Goal: Task Accomplishment & Management: Use online tool/utility

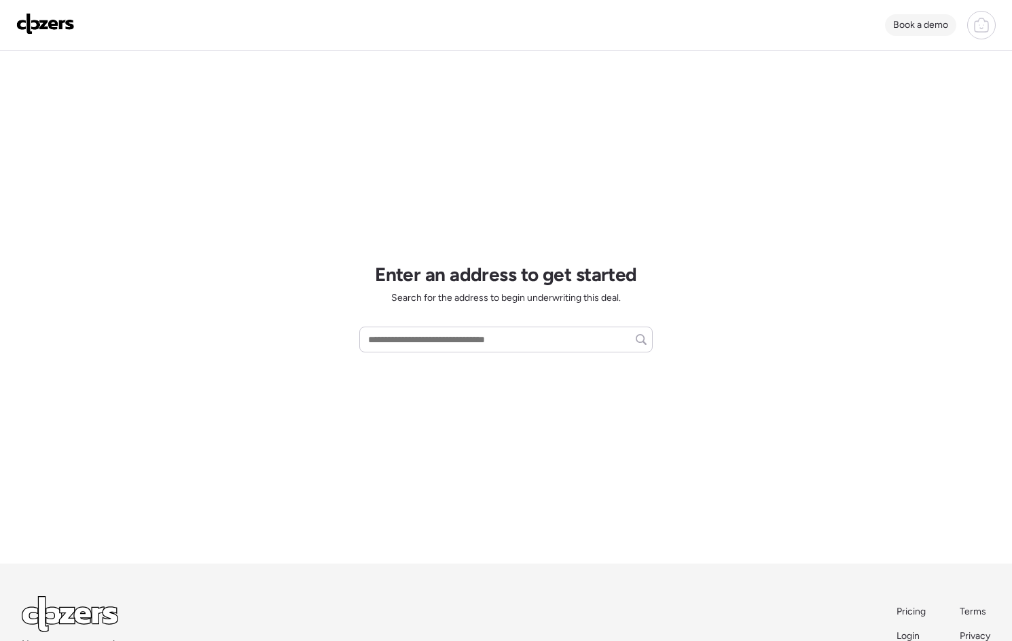
click at [932, 26] on span "Book a demo" at bounding box center [920, 25] width 55 height 12
click at [993, 33] on div at bounding box center [982, 25] width 29 height 29
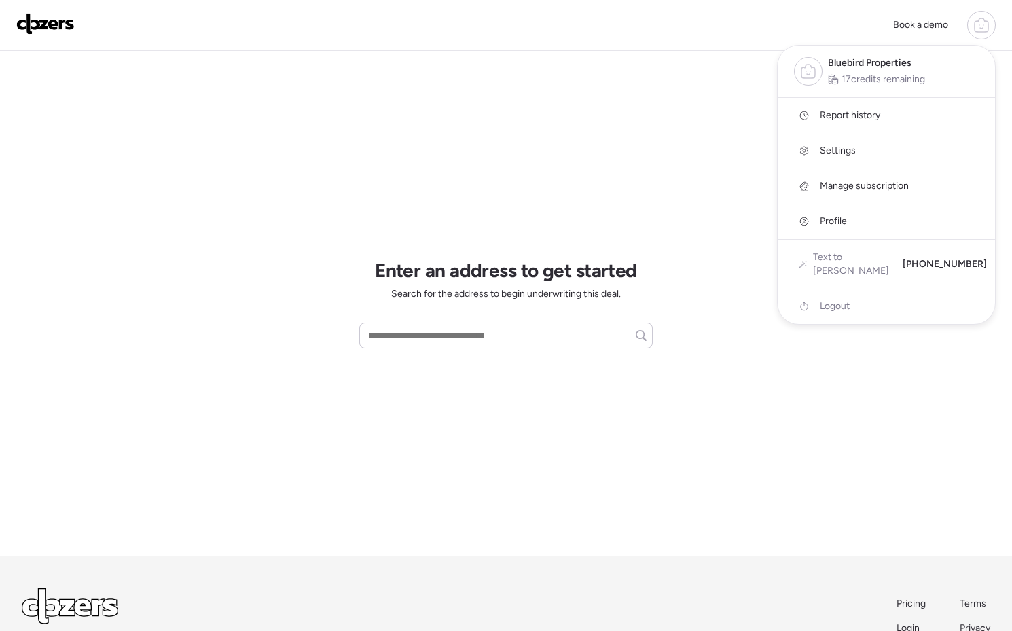
click at [876, 116] on span "Report history" at bounding box center [850, 116] width 60 height 14
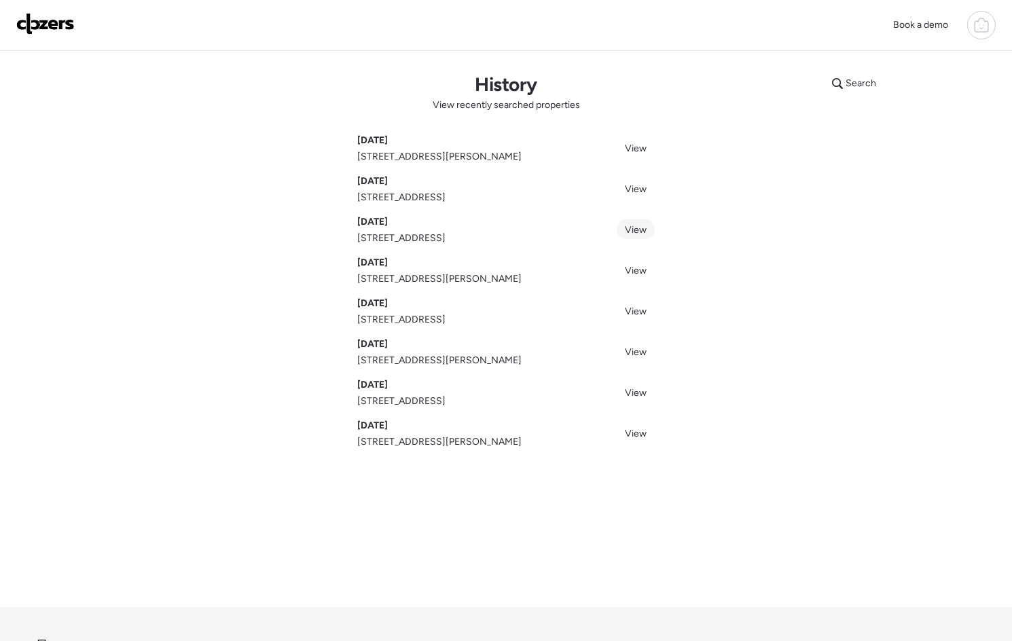
click at [647, 230] on link "View" at bounding box center [636, 229] width 38 height 20
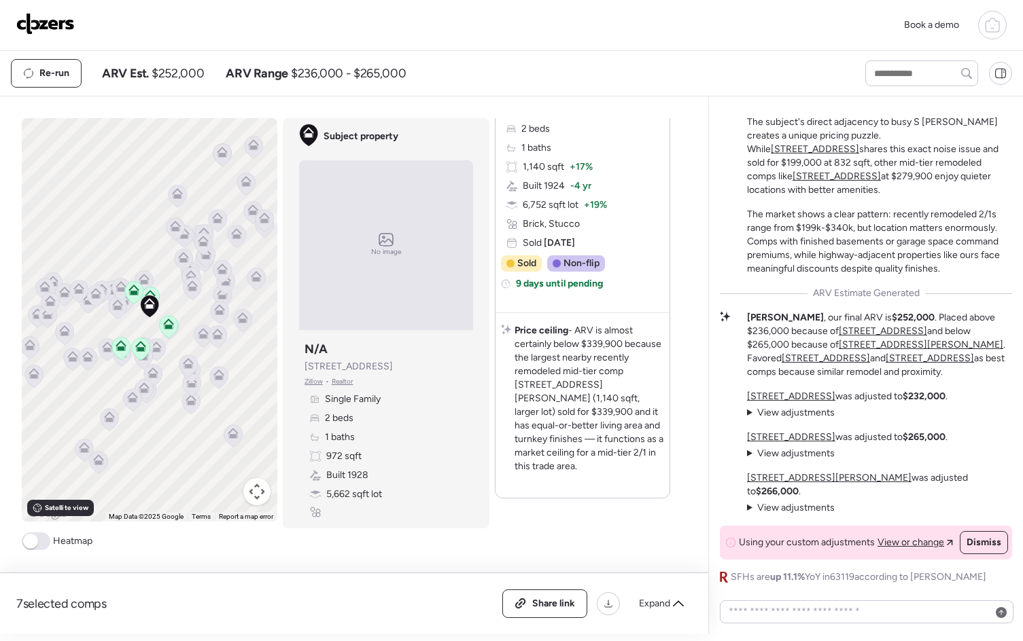
scroll to position [3584, 0]
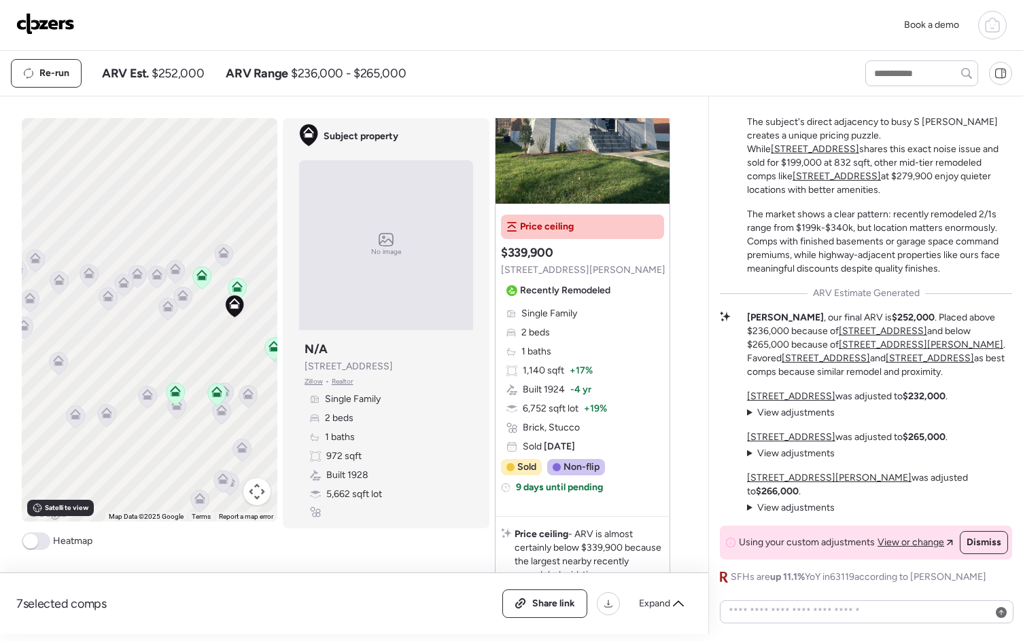
drag, startPoint x: 128, startPoint y: 340, endPoint x: 206, endPoint y: 333, distance: 77.8
click at [206, 333] on div "To activate drag with keyboard, press Alt + Enter. Once in keyboard drag state,…" at bounding box center [149, 320] width 255 height 404
click at [177, 271] on icon at bounding box center [177, 272] width 9 height 4
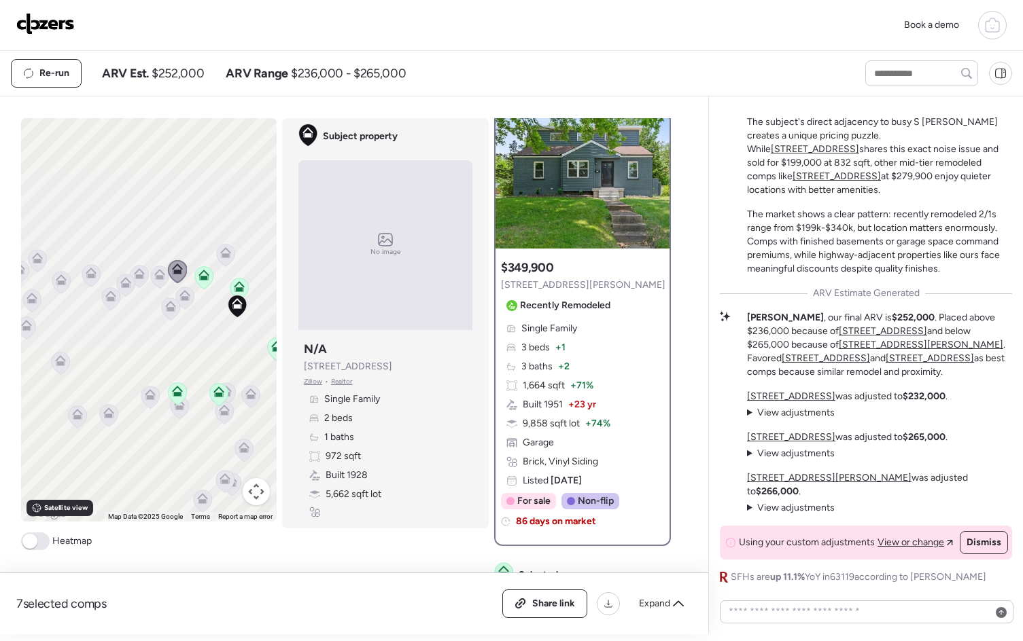
scroll to position [0, 0]
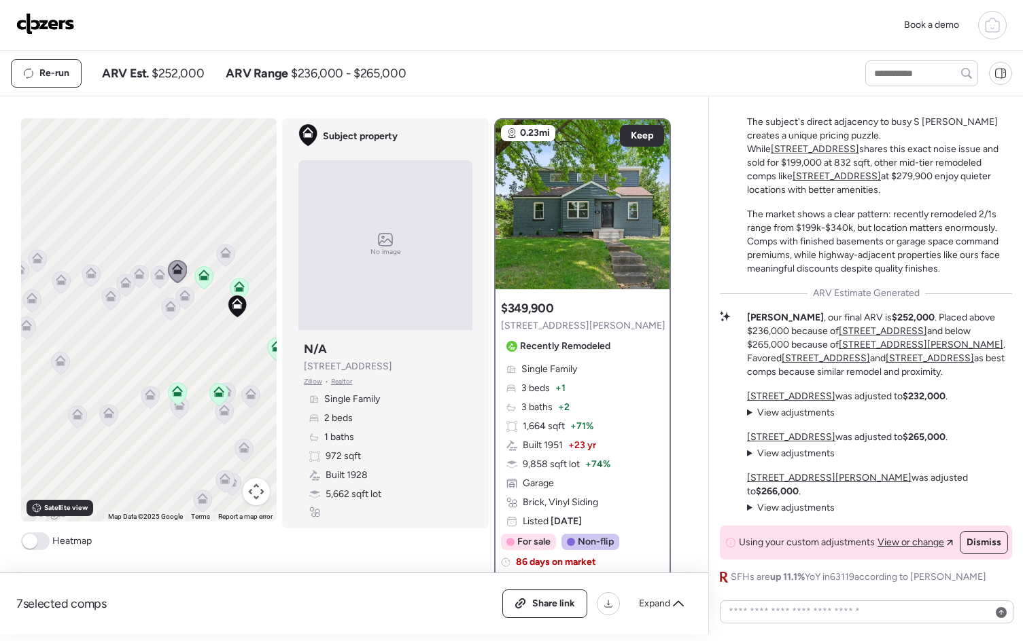
click at [160, 273] on icon at bounding box center [160, 277] width 18 height 22
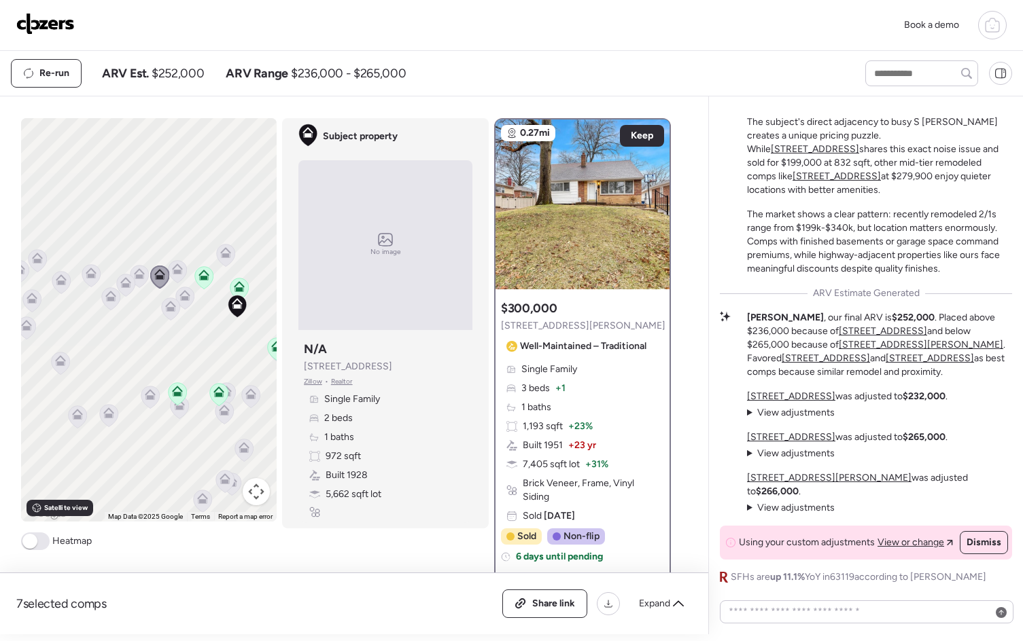
click at [139, 277] on icon at bounding box center [139, 273] width 11 height 11
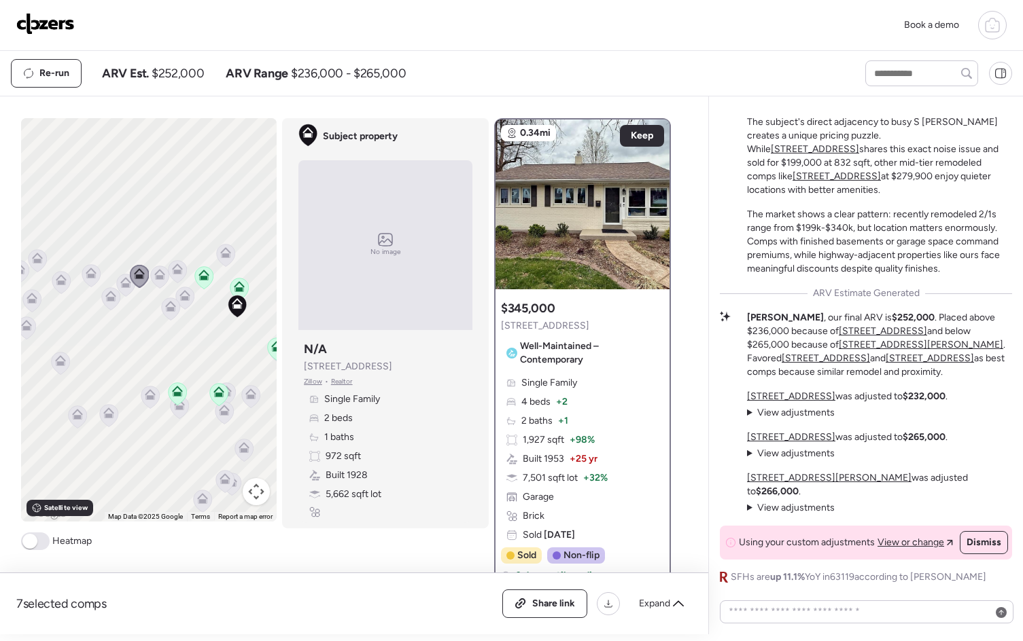
click at [155, 283] on icon at bounding box center [160, 277] width 18 height 22
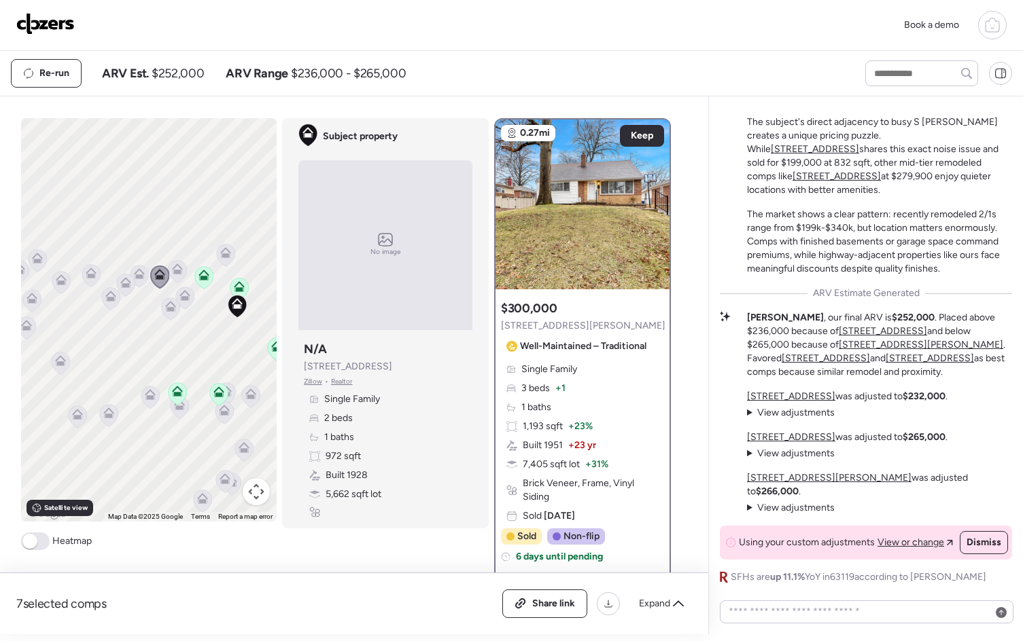
click at [174, 272] on icon at bounding box center [177, 272] width 9 height 4
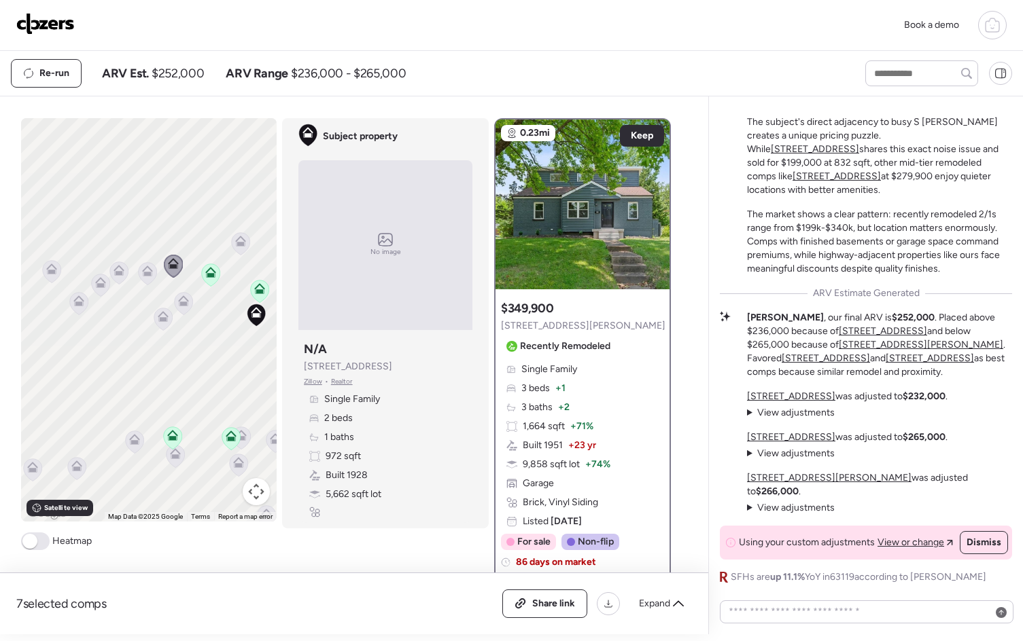
click at [178, 308] on icon at bounding box center [184, 304] width 18 height 22
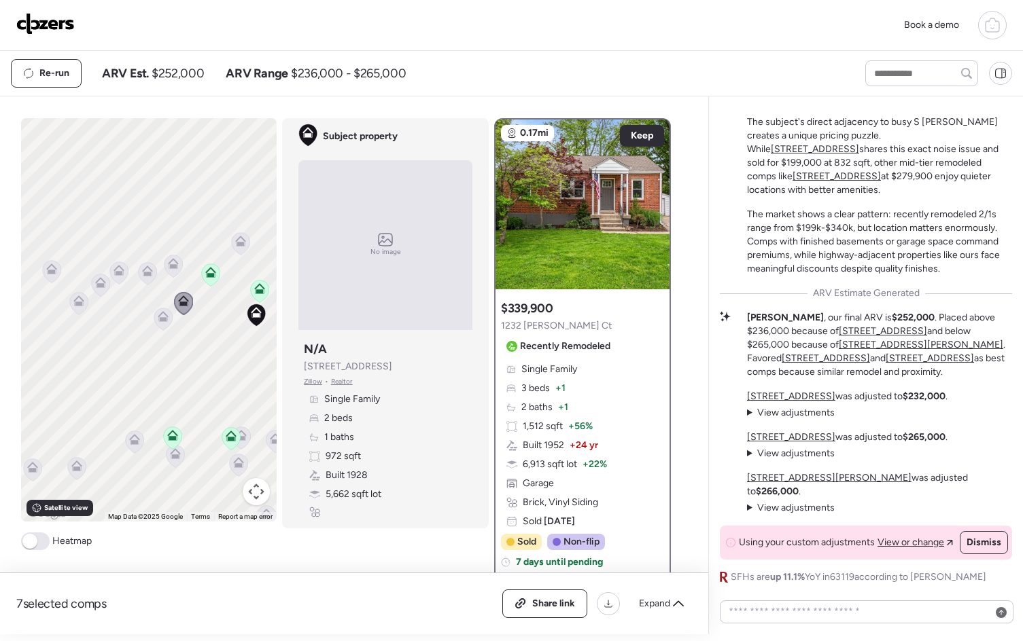
click at [154, 324] on icon at bounding box center [163, 319] width 18 height 22
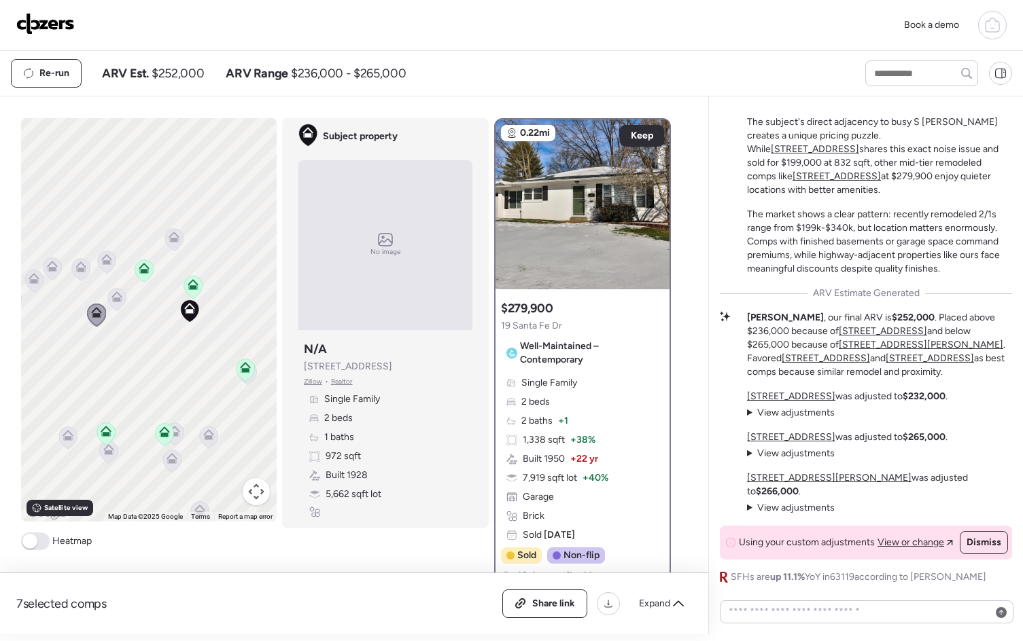
drag, startPoint x: 175, startPoint y: 325, endPoint x: 113, endPoint y: 313, distance: 63.2
click at [113, 313] on div "To activate drag with keyboard, press Alt + Enter. Once in keyboard drag state,…" at bounding box center [148, 320] width 255 height 404
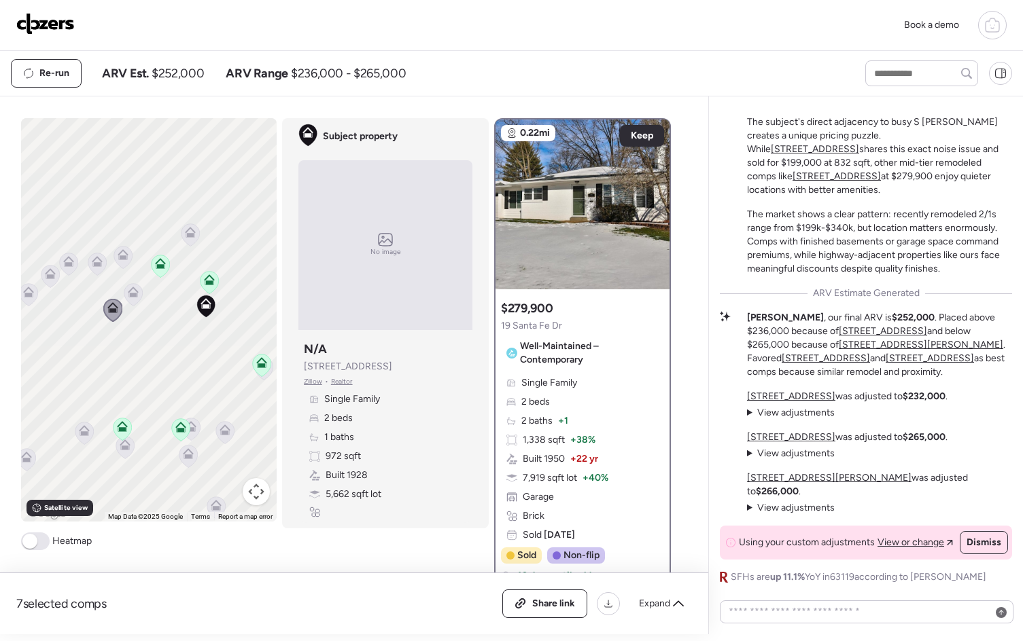
drag, startPoint x: 193, startPoint y: 345, endPoint x: 198, endPoint y: 350, distance: 7.2
click at [198, 351] on div "To activate drag with keyboard, press Alt + Enter. Once in keyboard drag state,…" at bounding box center [148, 320] width 255 height 404
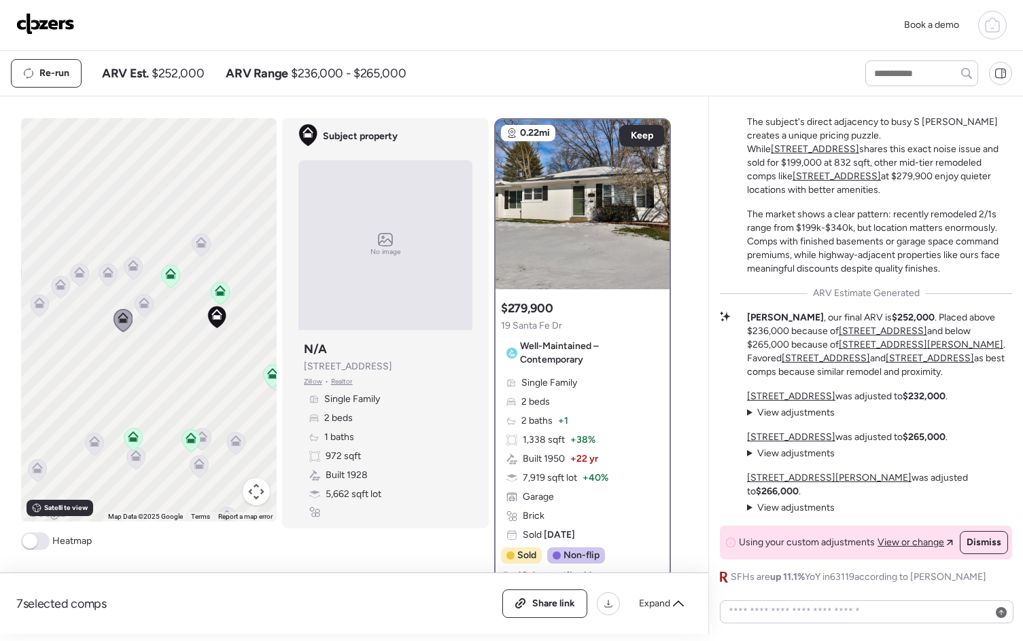
click at [200, 243] on icon at bounding box center [201, 242] width 11 height 11
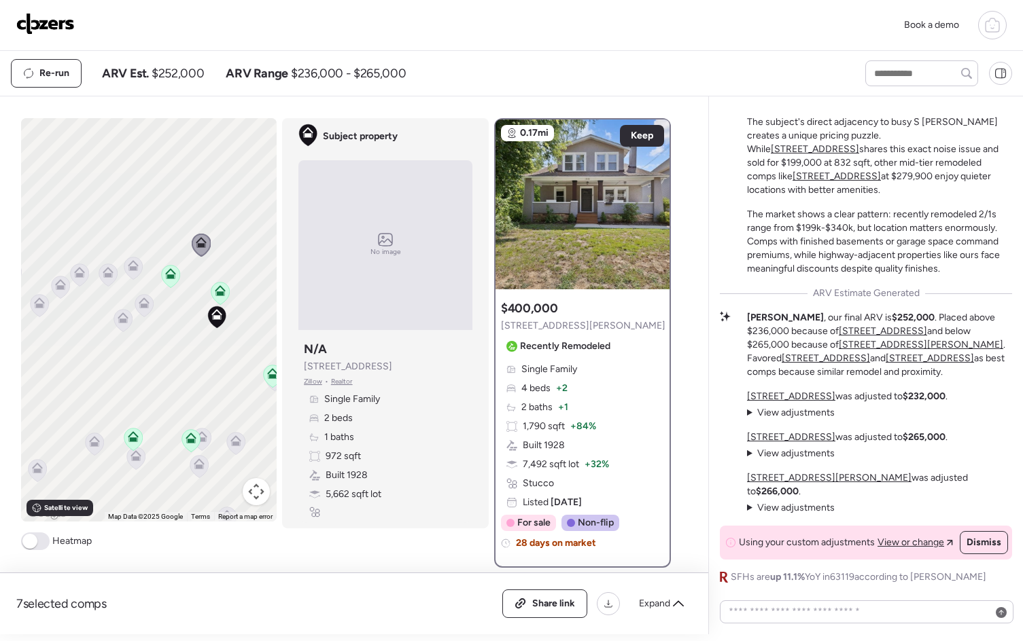
click at [167, 273] on icon at bounding box center [170, 273] width 11 height 11
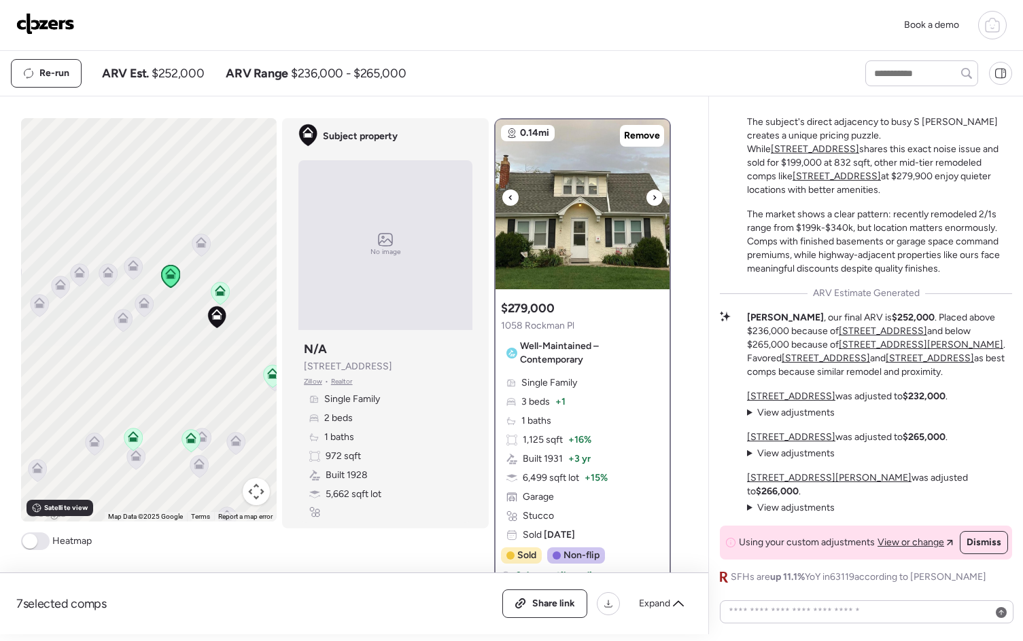
click at [633, 190] on img at bounding box center [582, 205] width 174 height 170
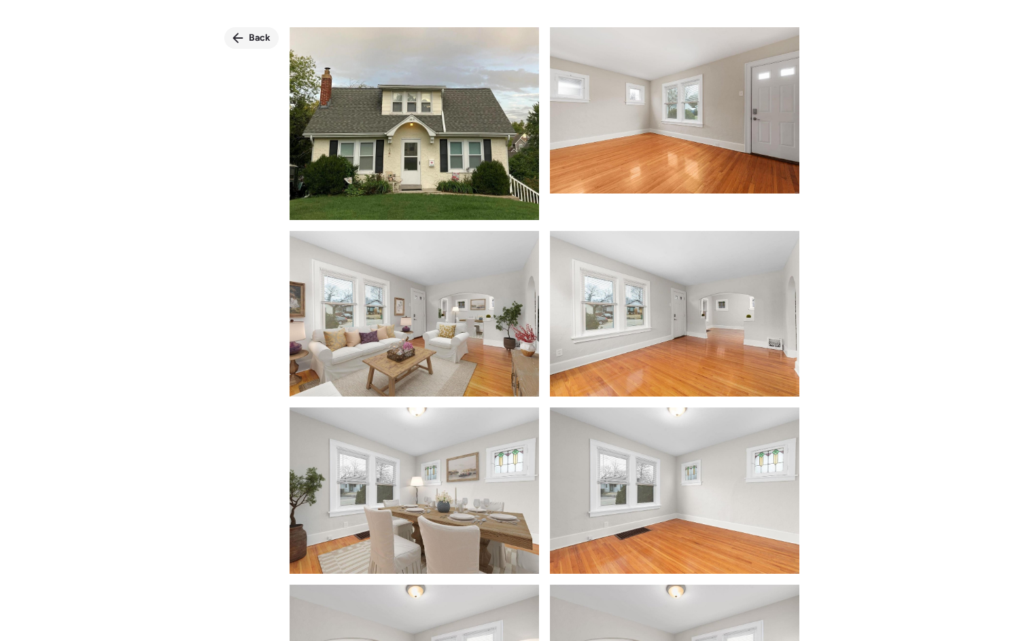
click at [254, 39] on span "Back" at bounding box center [260, 38] width 22 height 14
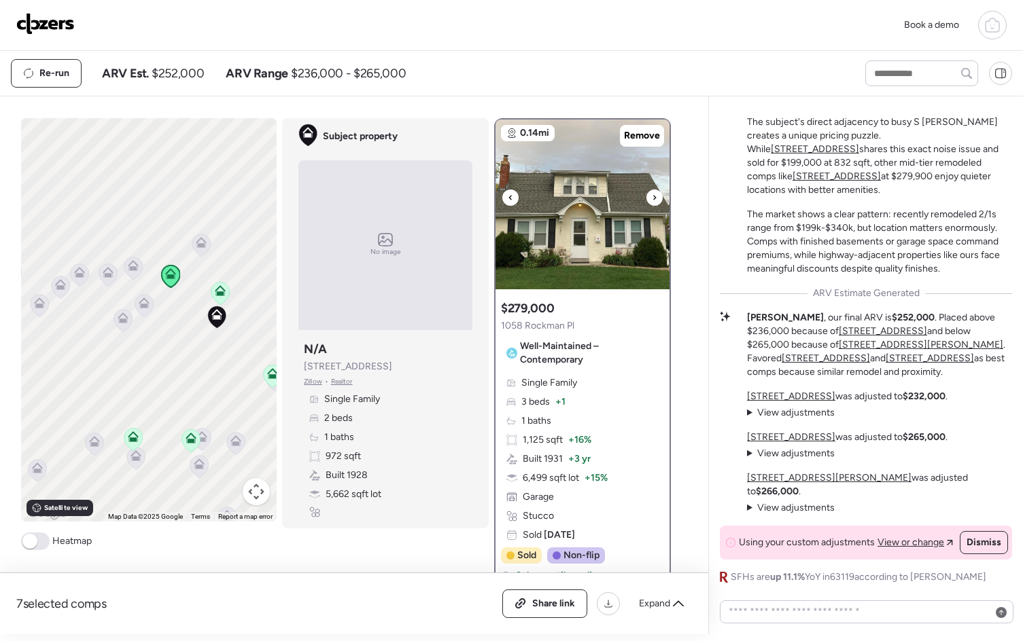
click at [646, 196] on div at bounding box center [654, 198] width 16 height 16
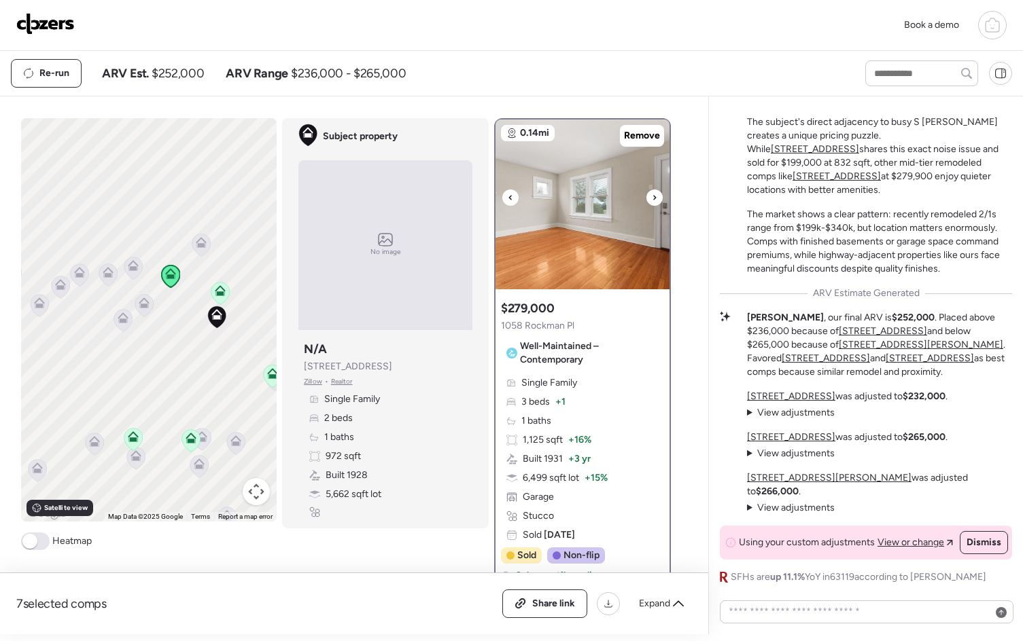
click at [646, 196] on div at bounding box center [654, 198] width 16 height 16
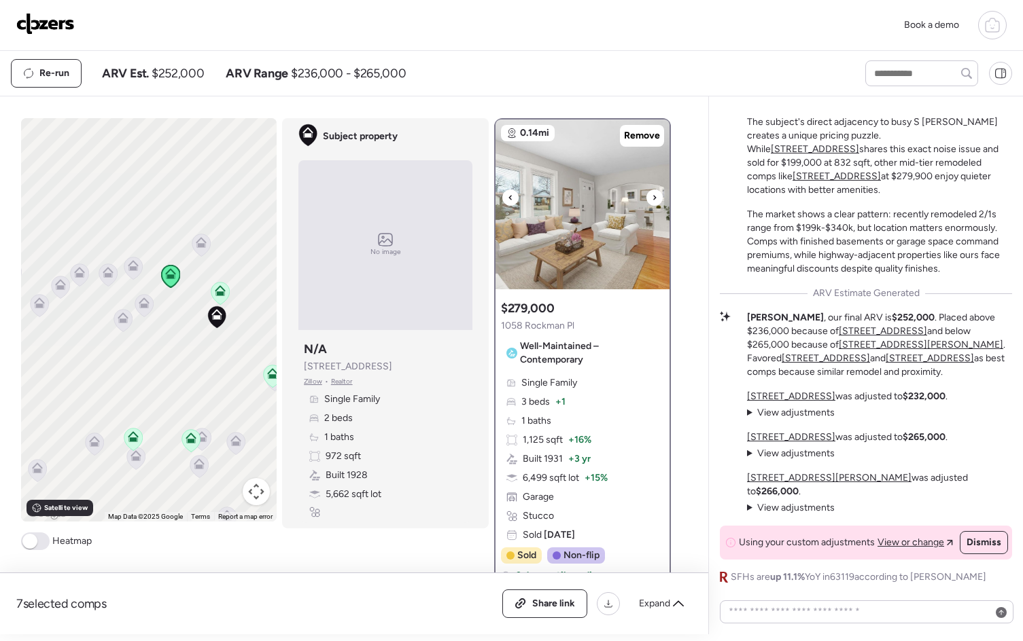
click at [646, 196] on div at bounding box center [654, 198] width 16 height 16
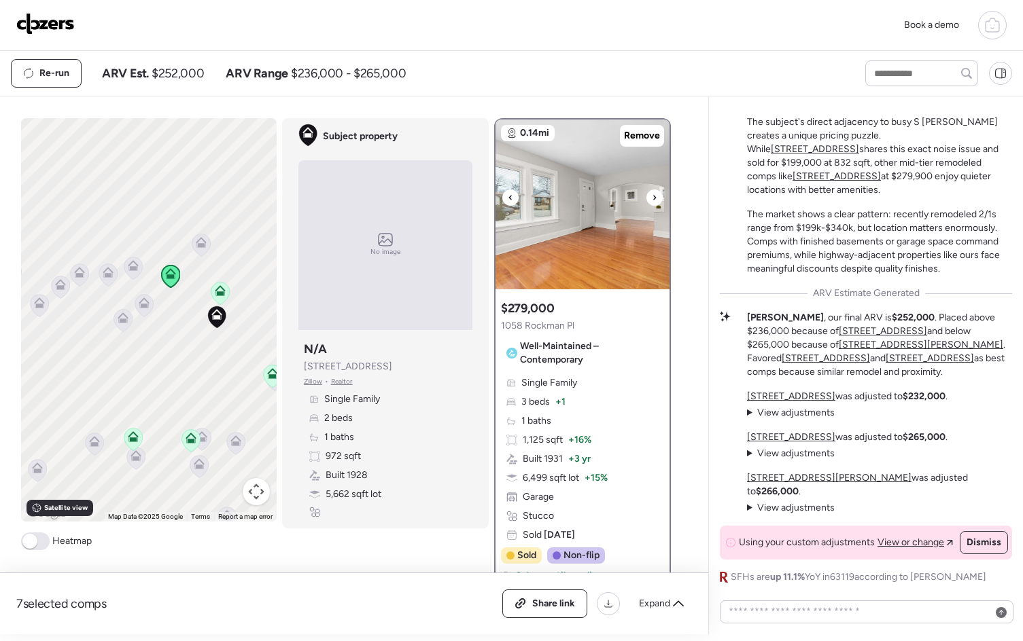
click at [646, 196] on div at bounding box center [654, 198] width 16 height 16
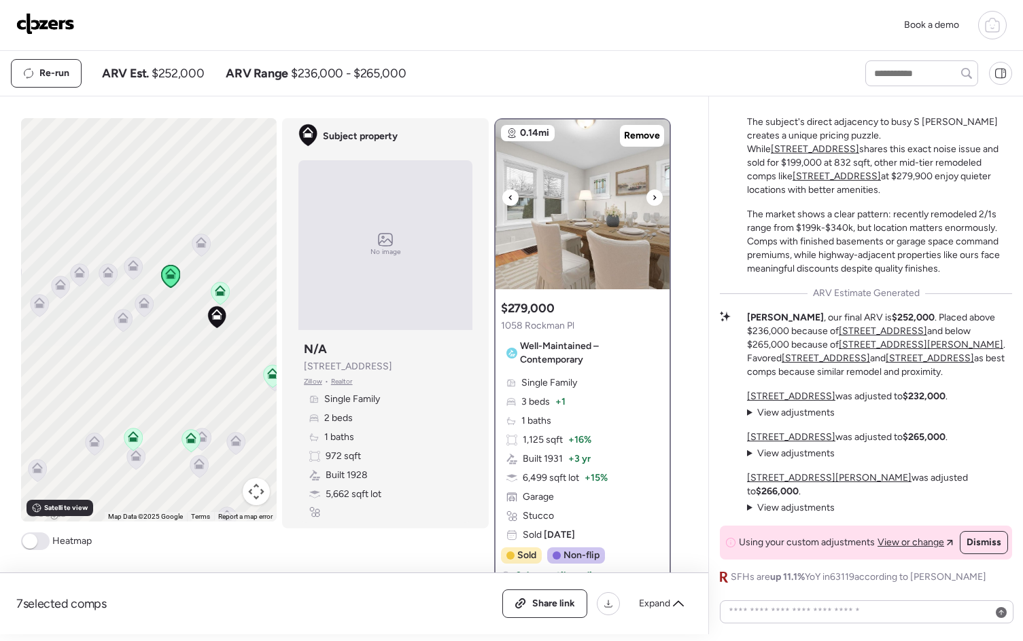
click at [646, 196] on div at bounding box center [654, 198] width 16 height 16
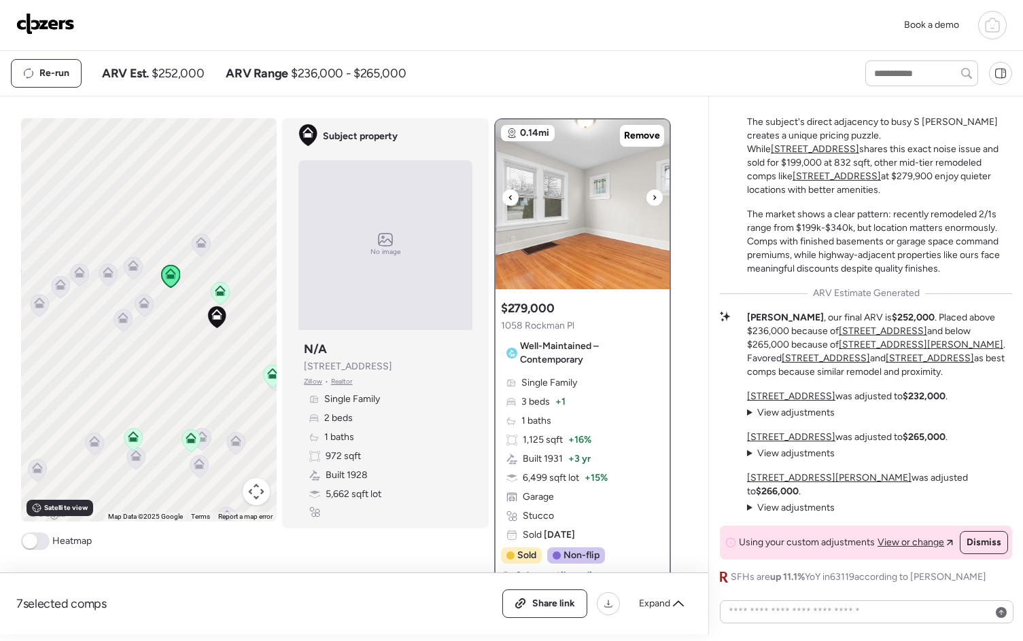
click at [646, 196] on div at bounding box center [654, 198] width 16 height 16
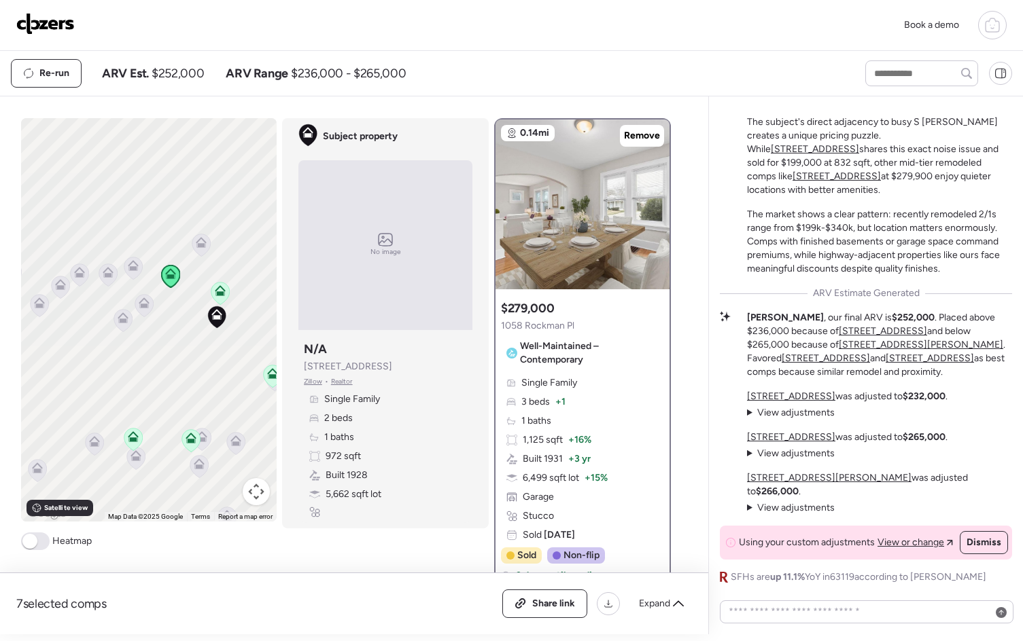
click at [141, 313] on icon at bounding box center [144, 306] width 18 height 22
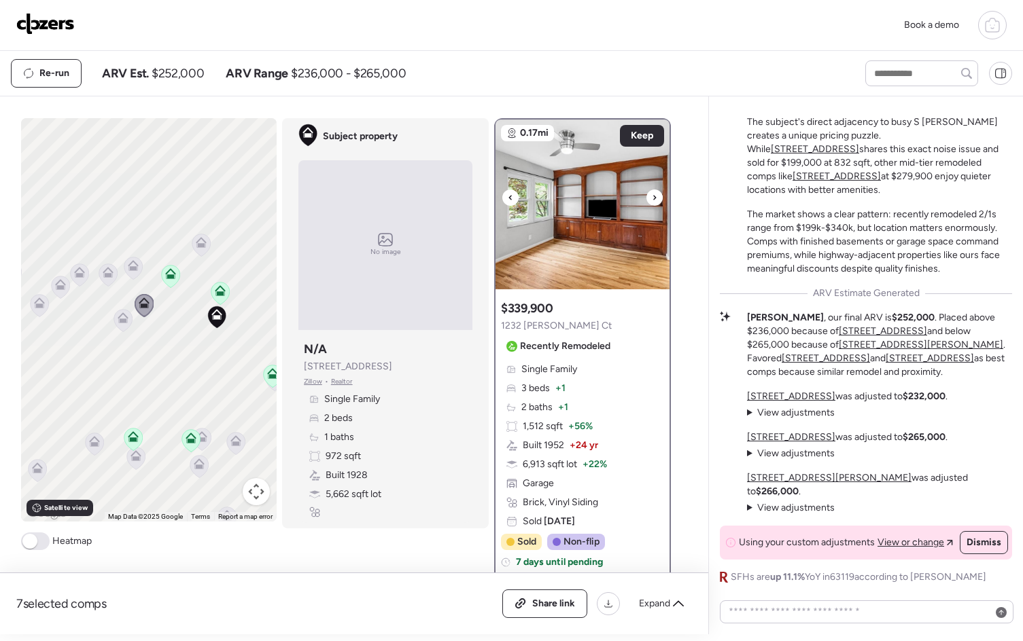
click at [502, 198] on div at bounding box center [510, 198] width 16 height 16
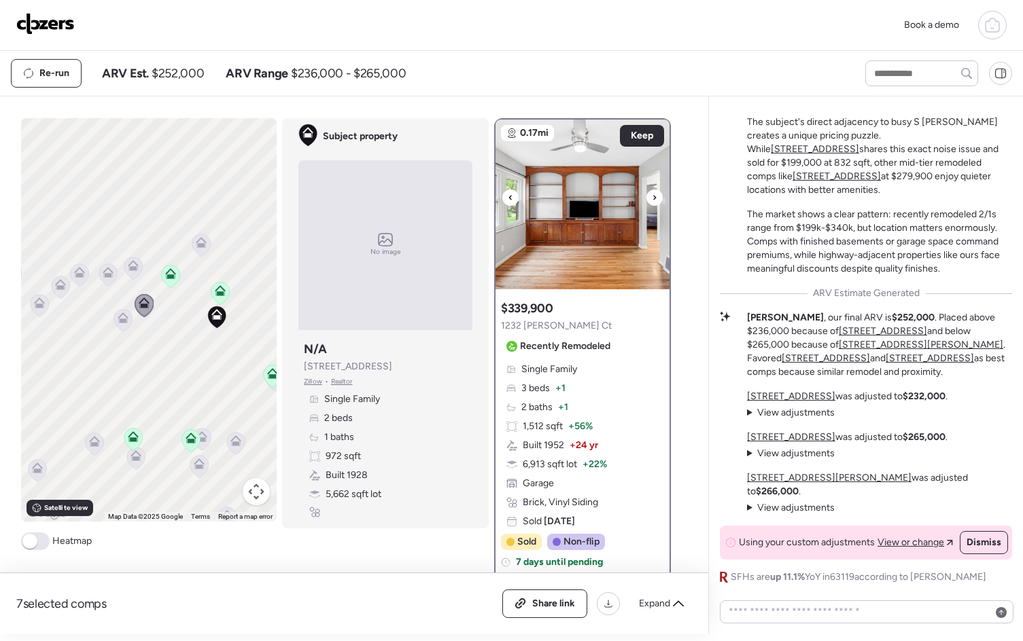
click at [502, 198] on div at bounding box center [510, 198] width 16 height 16
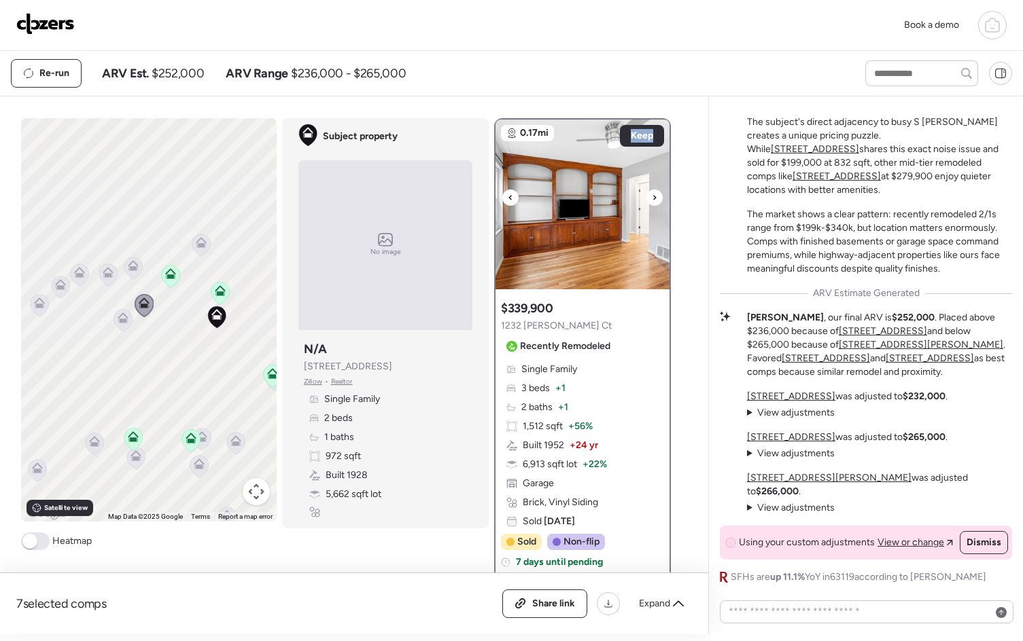
click at [502, 198] on div at bounding box center [510, 198] width 16 height 16
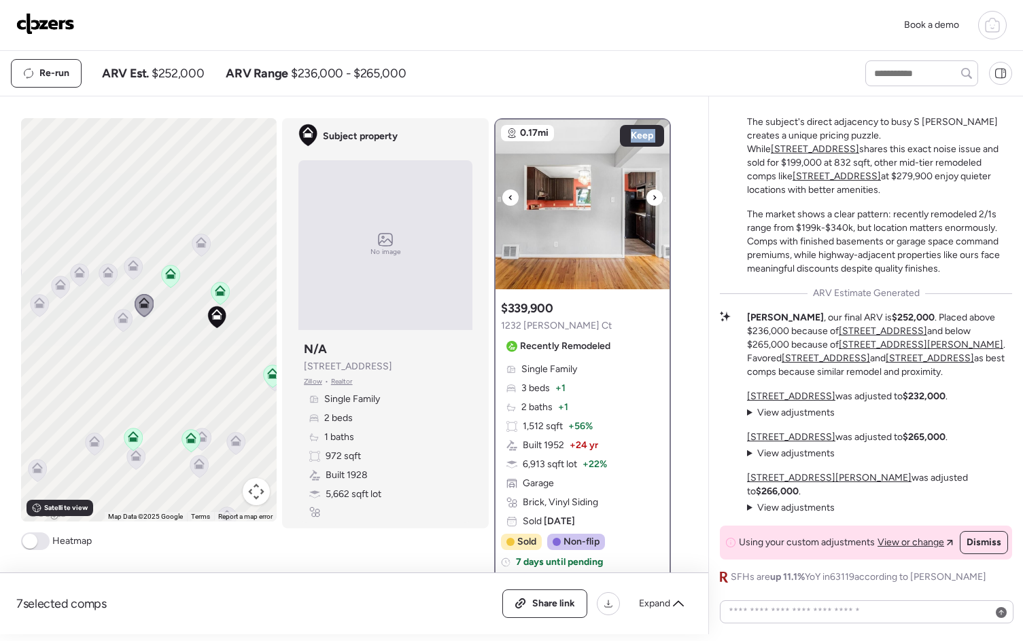
click at [502, 198] on div at bounding box center [510, 198] width 16 height 16
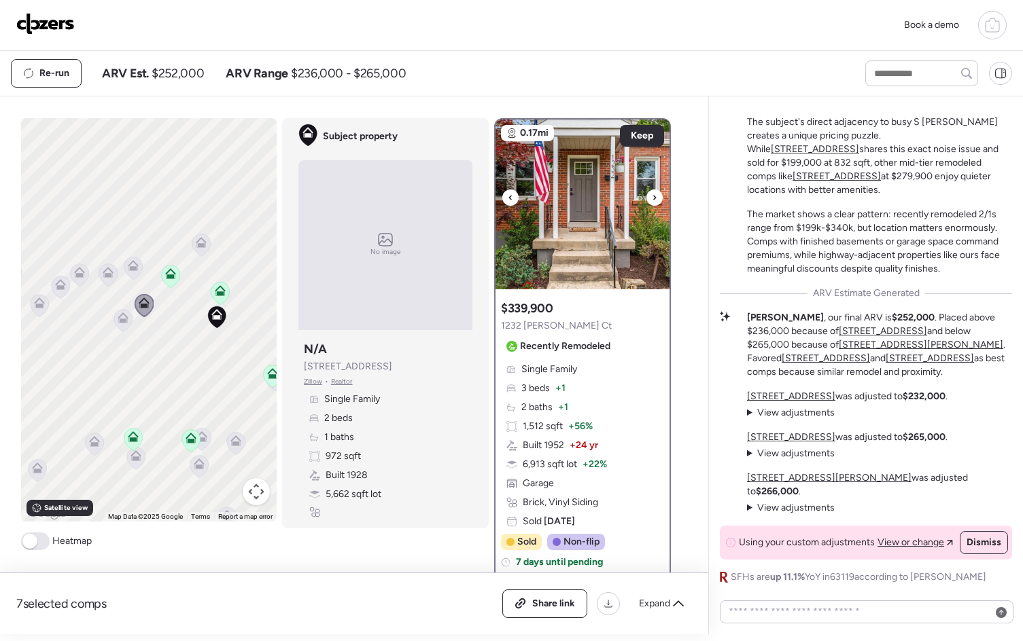
click at [502, 198] on div at bounding box center [510, 198] width 16 height 16
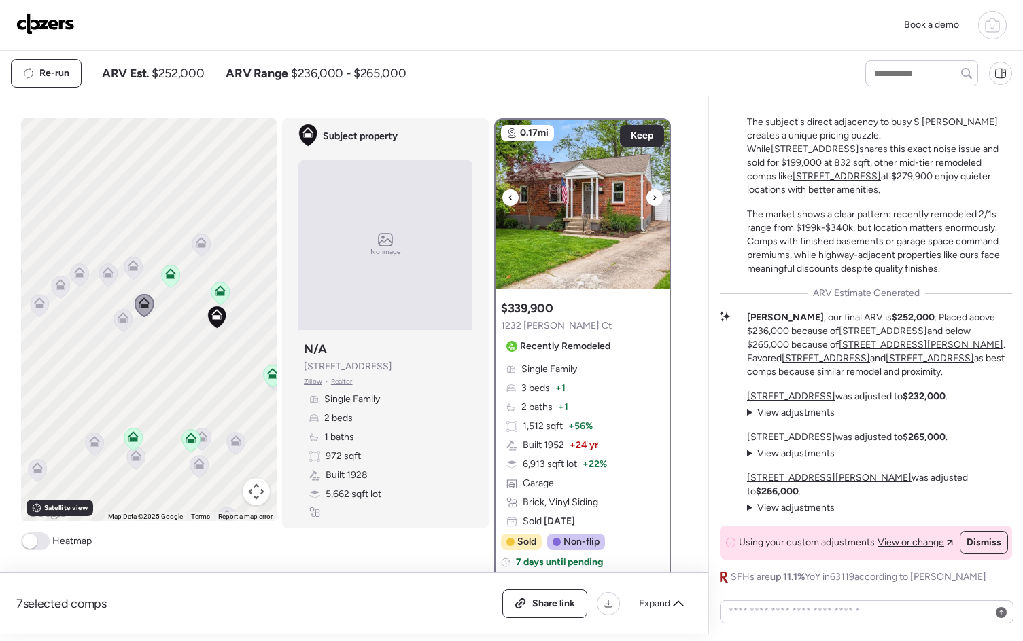
click at [502, 198] on div at bounding box center [510, 198] width 16 height 16
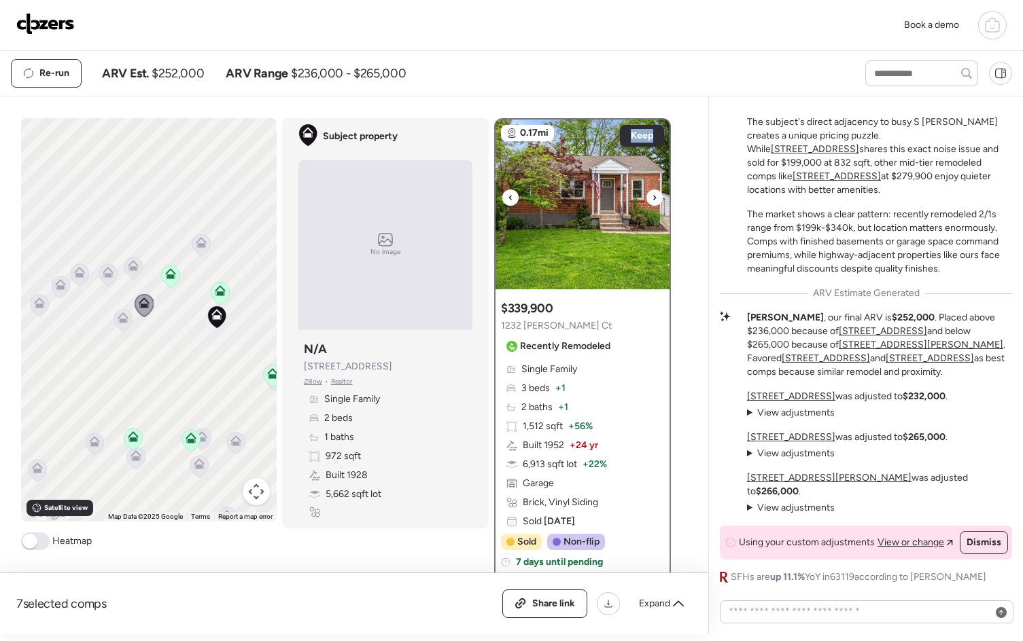
click at [502, 198] on div at bounding box center [510, 198] width 16 height 16
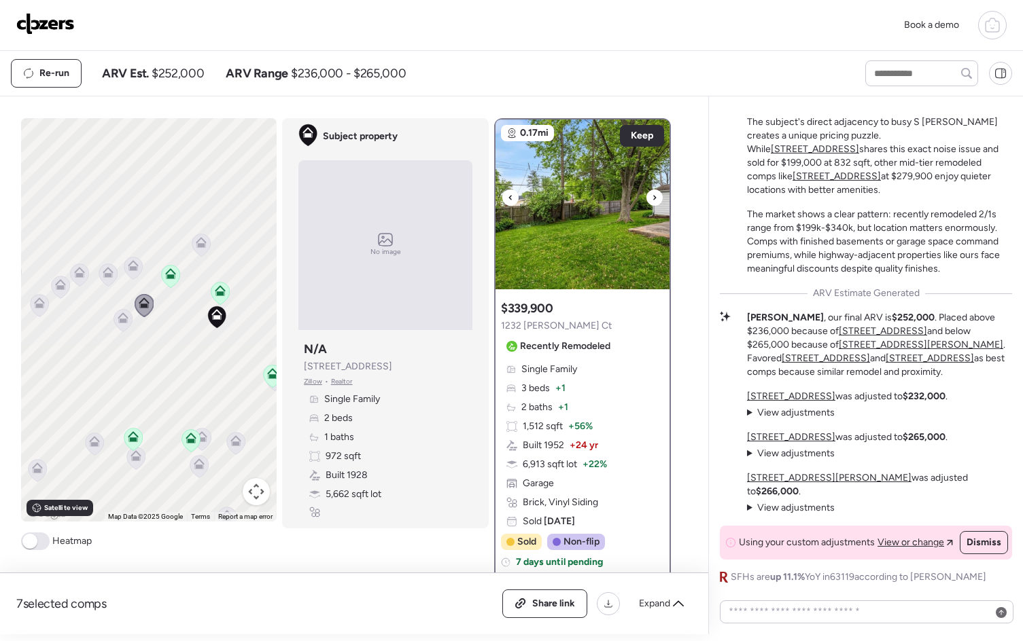
click at [502, 198] on div at bounding box center [510, 198] width 16 height 16
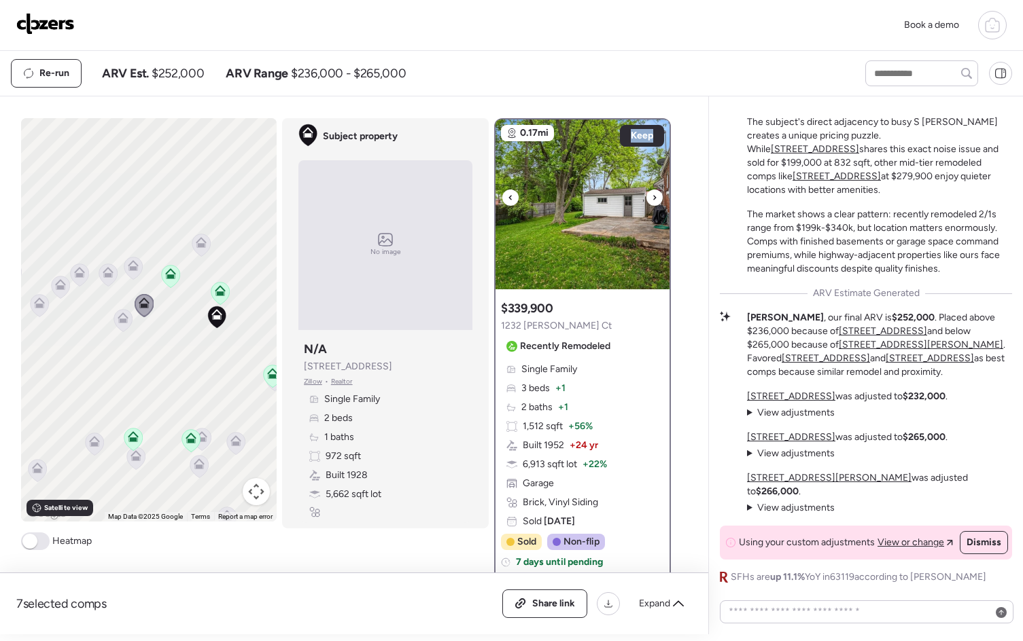
click at [502, 198] on div at bounding box center [510, 198] width 16 height 16
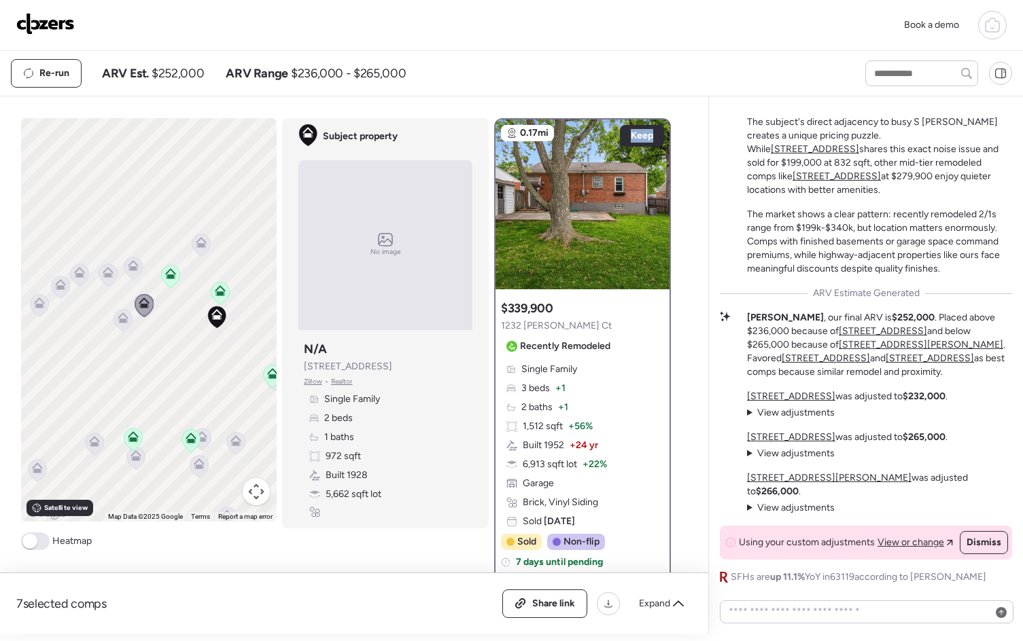
click at [119, 324] on icon at bounding box center [123, 321] width 18 height 22
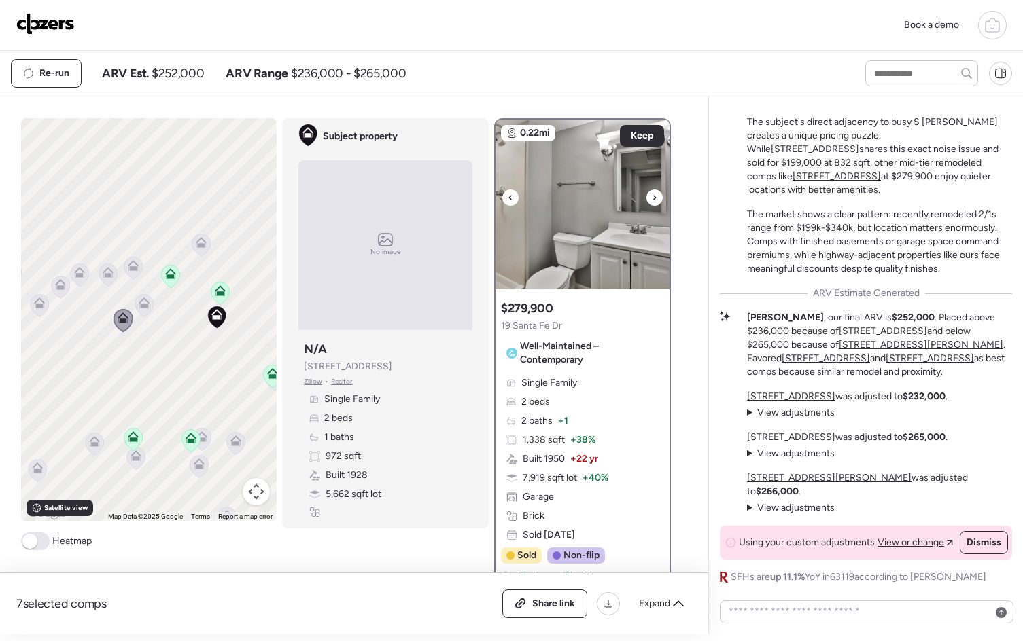
click at [508, 197] on icon at bounding box center [509, 197] width 3 height 5
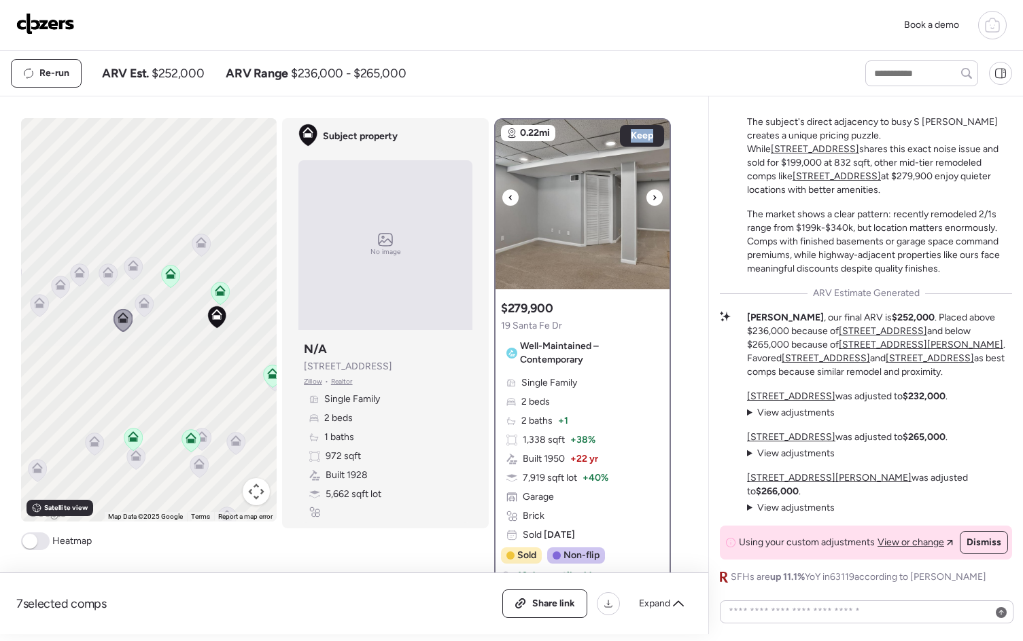
click at [508, 197] on icon at bounding box center [509, 197] width 3 height 5
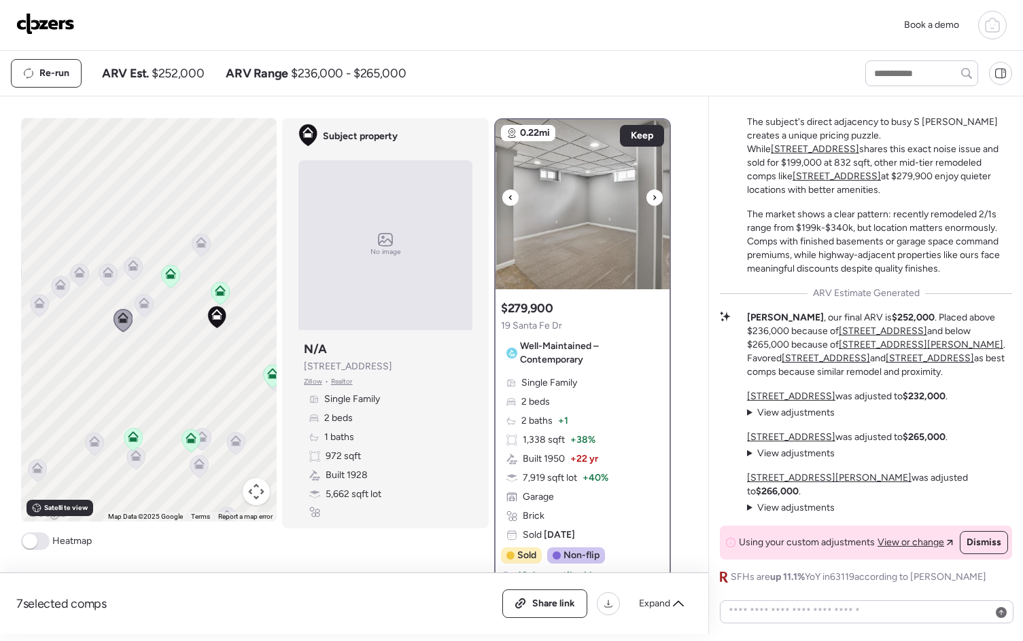
click at [508, 197] on icon at bounding box center [509, 197] width 3 height 5
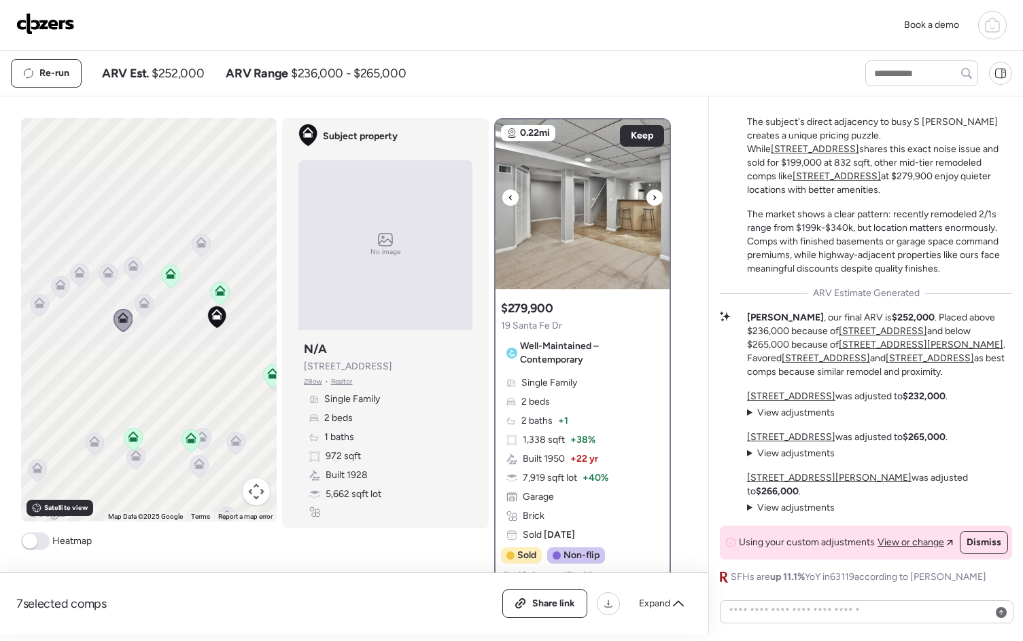
click at [508, 197] on icon at bounding box center [509, 197] width 3 height 5
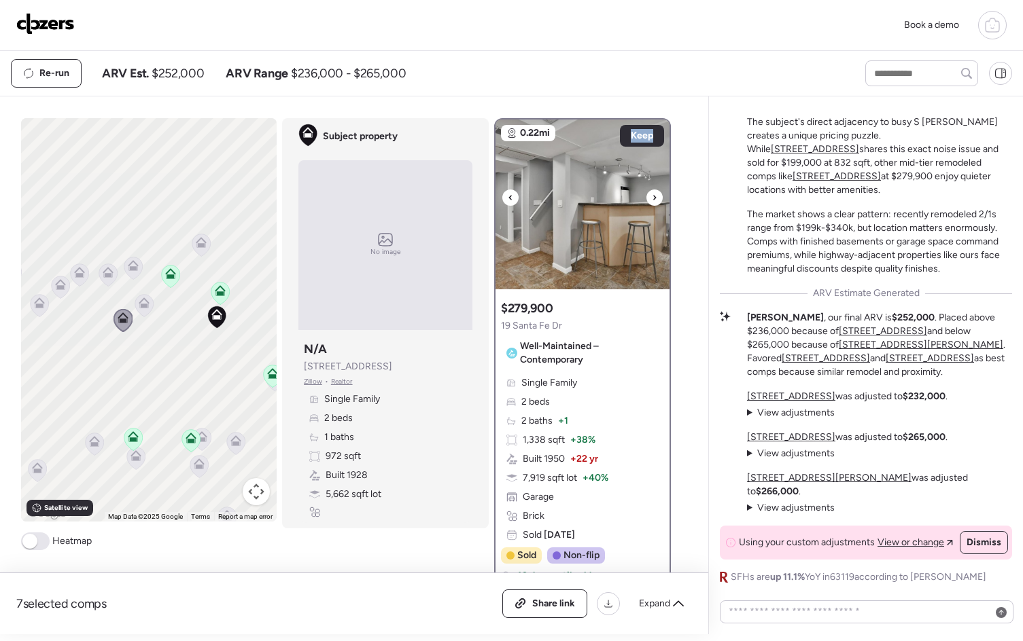
click at [508, 197] on icon at bounding box center [509, 197] width 3 height 5
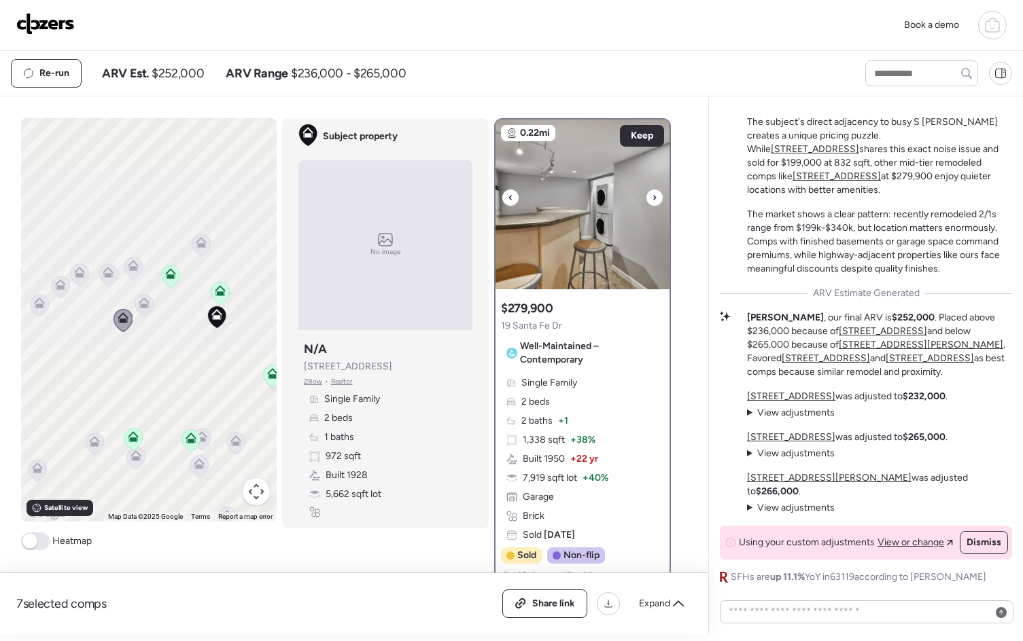
click at [508, 197] on icon at bounding box center [509, 197] width 3 height 5
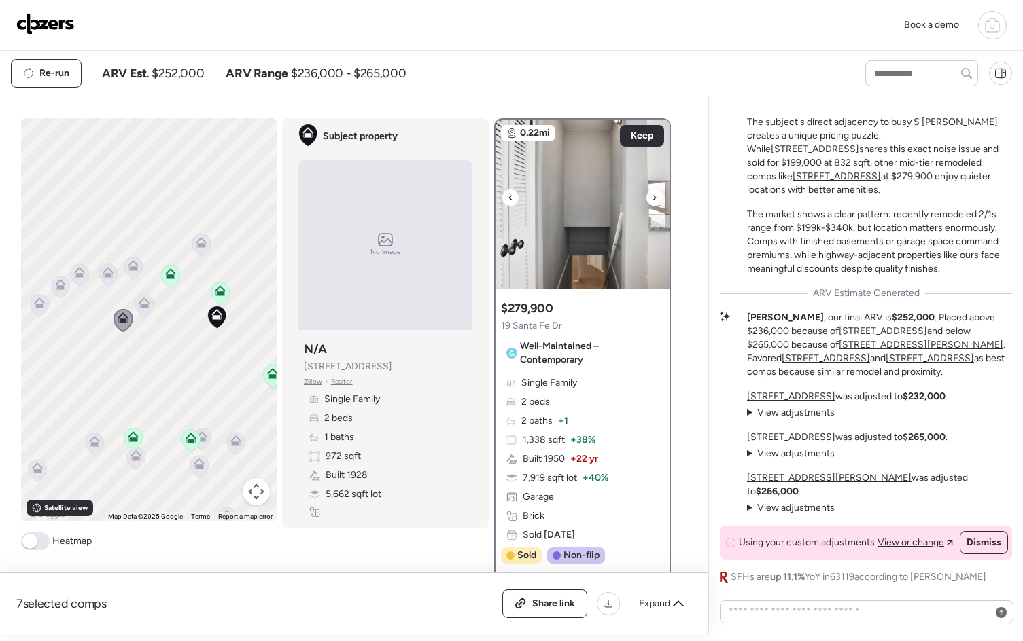
click at [508, 197] on icon at bounding box center [509, 197] width 3 height 5
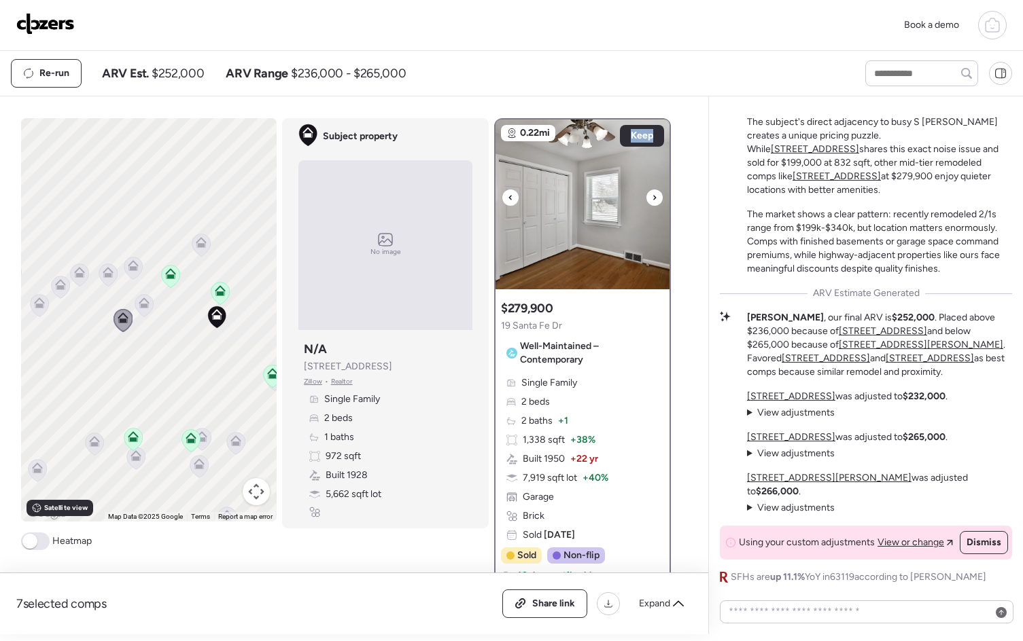
click at [508, 197] on icon at bounding box center [509, 197] width 3 height 5
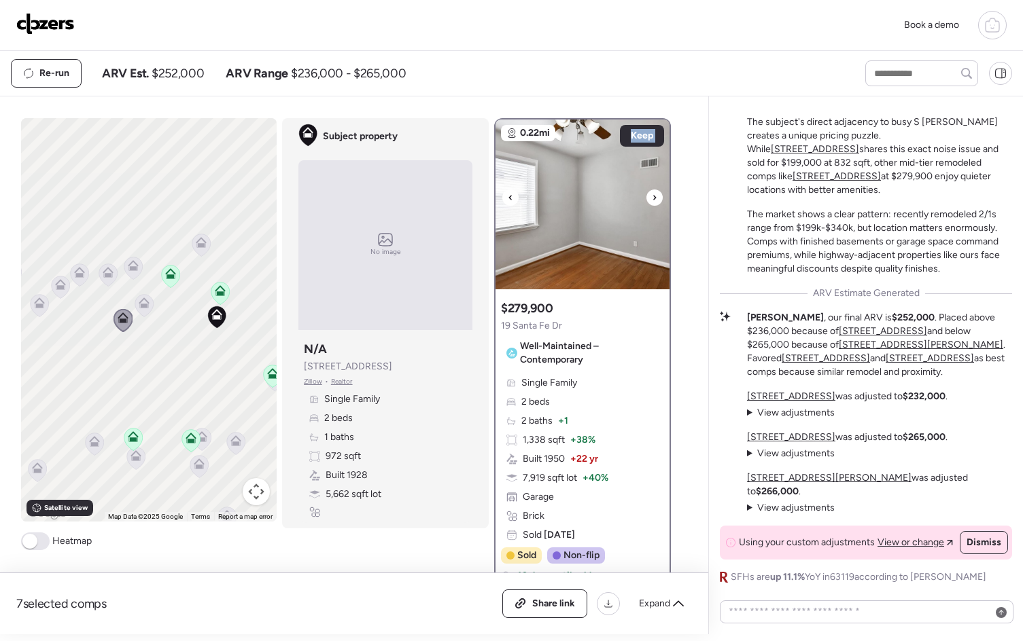
click at [508, 197] on icon at bounding box center [509, 197] width 3 height 5
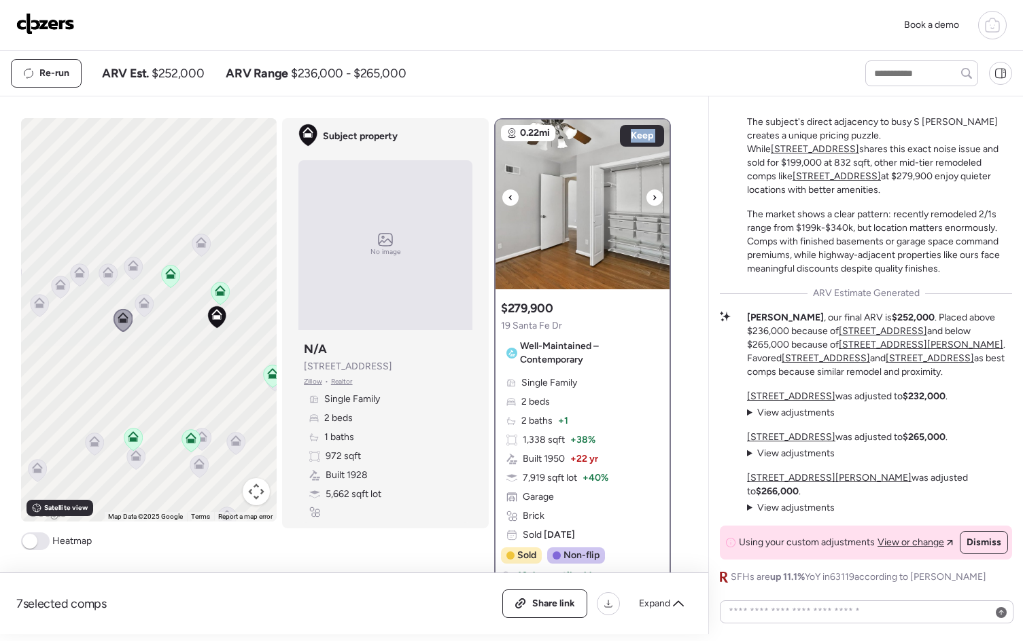
click at [508, 197] on icon at bounding box center [509, 197] width 3 height 5
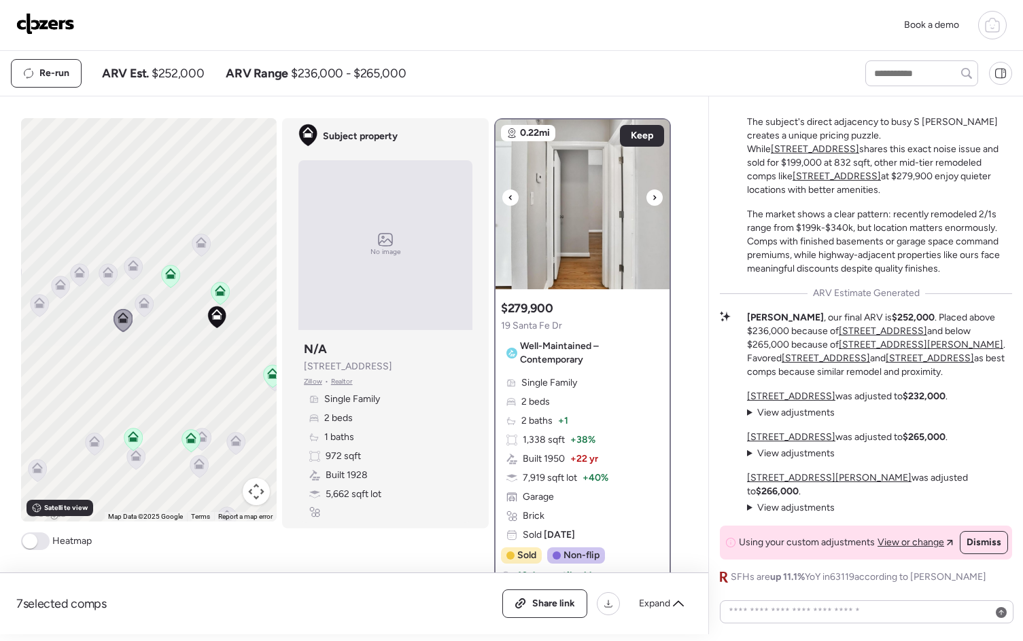
click at [508, 197] on icon at bounding box center [509, 197] width 3 height 5
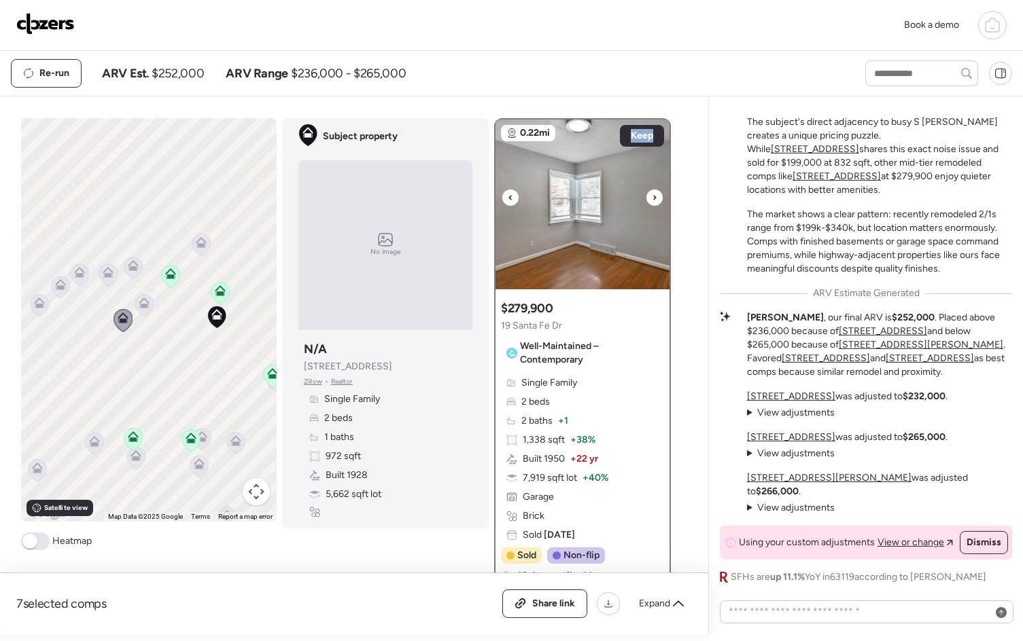
click at [508, 197] on icon at bounding box center [509, 197] width 3 height 5
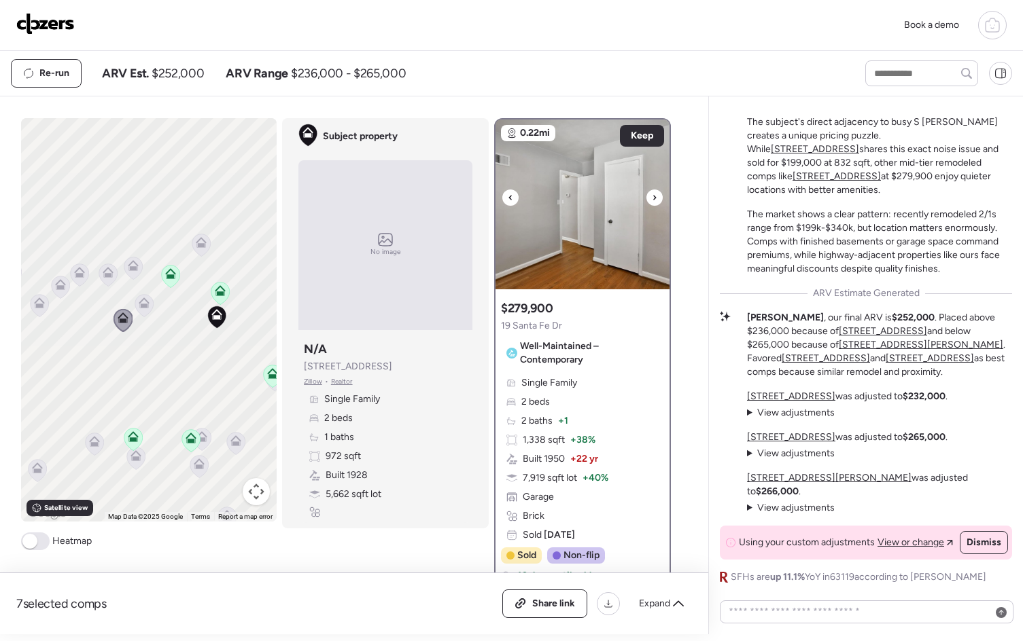
click at [508, 197] on icon at bounding box center [509, 197] width 3 height 5
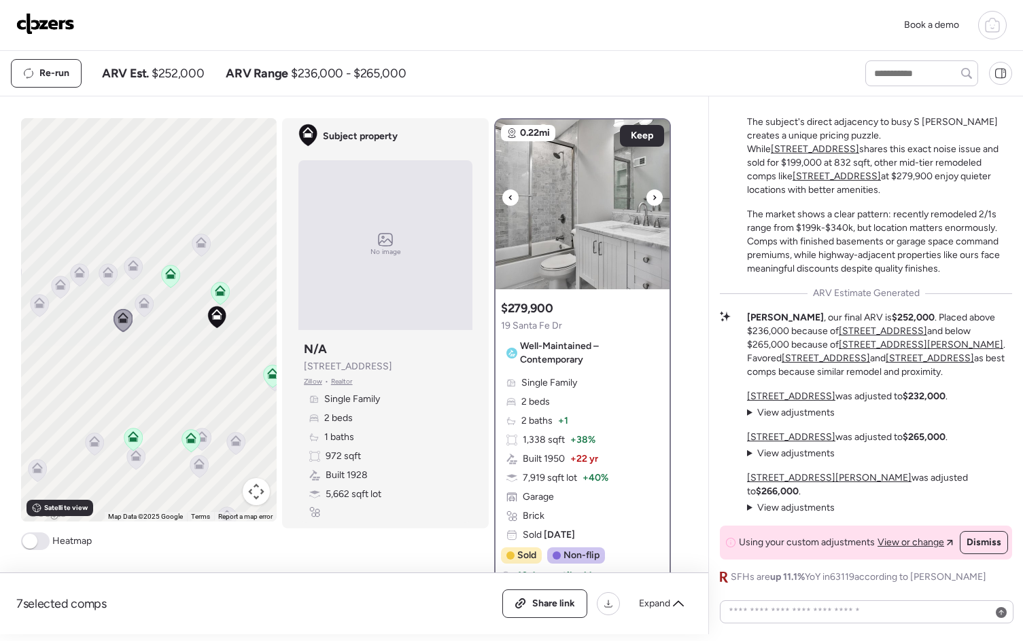
click at [508, 197] on icon at bounding box center [509, 197] width 3 height 5
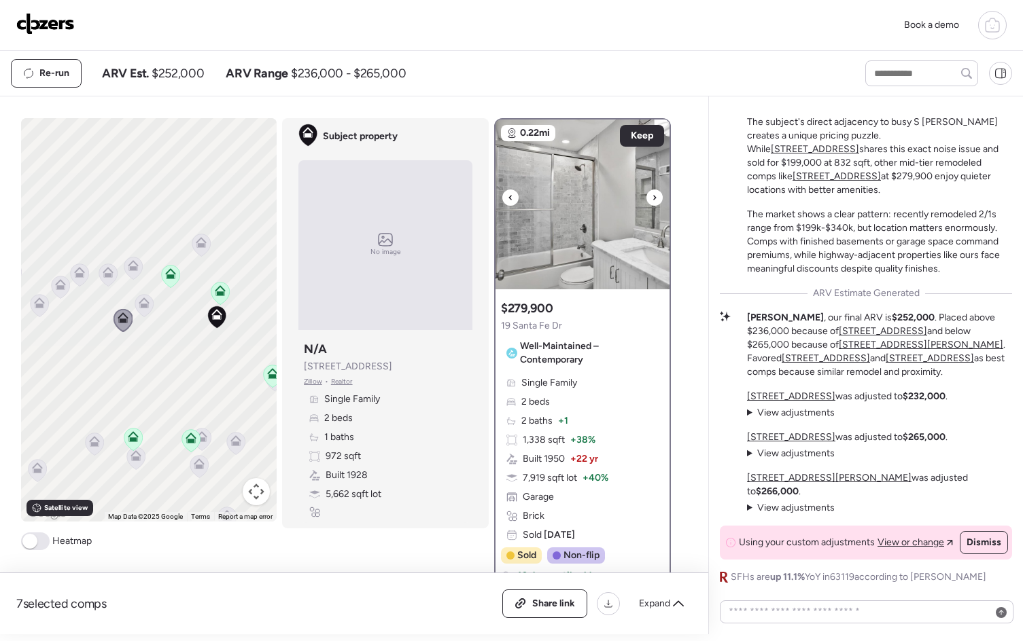
click at [508, 197] on icon at bounding box center [509, 197] width 3 height 5
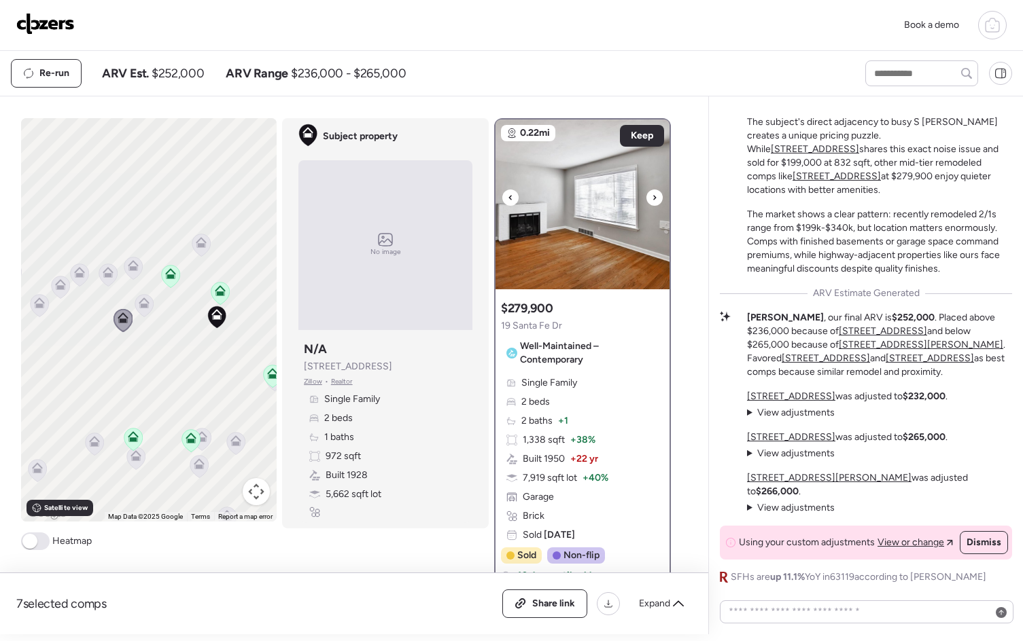
click at [508, 197] on icon at bounding box center [509, 197] width 3 height 5
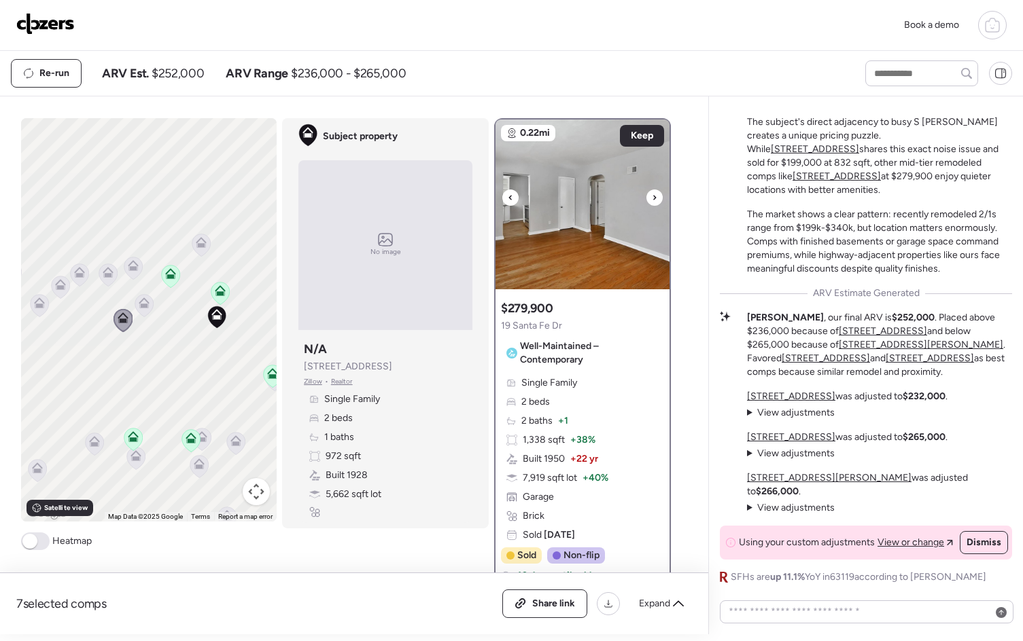
click at [508, 197] on icon at bounding box center [509, 197] width 3 height 5
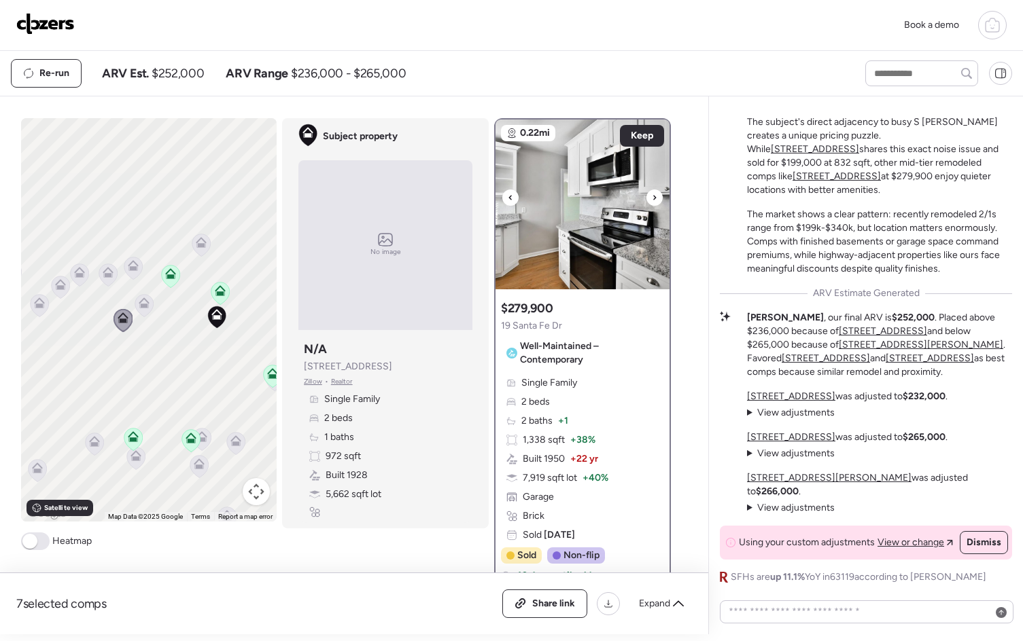
click at [508, 197] on icon at bounding box center [509, 197] width 3 height 5
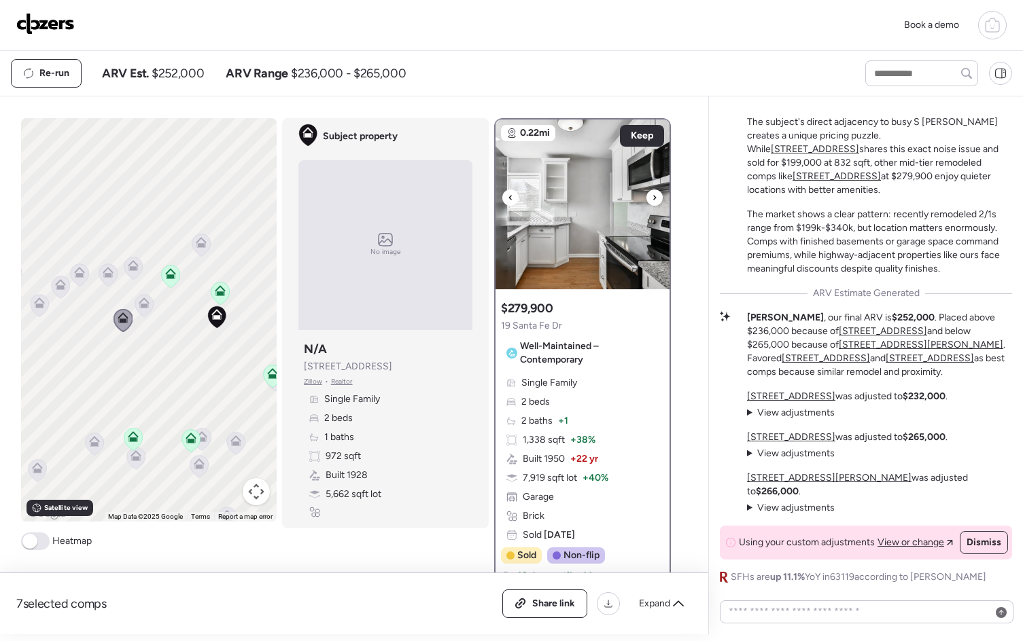
click at [508, 197] on icon at bounding box center [509, 197] width 3 height 5
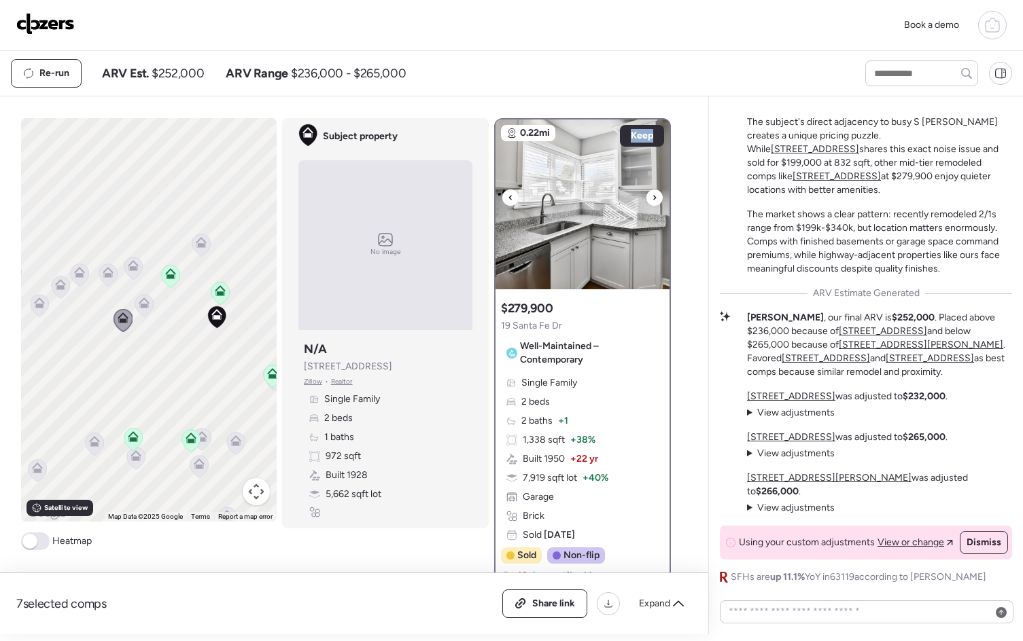
click at [508, 197] on icon at bounding box center [509, 197] width 3 height 5
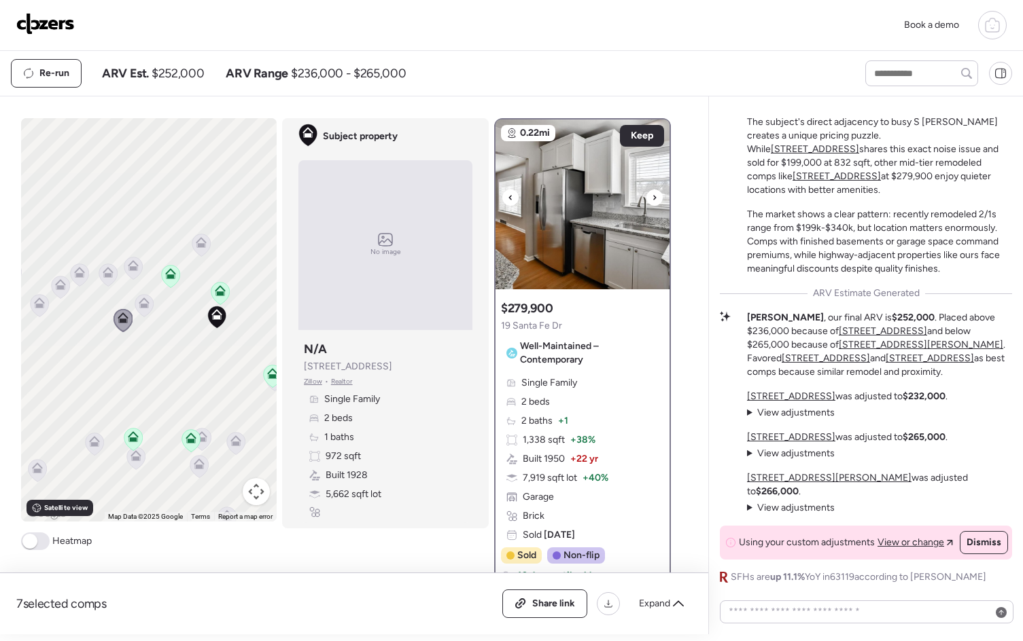
click at [508, 197] on icon at bounding box center [509, 197] width 3 height 5
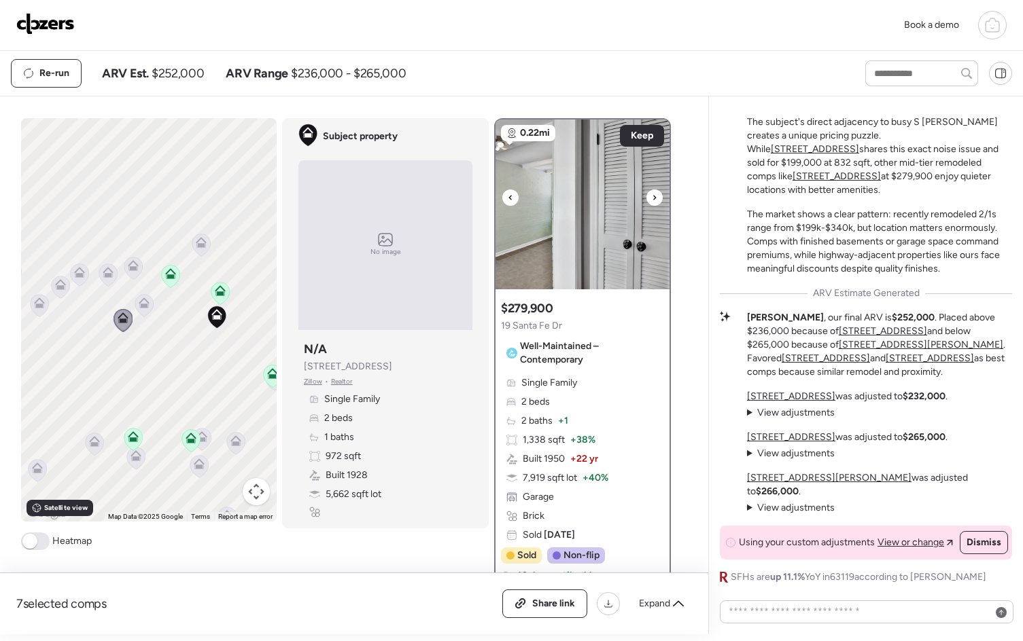
click at [508, 197] on icon at bounding box center [509, 197] width 3 height 5
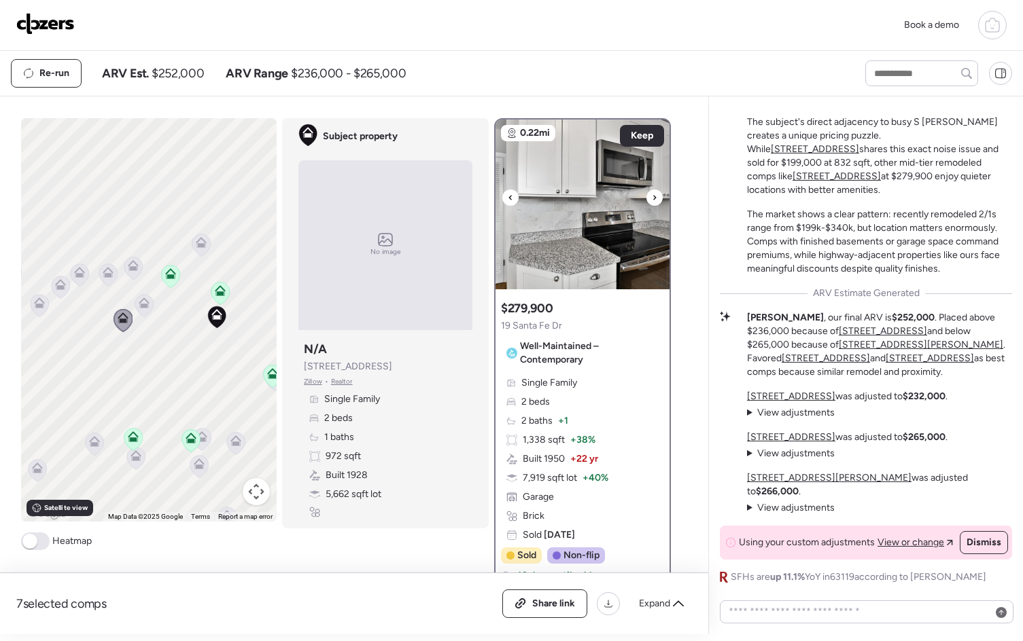
click at [508, 197] on icon at bounding box center [509, 197] width 3 height 5
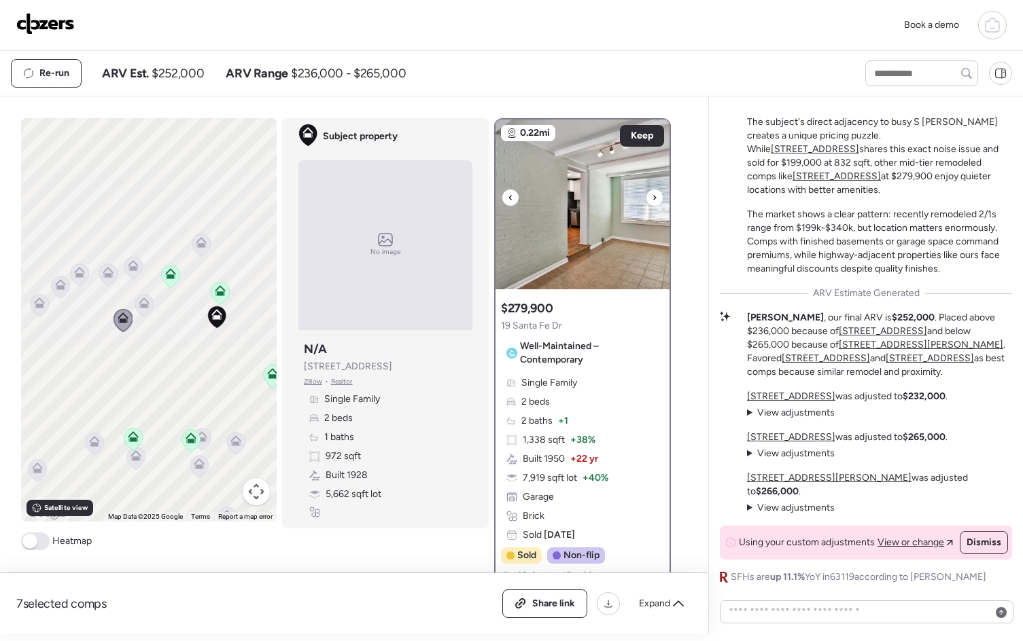
click at [508, 197] on icon at bounding box center [509, 197] width 3 height 5
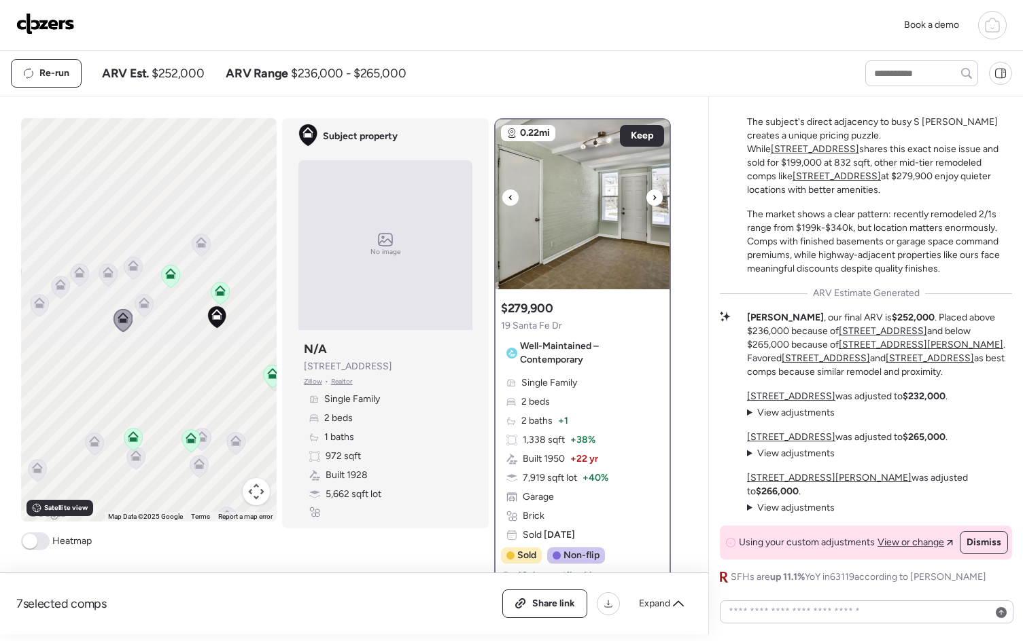
click at [508, 197] on icon at bounding box center [509, 197] width 3 height 5
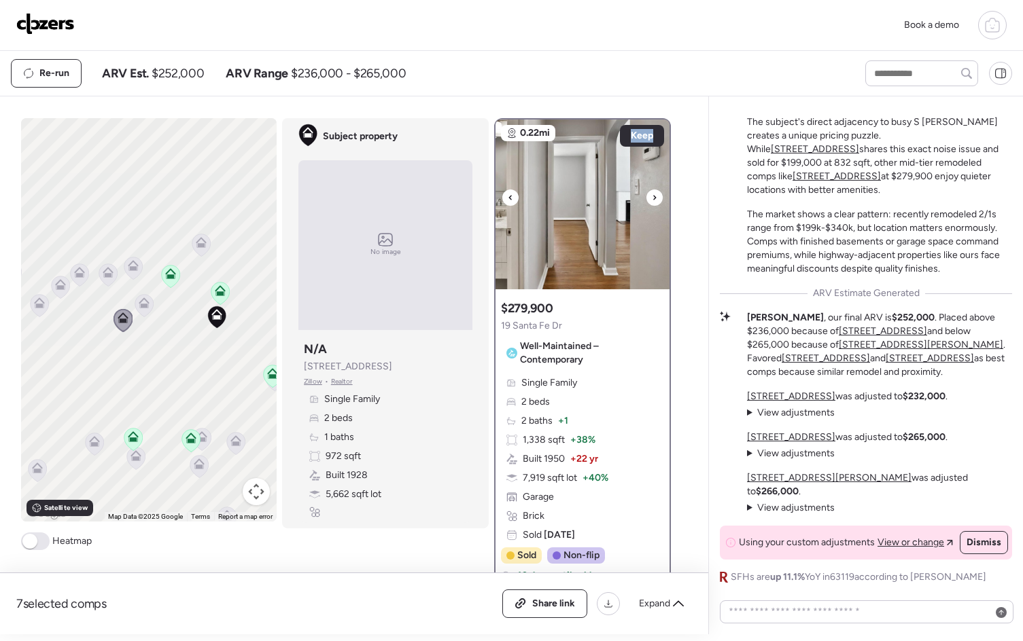
click at [508, 197] on icon at bounding box center [509, 197] width 3 height 5
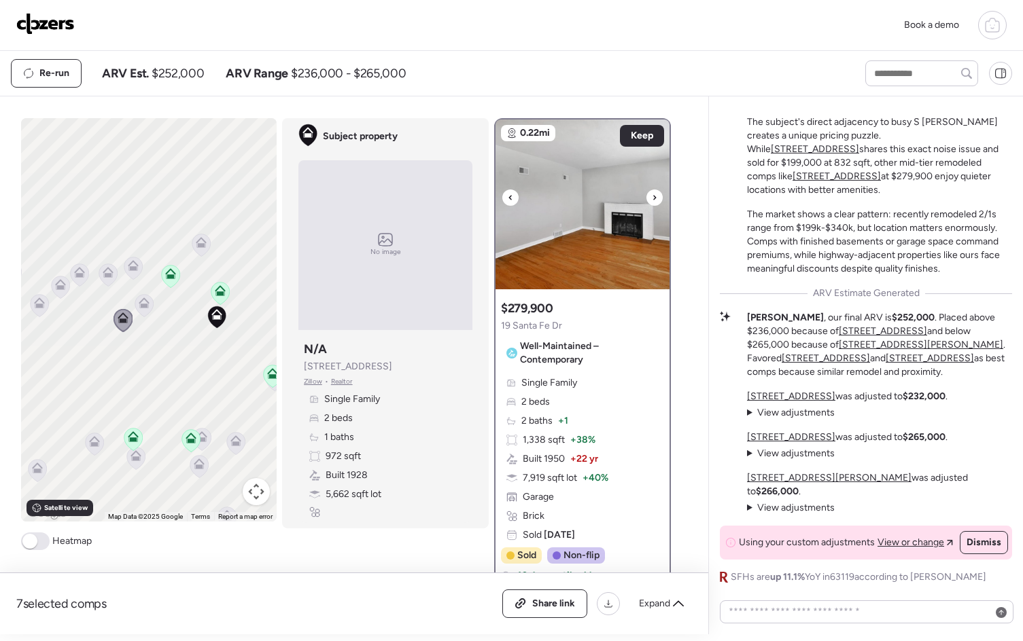
click at [508, 197] on icon at bounding box center [509, 197] width 3 height 5
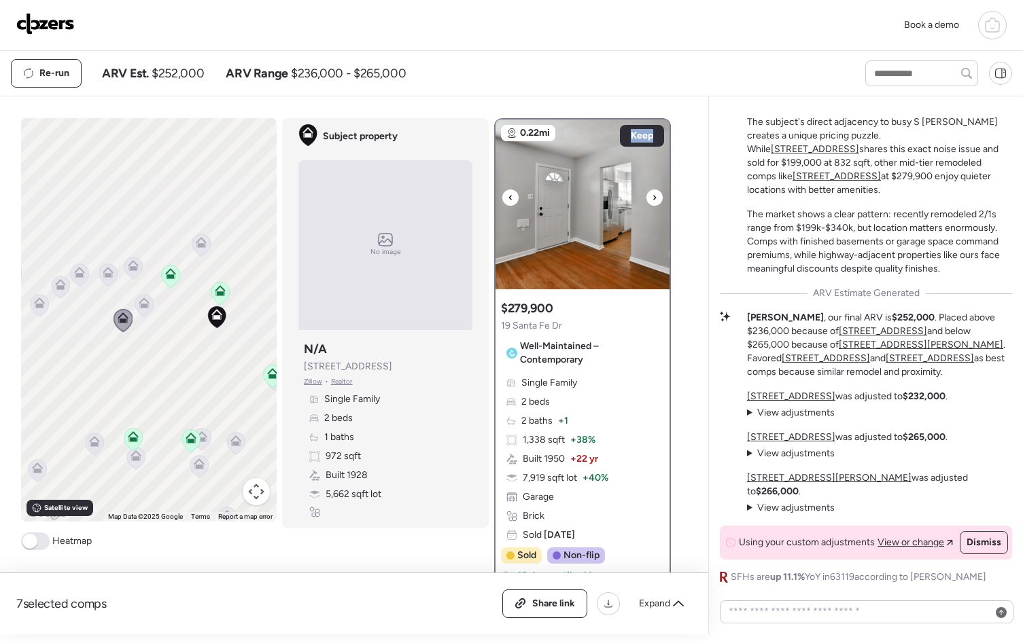
click at [508, 197] on icon at bounding box center [509, 197] width 3 height 5
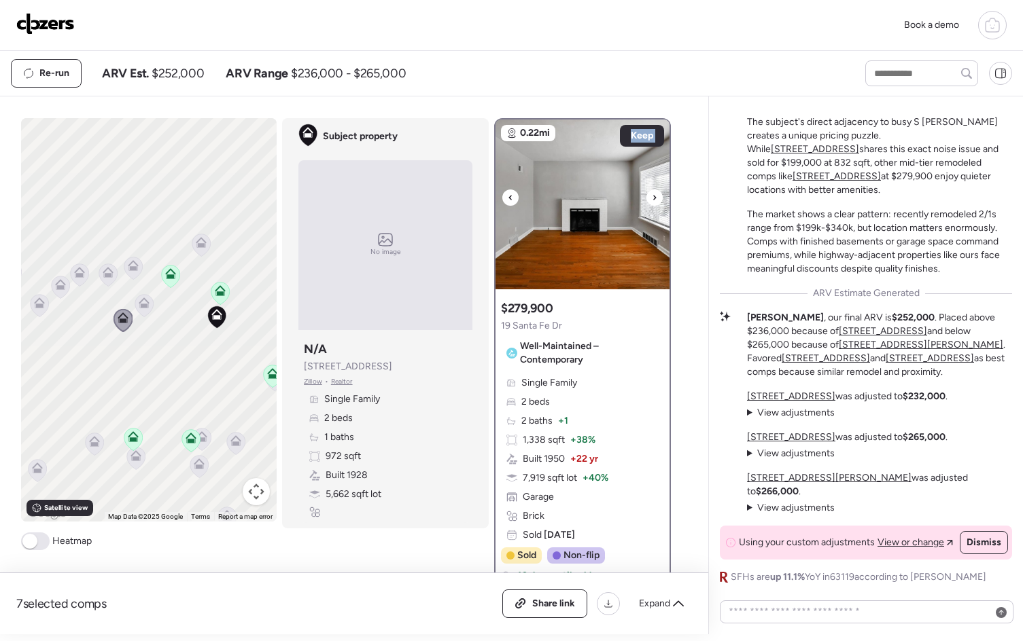
click at [508, 197] on icon at bounding box center [509, 197] width 3 height 5
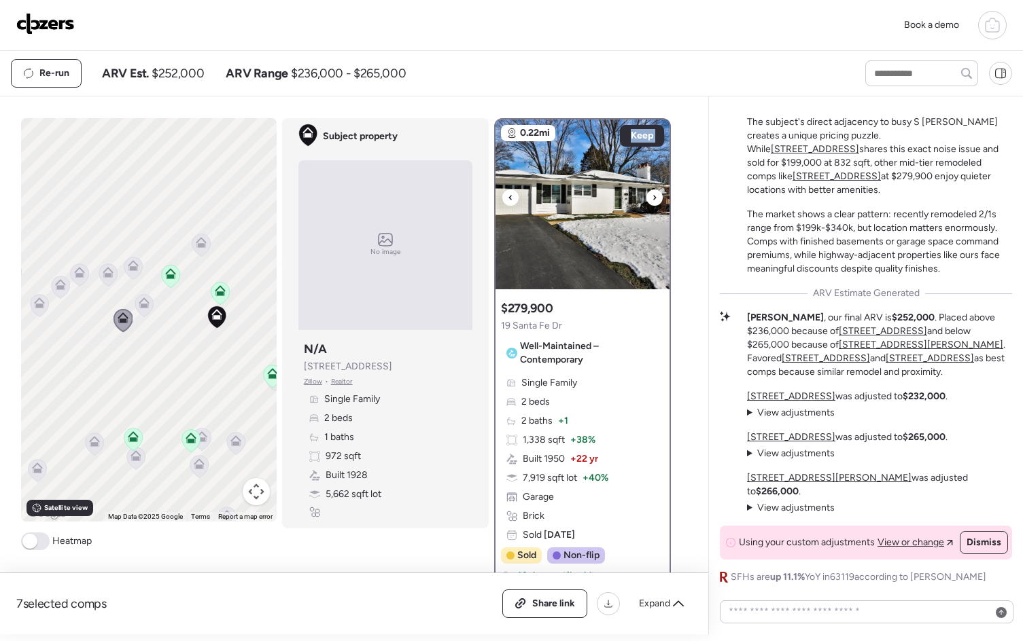
click at [508, 197] on icon at bounding box center [509, 197] width 3 height 5
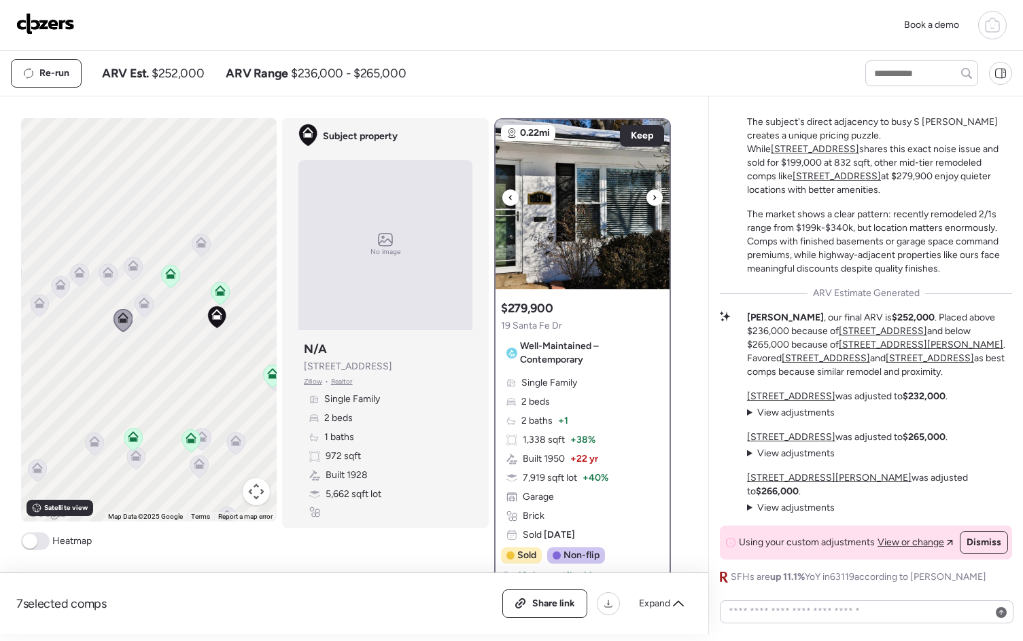
click at [652, 198] on div at bounding box center [654, 198] width 16 height 16
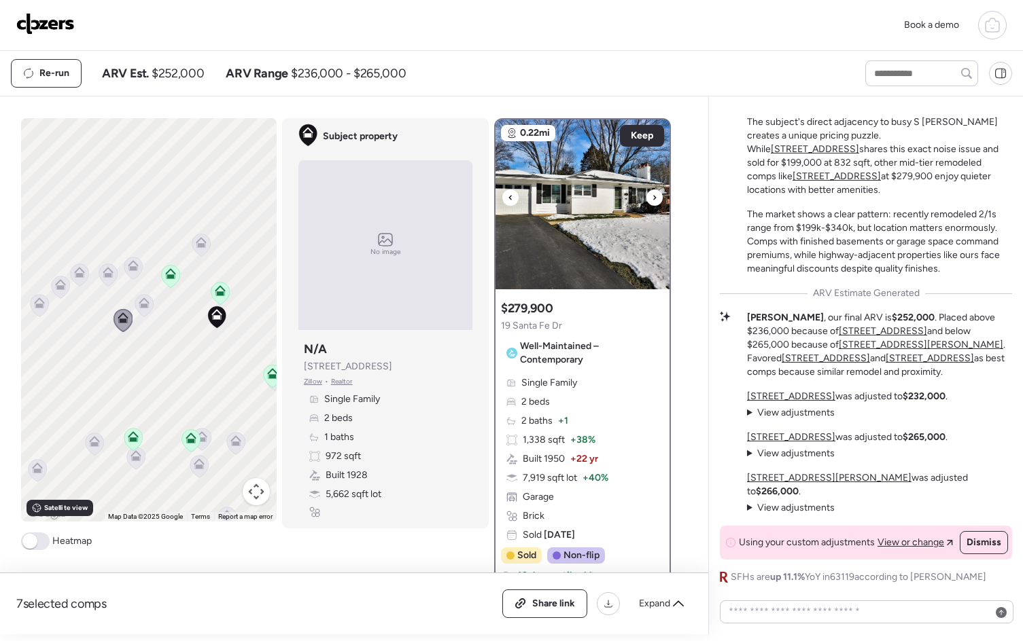
click at [508, 190] on icon at bounding box center [510, 198] width 5 height 16
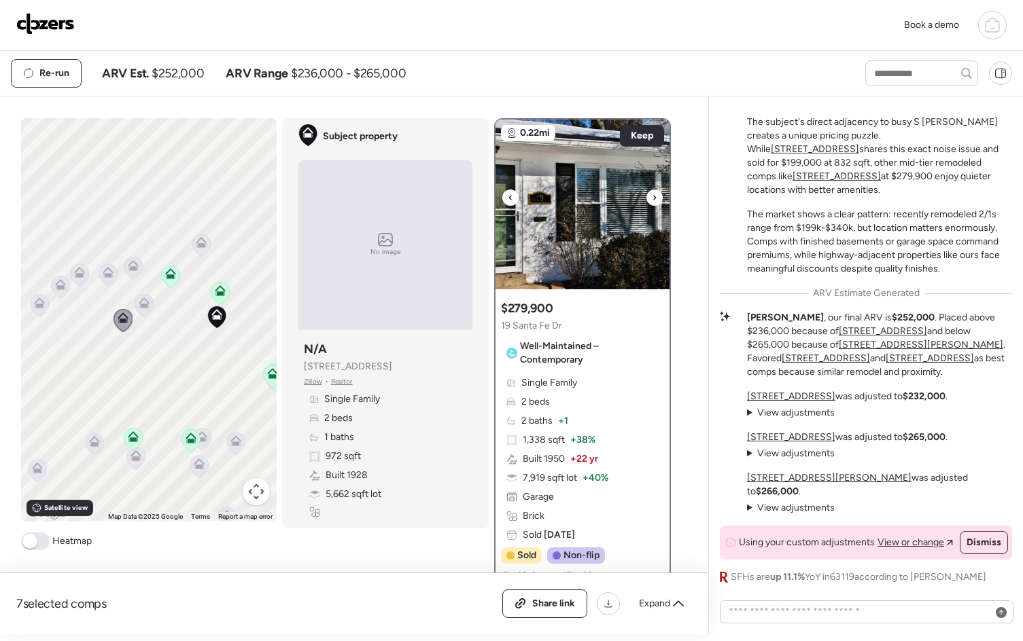
click at [508, 192] on icon at bounding box center [510, 198] width 5 height 16
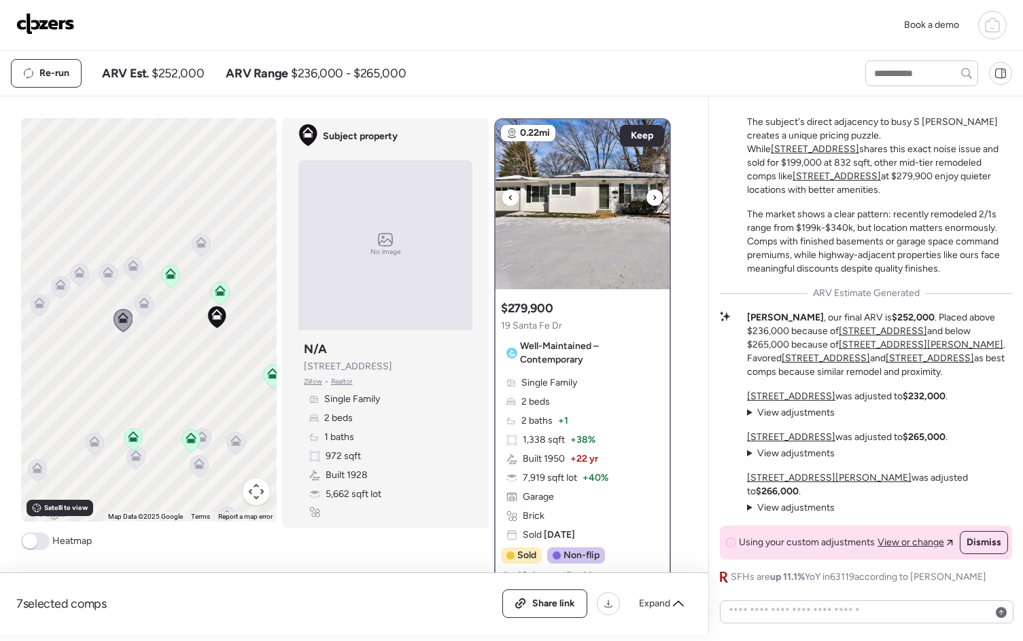
click at [646, 199] on div at bounding box center [654, 198] width 16 height 16
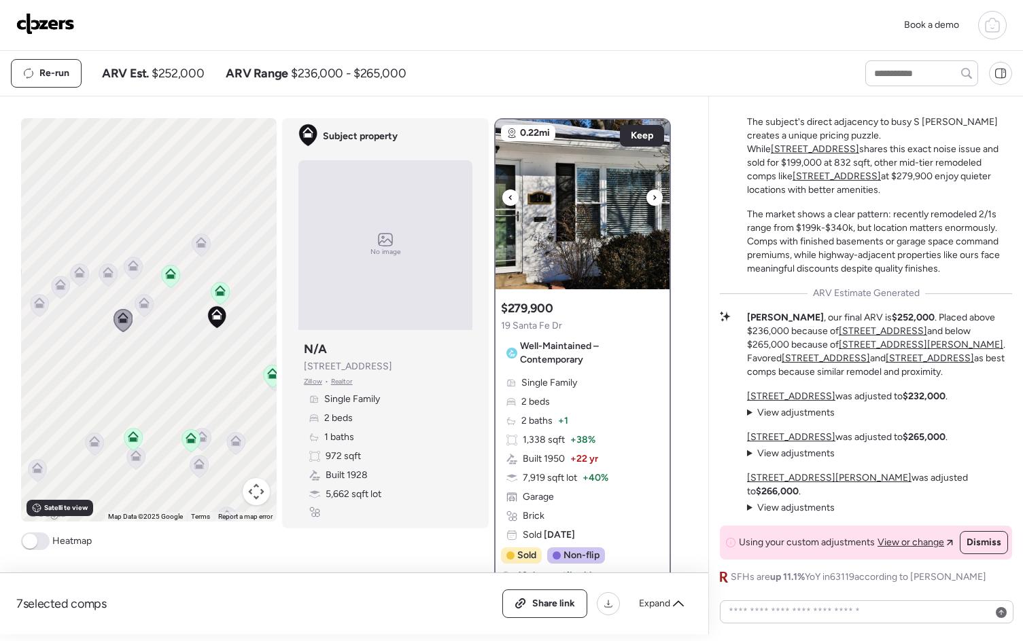
click at [652, 196] on icon at bounding box center [654, 198] width 5 height 16
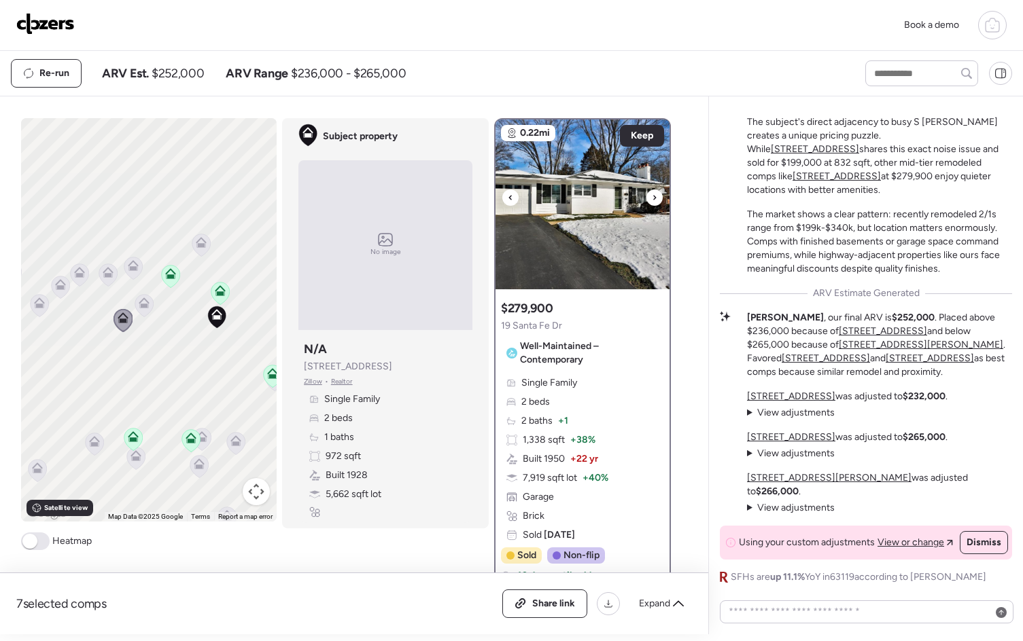
click at [652, 196] on icon at bounding box center [654, 198] width 5 height 16
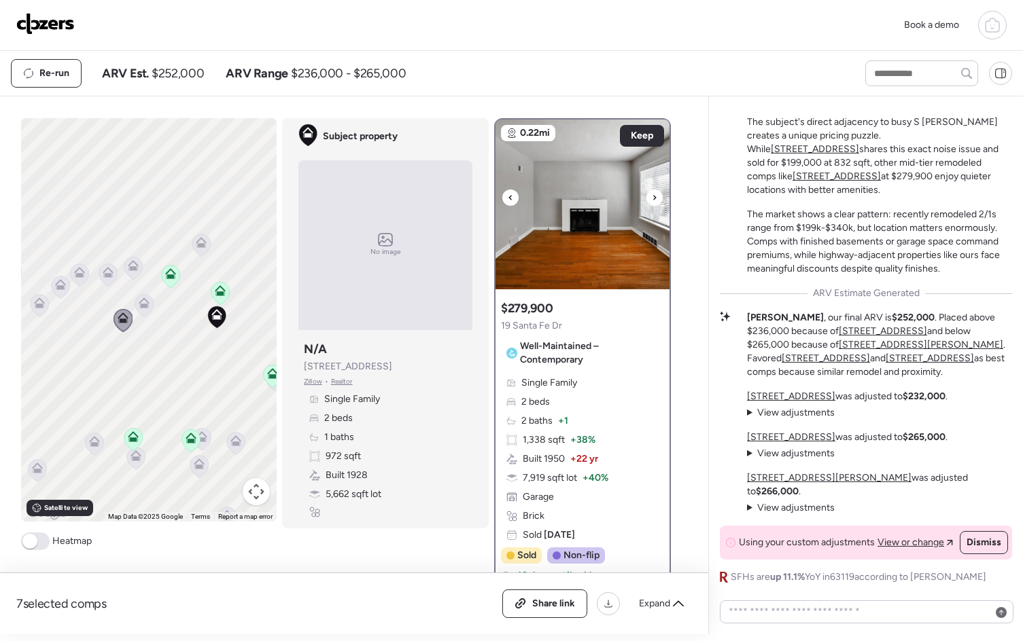
click at [652, 196] on icon at bounding box center [654, 198] width 5 height 16
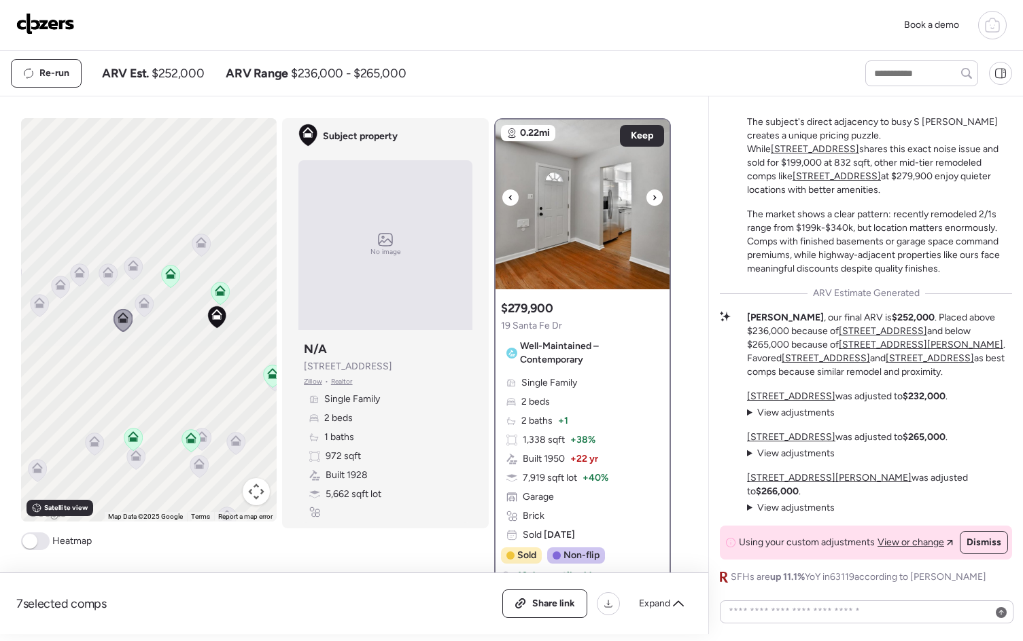
click at [508, 196] on icon at bounding box center [510, 198] width 5 height 16
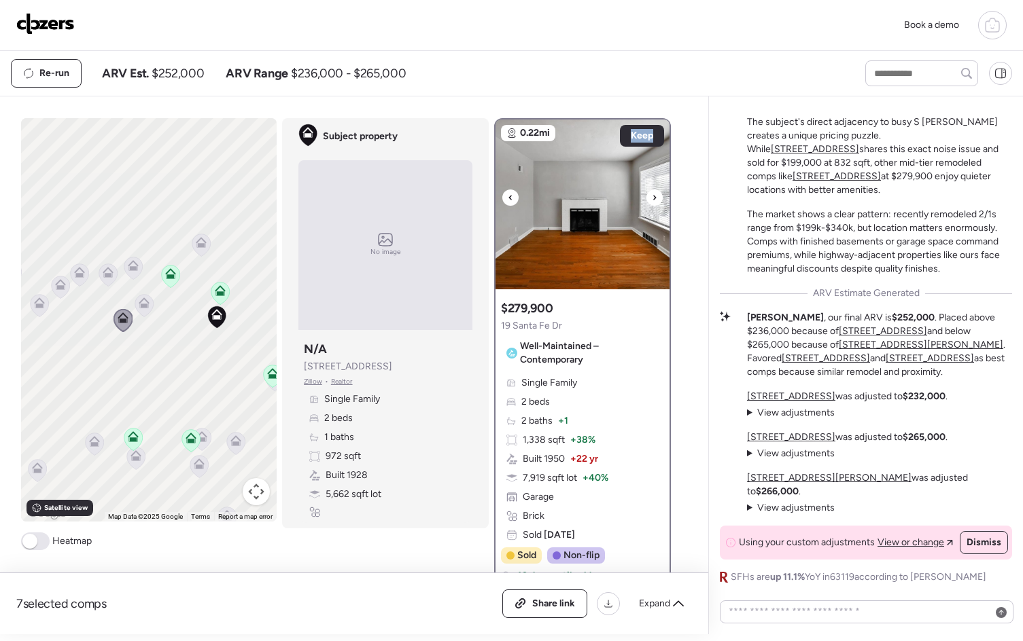
click at [508, 196] on icon at bounding box center [510, 198] width 5 height 16
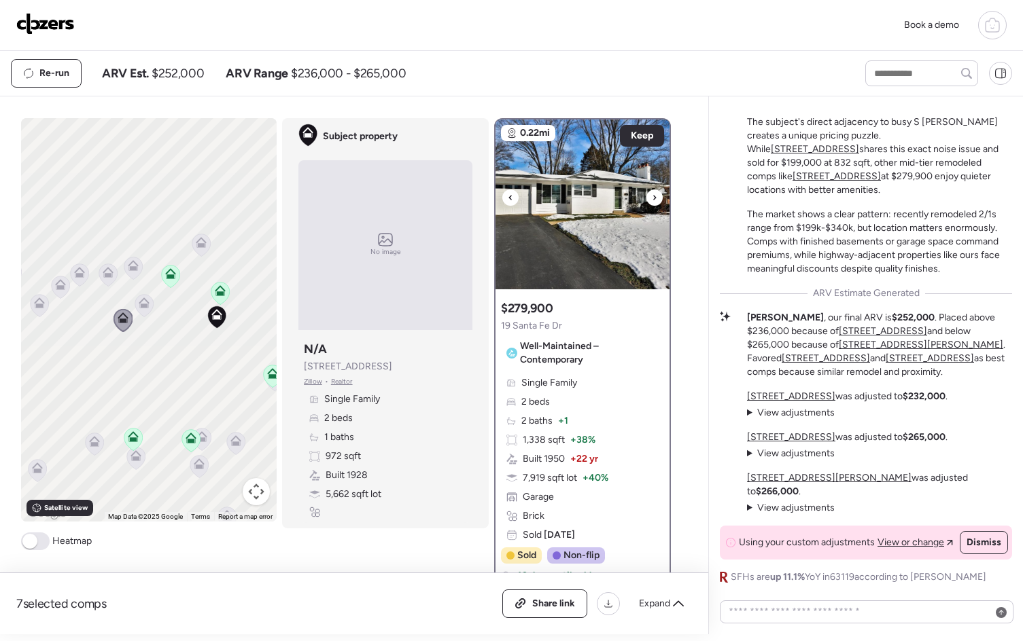
click at [508, 196] on icon at bounding box center [510, 198] width 5 height 16
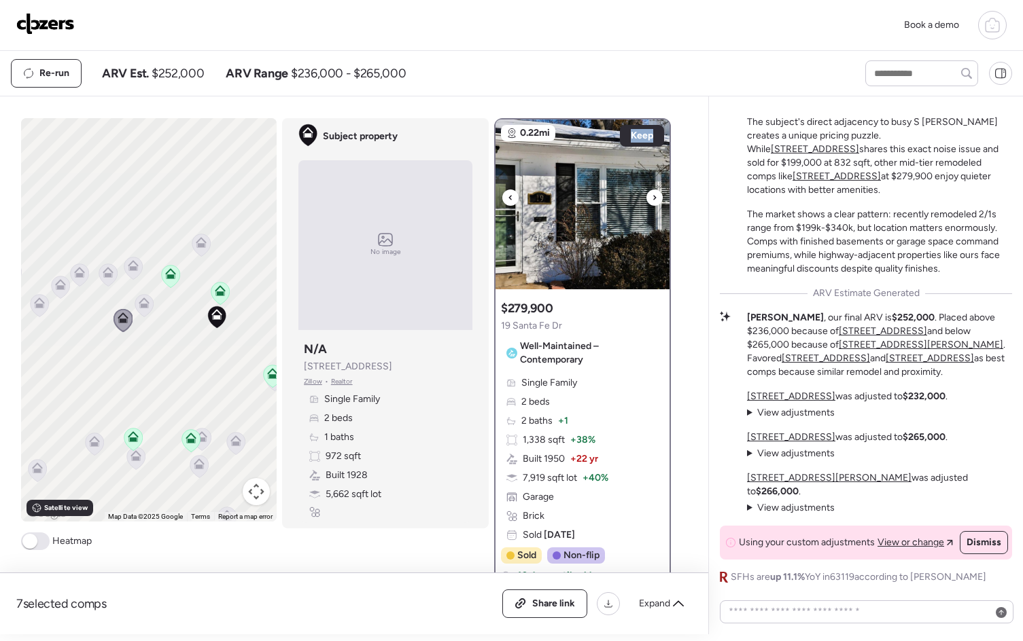
click at [508, 196] on icon at bounding box center [510, 198] width 5 height 16
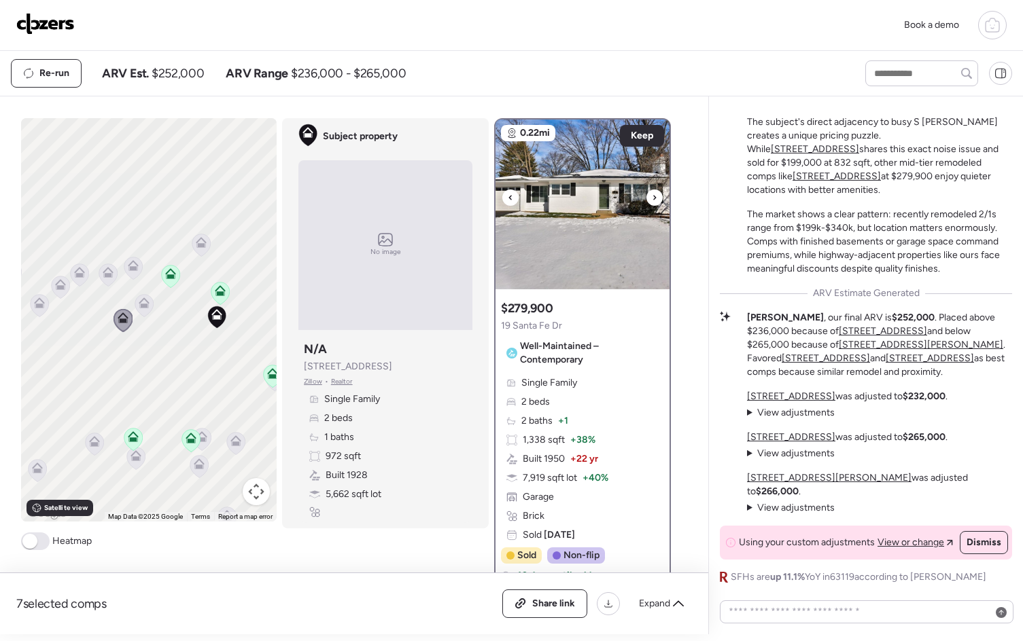
click at [508, 196] on icon at bounding box center [510, 198] width 5 height 16
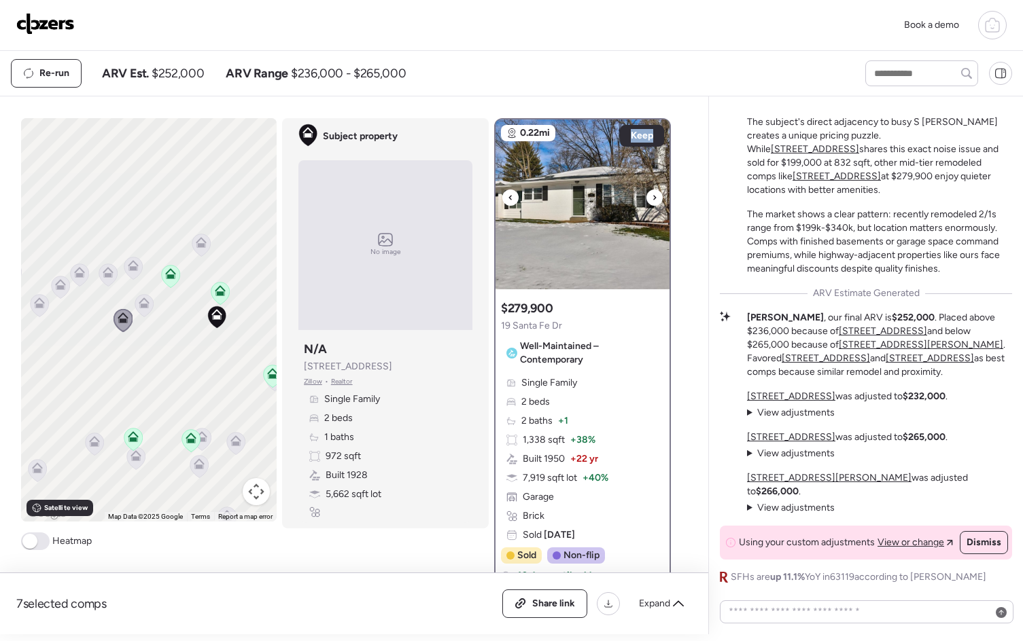
click at [508, 196] on icon at bounding box center [510, 198] width 5 height 16
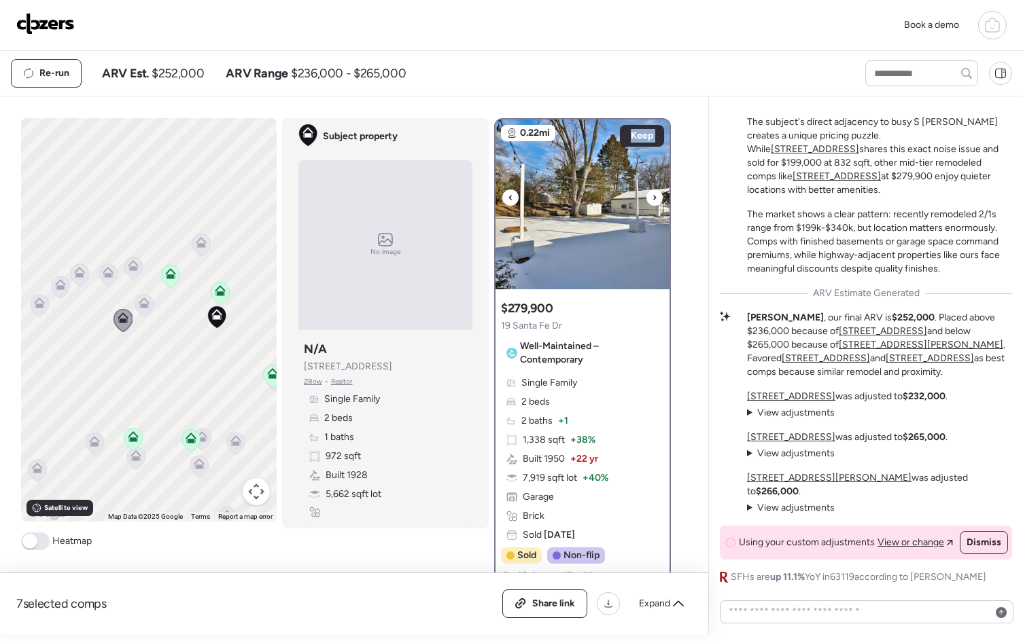
click at [508, 196] on icon at bounding box center [510, 198] width 5 height 16
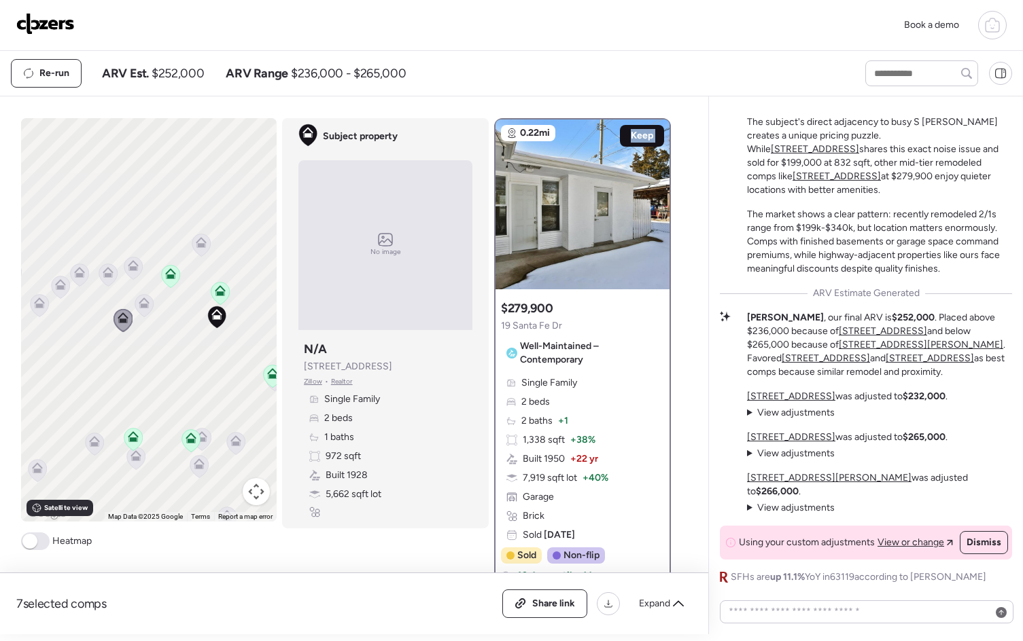
click at [643, 131] on span "Keep" at bounding box center [642, 136] width 22 height 14
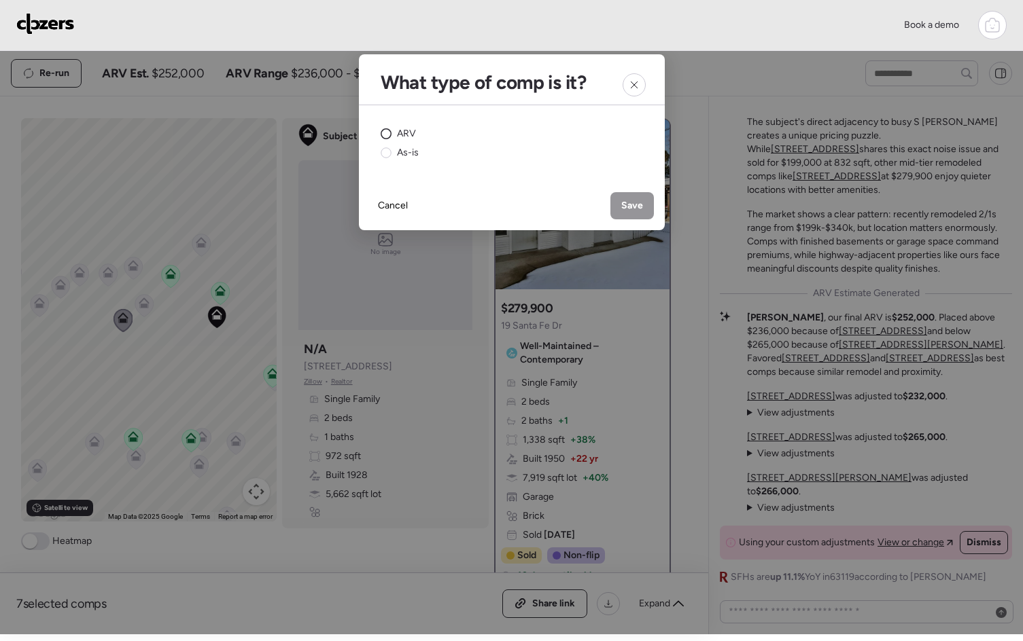
click at [386, 132] on circle at bounding box center [385, 134] width 10 height 10
click at [641, 209] on span "Save" at bounding box center [632, 206] width 22 height 14
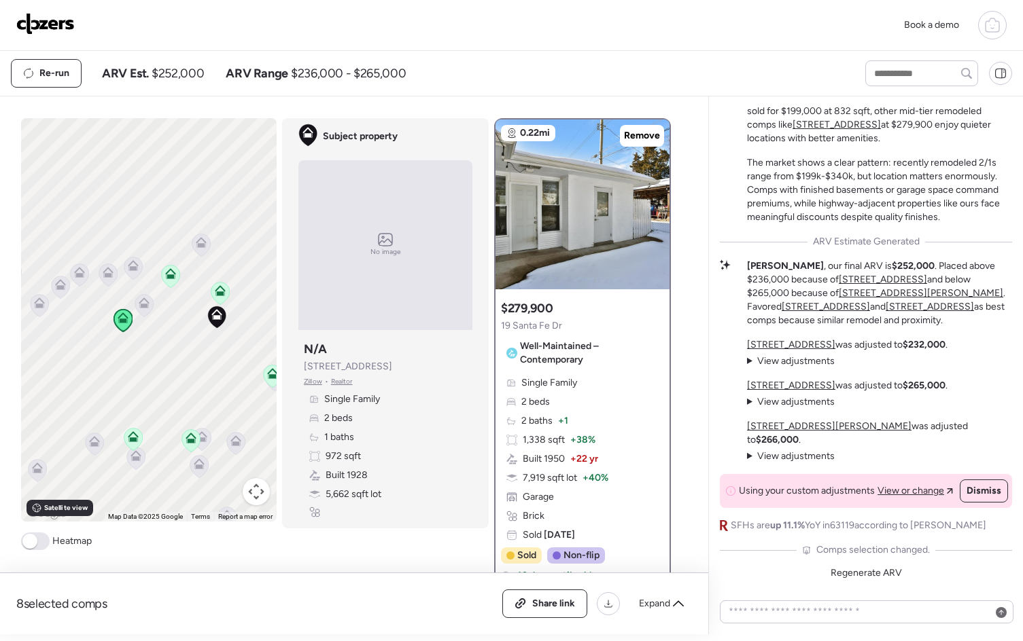
click at [109, 270] on icon at bounding box center [108, 275] width 18 height 22
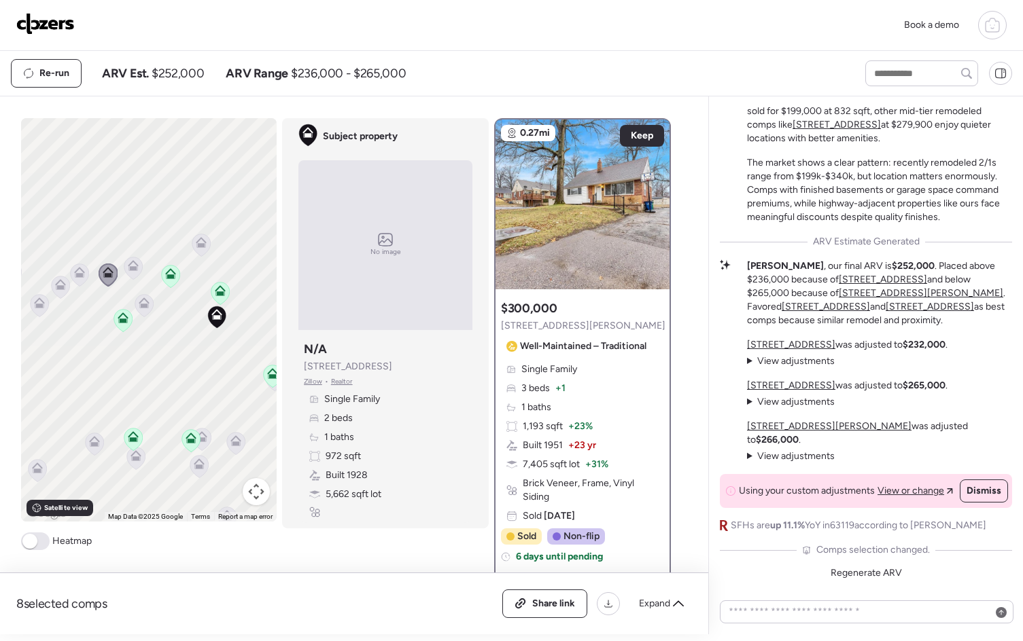
click at [120, 321] on icon at bounding box center [122, 321] width 9 height 4
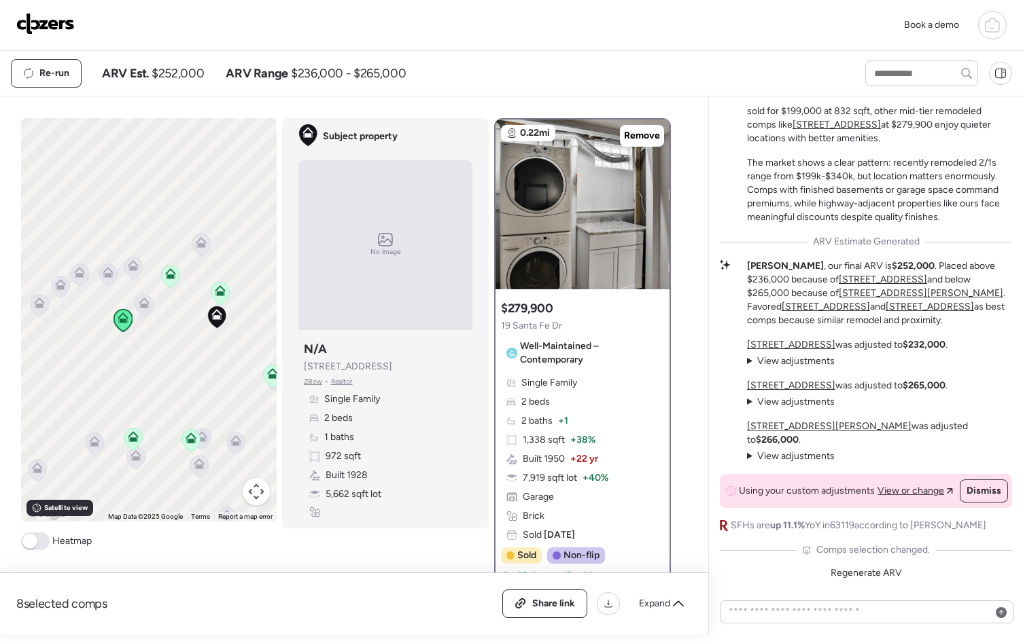
click at [144, 309] on icon at bounding box center [144, 306] width 18 height 22
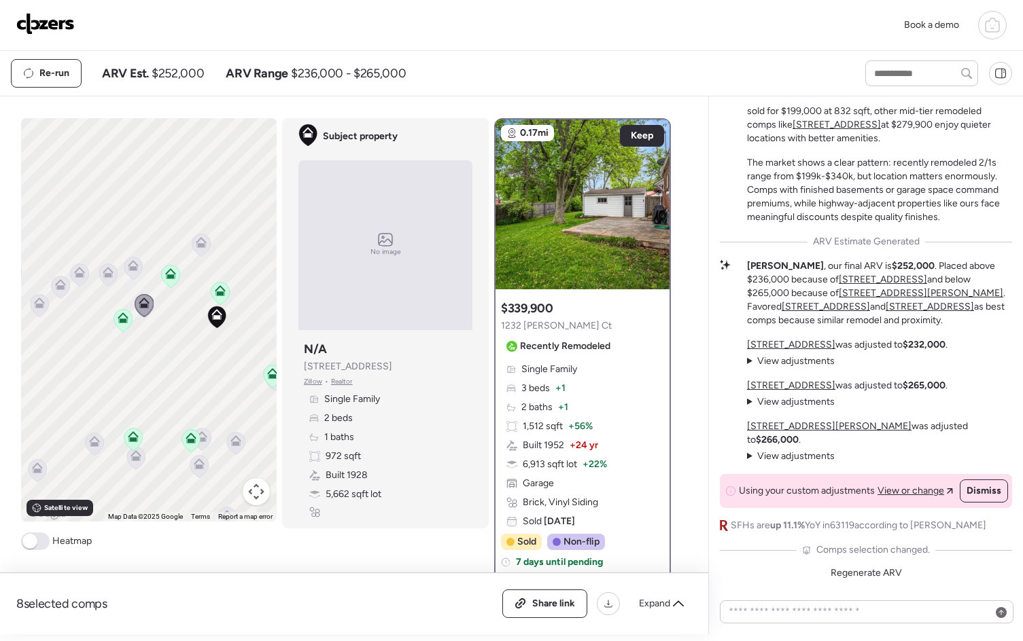
click at [103, 274] on icon at bounding box center [108, 272] width 11 height 11
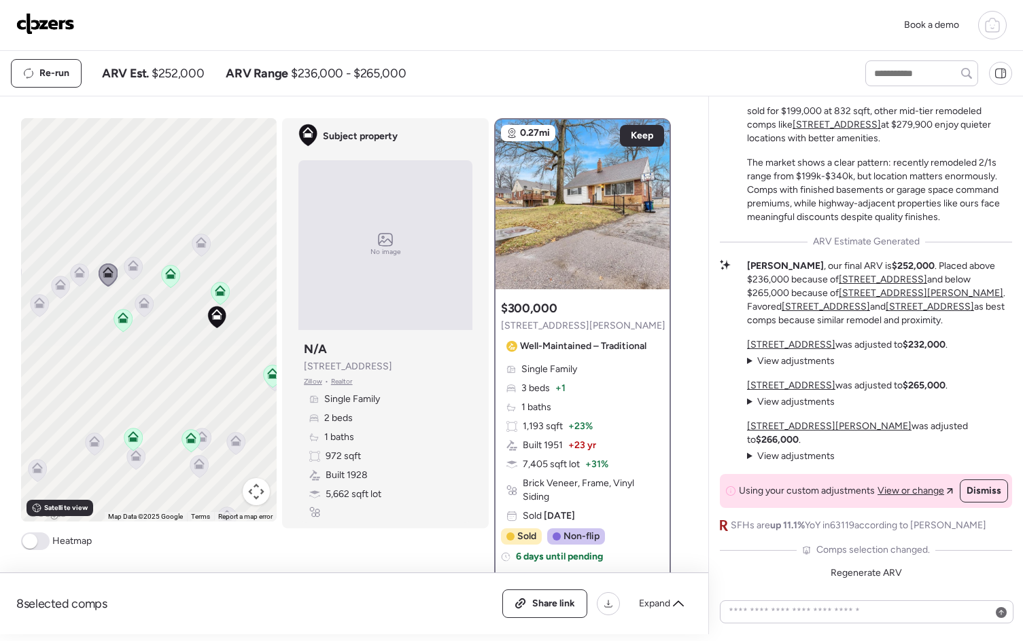
click at [34, 298] on icon at bounding box center [39, 303] width 11 height 11
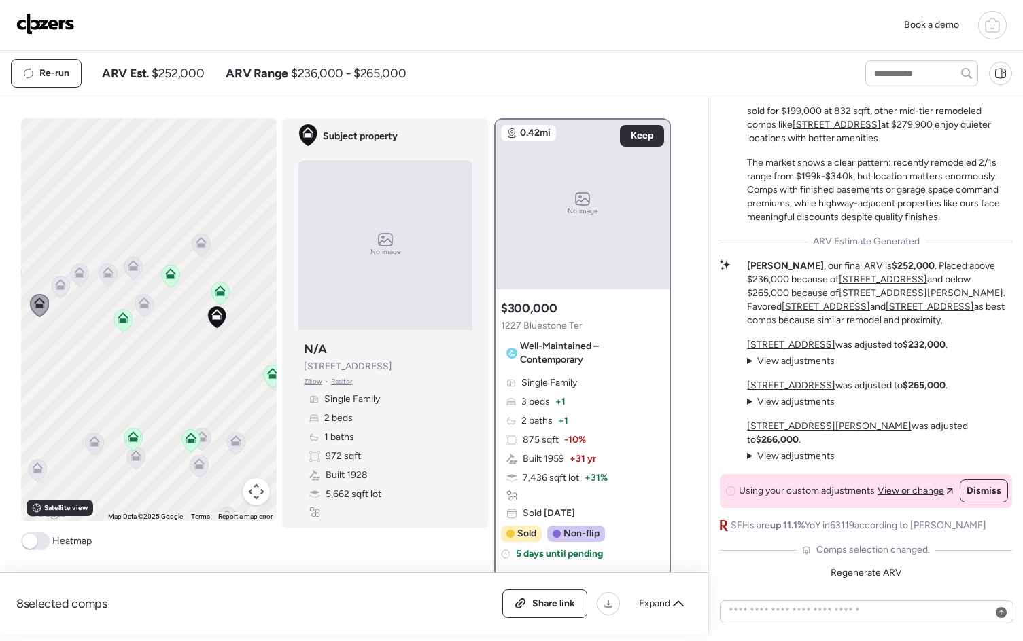
click at [56, 289] on icon at bounding box center [60, 287] width 9 height 4
click at [77, 272] on icon at bounding box center [79, 272] width 11 height 11
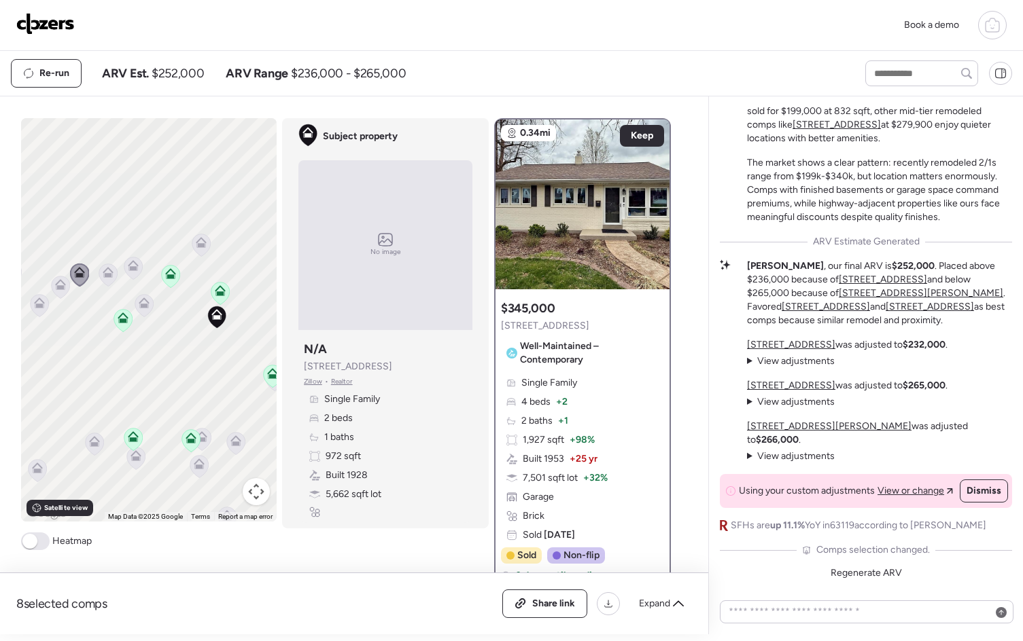
click at [92, 446] on icon at bounding box center [94, 444] width 9 height 4
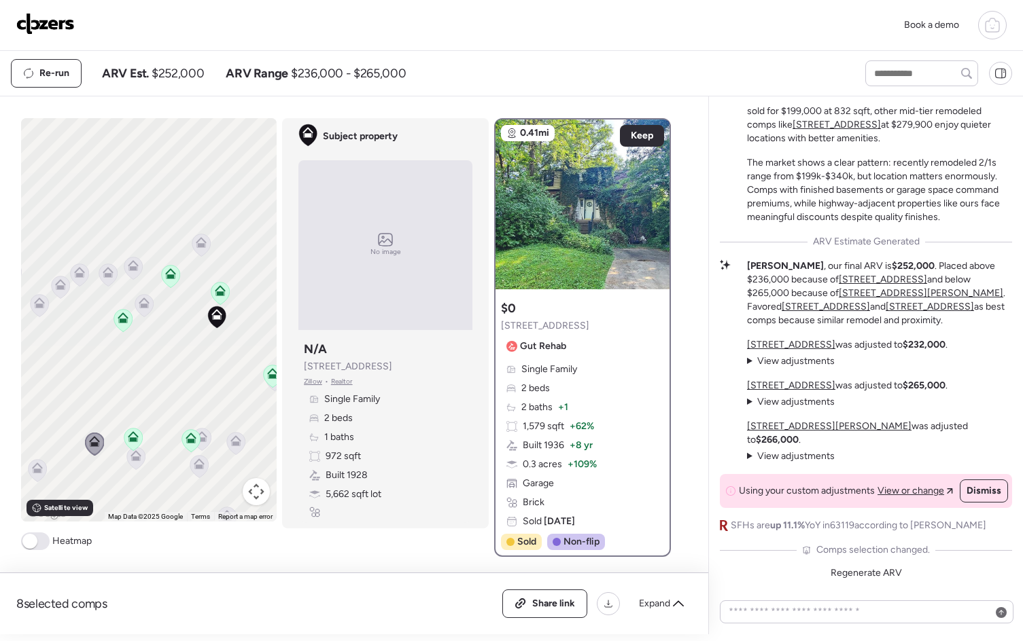
click at [128, 438] on icon at bounding box center [132, 440] width 9 height 4
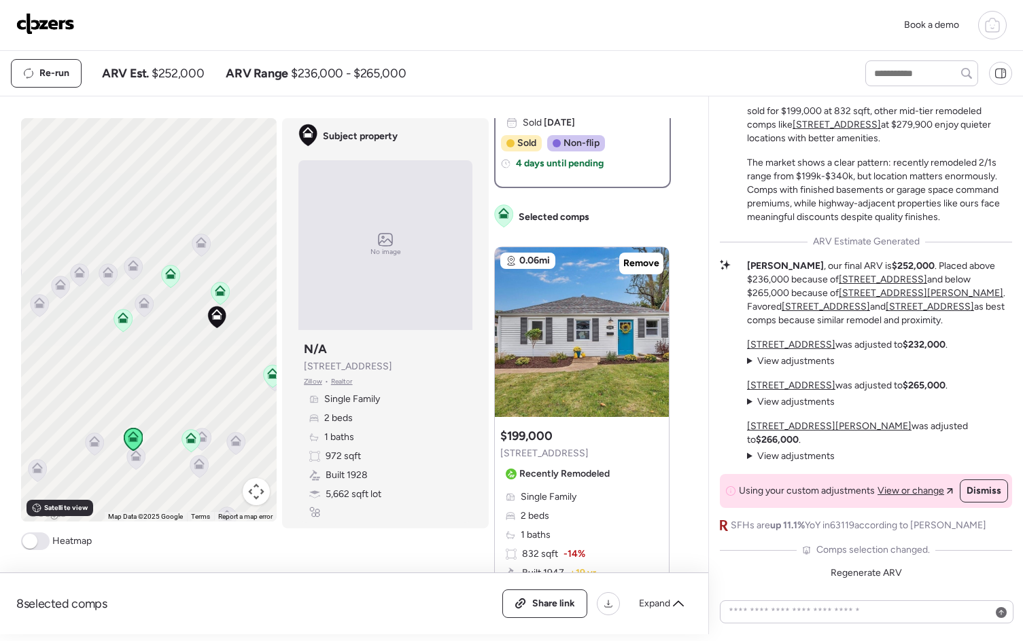
scroll to position [551, 0]
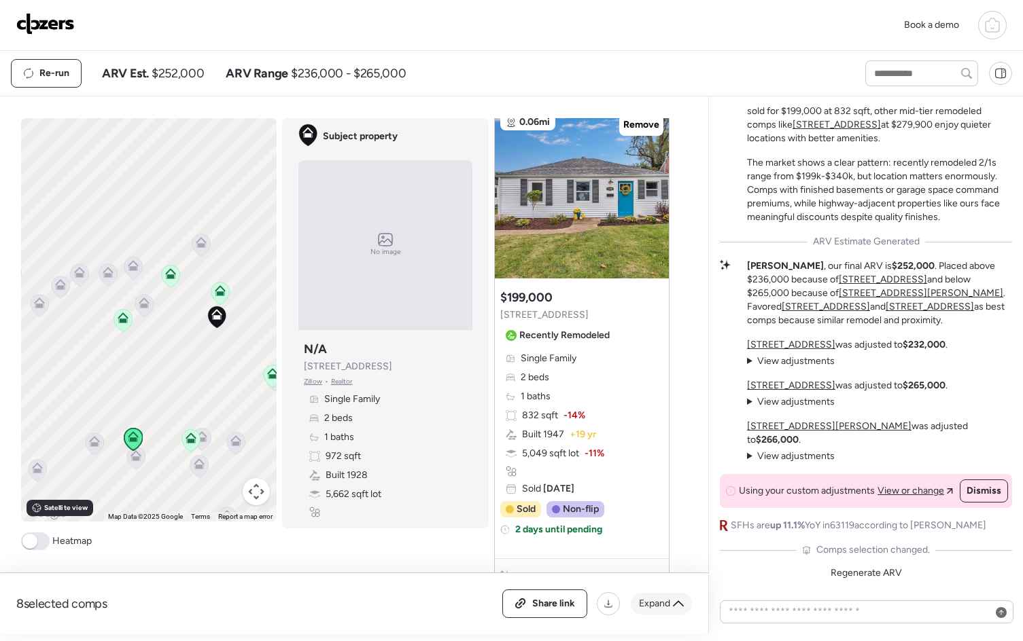
click at [664, 612] on div "Expand" at bounding box center [661, 604] width 61 height 22
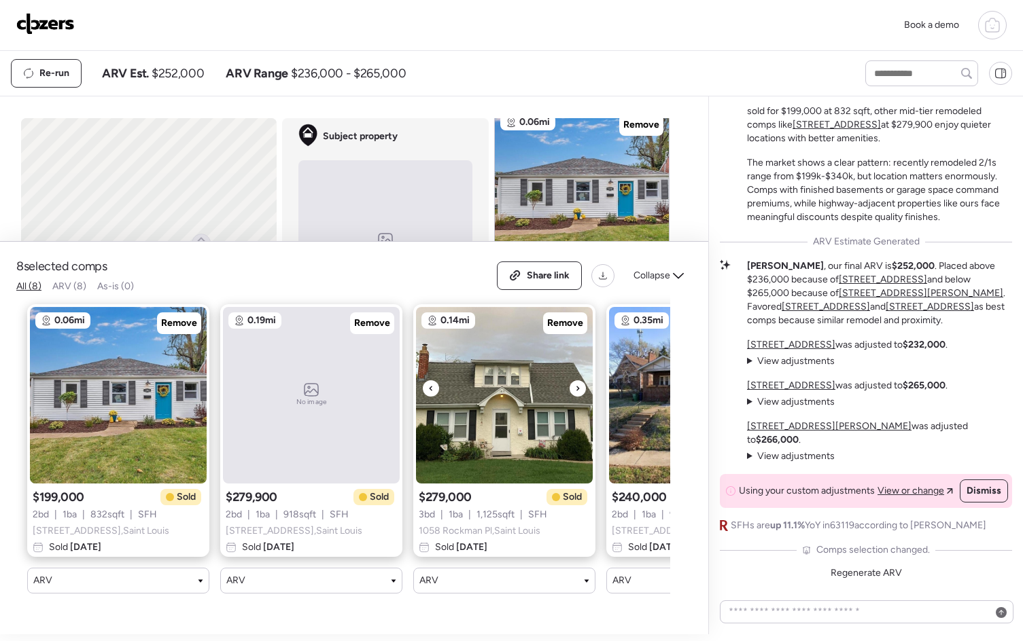
click at [578, 391] on icon at bounding box center [577, 388] width 3 height 5
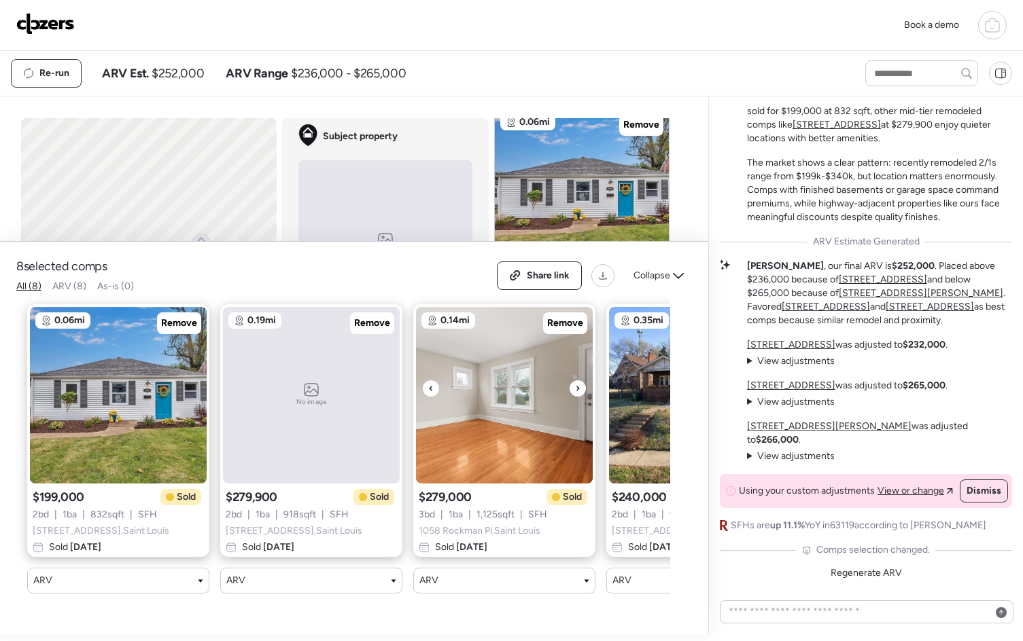
click at [578, 391] on icon at bounding box center [577, 388] width 3 height 5
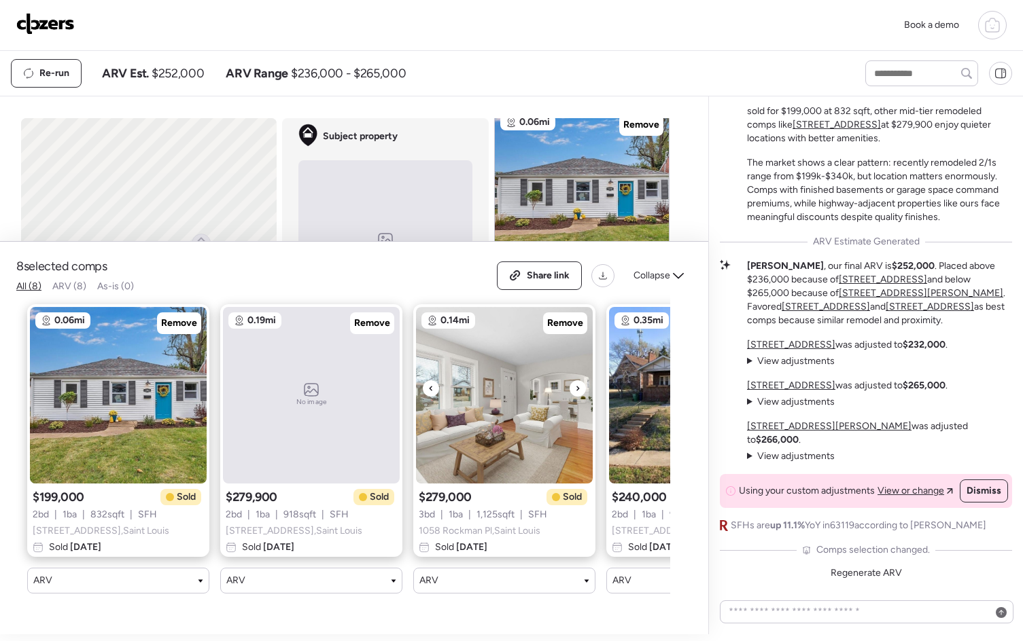
click at [578, 391] on icon at bounding box center [577, 388] width 3 height 5
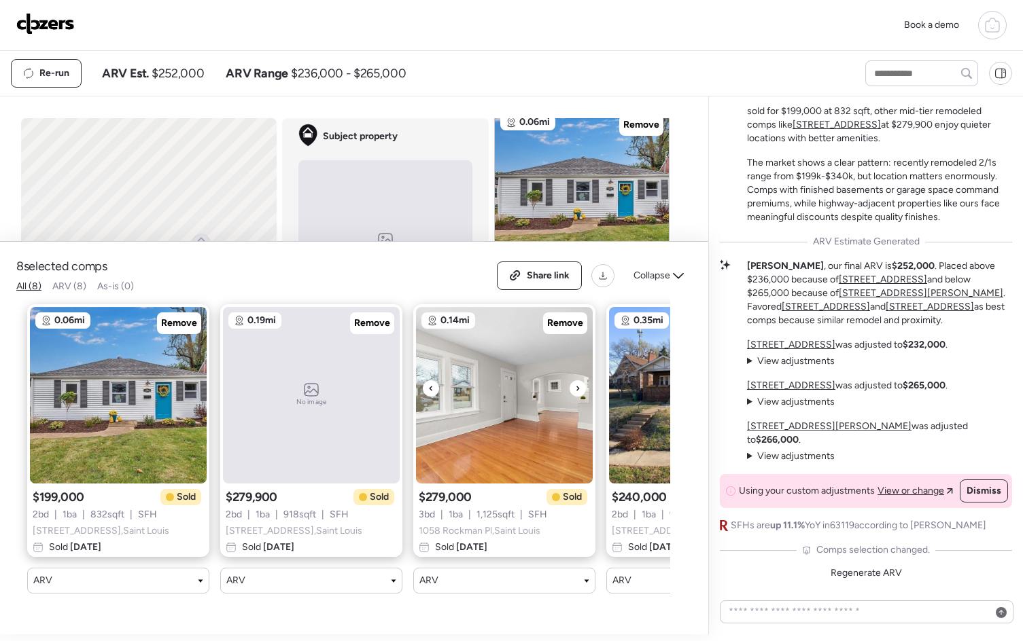
click at [578, 391] on icon at bounding box center [577, 388] width 3 height 5
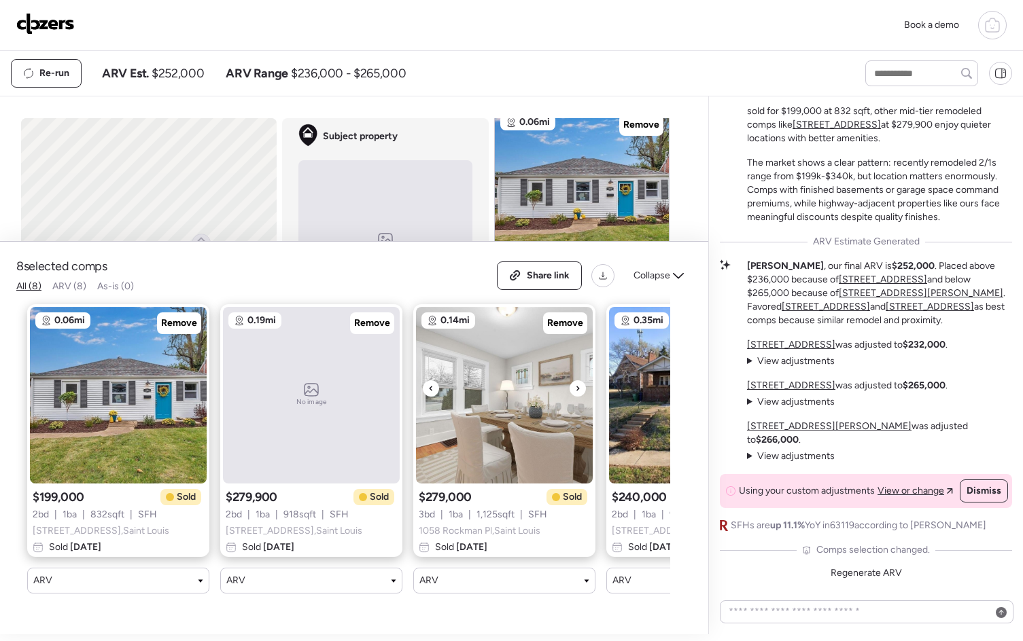
click at [578, 391] on icon at bounding box center [577, 388] width 3 height 5
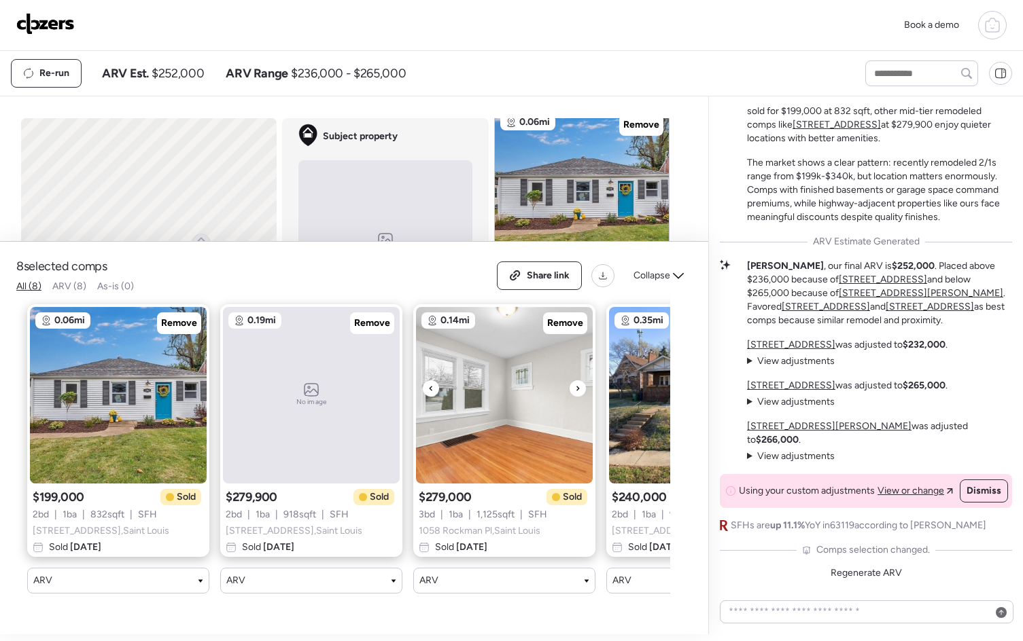
click at [578, 391] on icon at bounding box center [577, 388] width 3 height 5
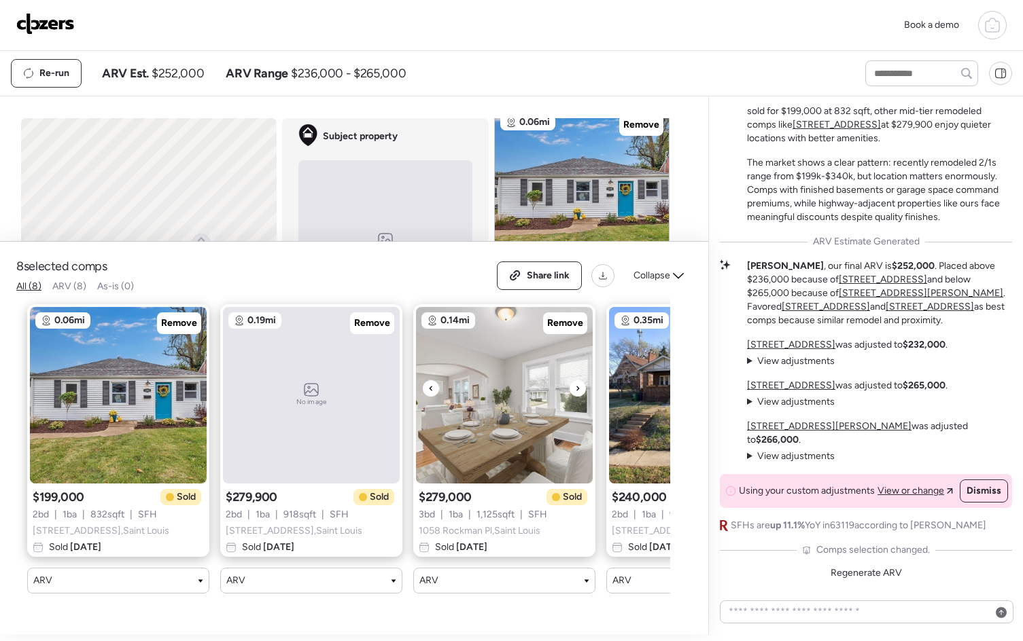
click at [578, 391] on icon at bounding box center [577, 388] width 3 height 5
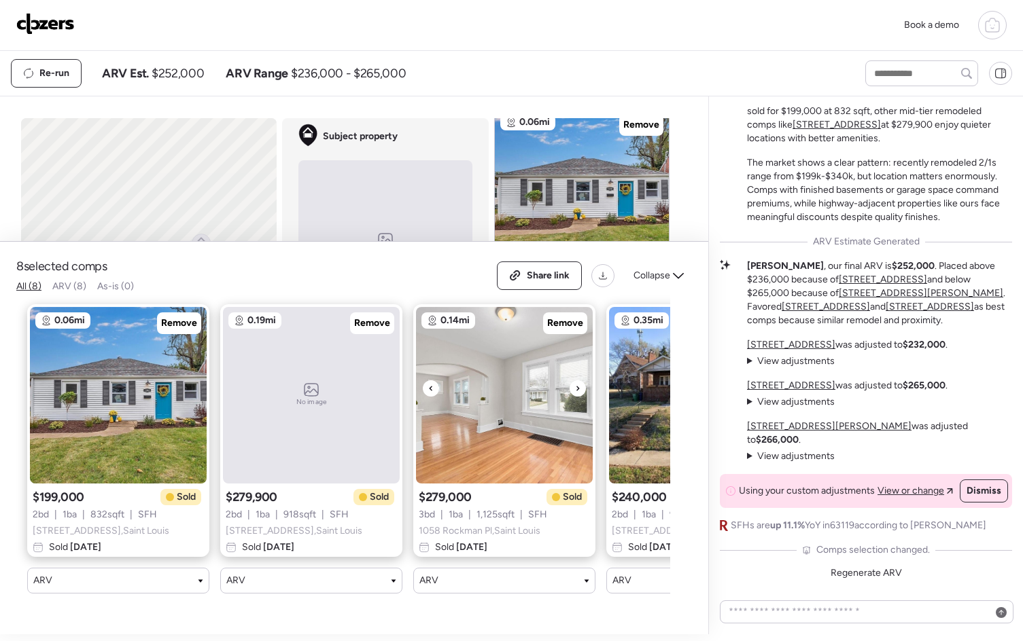
click at [578, 391] on icon at bounding box center [577, 388] width 3 height 5
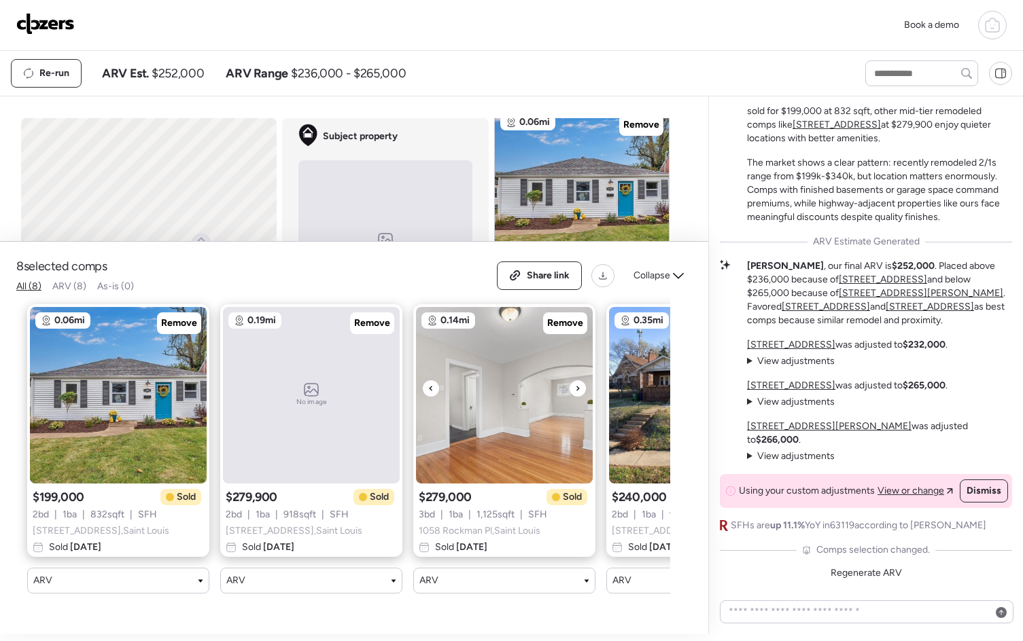
click at [578, 391] on icon at bounding box center [577, 388] width 3 height 5
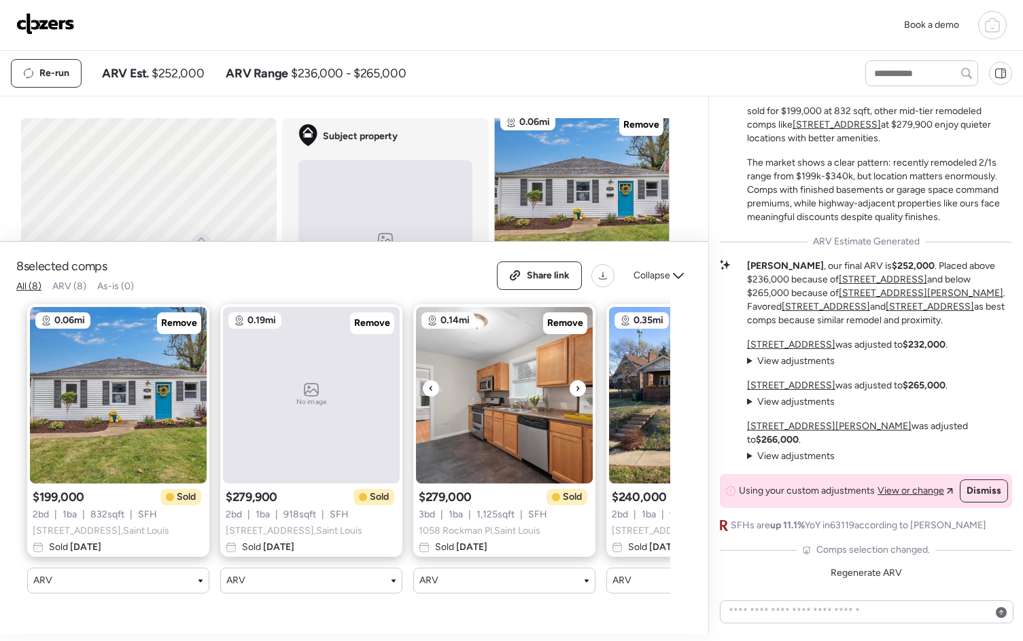
click at [578, 391] on icon at bounding box center [577, 388] width 3 height 5
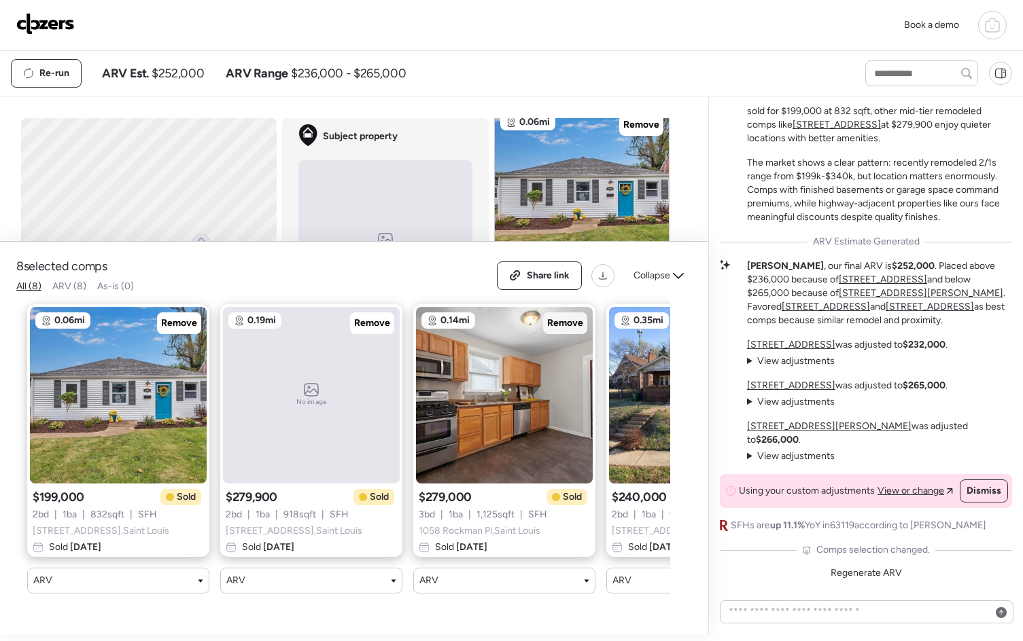
click at [565, 327] on span "Remove" at bounding box center [565, 324] width 36 height 14
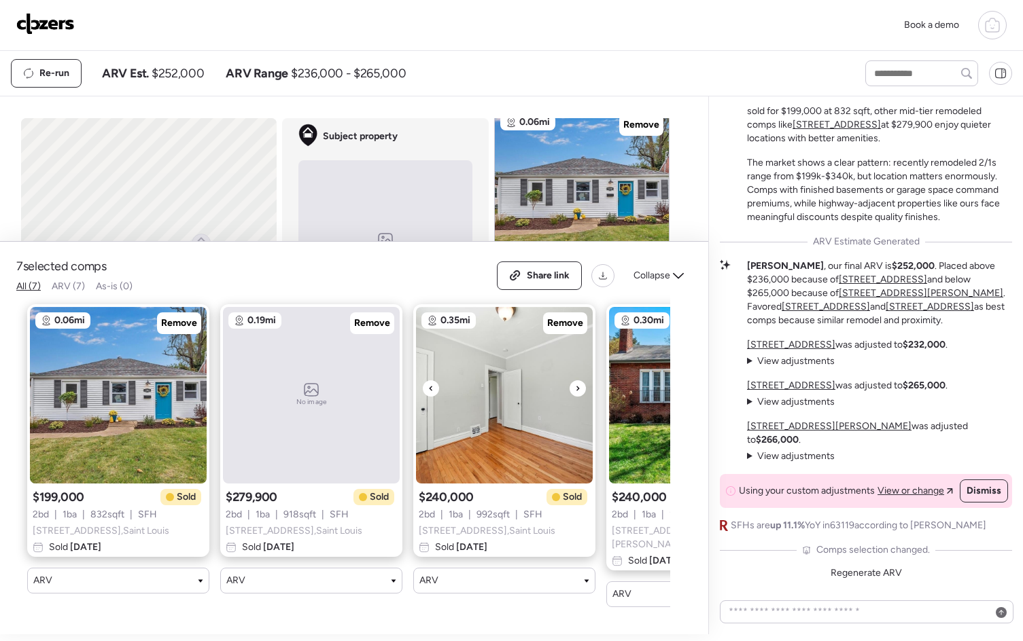
click at [582, 387] on div at bounding box center [577, 388] width 16 height 16
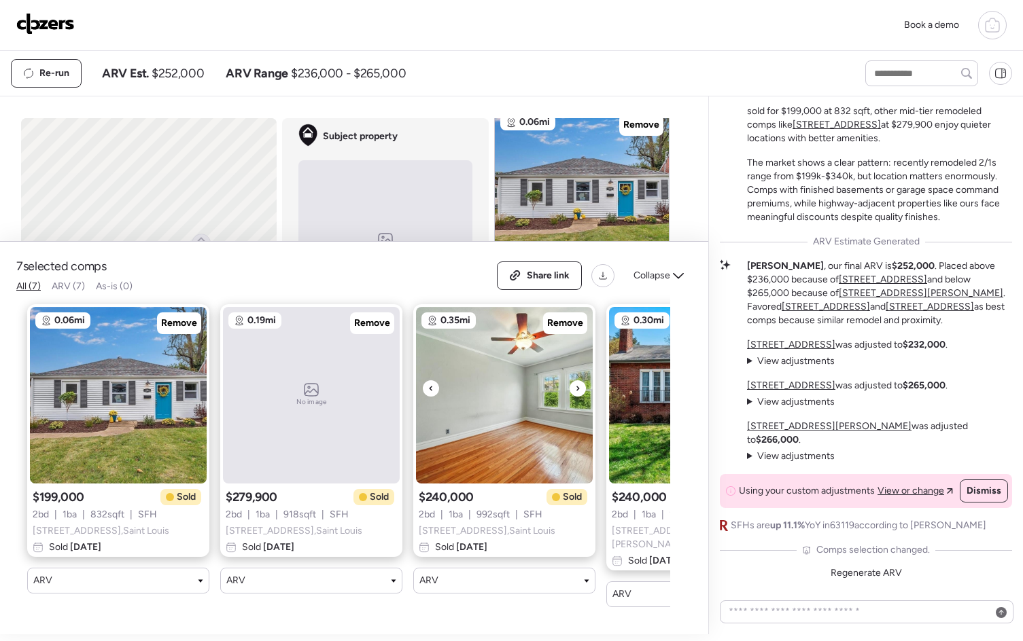
click at [583, 391] on div at bounding box center [577, 388] width 16 height 16
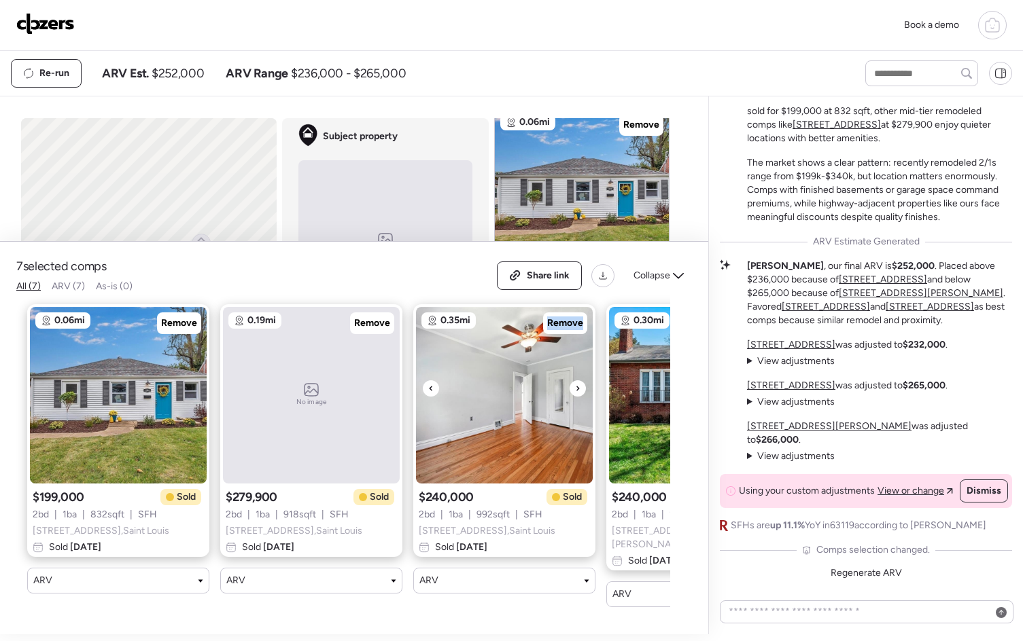
click at [583, 391] on div at bounding box center [577, 388] width 16 height 16
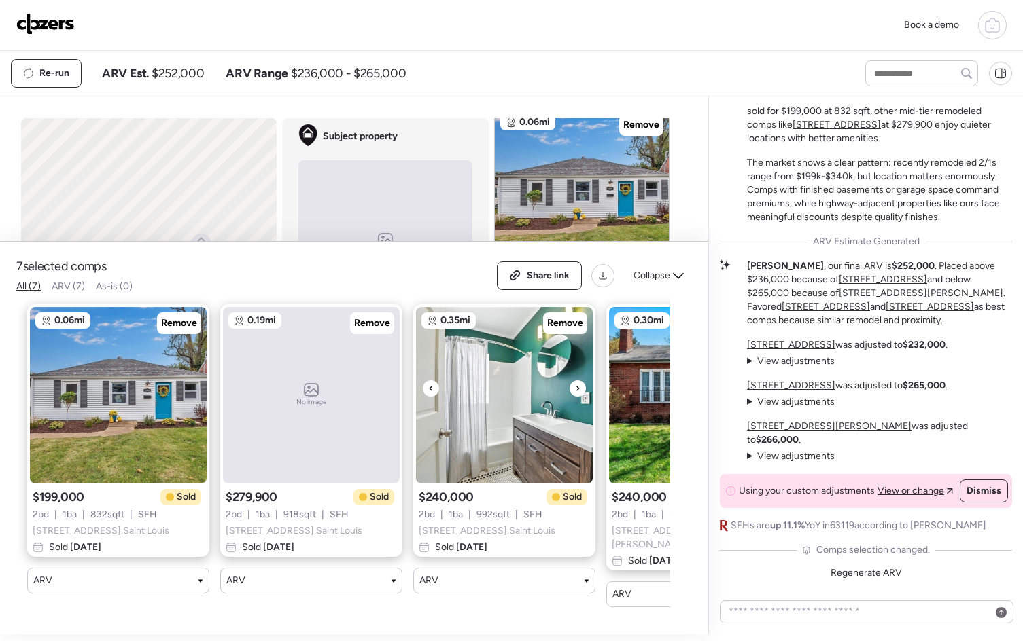
click at [583, 391] on div at bounding box center [577, 388] width 16 height 16
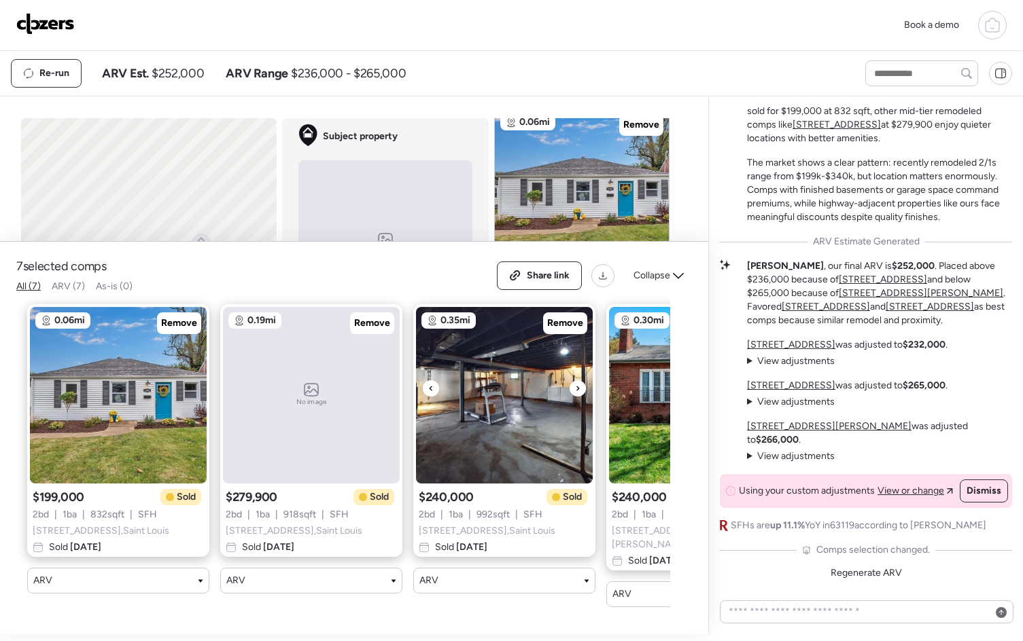
click at [583, 391] on div at bounding box center [577, 388] width 16 height 16
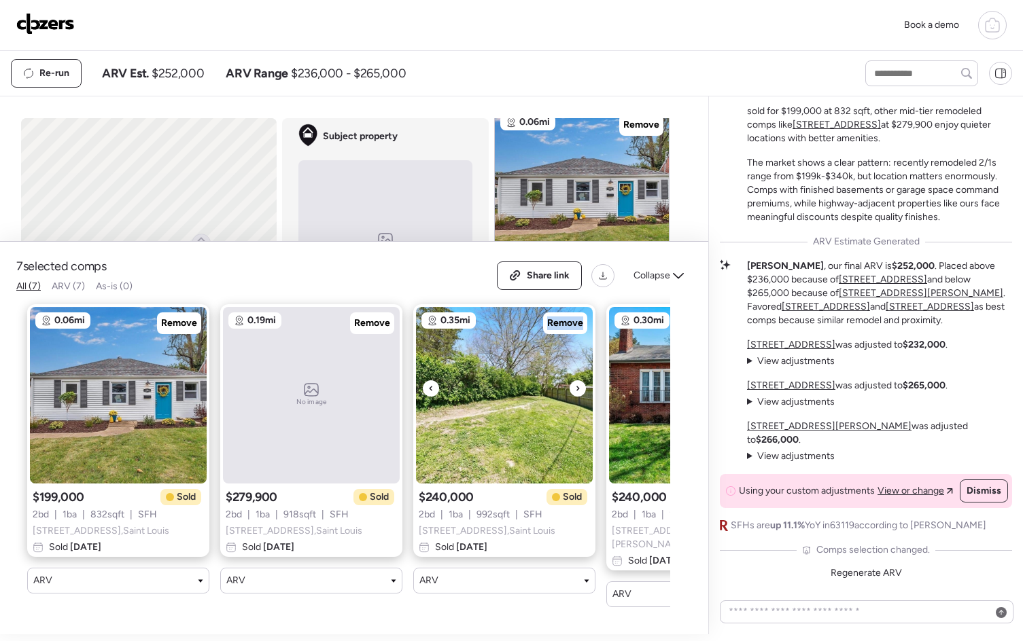
click at [583, 391] on div at bounding box center [577, 388] width 16 height 16
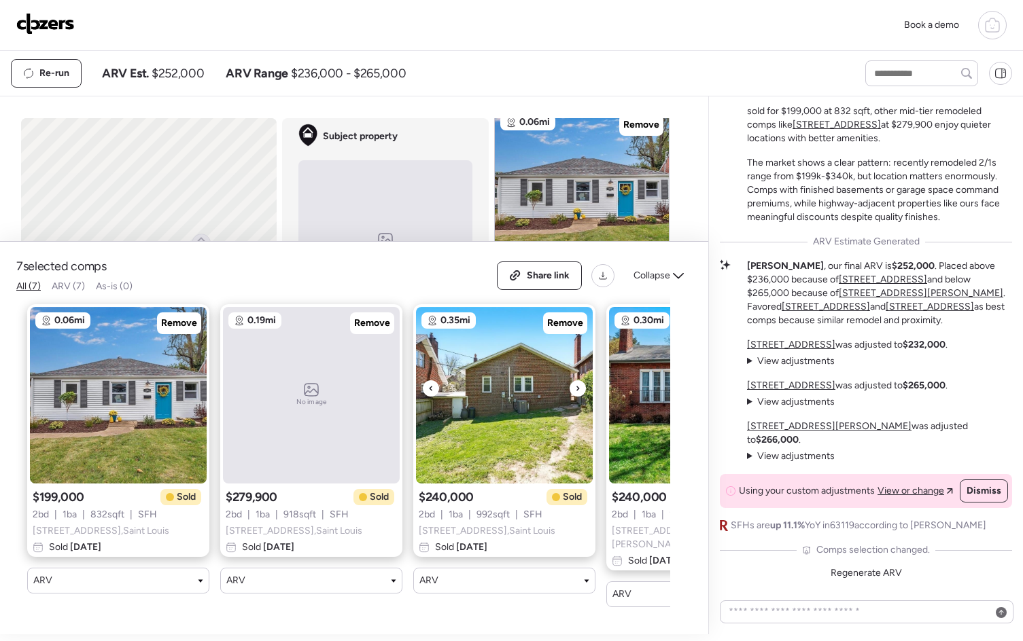
click at [581, 390] on div at bounding box center [577, 388] width 16 height 16
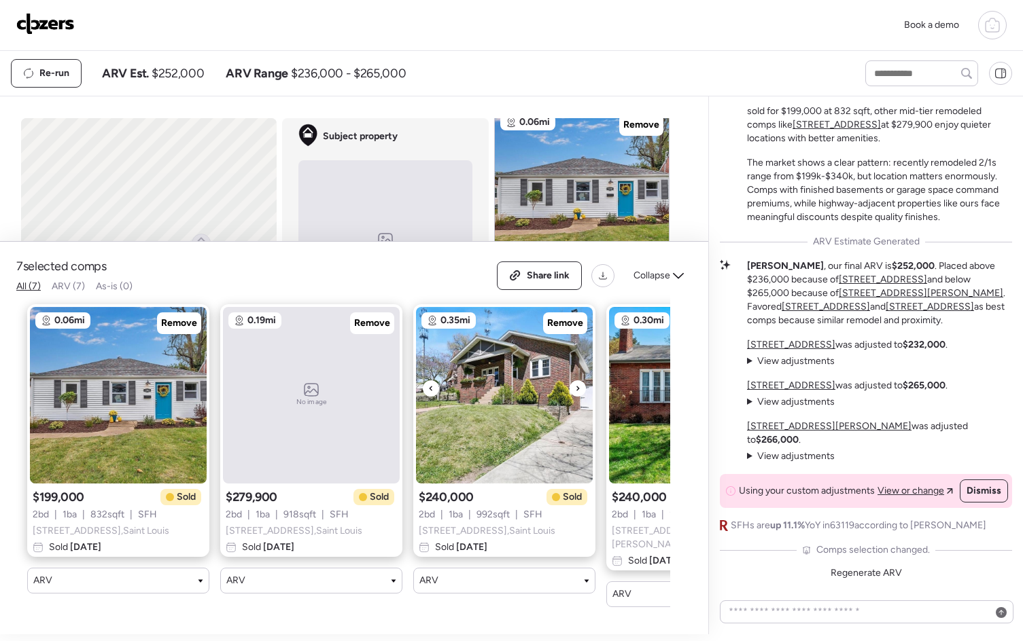
click at [581, 390] on div at bounding box center [577, 388] width 16 height 16
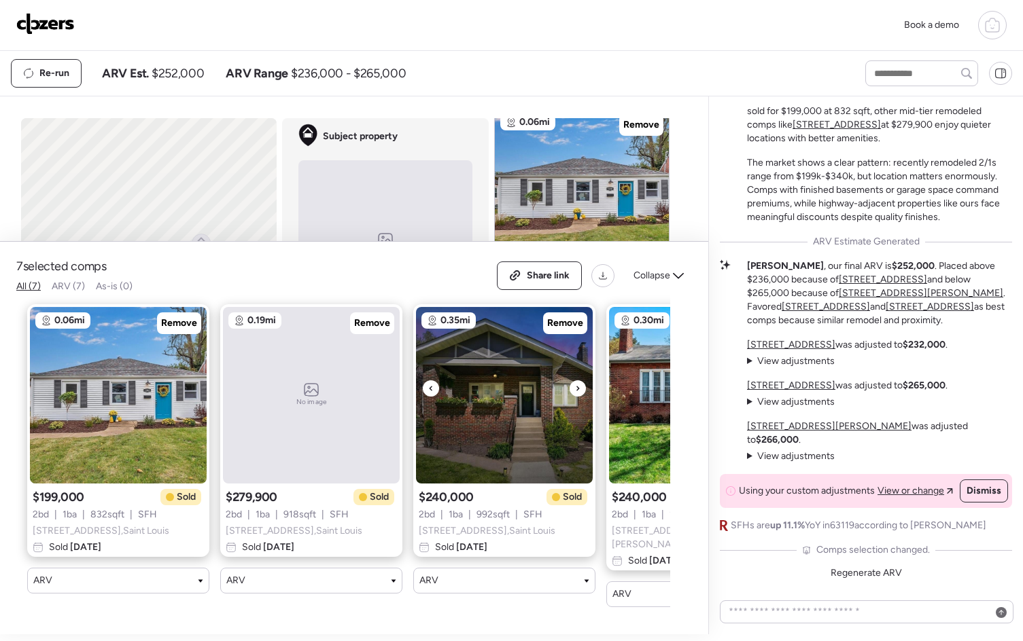
click at [581, 390] on div at bounding box center [577, 388] width 16 height 16
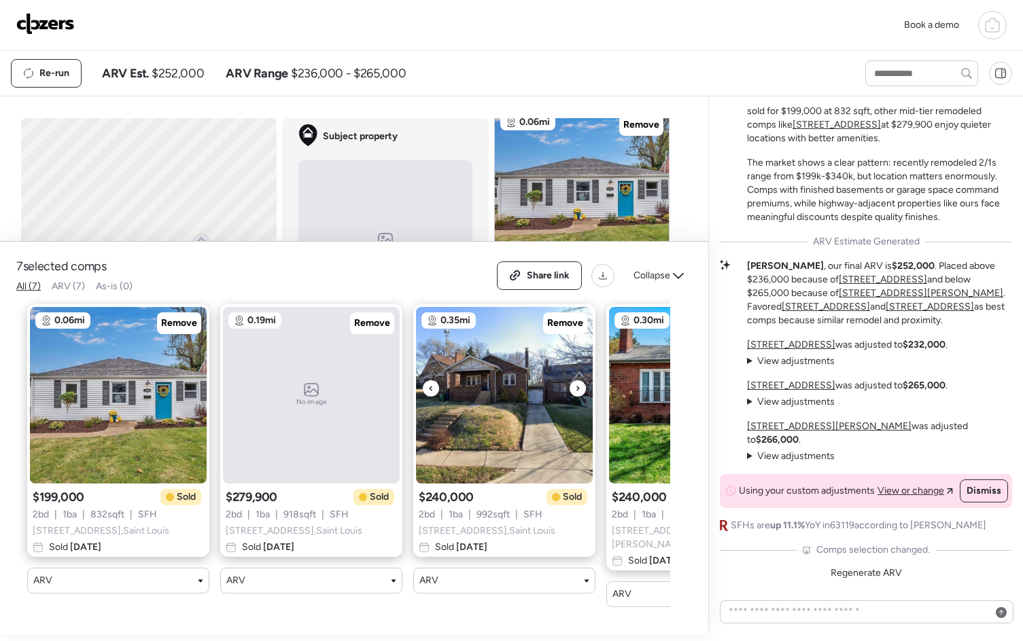
click at [581, 390] on div at bounding box center [577, 388] width 16 height 16
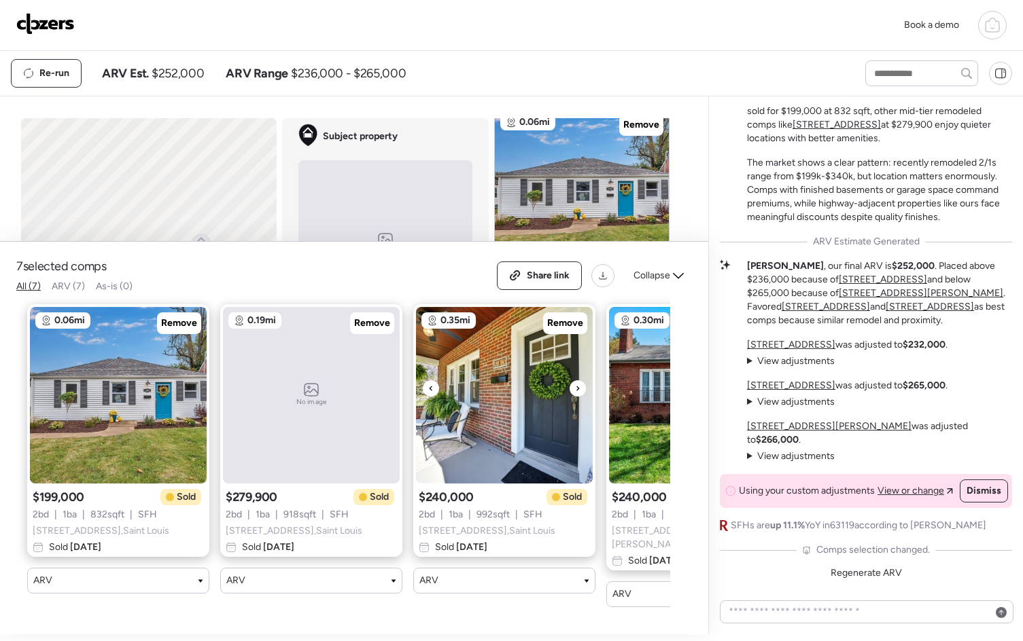
click at [581, 390] on div at bounding box center [577, 388] width 16 height 16
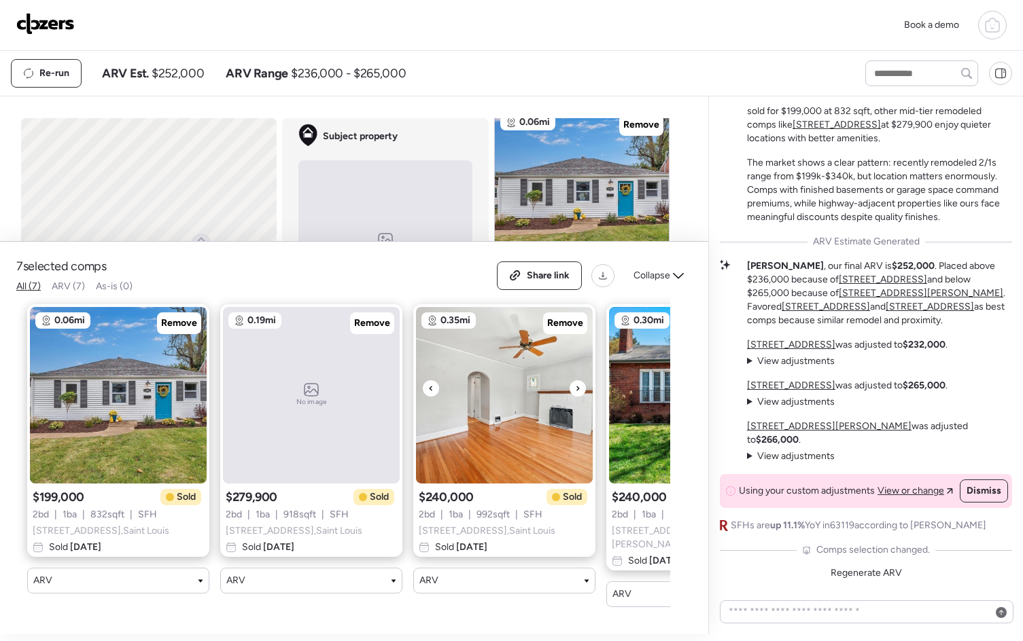
click at [581, 390] on div at bounding box center [577, 388] width 16 height 16
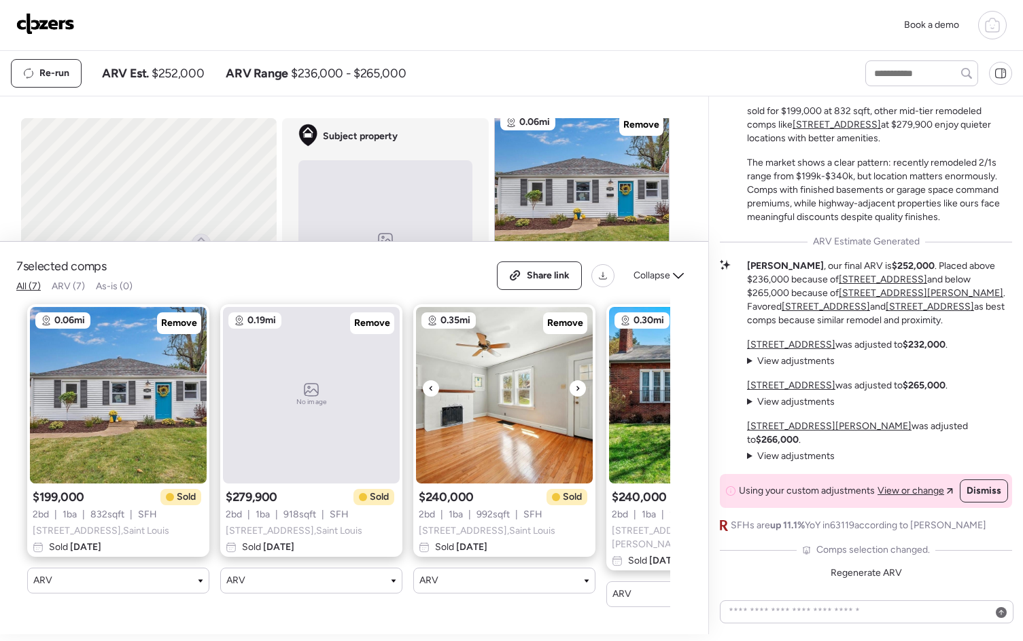
click at [581, 390] on div at bounding box center [577, 388] width 16 height 16
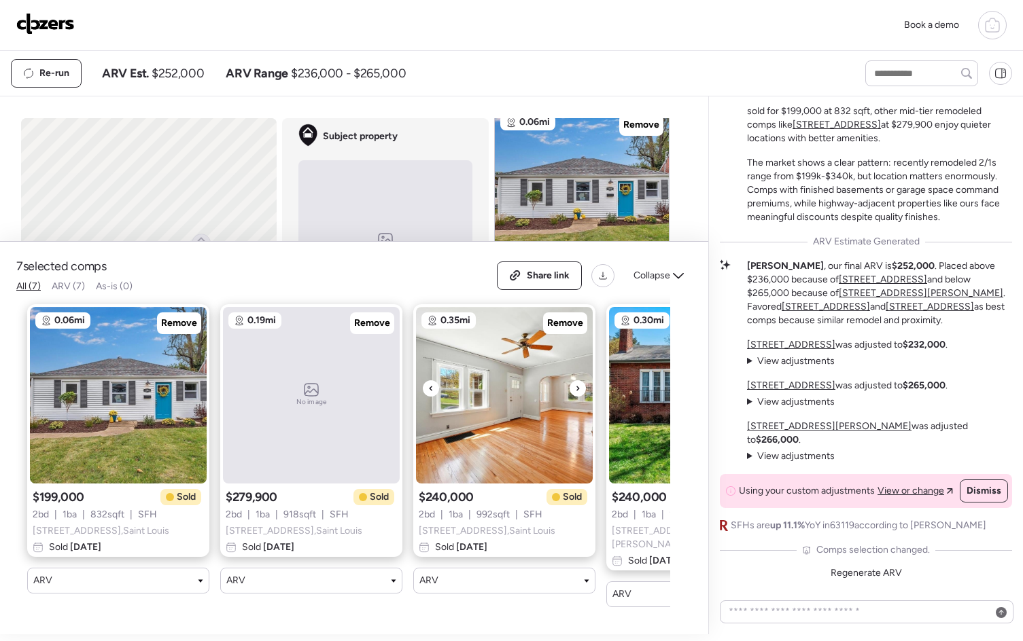
click at [581, 390] on div at bounding box center [577, 388] width 16 height 16
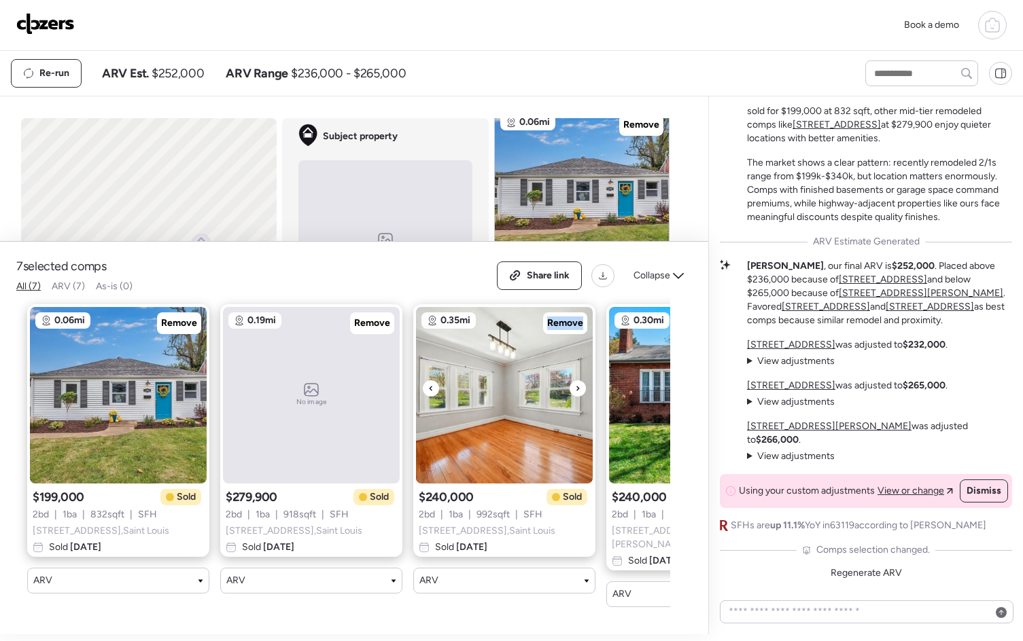
click at [581, 390] on div at bounding box center [577, 388] width 16 height 16
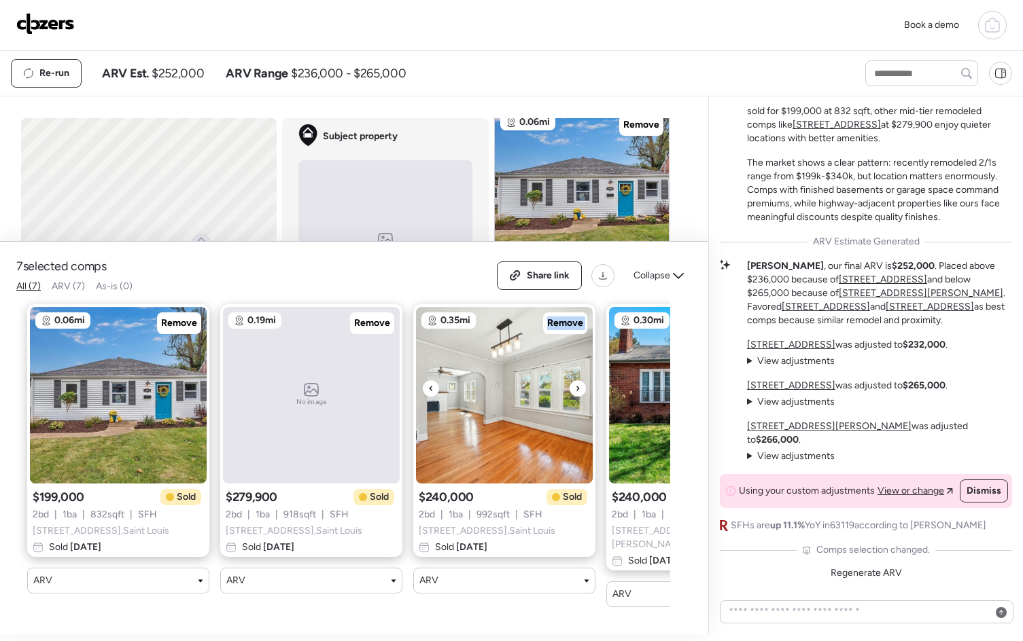
click at [581, 390] on div at bounding box center [577, 388] width 16 height 16
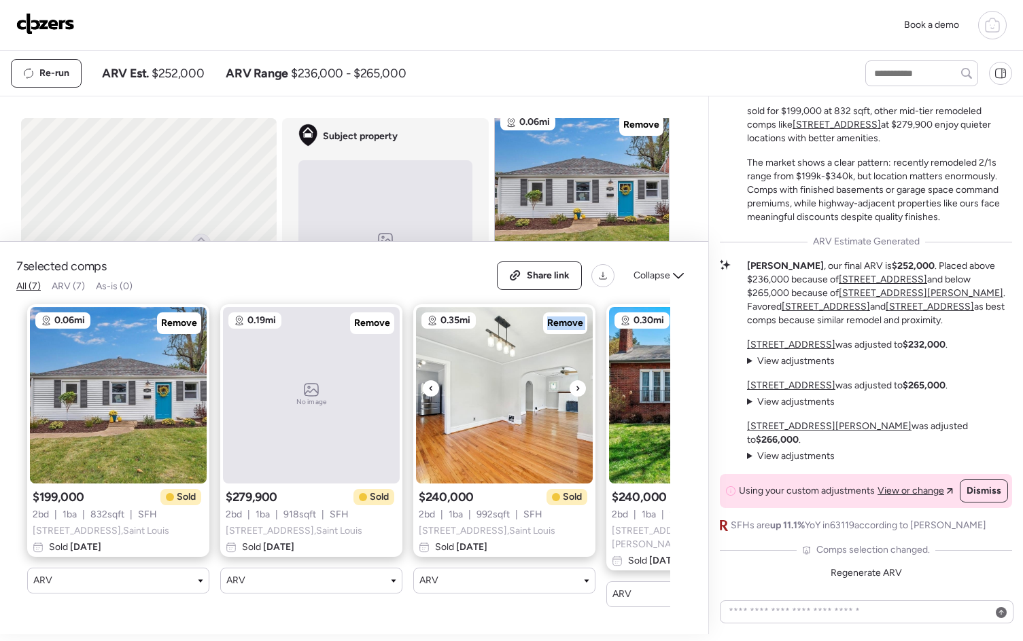
click at [581, 390] on div at bounding box center [577, 388] width 16 height 16
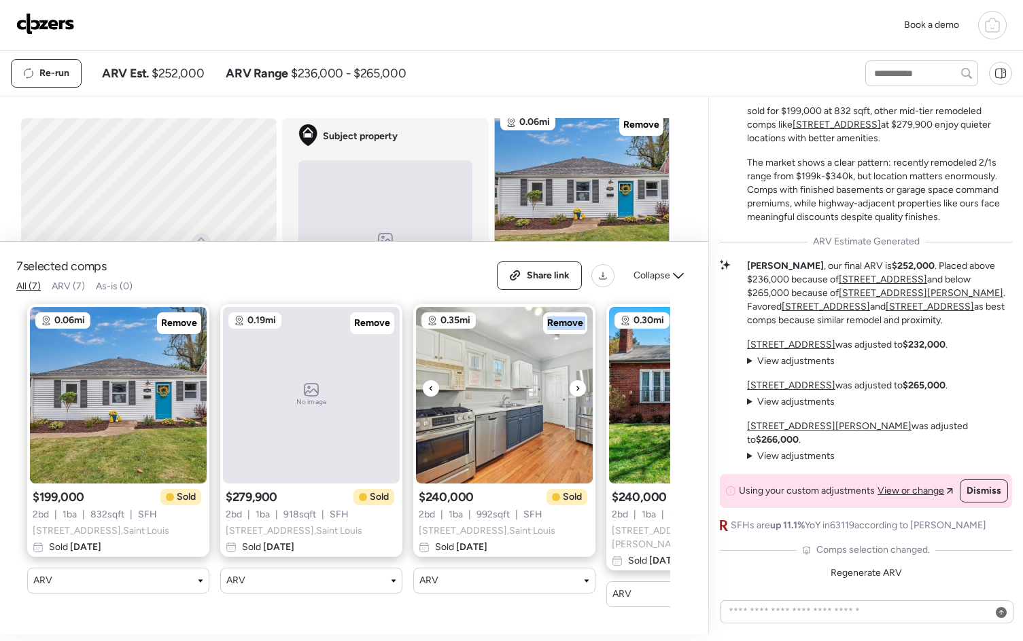
click at [581, 390] on div at bounding box center [577, 388] width 16 height 16
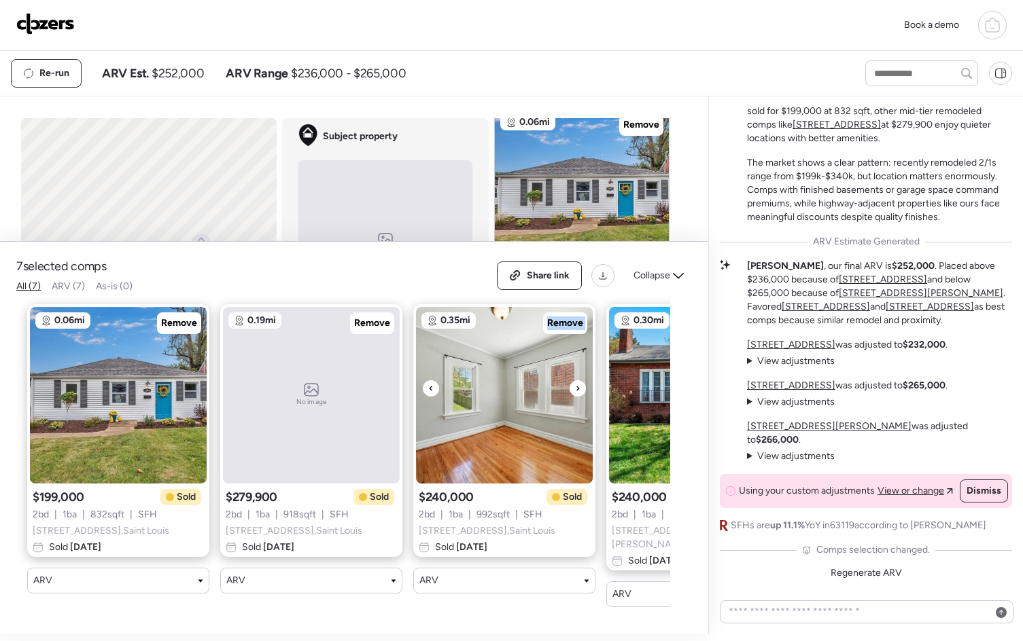
click at [581, 390] on div at bounding box center [577, 388] width 16 height 16
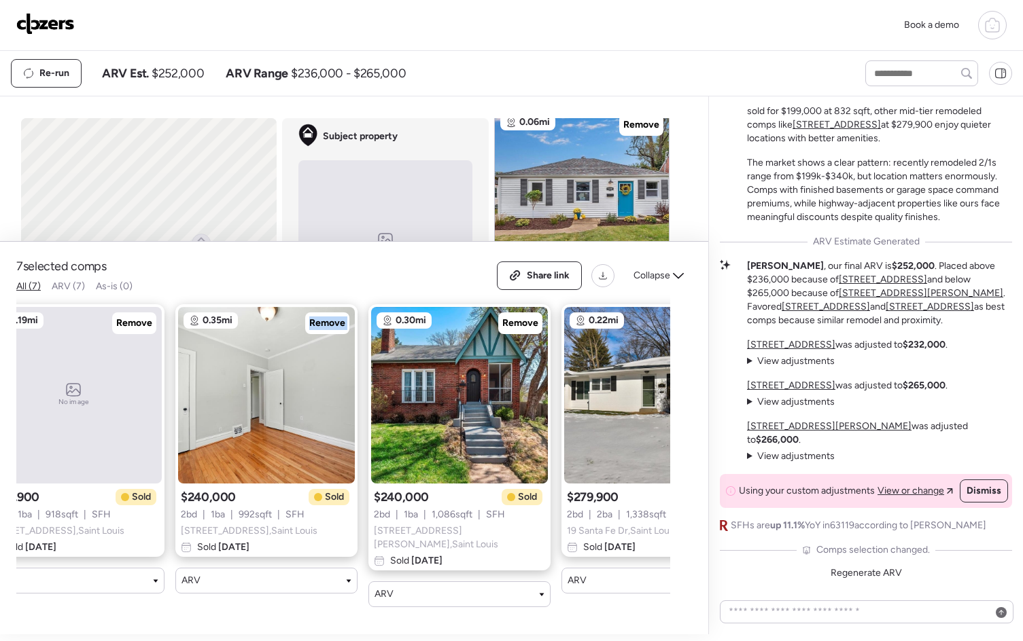
scroll to position [0, 268]
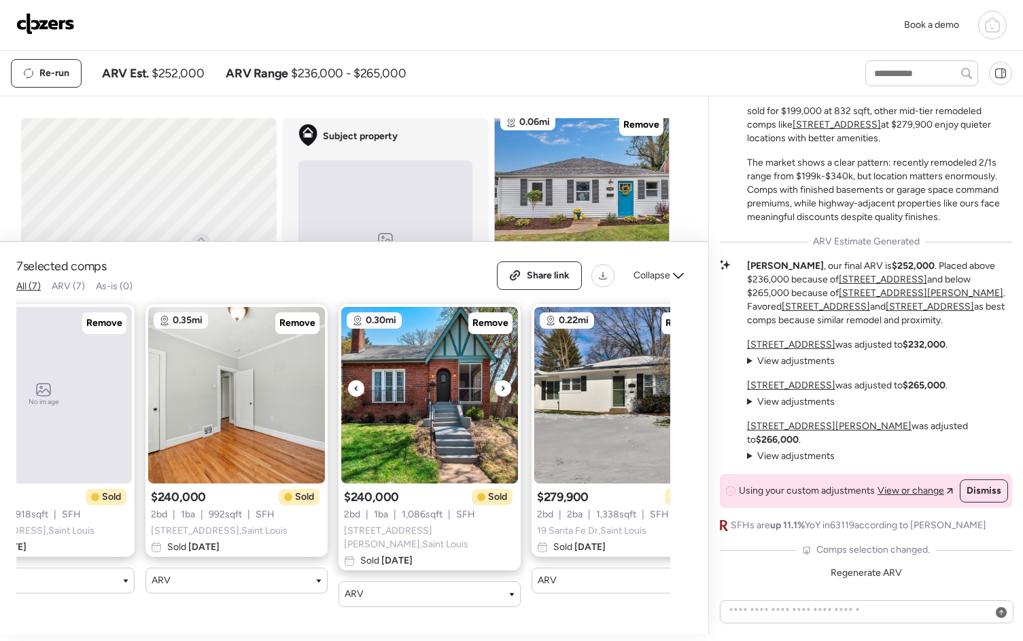
click at [505, 391] on icon at bounding box center [502, 388] width 5 height 16
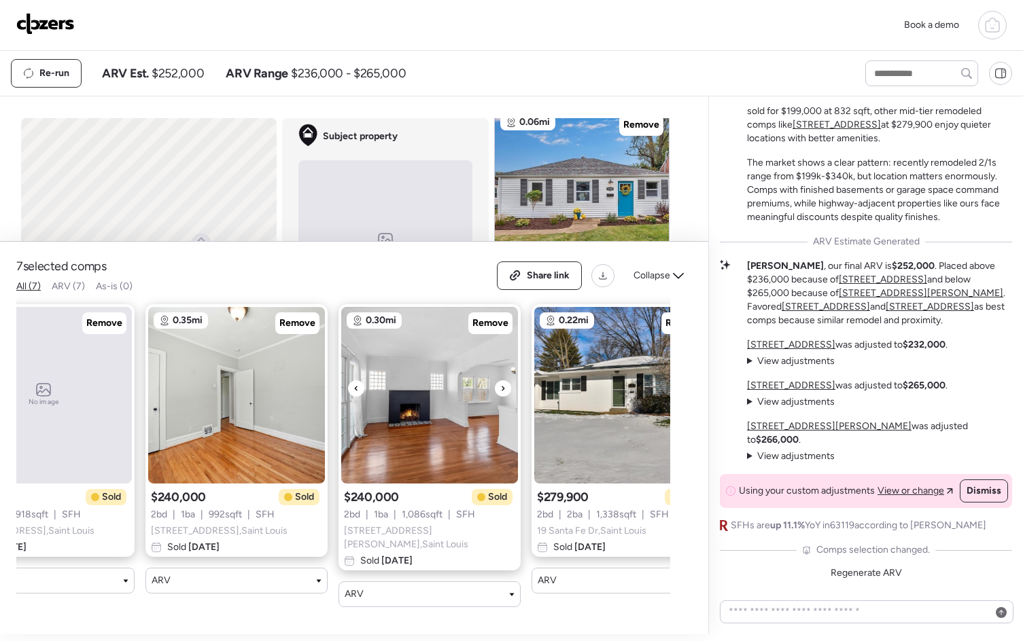
click at [505, 391] on icon at bounding box center [502, 388] width 5 height 16
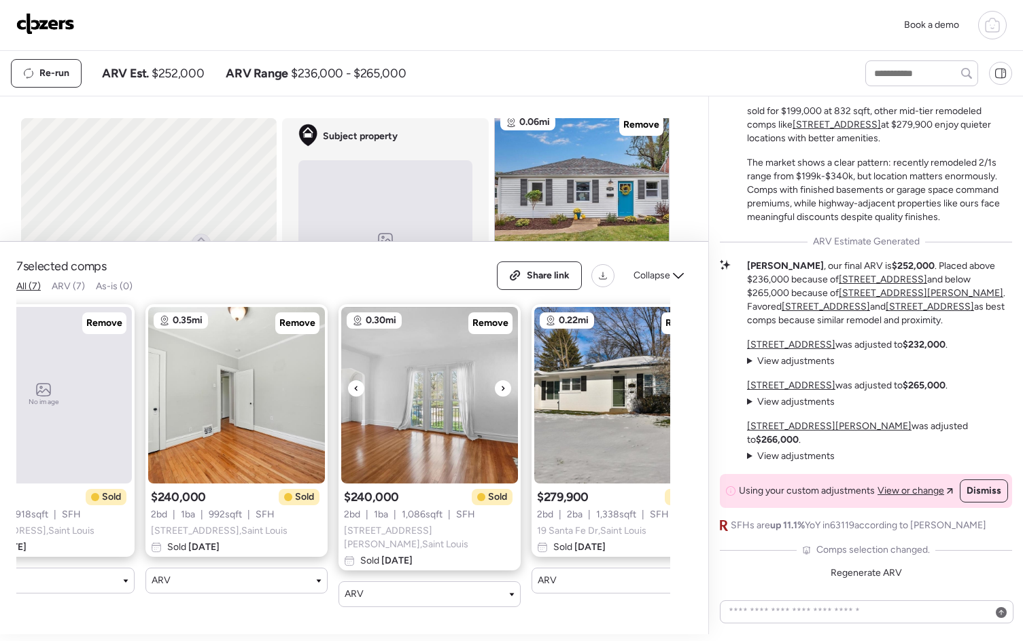
click at [505, 391] on icon at bounding box center [502, 388] width 5 height 16
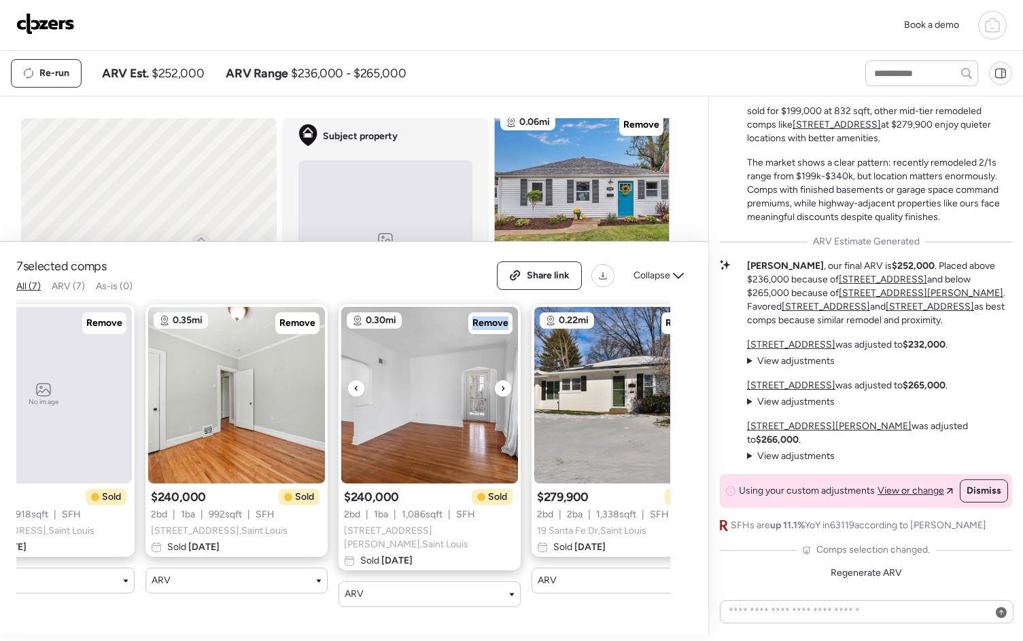
click at [505, 391] on icon at bounding box center [502, 388] width 5 height 16
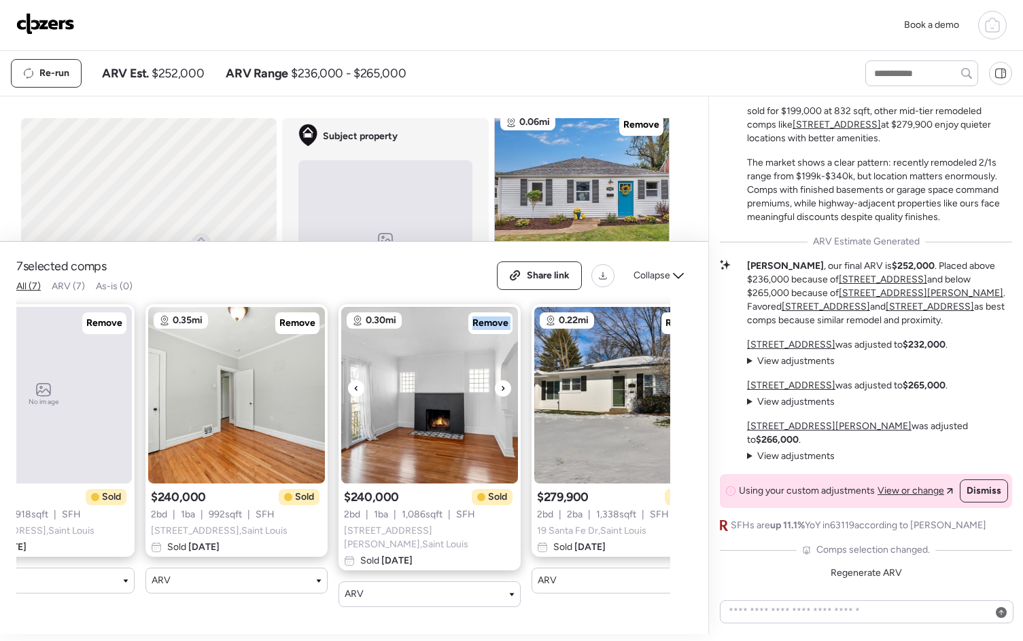
click at [505, 391] on icon at bounding box center [502, 388] width 5 height 16
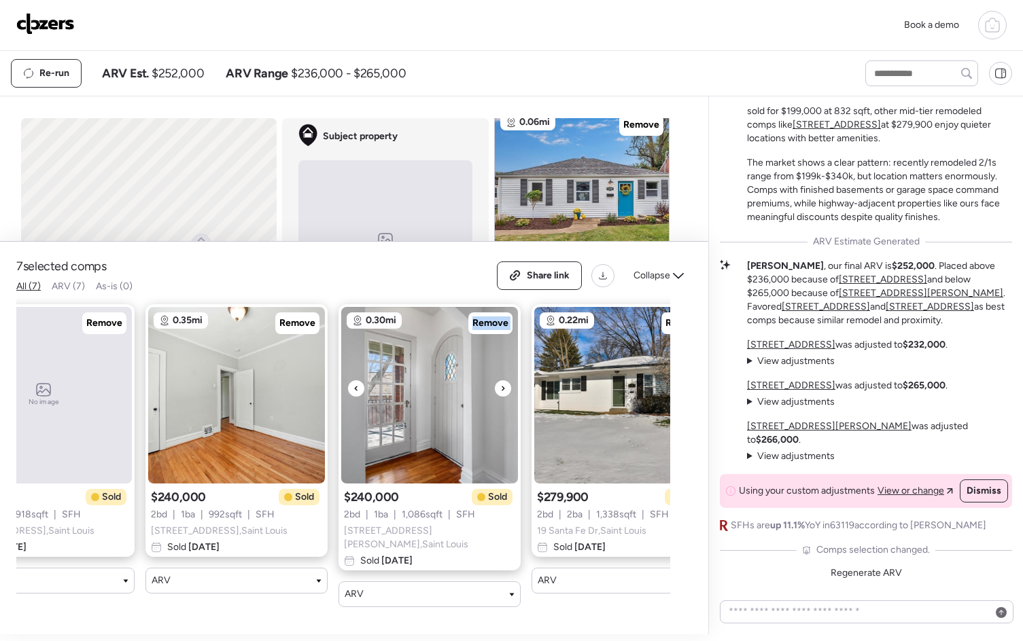
click at [505, 391] on icon at bounding box center [502, 388] width 5 height 16
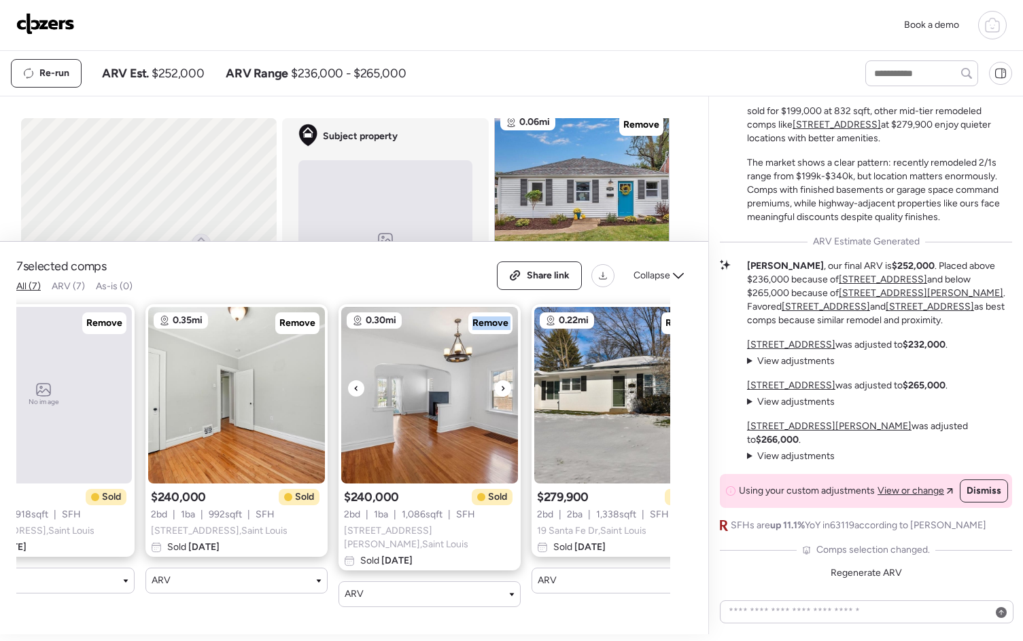
click at [505, 391] on icon at bounding box center [502, 388] width 5 height 16
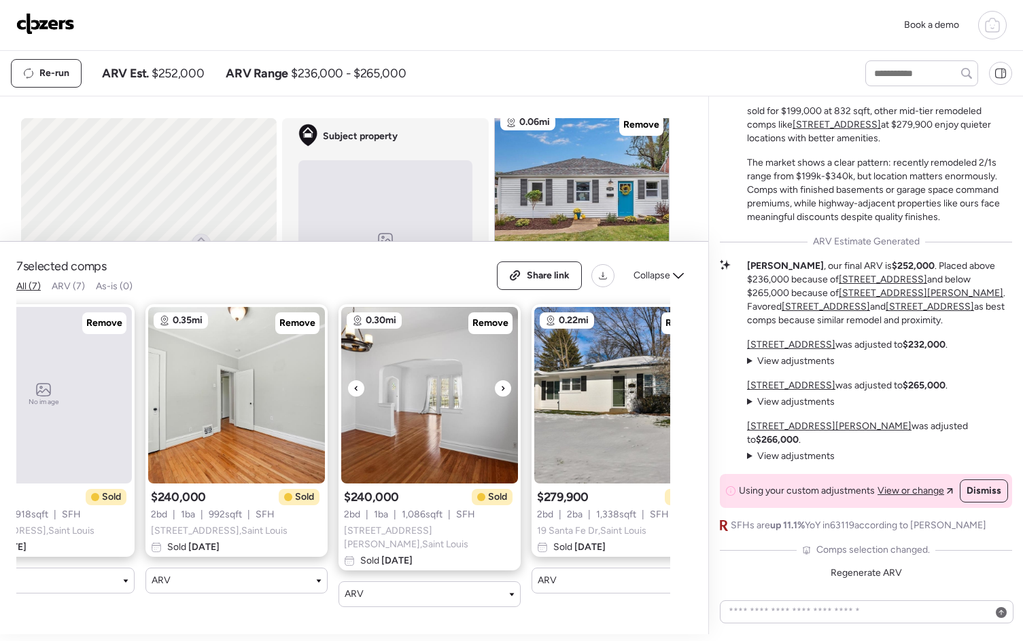
click at [505, 391] on icon at bounding box center [502, 388] width 5 height 16
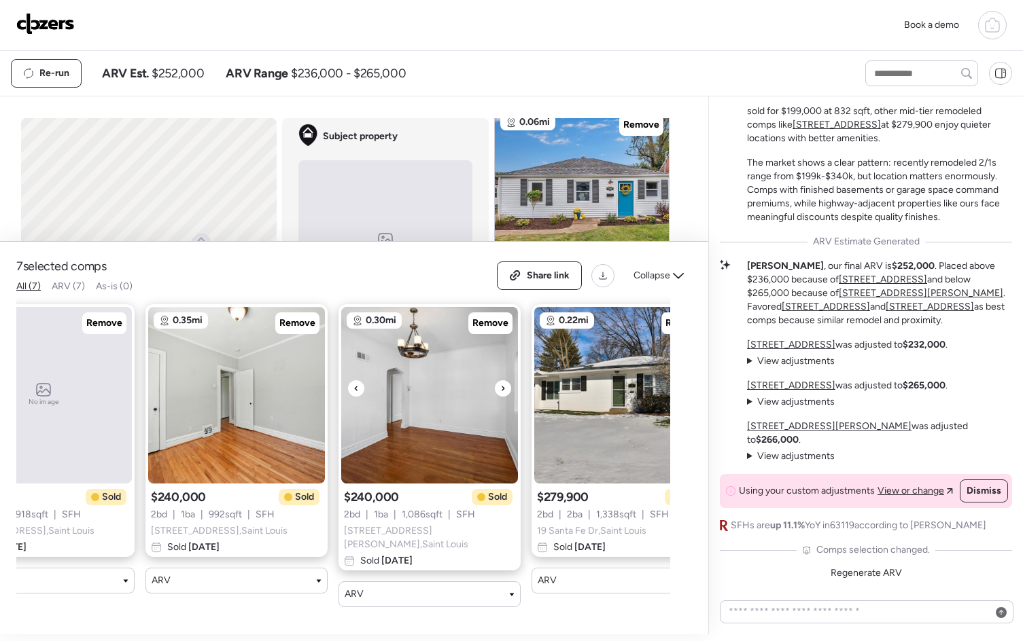
click at [505, 391] on icon at bounding box center [502, 388] width 5 height 16
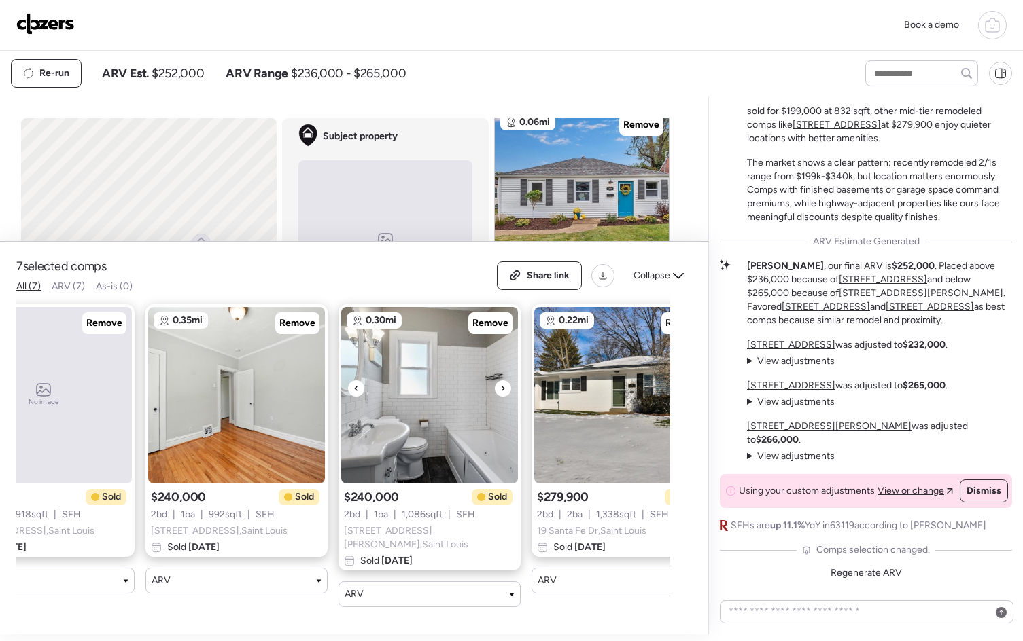
click at [505, 391] on icon at bounding box center [502, 388] width 5 height 16
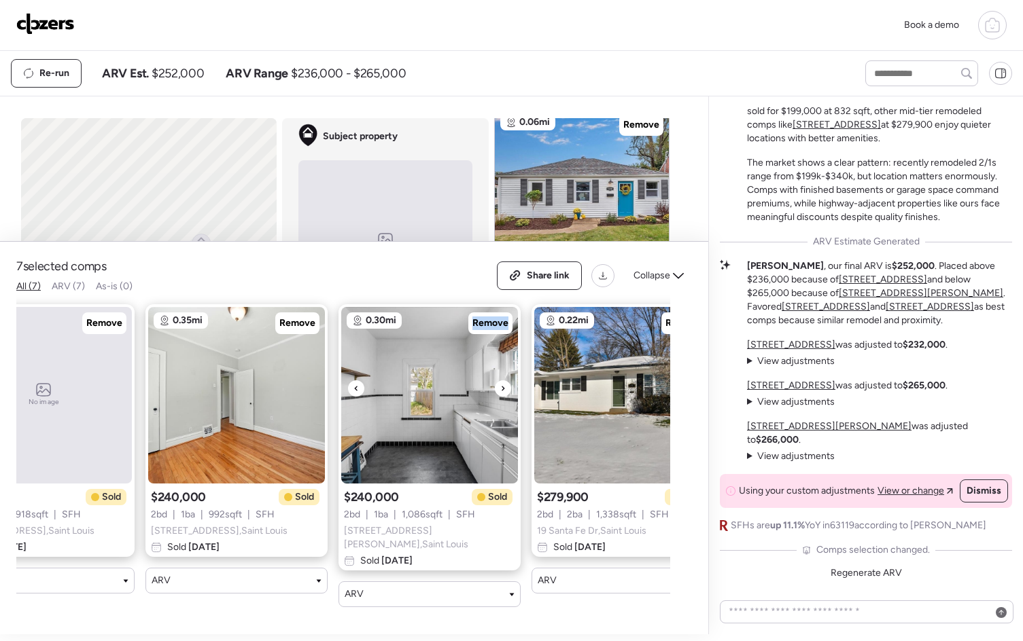
click at [505, 391] on icon at bounding box center [502, 388] width 5 height 16
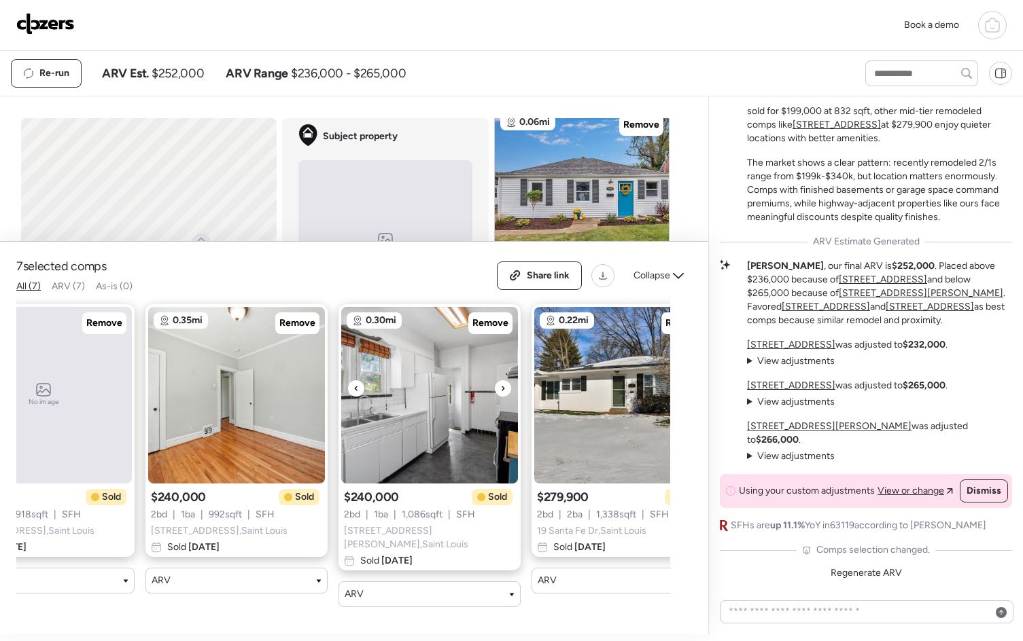
click at [505, 391] on icon at bounding box center [502, 388] width 5 height 16
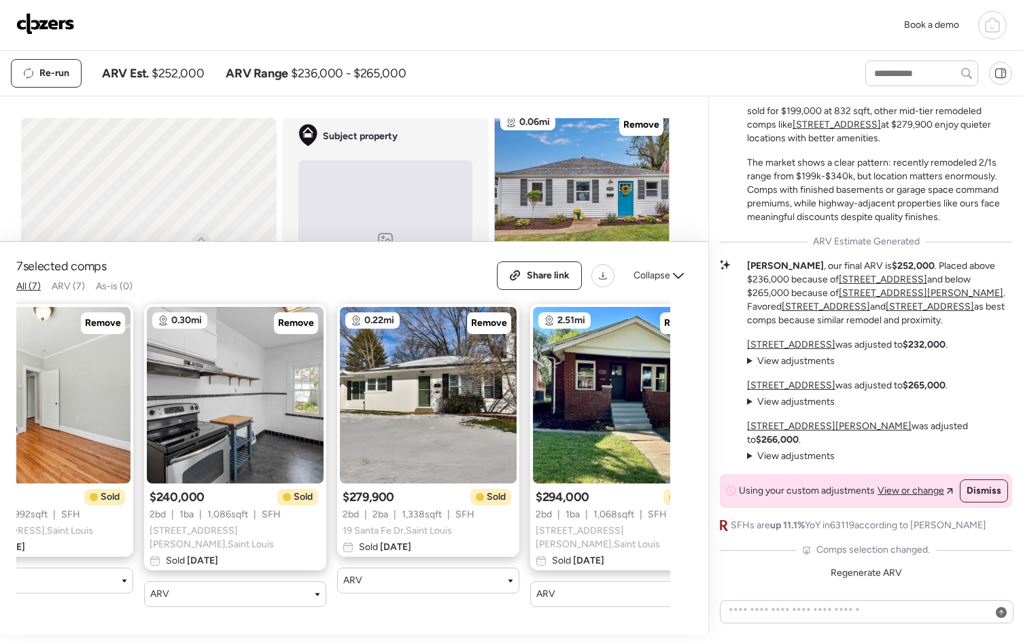
scroll to position [0, 472]
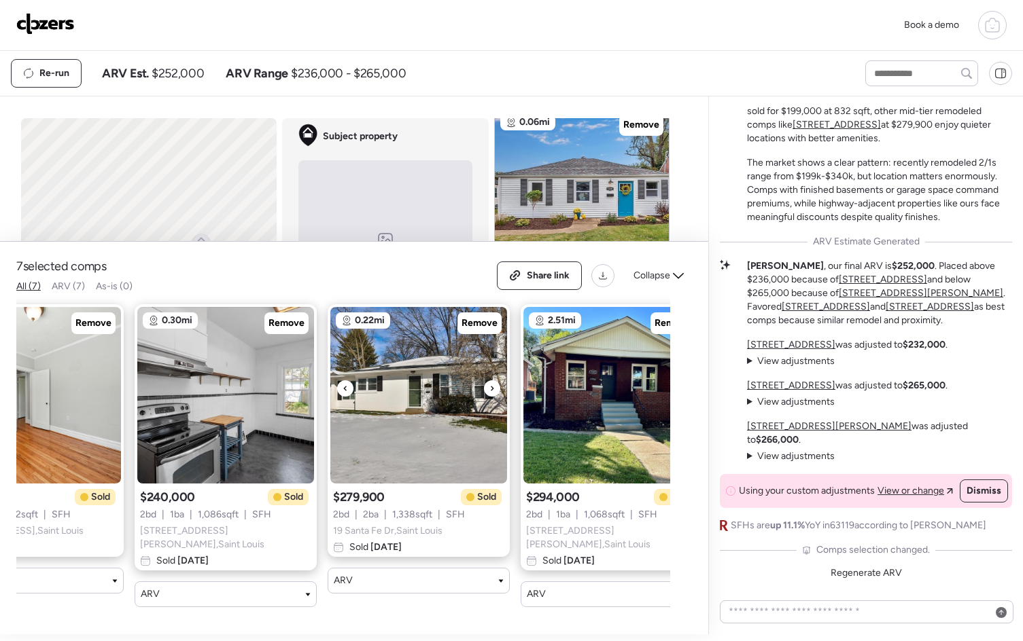
click at [491, 395] on icon at bounding box center [491, 388] width 5 height 16
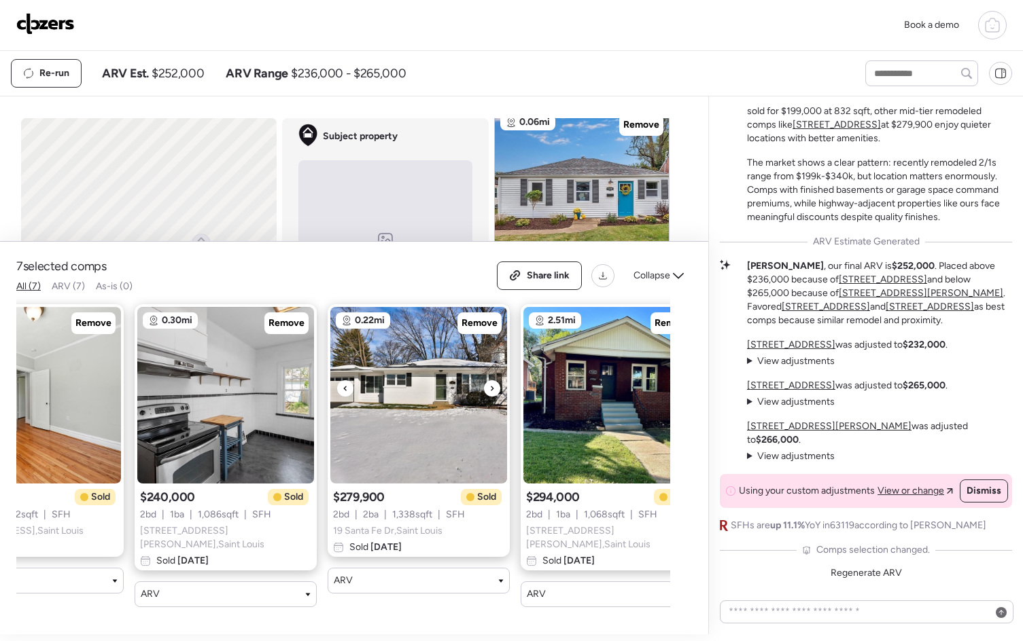
click at [491, 395] on icon at bounding box center [491, 388] width 5 height 16
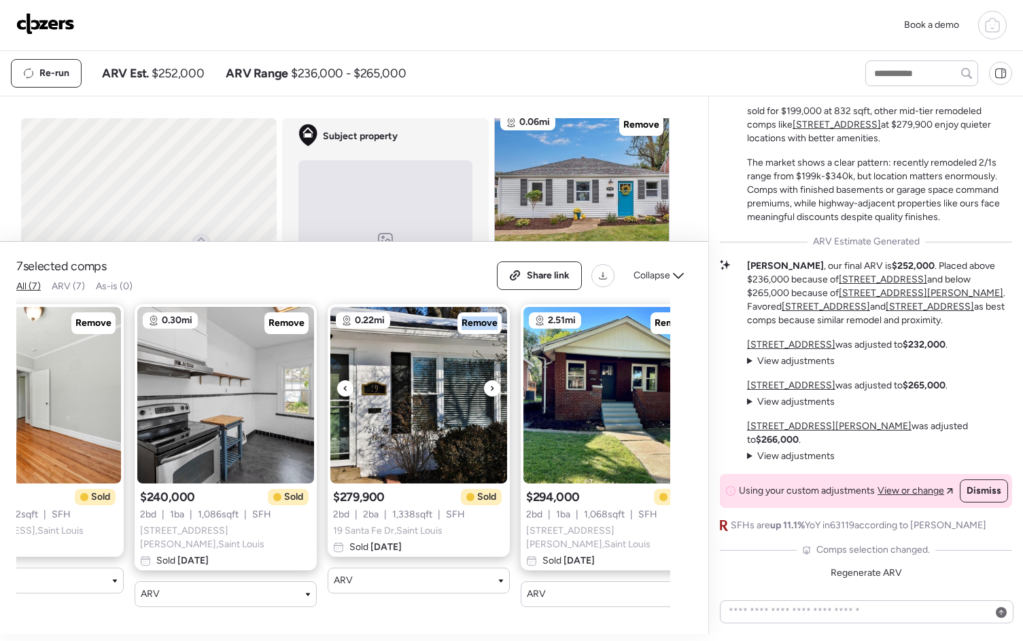
click at [491, 395] on icon at bounding box center [491, 388] width 5 height 16
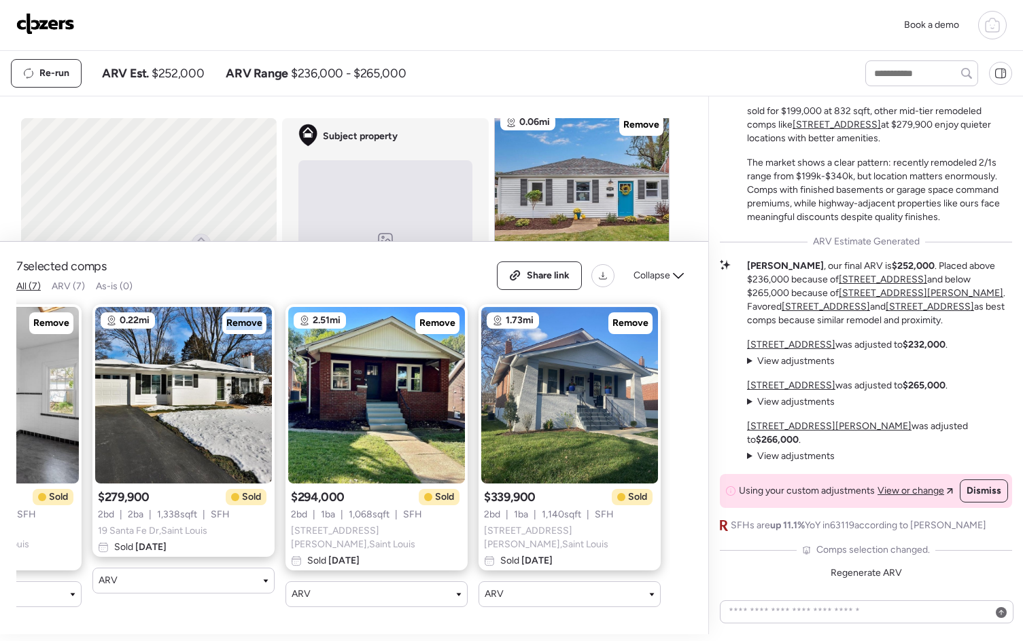
scroll to position [0, 708]
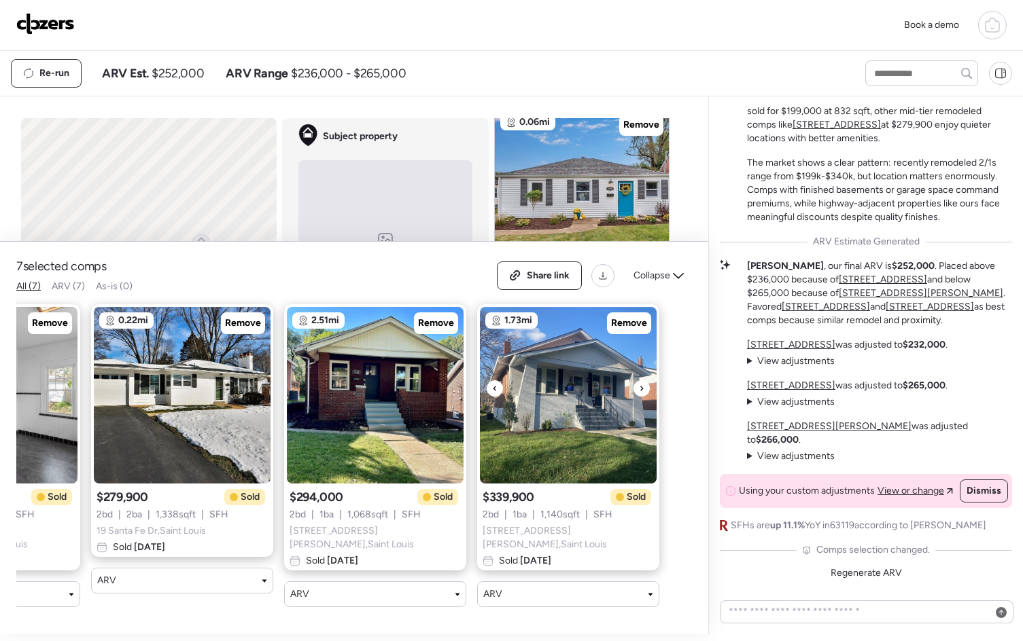
click at [641, 391] on icon at bounding box center [641, 388] width 3 height 5
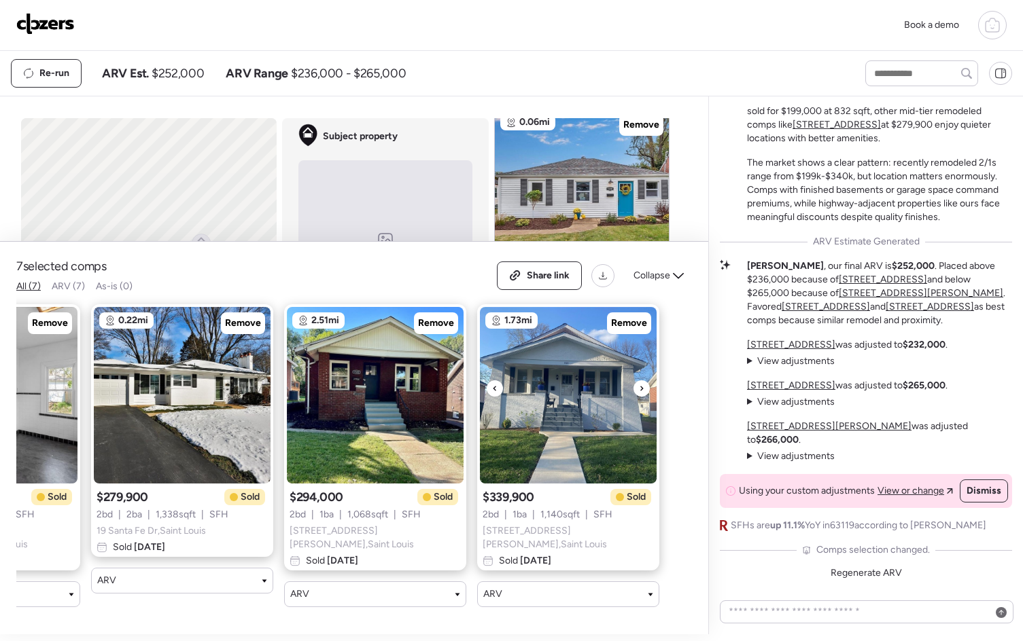
click at [641, 391] on icon at bounding box center [641, 388] width 3 height 5
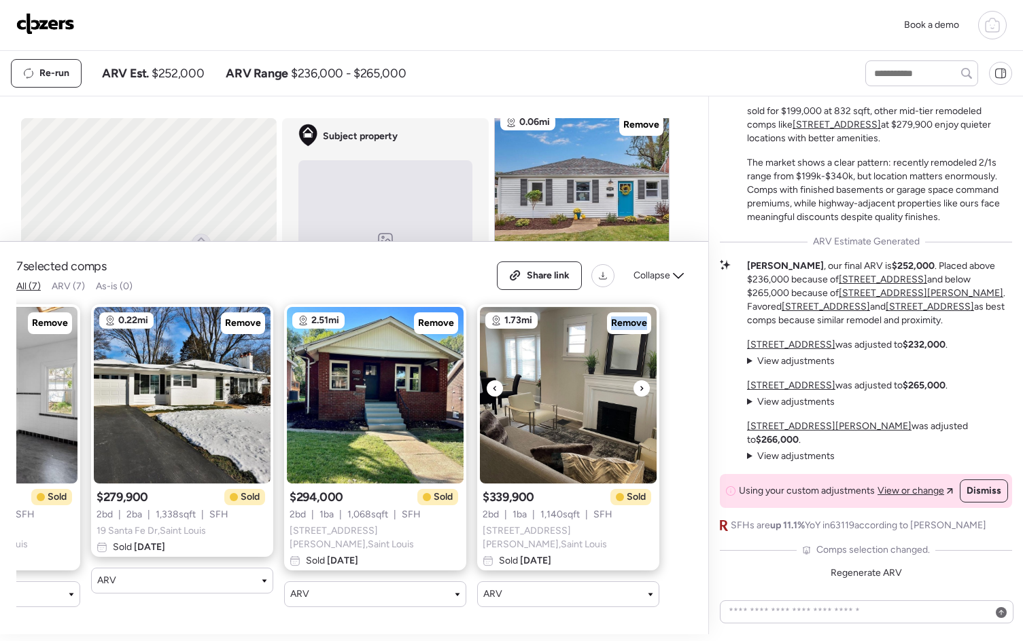
click at [641, 391] on icon at bounding box center [641, 388] width 3 height 5
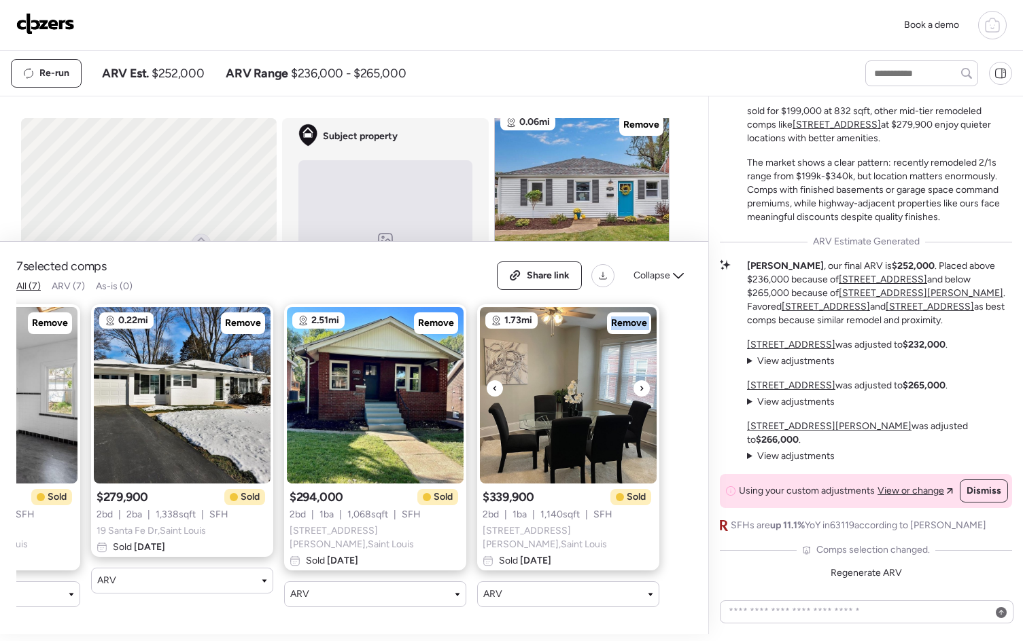
click at [641, 391] on icon at bounding box center [641, 388] width 3 height 5
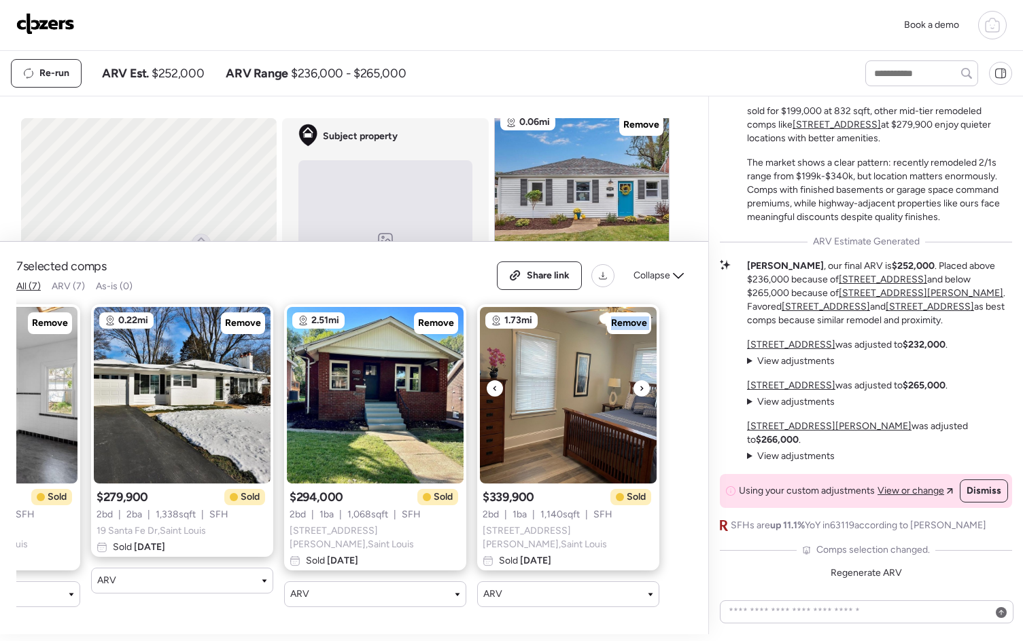
click at [641, 391] on icon at bounding box center [641, 388] width 3 height 5
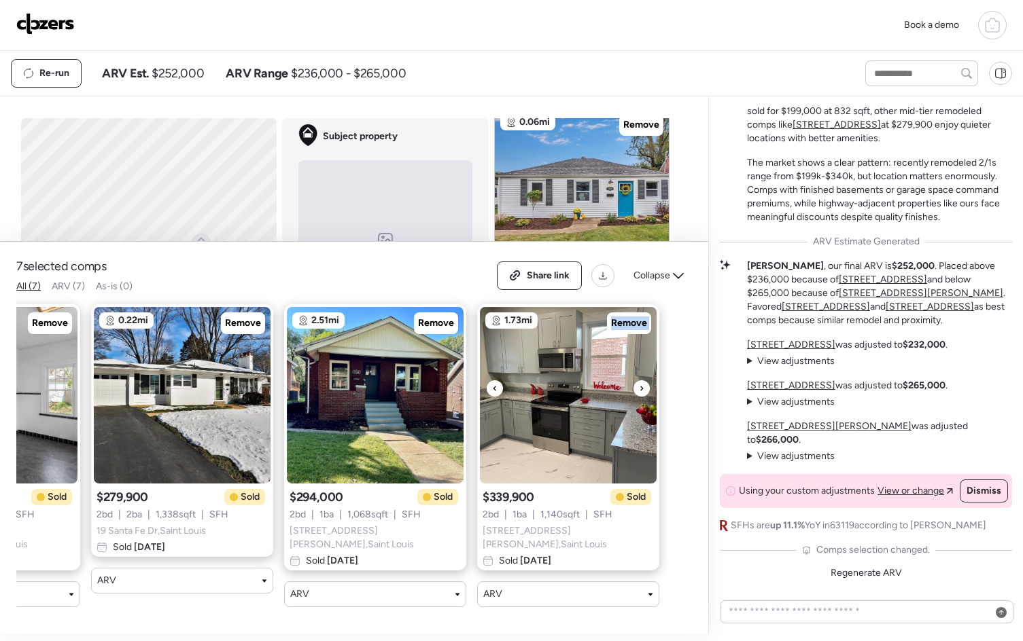
click at [641, 391] on icon at bounding box center [641, 388] width 3 height 5
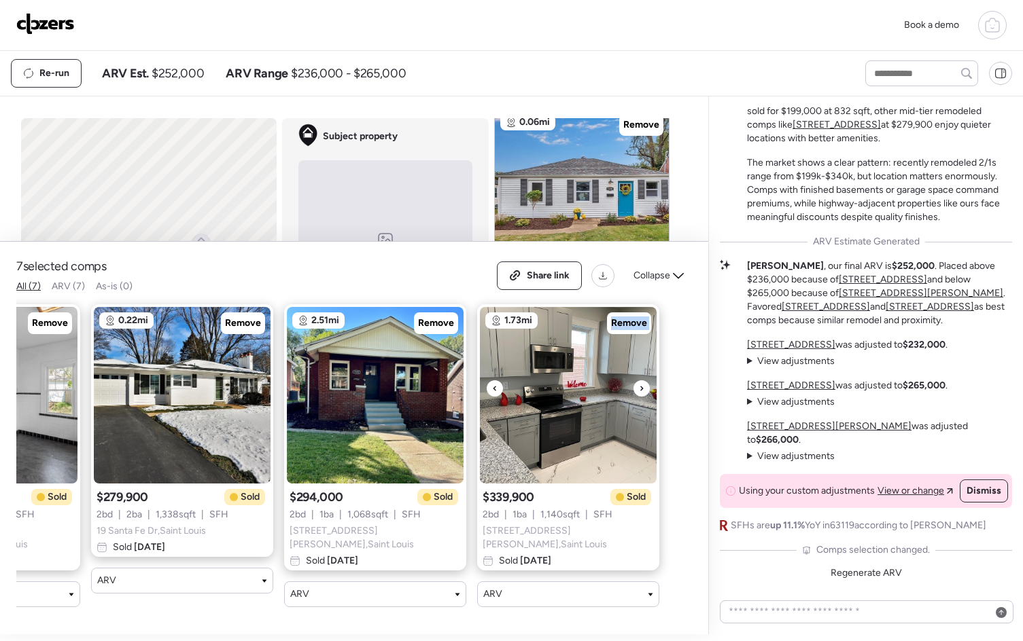
click at [641, 391] on icon at bounding box center [641, 388] width 3 height 5
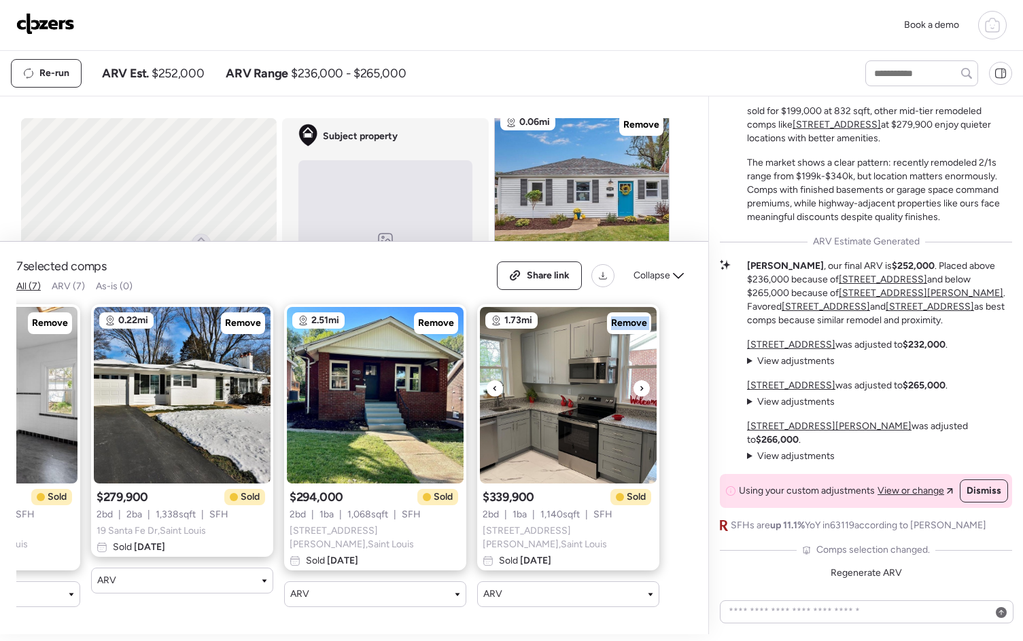
click at [641, 391] on icon at bounding box center [641, 388] width 3 height 5
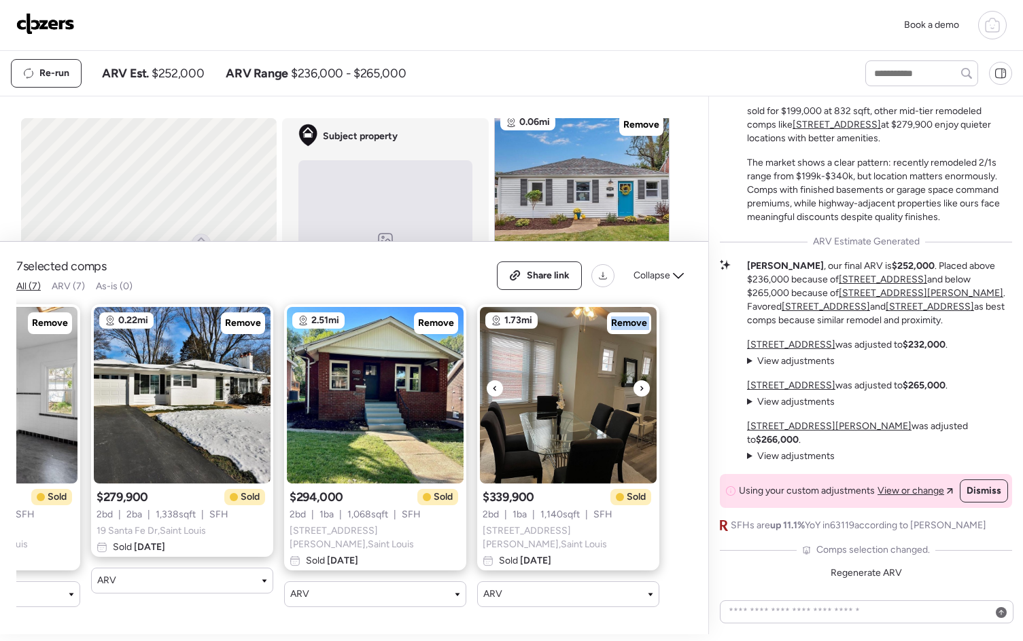
click at [641, 391] on icon at bounding box center [641, 388] width 3 height 5
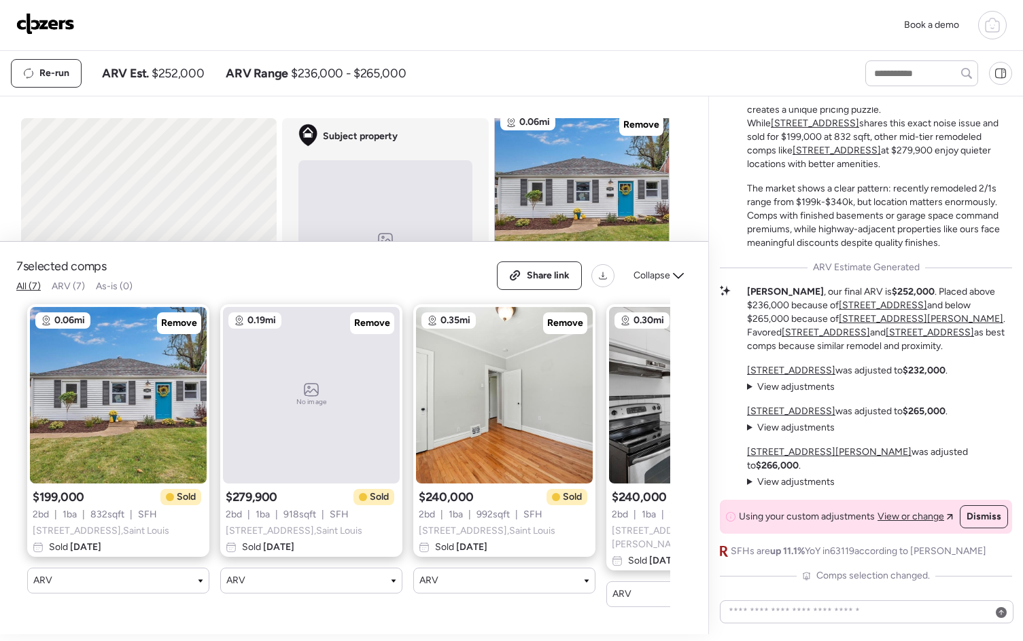
scroll to position [-45, 0]
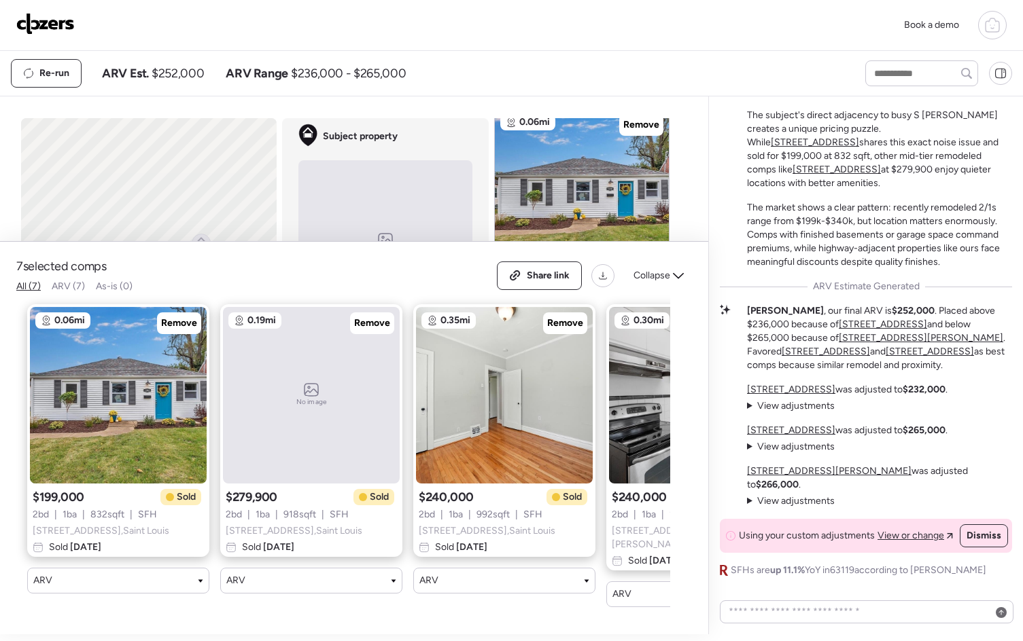
click at [48, 24] on img at bounding box center [45, 24] width 58 height 22
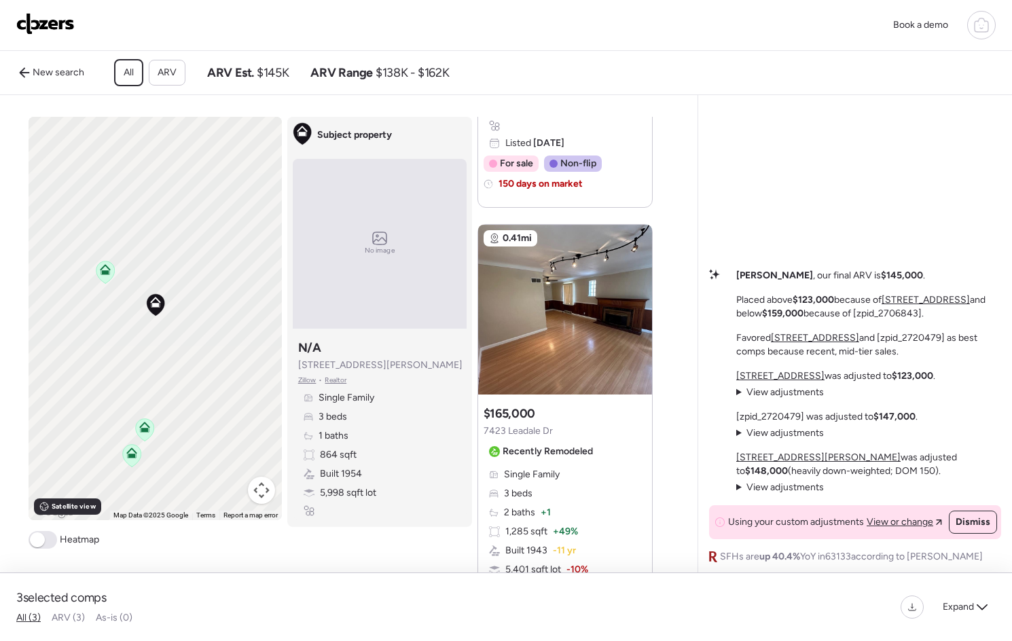
scroll to position [876, 0]
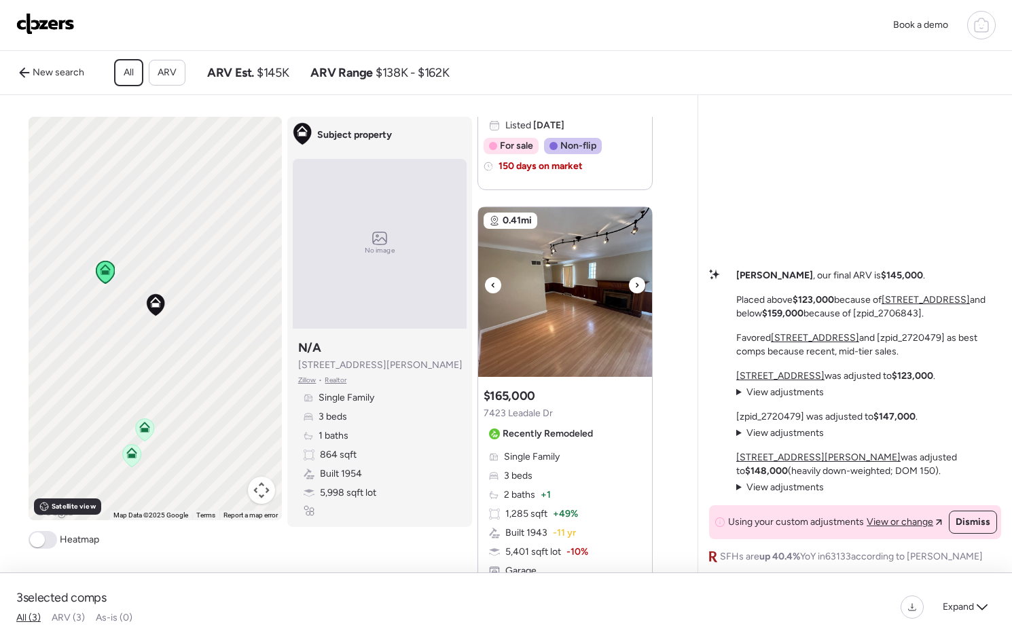
click at [640, 294] on icon at bounding box center [637, 285] width 5 height 16
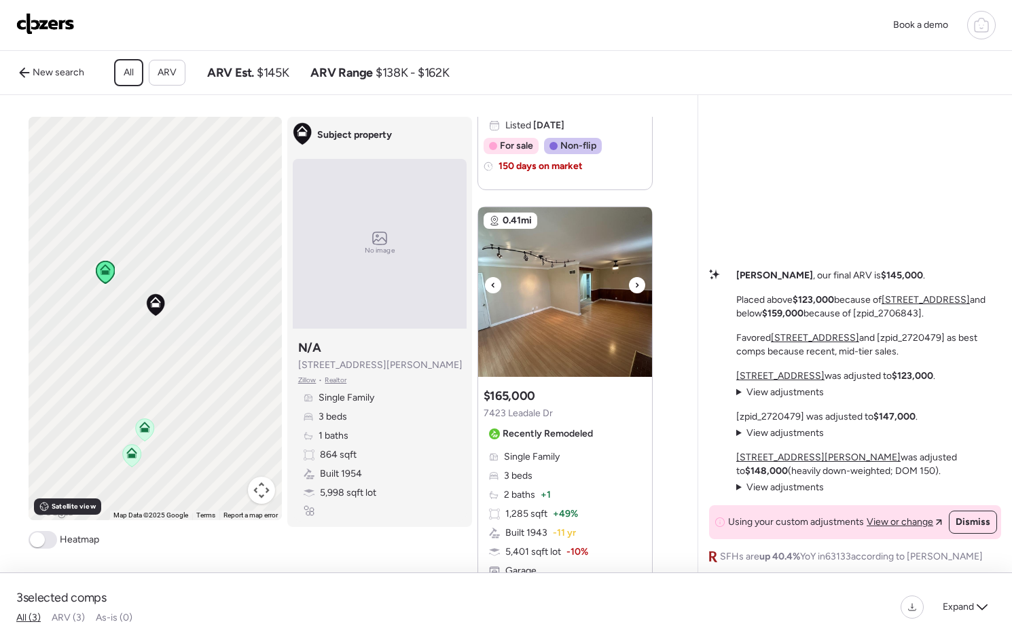
click at [640, 294] on icon at bounding box center [637, 285] width 5 height 16
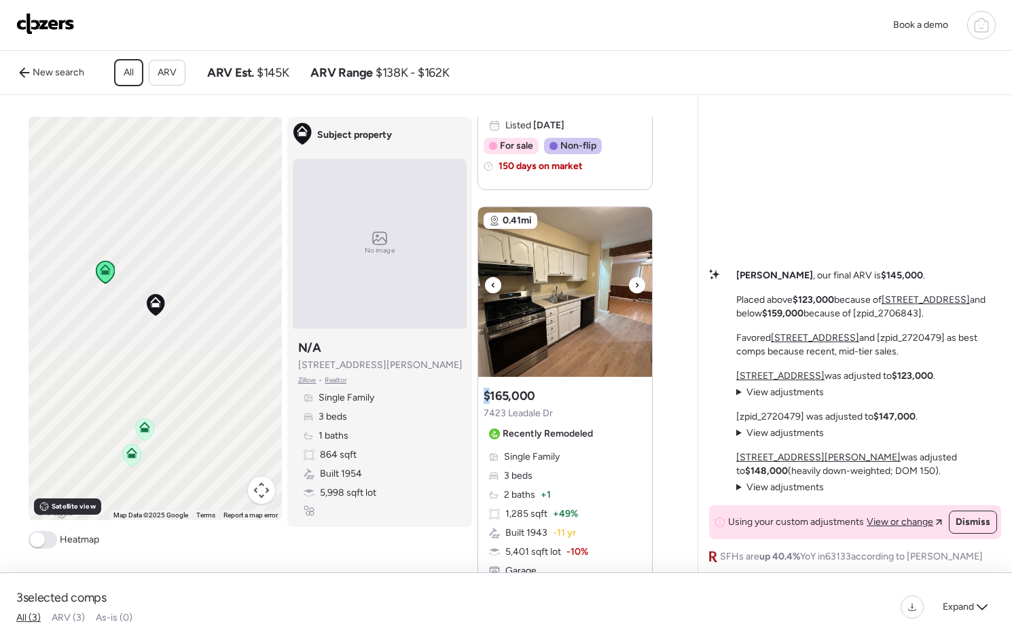
click at [640, 294] on icon at bounding box center [637, 285] width 5 height 16
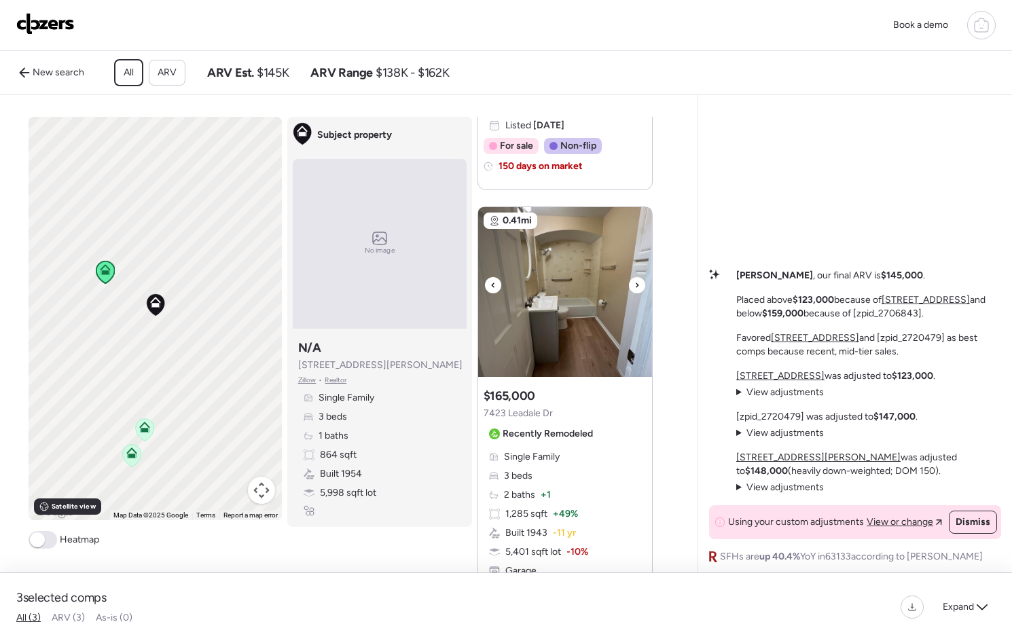
click at [640, 294] on icon at bounding box center [637, 285] width 5 height 16
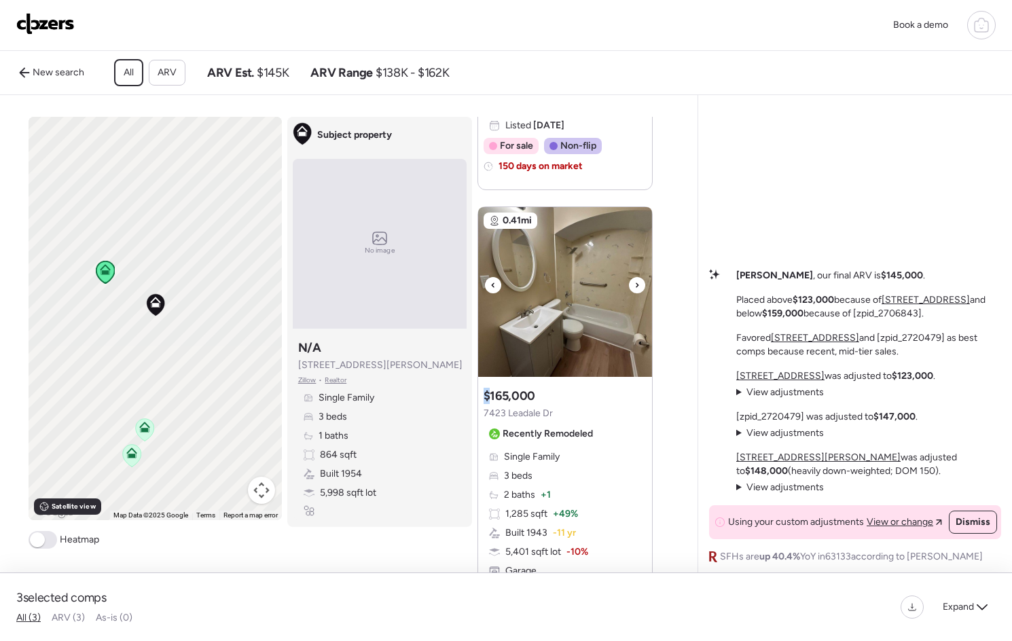
click at [640, 294] on icon at bounding box center [637, 285] width 5 height 16
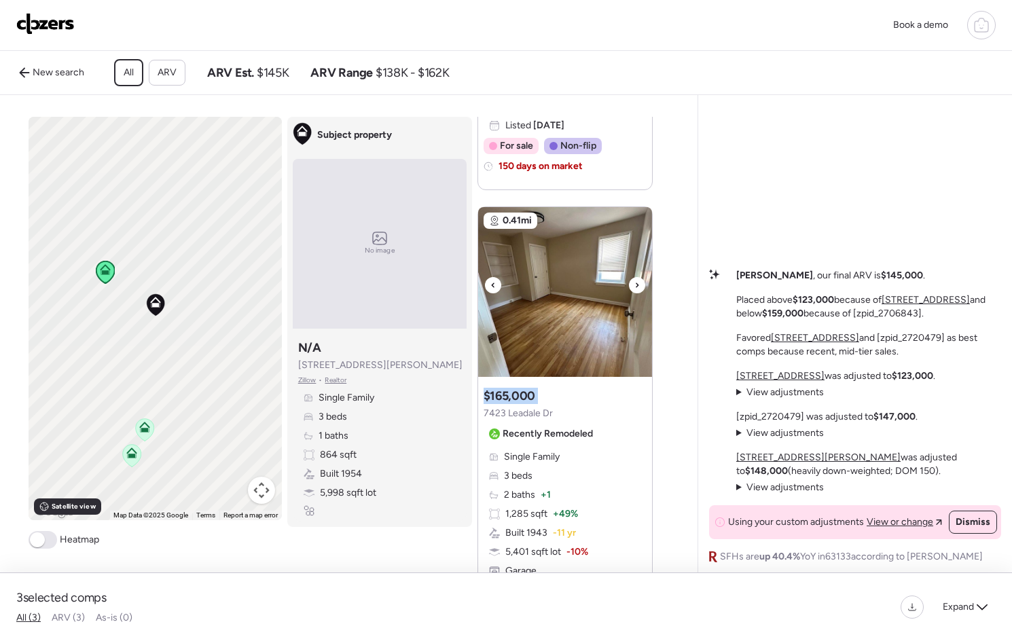
click at [640, 294] on icon at bounding box center [637, 285] width 5 height 16
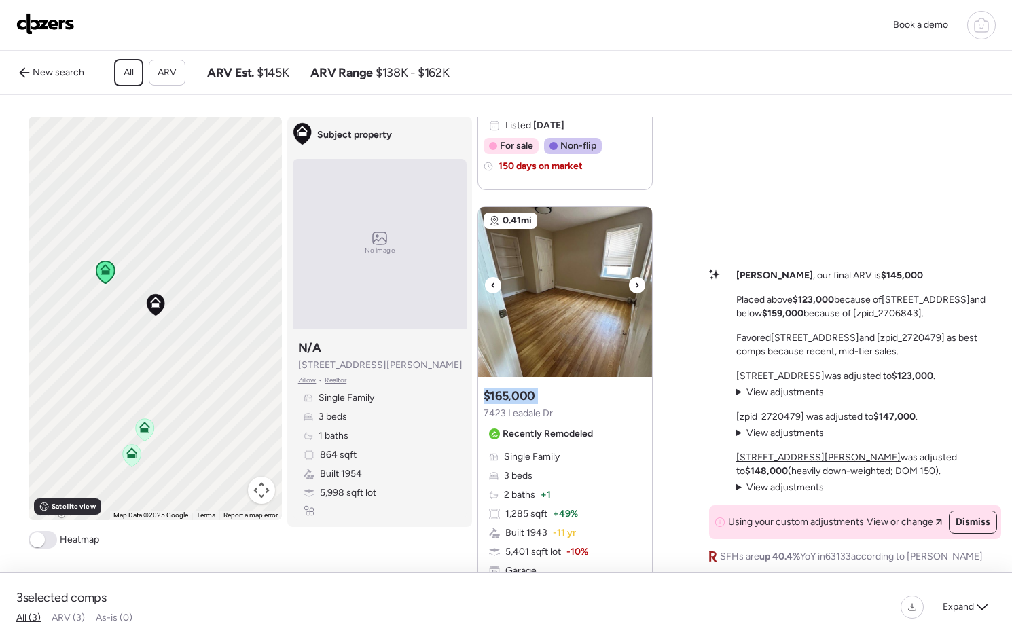
click at [640, 294] on icon at bounding box center [637, 285] width 5 height 16
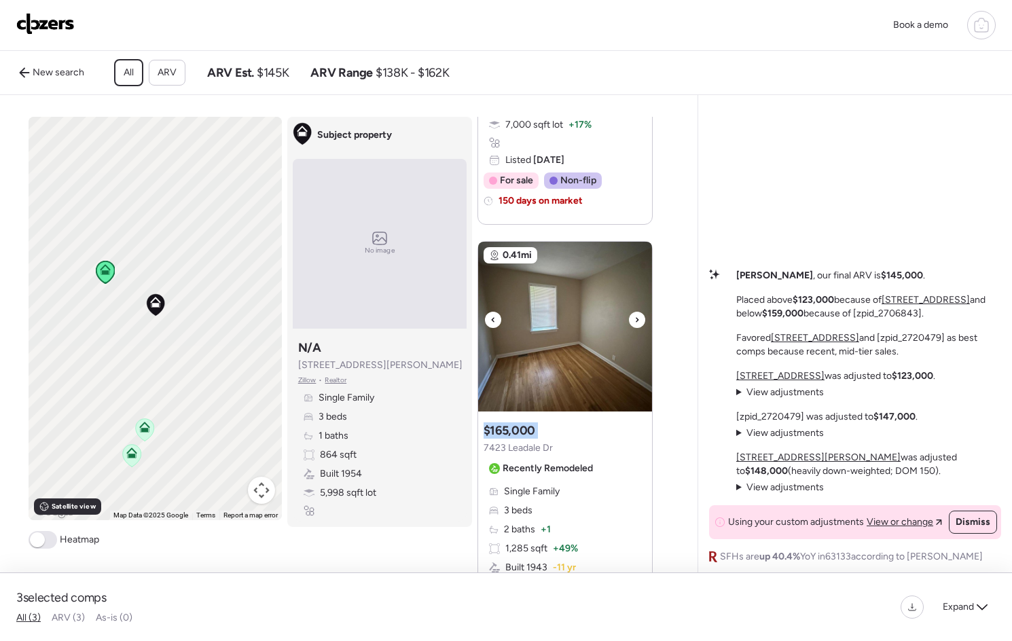
scroll to position [0, 0]
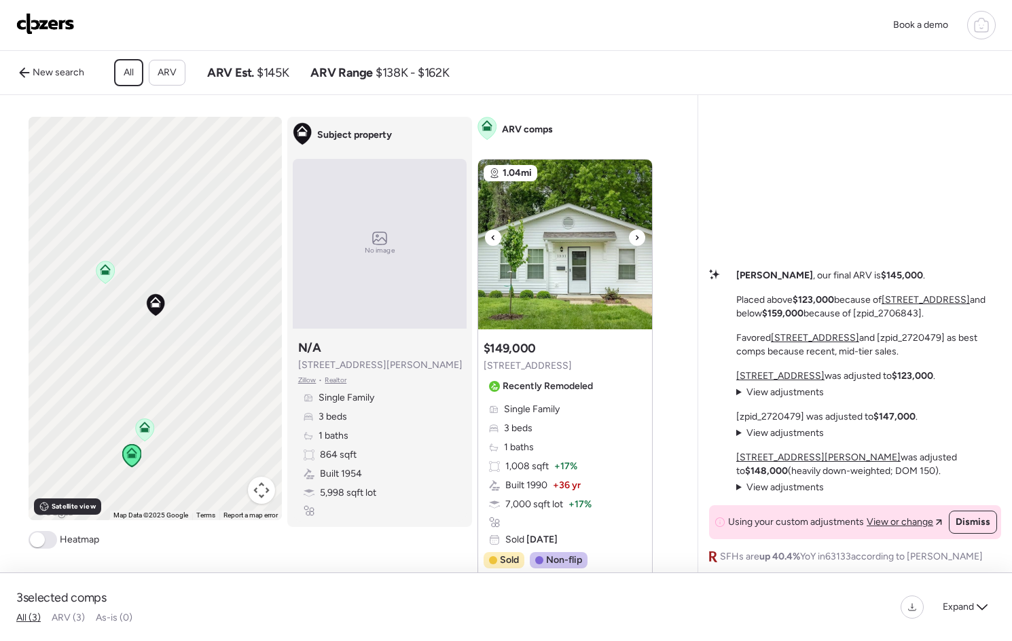
click at [640, 243] on icon at bounding box center [637, 238] width 5 height 16
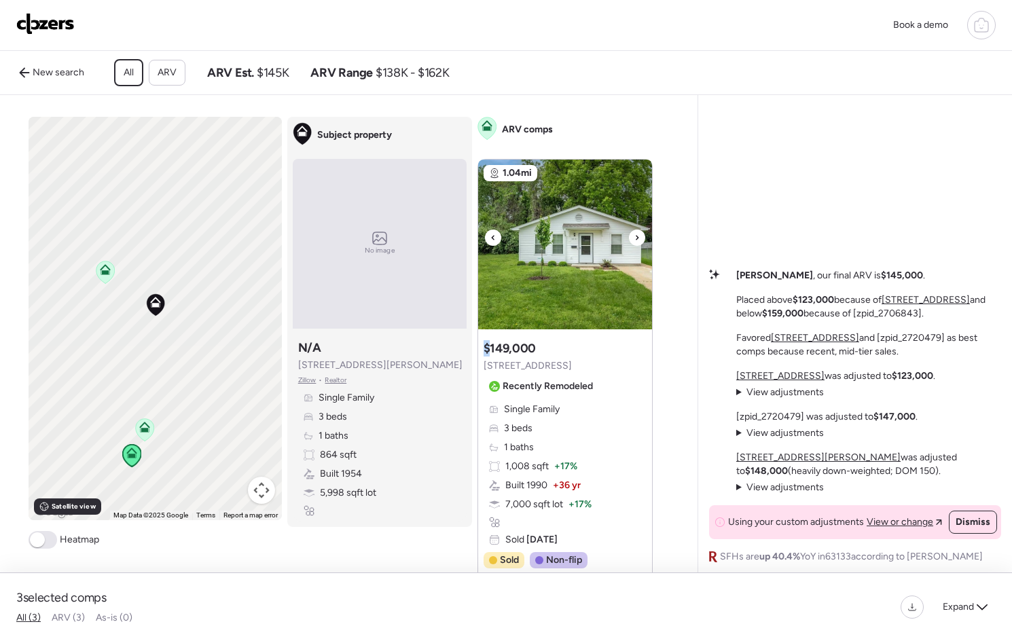
click at [640, 243] on icon at bounding box center [637, 238] width 5 height 16
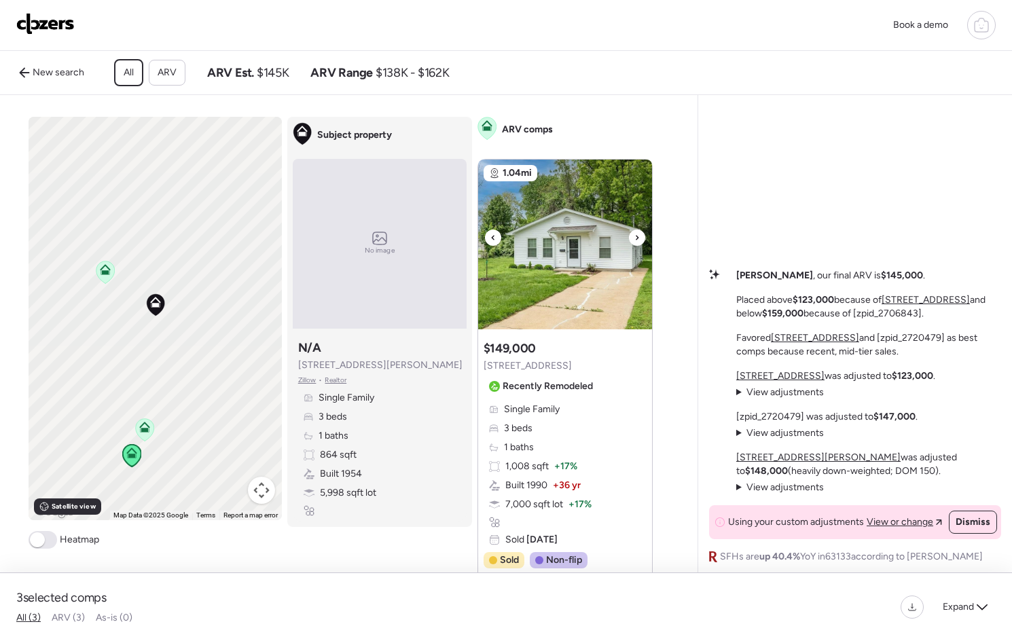
click at [640, 243] on icon at bounding box center [637, 238] width 5 height 16
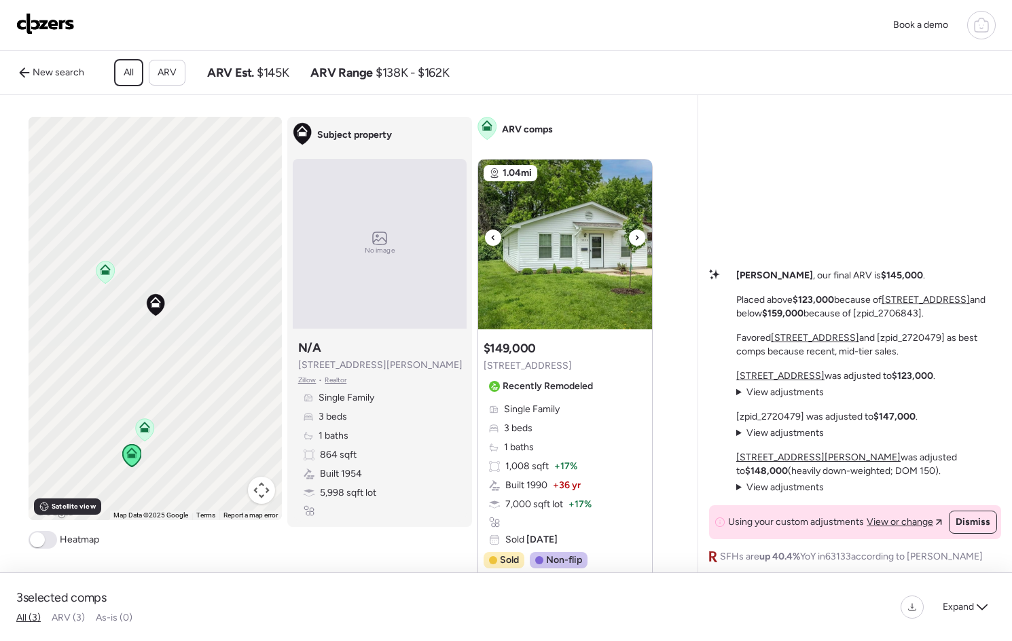
click at [640, 243] on icon at bounding box center [637, 238] width 5 height 16
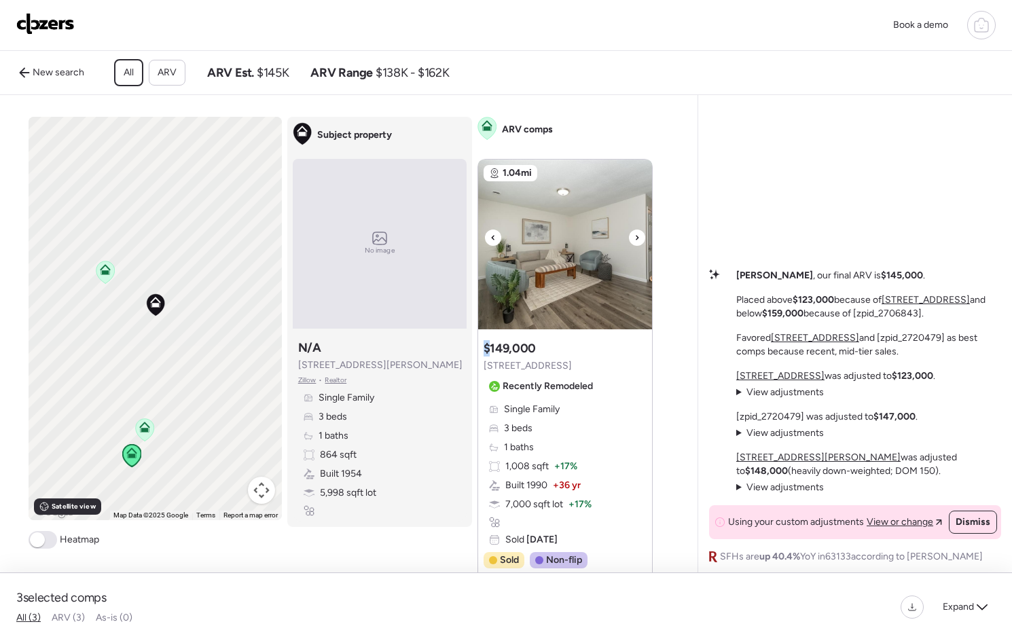
click at [640, 243] on icon at bounding box center [637, 238] width 5 height 16
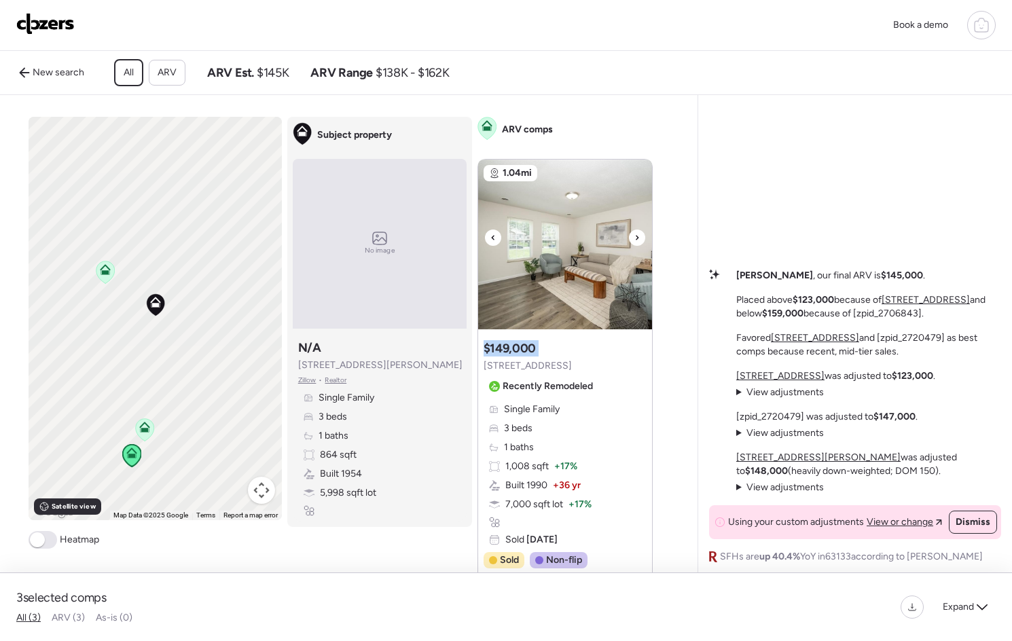
click at [640, 243] on icon at bounding box center [637, 238] width 5 height 16
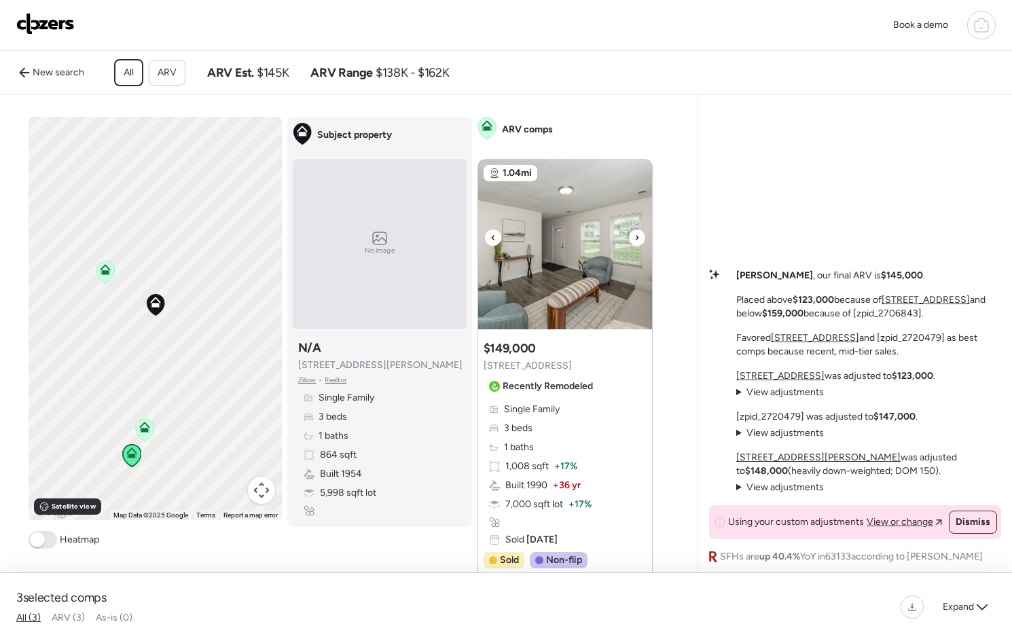
click at [640, 243] on icon at bounding box center [637, 238] width 5 height 16
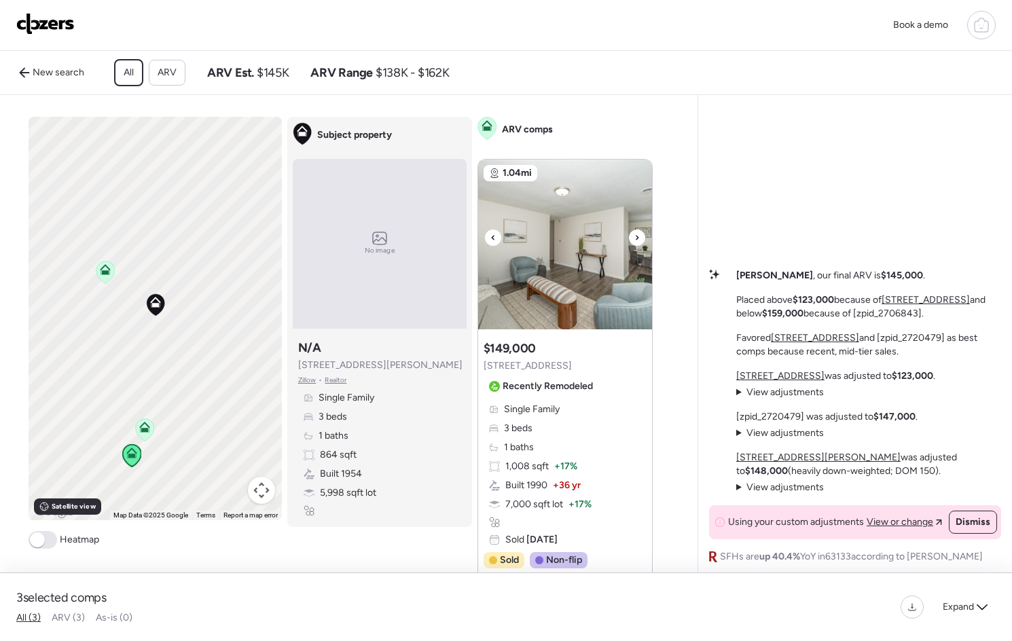
click at [640, 244] on icon at bounding box center [637, 238] width 5 height 16
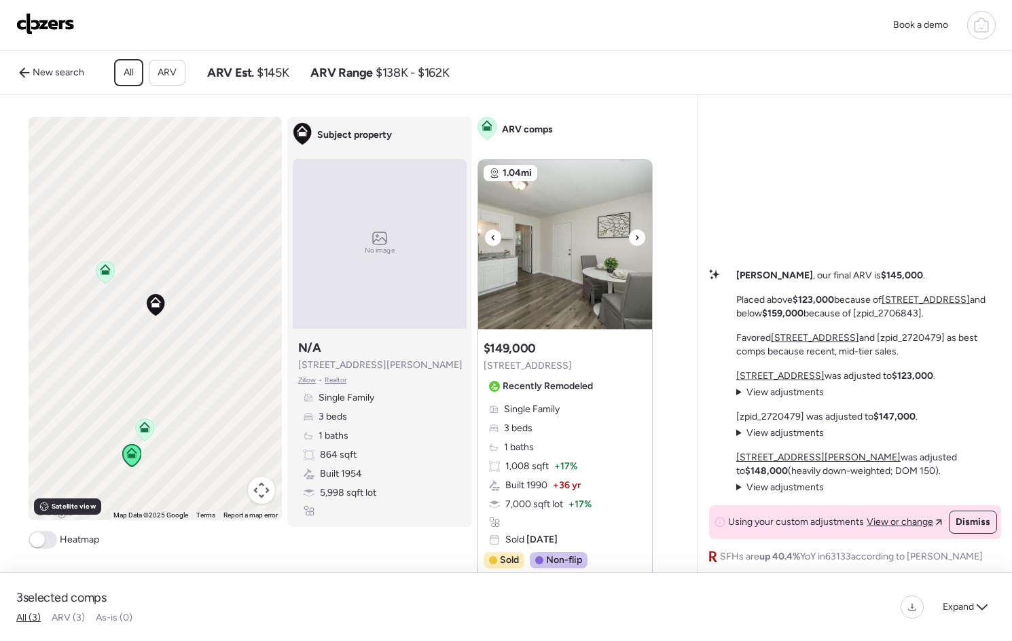
click at [640, 244] on icon at bounding box center [637, 238] width 5 height 16
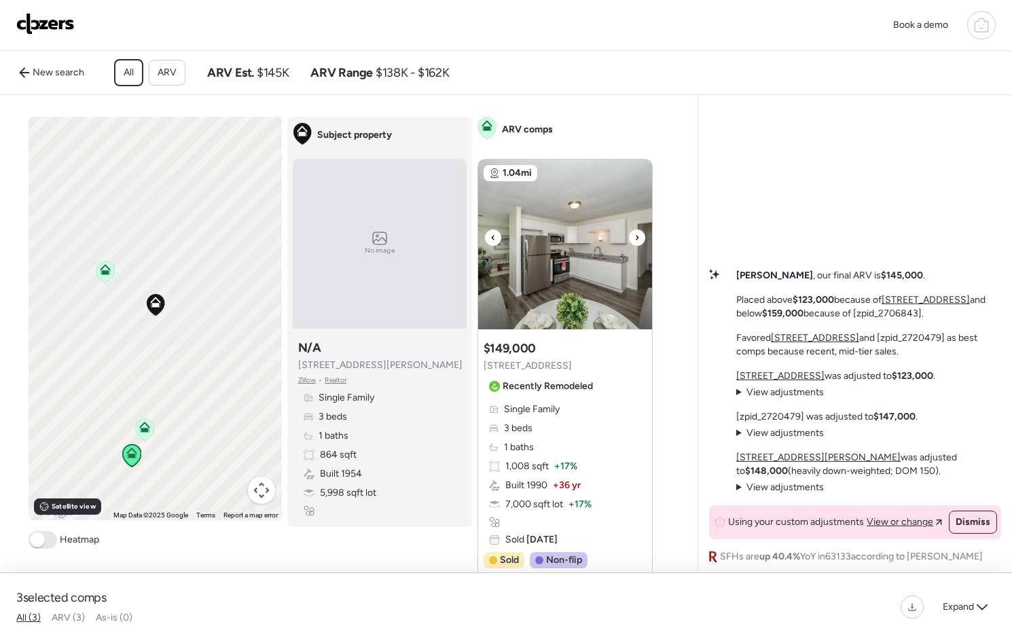
click at [640, 244] on icon at bounding box center [637, 238] width 5 height 16
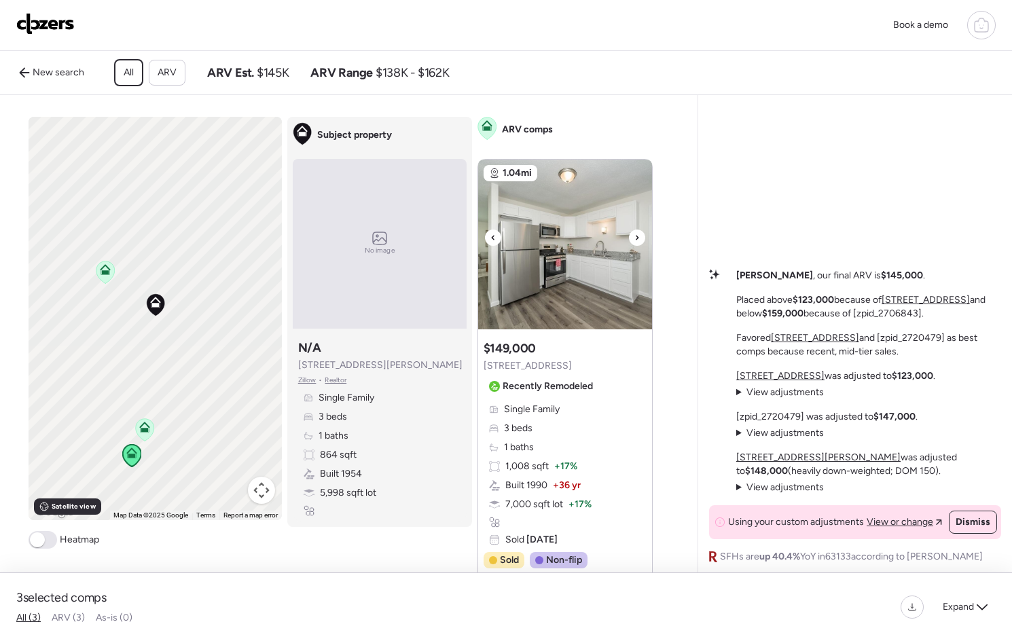
click at [640, 244] on icon at bounding box center [637, 238] width 5 height 16
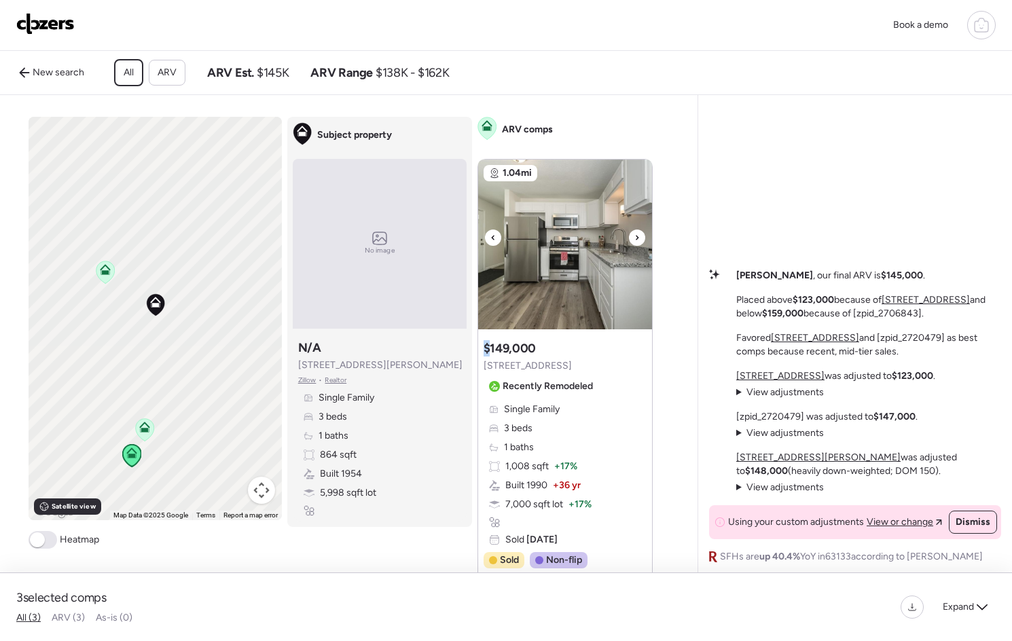
click at [640, 244] on icon at bounding box center [637, 238] width 5 height 16
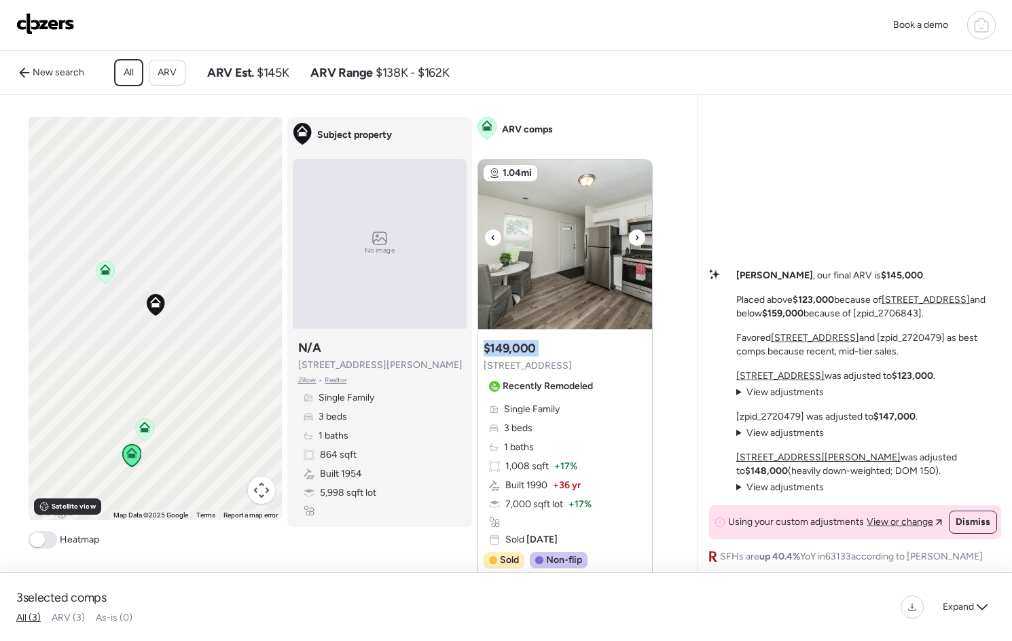
click at [640, 244] on icon at bounding box center [637, 238] width 5 height 16
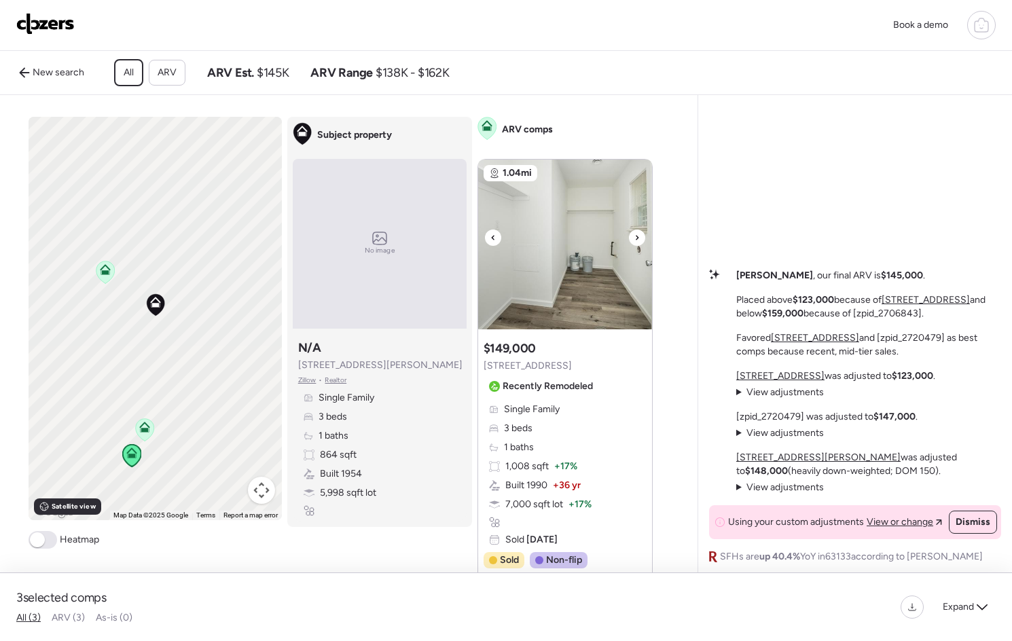
click at [638, 246] on div at bounding box center [637, 238] width 16 height 16
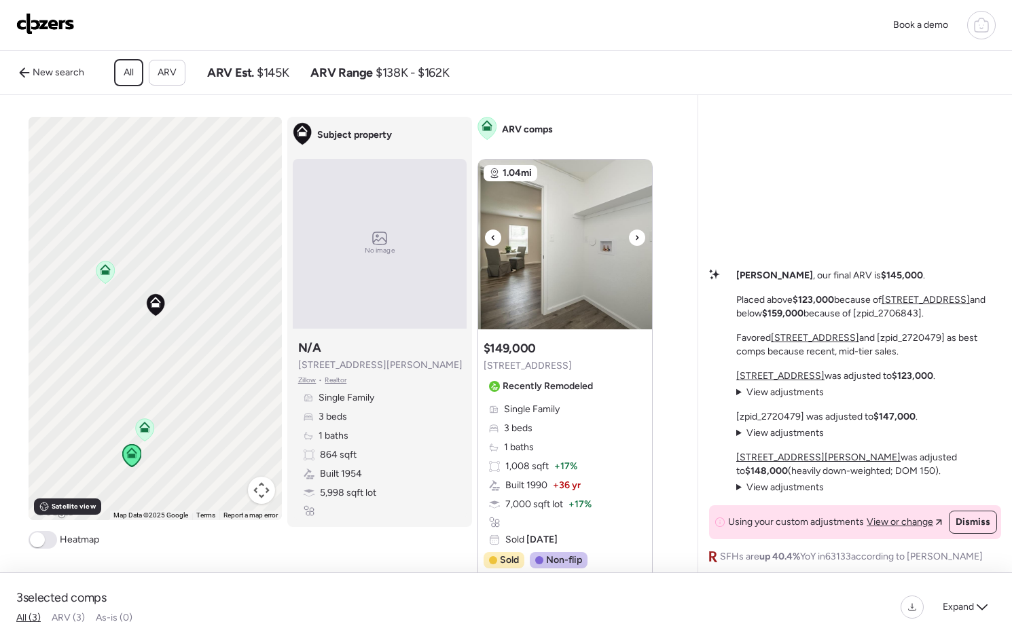
click at [638, 246] on div at bounding box center [637, 238] width 16 height 16
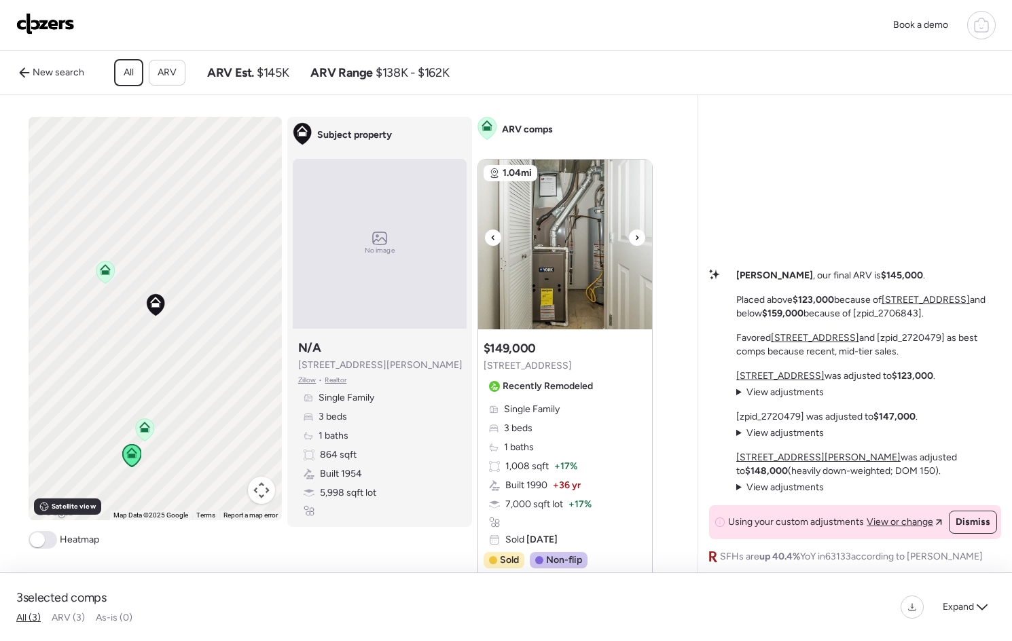
click at [638, 246] on div at bounding box center [637, 238] width 16 height 16
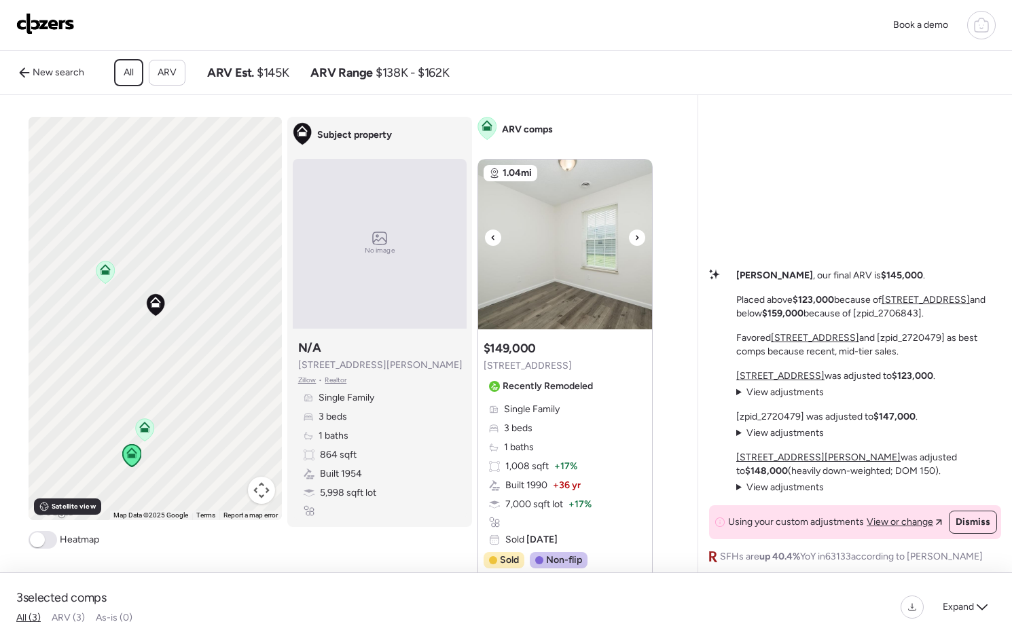
click at [638, 246] on div at bounding box center [637, 238] width 16 height 16
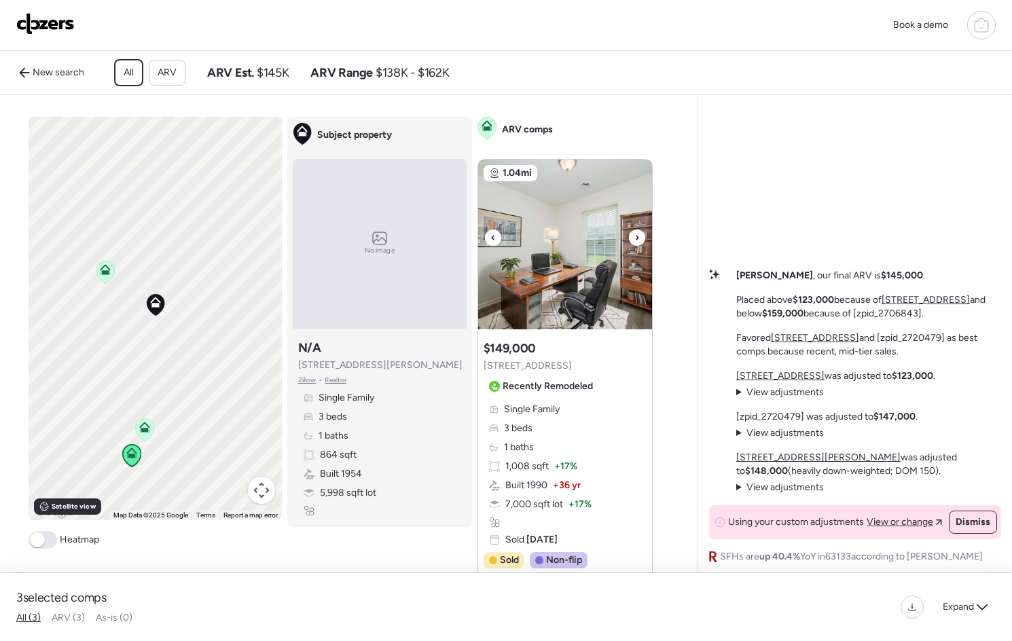
click at [638, 246] on div at bounding box center [637, 238] width 16 height 16
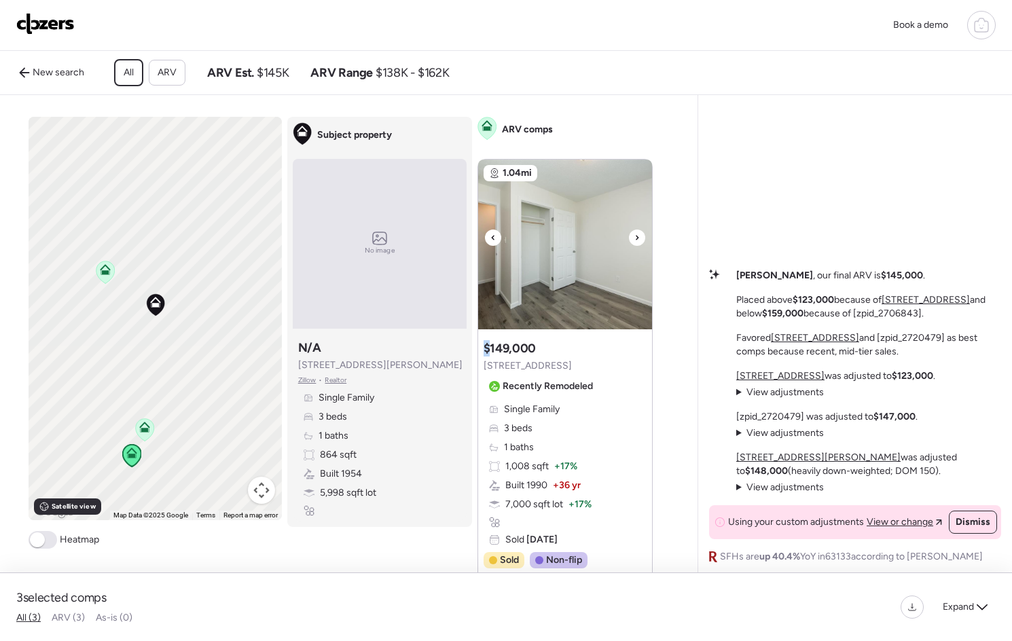
click at [638, 246] on div at bounding box center [637, 238] width 16 height 16
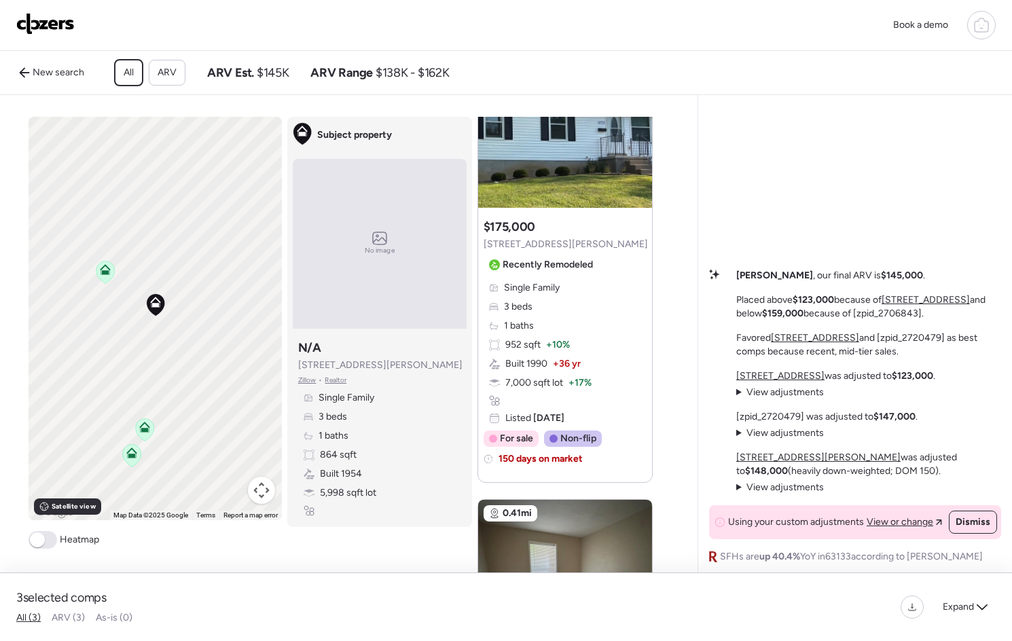
scroll to position [584, 0]
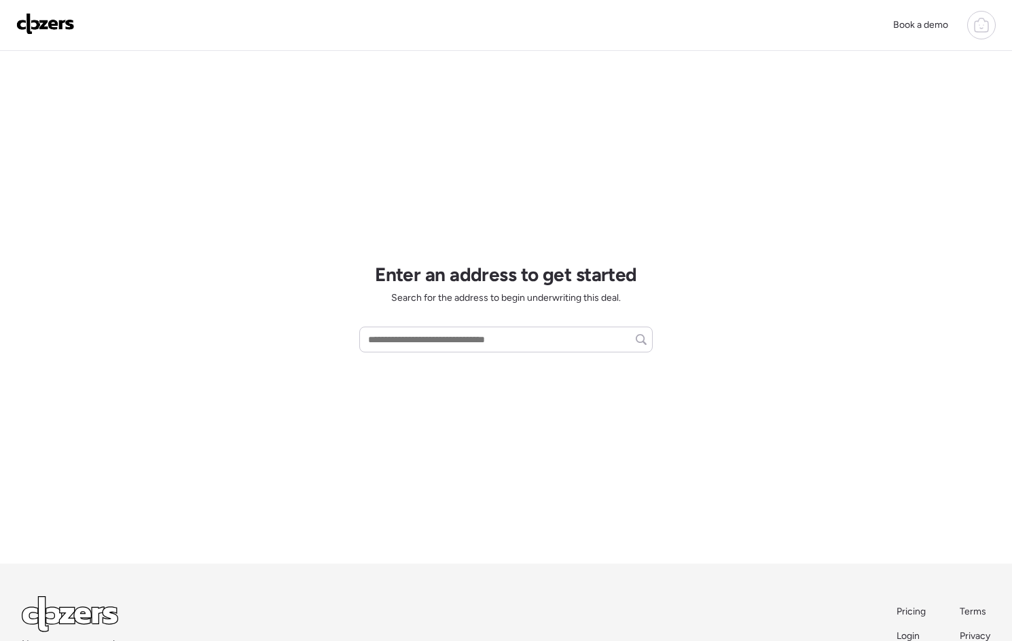
click at [978, 34] on div at bounding box center [982, 25] width 29 height 29
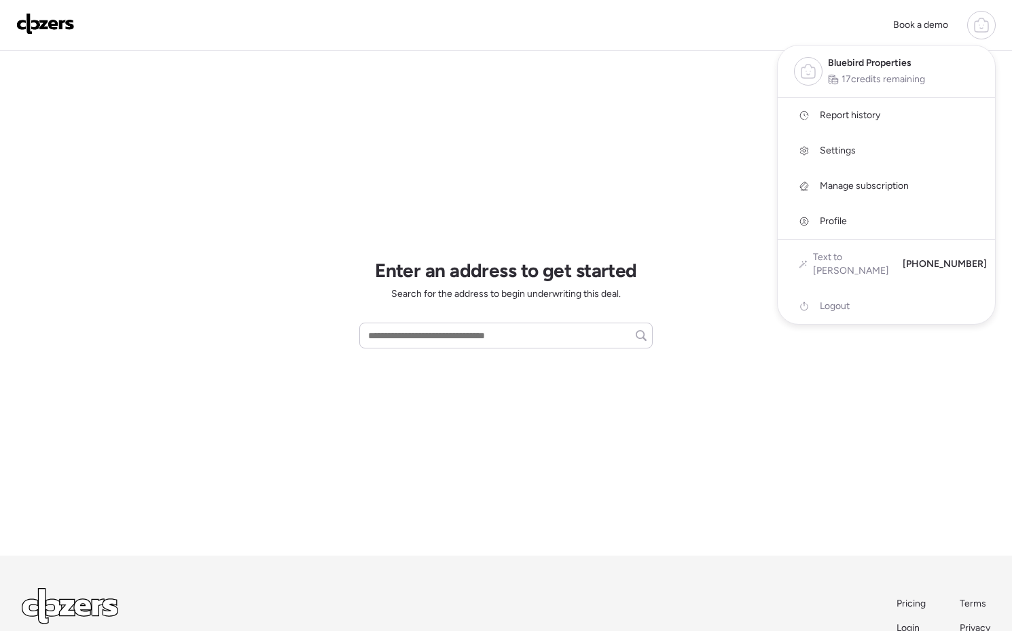
click at [846, 119] on span "Report history" at bounding box center [850, 116] width 60 height 14
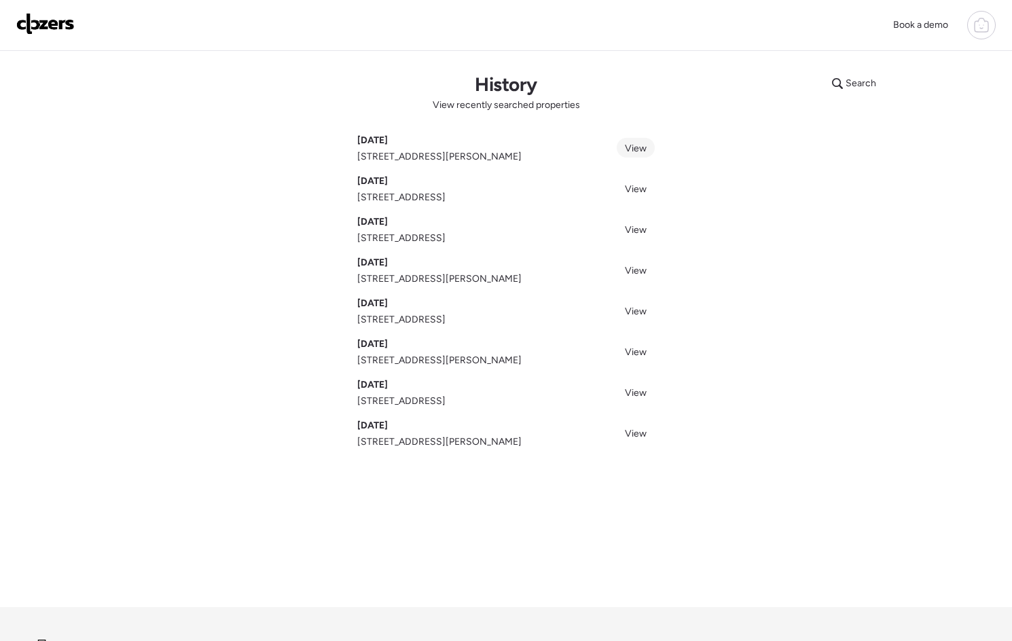
click at [641, 146] on span "View" at bounding box center [636, 149] width 22 height 12
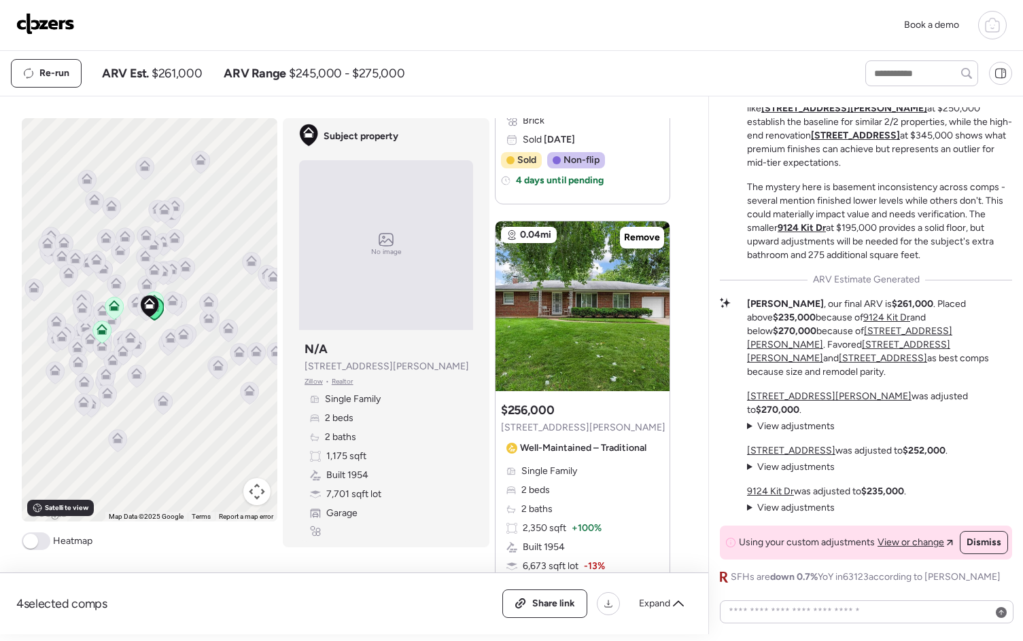
scroll to position [1755, 0]
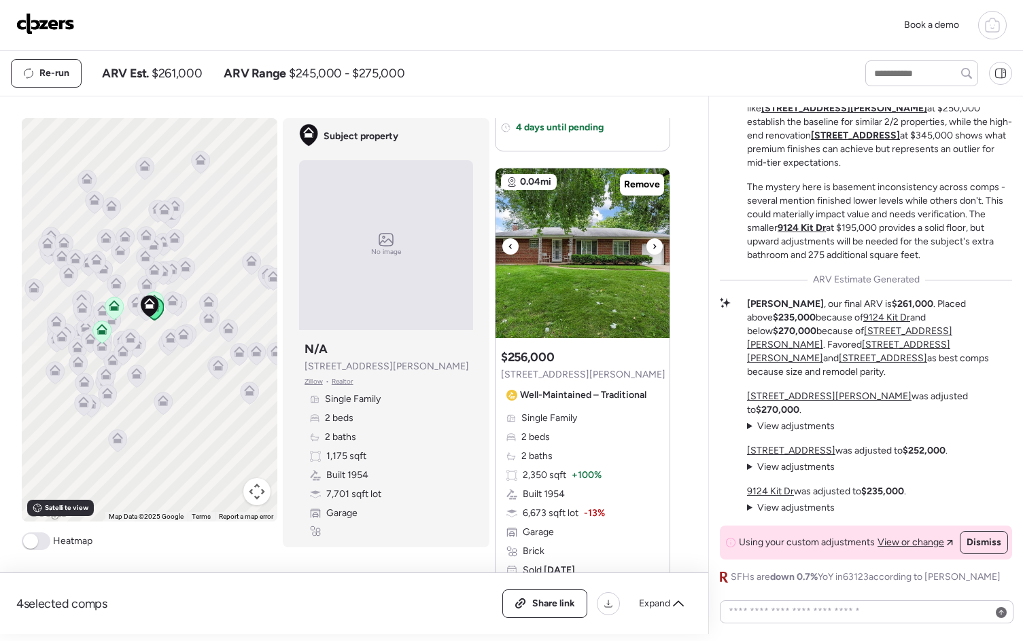
click at [652, 243] on div at bounding box center [654, 246] width 16 height 16
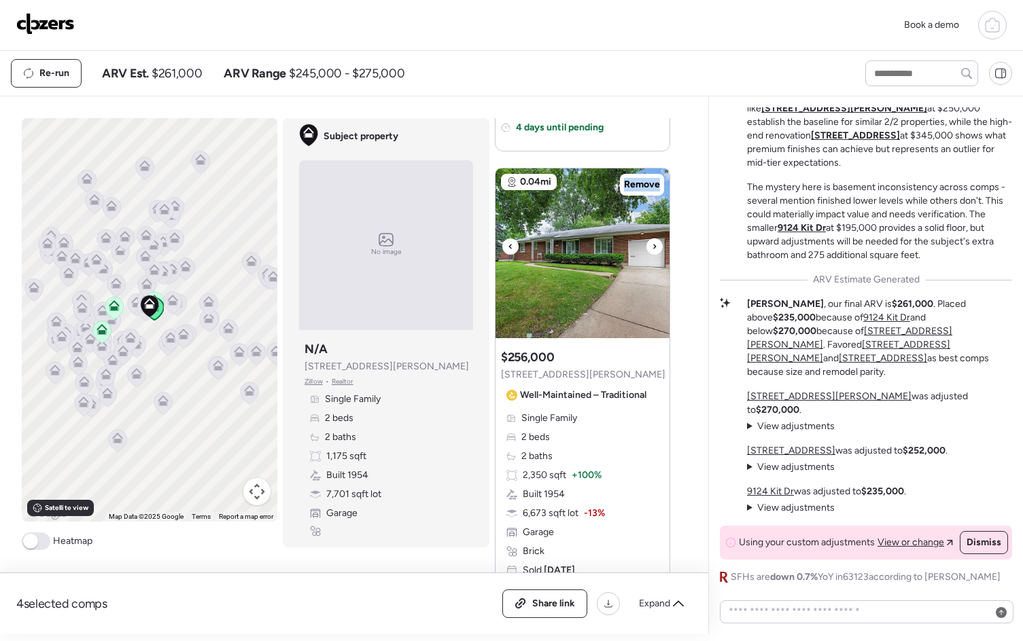
click at [652, 243] on div at bounding box center [654, 246] width 16 height 16
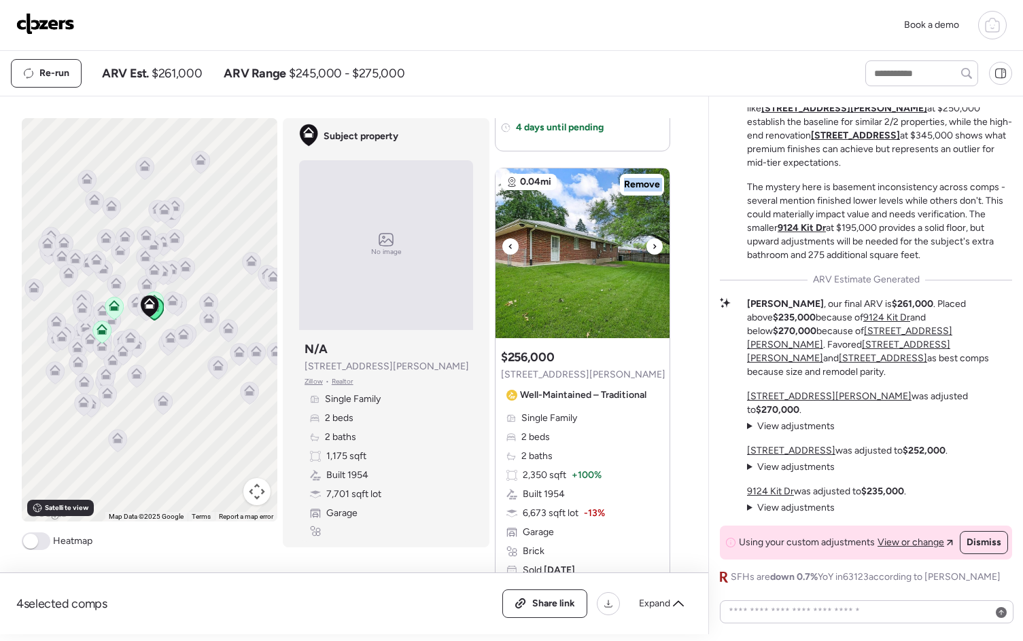
click at [652, 243] on div at bounding box center [654, 246] width 16 height 16
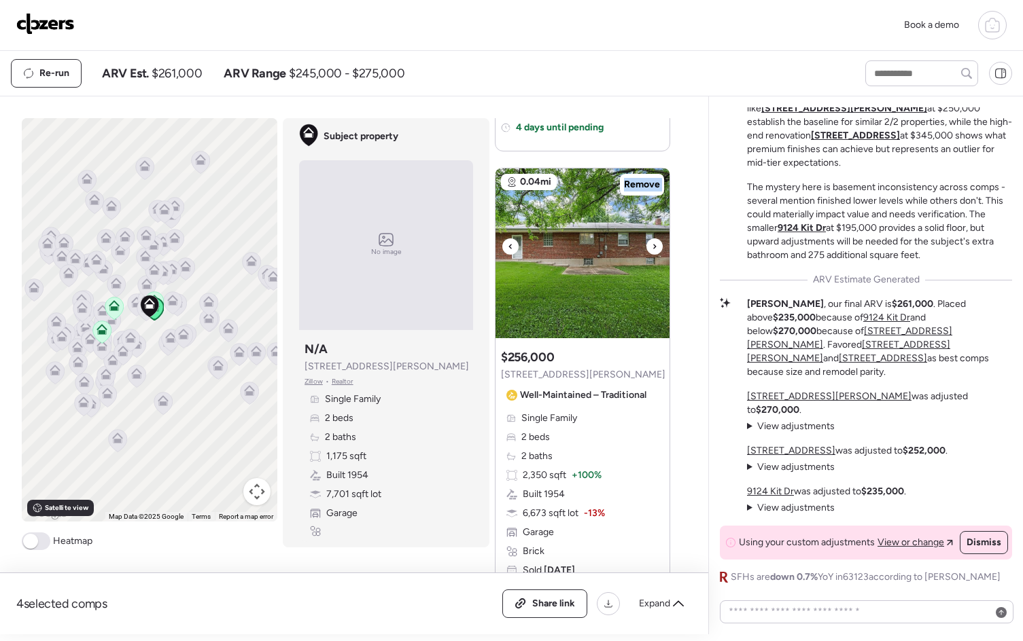
click at [652, 243] on div at bounding box center [654, 246] width 16 height 16
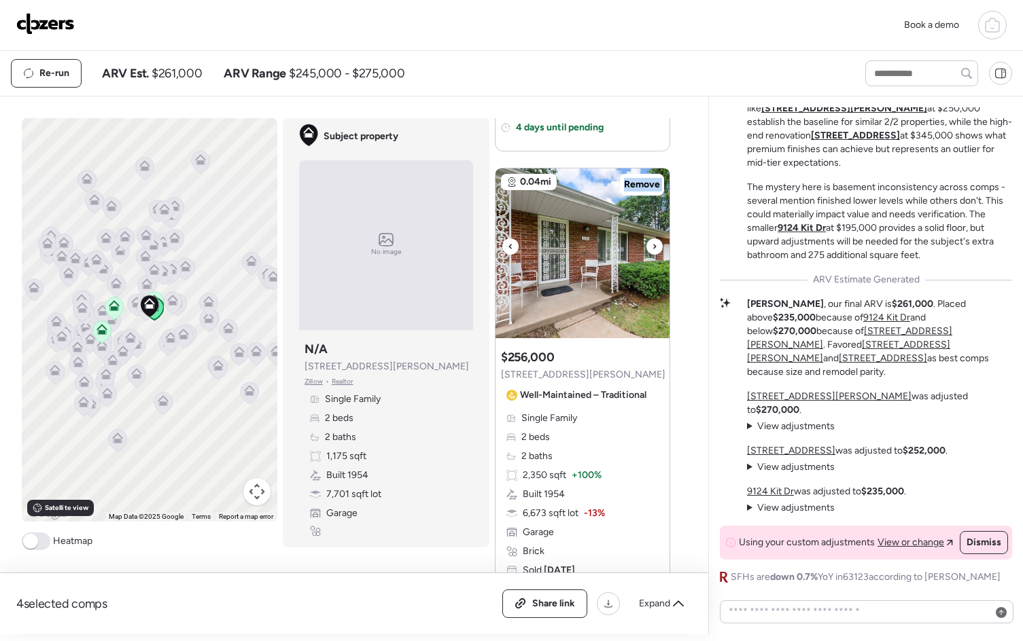
click at [652, 243] on div at bounding box center [654, 246] width 16 height 16
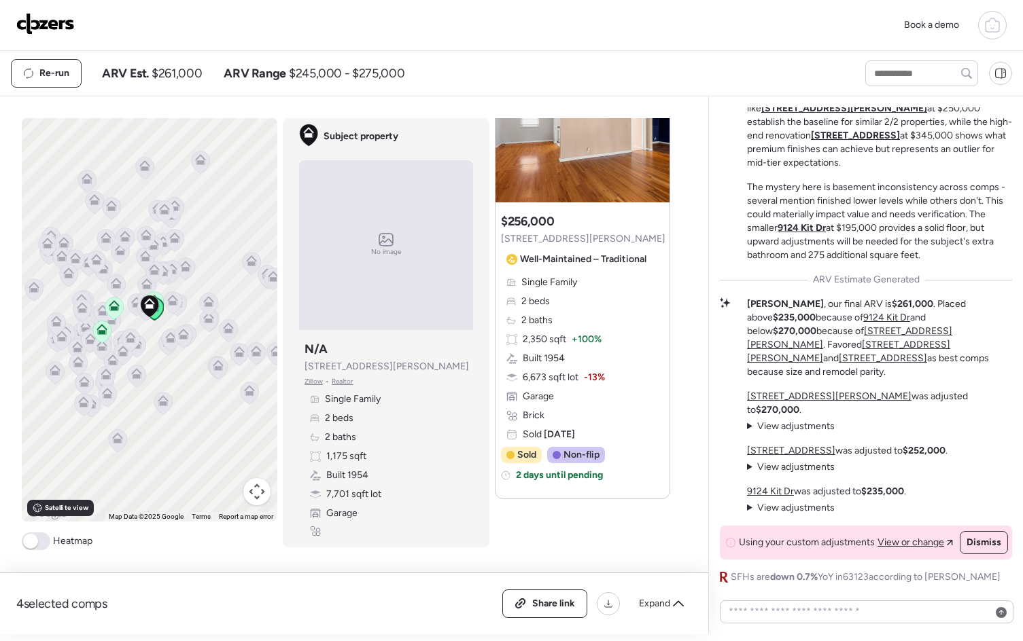
scroll to position [1892, 0]
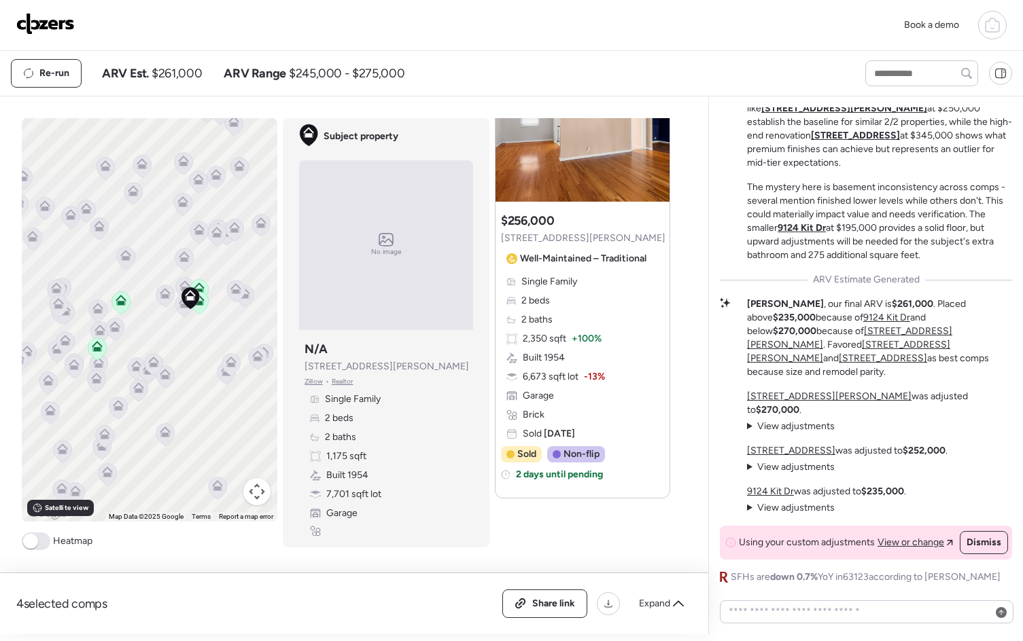
drag, startPoint x: 139, startPoint y: 331, endPoint x: 196, endPoint y: 341, distance: 58.6
click at [197, 342] on div "To activate drag with keyboard, press Alt + Enter. Once in keyboard drag state,…" at bounding box center [149, 320] width 255 height 404
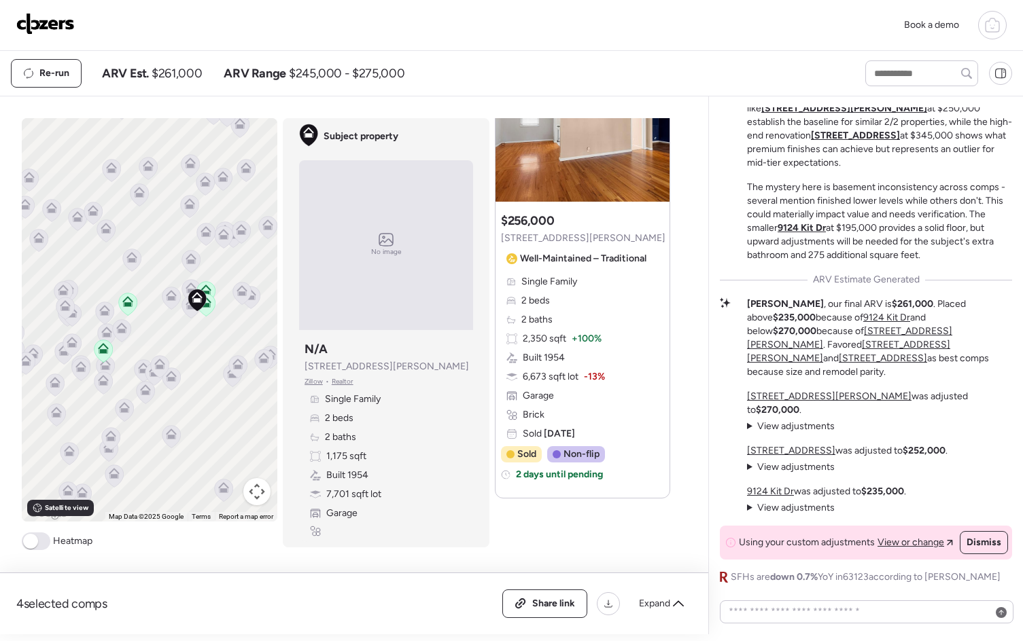
click at [188, 310] on icon at bounding box center [197, 300] width 19 height 23
click at [185, 309] on icon at bounding box center [190, 304] width 11 height 11
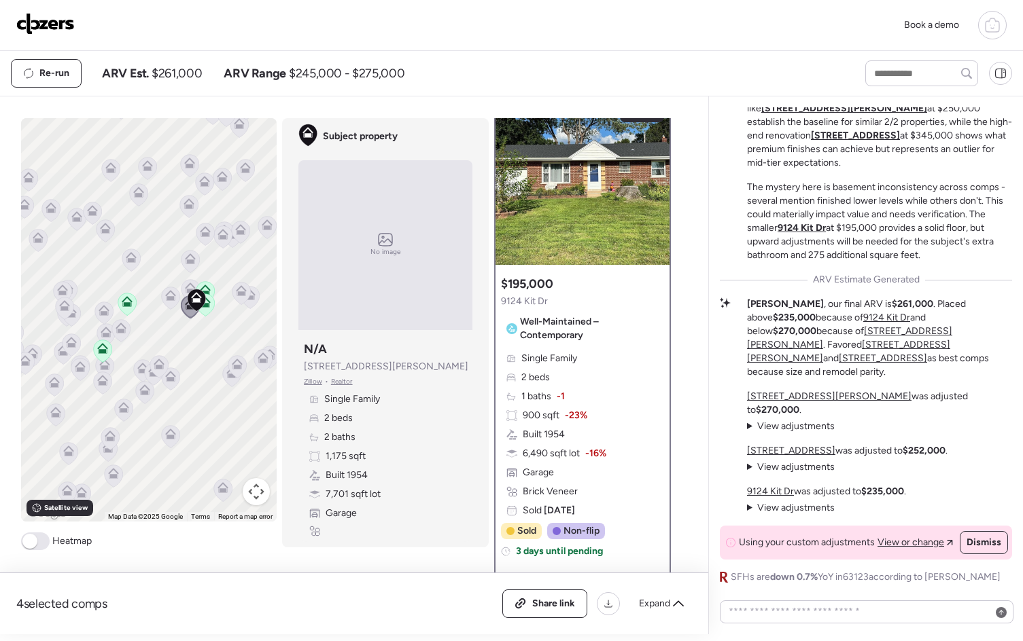
scroll to position [0, 0]
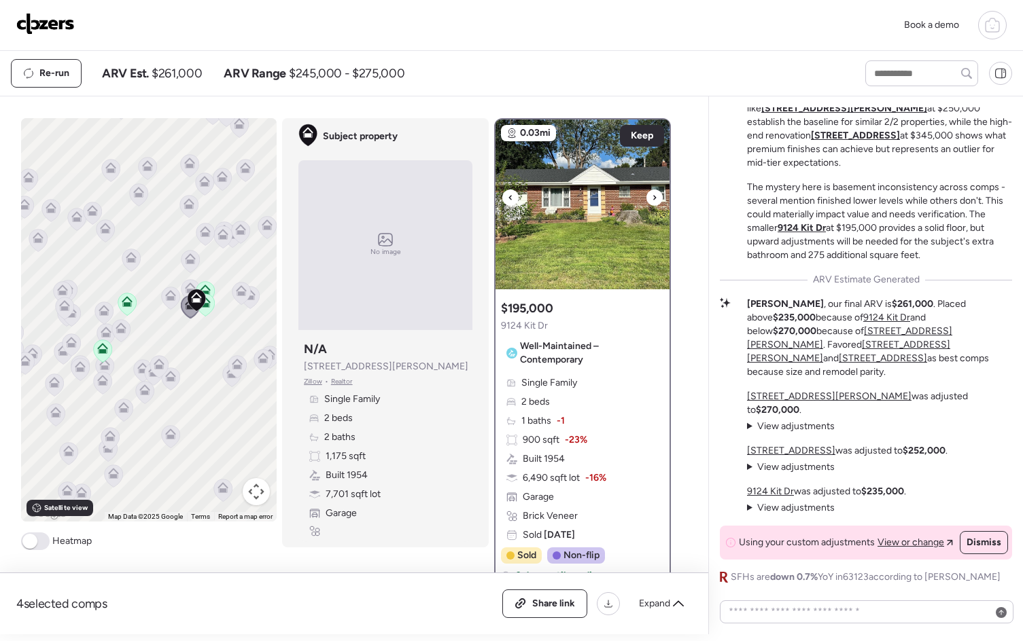
click at [646, 198] on div at bounding box center [654, 198] width 16 height 16
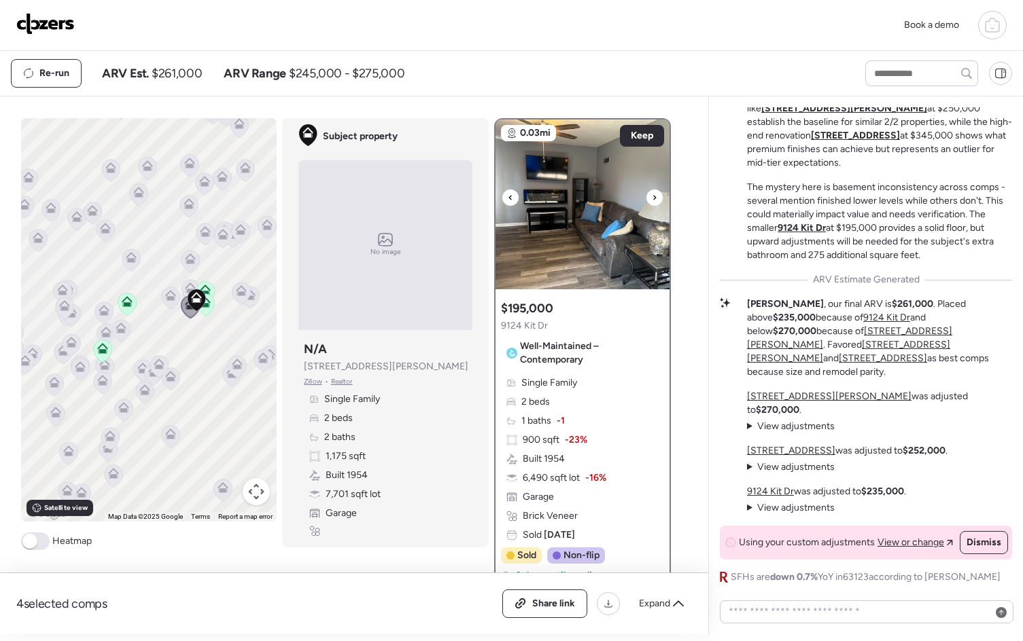
click at [646, 198] on div at bounding box center [654, 198] width 16 height 16
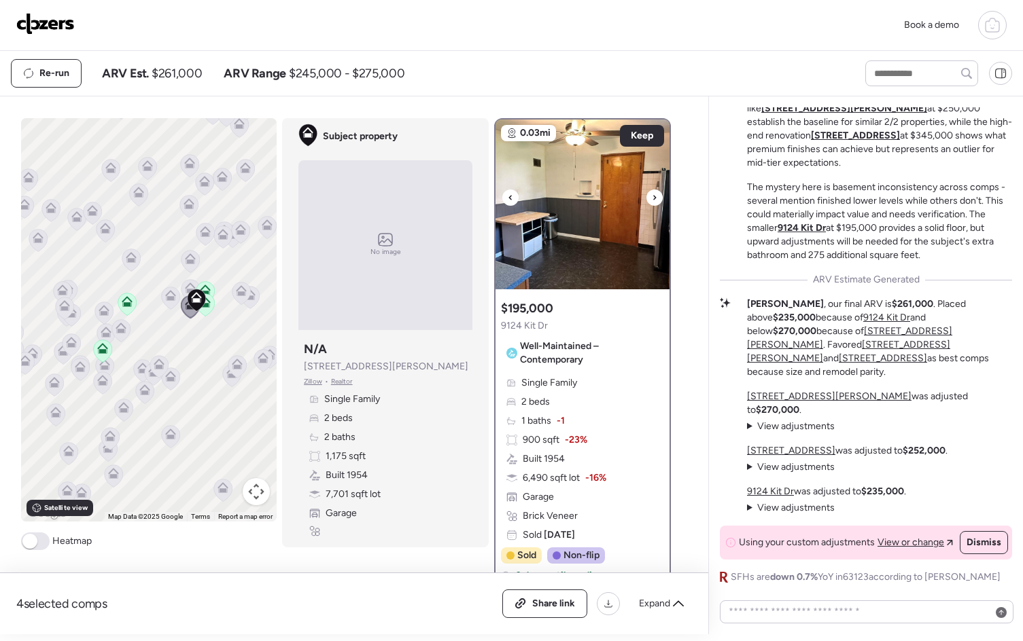
click at [646, 198] on div at bounding box center [654, 198] width 16 height 16
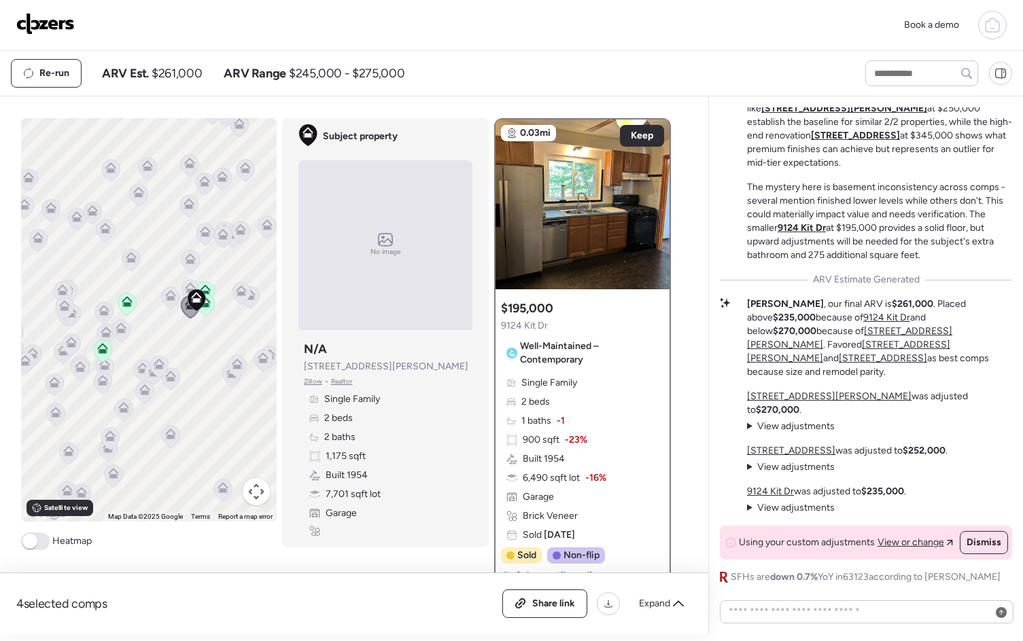
click at [185, 287] on icon at bounding box center [190, 288] width 11 height 11
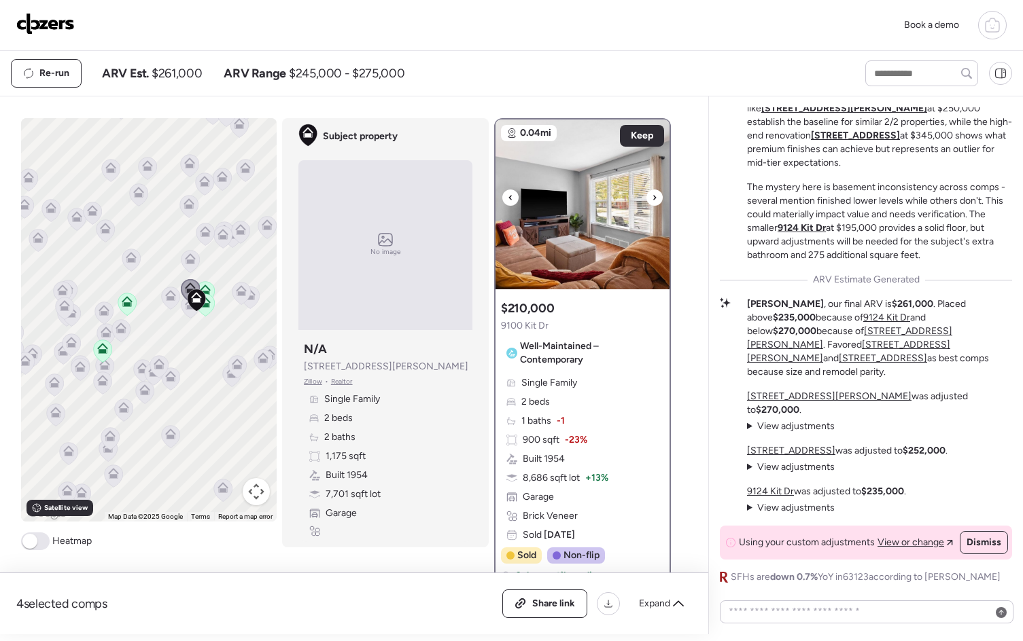
click at [656, 199] on div at bounding box center [654, 198] width 16 height 16
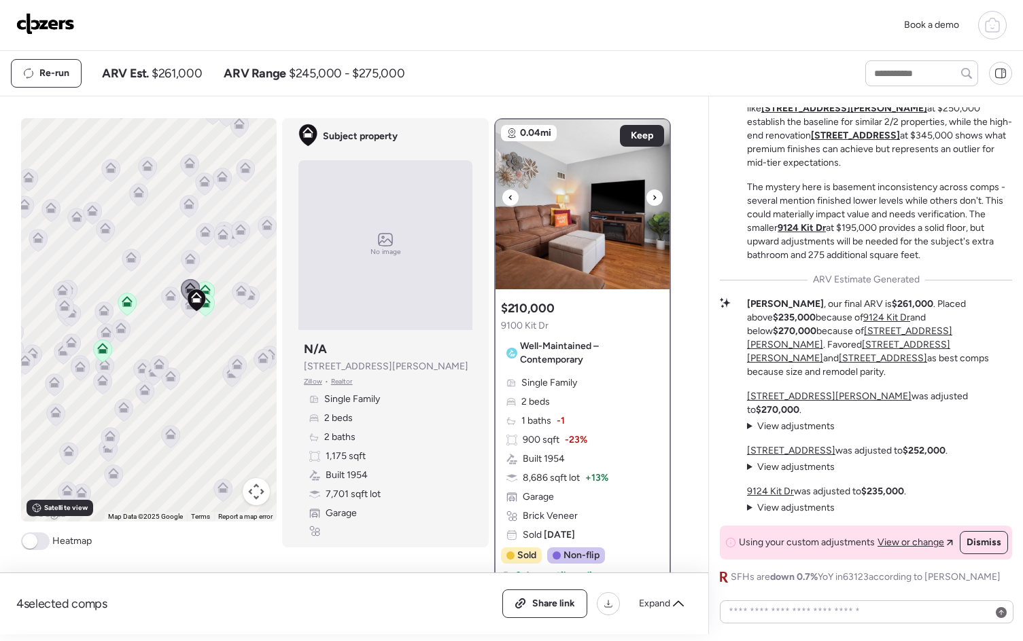
click at [656, 199] on div at bounding box center [654, 198] width 16 height 16
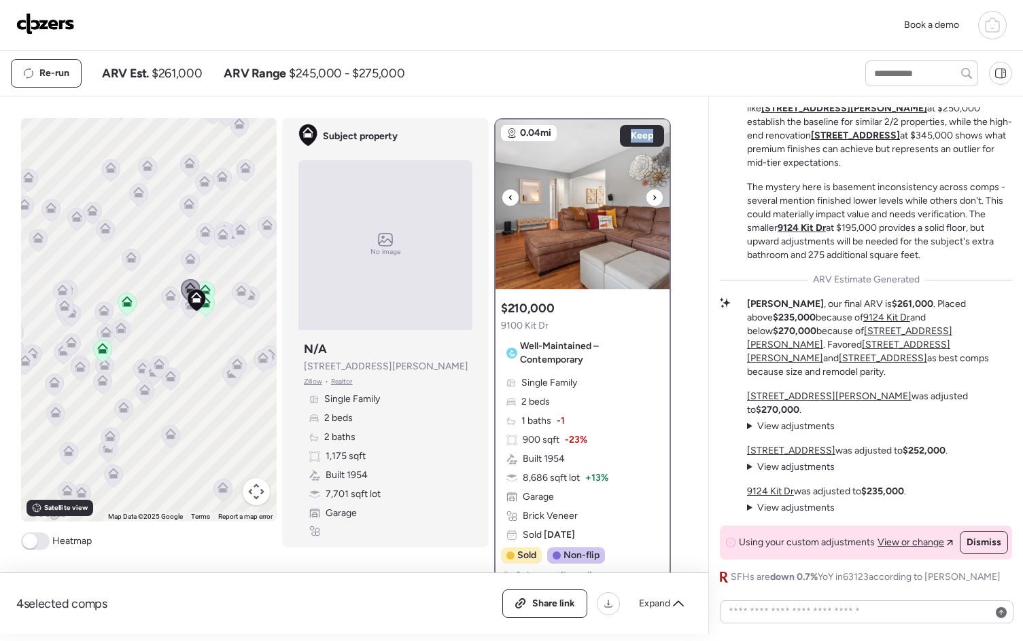
click at [656, 199] on div at bounding box center [654, 198] width 16 height 16
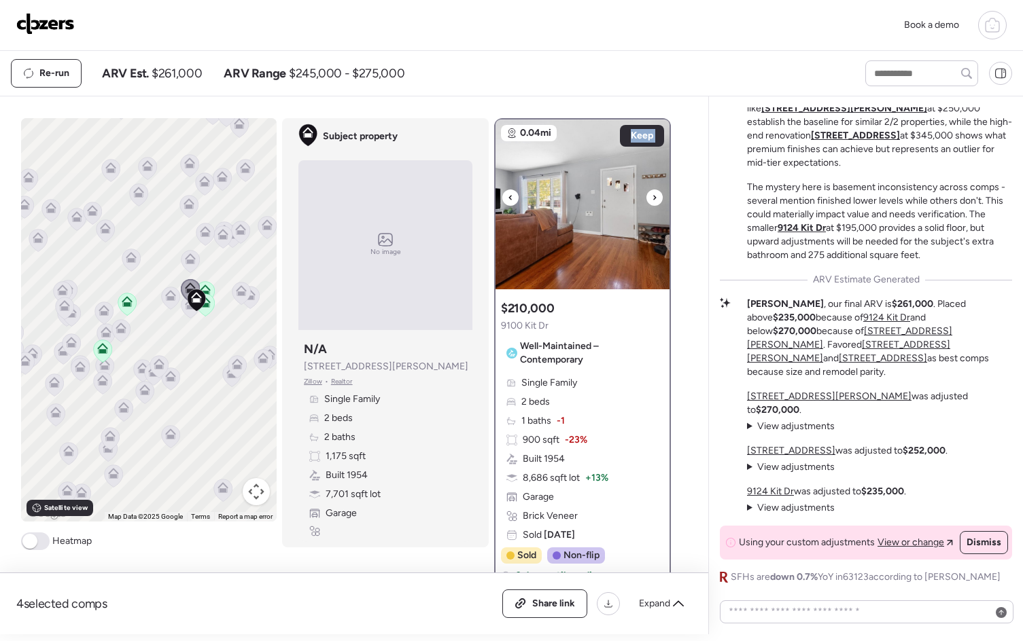
click at [656, 199] on div at bounding box center [654, 198] width 16 height 16
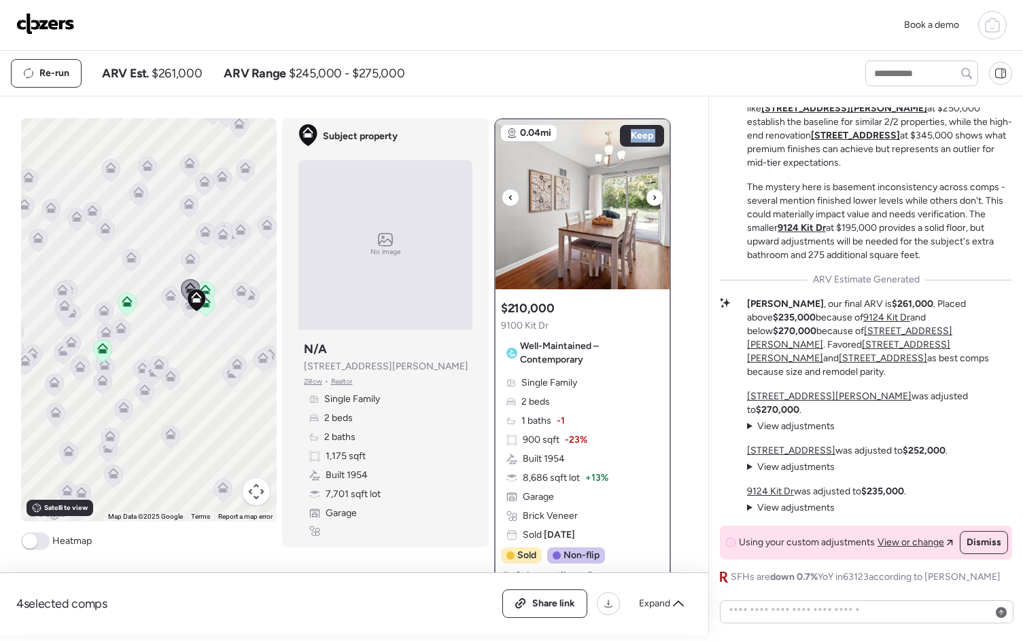
click at [656, 199] on div at bounding box center [654, 198] width 16 height 16
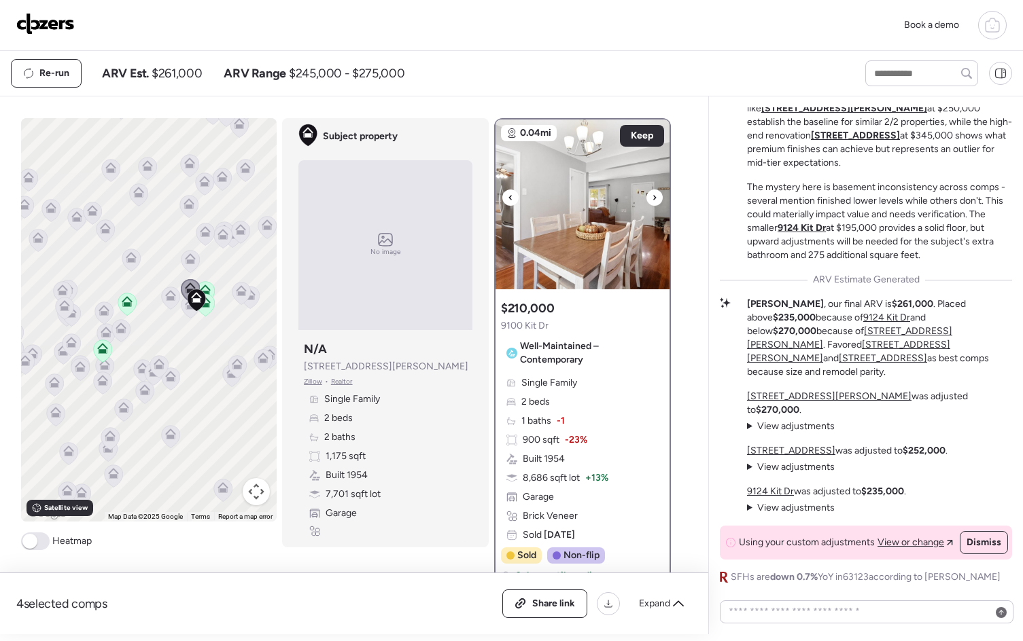
click at [656, 199] on div at bounding box center [654, 198] width 16 height 16
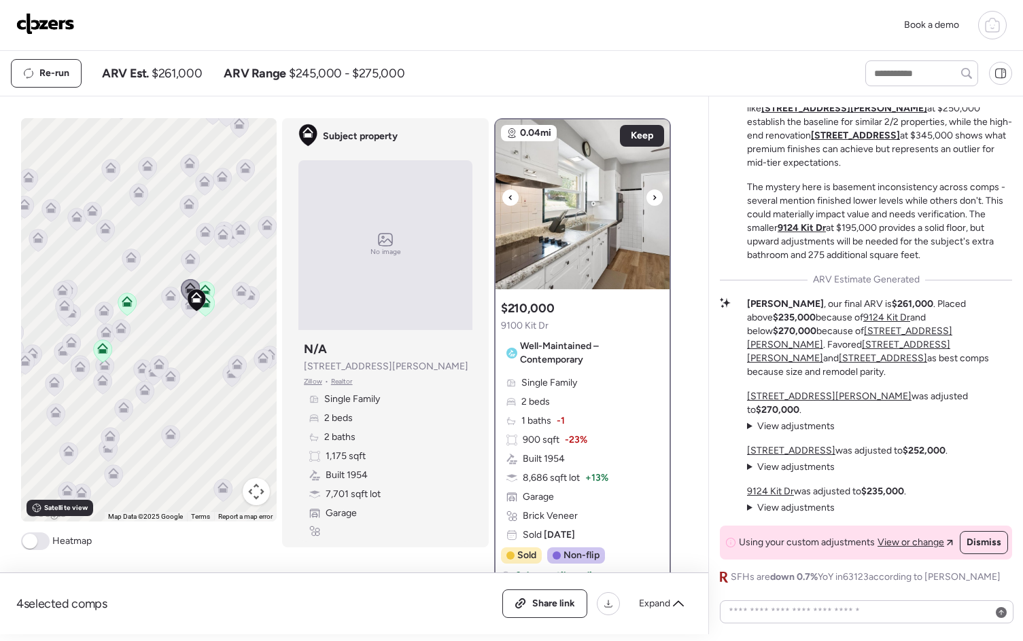
click at [656, 199] on div at bounding box center [654, 198] width 16 height 16
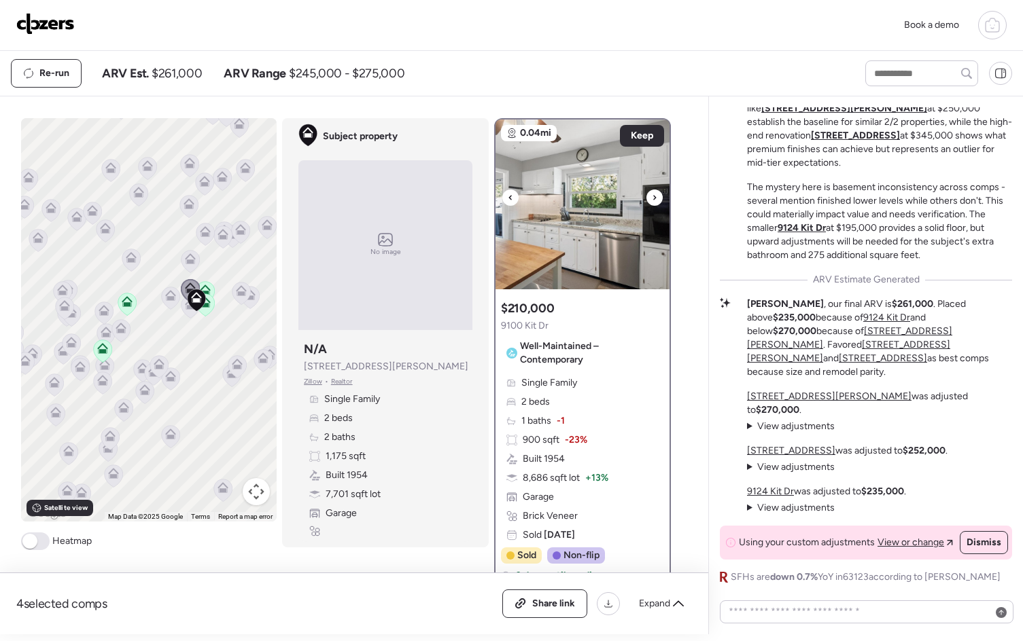
click at [656, 199] on div at bounding box center [654, 198] width 16 height 16
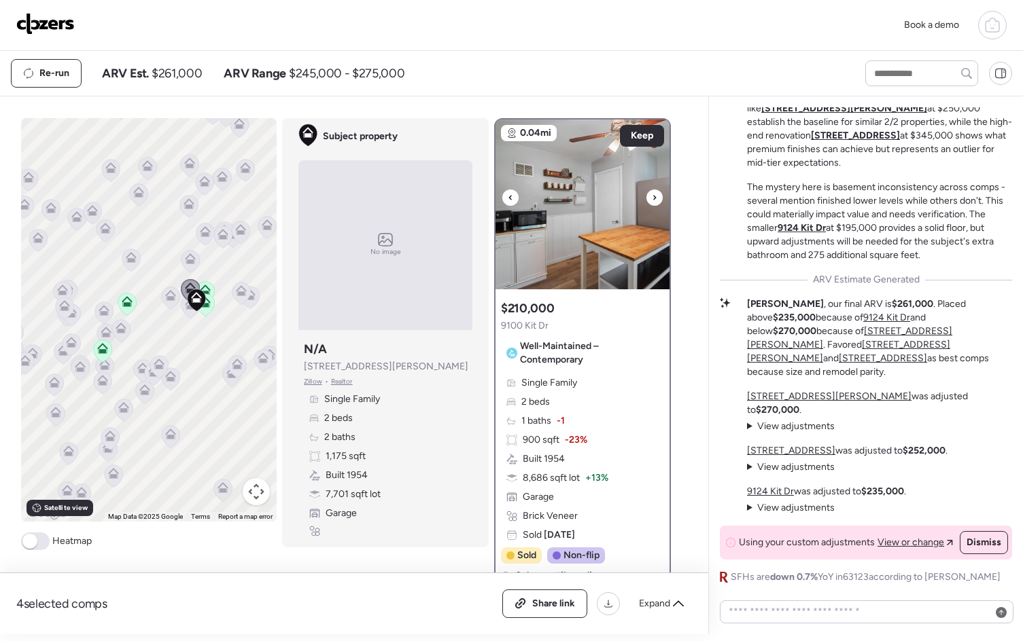
click at [656, 199] on div at bounding box center [654, 198] width 16 height 16
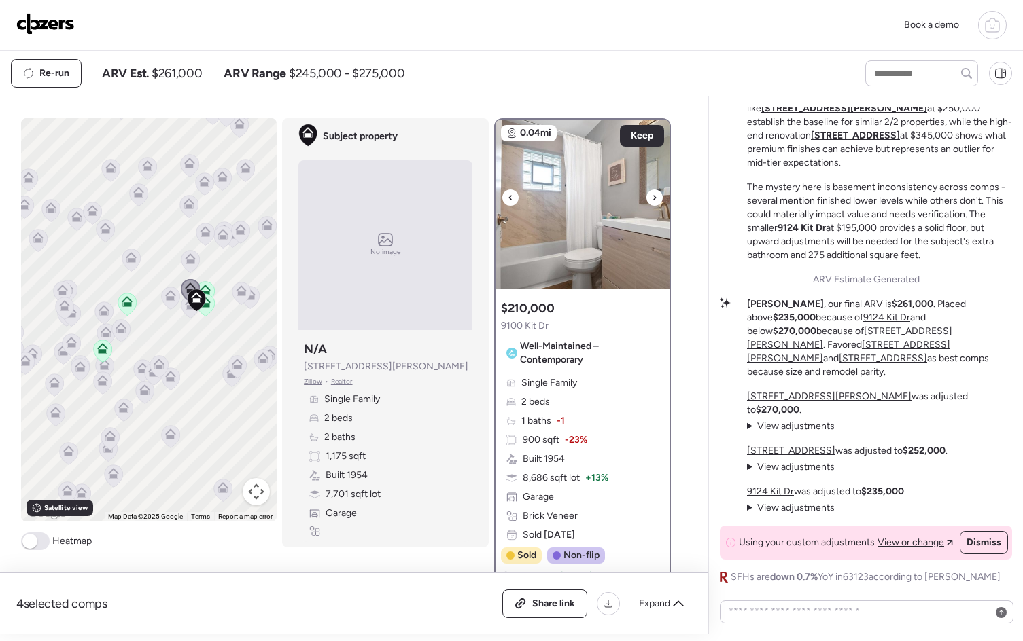
click at [655, 196] on div at bounding box center [654, 198] width 16 height 16
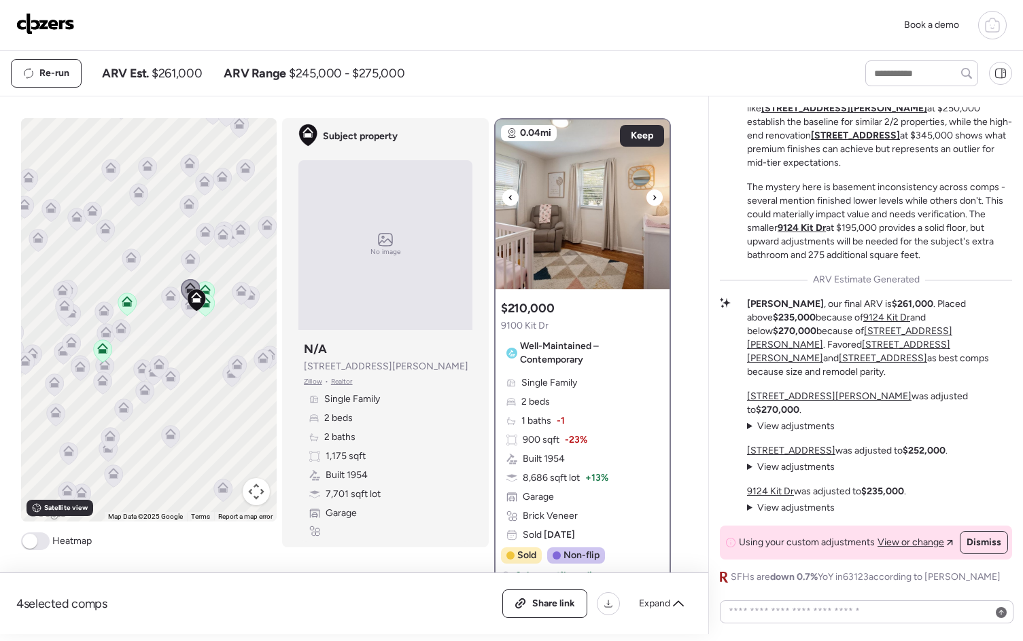
click at [655, 196] on div at bounding box center [654, 198] width 16 height 16
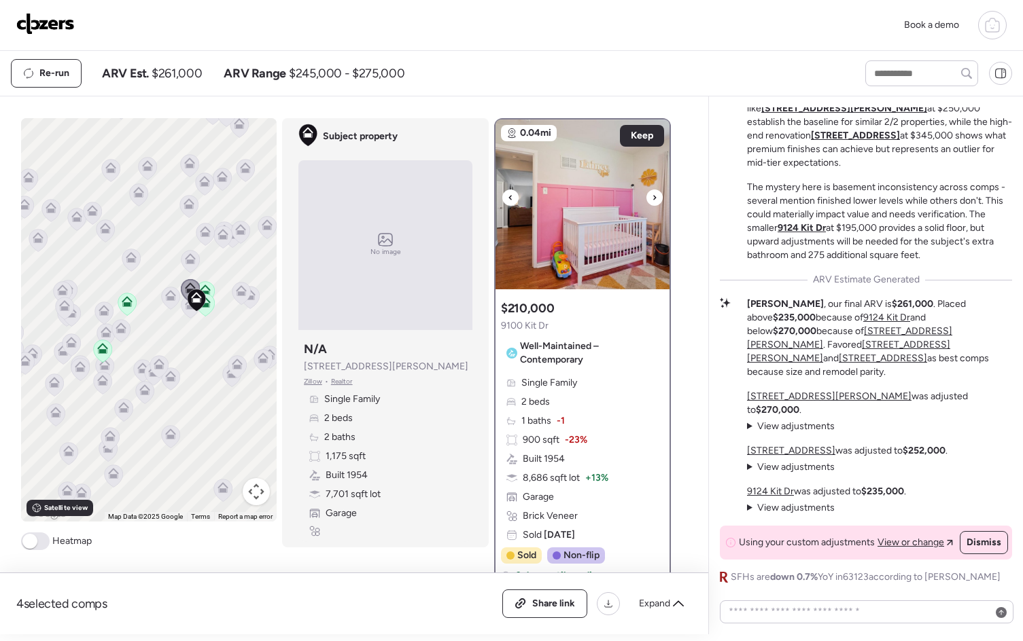
click at [655, 196] on div at bounding box center [654, 198] width 16 height 16
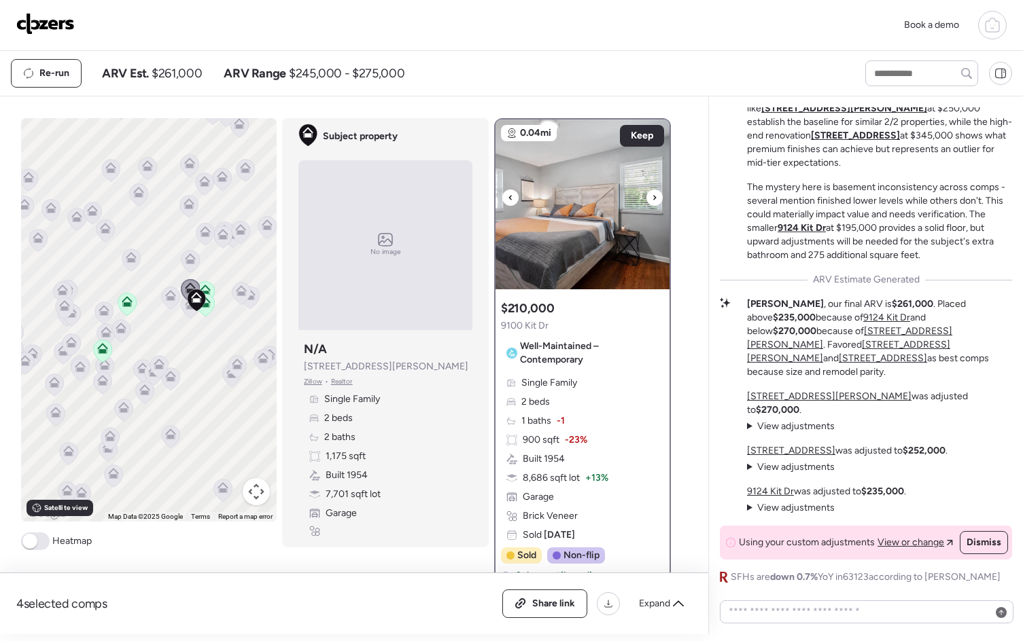
click at [655, 196] on div at bounding box center [654, 198] width 16 height 16
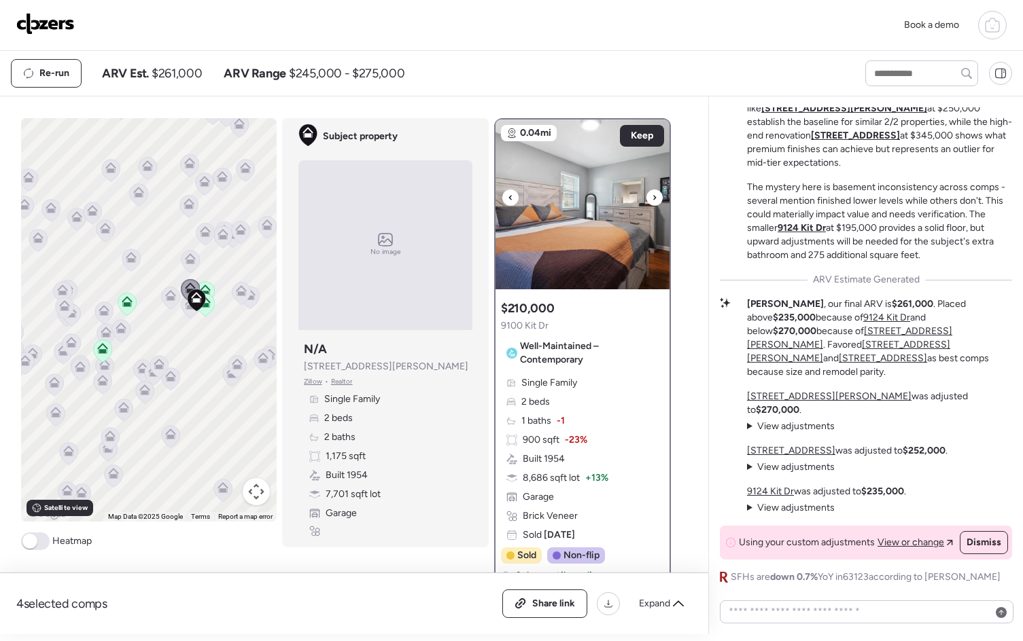
click at [655, 196] on div at bounding box center [654, 198] width 16 height 16
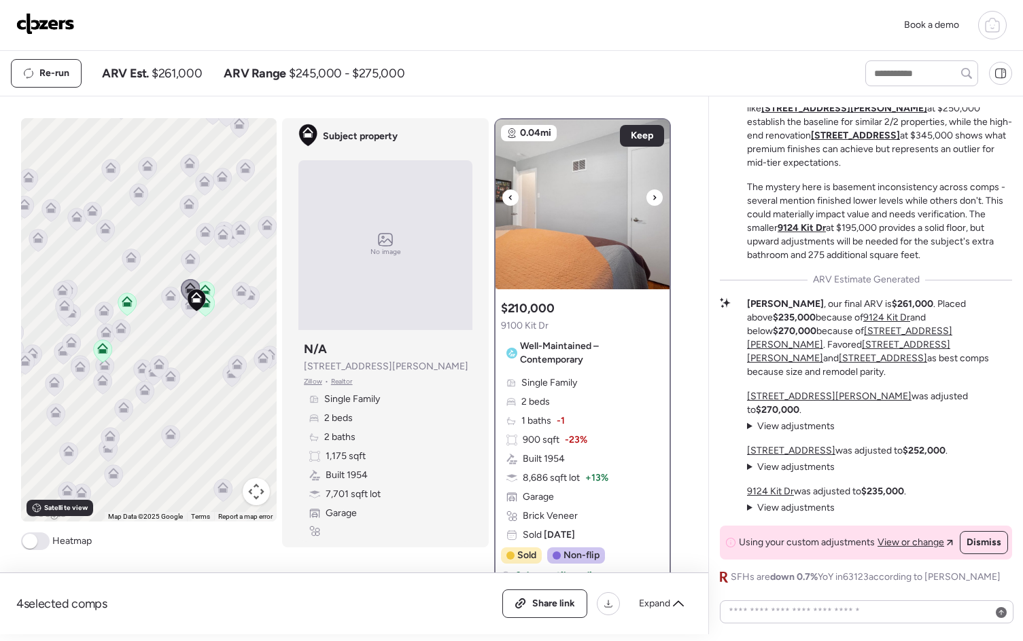
click at [655, 196] on div at bounding box center [654, 198] width 16 height 16
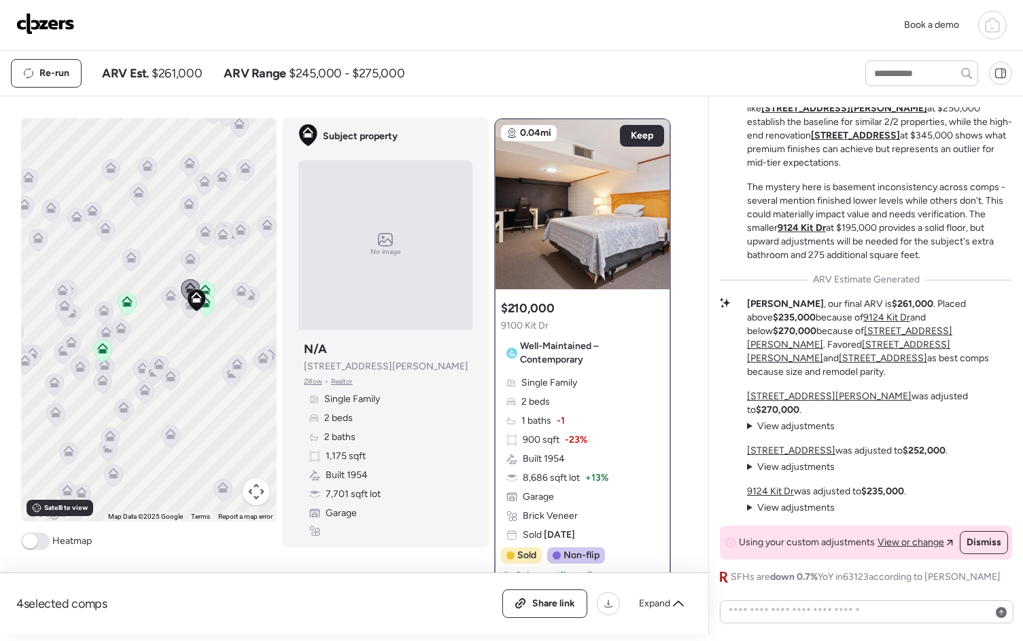
click at [205, 290] on icon at bounding box center [205, 290] width 11 height 11
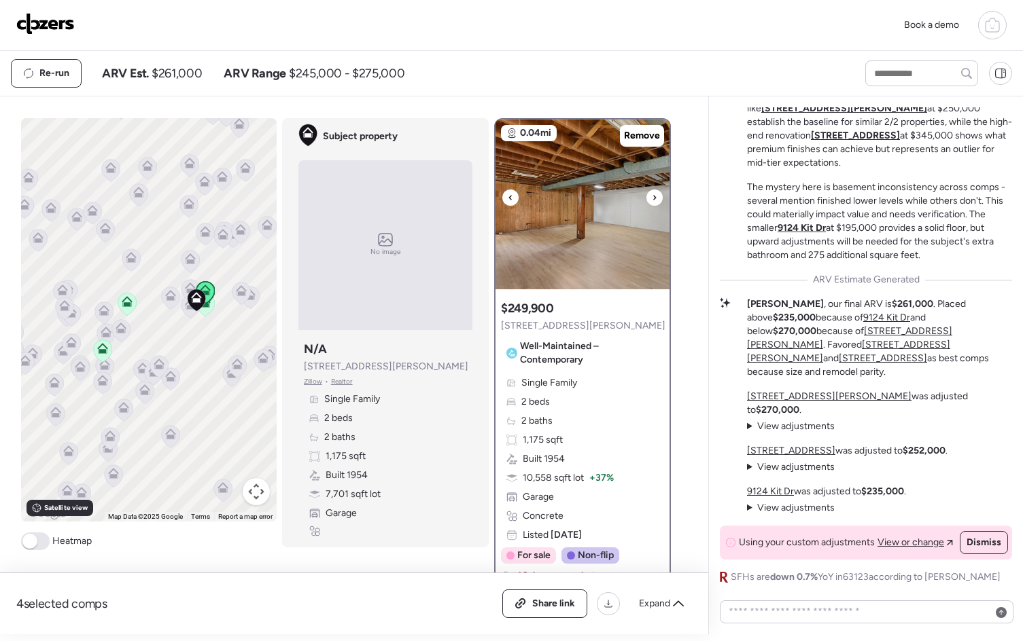
click at [653, 198] on icon at bounding box center [654, 197] width 3 height 5
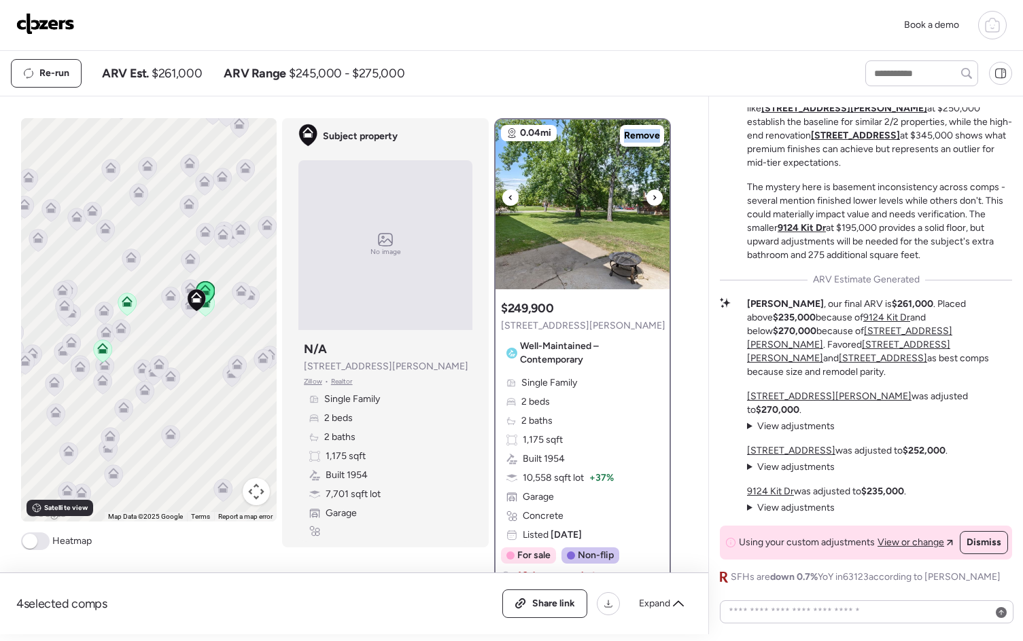
click at [653, 198] on icon at bounding box center [654, 197] width 3 height 5
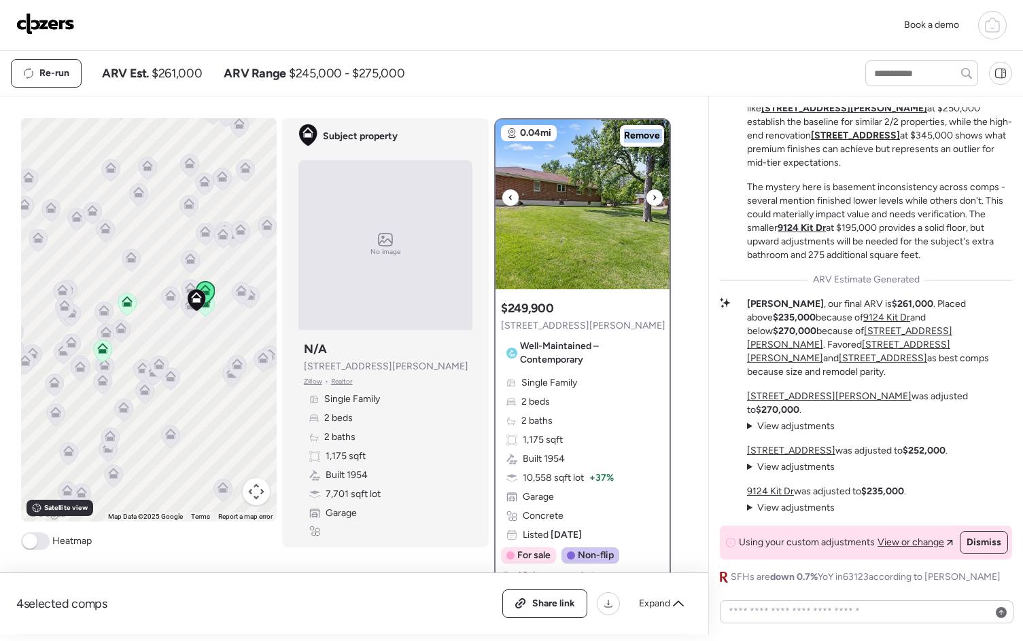
click at [653, 198] on icon at bounding box center [654, 197] width 3 height 5
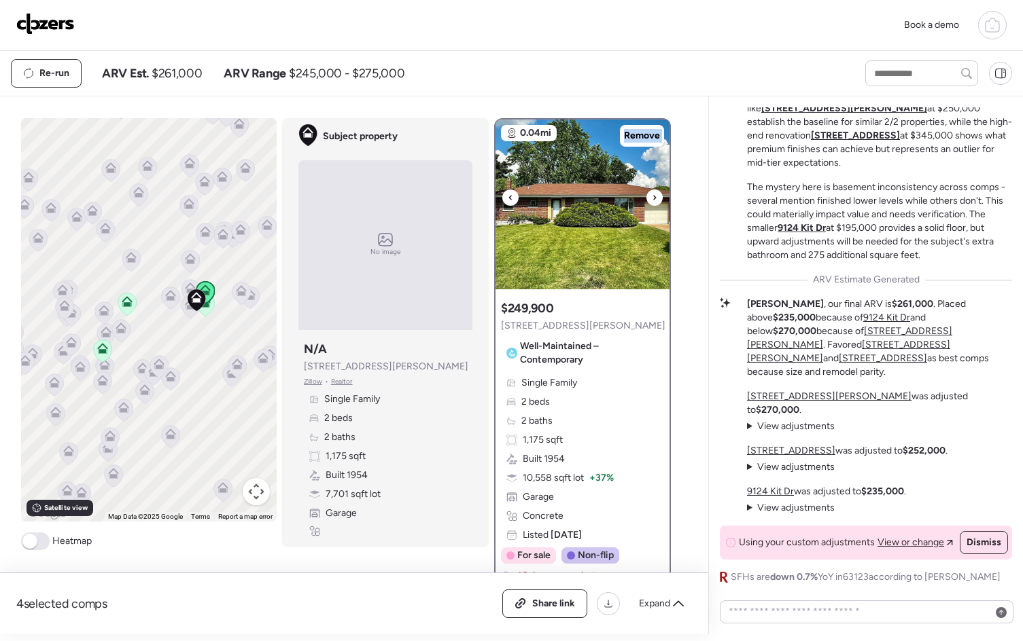
click at [653, 198] on icon at bounding box center [654, 197] width 3 height 5
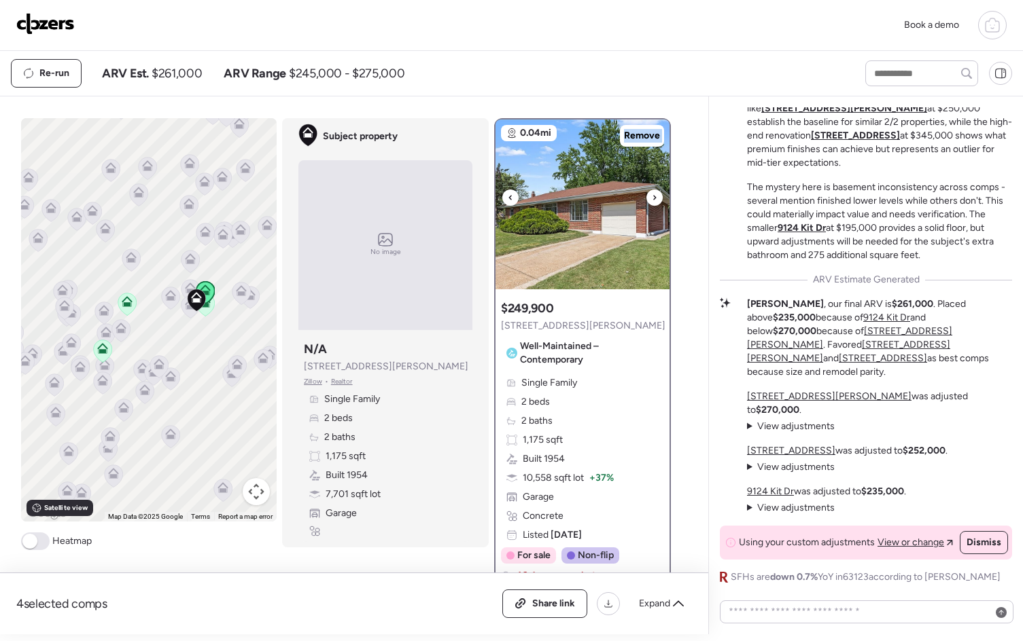
click at [653, 198] on icon at bounding box center [654, 197] width 3 height 5
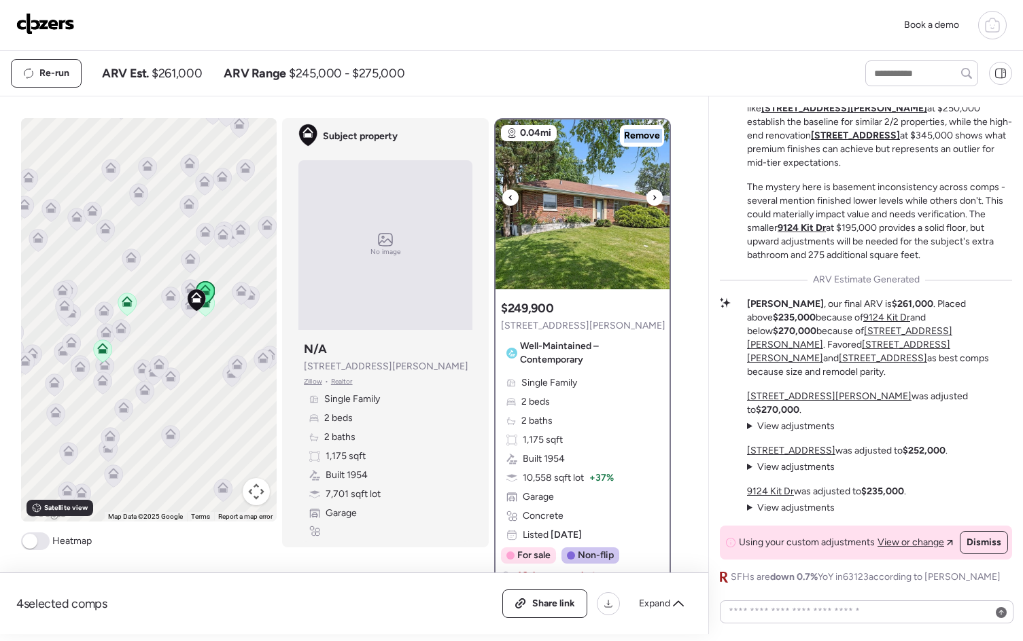
click at [653, 198] on icon at bounding box center [654, 197] width 3 height 5
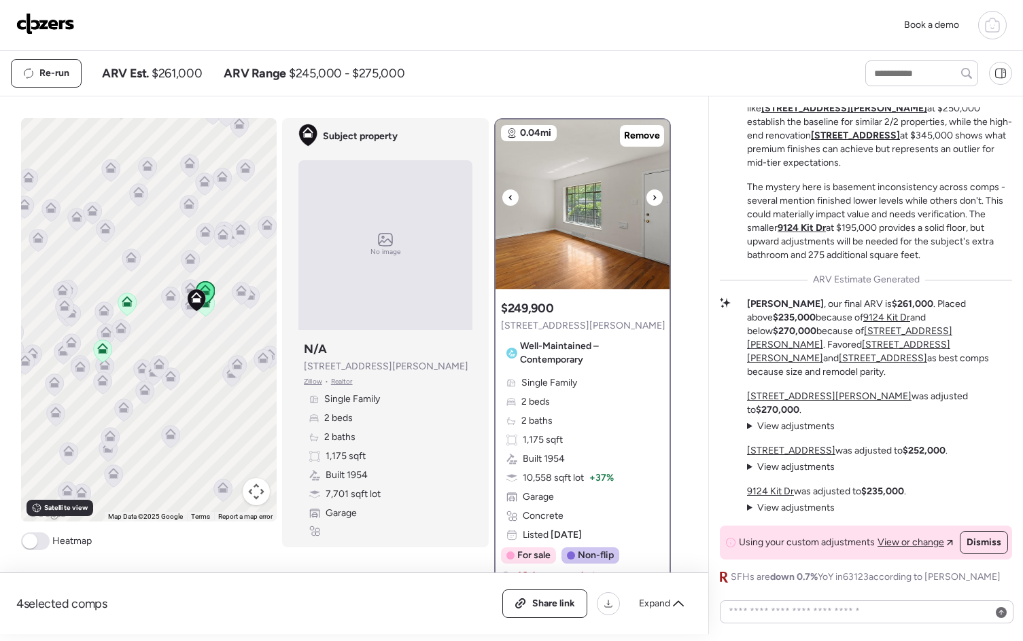
click at [653, 198] on icon at bounding box center [654, 197] width 3 height 5
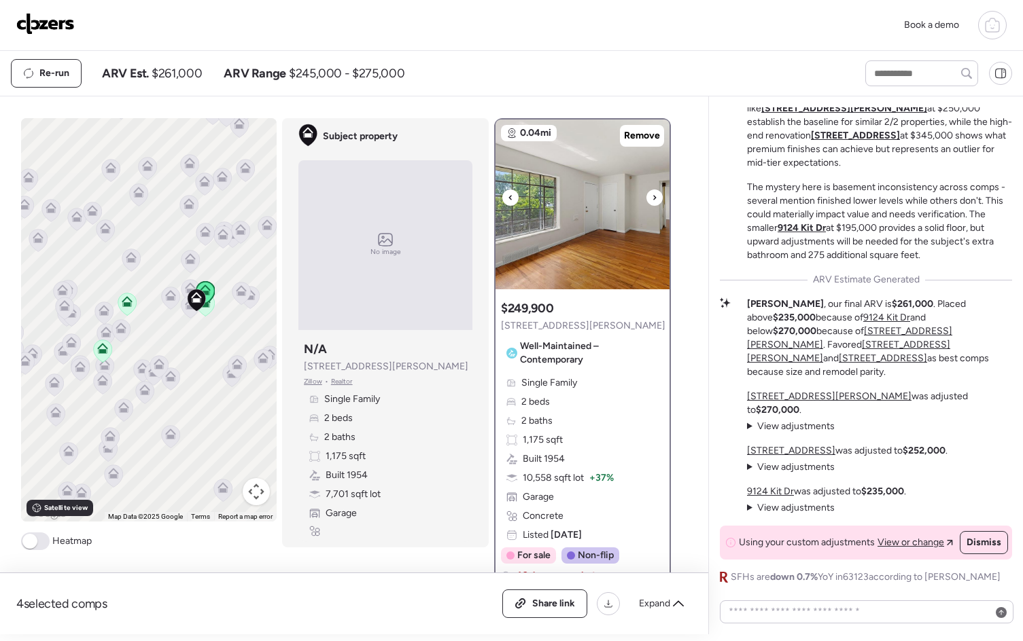
click at [653, 198] on icon at bounding box center [654, 197] width 3 height 5
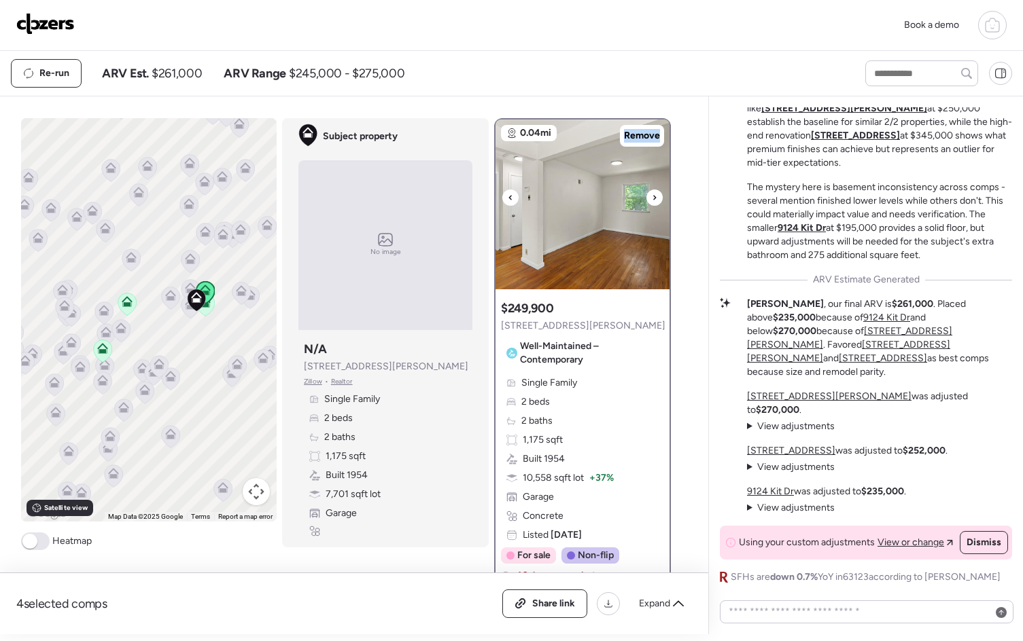
click at [653, 198] on icon at bounding box center [654, 197] width 3 height 5
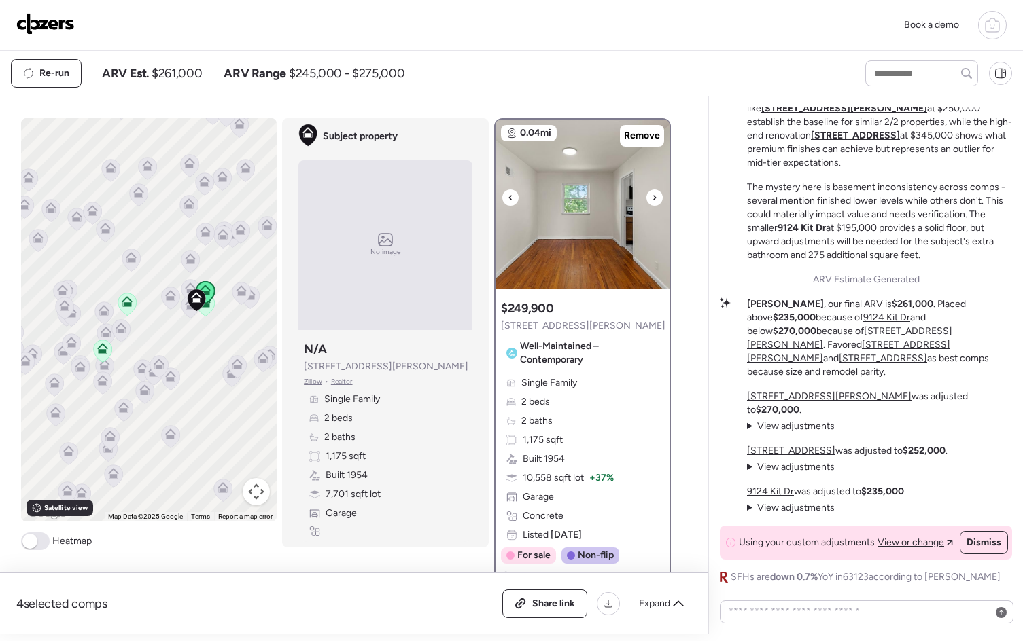
click at [653, 198] on icon at bounding box center [654, 197] width 3 height 5
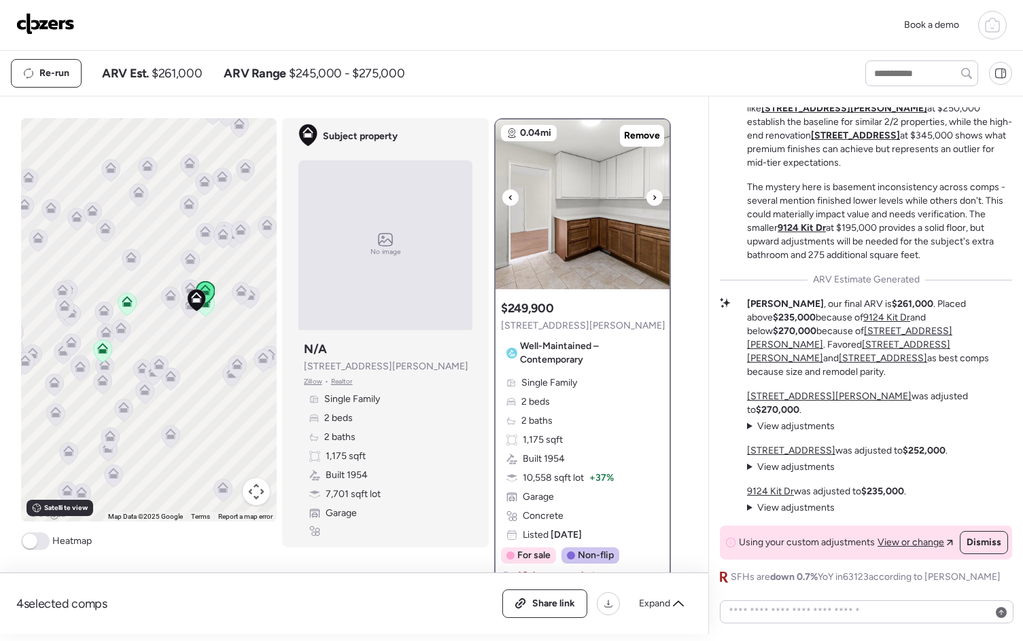
click at [652, 199] on icon at bounding box center [654, 198] width 5 height 16
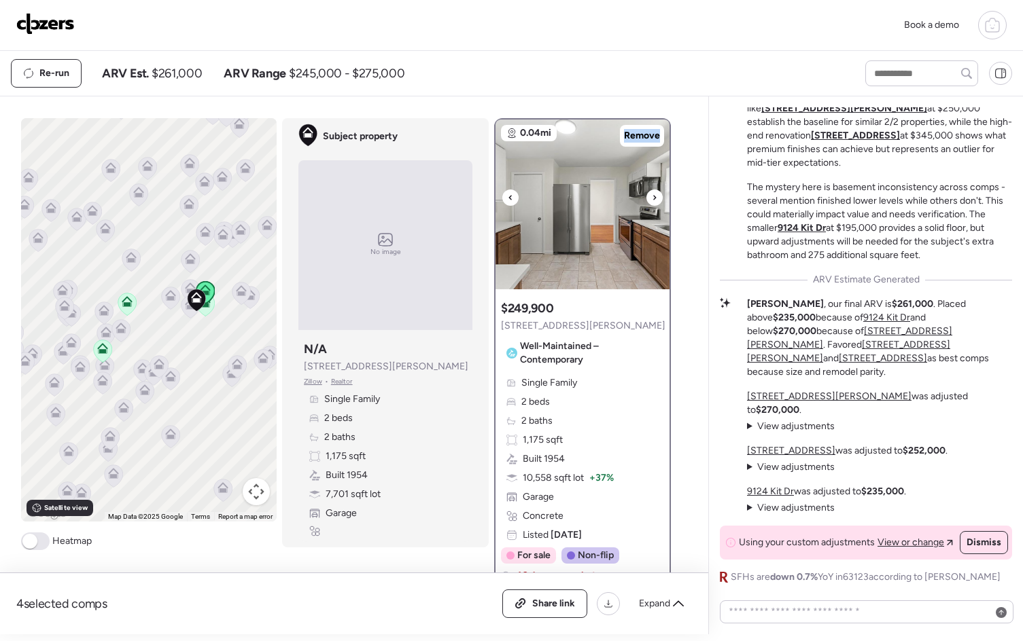
click at [652, 199] on icon at bounding box center [654, 198] width 5 height 16
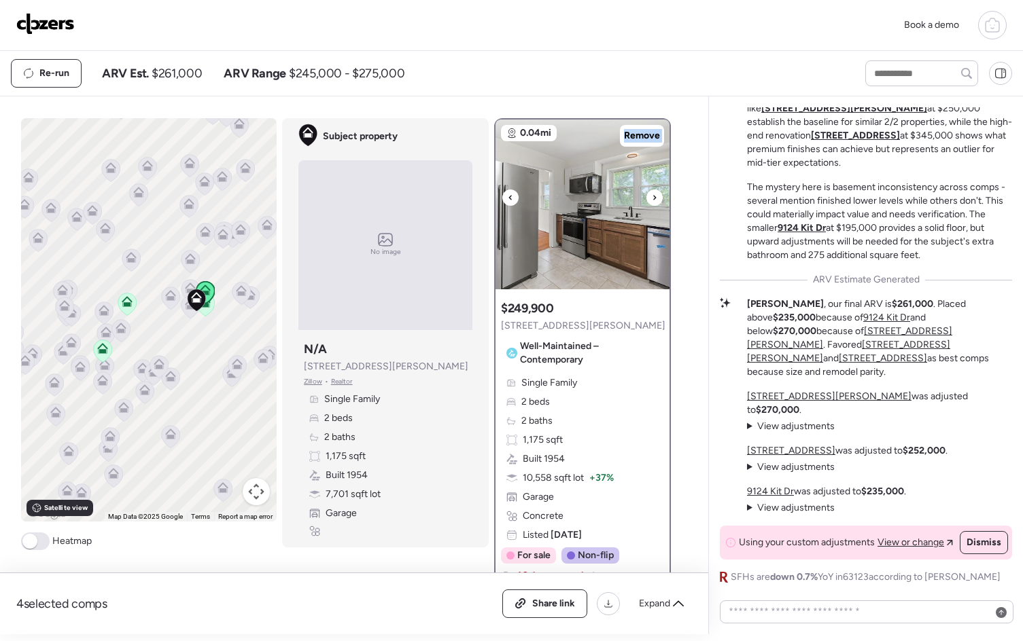
click at [652, 199] on icon at bounding box center [654, 198] width 5 height 16
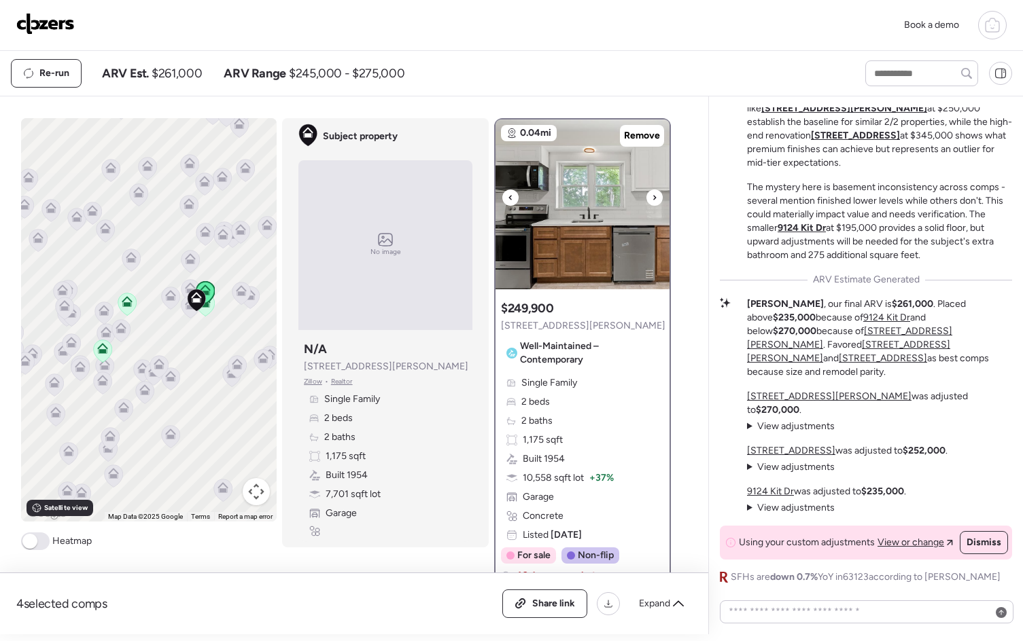
click at [652, 199] on icon at bounding box center [654, 198] width 5 height 16
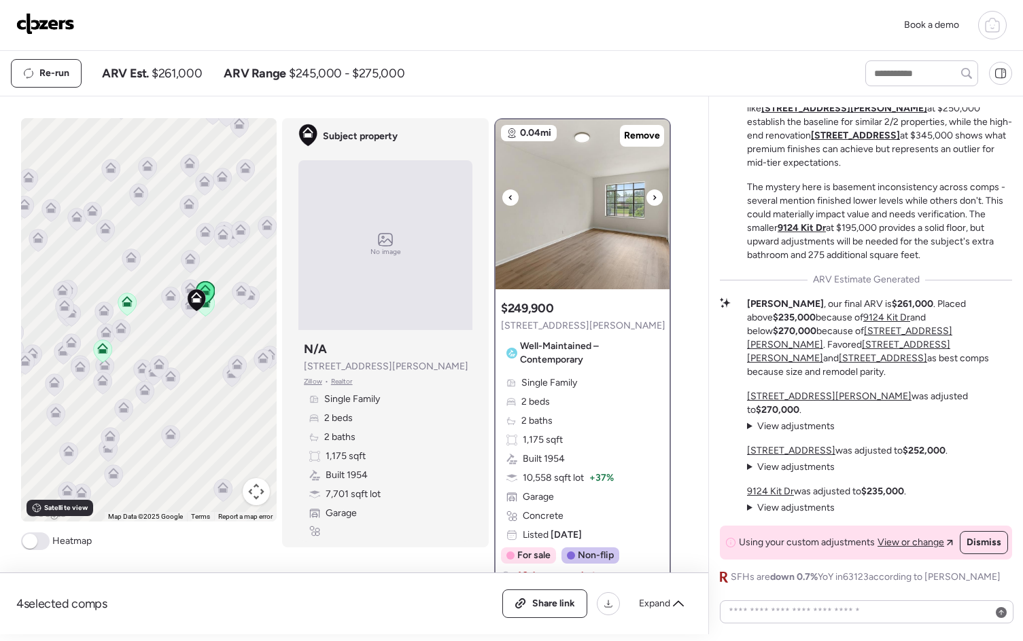
click at [652, 199] on icon at bounding box center [654, 198] width 5 height 16
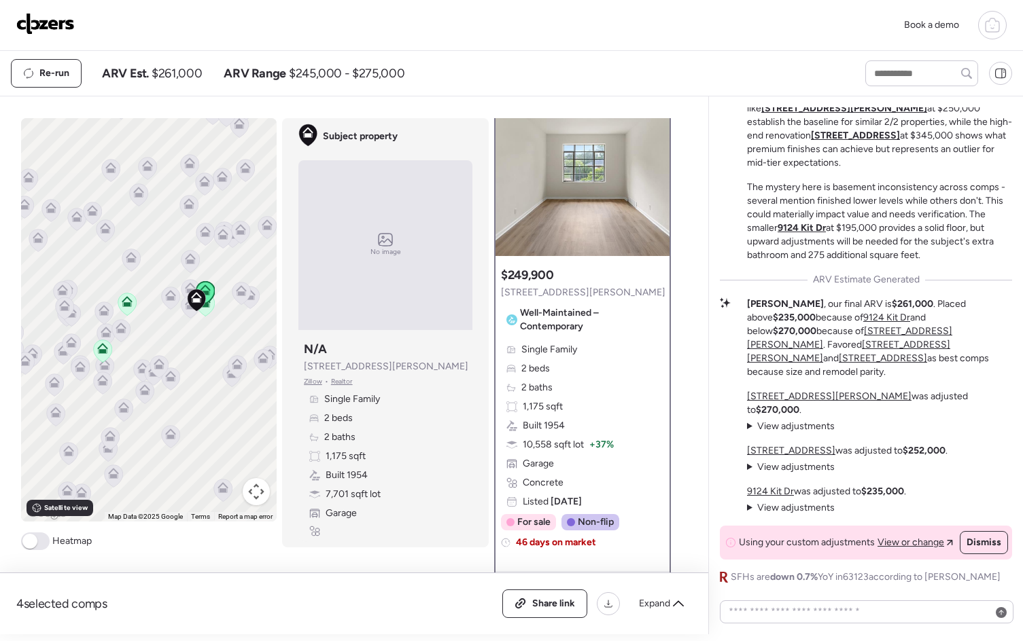
scroll to position [35, 0]
click at [204, 306] on icon at bounding box center [205, 302] width 11 height 11
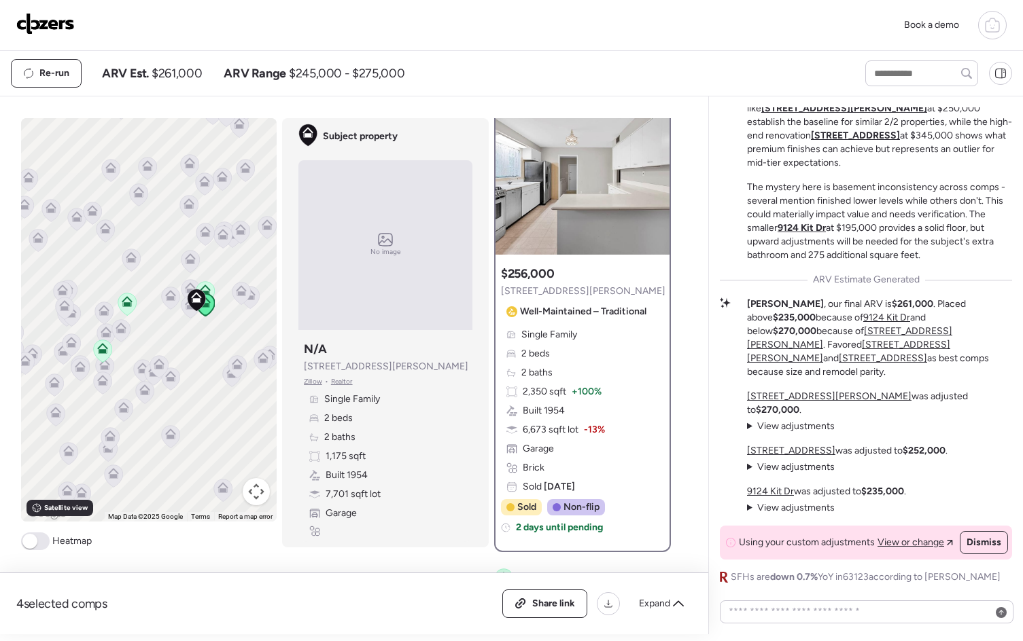
scroll to position [0, 0]
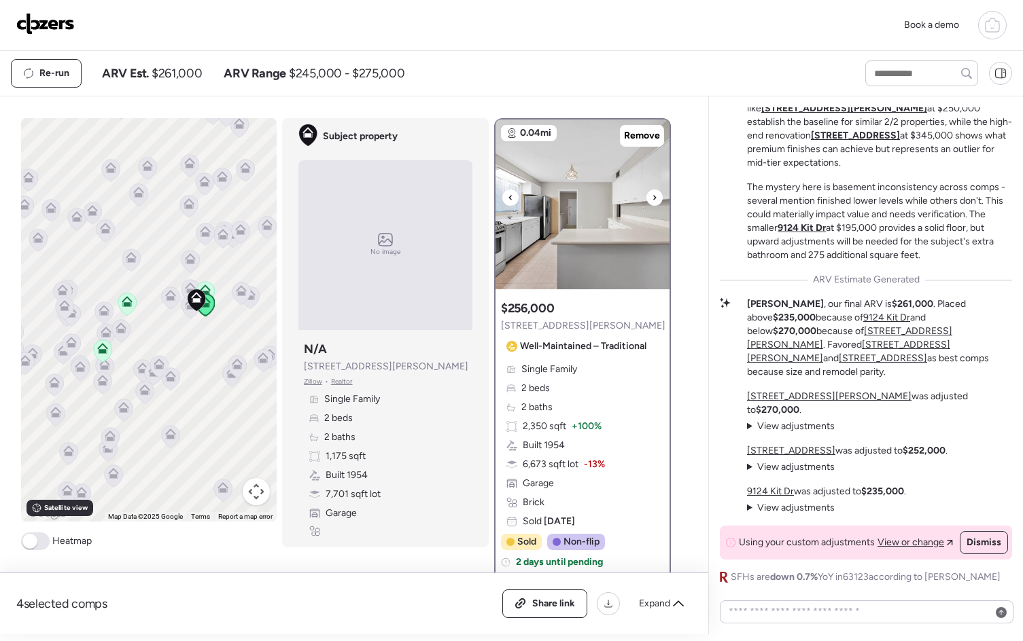
click at [652, 198] on icon at bounding box center [654, 198] width 5 height 16
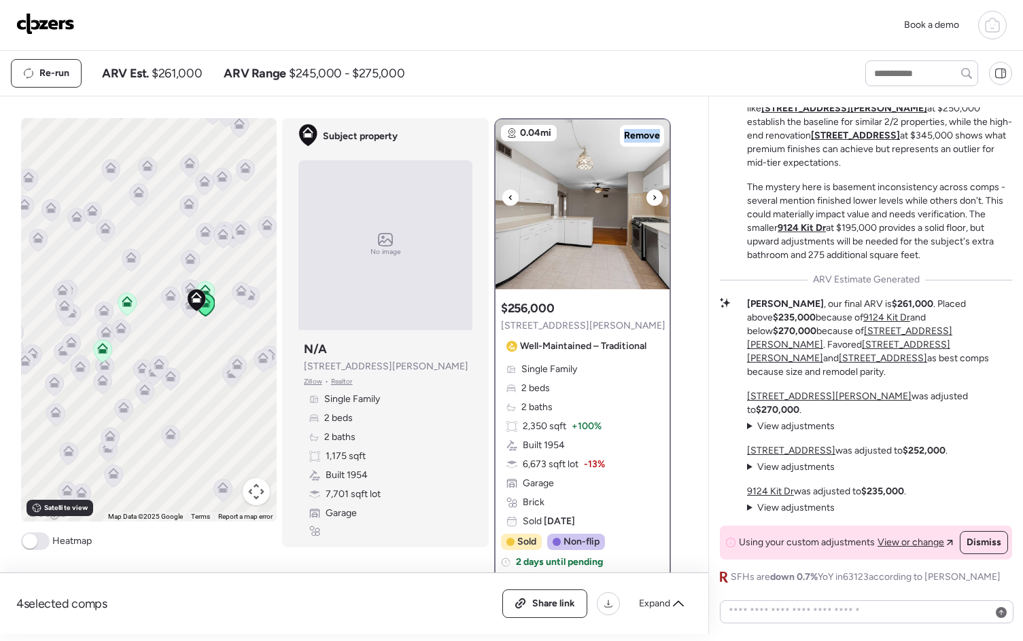
click at [652, 198] on icon at bounding box center [654, 198] width 5 height 16
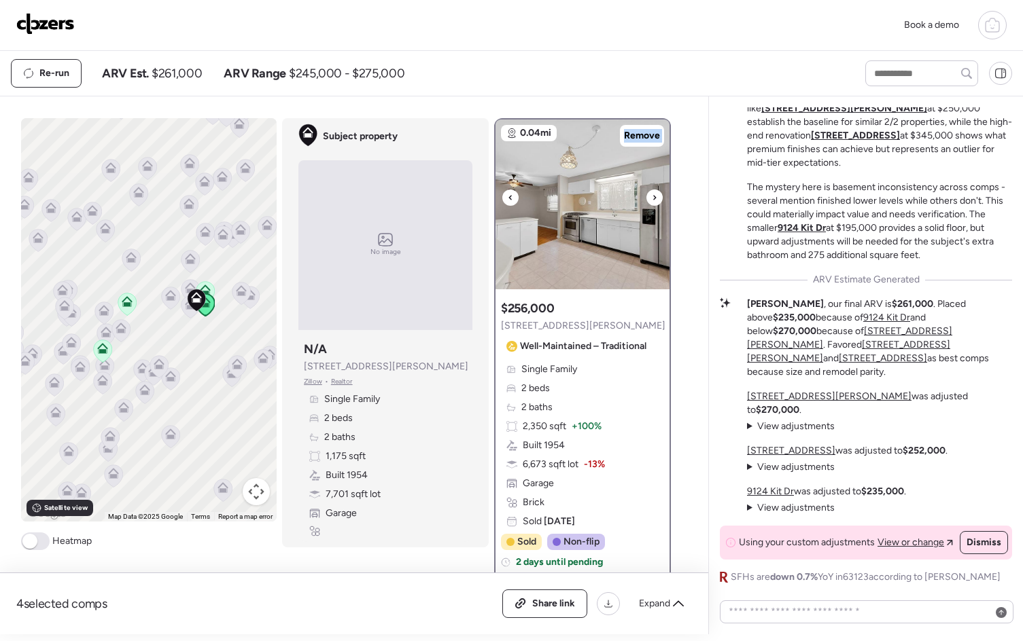
click at [652, 198] on icon at bounding box center [654, 198] width 5 height 16
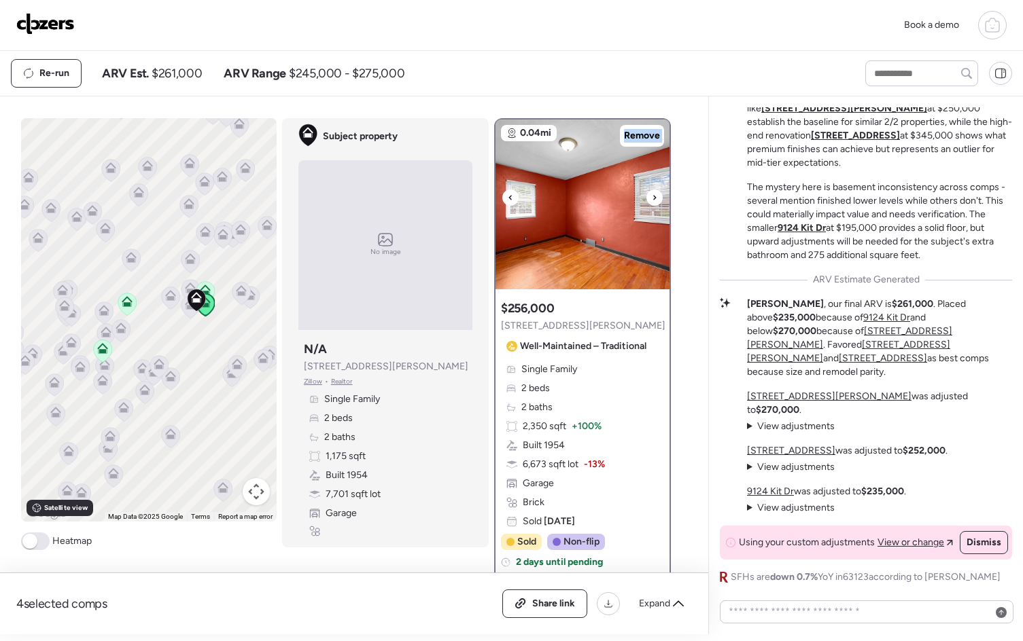
click at [652, 198] on icon at bounding box center [654, 198] width 5 height 16
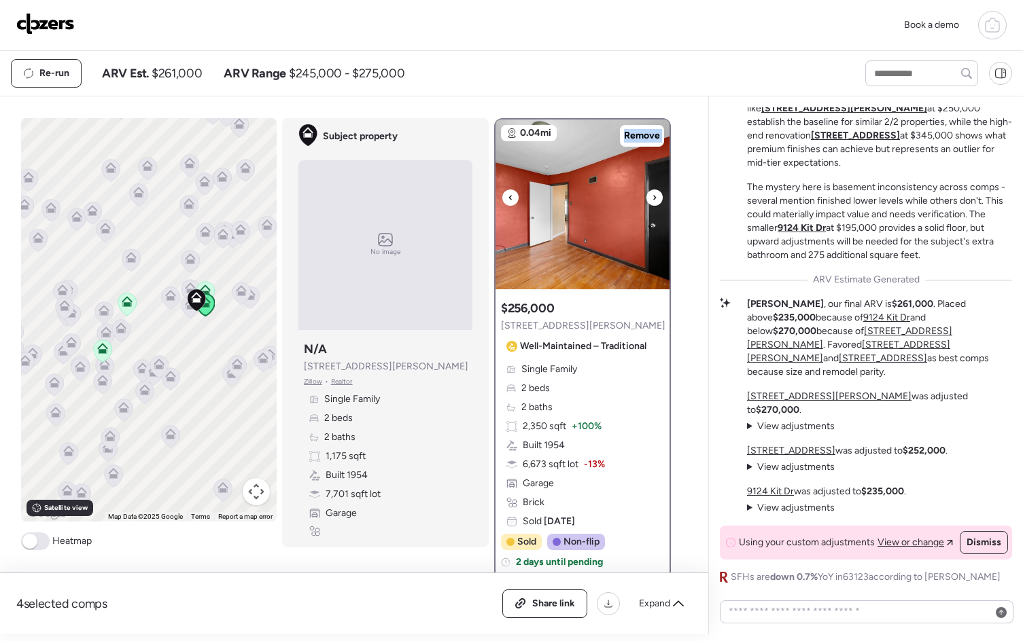
click at [652, 198] on icon at bounding box center [654, 198] width 5 height 16
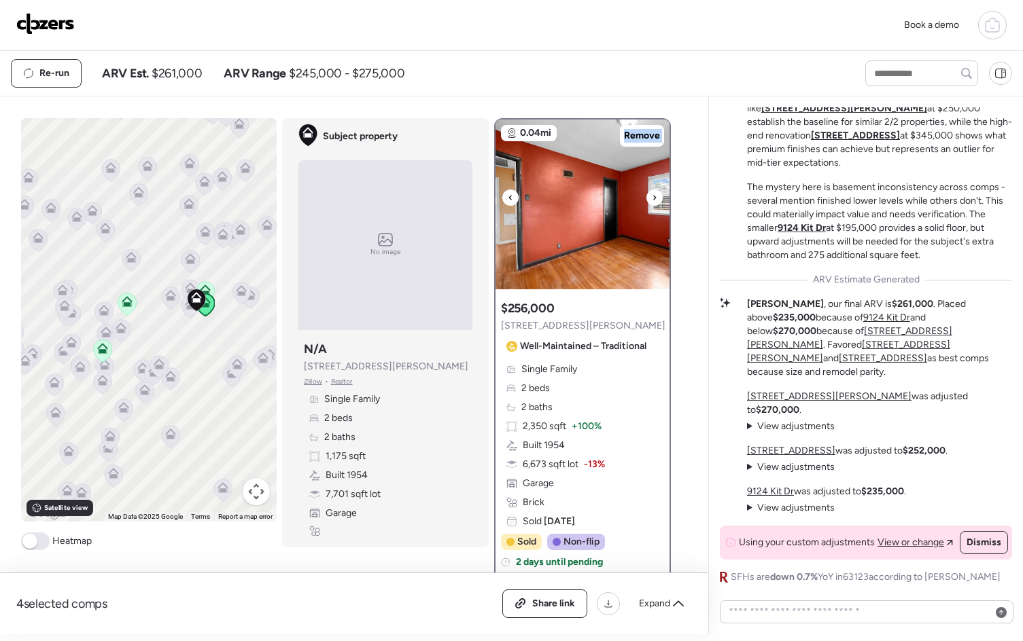
click at [652, 198] on icon at bounding box center [654, 198] width 5 height 16
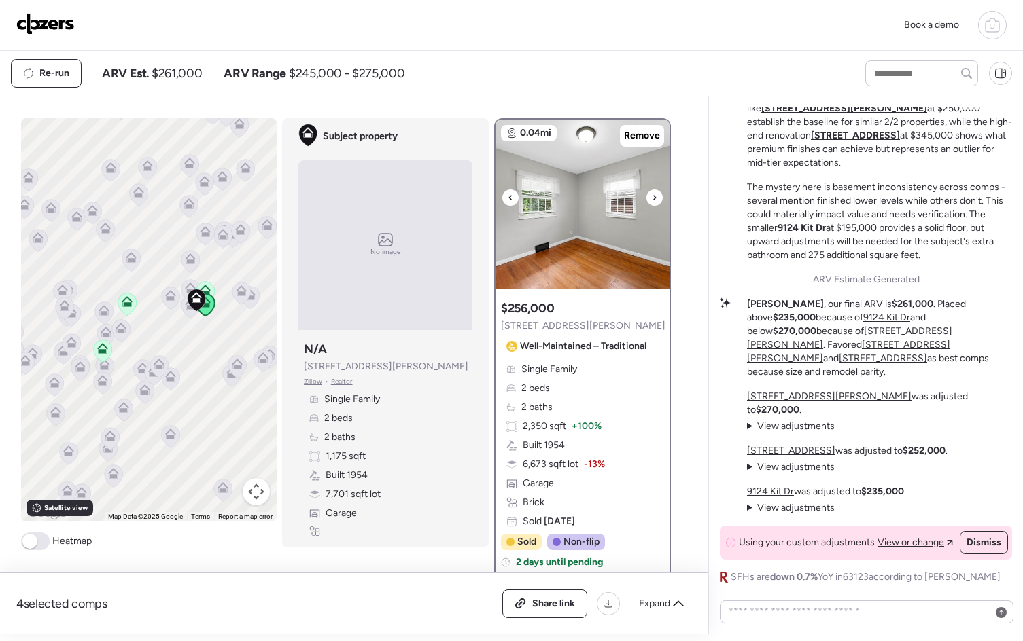
click at [652, 198] on icon at bounding box center [654, 198] width 5 height 16
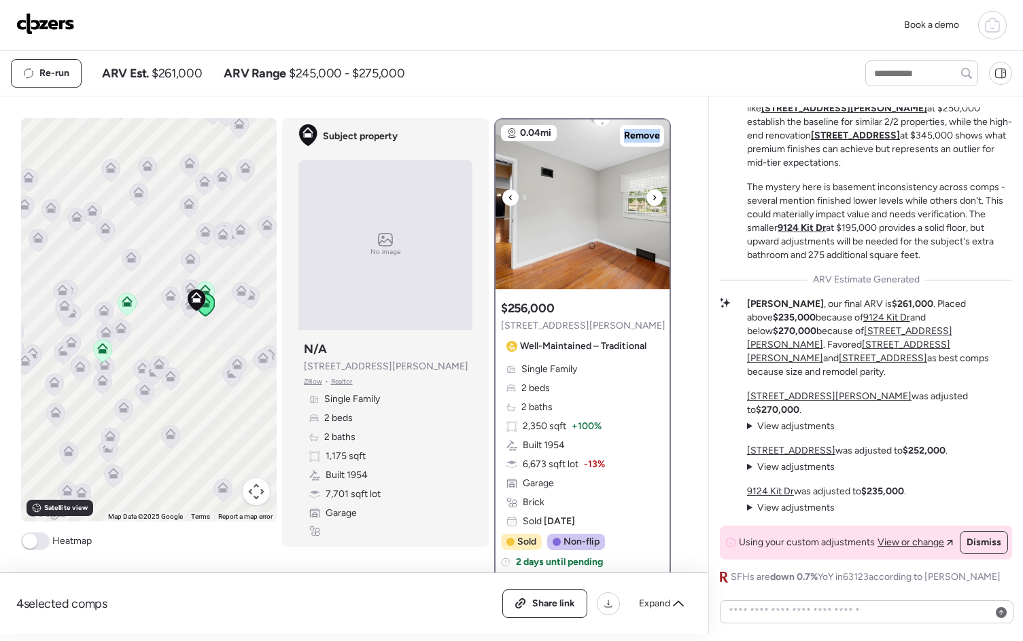
click at [652, 198] on icon at bounding box center [654, 198] width 5 height 16
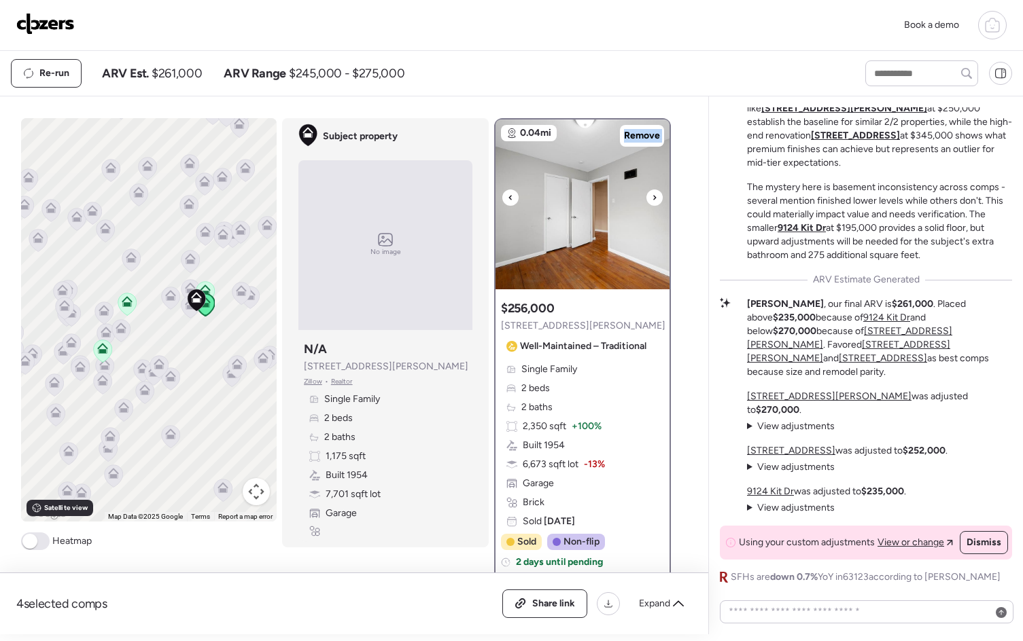
click at [652, 198] on icon at bounding box center [654, 198] width 5 height 16
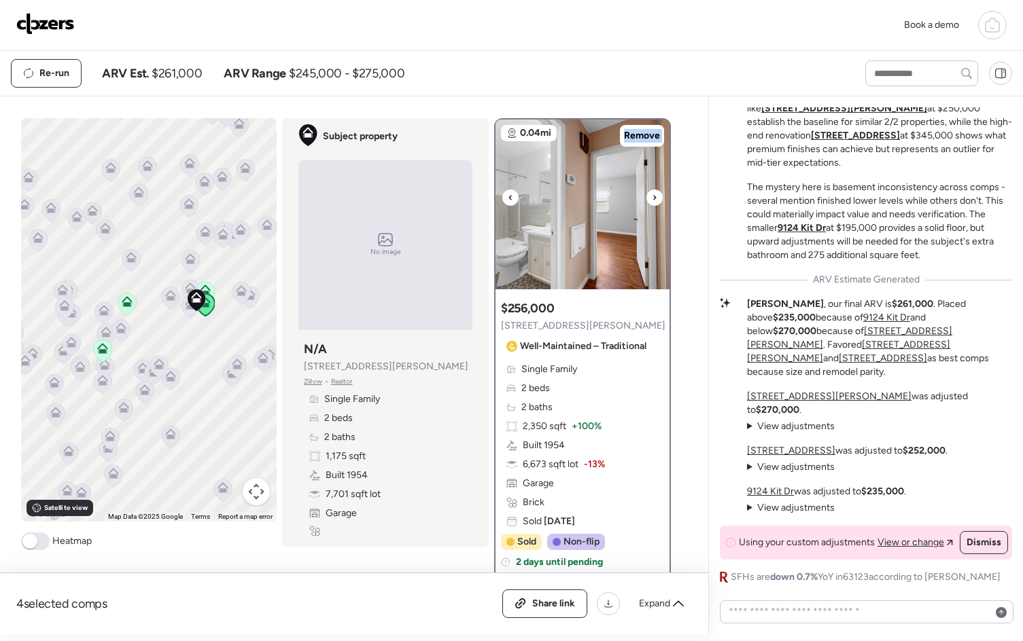
drag, startPoint x: 646, startPoint y: 198, endPoint x: 643, endPoint y: 205, distance: 7.3
click at [643, 205] on div at bounding box center [582, 205] width 174 height 170
click at [652, 200] on icon at bounding box center [654, 198] width 5 height 16
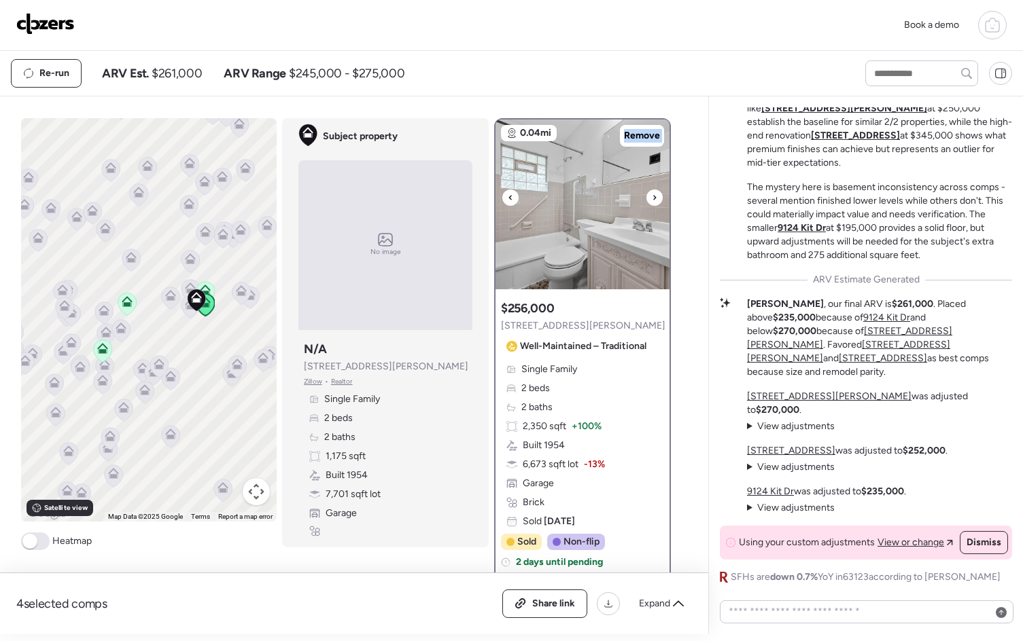
click at [652, 200] on icon at bounding box center [654, 198] width 5 height 16
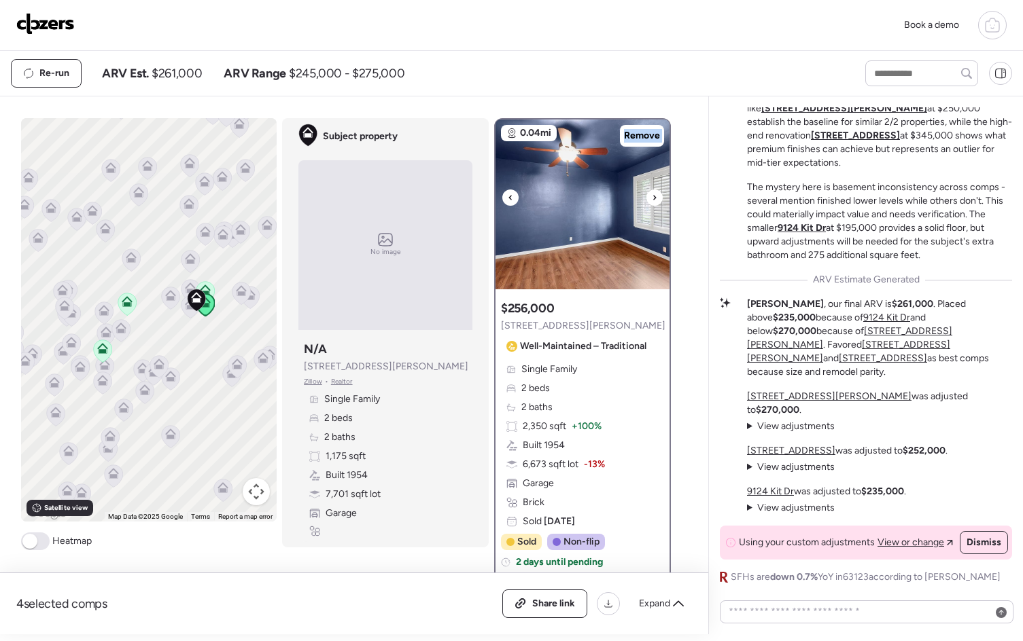
click at [652, 200] on icon at bounding box center [654, 198] width 5 height 16
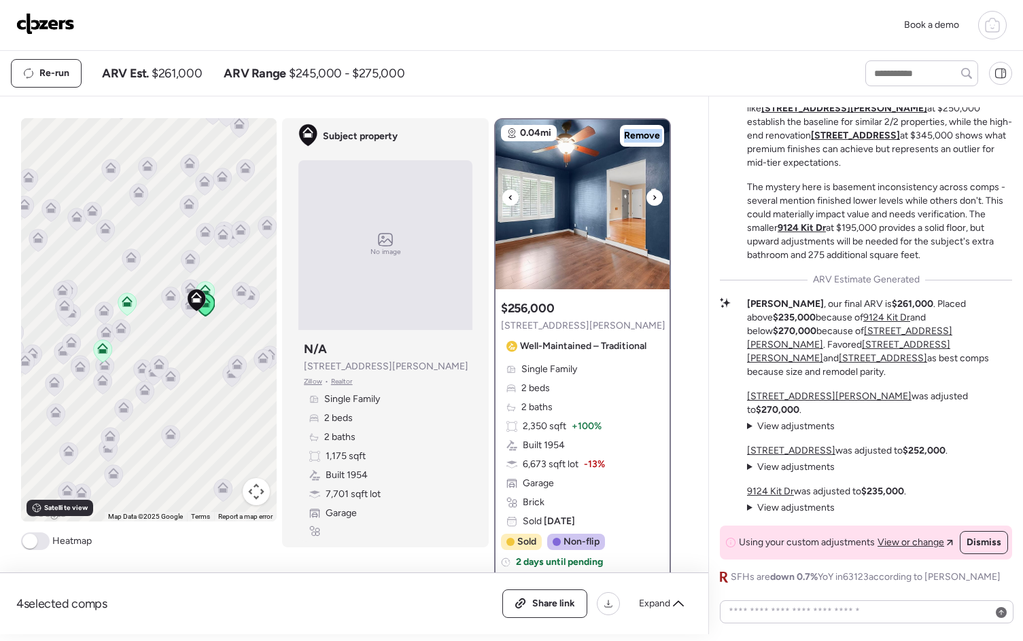
click at [652, 200] on icon at bounding box center [654, 198] width 5 height 16
click at [185, 284] on icon at bounding box center [190, 288] width 11 height 11
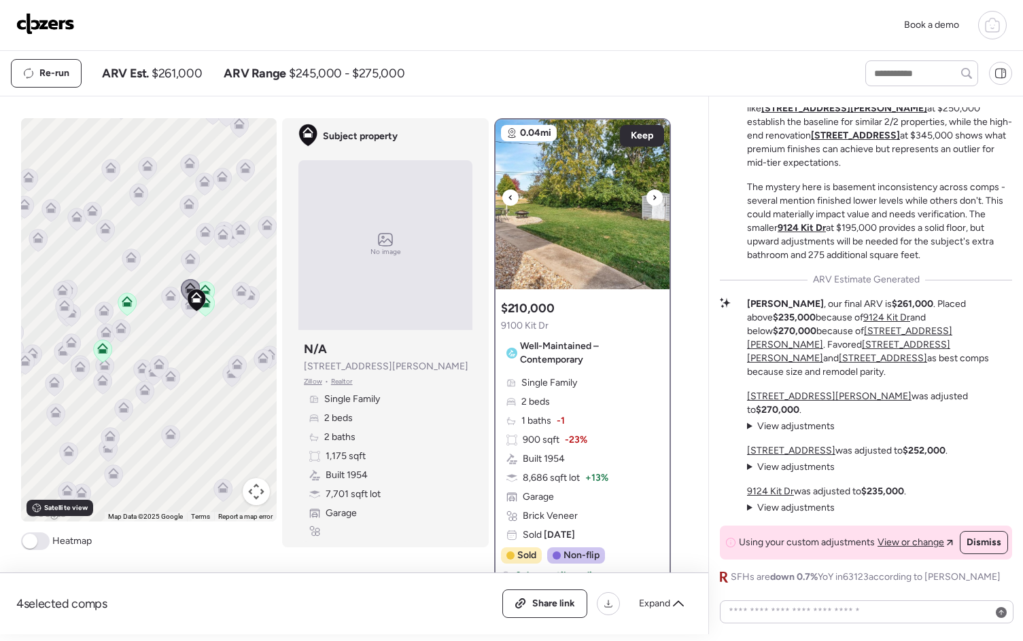
click at [652, 200] on icon at bounding box center [654, 198] width 5 height 16
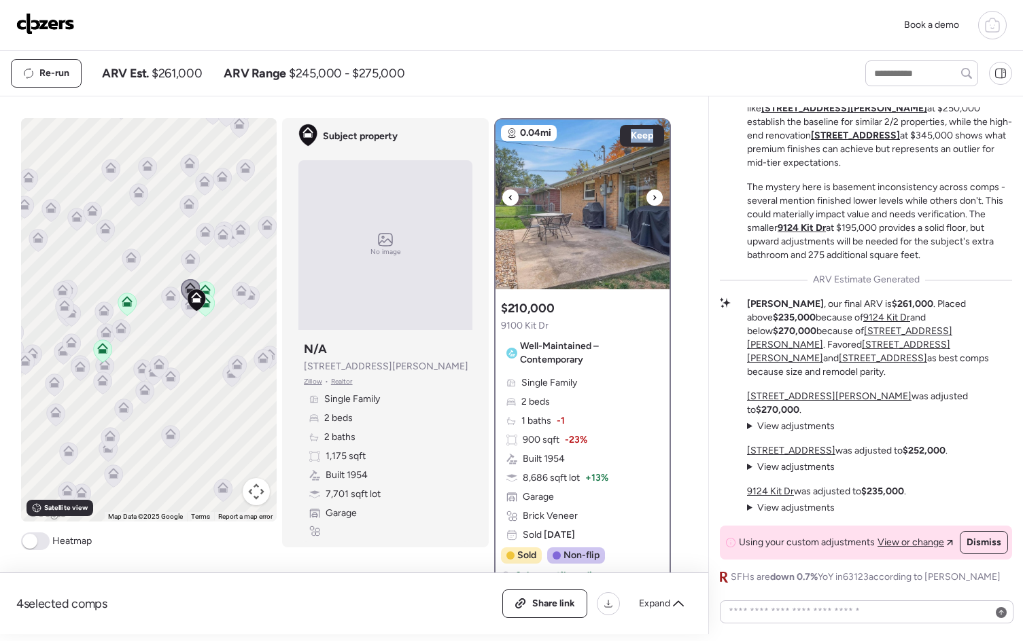
click at [652, 200] on icon at bounding box center [654, 198] width 5 height 16
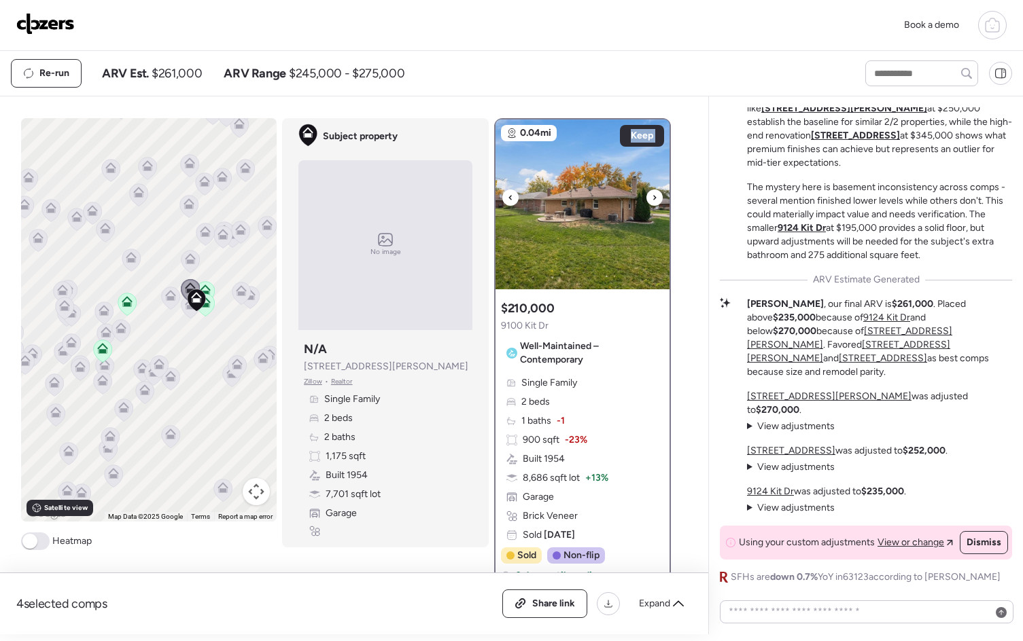
click at [652, 200] on icon at bounding box center [654, 198] width 5 height 16
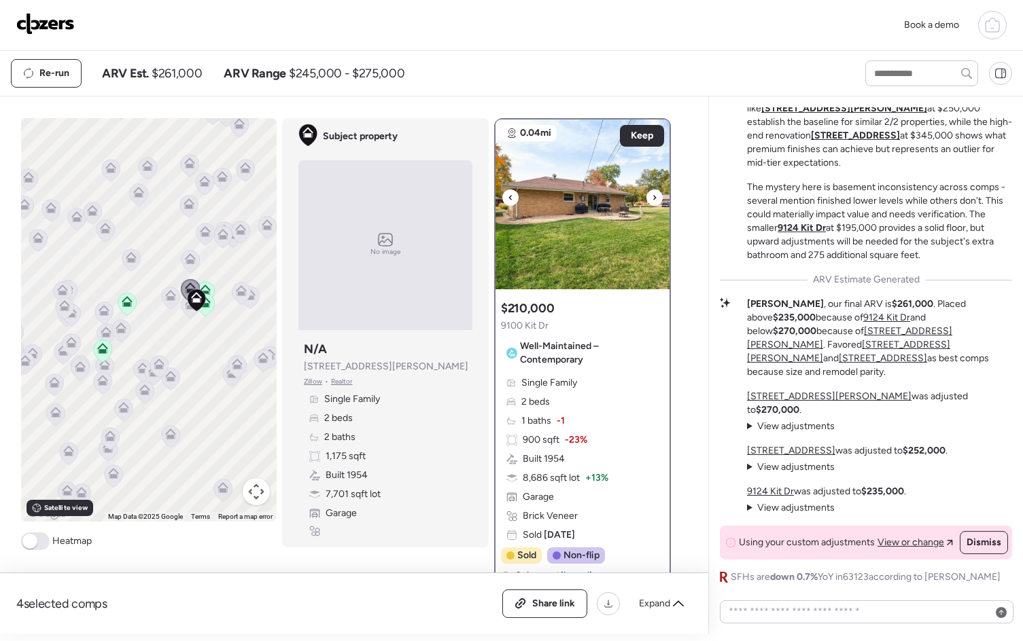
click at [652, 200] on icon at bounding box center [654, 198] width 5 height 16
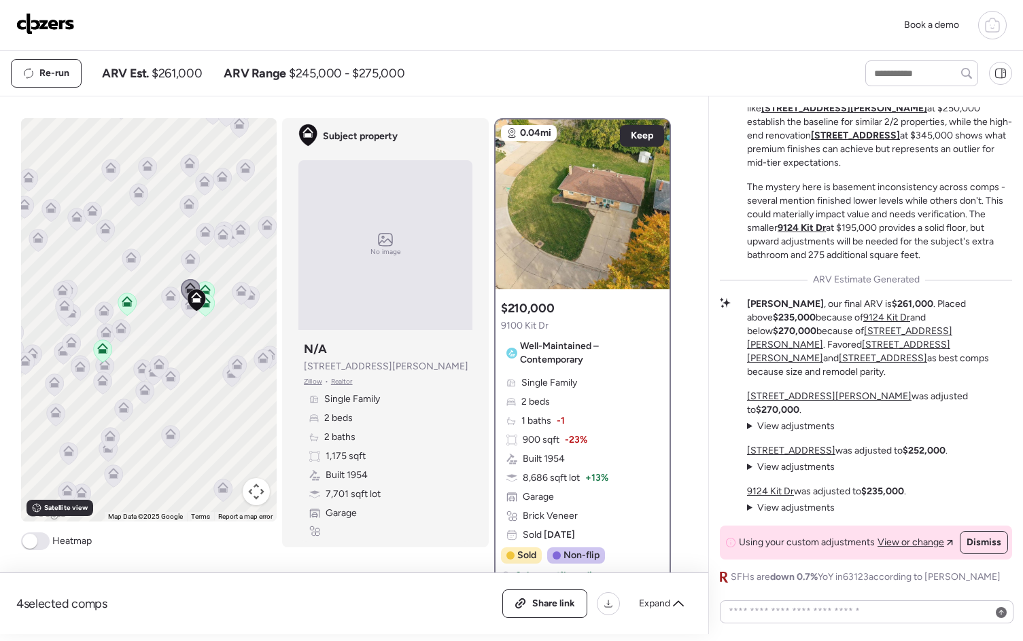
click at [192, 262] on icon at bounding box center [190, 262] width 18 height 22
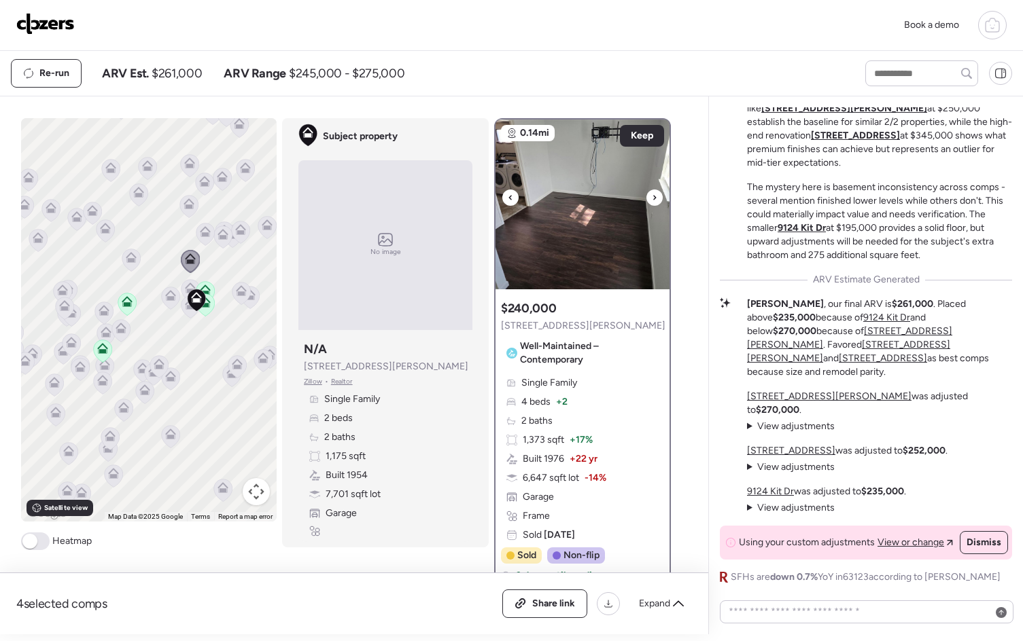
click at [652, 201] on icon at bounding box center [654, 198] width 5 height 16
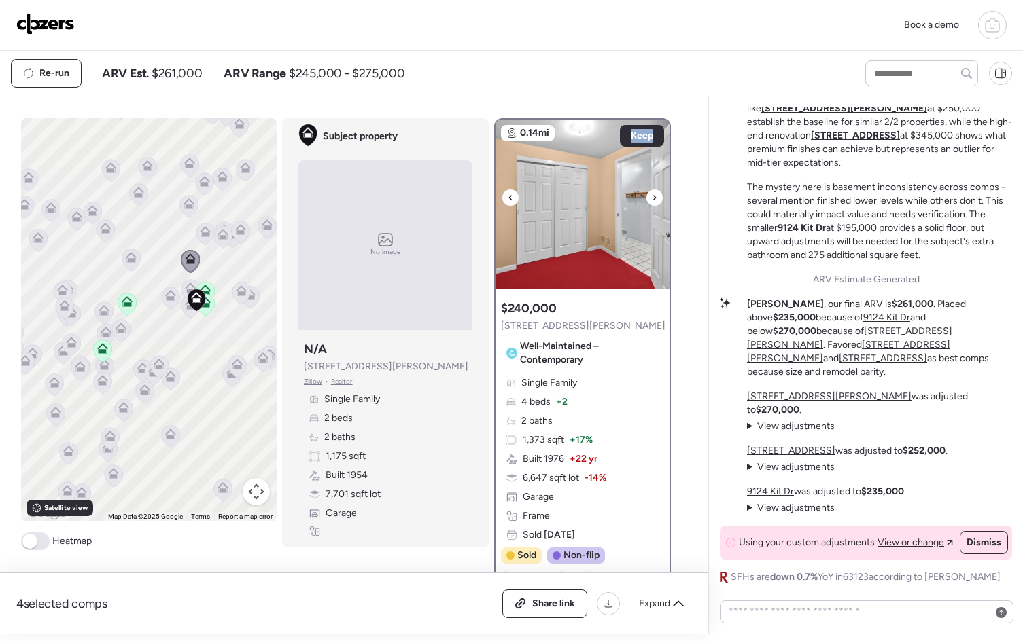
click at [652, 201] on icon at bounding box center [654, 198] width 5 height 16
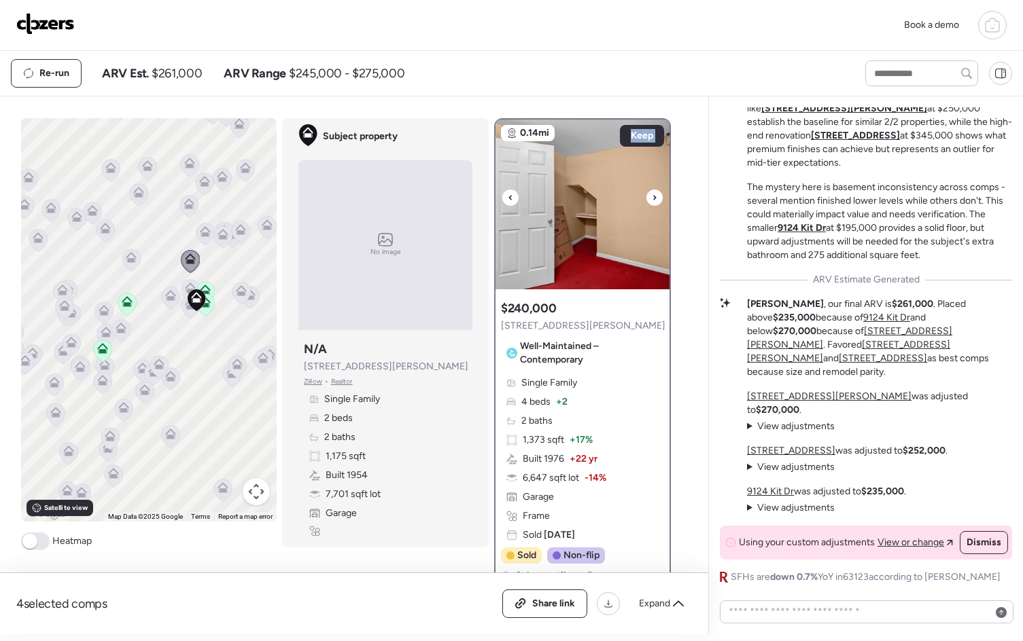
click at [652, 201] on icon at bounding box center [654, 198] width 5 height 16
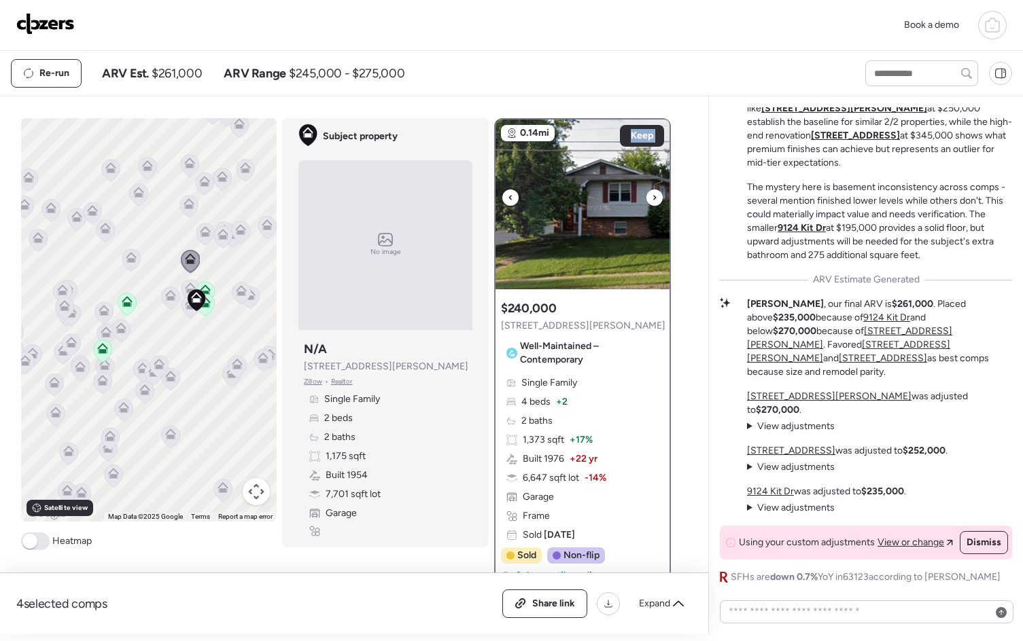
click at [652, 201] on icon at bounding box center [654, 198] width 5 height 16
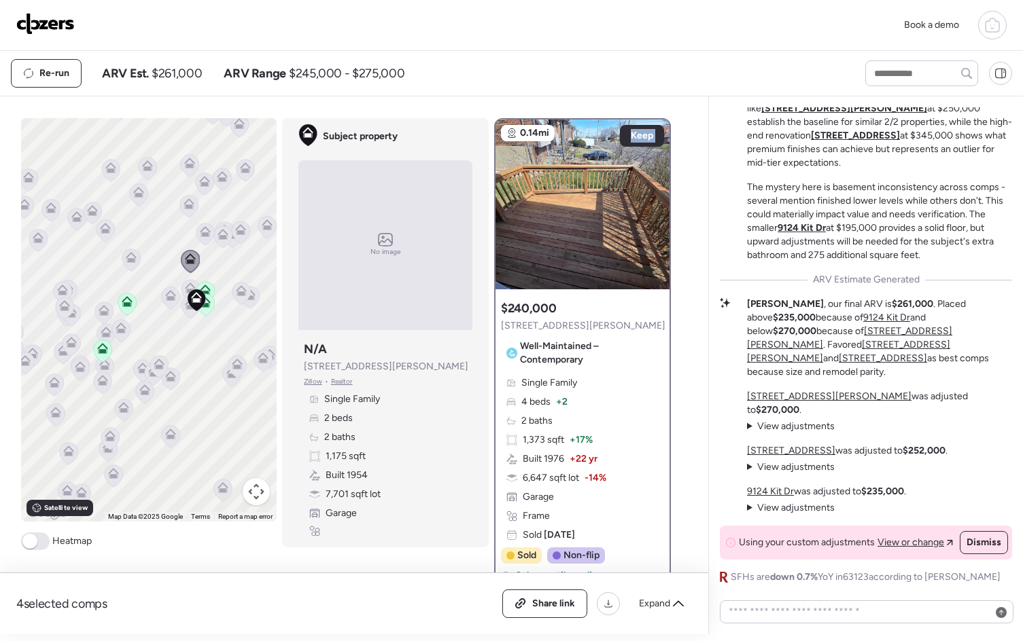
click at [236, 291] on icon at bounding box center [241, 290] width 11 height 11
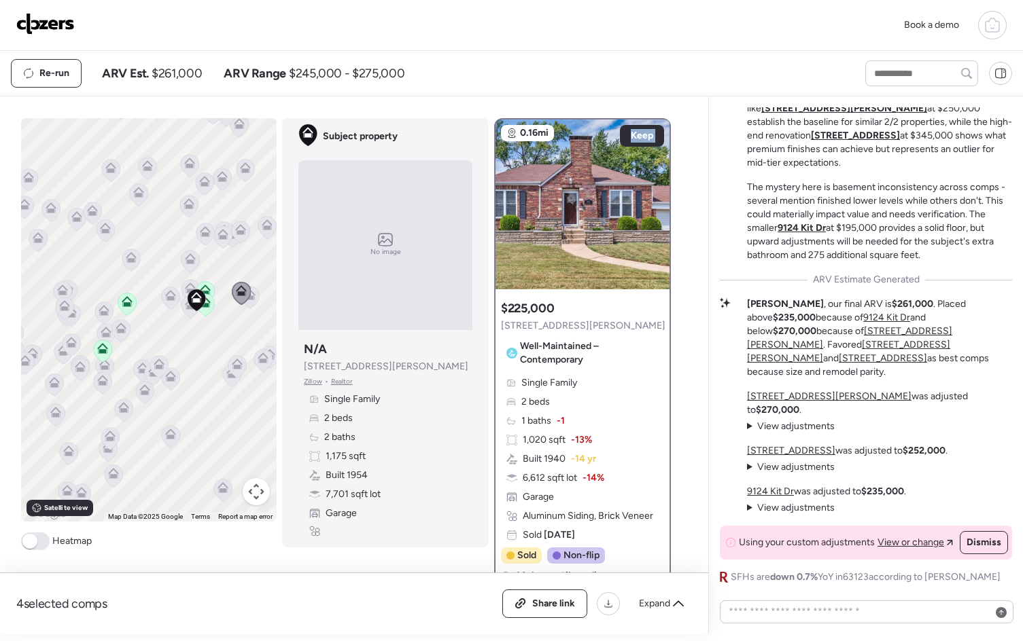
click at [247, 299] on icon at bounding box center [249, 298] width 9 height 4
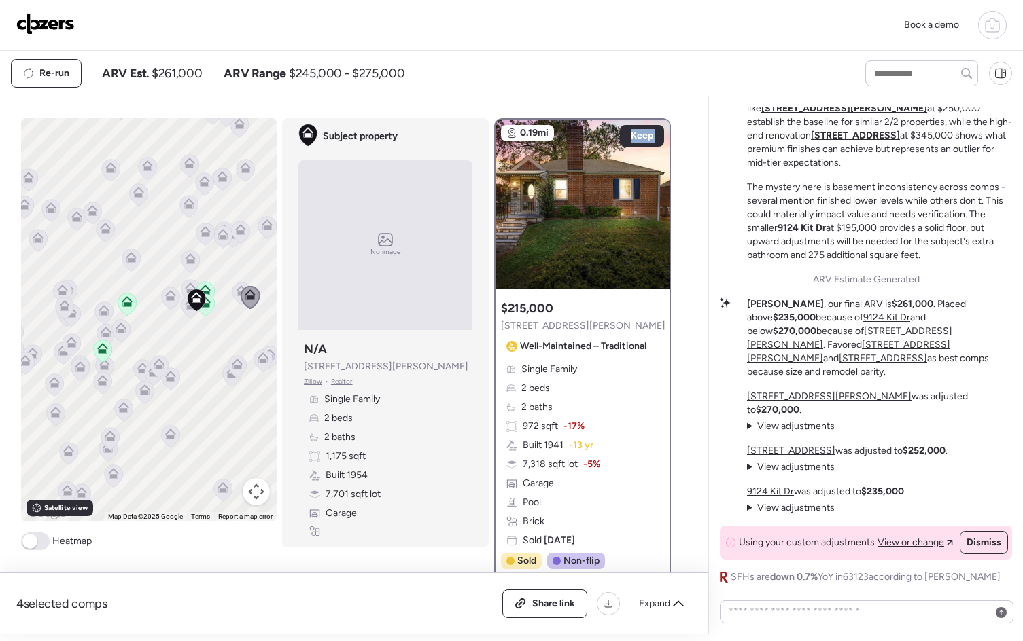
click at [236, 291] on icon at bounding box center [241, 288] width 10 height 6
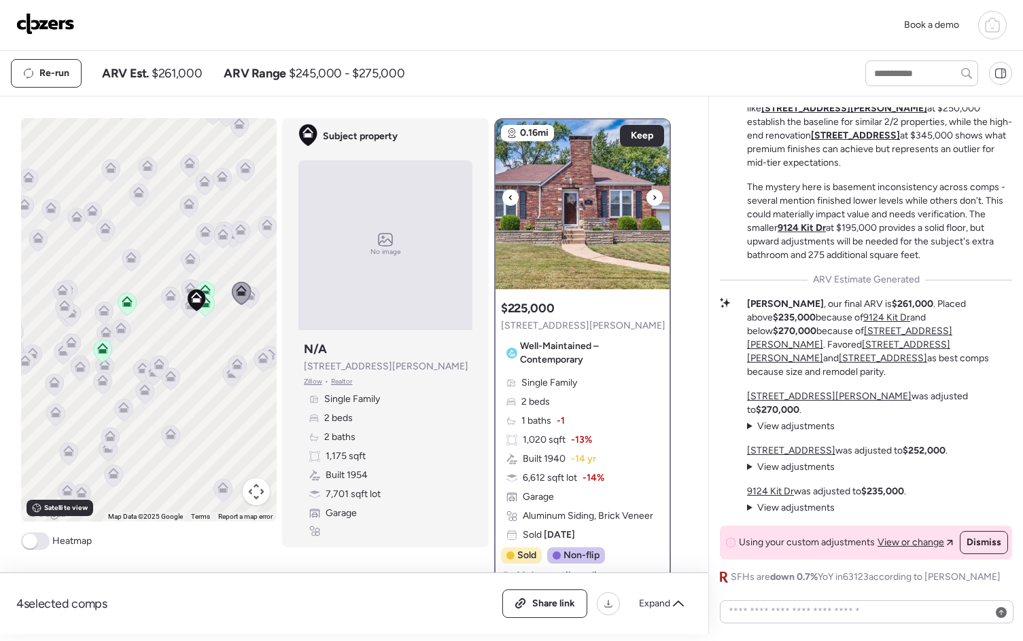
click at [652, 200] on icon at bounding box center [654, 198] width 5 height 16
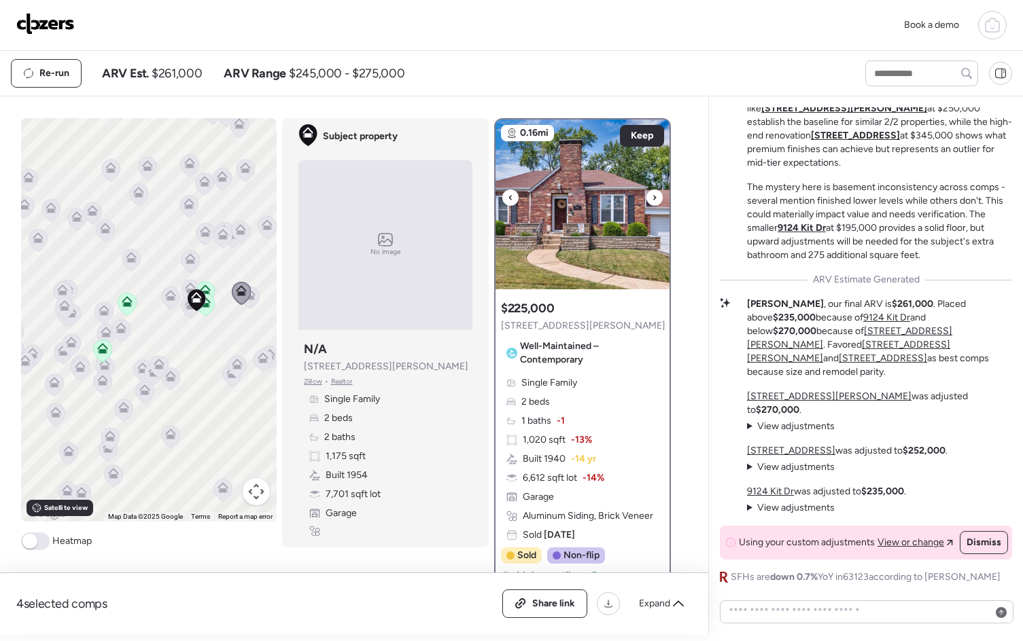
click at [652, 200] on icon at bounding box center [654, 198] width 5 height 16
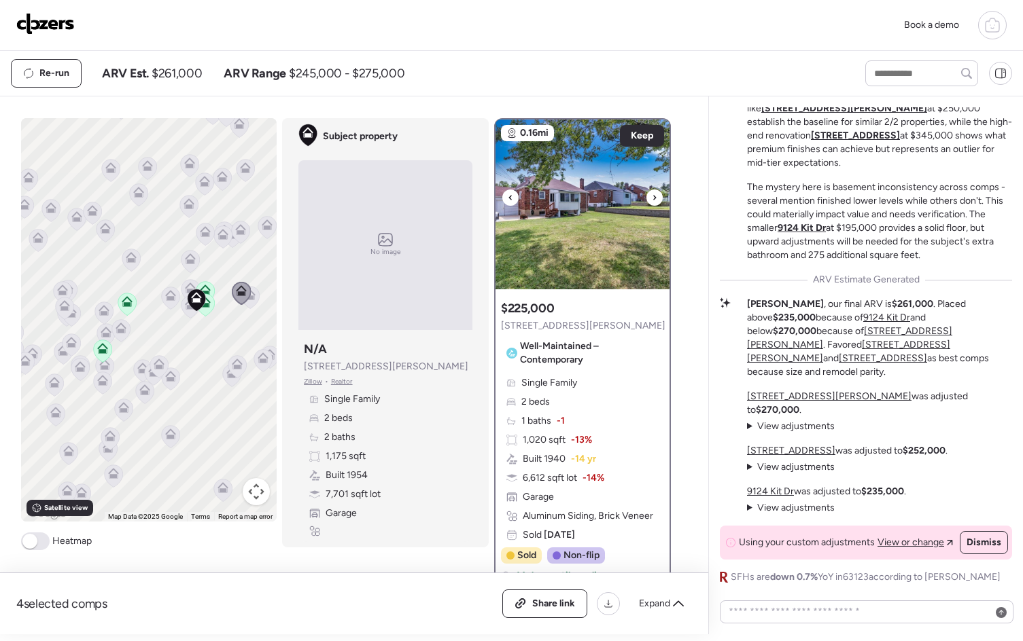
click at [652, 200] on icon at bounding box center [654, 198] width 5 height 16
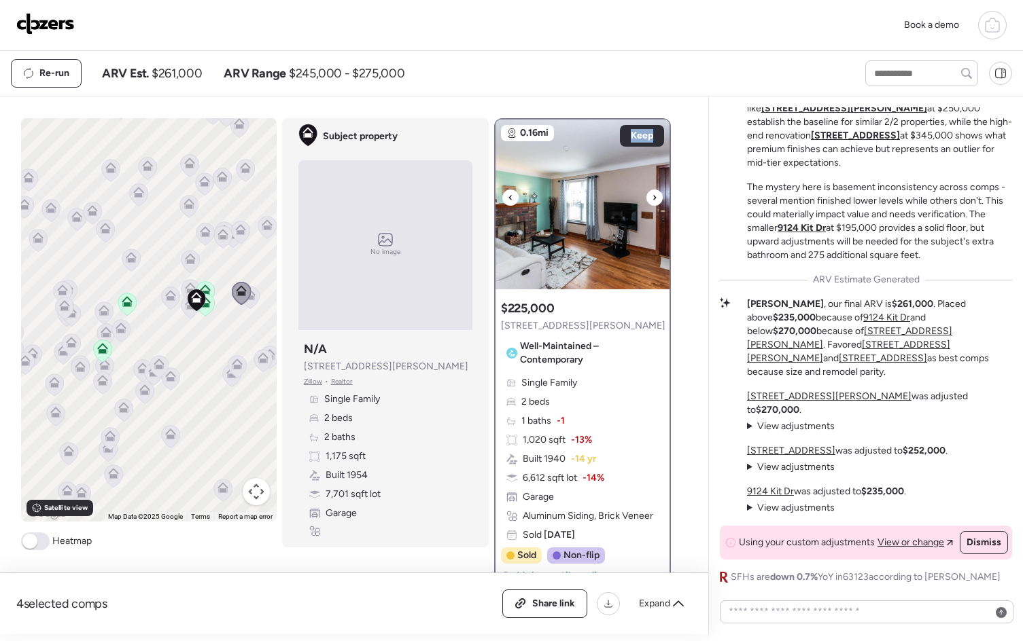
click at [652, 200] on icon at bounding box center [654, 198] width 5 height 16
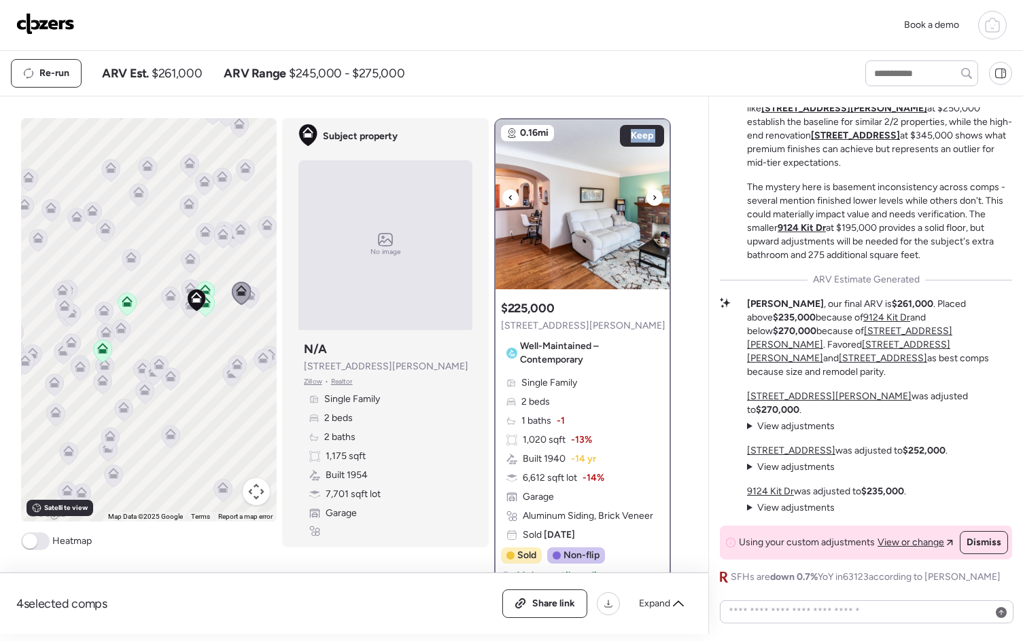
click at [652, 200] on icon at bounding box center [654, 198] width 5 height 16
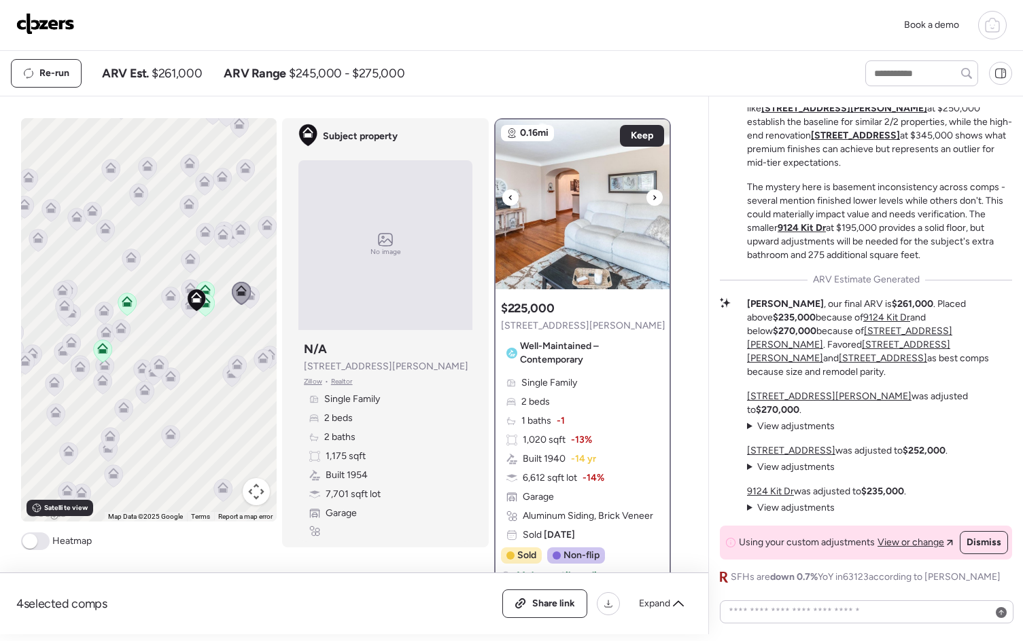
click at [652, 200] on icon at bounding box center [654, 198] width 5 height 16
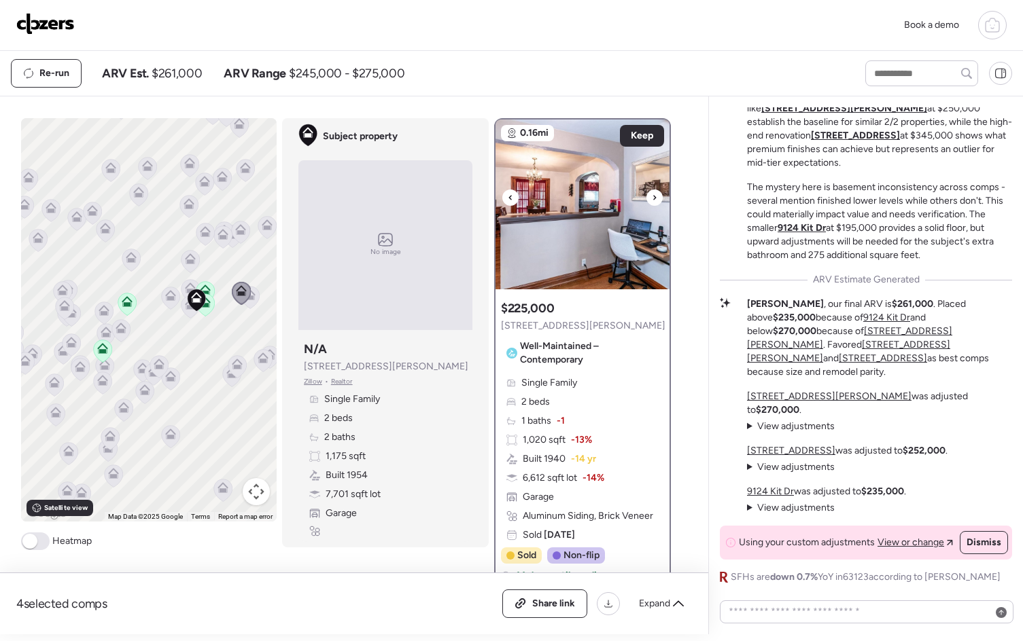
click at [652, 200] on icon at bounding box center [654, 198] width 5 height 16
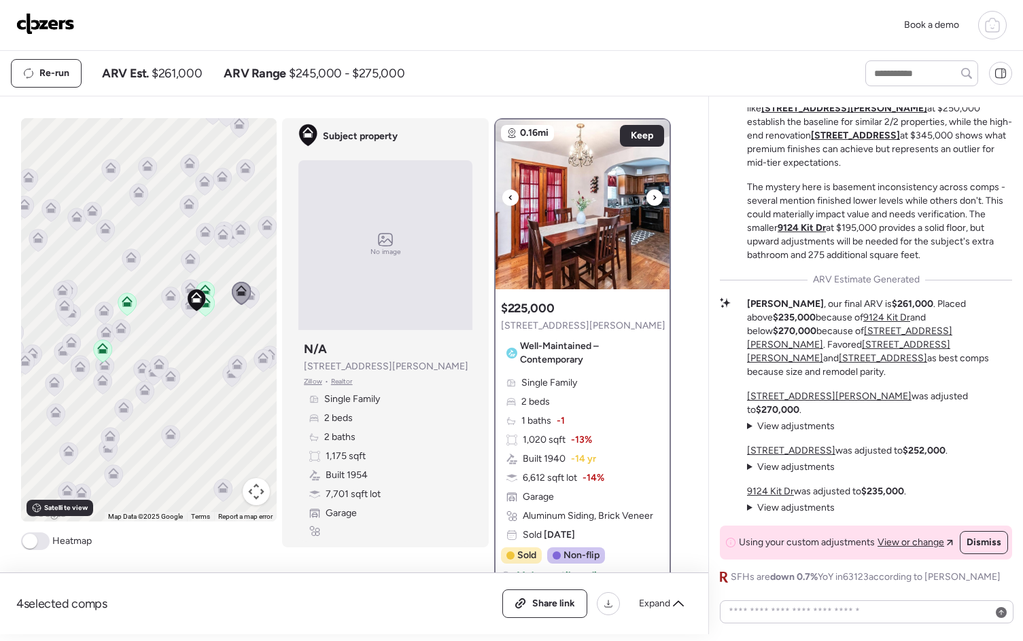
click at [652, 200] on icon at bounding box center [654, 198] width 5 height 16
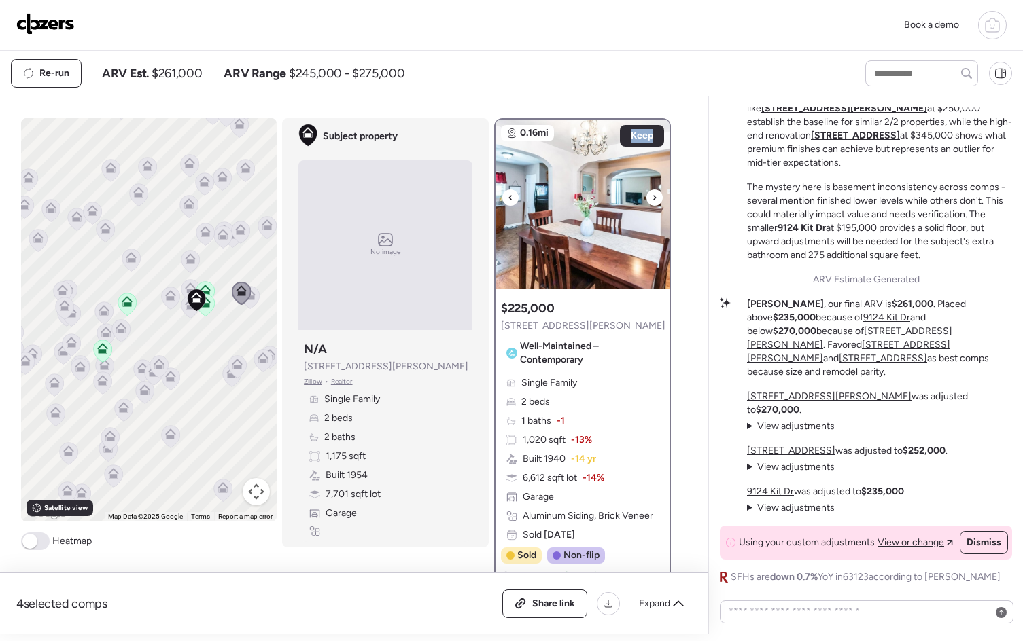
click at [652, 200] on icon at bounding box center [654, 198] width 5 height 16
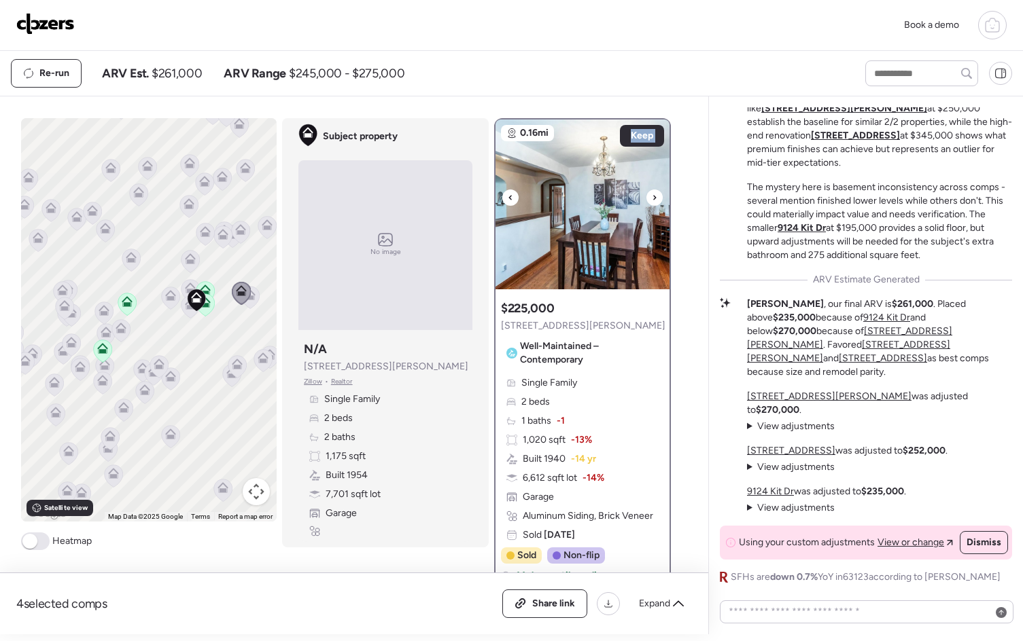
click at [652, 200] on icon at bounding box center [654, 198] width 5 height 16
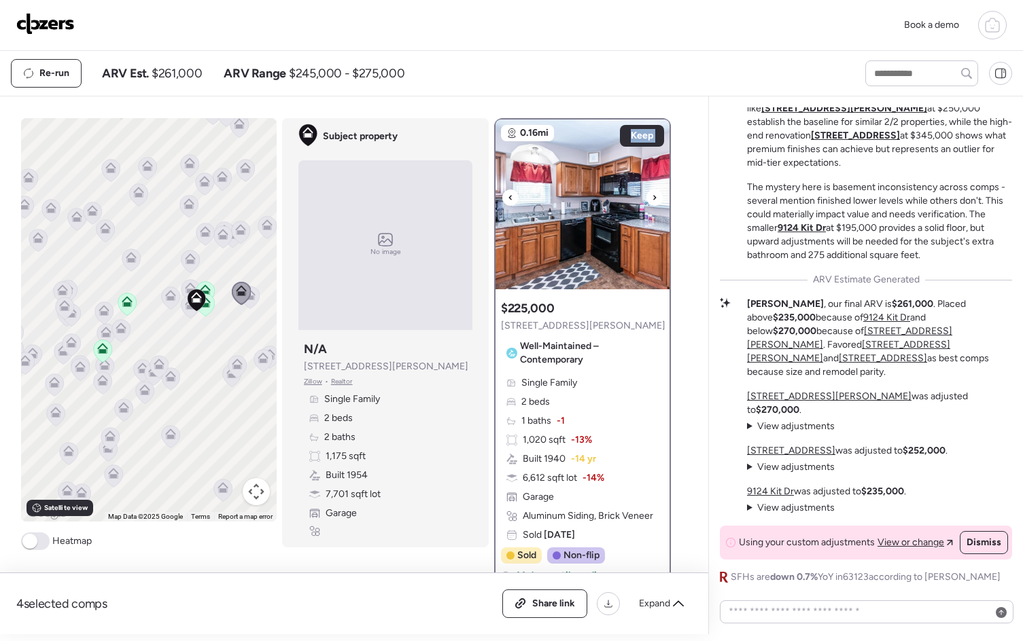
click at [652, 200] on icon at bounding box center [654, 198] width 5 height 16
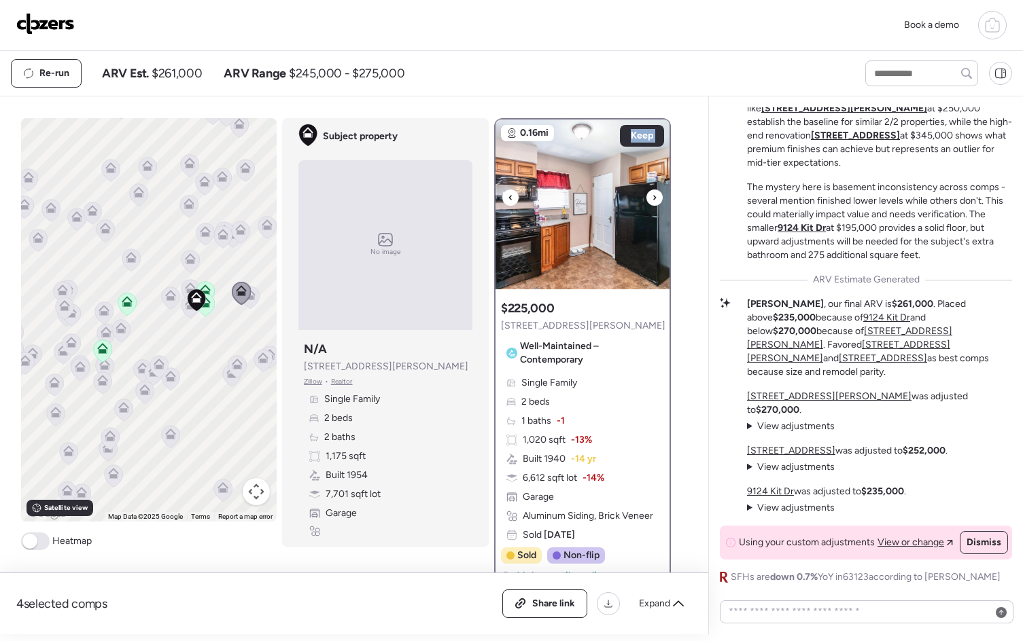
click at [652, 200] on icon at bounding box center [654, 198] width 5 height 16
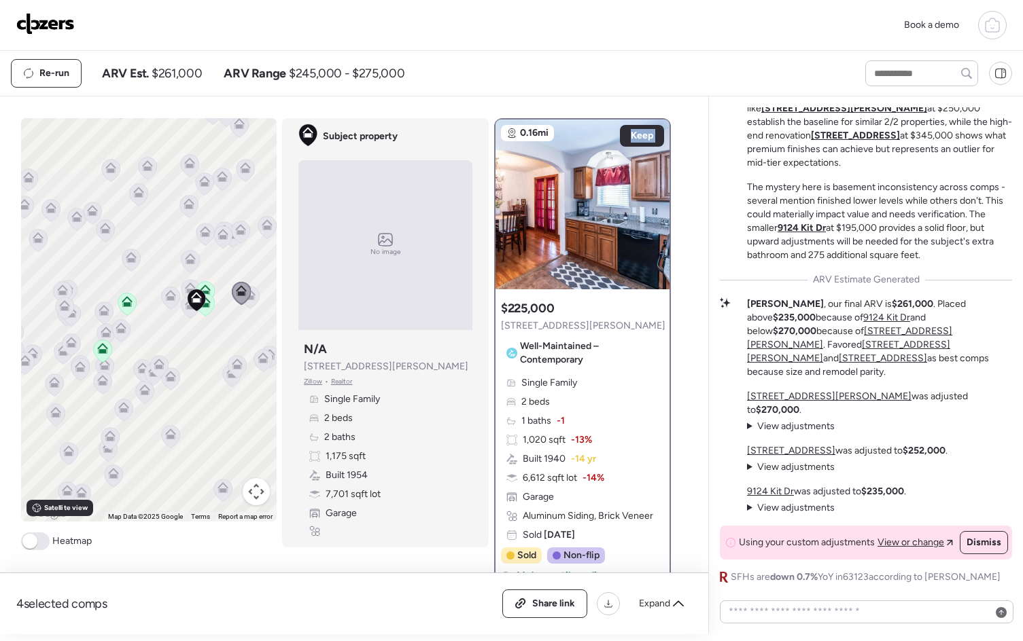
click at [248, 302] on icon at bounding box center [250, 298] width 18 height 22
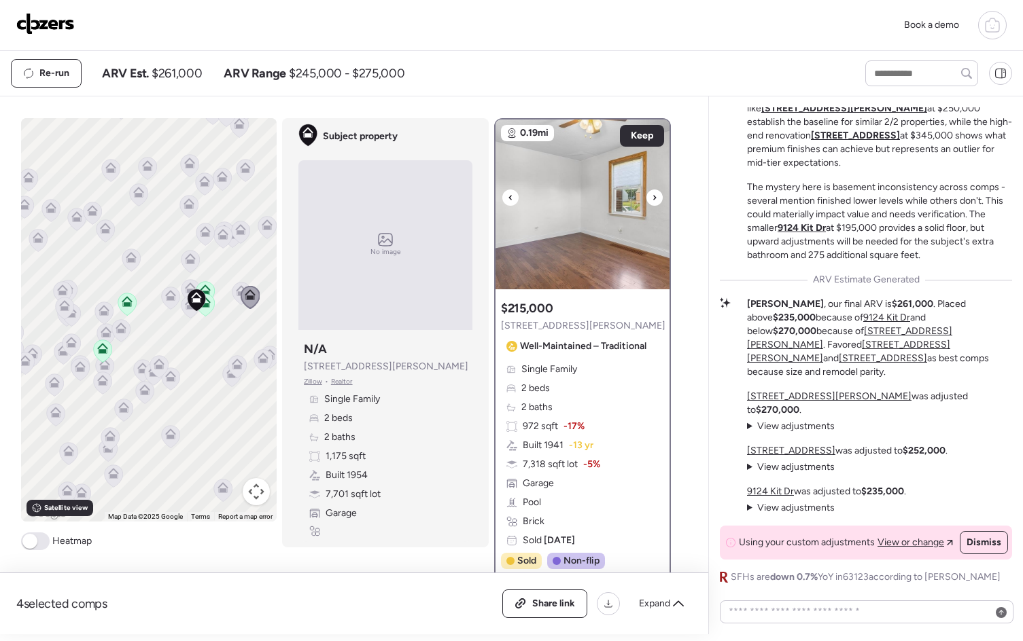
click at [653, 196] on icon at bounding box center [654, 197] width 3 height 5
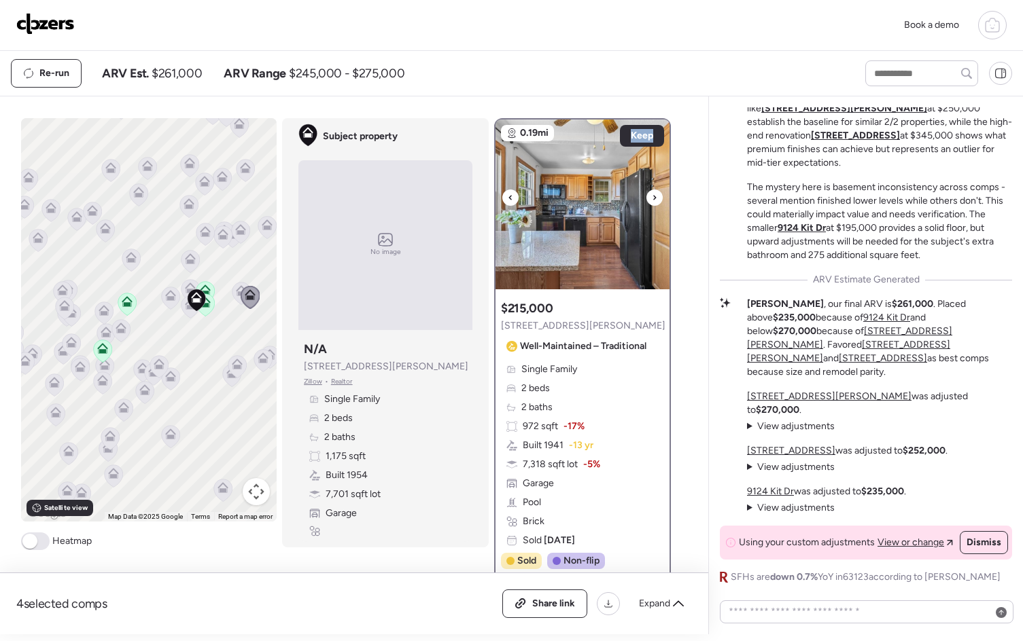
click at [653, 196] on icon at bounding box center [654, 197] width 3 height 5
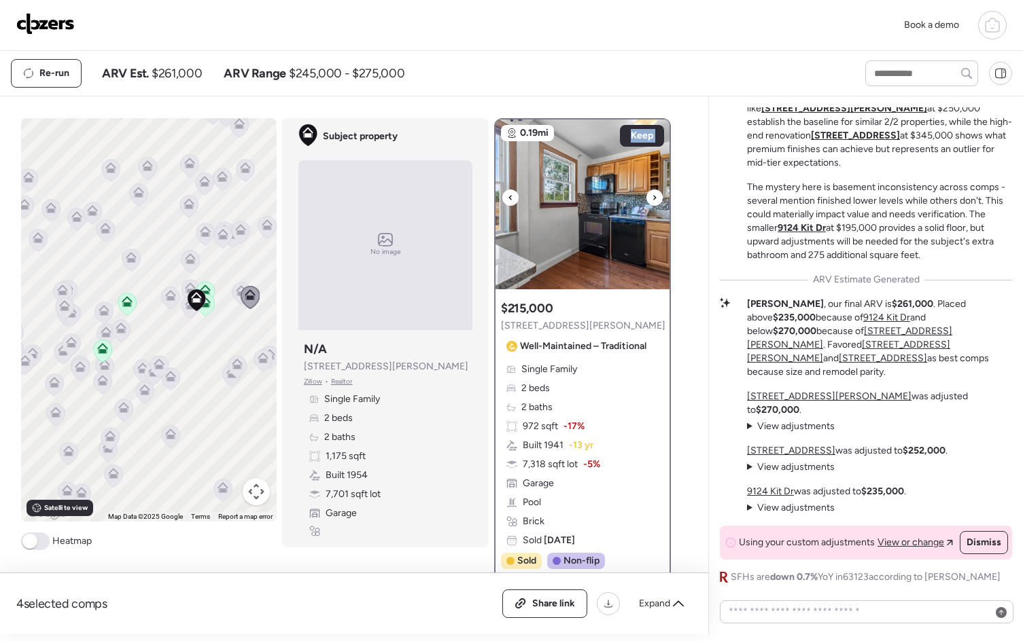
click at [653, 196] on icon at bounding box center [654, 197] width 3 height 5
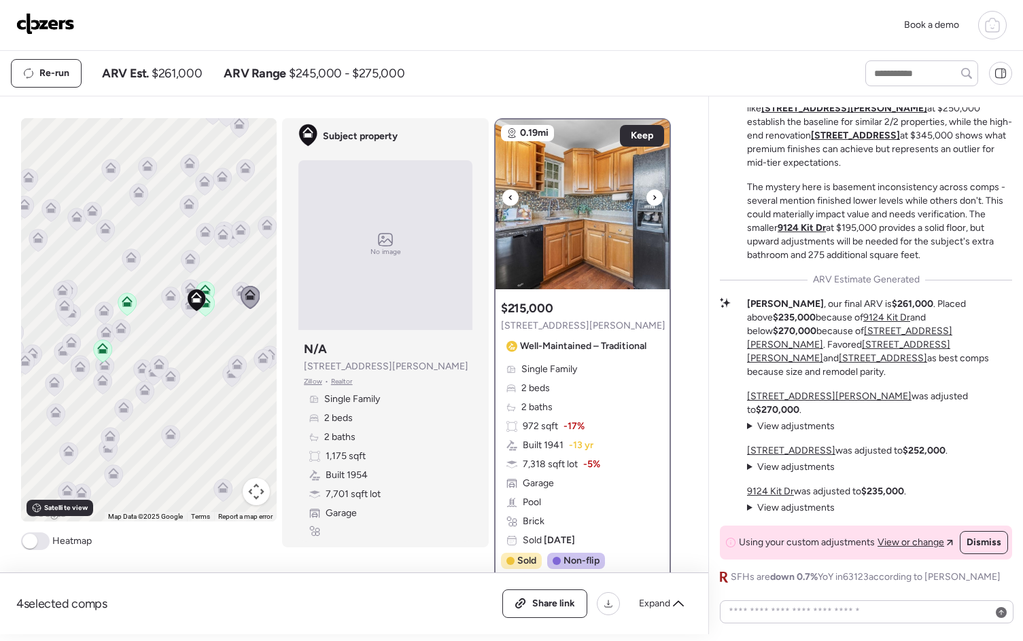
click at [652, 198] on icon at bounding box center [654, 198] width 5 height 16
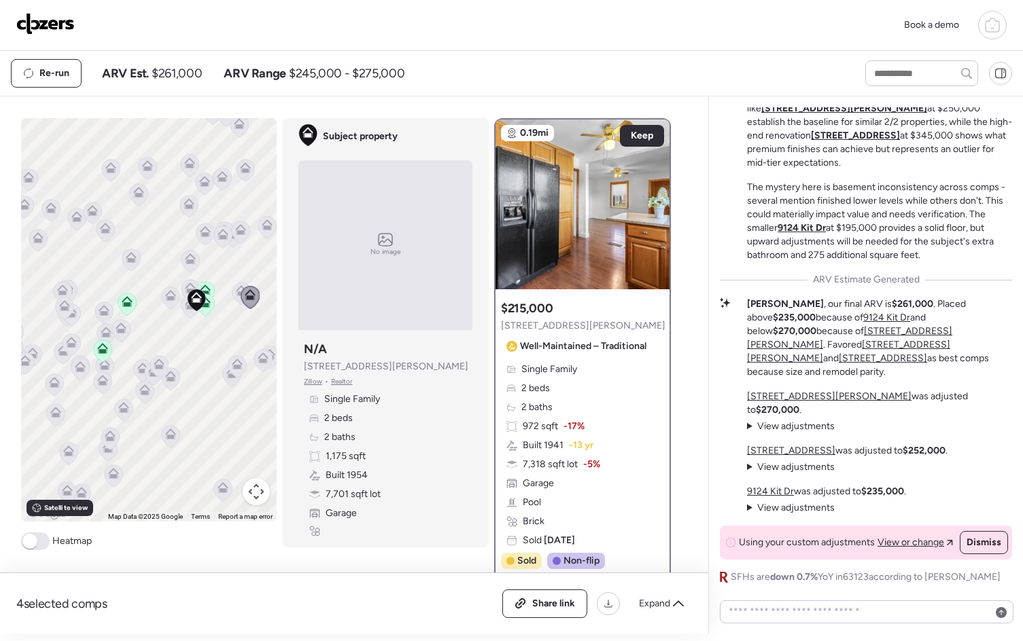
click at [232, 365] on icon at bounding box center [236, 367] width 9 height 4
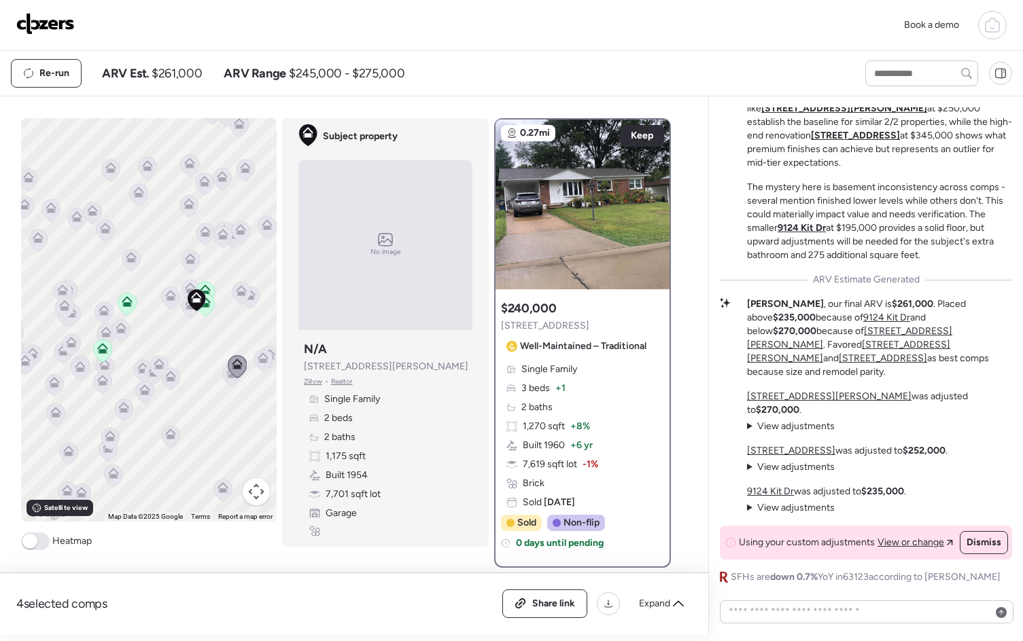
click at [643, 194] on div at bounding box center [582, 205] width 174 height 170
click at [228, 377] on icon at bounding box center [237, 366] width 19 height 23
click at [223, 380] on icon at bounding box center [232, 376] width 18 height 22
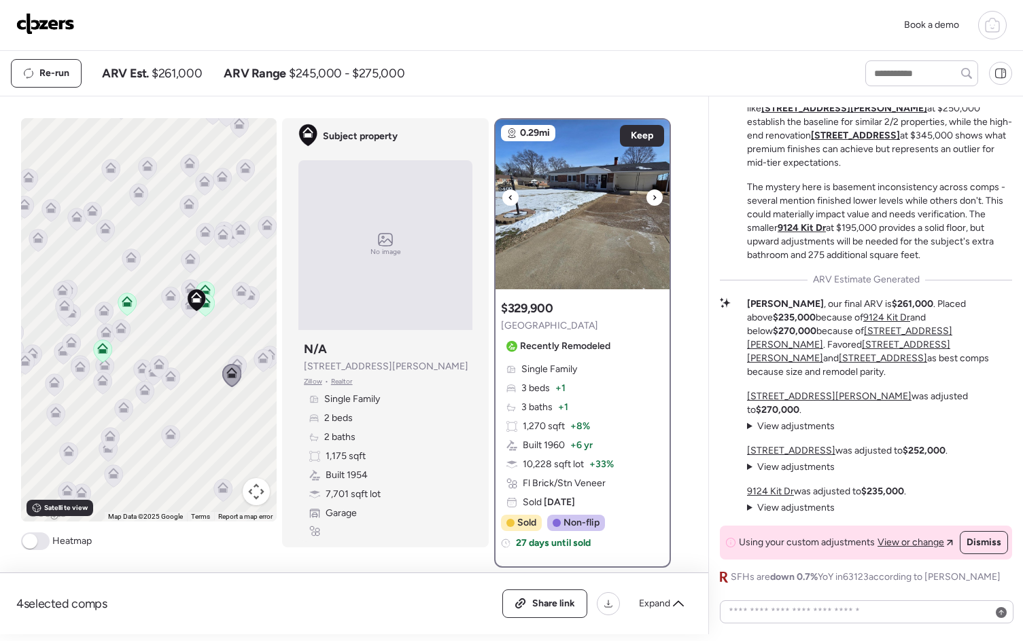
click at [653, 199] on icon at bounding box center [654, 197] width 3 height 5
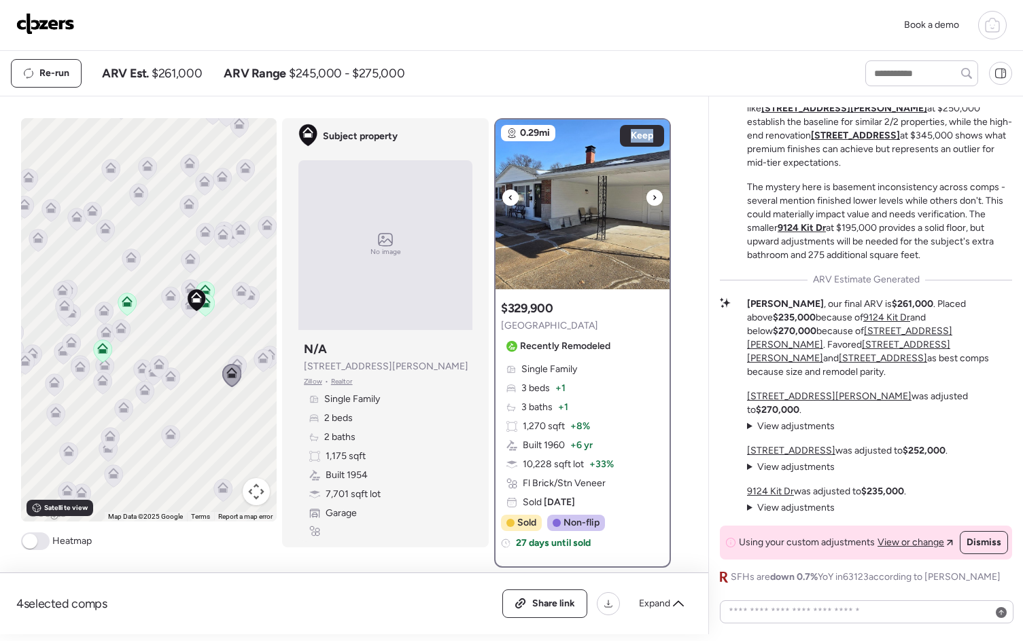
click at [653, 199] on icon at bounding box center [654, 197] width 3 height 5
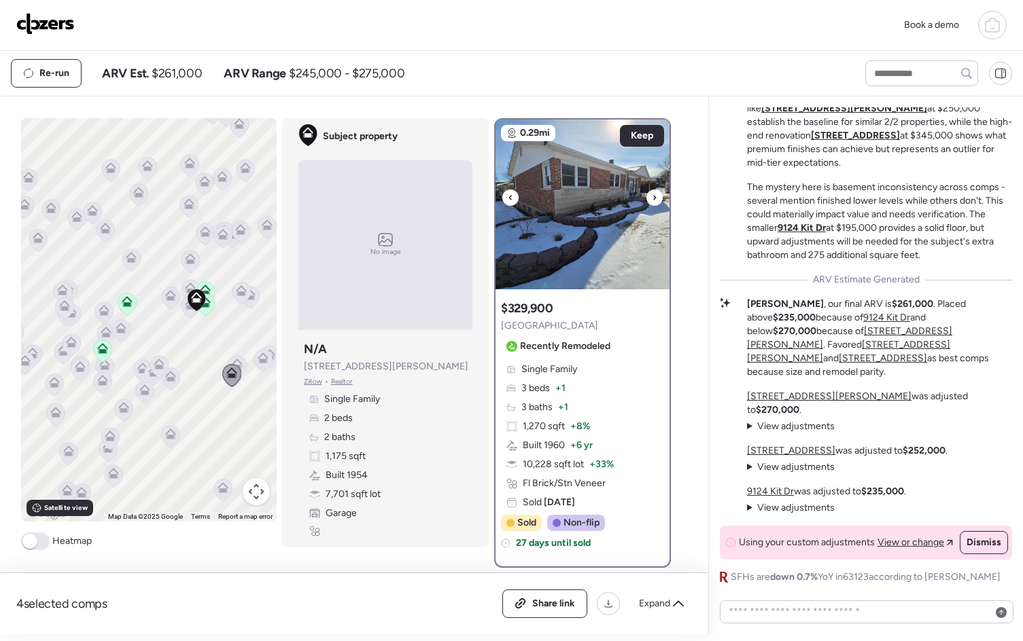
click at [653, 199] on icon at bounding box center [654, 197] width 3 height 5
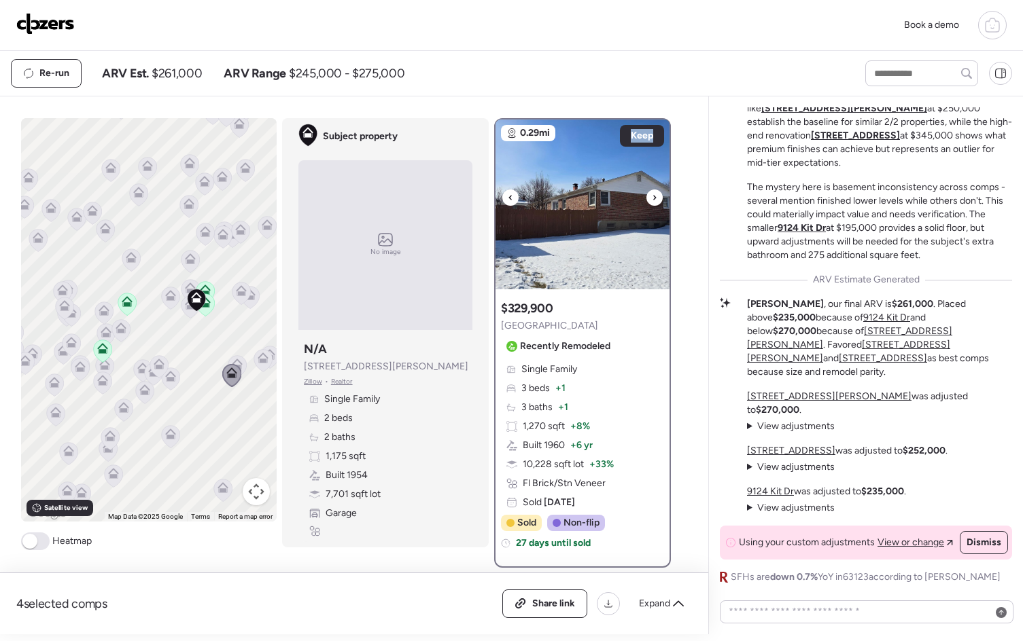
click at [653, 199] on icon at bounding box center [654, 197] width 3 height 5
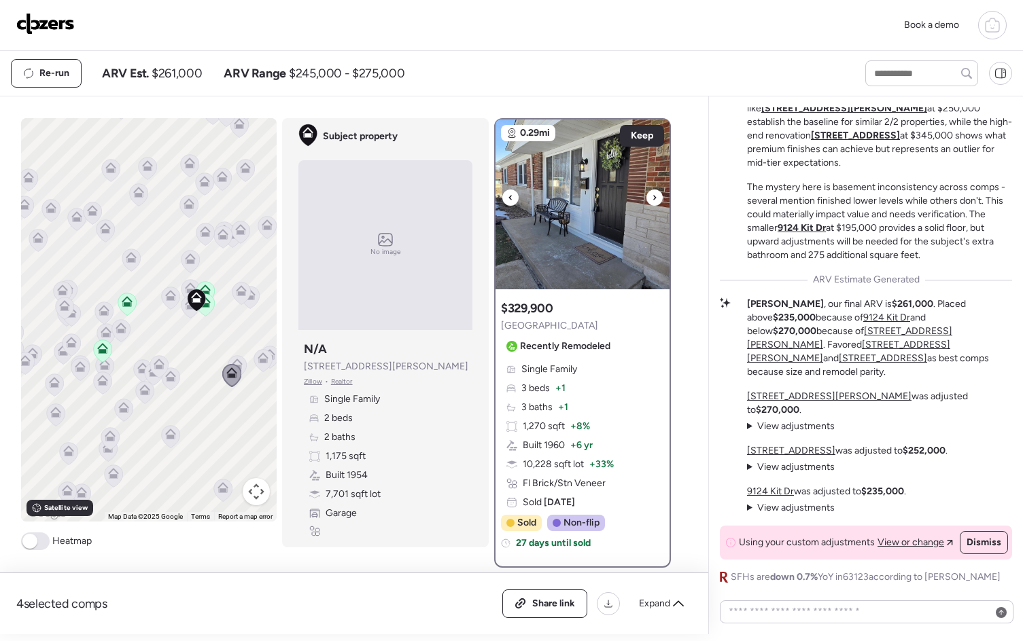
click at [653, 199] on icon at bounding box center [654, 197] width 3 height 5
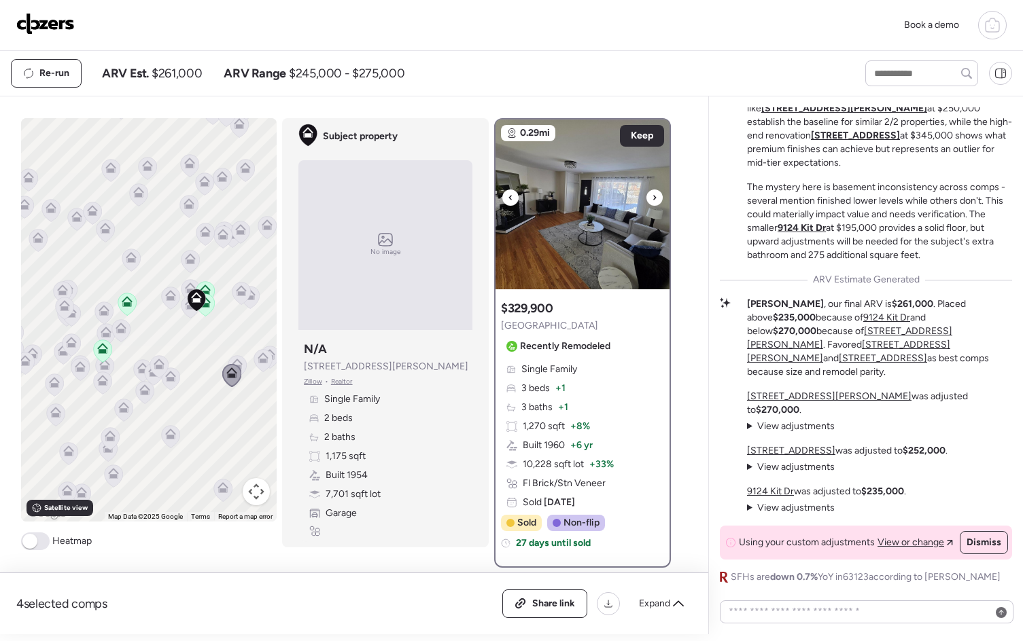
click at [653, 199] on icon at bounding box center [654, 197] width 3 height 5
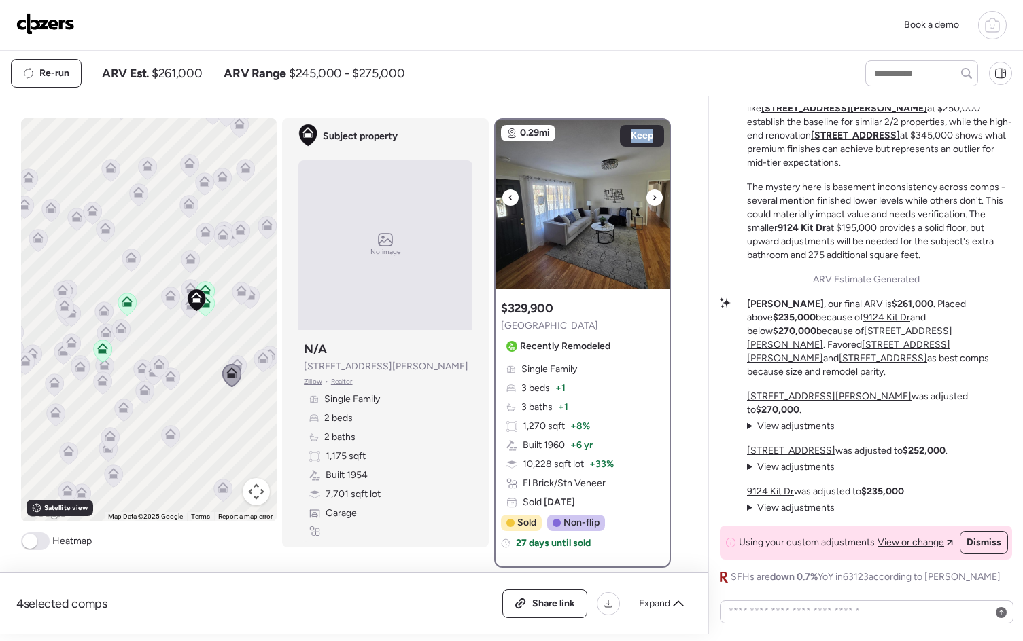
click at [653, 199] on icon at bounding box center [654, 197] width 3 height 5
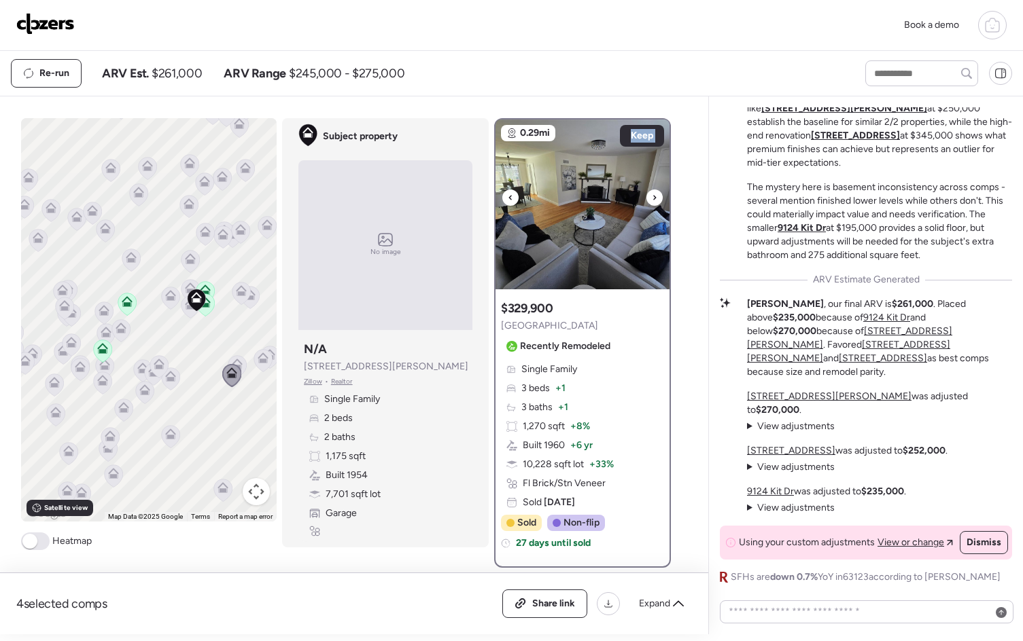
click at [653, 199] on icon at bounding box center [654, 197] width 3 height 5
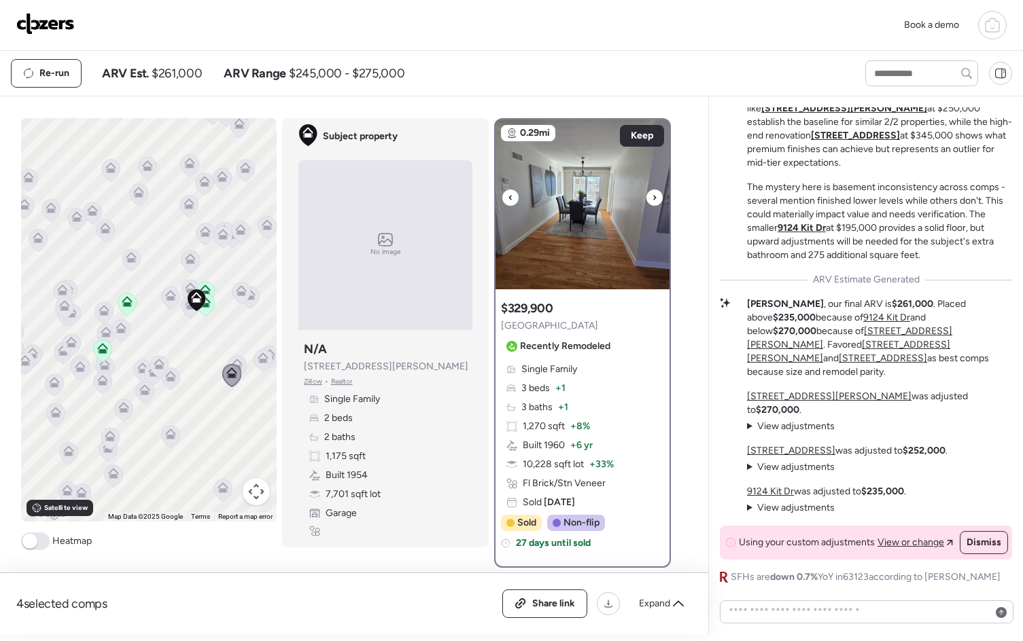
click at [653, 199] on icon at bounding box center [654, 197] width 3 height 5
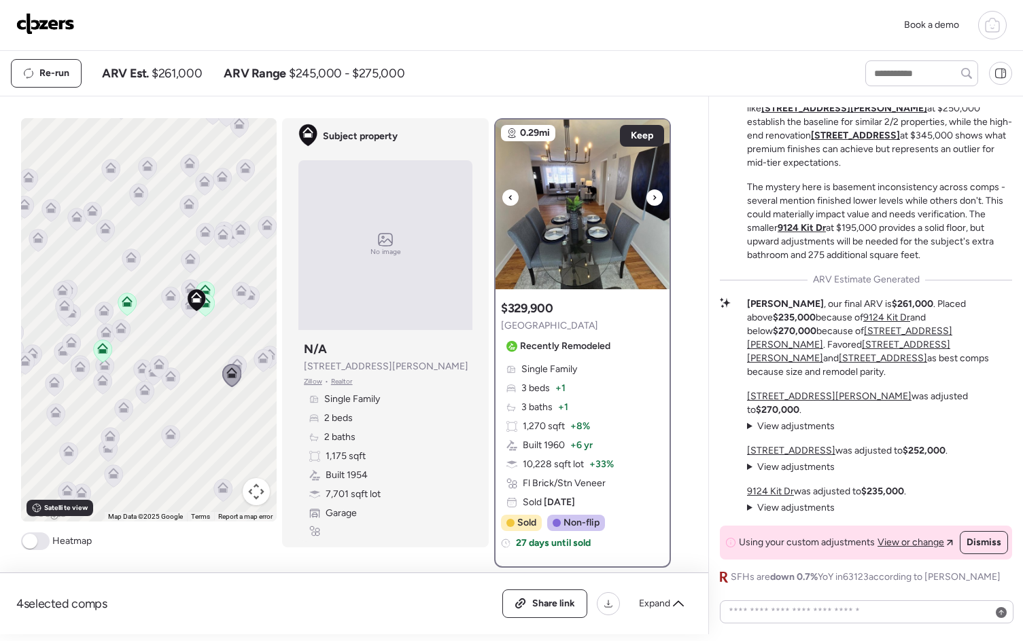
click at [653, 199] on icon at bounding box center [654, 197] width 3 height 5
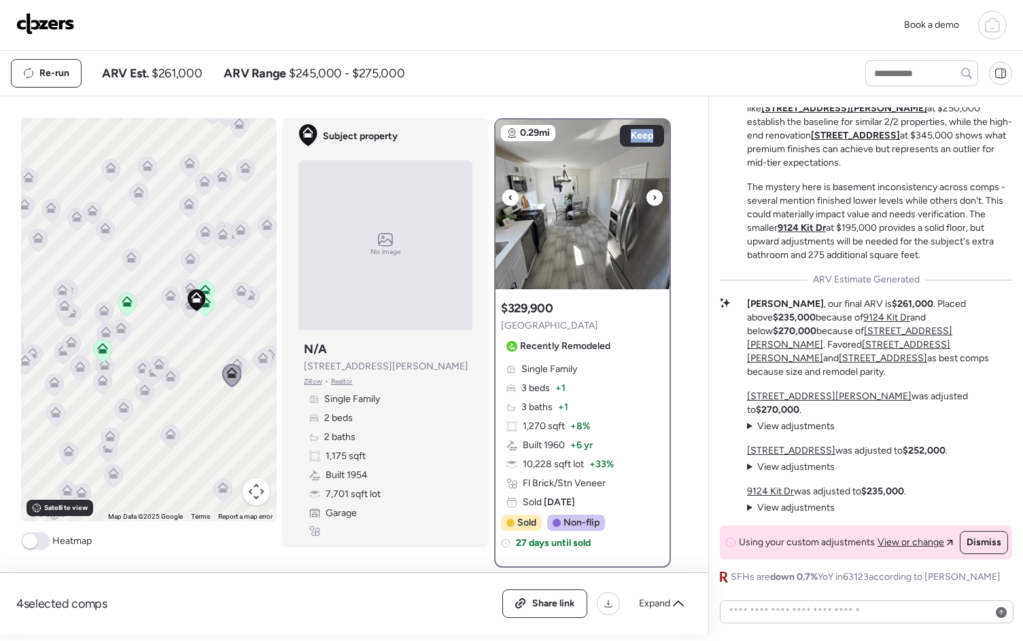
click at [653, 199] on icon at bounding box center [654, 197] width 3 height 5
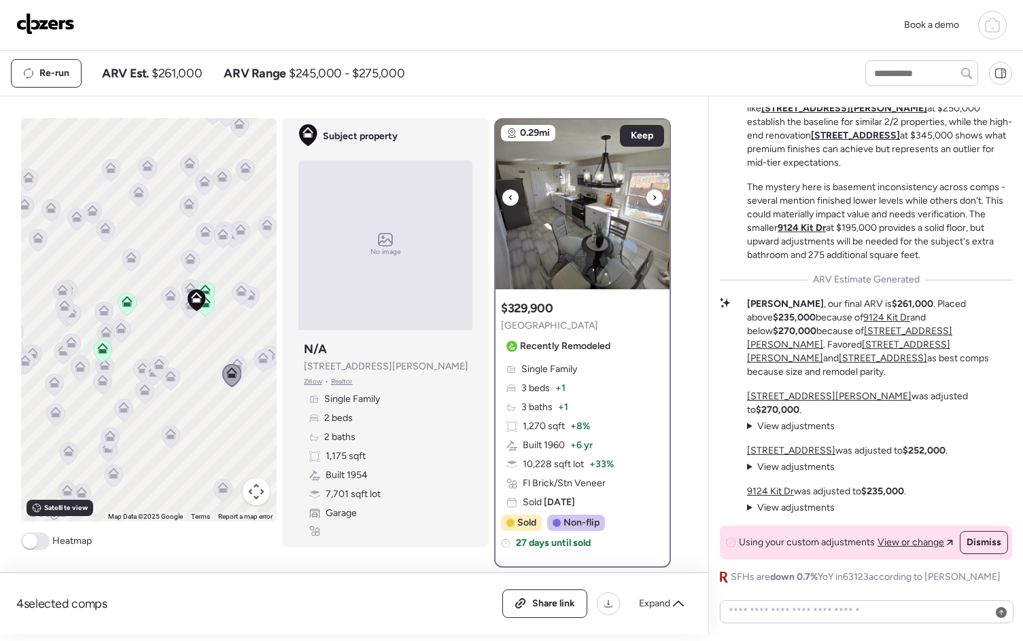
click at [653, 199] on icon at bounding box center [654, 197] width 3 height 5
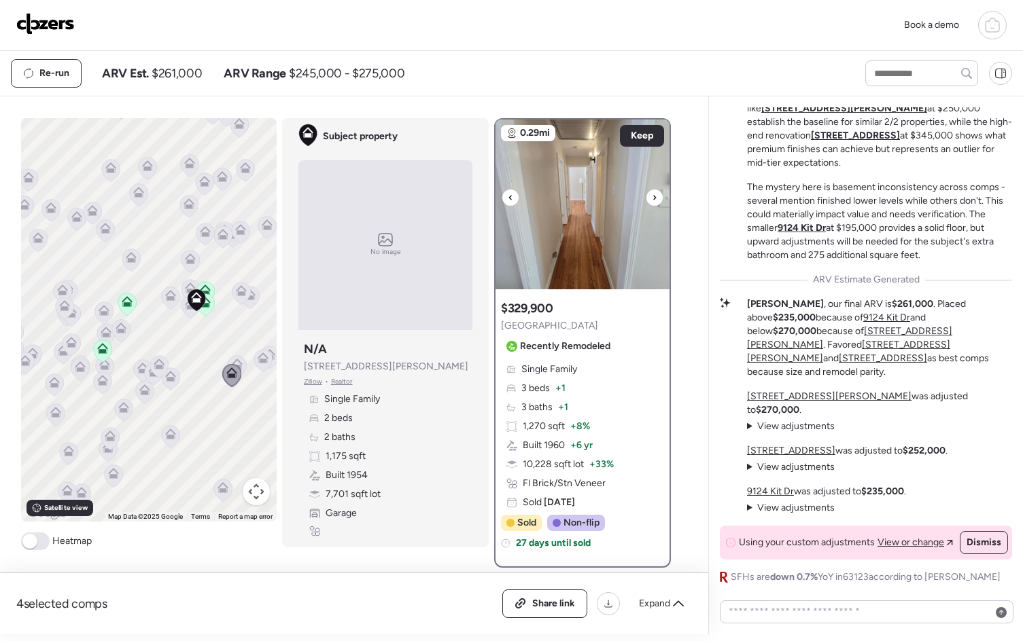
click at [653, 199] on icon at bounding box center [654, 197] width 3 height 5
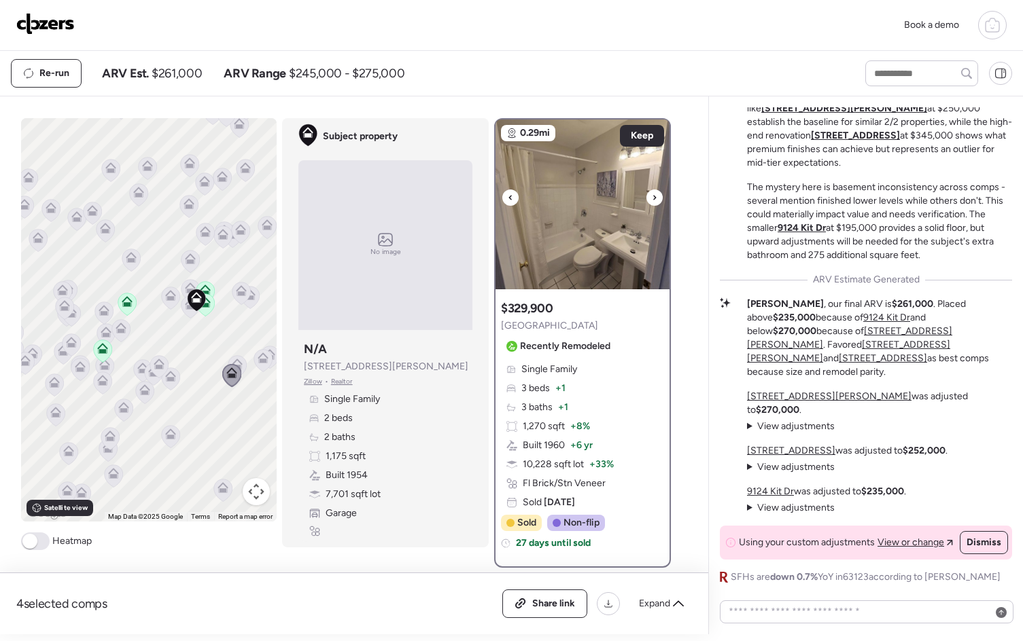
click at [653, 199] on icon at bounding box center [654, 197] width 3 height 5
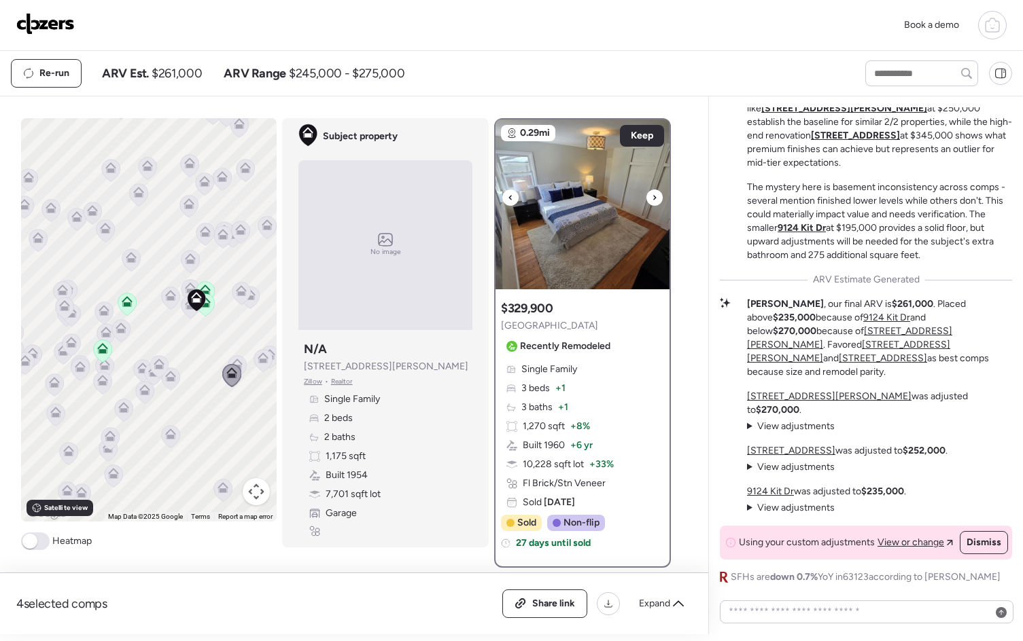
click at [653, 199] on icon at bounding box center [654, 197] width 3 height 5
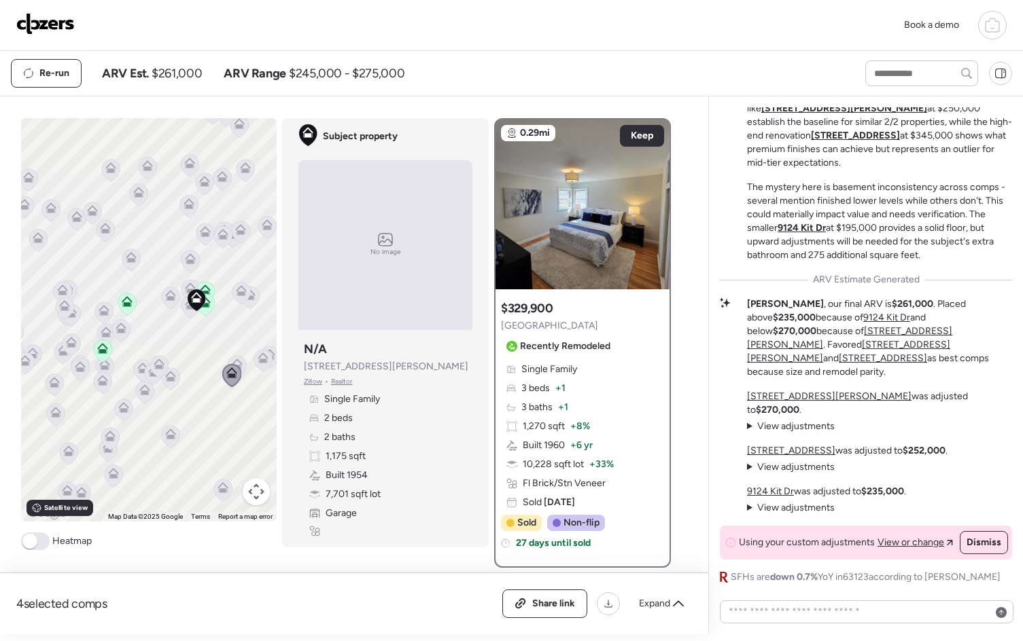
click at [157, 367] on icon at bounding box center [158, 367] width 9 height 4
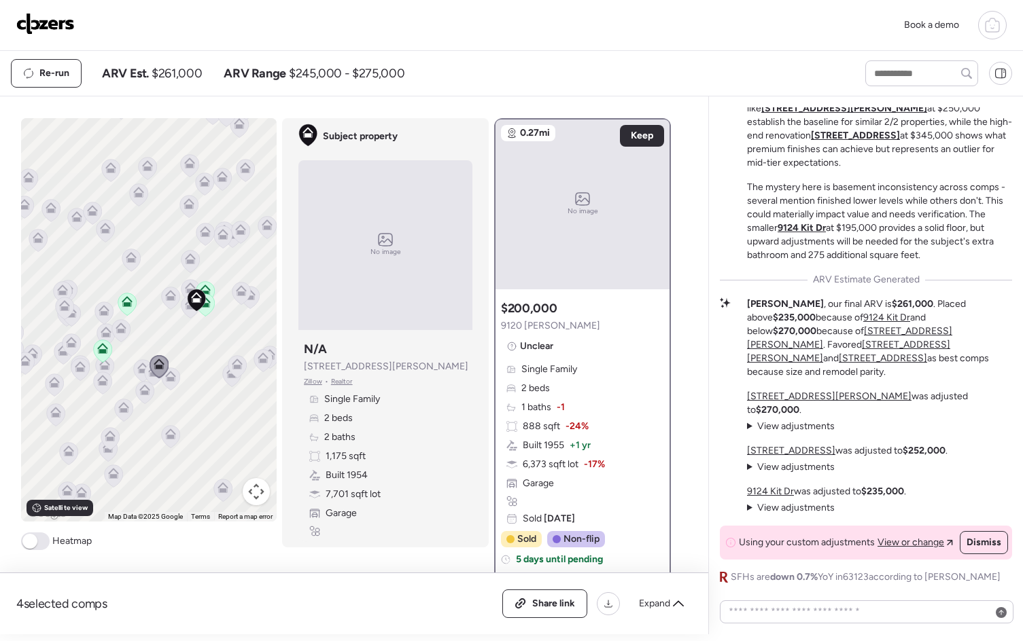
click at [116, 329] on icon at bounding box center [121, 328] width 11 height 11
click at [116, 332] on icon at bounding box center [120, 331] width 9 height 4
click at [168, 298] on icon at bounding box center [170, 298] width 9 height 4
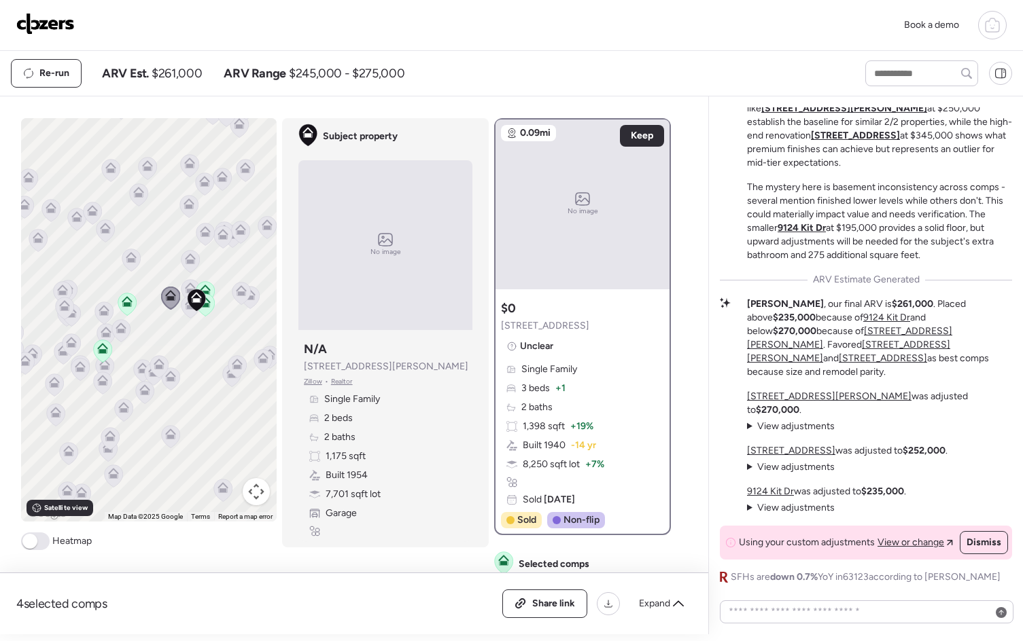
click at [127, 272] on div at bounding box center [131, 261] width 19 height 25
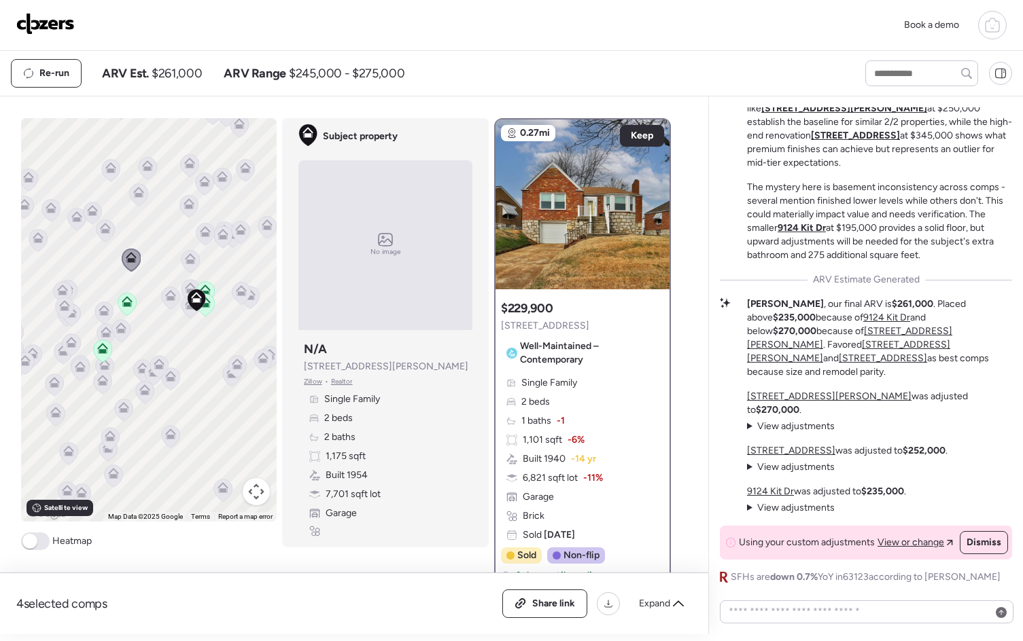
click at [26, 550] on span at bounding box center [35, 542] width 29 height 18
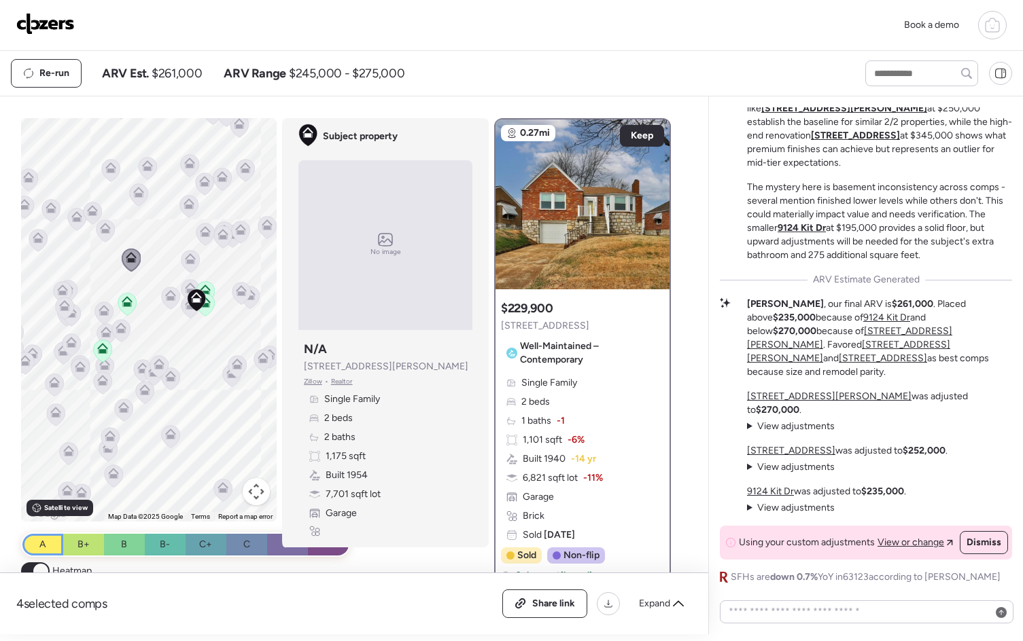
click at [26, 537] on div "A" at bounding box center [42, 545] width 41 height 22
click at [116, 330] on icon at bounding box center [121, 328] width 11 height 11
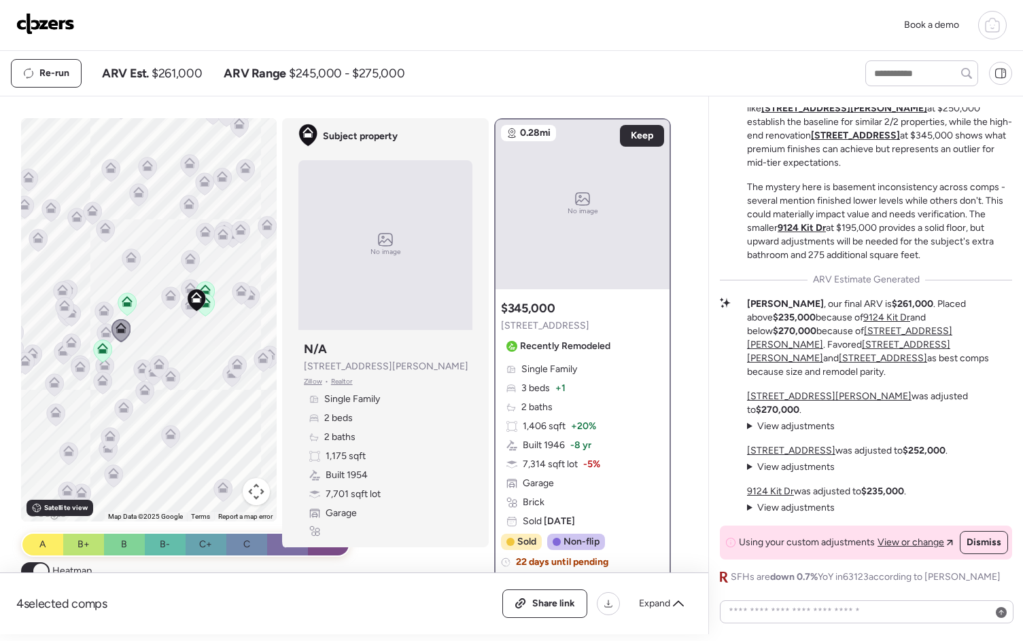
click at [101, 330] on icon at bounding box center [106, 332] width 11 height 11
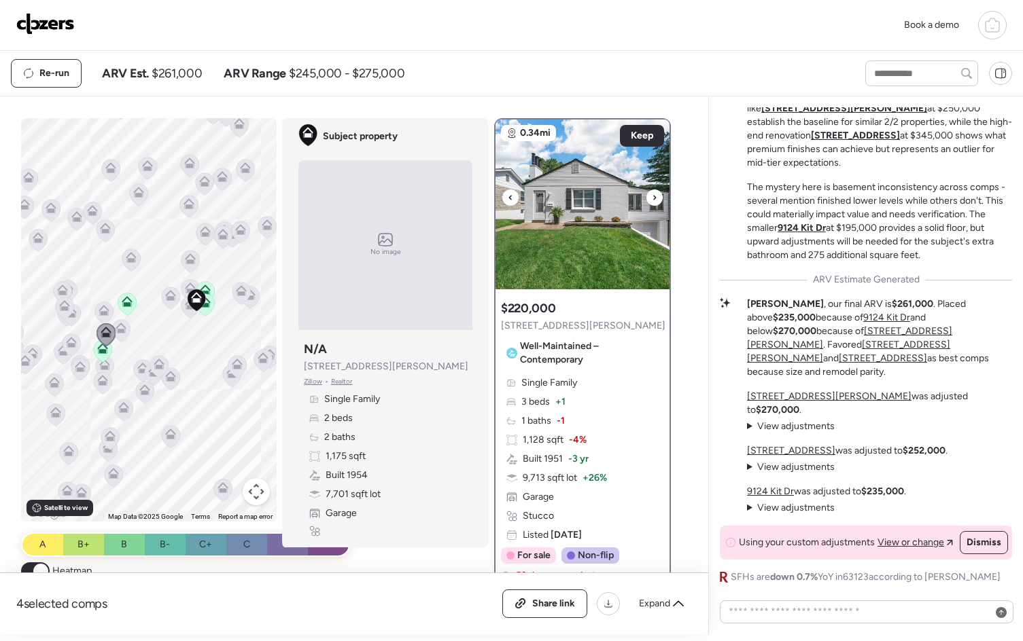
click at [656, 200] on div at bounding box center [654, 198] width 16 height 16
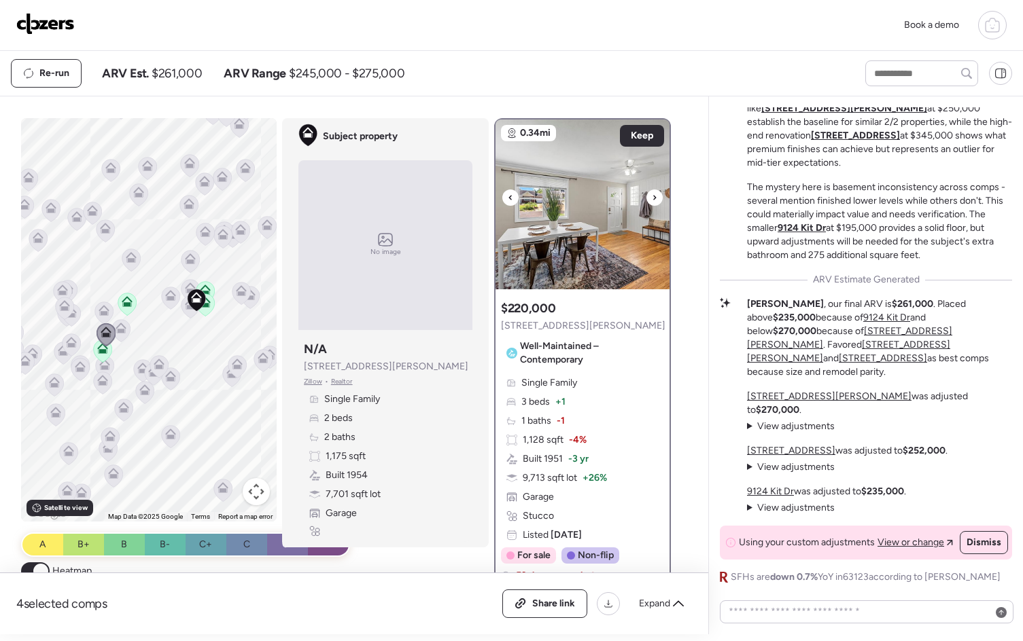
click at [656, 200] on div at bounding box center [654, 198] width 16 height 16
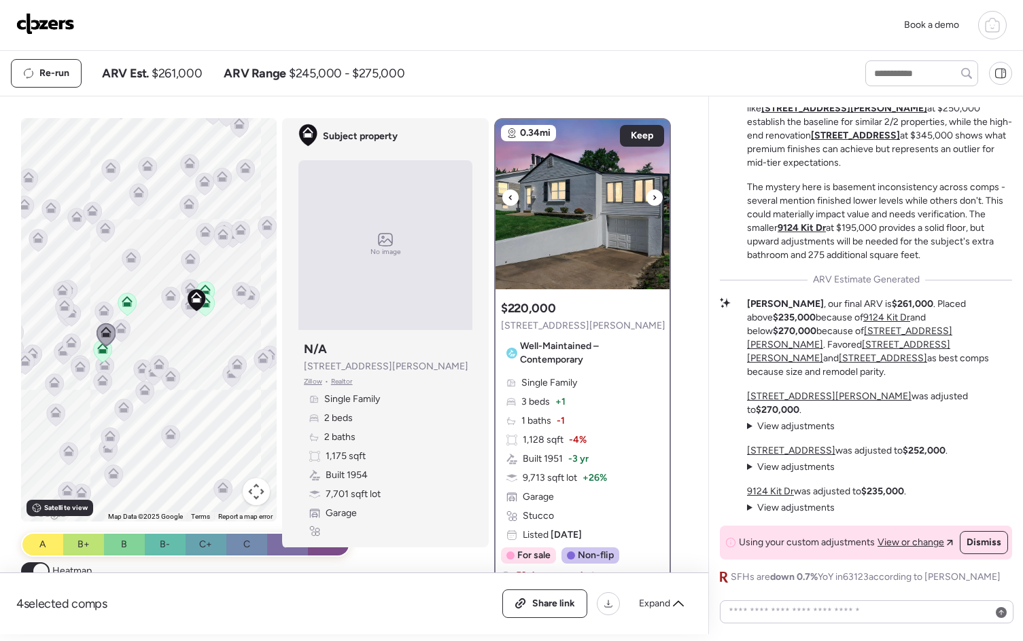
click at [656, 200] on div at bounding box center [654, 198] width 16 height 16
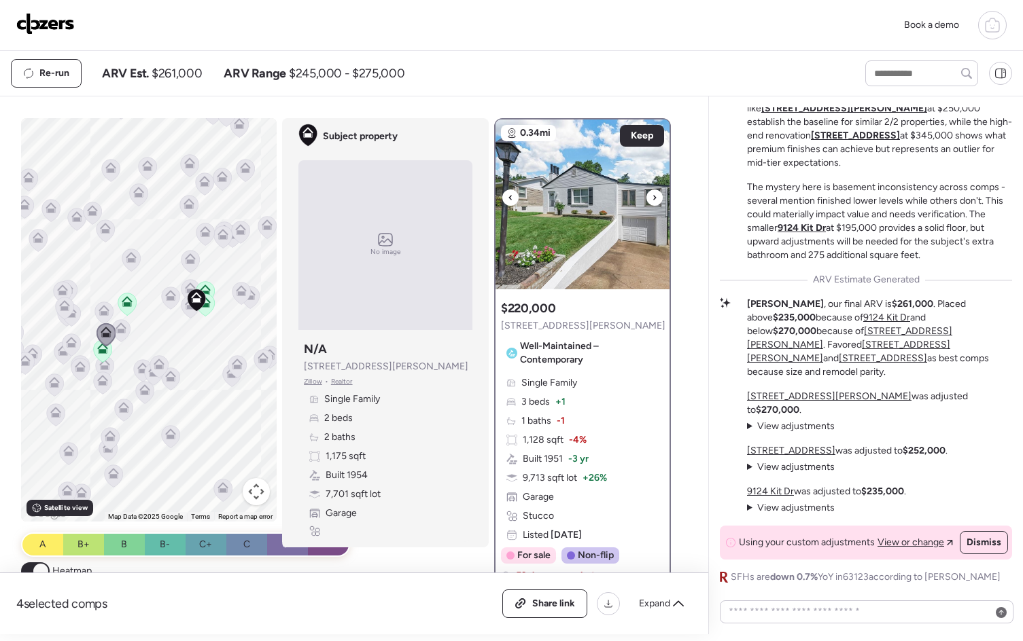
click at [656, 200] on div at bounding box center [654, 198] width 16 height 16
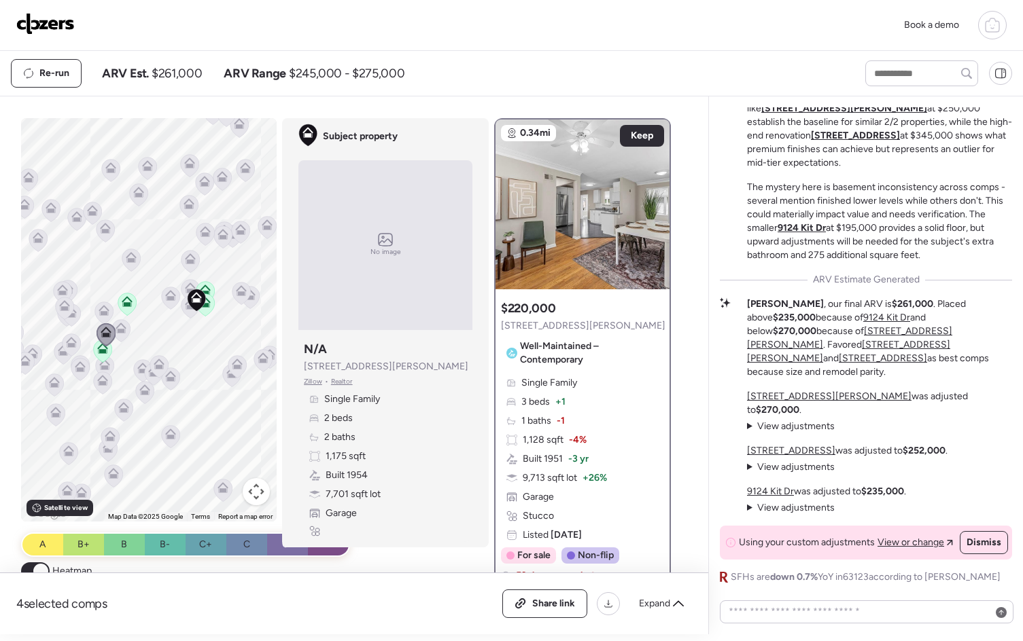
click at [118, 323] on icon at bounding box center [121, 328] width 11 height 11
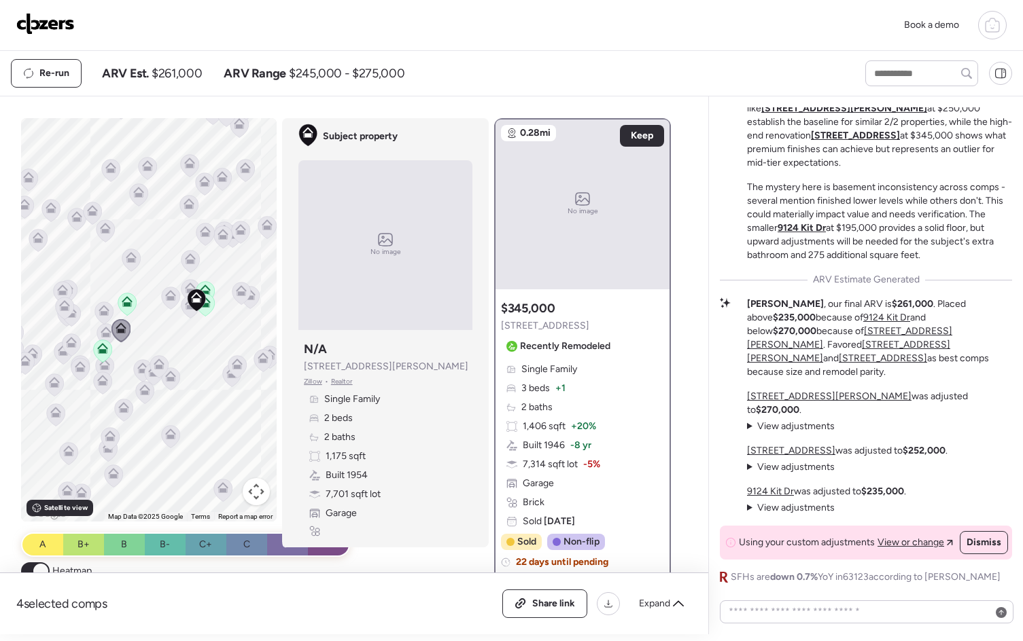
click at [99, 308] on icon at bounding box center [104, 308] width 10 height 6
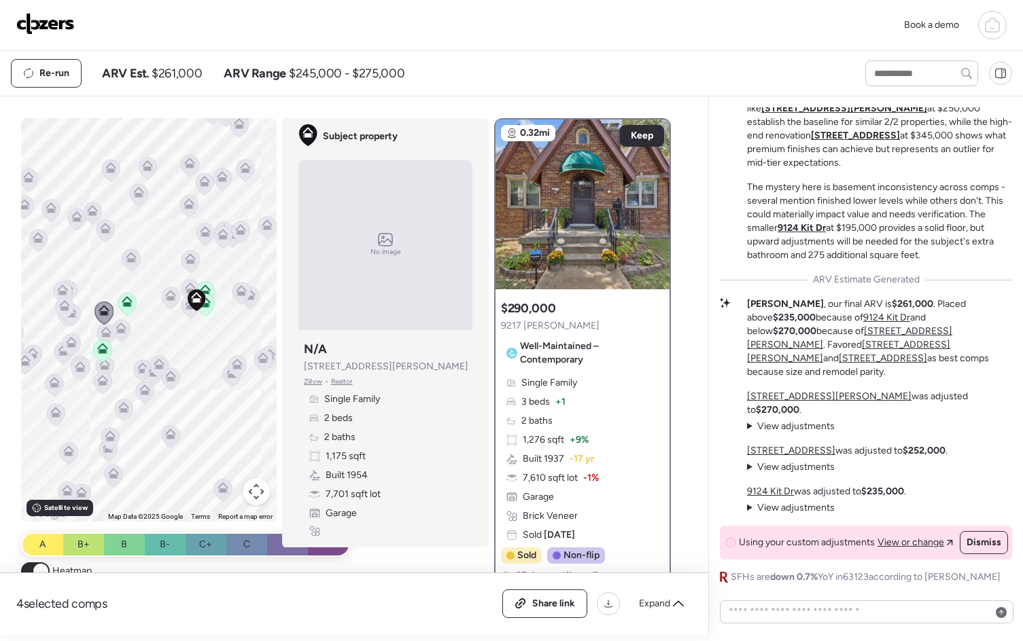
click at [101, 366] on icon at bounding box center [104, 368] width 9 height 4
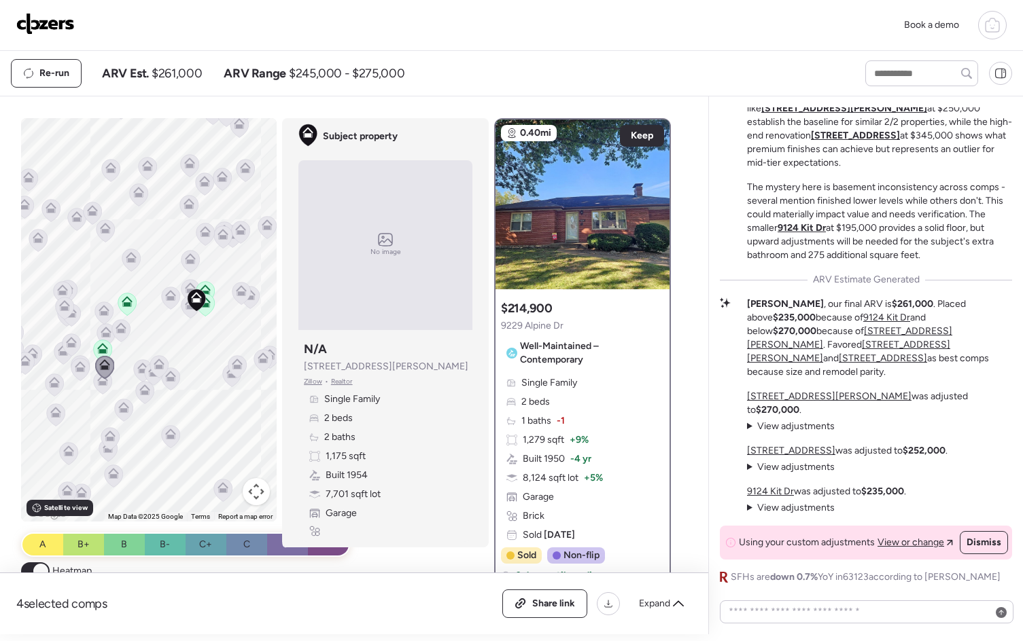
click at [97, 382] on icon at bounding box center [102, 380] width 11 height 11
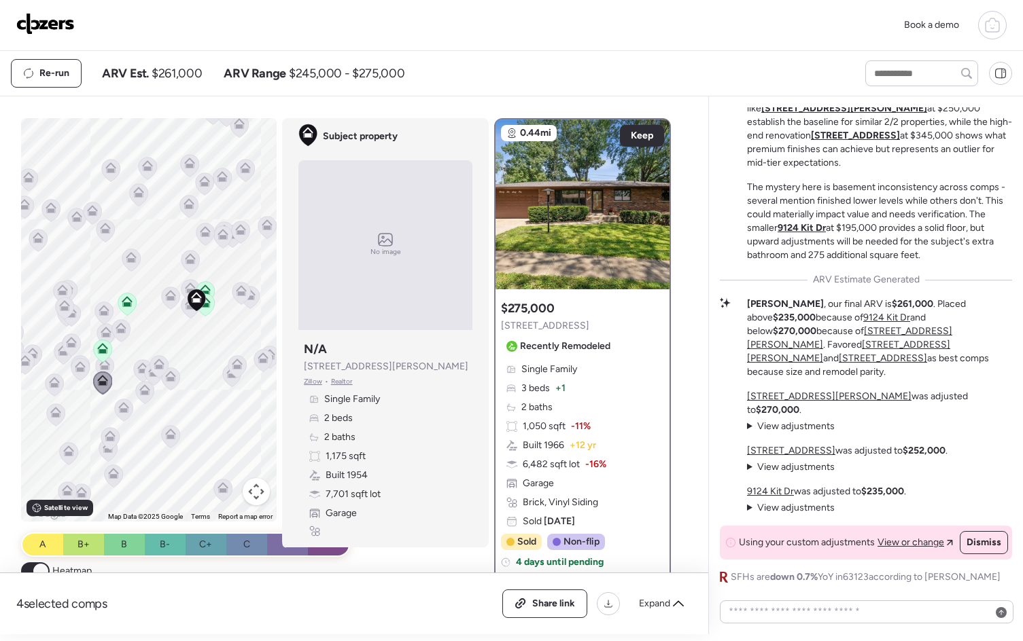
click at [17, 21] on img at bounding box center [45, 24] width 58 height 22
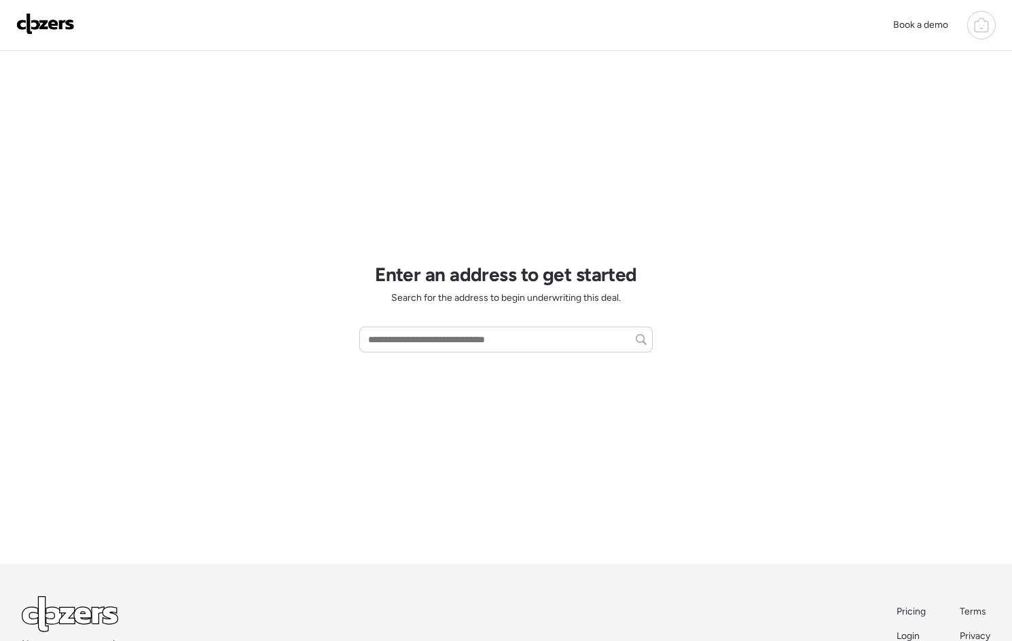
click at [978, 31] on icon at bounding box center [982, 26] width 14 height 11
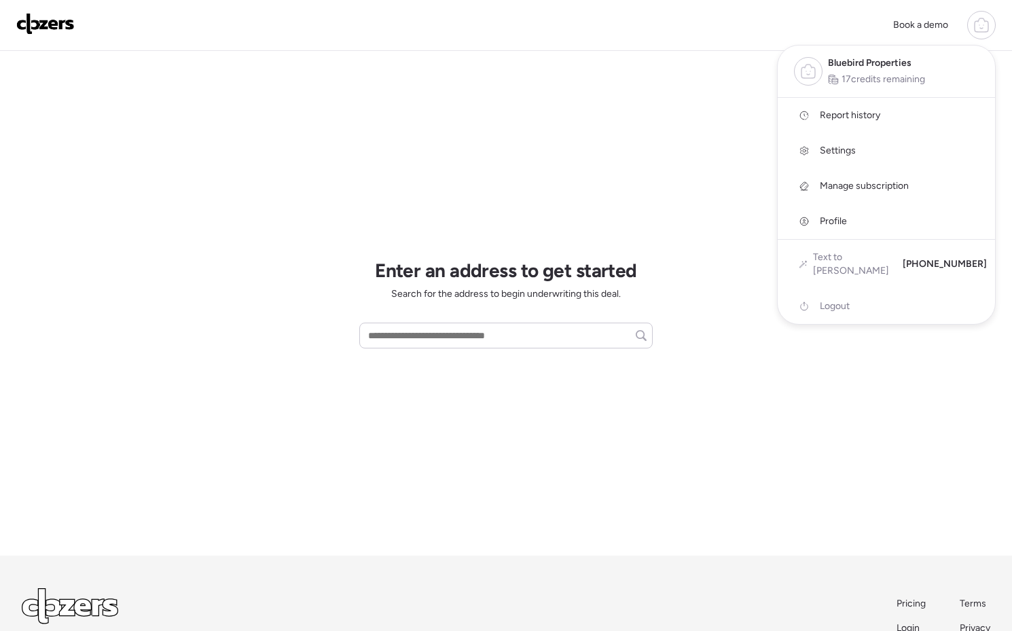
click at [877, 118] on span "Report history" at bounding box center [850, 116] width 60 height 14
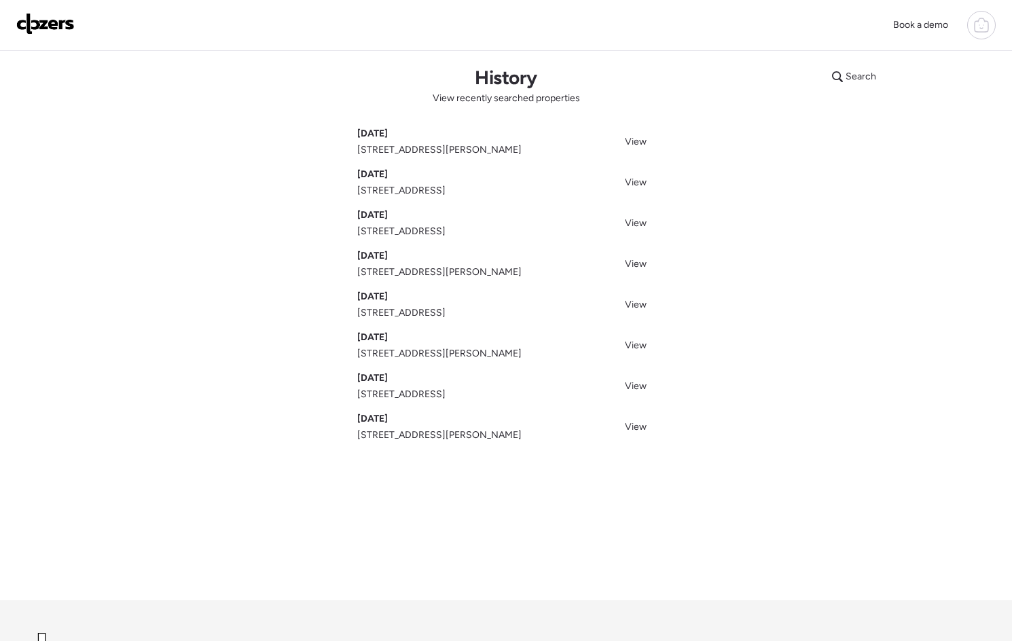
scroll to position [22, 0]
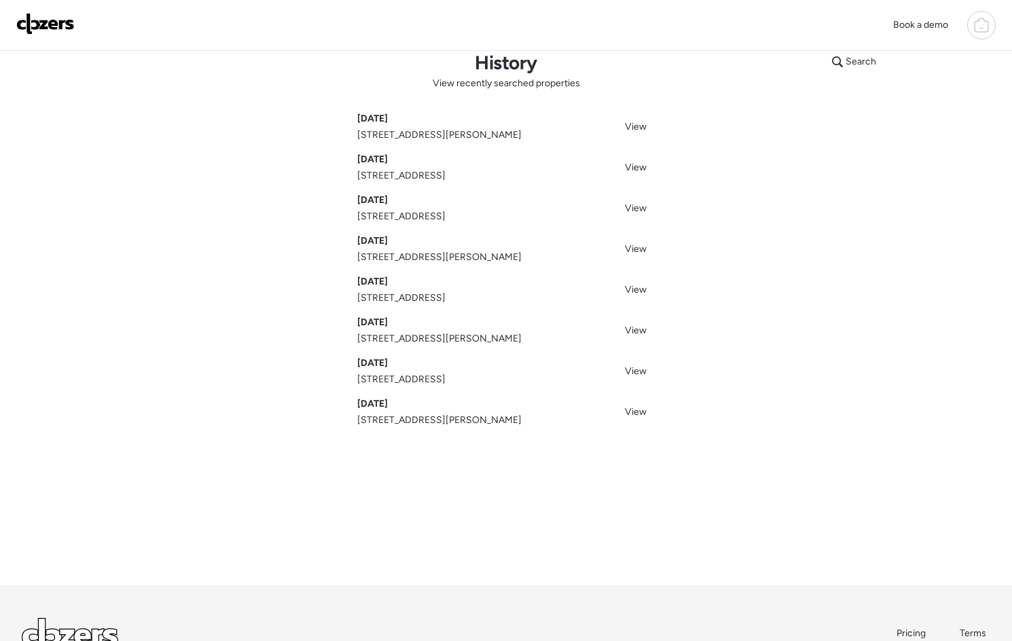
click at [62, 32] on img at bounding box center [45, 24] width 58 height 22
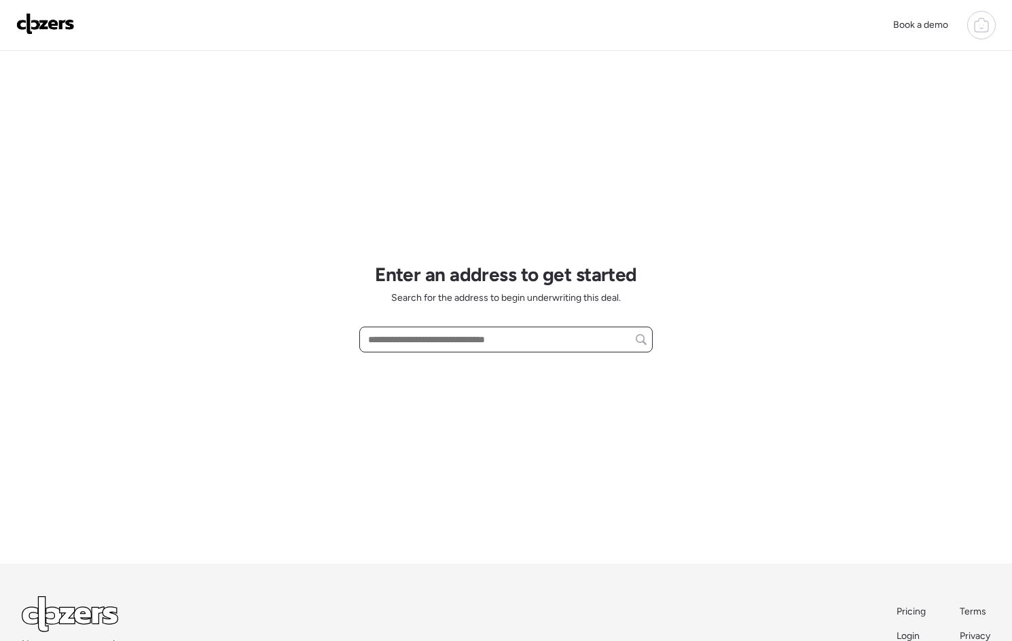
click at [458, 343] on input "text" at bounding box center [506, 339] width 281 height 19
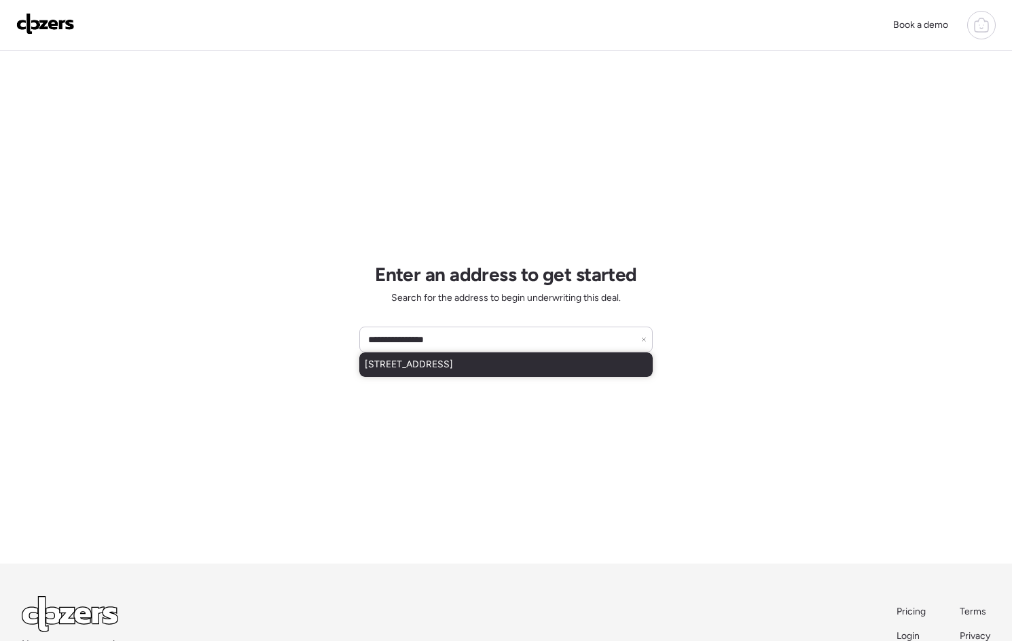
click at [453, 365] on span "[STREET_ADDRESS]" at bounding box center [409, 365] width 88 height 14
type input "**********"
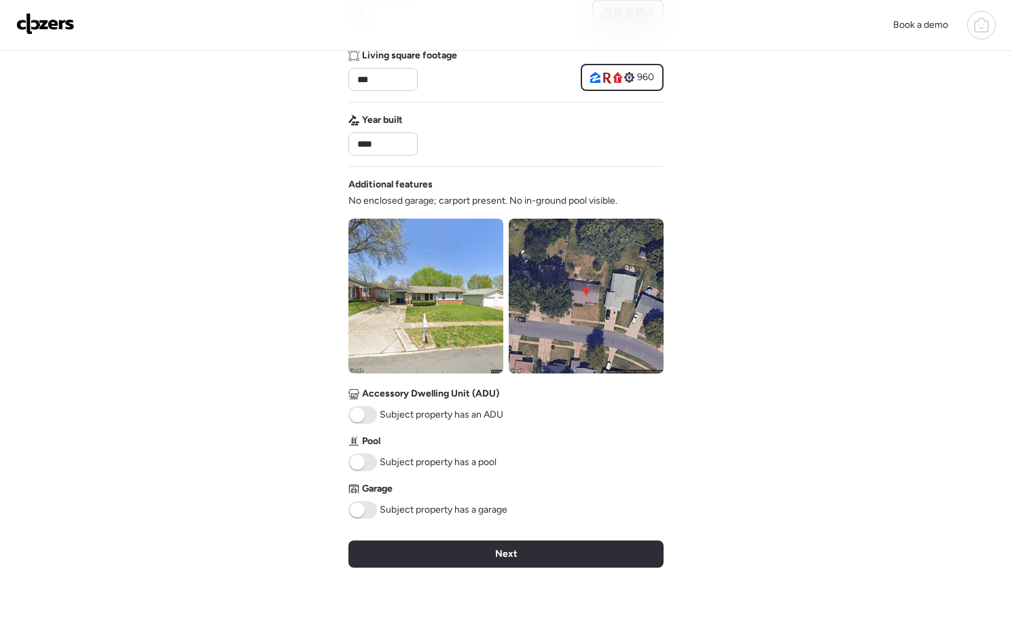
scroll to position [337, 0]
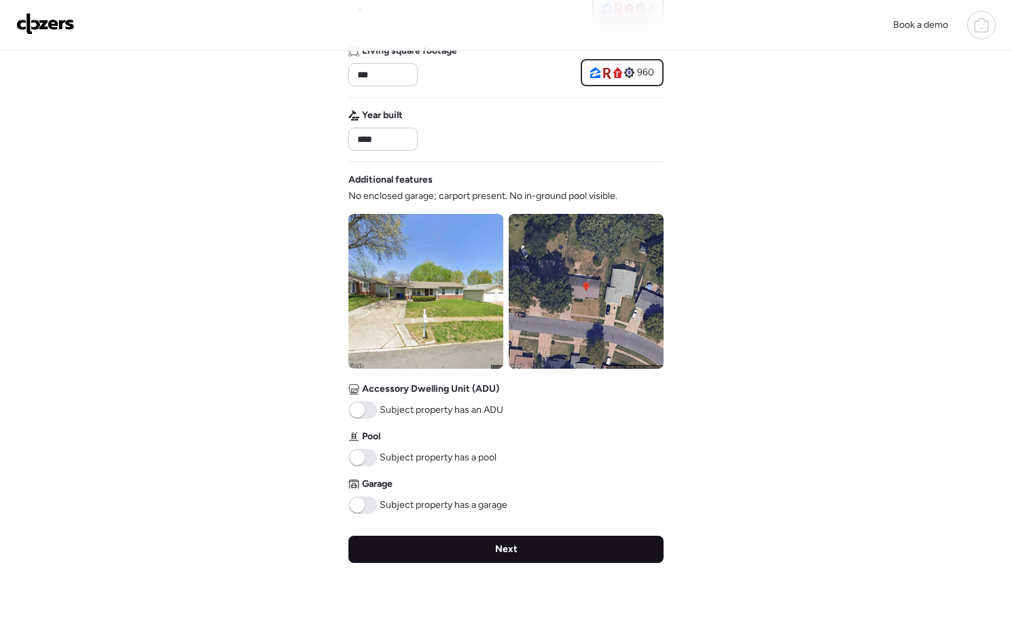
click at [503, 552] on span "Next" at bounding box center [506, 550] width 22 height 14
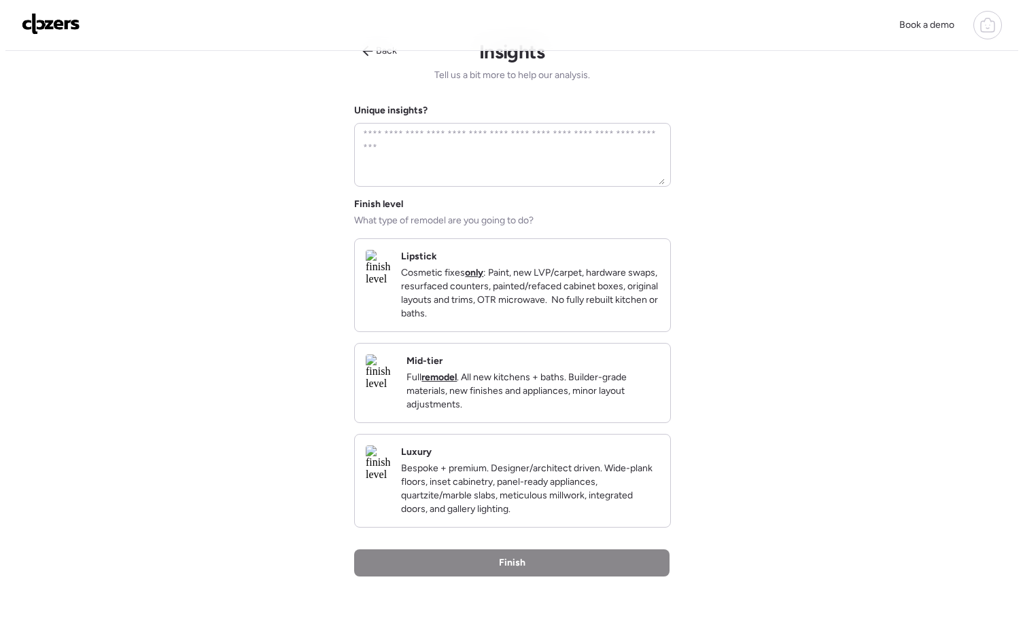
scroll to position [0, 0]
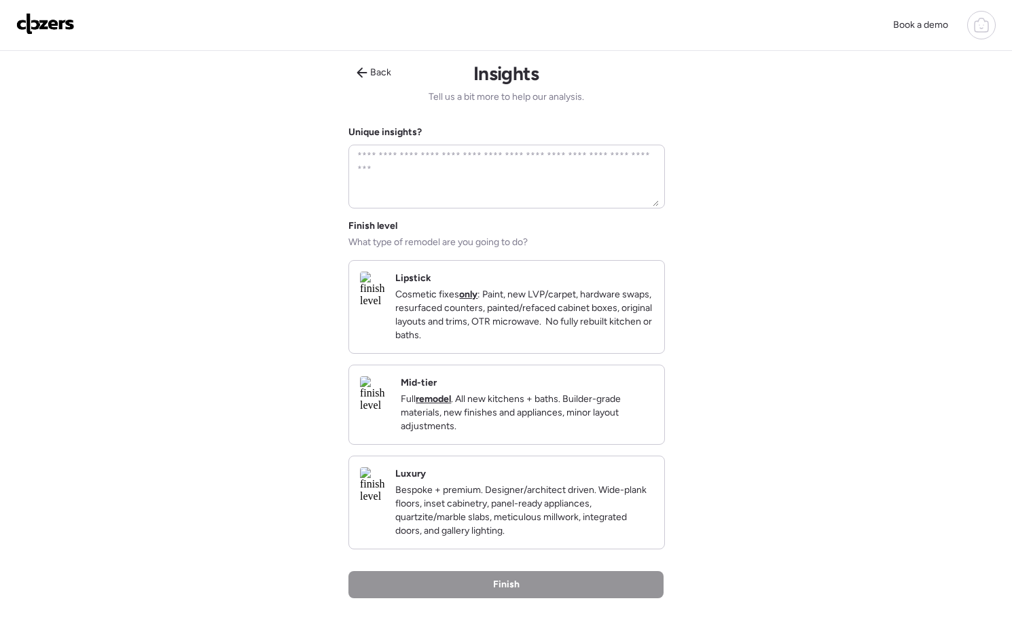
click at [507, 411] on p "Full remodel . All new kitchens + baths. Builder-grade materials, new finishes …" at bounding box center [527, 413] width 253 height 41
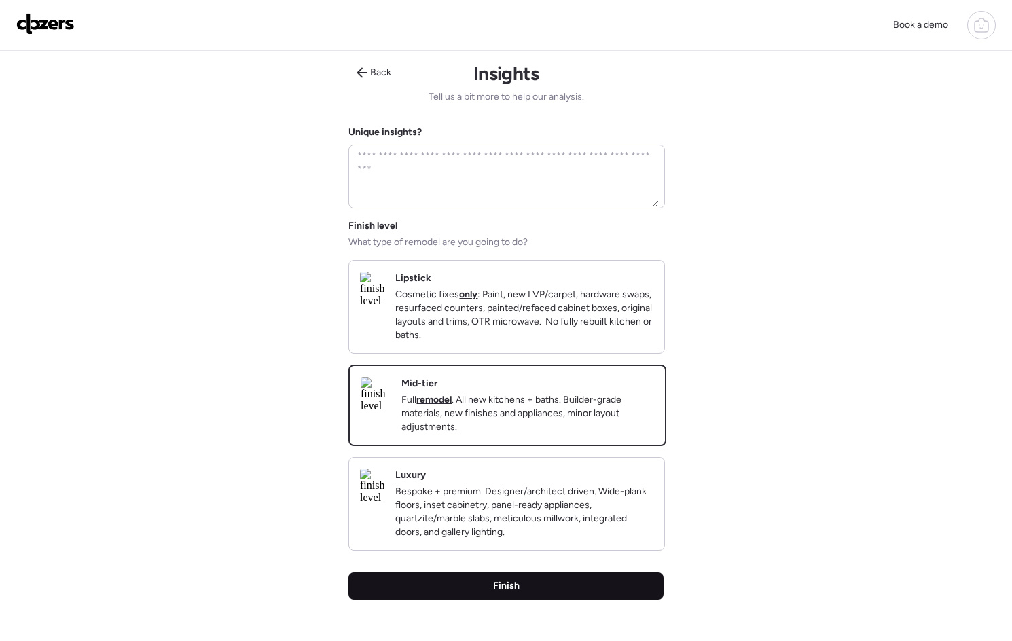
click at [535, 600] on div "Finish" at bounding box center [506, 586] width 315 height 27
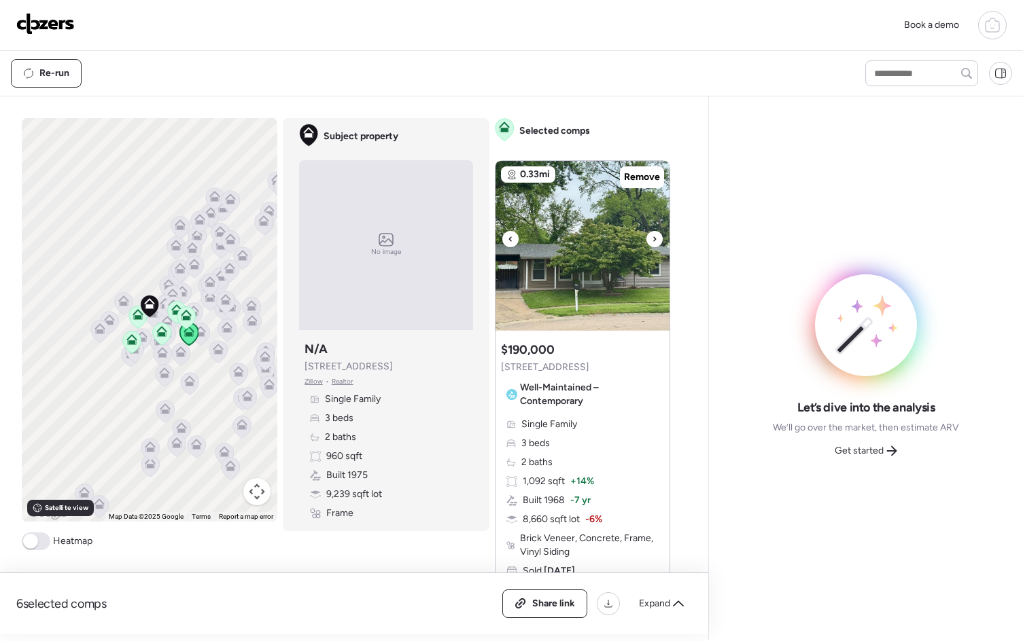
click at [654, 237] on div at bounding box center [654, 239] width 16 height 16
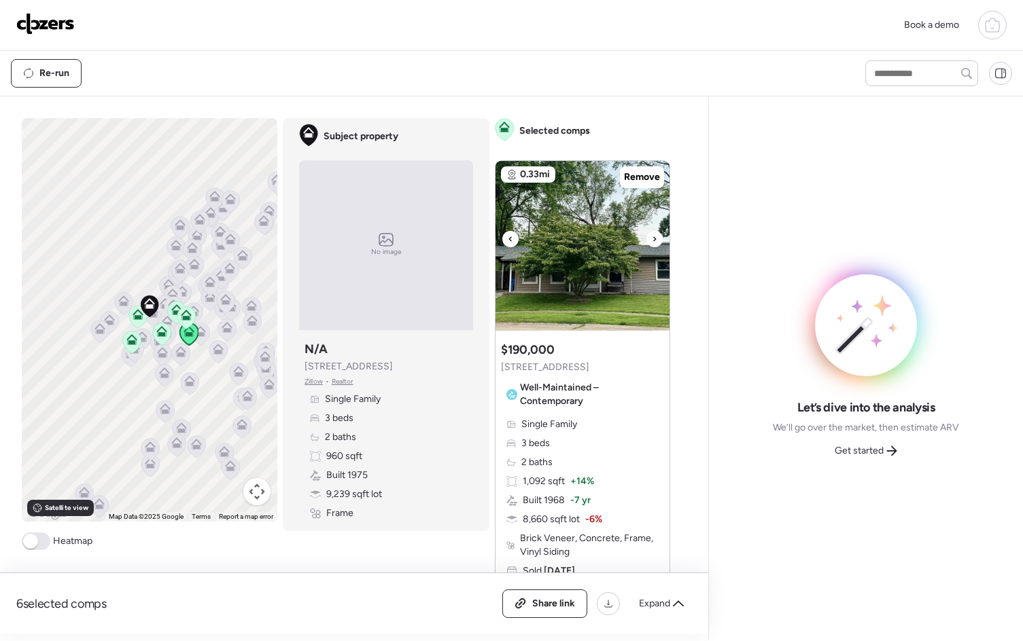
click at [654, 237] on div at bounding box center [654, 239] width 16 height 16
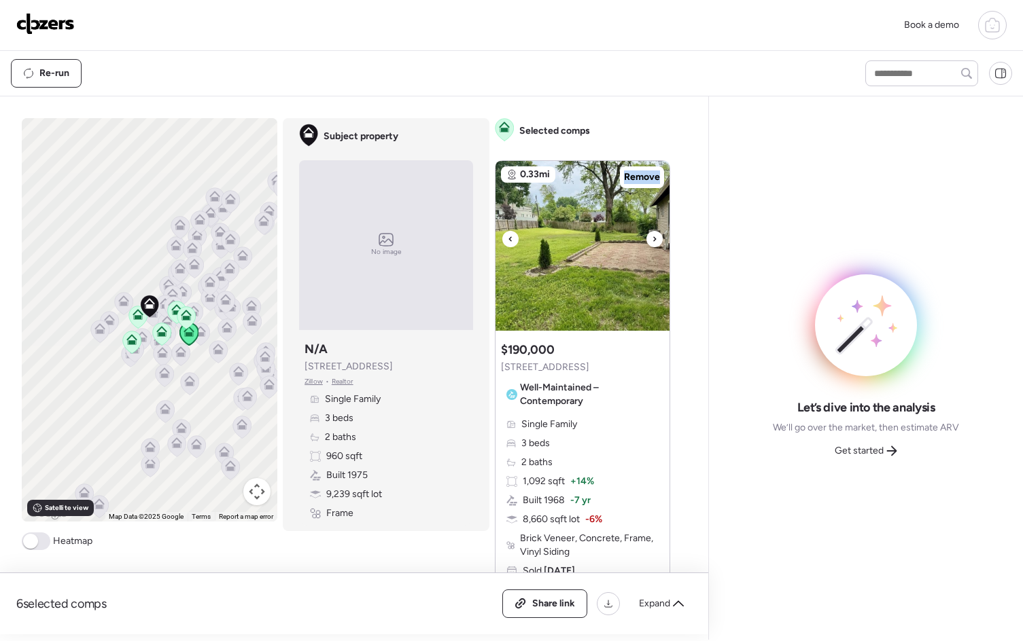
click at [654, 237] on div at bounding box center [654, 239] width 16 height 16
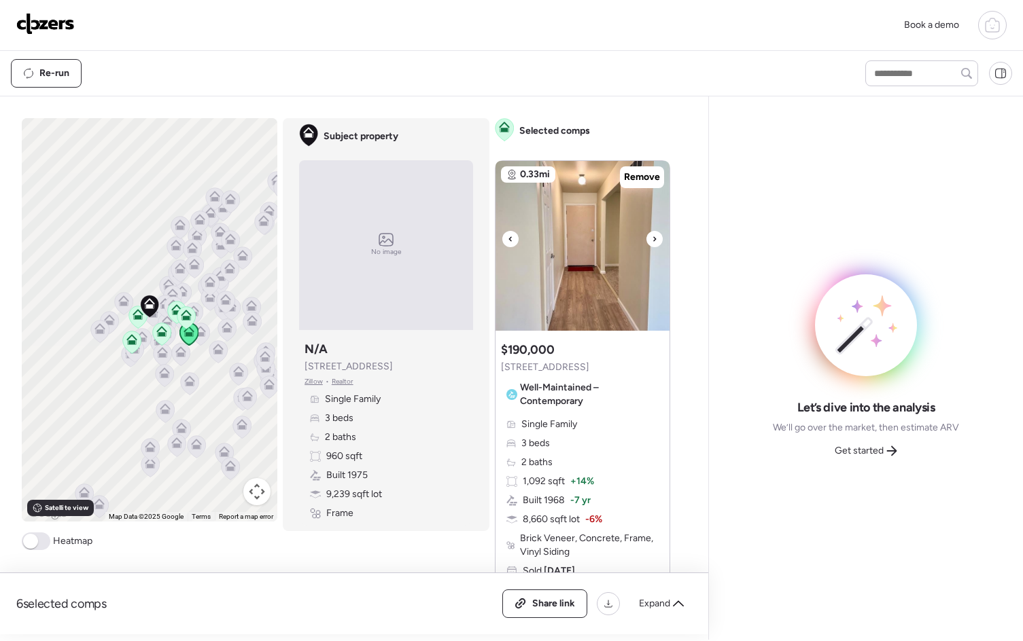
click at [654, 237] on div at bounding box center [654, 239] width 16 height 16
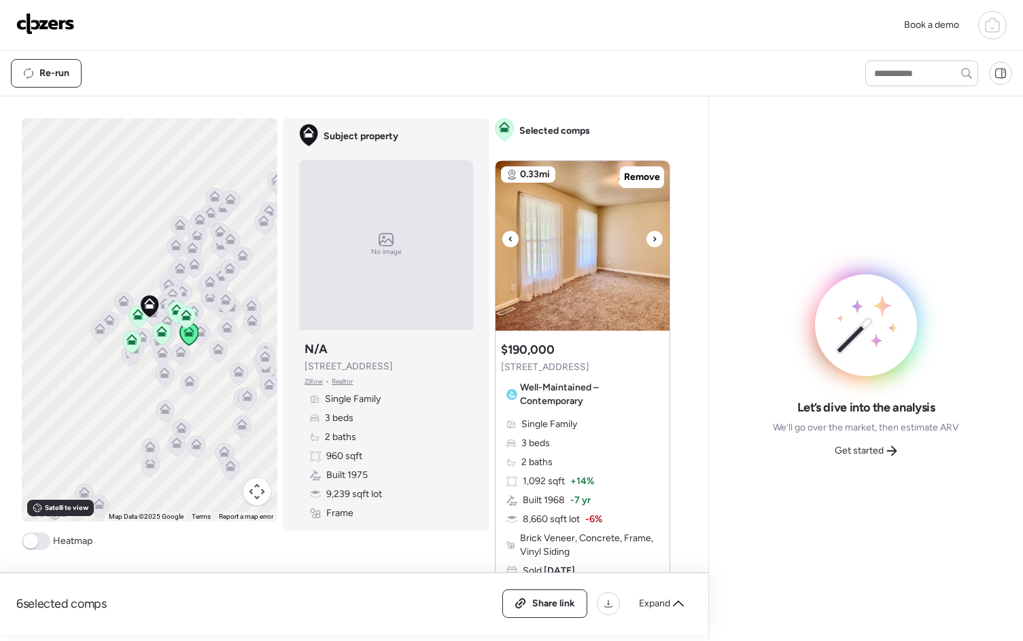
click at [654, 237] on div at bounding box center [654, 239] width 16 height 16
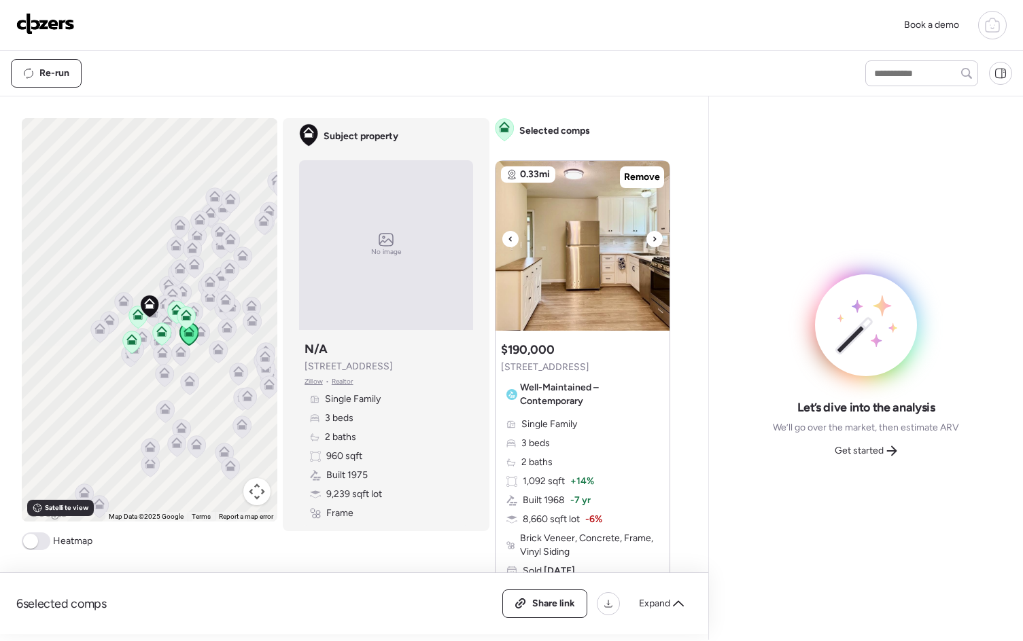
click at [654, 237] on div at bounding box center [654, 239] width 16 height 16
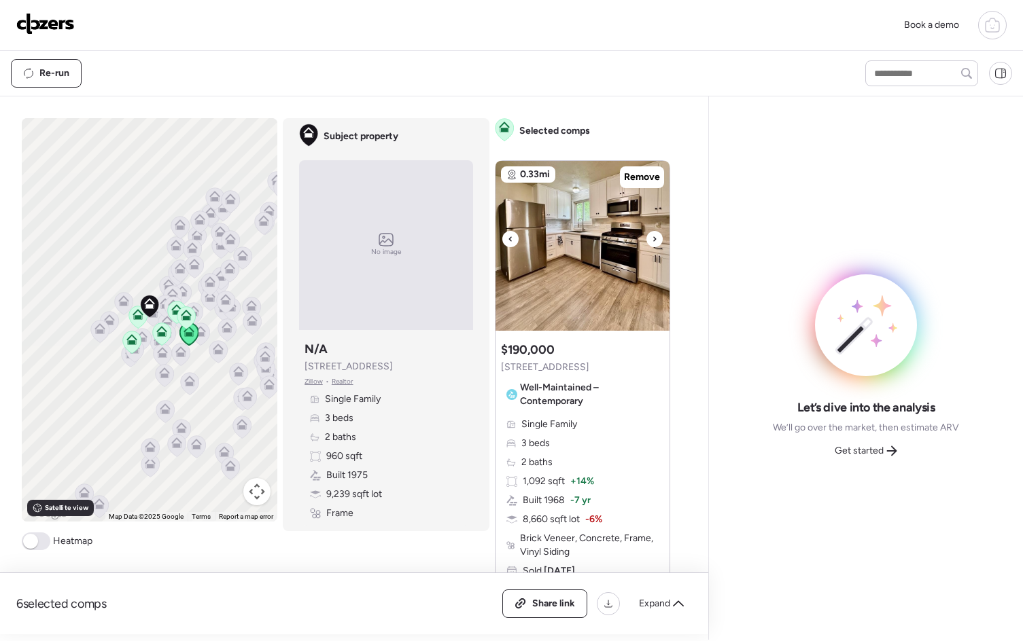
click at [654, 237] on div at bounding box center [654, 239] width 16 height 16
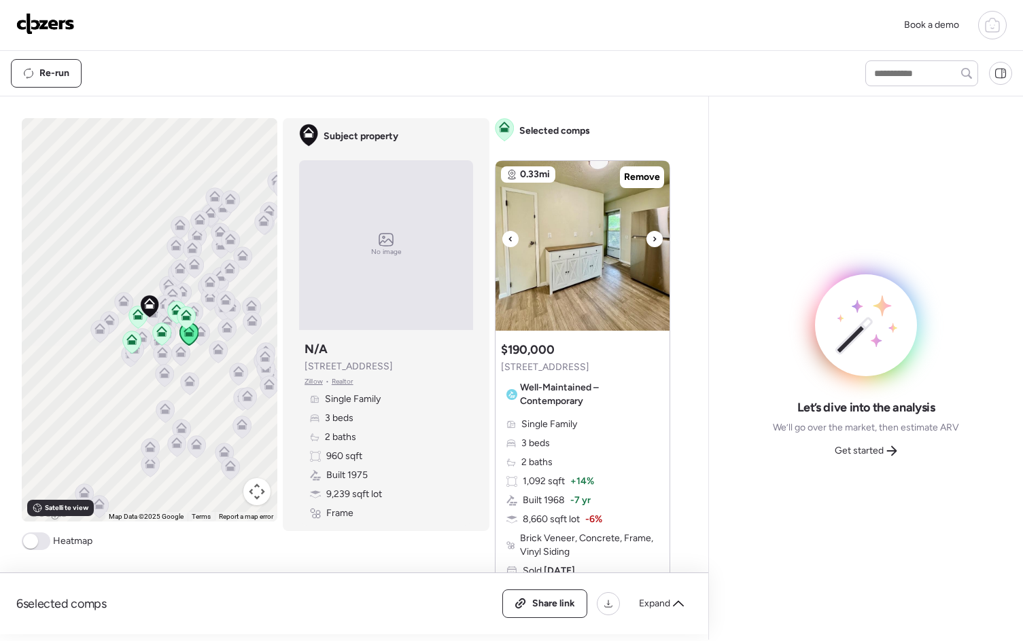
click at [654, 237] on div at bounding box center [654, 239] width 16 height 16
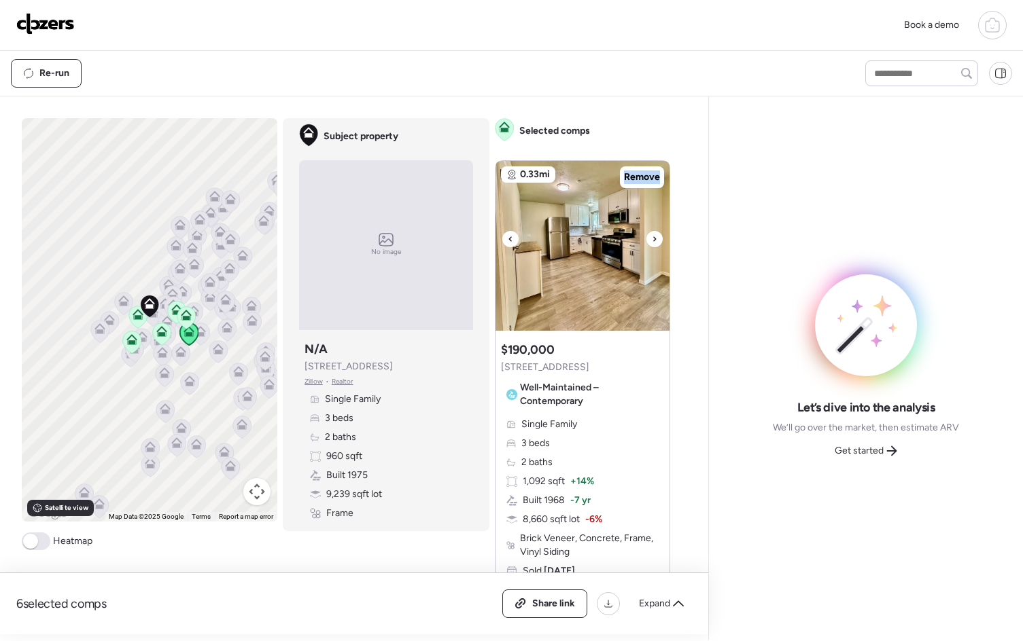
click at [654, 237] on div at bounding box center [654, 239] width 16 height 16
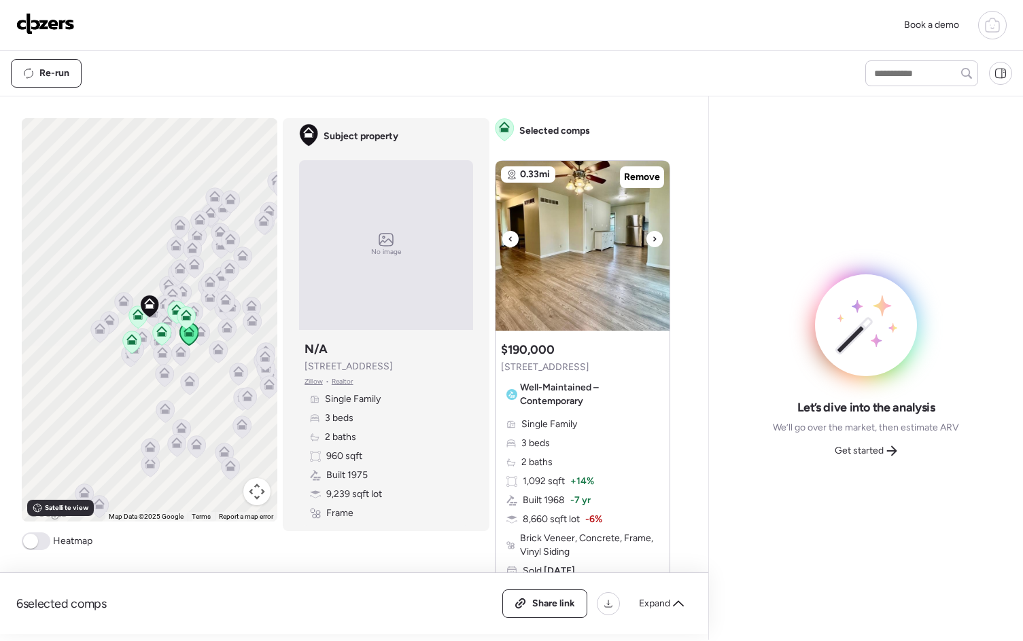
click at [654, 237] on div at bounding box center [654, 239] width 16 height 16
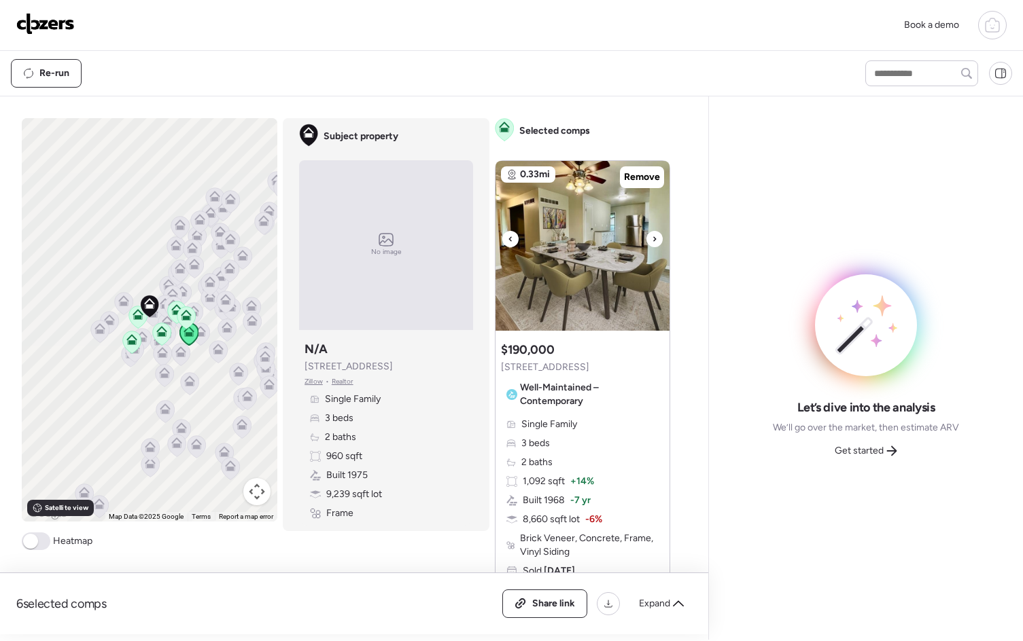
click at [654, 238] on div at bounding box center [654, 239] width 16 height 16
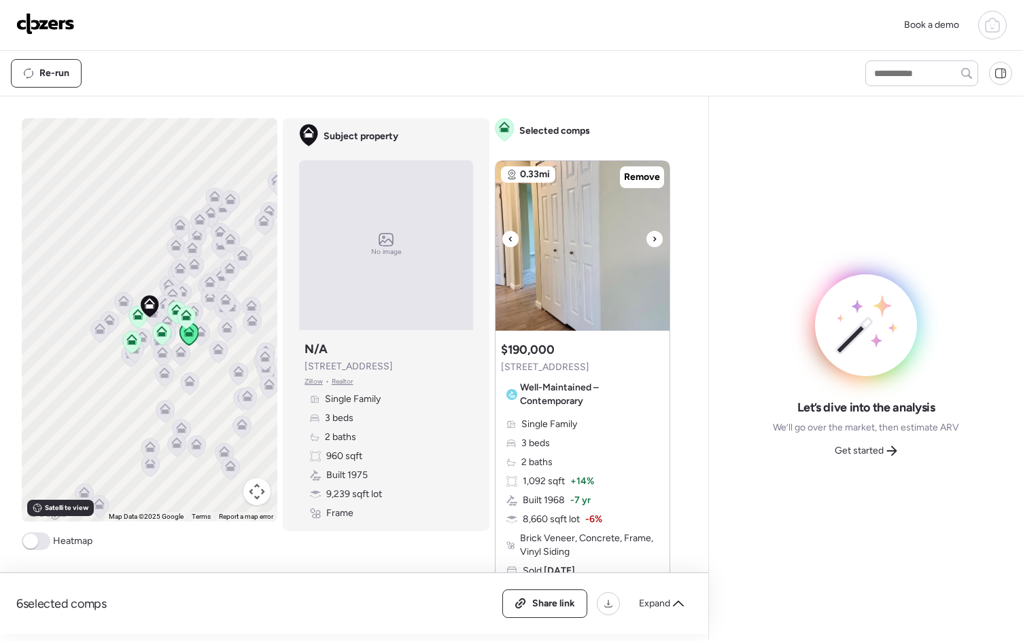
click at [654, 238] on div at bounding box center [654, 239] width 16 height 16
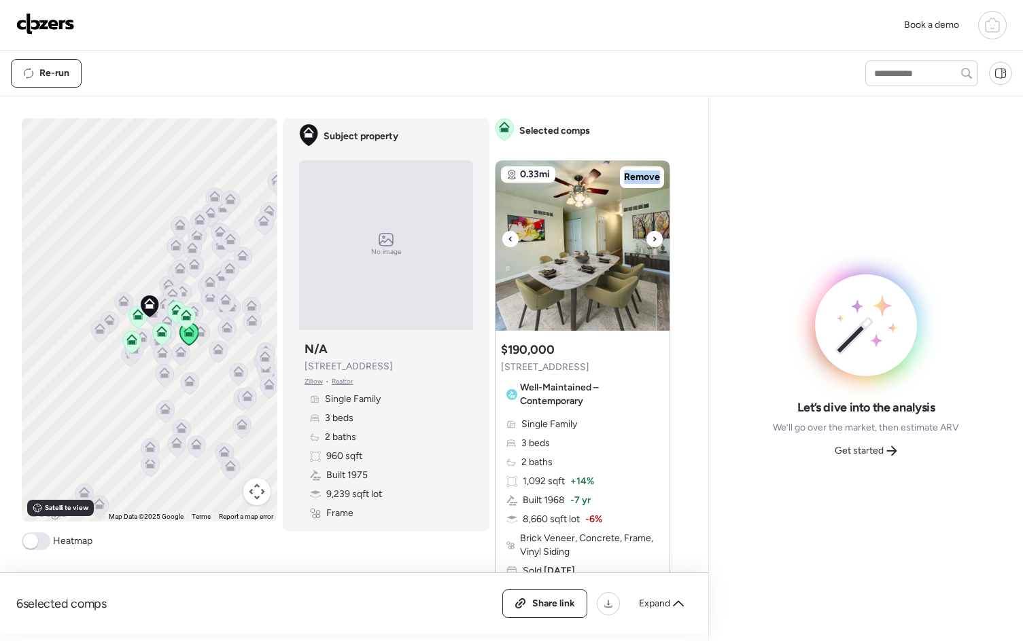
click at [654, 238] on div at bounding box center [654, 239] width 16 height 16
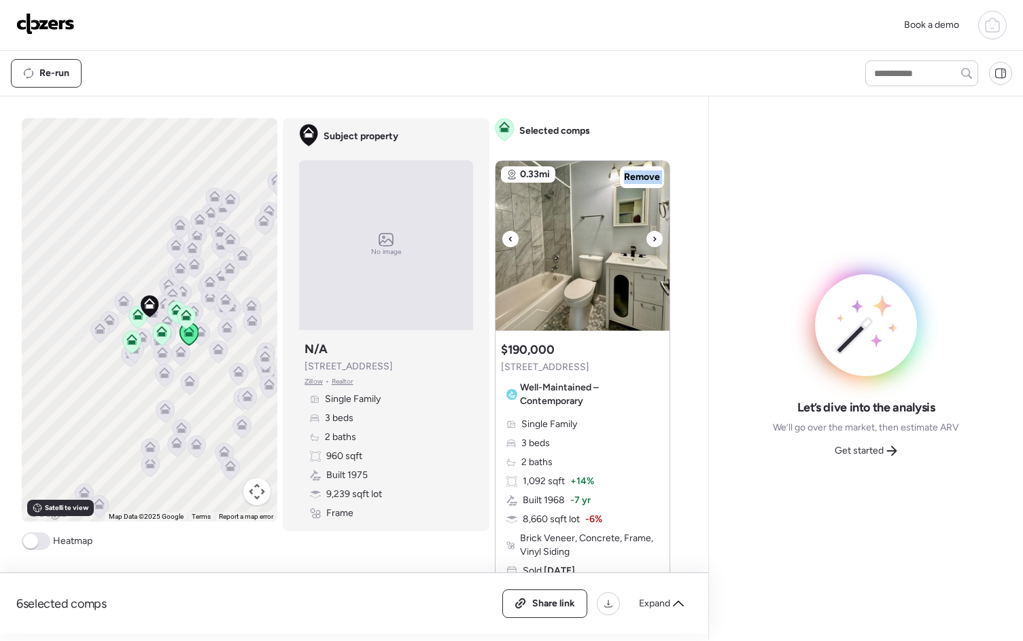
click at [654, 238] on div at bounding box center [654, 239] width 16 height 16
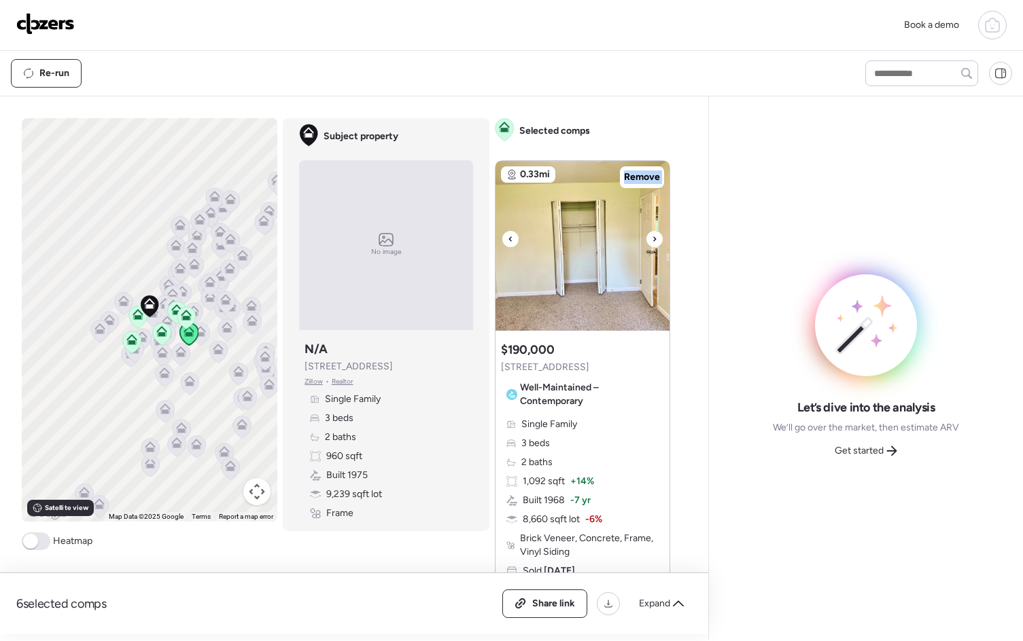
click at [654, 238] on div at bounding box center [654, 239] width 16 height 16
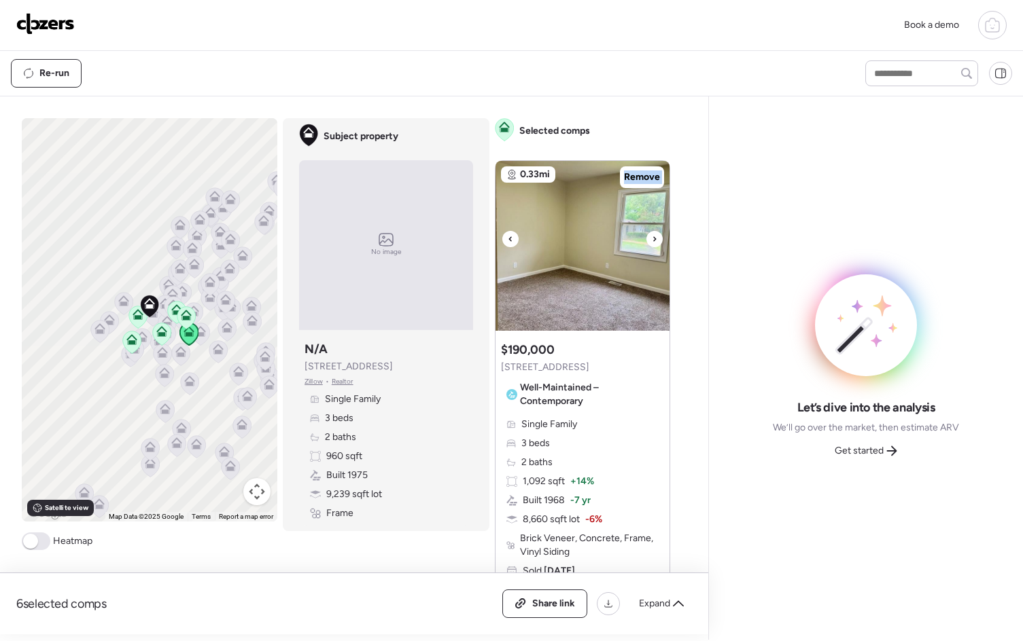
click at [654, 238] on div at bounding box center [654, 239] width 16 height 16
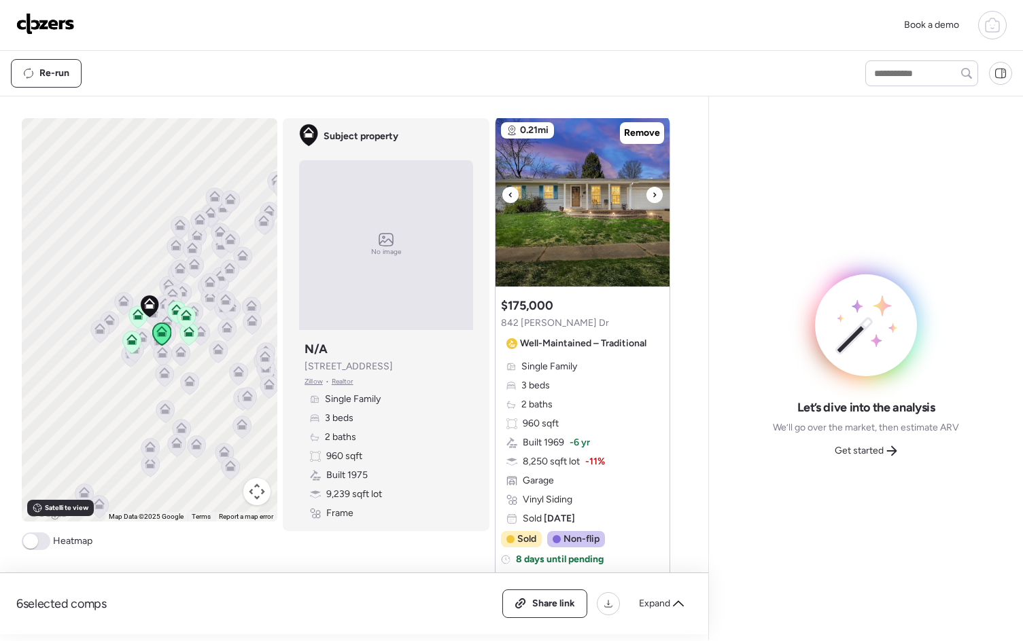
scroll to position [634, 0]
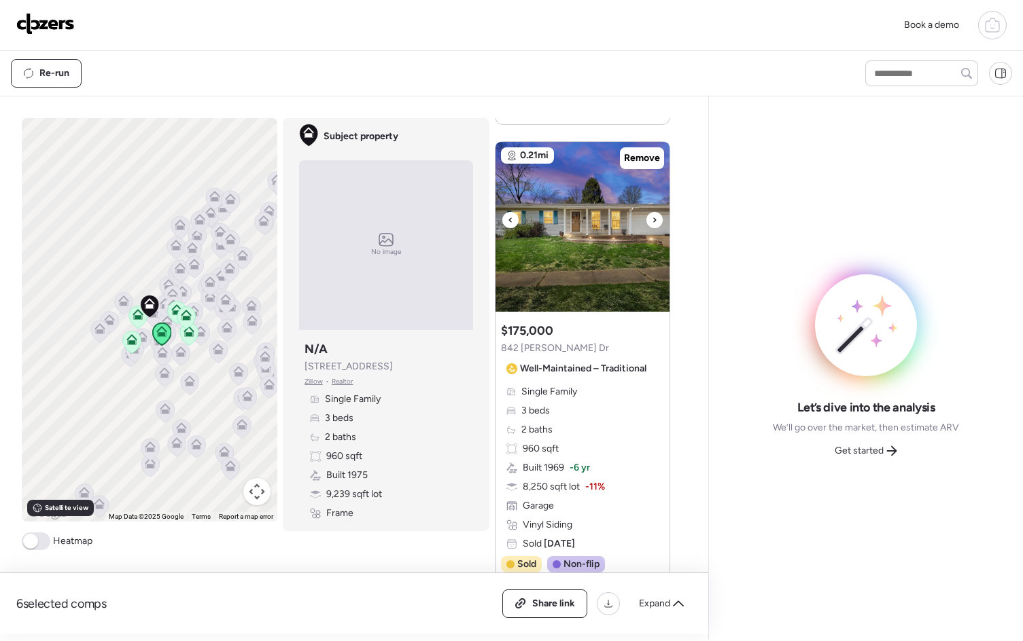
click at [652, 217] on icon at bounding box center [654, 220] width 5 height 16
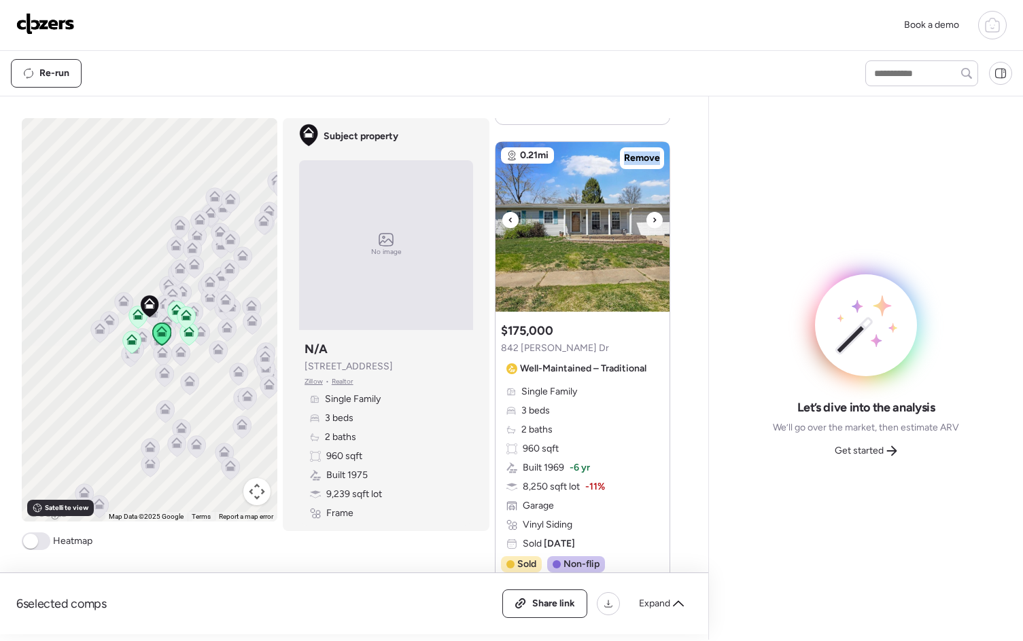
click at [652, 217] on icon at bounding box center [654, 220] width 5 height 16
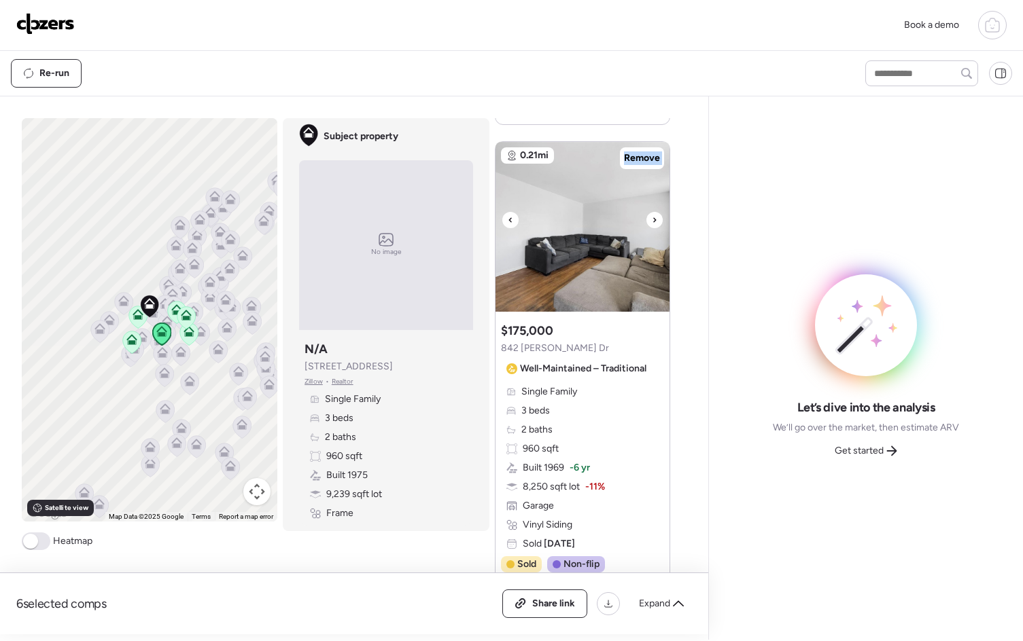
click at [652, 217] on icon at bounding box center [654, 220] width 5 height 16
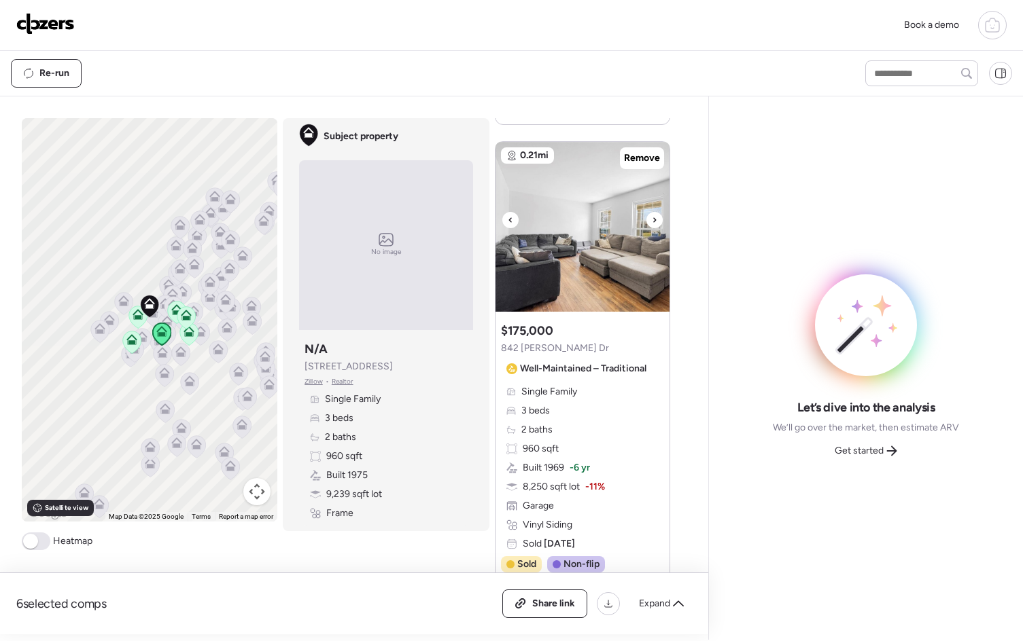
click at [652, 217] on icon at bounding box center [654, 220] width 5 height 16
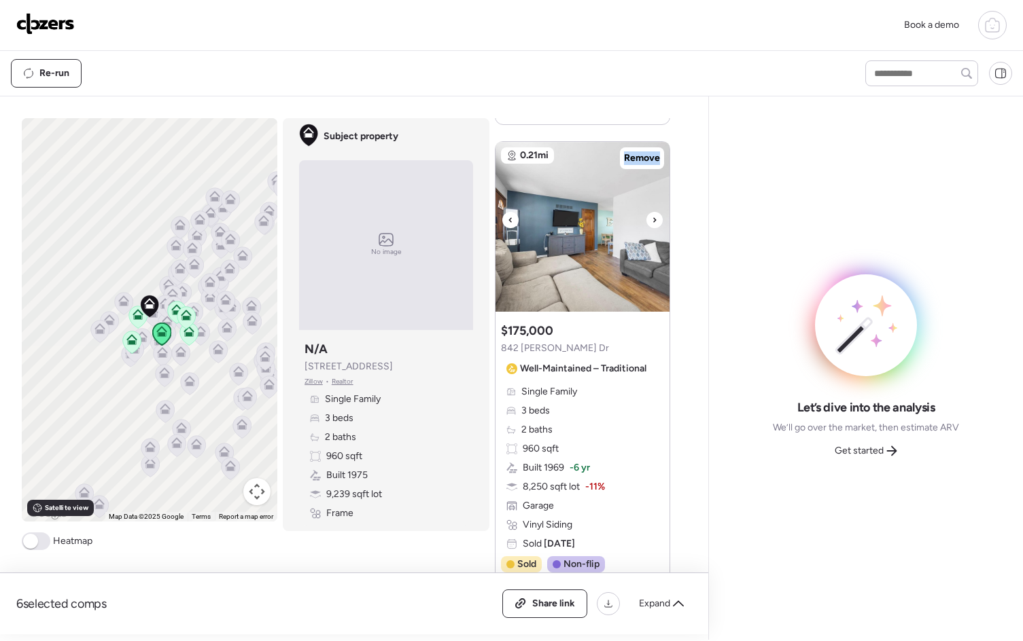
click at [652, 217] on icon at bounding box center [654, 220] width 5 height 16
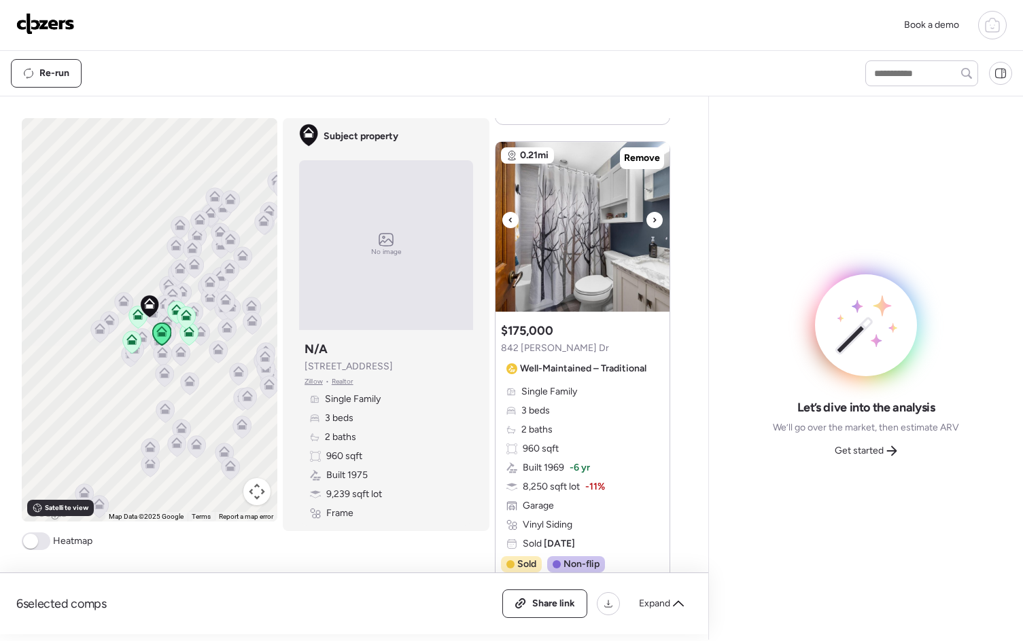
click at [652, 217] on icon at bounding box center [654, 220] width 5 height 16
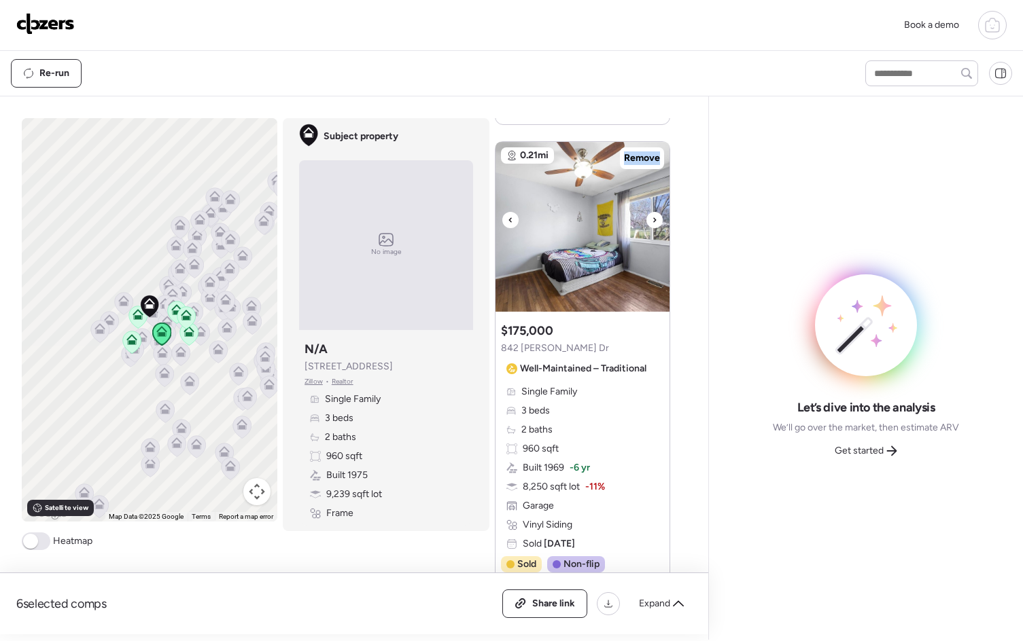
click at [652, 217] on icon at bounding box center [654, 220] width 5 height 16
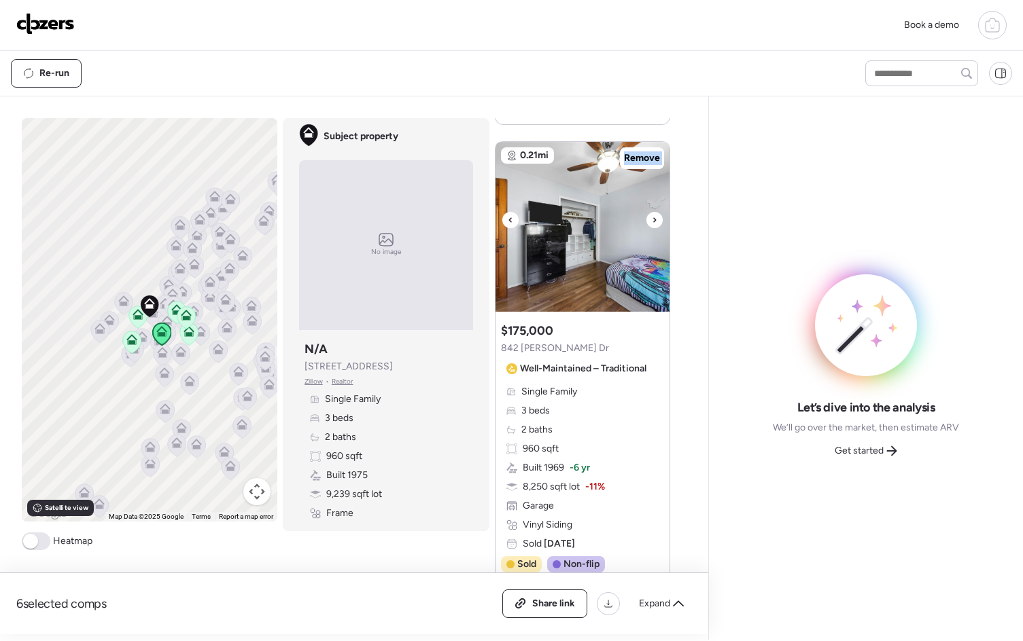
click at [652, 217] on icon at bounding box center [654, 220] width 5 height 16
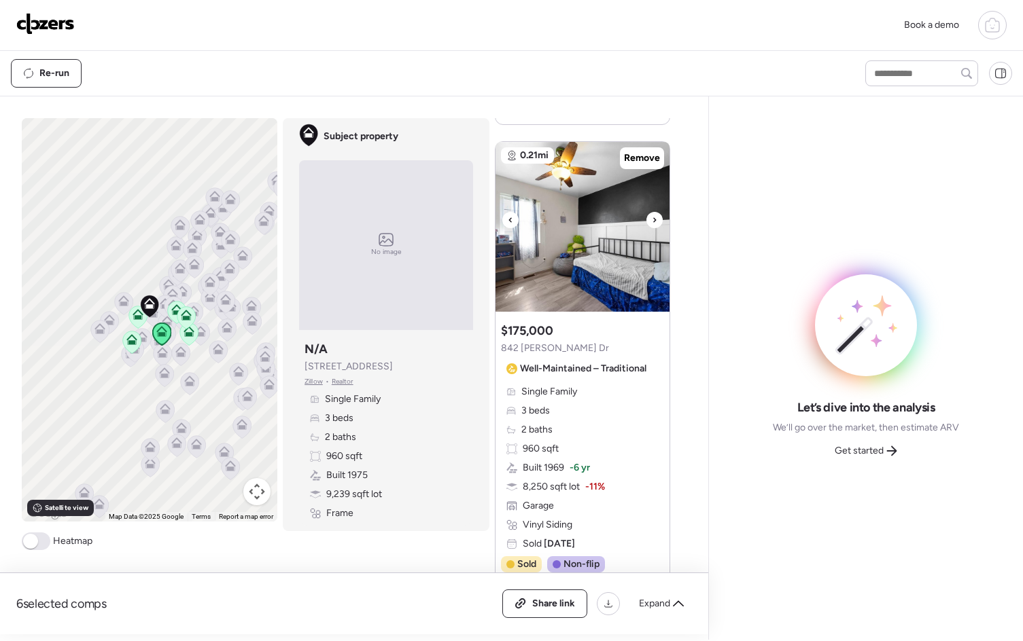
click at [653, 217] on icon at bounding box center [654, 219] width 3 height 5
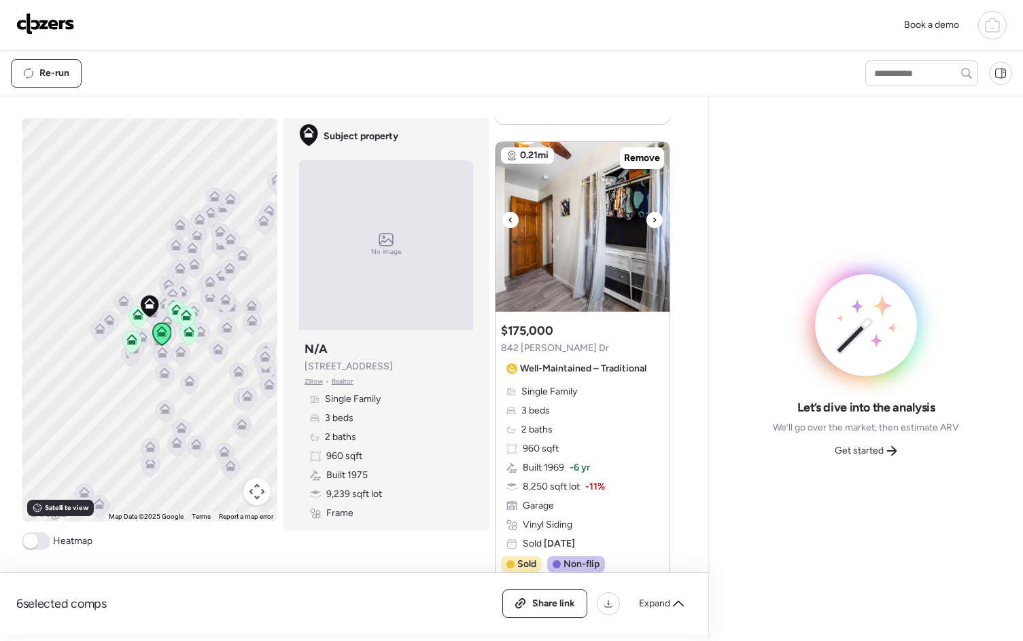
click at [653, 217] on icon at bounding box center [654, 219] width 3 height 5
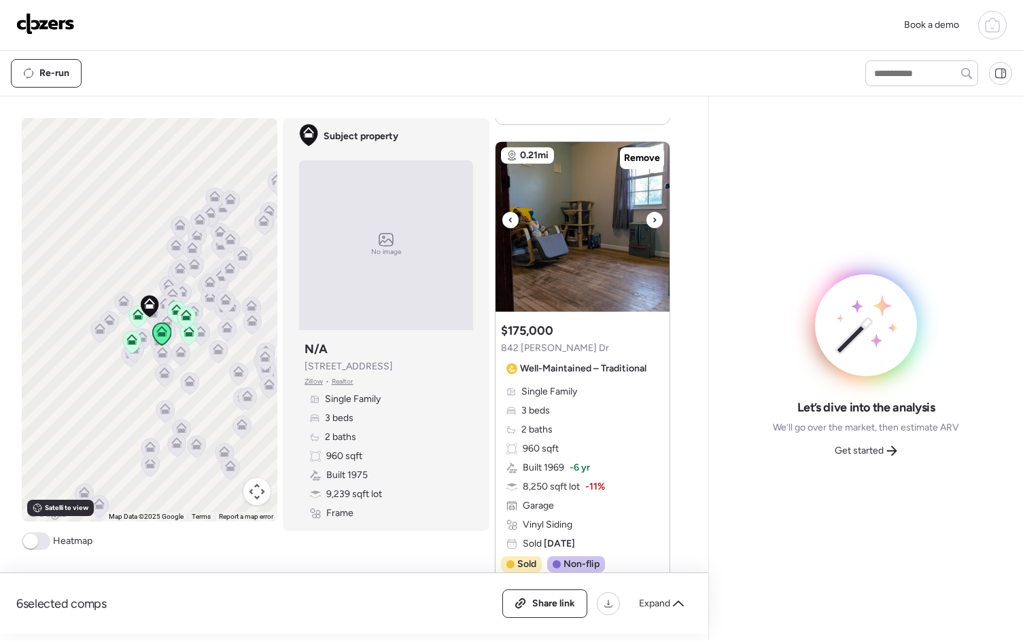
click at [653, 217] on icon at bounding box center [654, 219] width 3 height 5
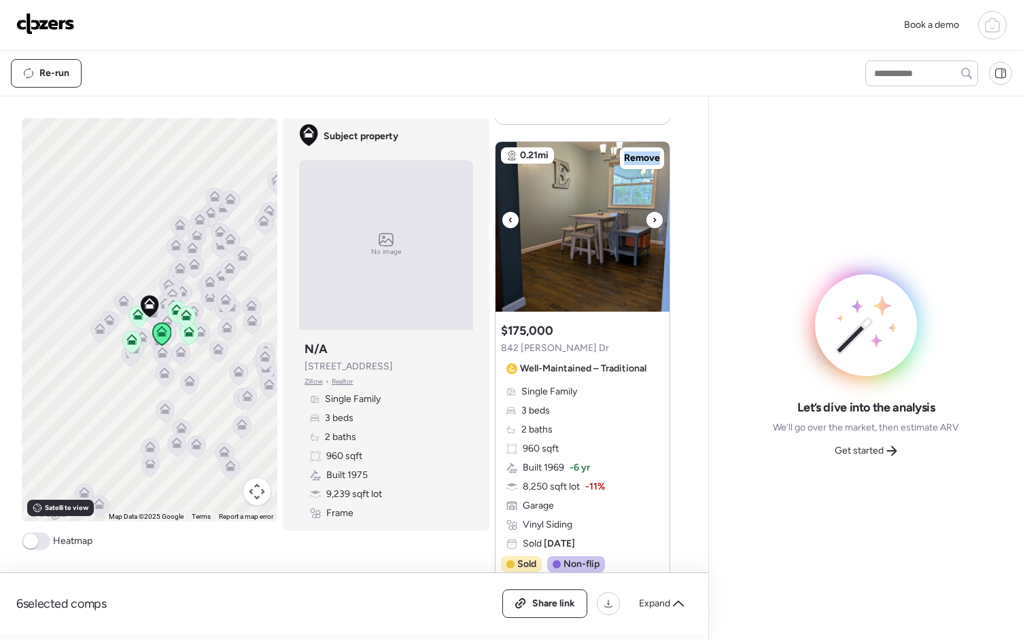
click at [653, 217] on icon at bounding box center [654, 219] width 3 height 5
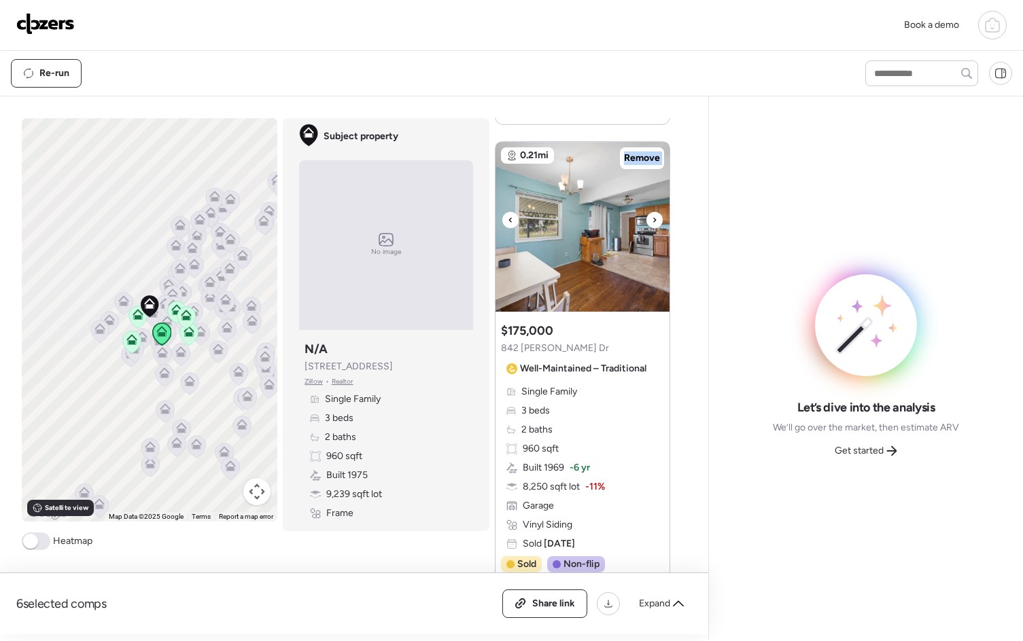
click at [653, 217] on icon at bounding box center [654, 219] width 3 height 5
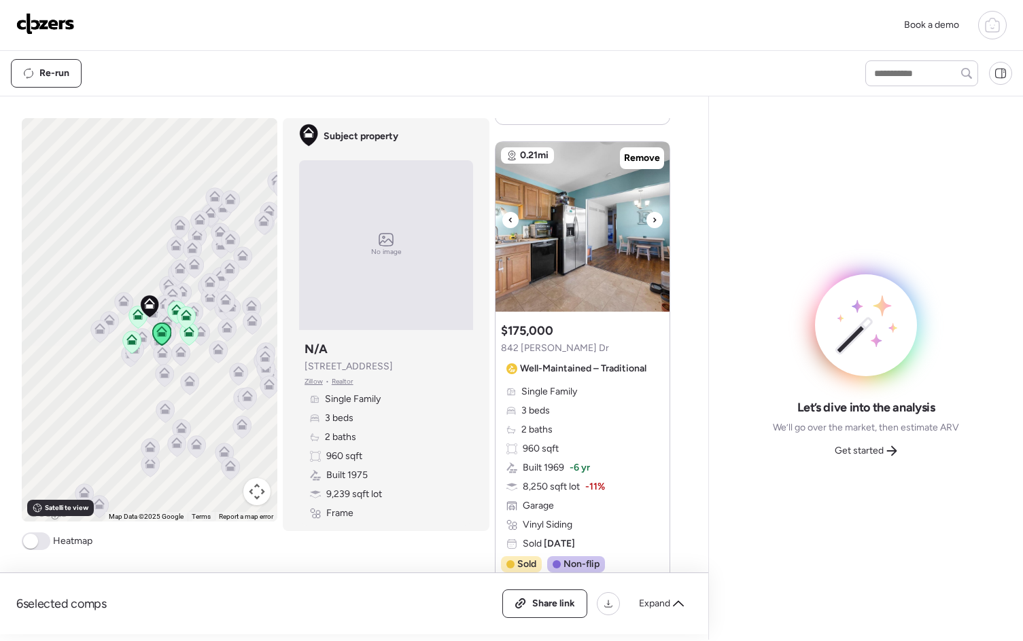
click at [653, 217] on icon at bounding box center [654, 219] width 3 height 5
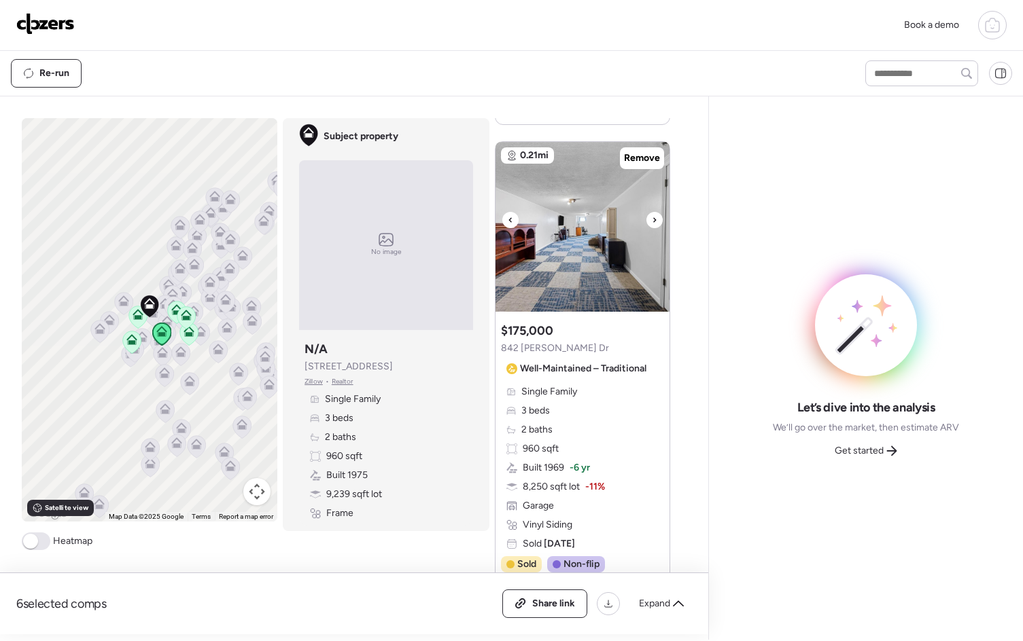
click at [653, 217] on icon at bounding box center [654, 219] width 3 height 5
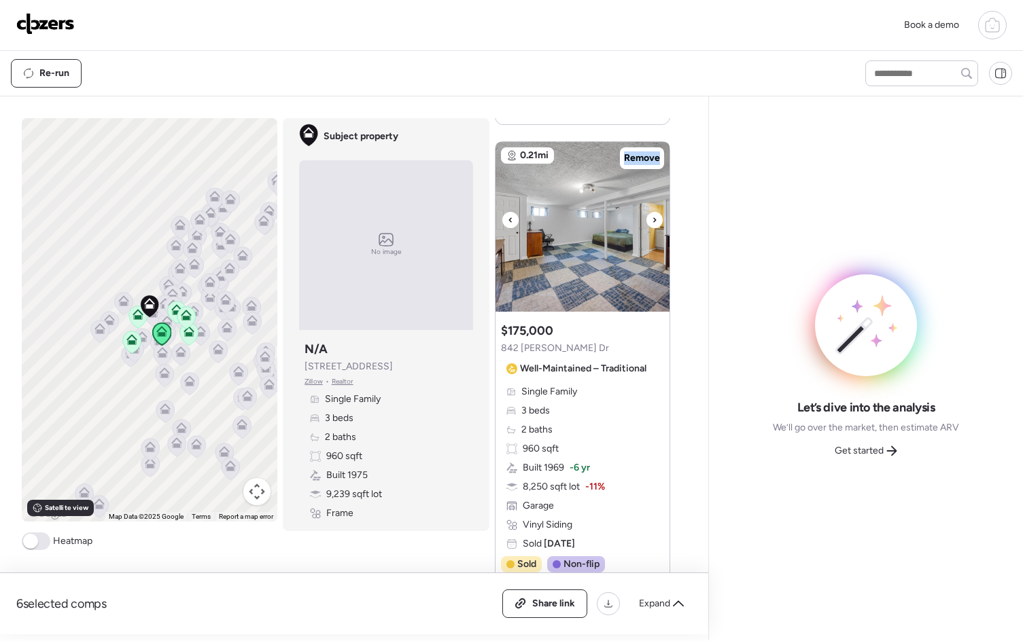
click at [653, 217] on icon at bounding box center [654, 219] width 3 height 5
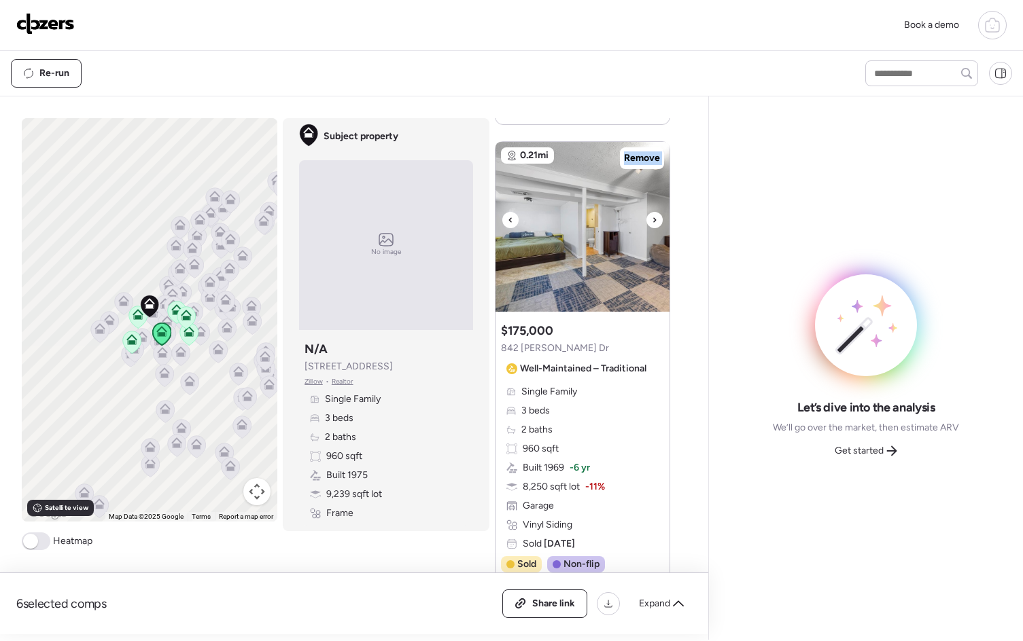
click at [653, 217] on icon at bounding box center [654, 219] width 3 height 5
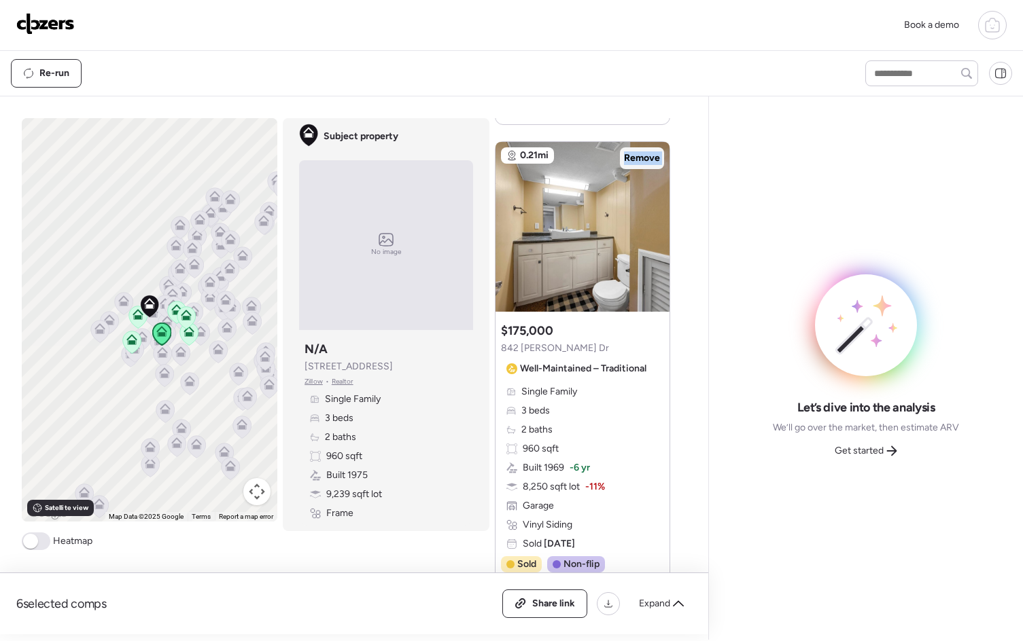
click at [635, 160] on span "Remove" at bounding box center [642, 159] width 36 height 14
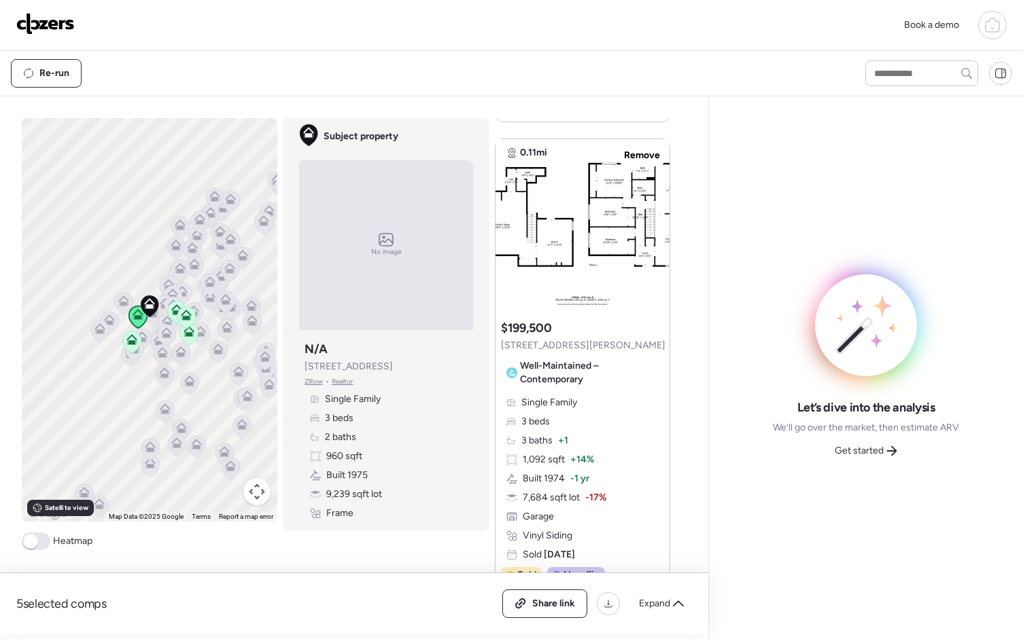
scroll to position [614, 0]
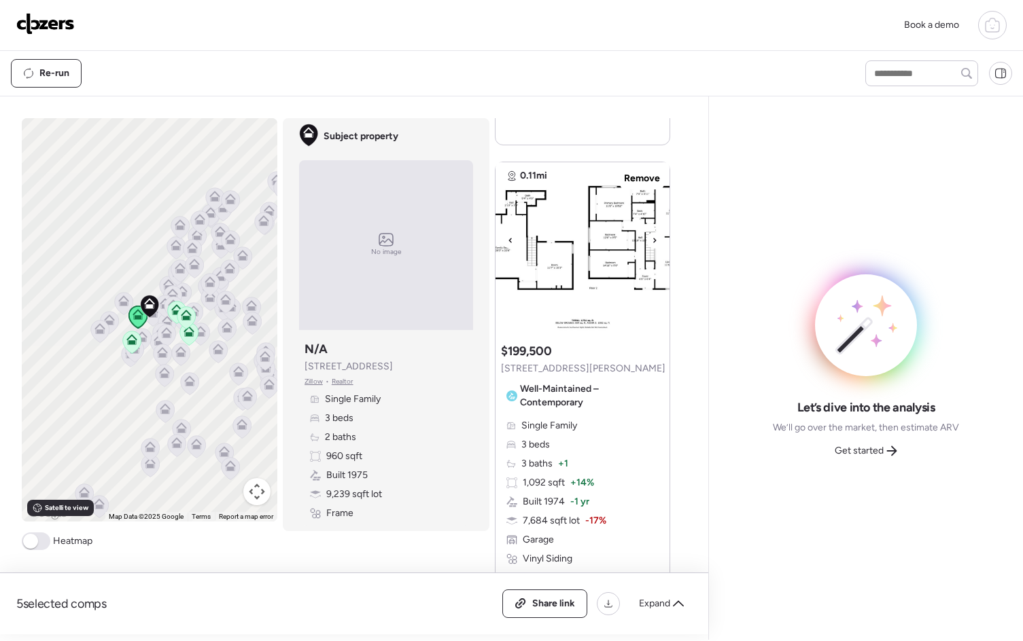
click at [652, 241] on icon at bounding box center [654, 240] width 5 height 16
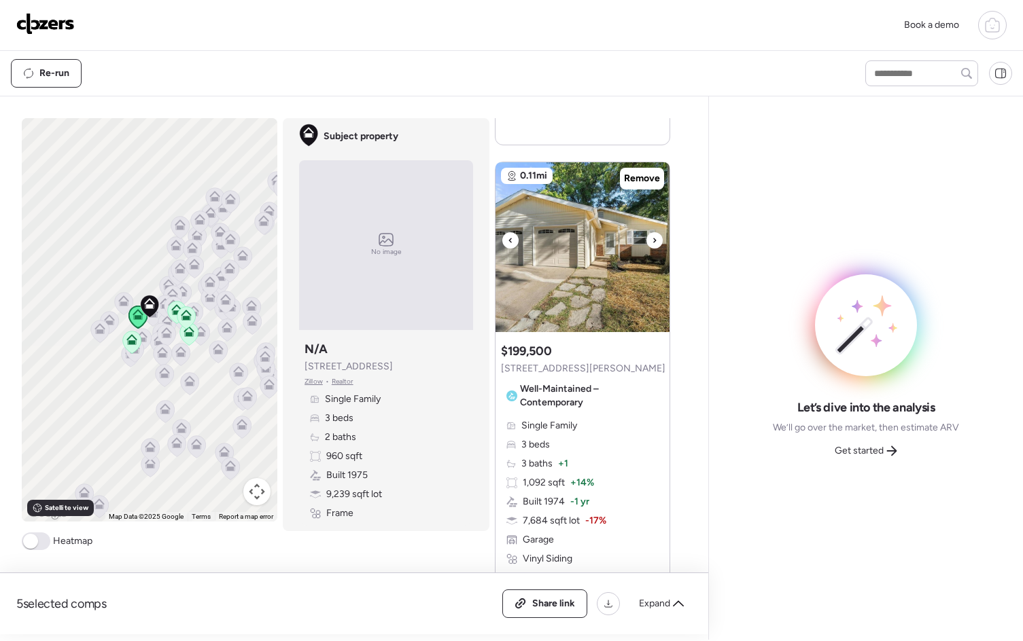
click at [652, 241] on icon at bounding box center [654, 240] width 5 height 16
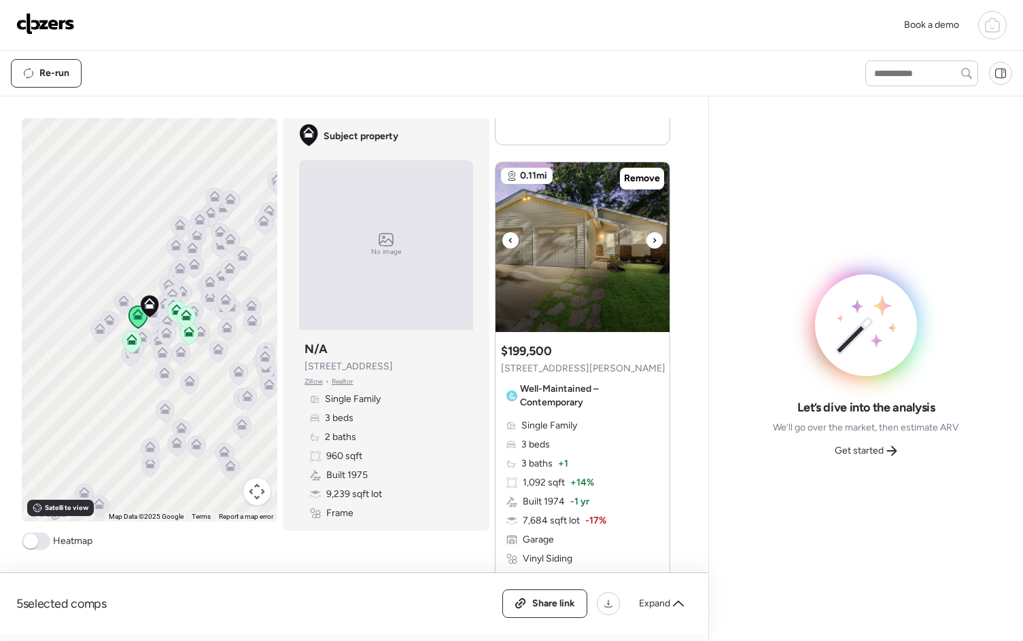
click at [652, 241] on icon at bounding box center [654, 240] width 5 height 16
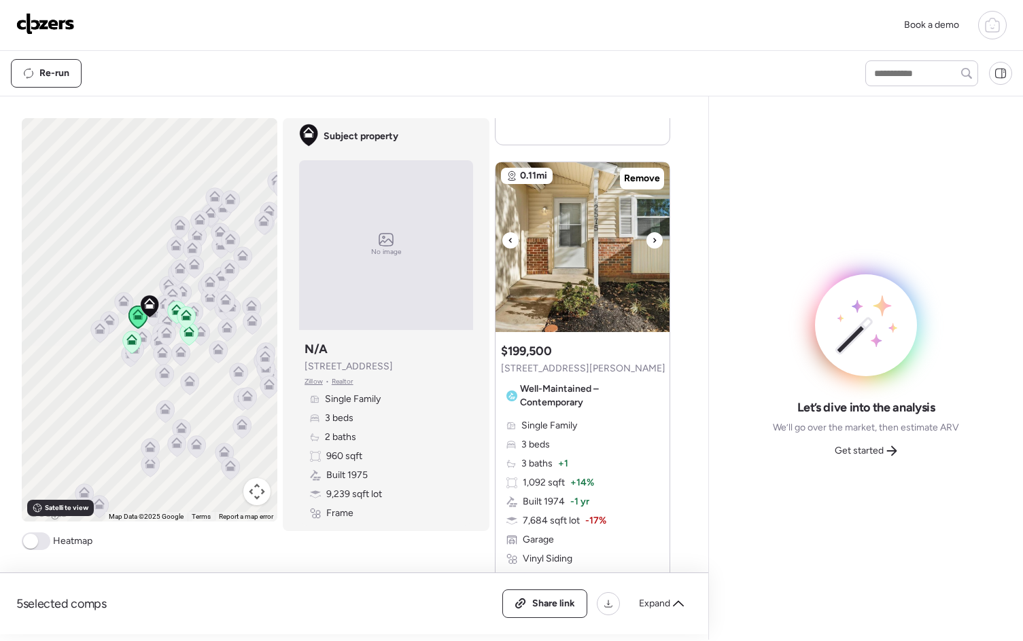
click at [652, 241] on icon at bounding box center [654, 240] width 5 height 16
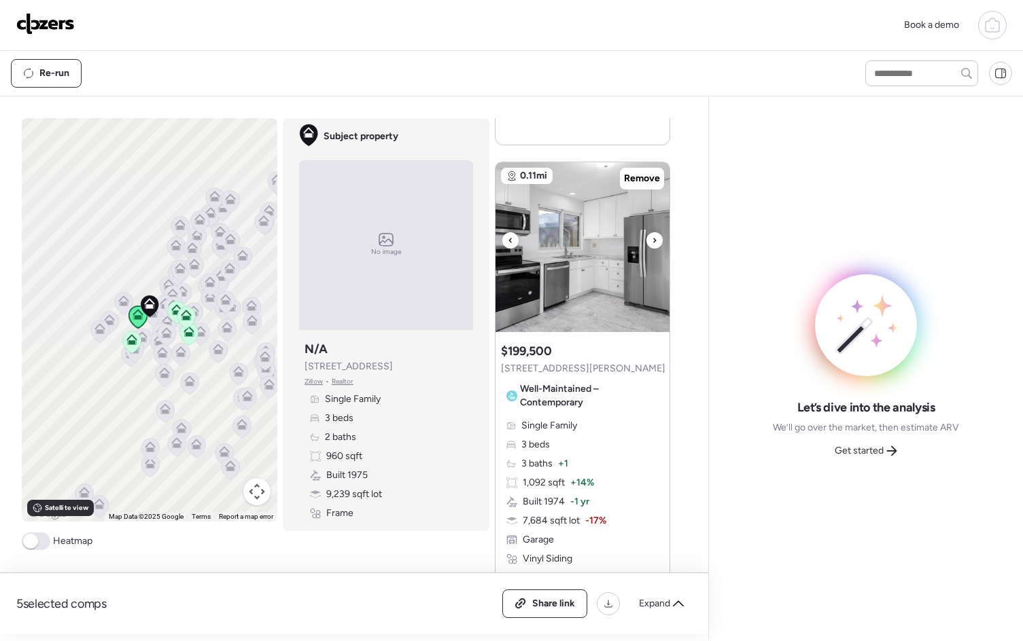
click at [652, 241] on icon at bounding box center [654, 240] width 5 height 16
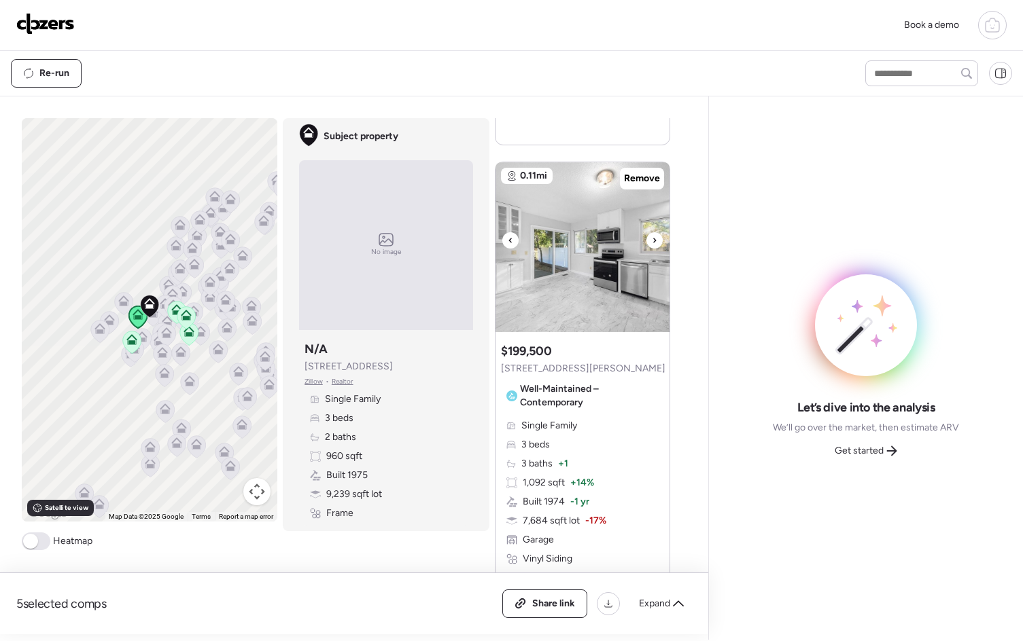
click at [652, 241] on icon at bounding box center [654, 240] width 5 height 16
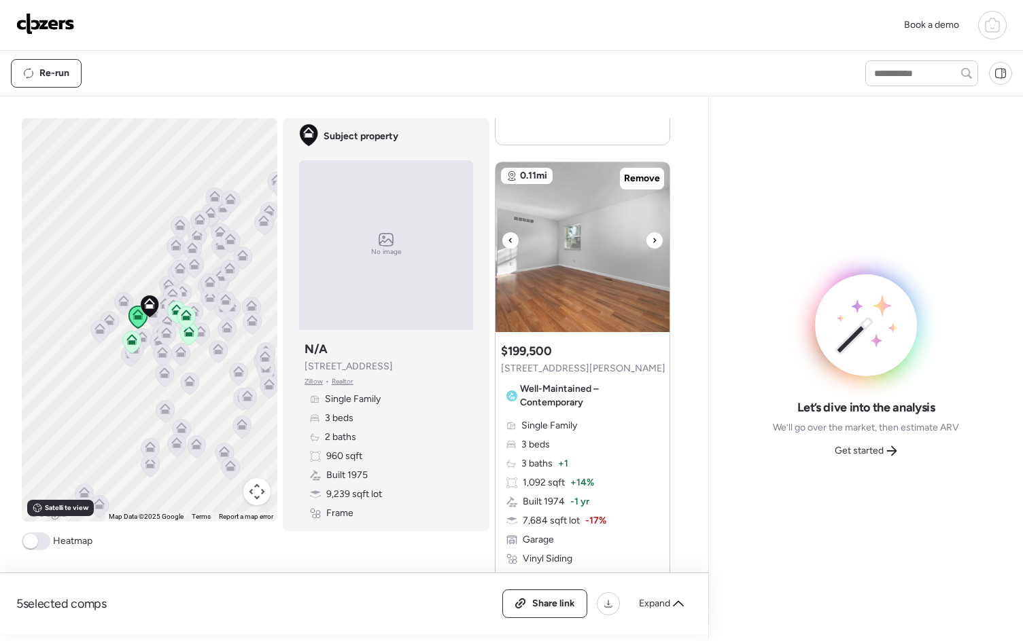
click at [652, 241] on icon at bounding box center [654, 240] width 5 height 16
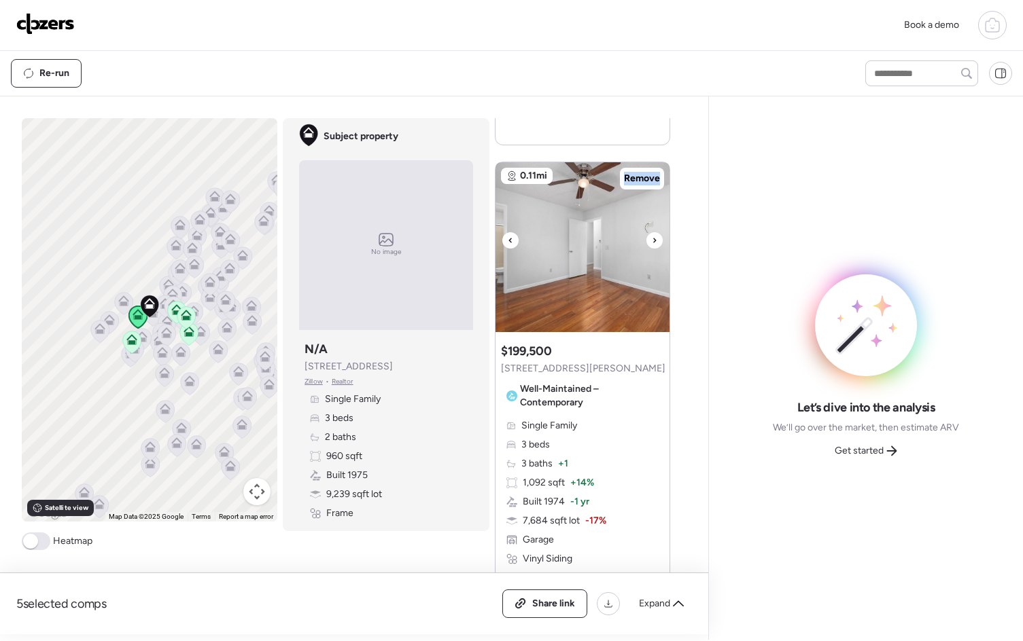
click at [652, 241] on icon at bounding box center [654, 240] width 5 height 16
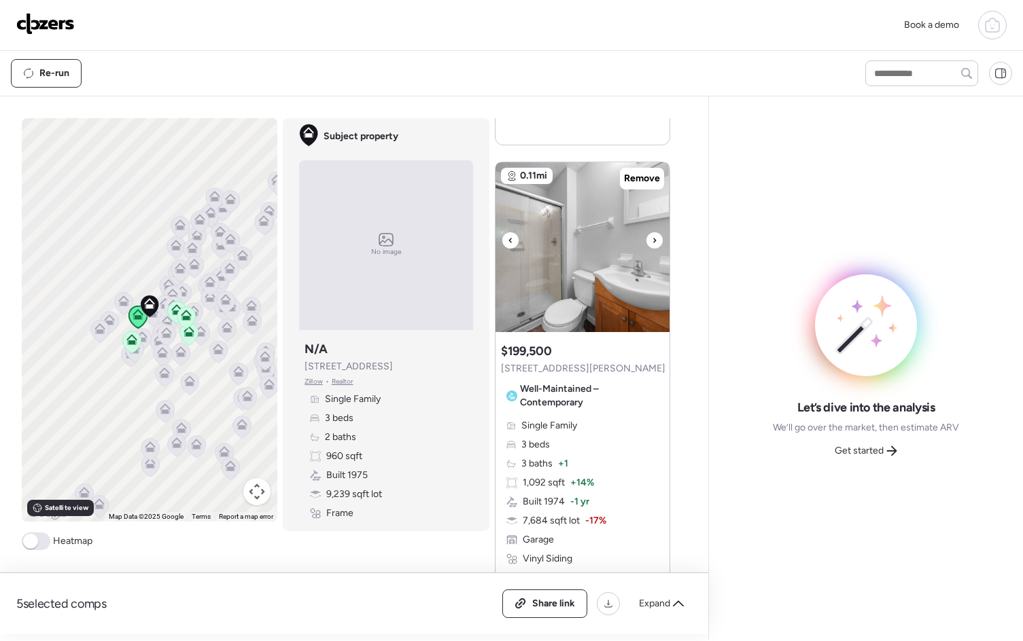
click at [652, 241] on icon at bounding box center [654, 240] width 5 height 16
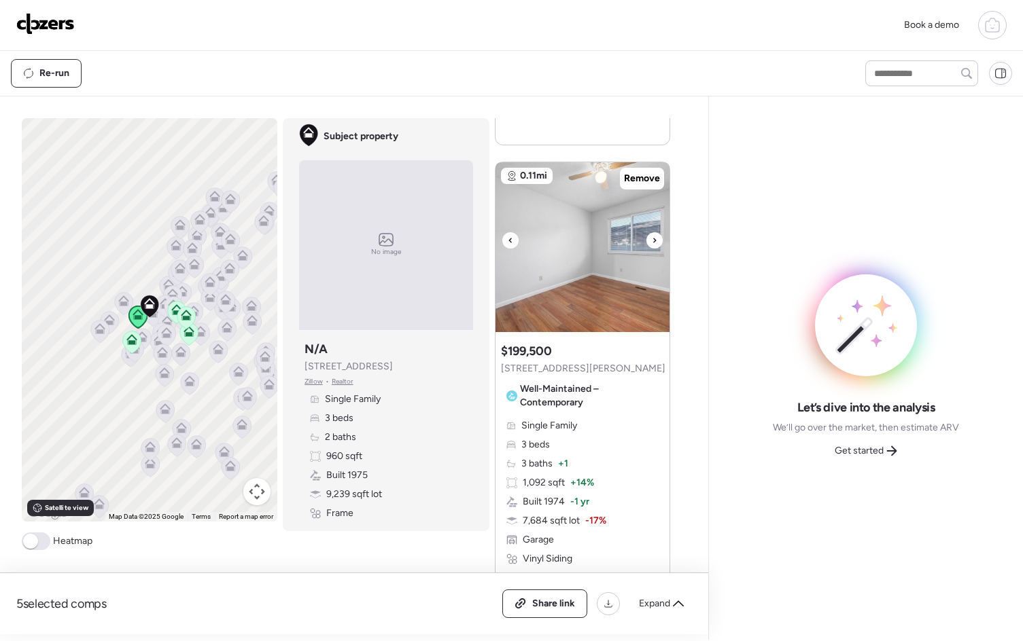
click at [652, 241] on icon at bounding box center [654, 240] width 5 height 16
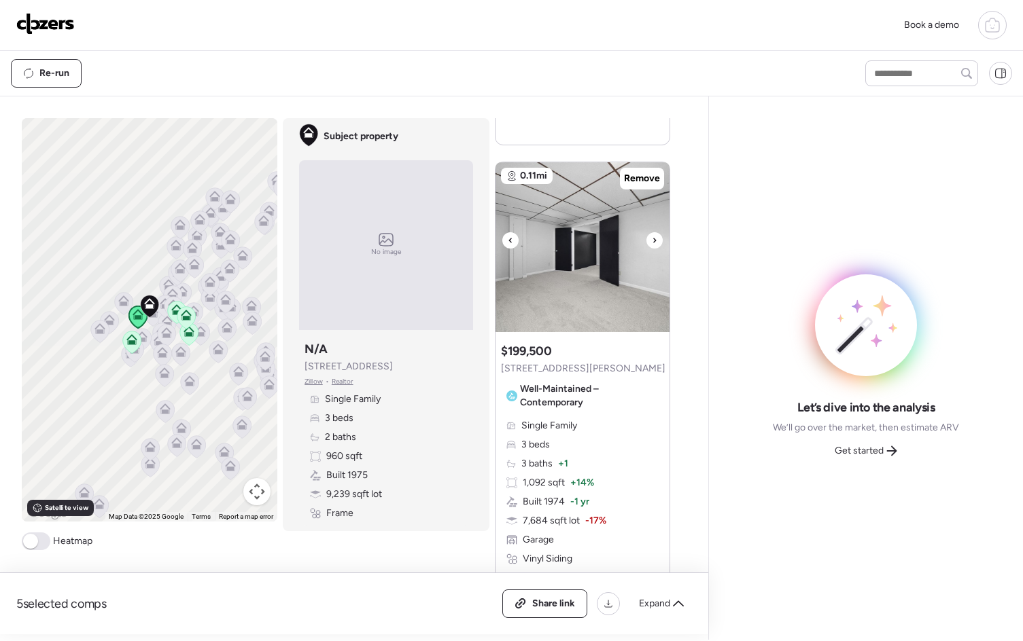
click at [652, 241] on icon at bounding box center [654, 240] width 5 height 16
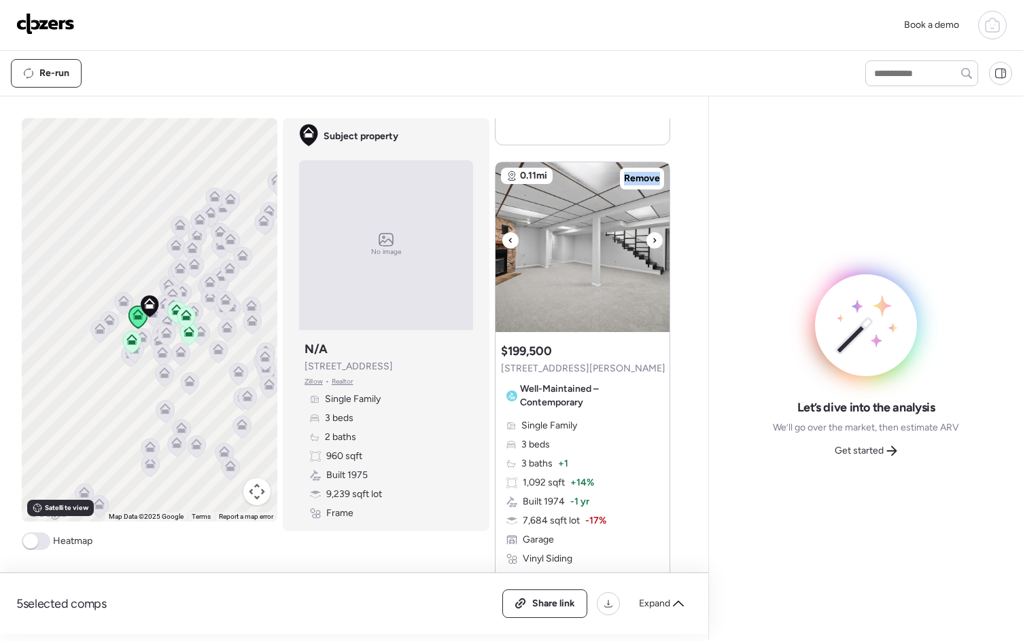
click at [652, 241] on icon at bounding box center [654, 240] width 5 height 16
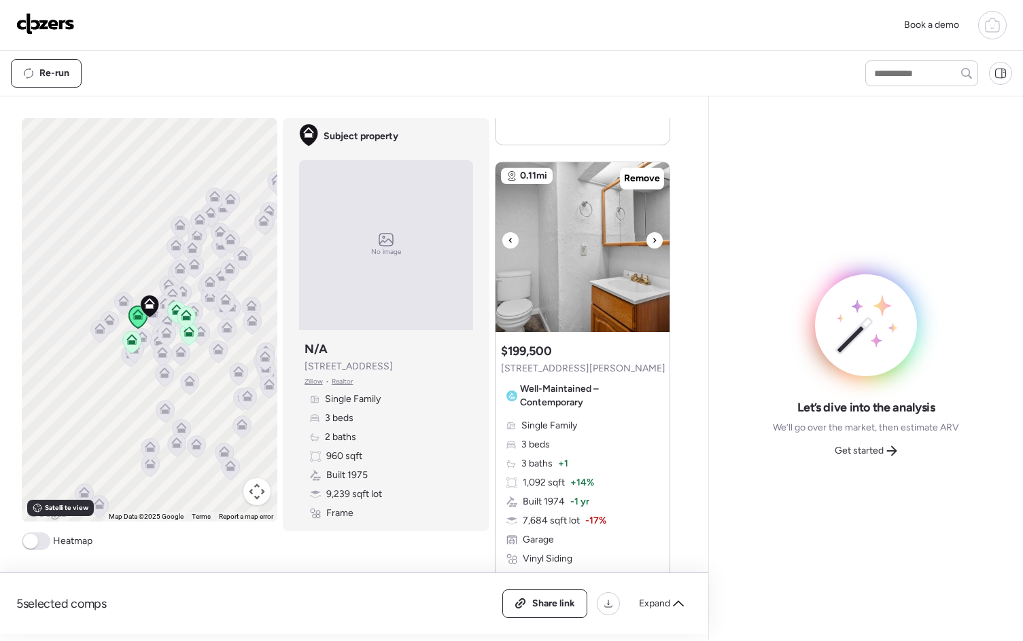
click at [652, 241] on icon at bounding box center [654, 240] width 5 height 16
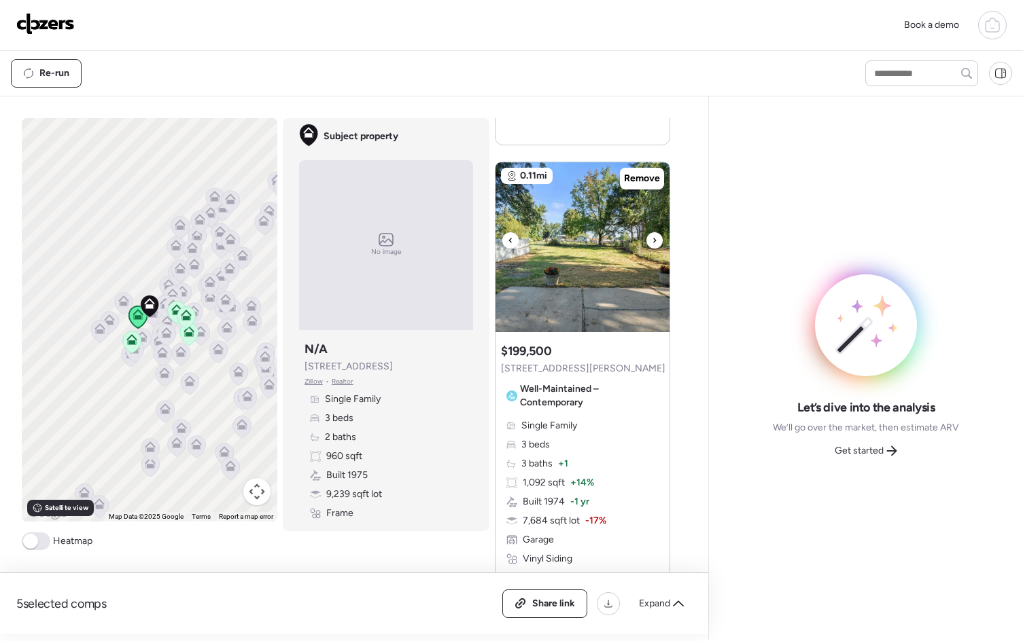
click at [652, 241] on icon at bounding box center [654, 240] width 5 height 16
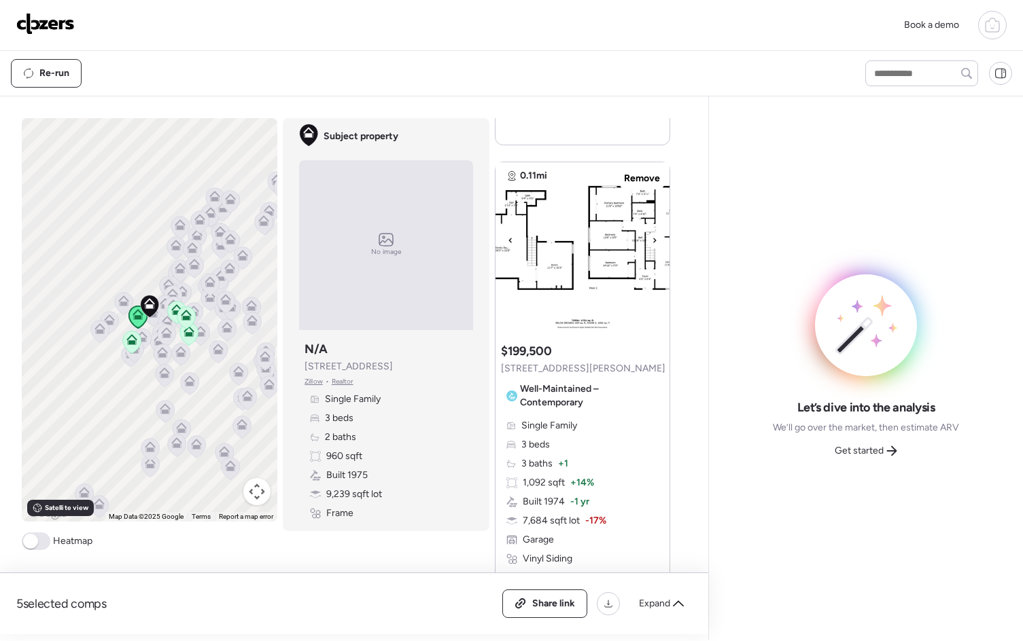
click at [652, 241] on icon at bounding box center [654, 240] width 5 height 16
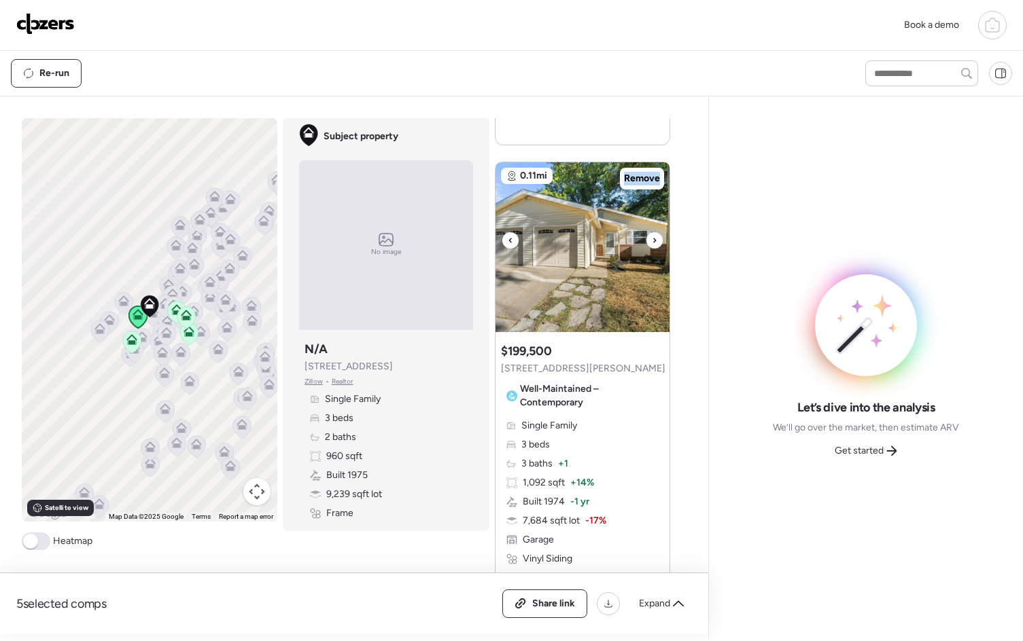
click at [653, 241] on icon at bounding box center [654, 240] width 3 height 5
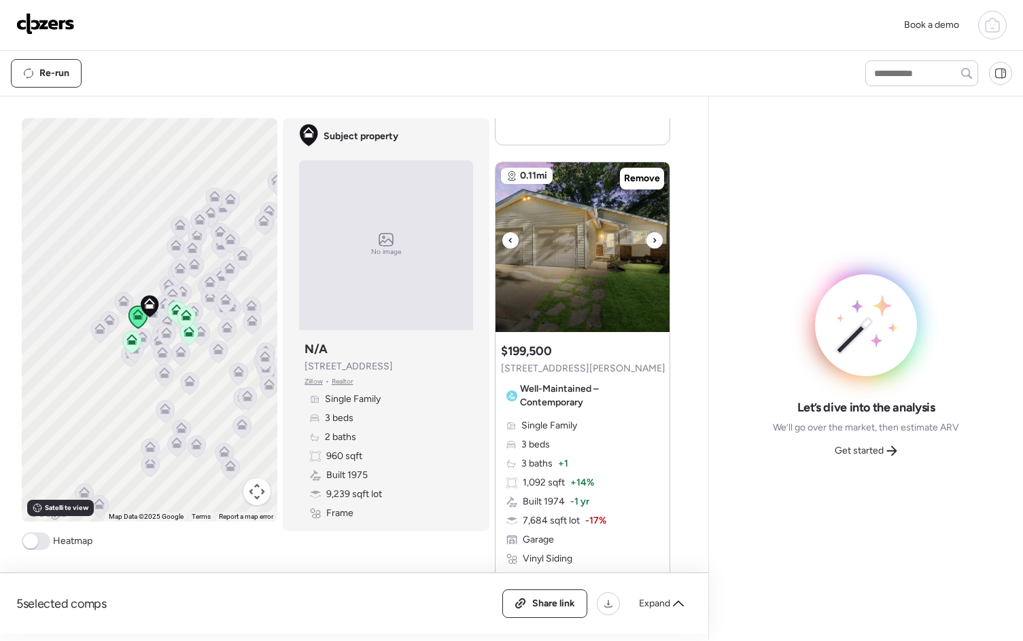
click at [653, 241] on icon at bounding box center [654, 240] width 3 height 5
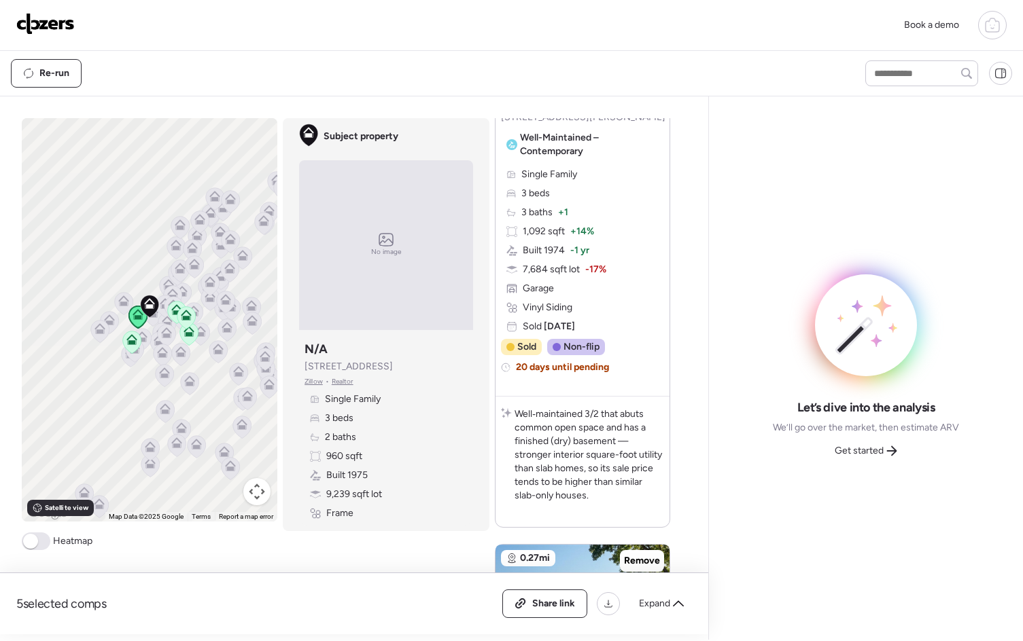
scroll to position [1103, 0]
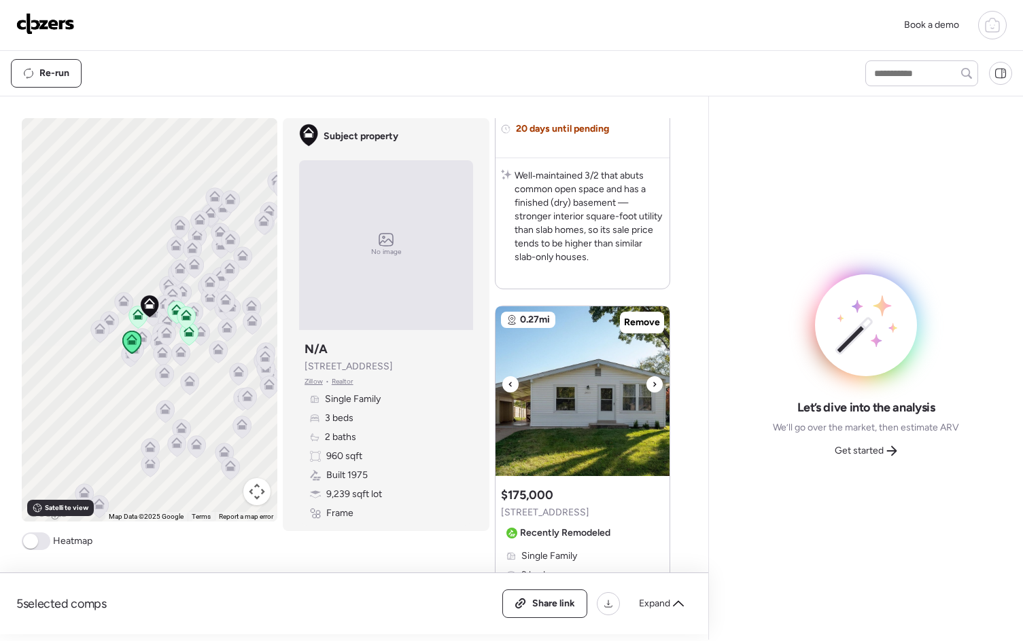
click at [652, 383] on icon at bounding box center [654, 384] width 5 height 16
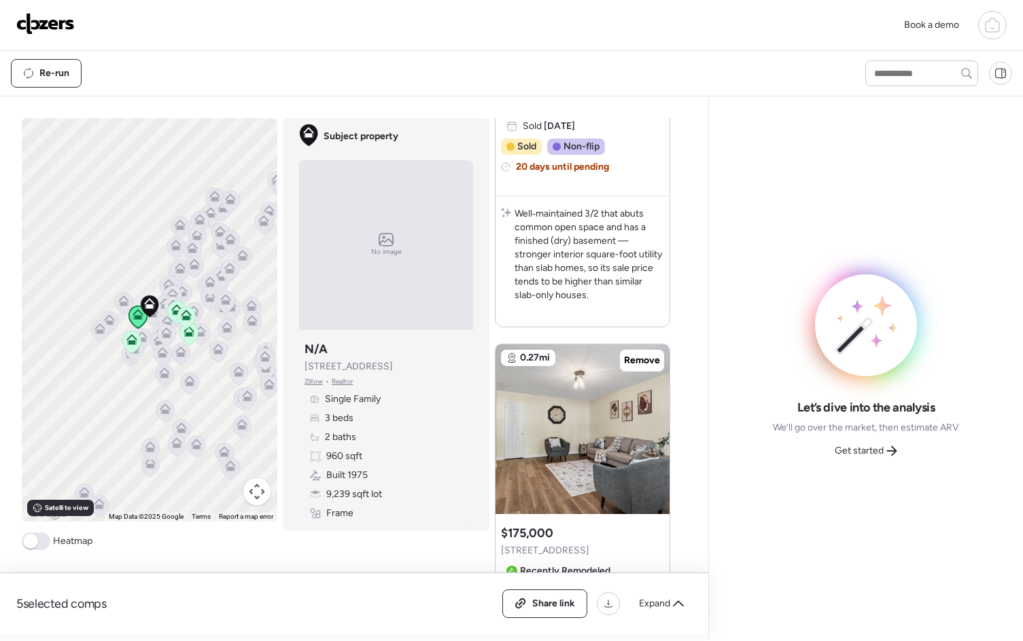
scroll to position [1137, 0]
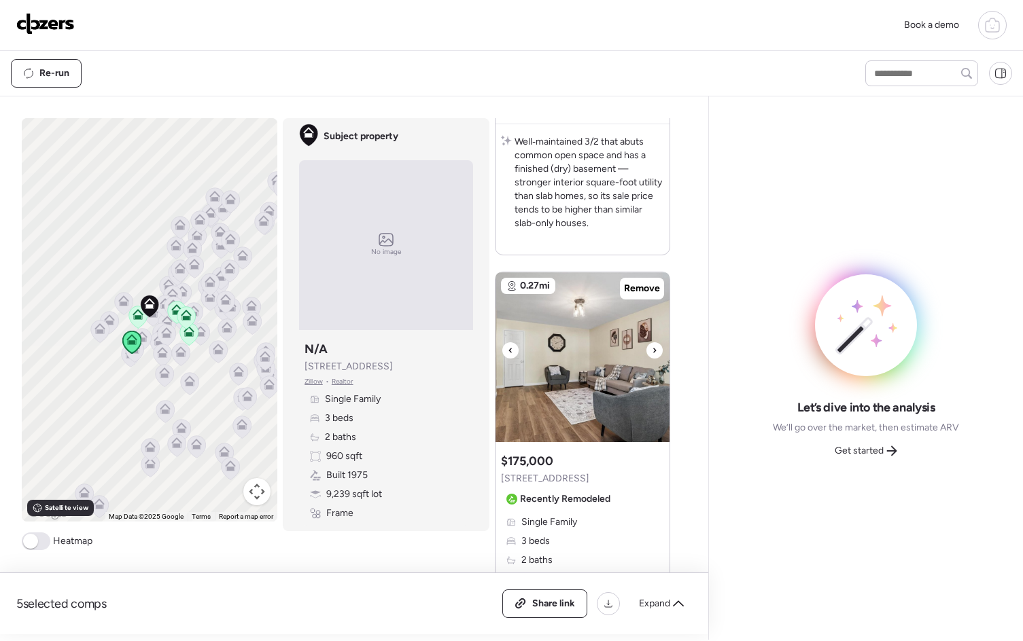
click at [652, 350] on div at bounding box center [654, 350] width 16 height 16
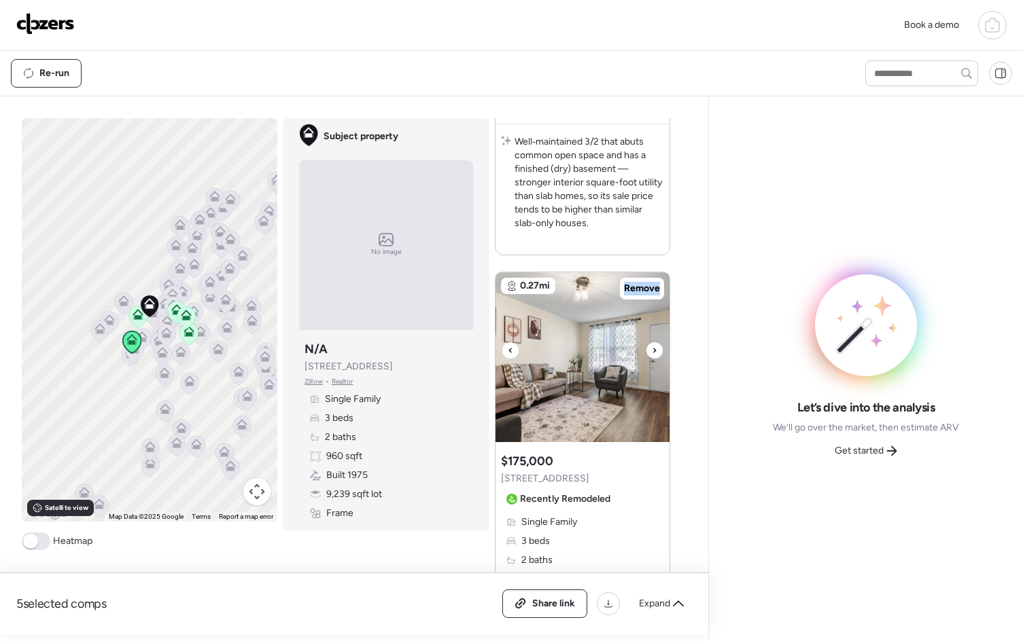
click at [652, 350] on div at bounding box center [654, 350] width 16 height 16
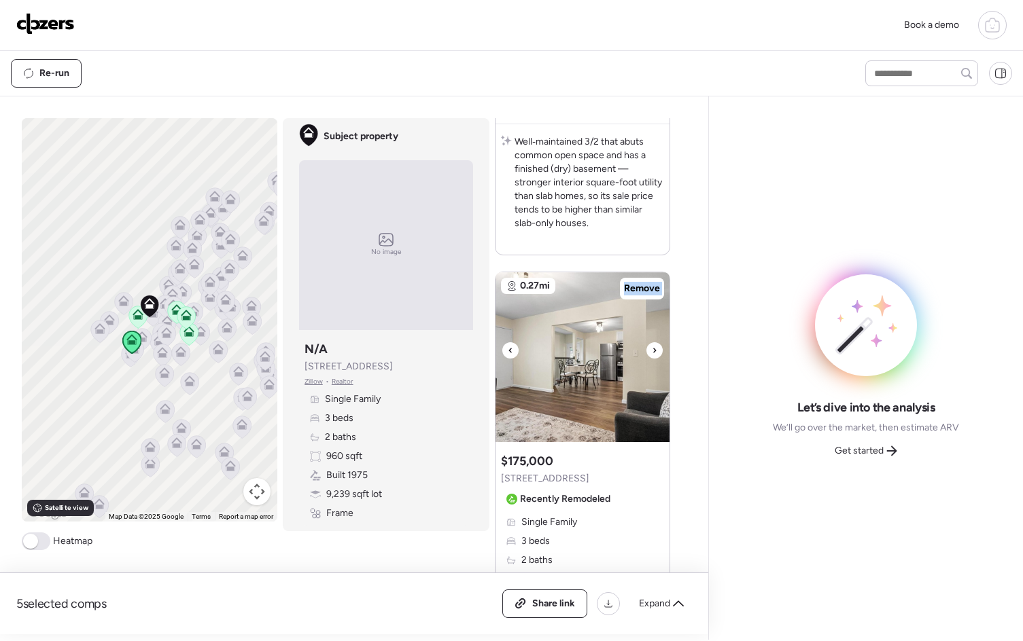
click at [652, 350] on div at bounding box center [654, 350] width 16 height 16
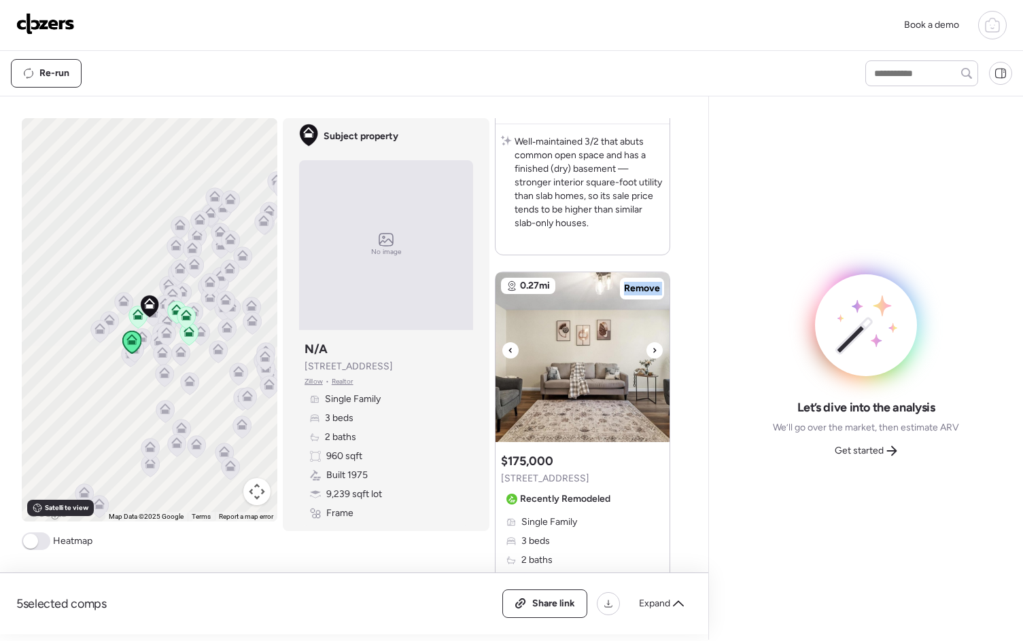
click at [652, 350] on div at bounding box center [654, 350] width 16 height 16
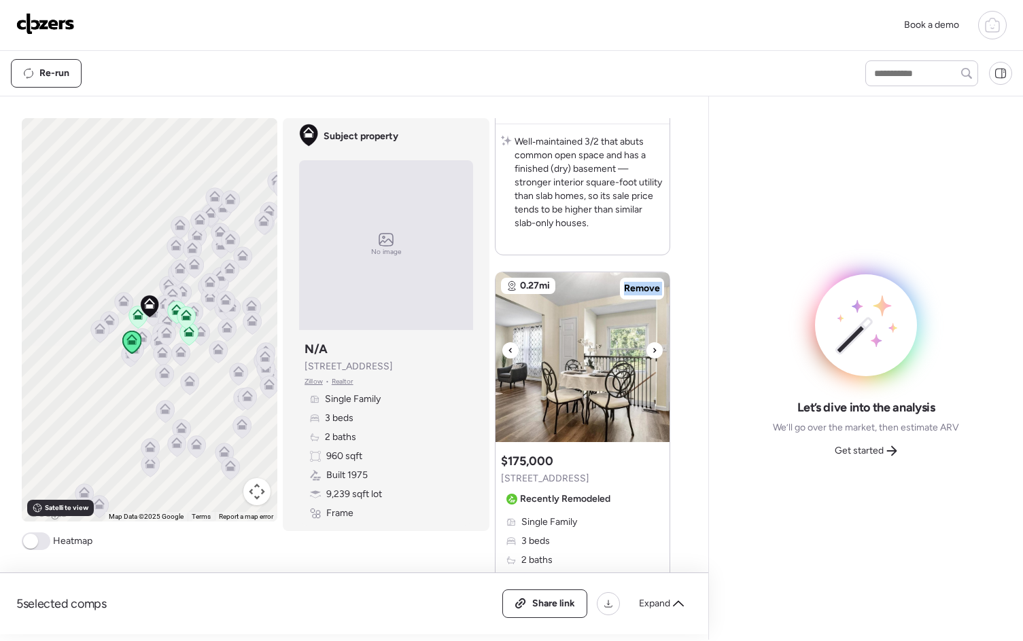
click at [652, 350] on div at bounding box center [654, 350] width 16 height 16
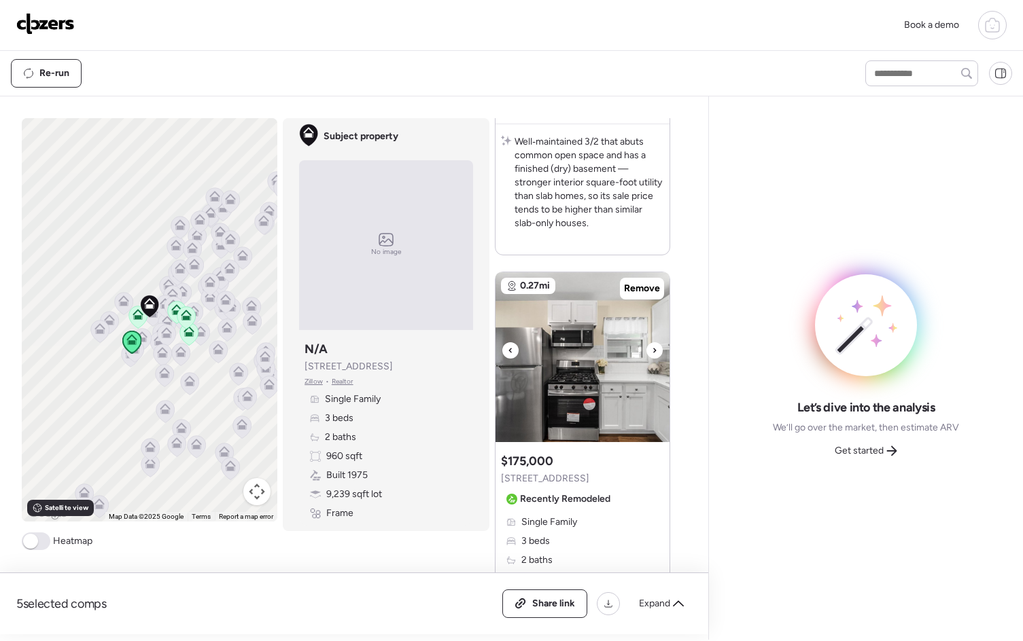
click at [652, 350] on div at bounding box center [654, 350] width 16 height 16
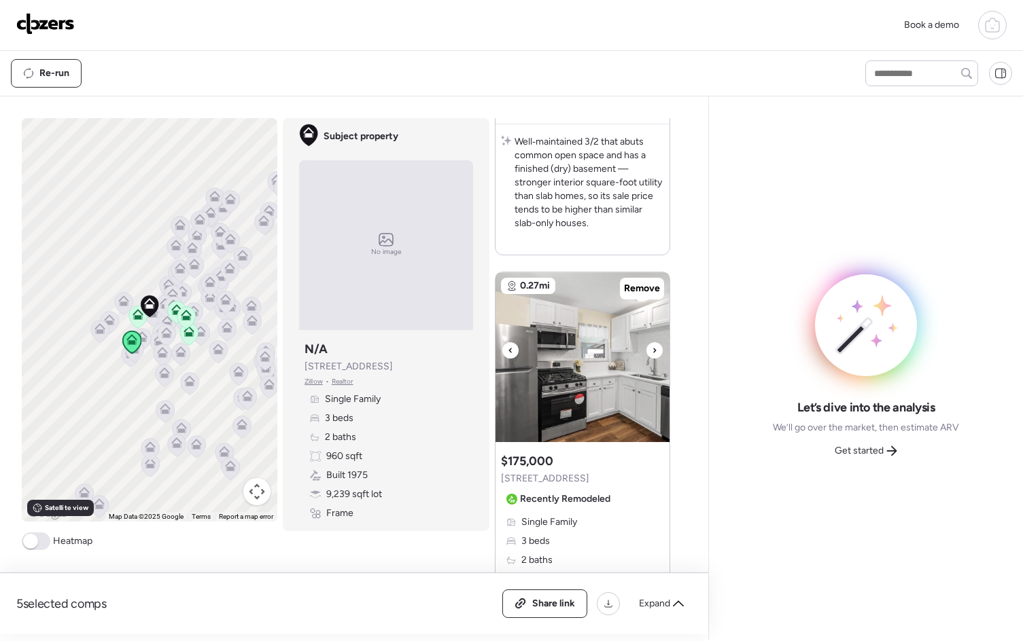
click at [653, 351] on div at bounding box center [654, 350] width 16 height 16
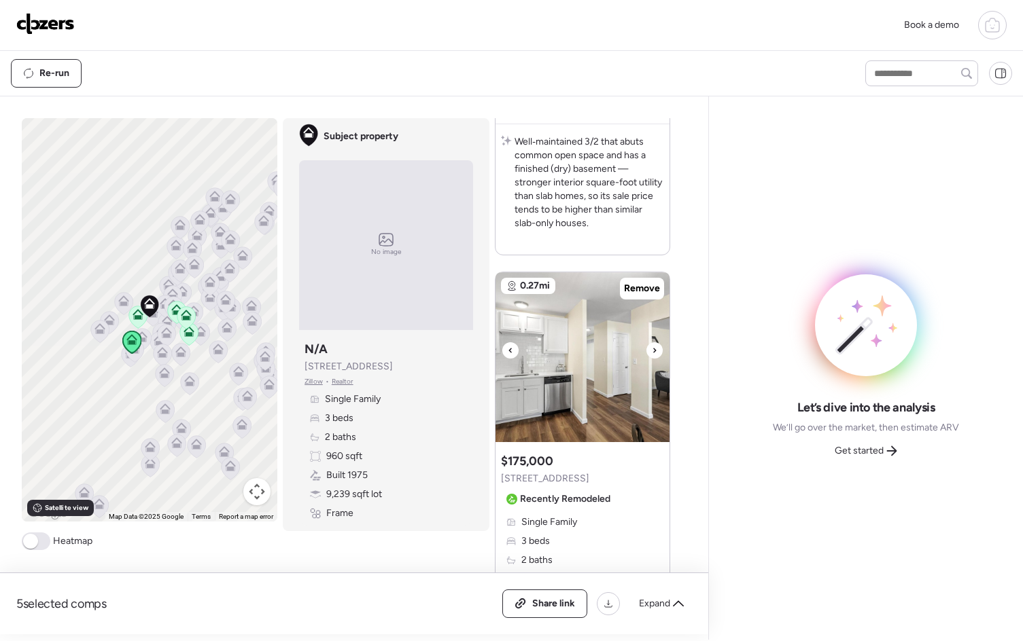
click at [653, 351] on div at bounding box center [654, 350] width 16 height 16
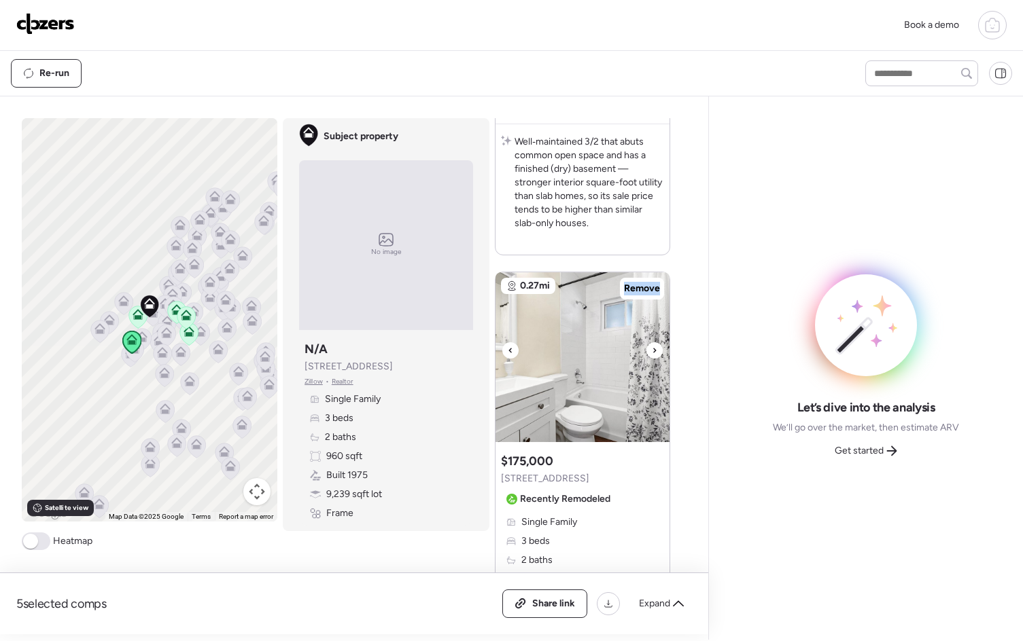
click at [653, 351] on div at bounding box center [654, 350] width 16 height 16
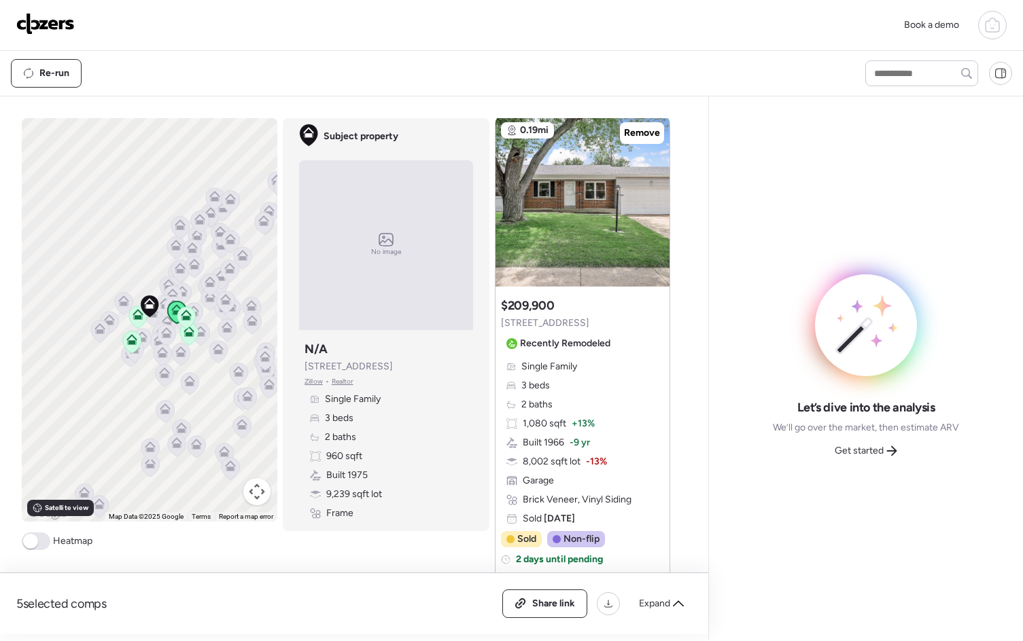
scroll to position [1686, 0]
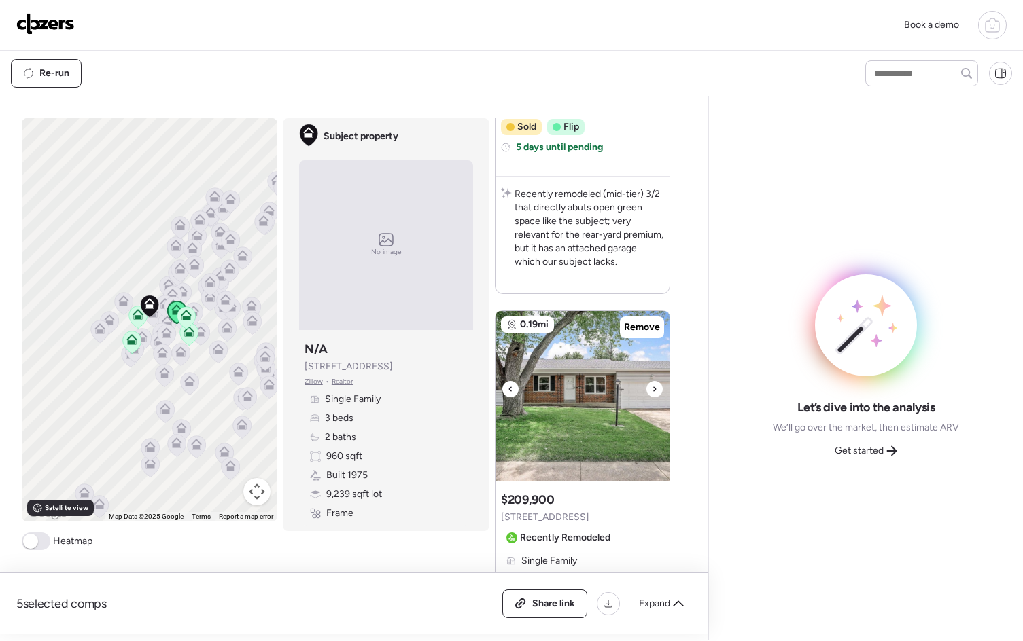
click at [652, 388] on icon at bounding box center [654, 389] width 5 height 16
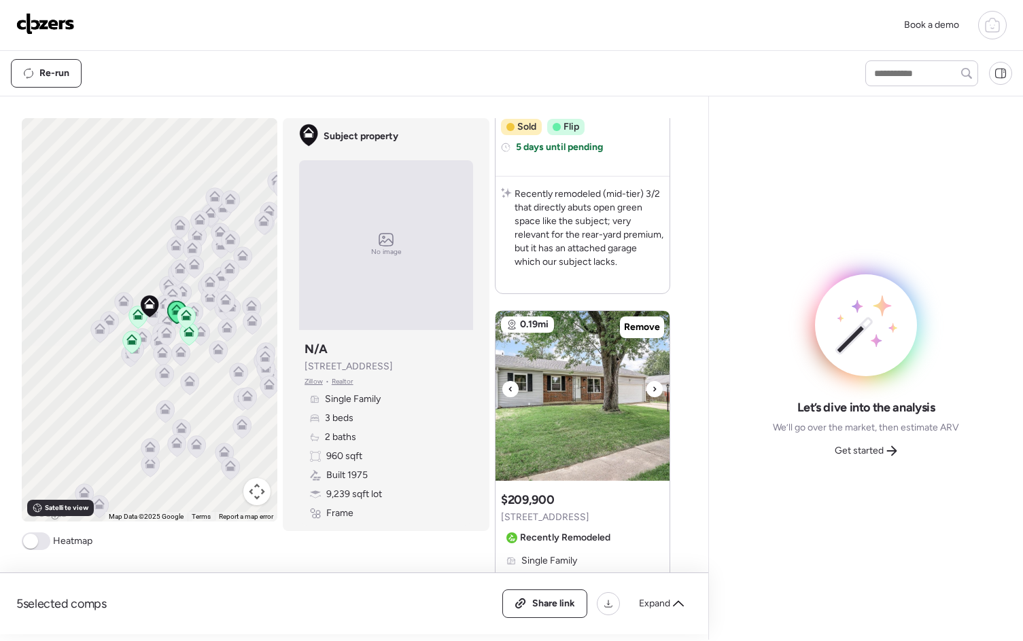
click at [652, 388] on icon at bounding box center [654, 389] width 5 height 16
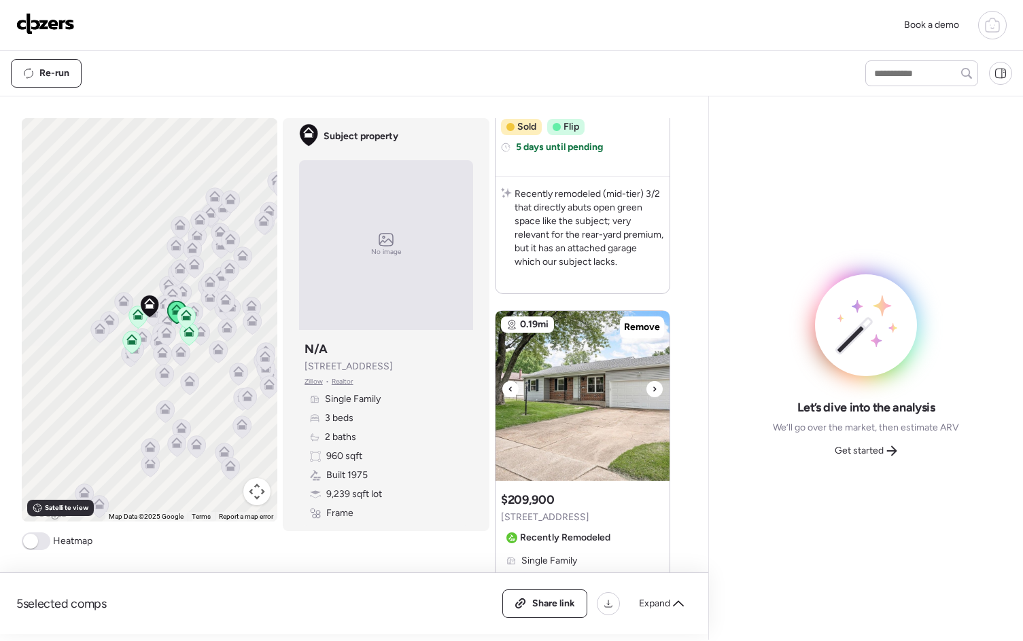
click at [652, 388] on icon at bounding box center [654, 389] width 5 height 16
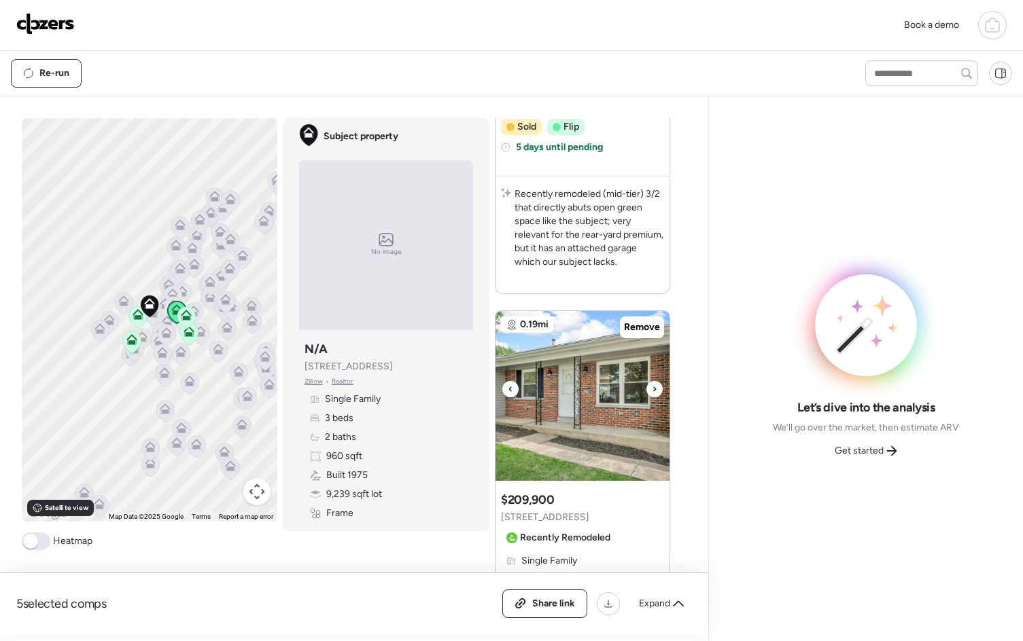
click at [652, 388] on icon at bounding box center [654, 389] width 5 height 16
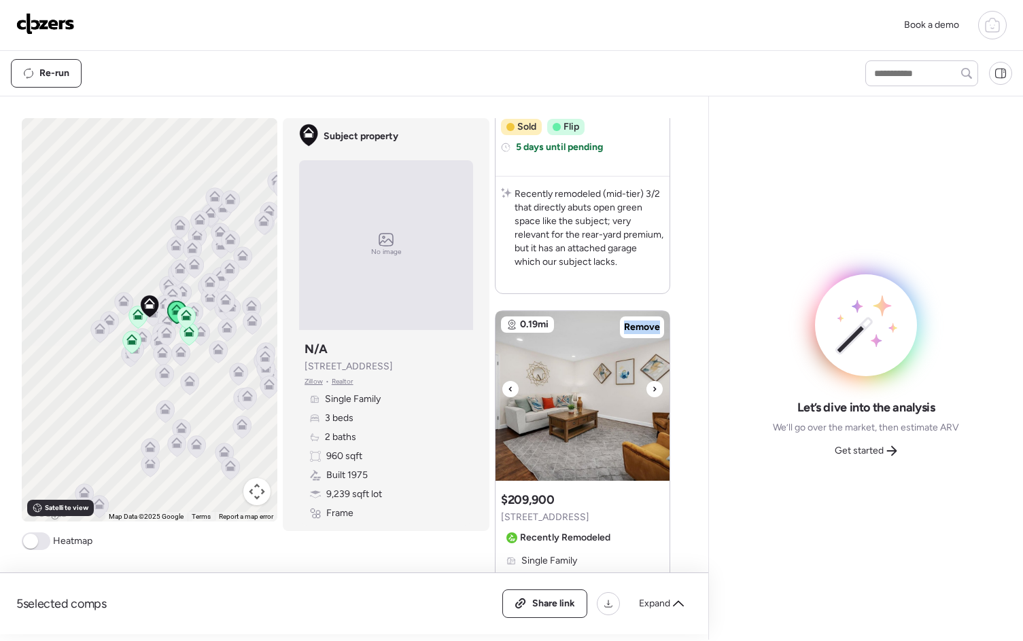
click at [652, 388] on icon at bounding box center [654, 389] width 5 height 16
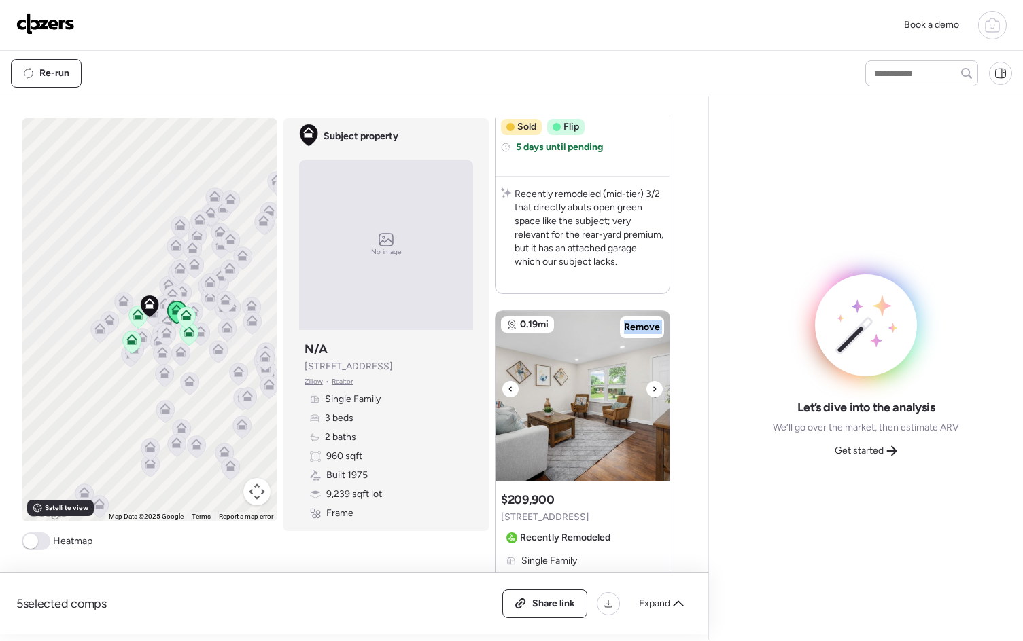
click at [652, 388] on icon at bounding box center [654, 389] width 5 height 16
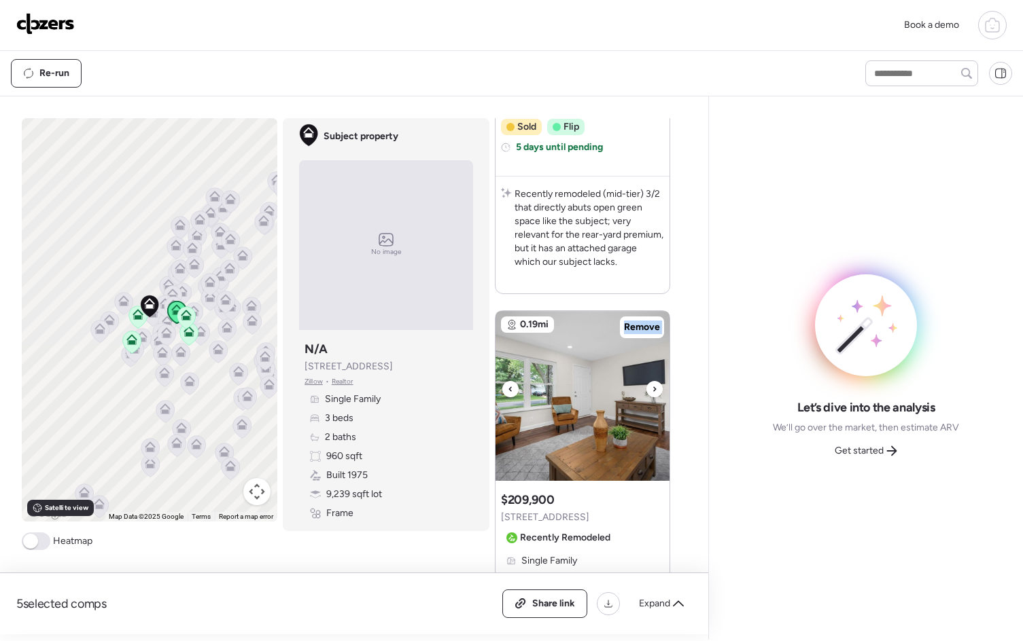
click at [652, 388] on icon at bounding box center [654, 389] width 5 height 16
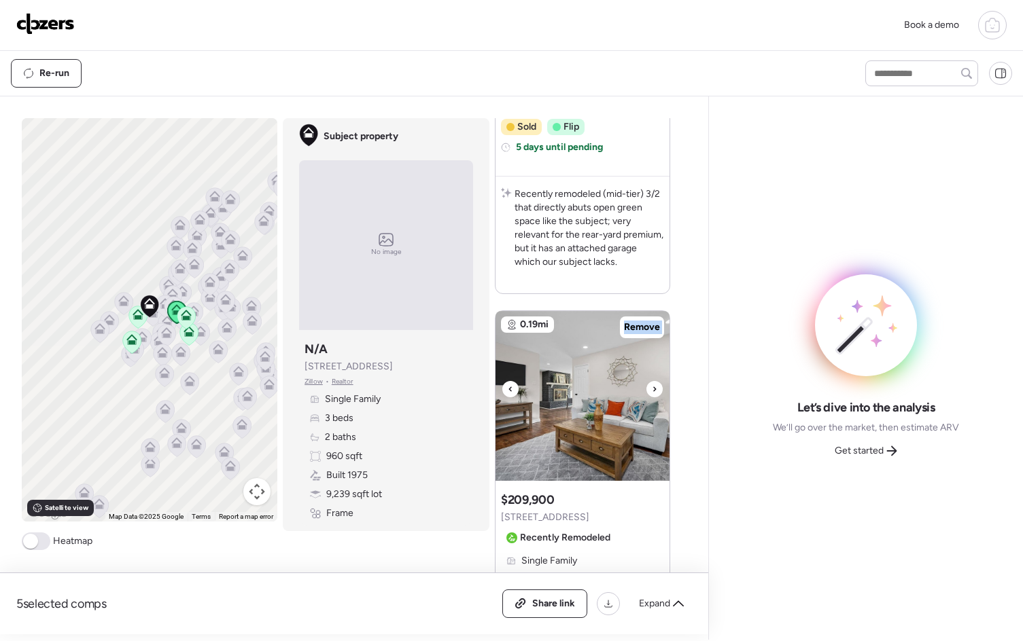
click at [652, 388] on icon at bounding box center [654, 389] width 5 height 16
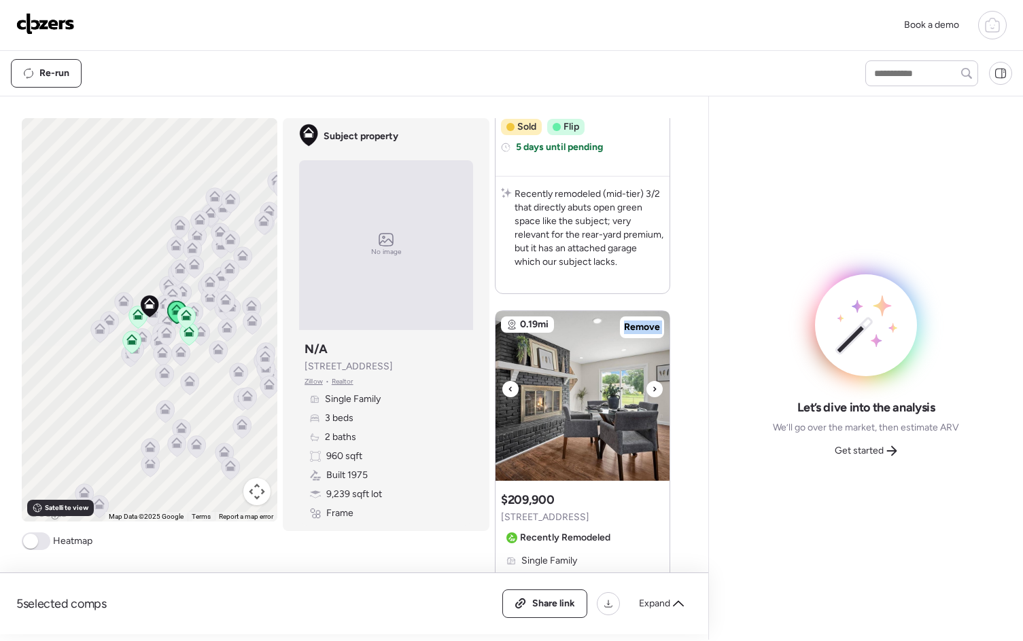
click at [652, 388] on icon at bounding box center [654, 389] width 5 height 16
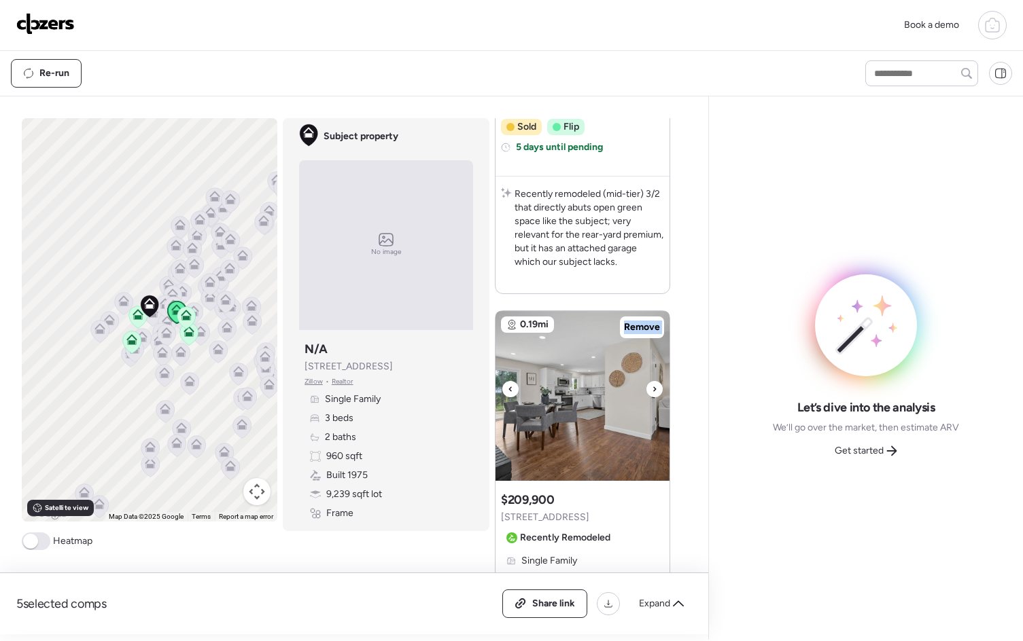
click at [652, 388] on icon at bounding box center [654, 389] width 5 height 16
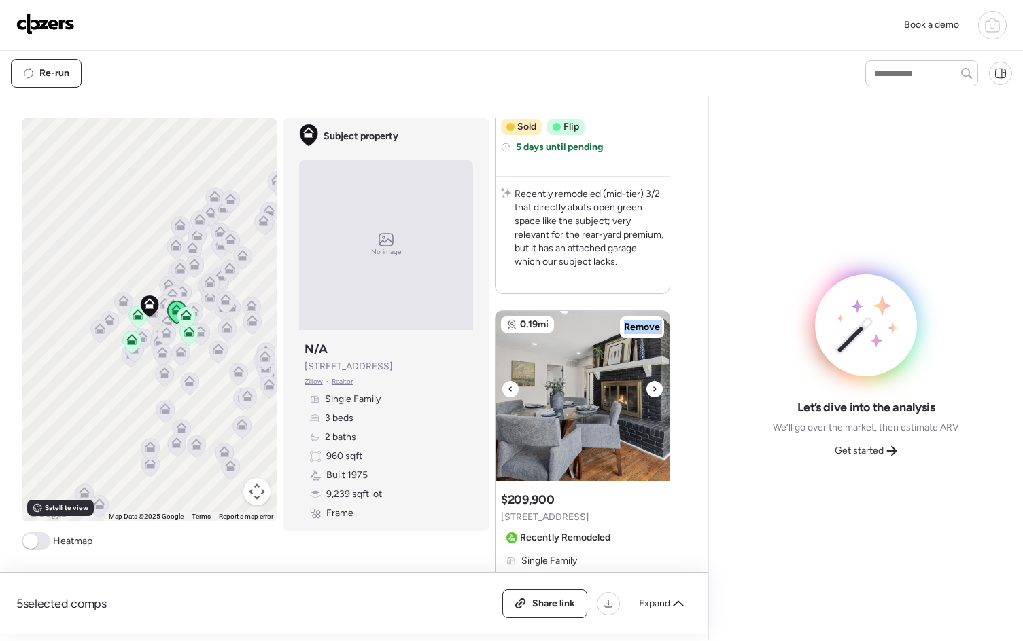
click at [652, 389] on icon at bounding box center [654, 389] width 5 height 16
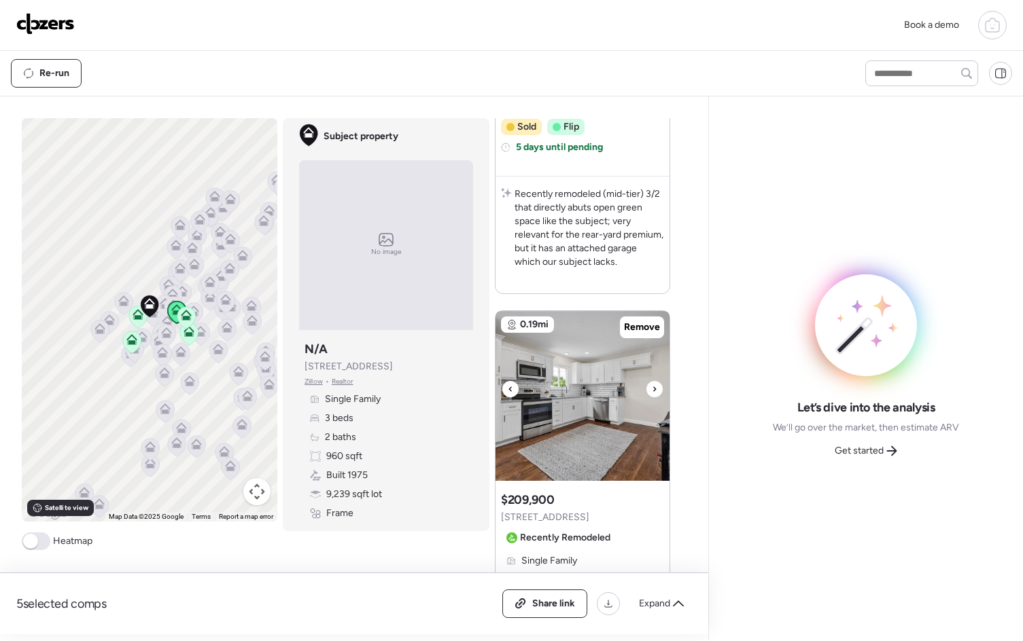
click at [652, 389] on icon at bounding box center [654, 389] width 5 height 16
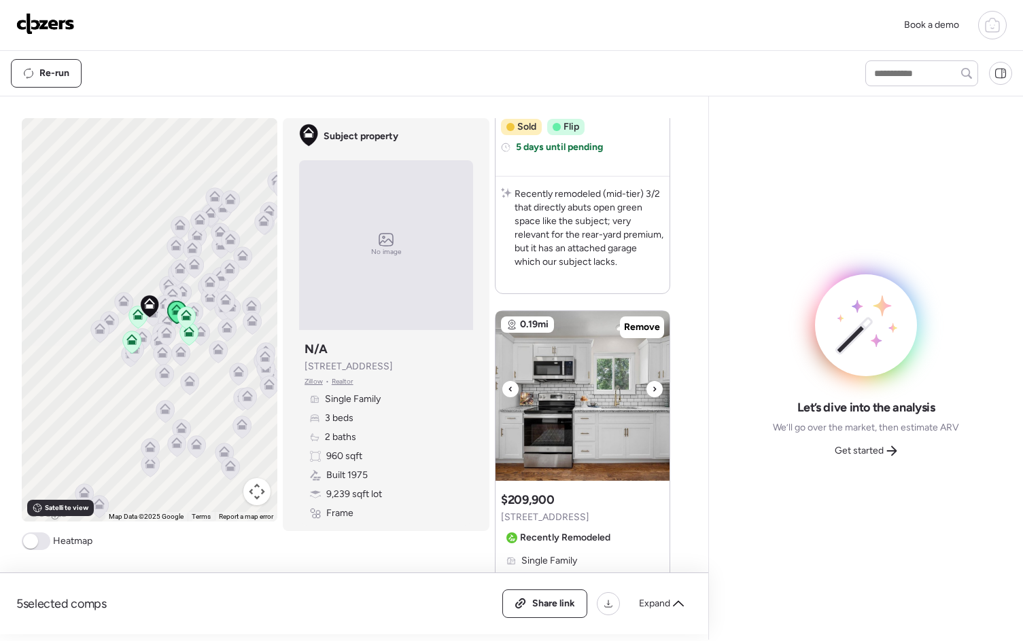
click at [652, 389] on icon at bounding box center [654, 389] width 5 height 16
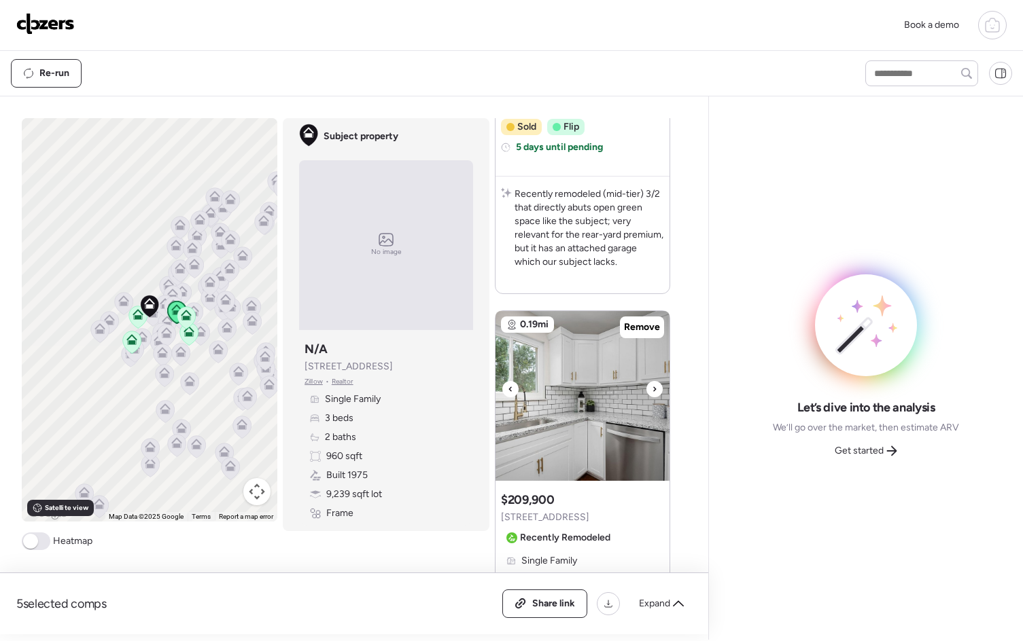
click at [652, 389] on icon at bounding box center [654, 389] width 5 height 16
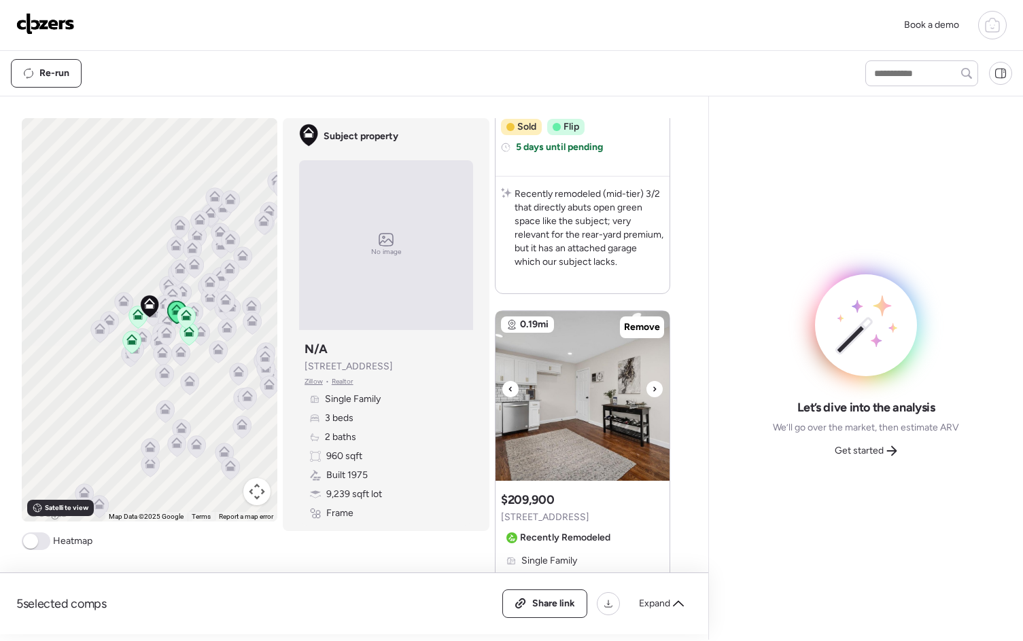
click at [652, 389] on icon at bounding box center [654, 389] width 5 height 16
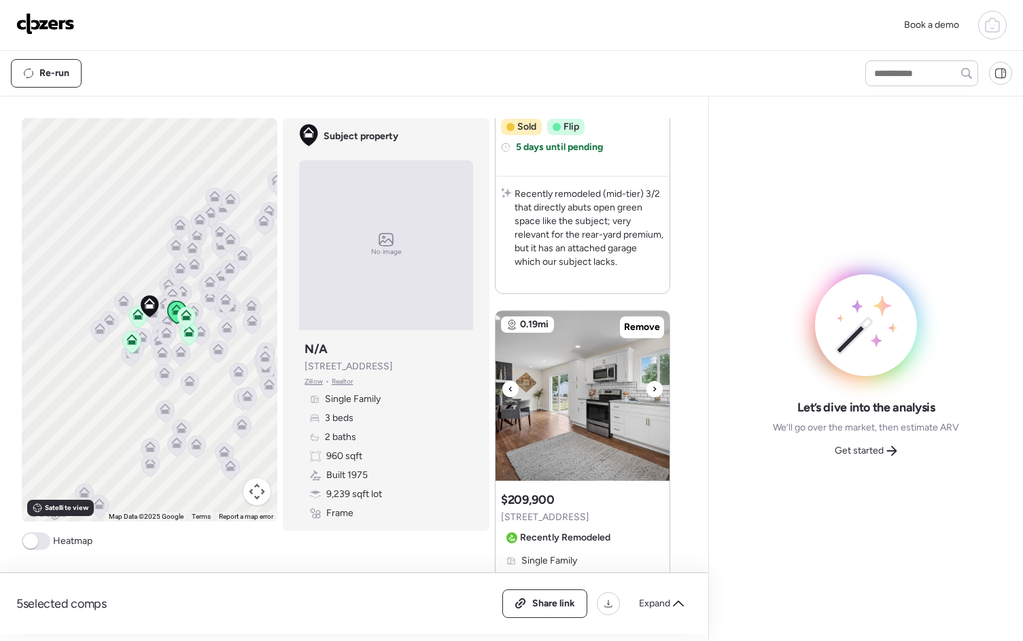
click at [652, 389] on icon at bounding box center [654, 389] width 5 height 16
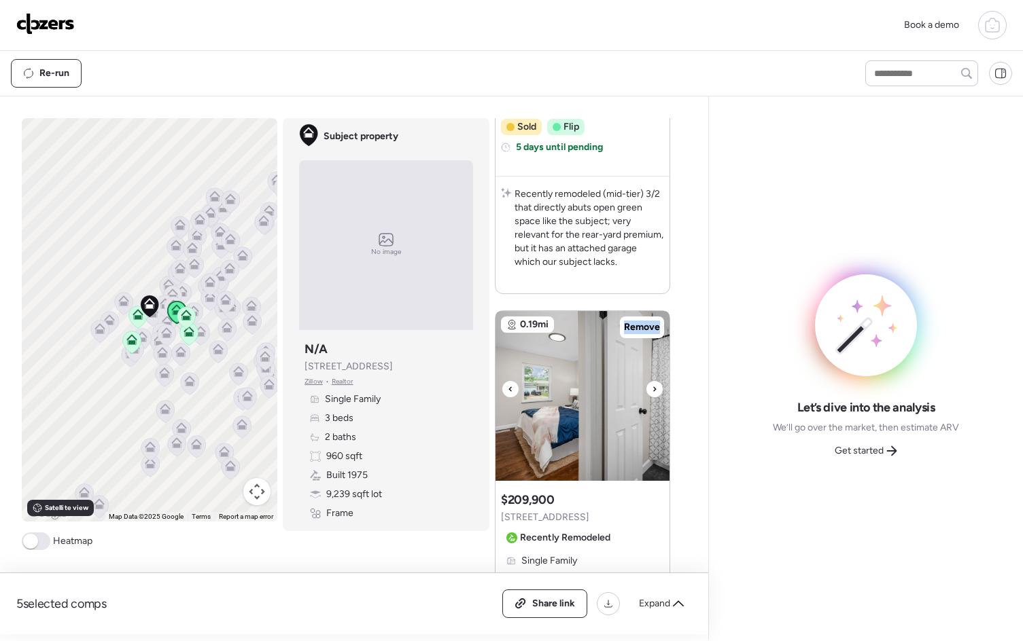
click at [652, 389] on icon at bounding box center [654, 389] width 5 height 16
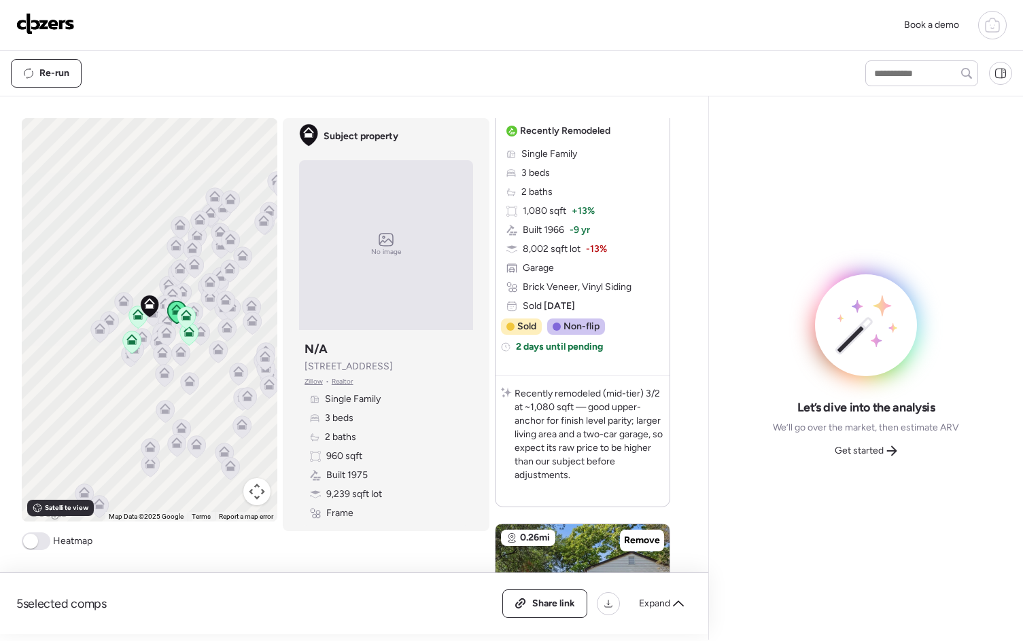
scroll to position [2305, 0]
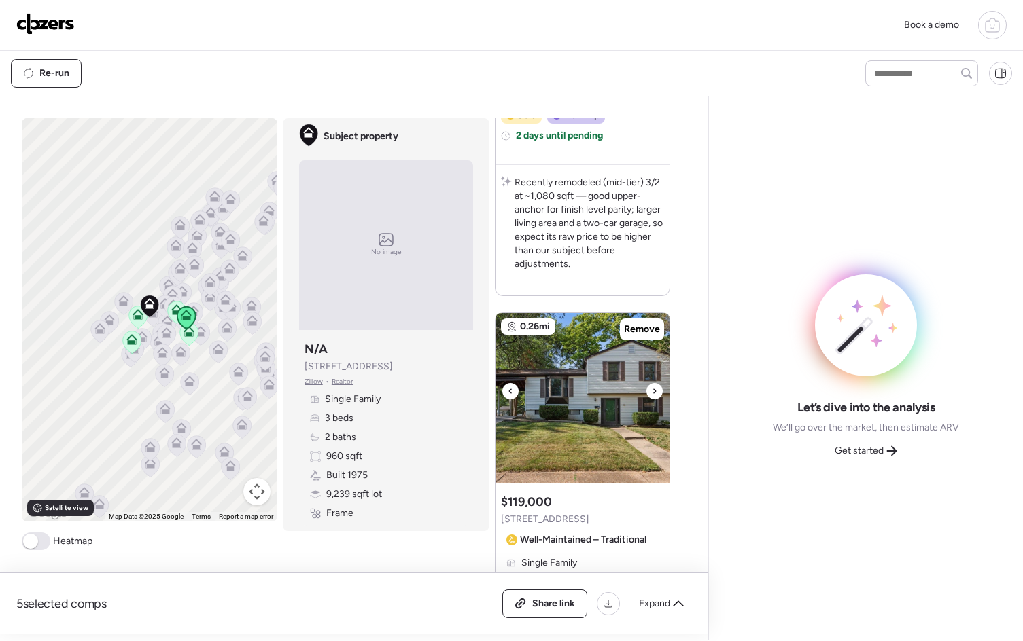
click at [653, 391] on icon at bounding box center [654, 391] width 3 height 5
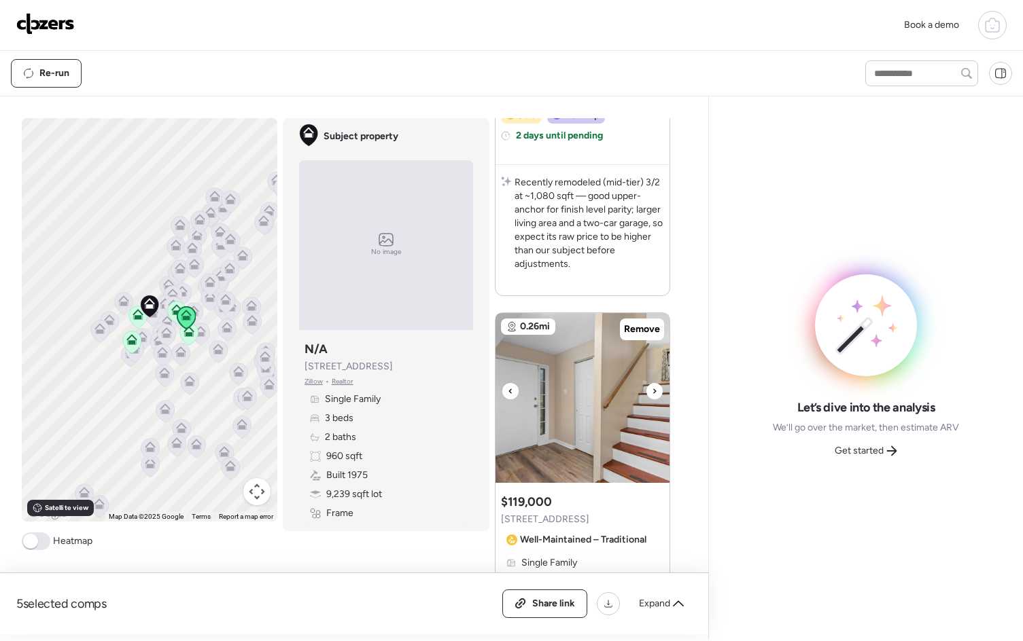
click at [653, 391] on icon at bounding box center [654, 391] width 3 height 5
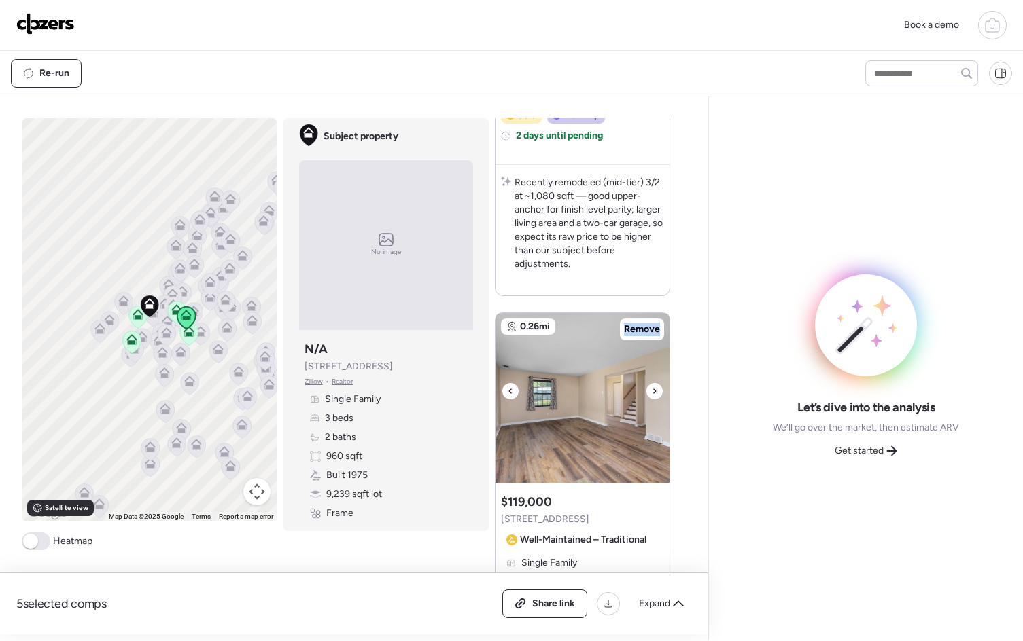
click at [653, 391] on icon at bounding box center [654, 391] width 3 height 5
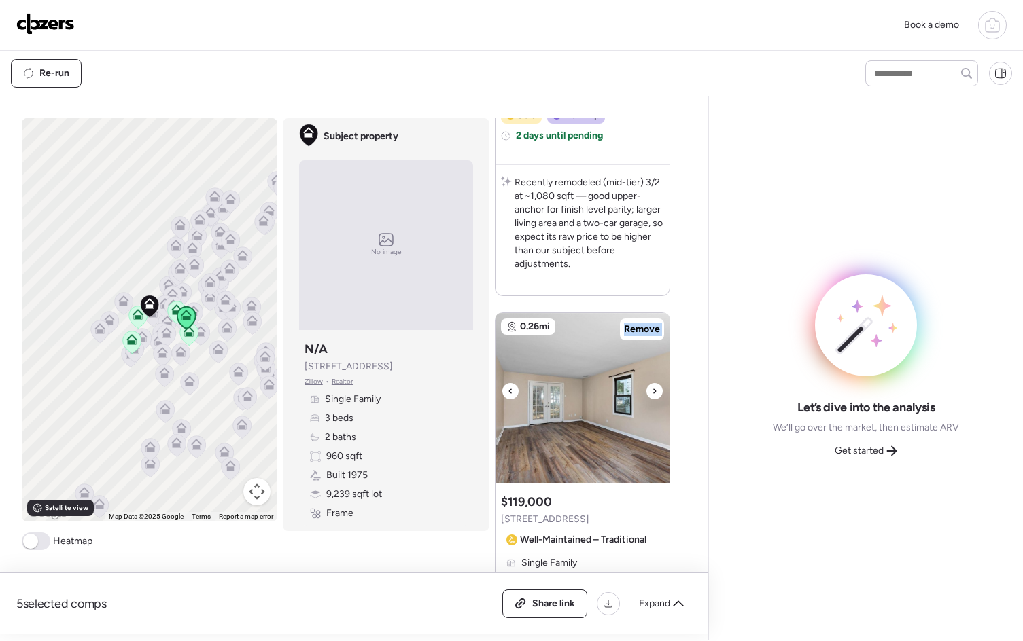
click at [653, 391] on icon at bounding box center [654, 391] width 3 height 5
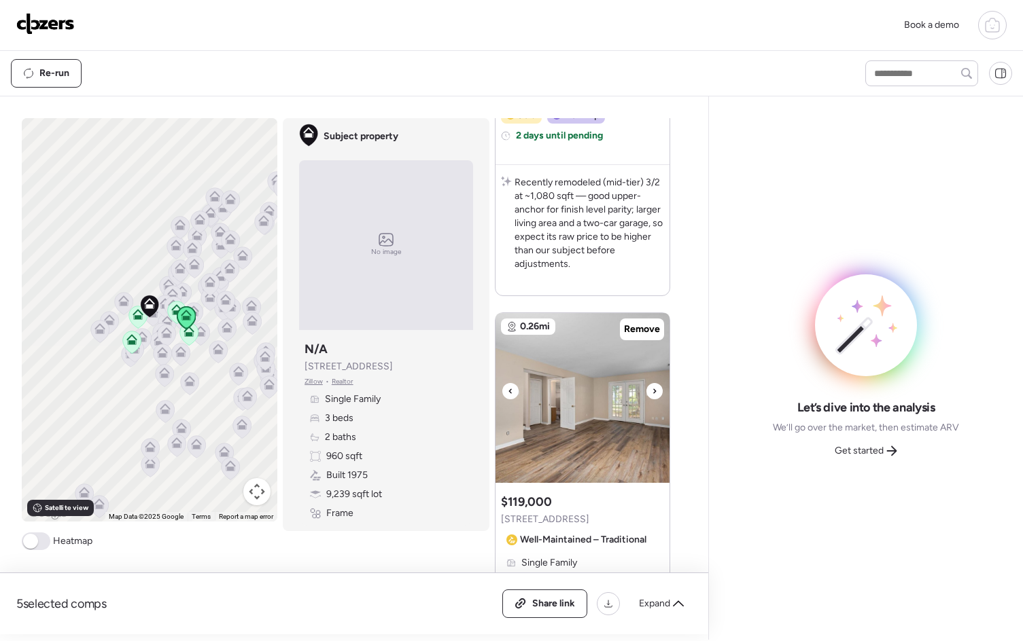
click at [653, 392] on div at bounding box center [654, 391] width 16 height 16
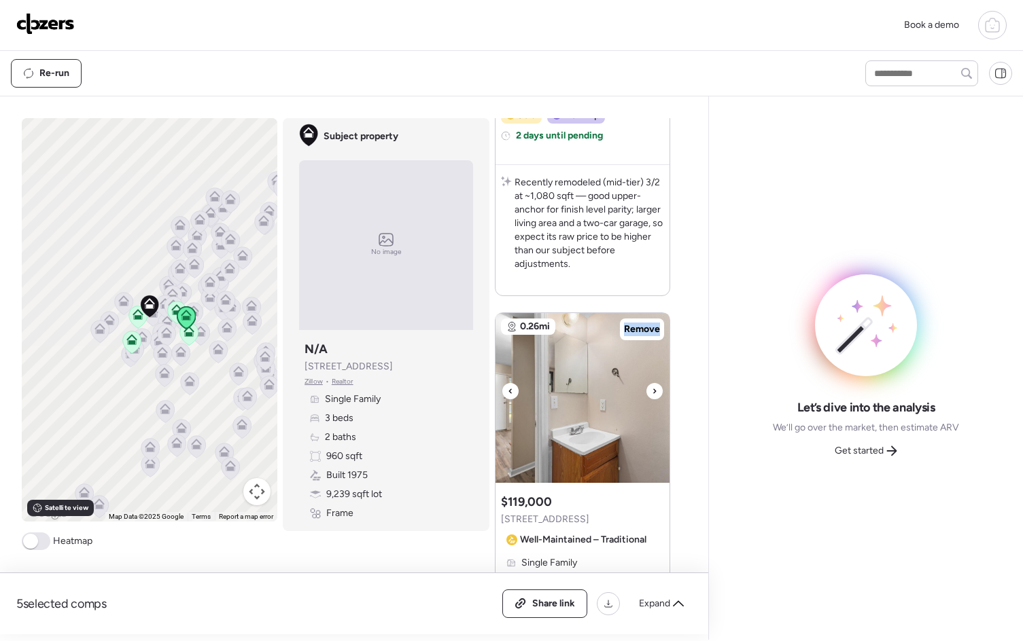
click at [653, 392] on div at bounding box center [654, 391] width 16 height 16
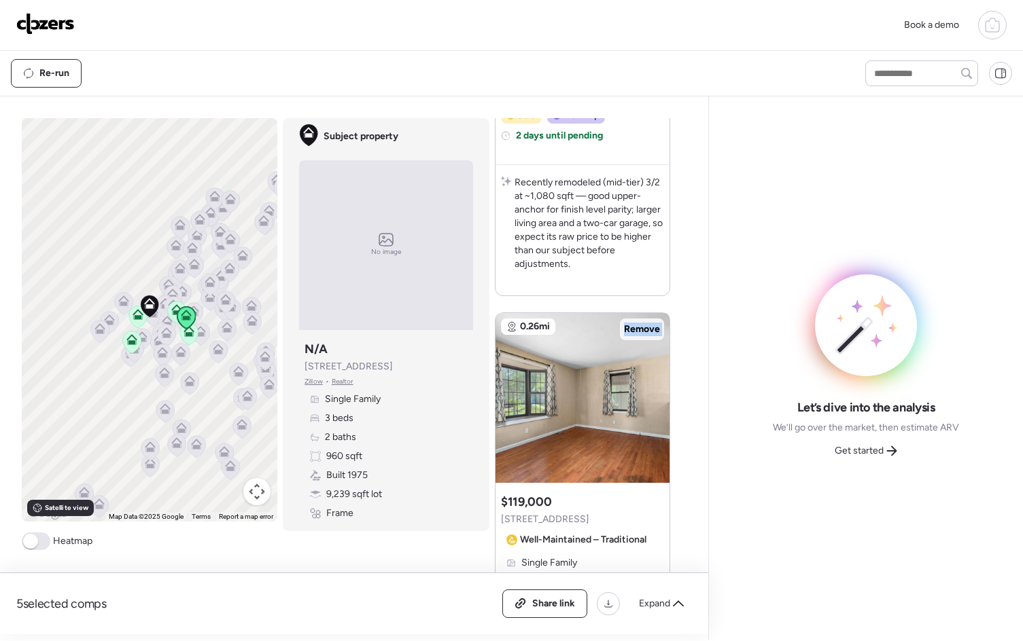
click at [645, 330] on span "Remove" at bounding box center [642, 330] width 36 height 14
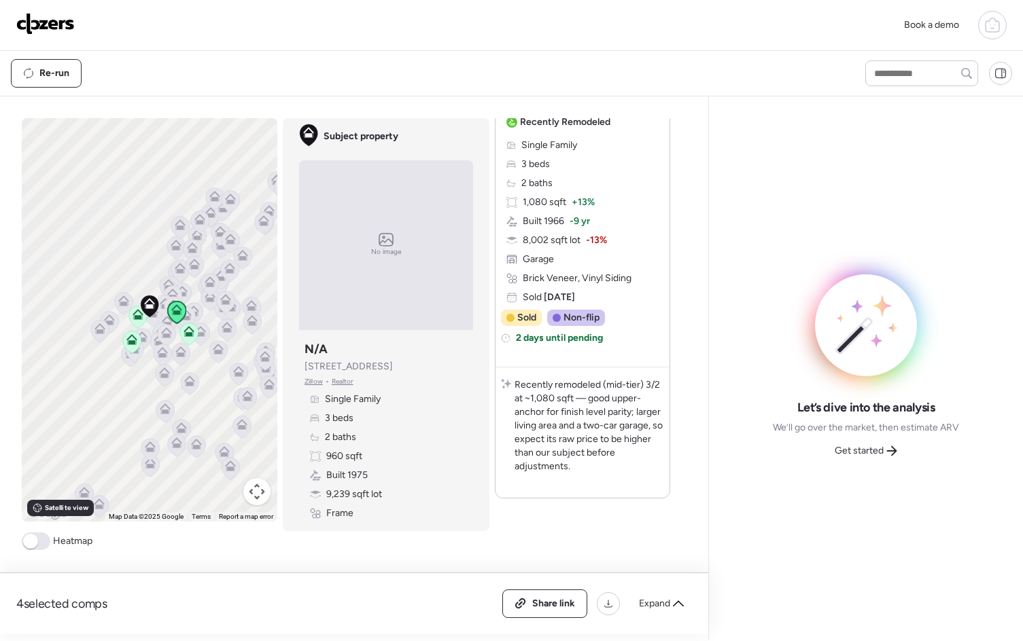
scroll to position [2102, 0]
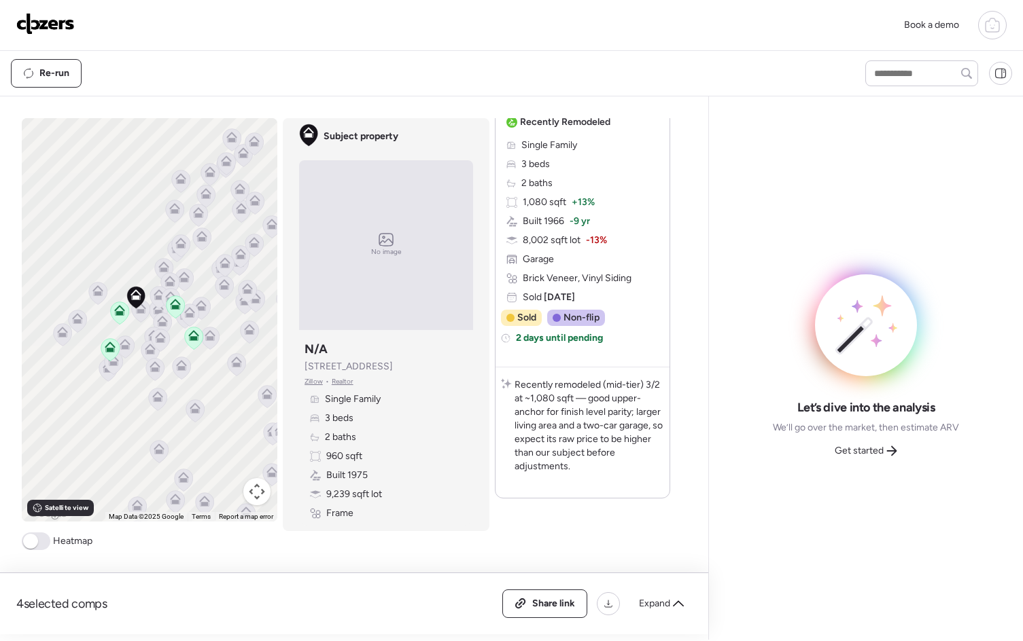
click at [38, 540] on span at bounding box center [36, 542] width 29 height 18
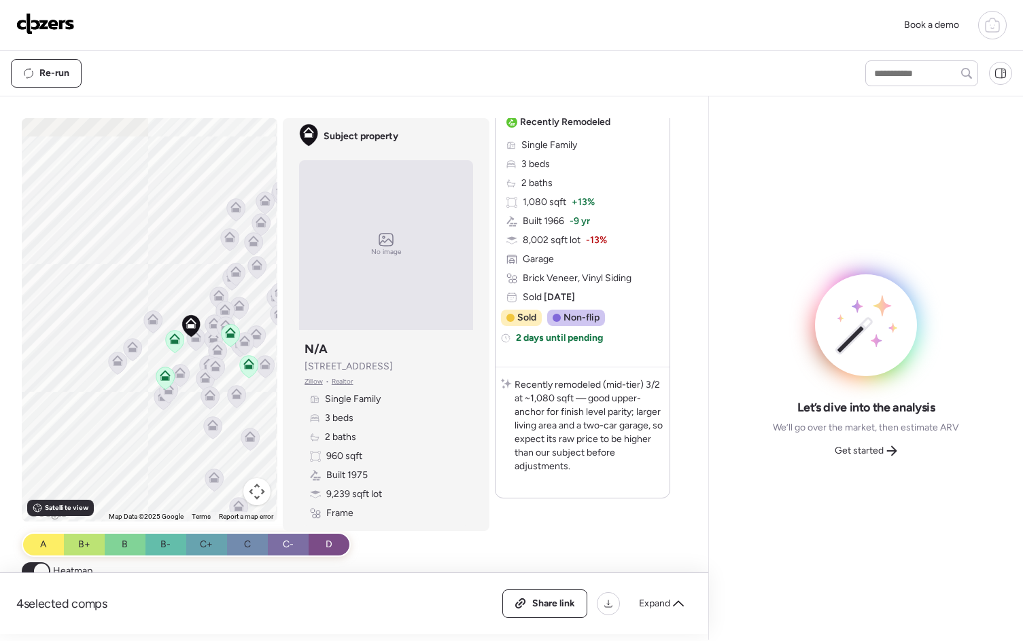
drag, startPoint x: 217, startPoint y: 353, endPoint x: 234, endPoint y: 358, distance: 17.8
click at [234, 320] on div at bounding box center [276, 320] width 255 height 0
click at [151, 321] on icon at bounding box center [153, 322] width 9 height 4
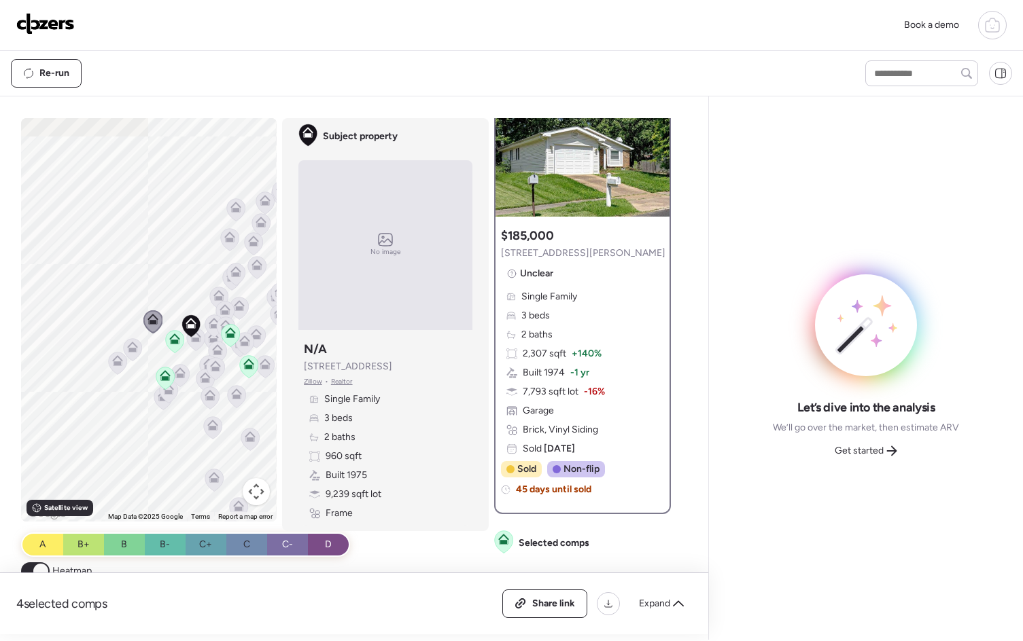
scroll to position [0, 0]
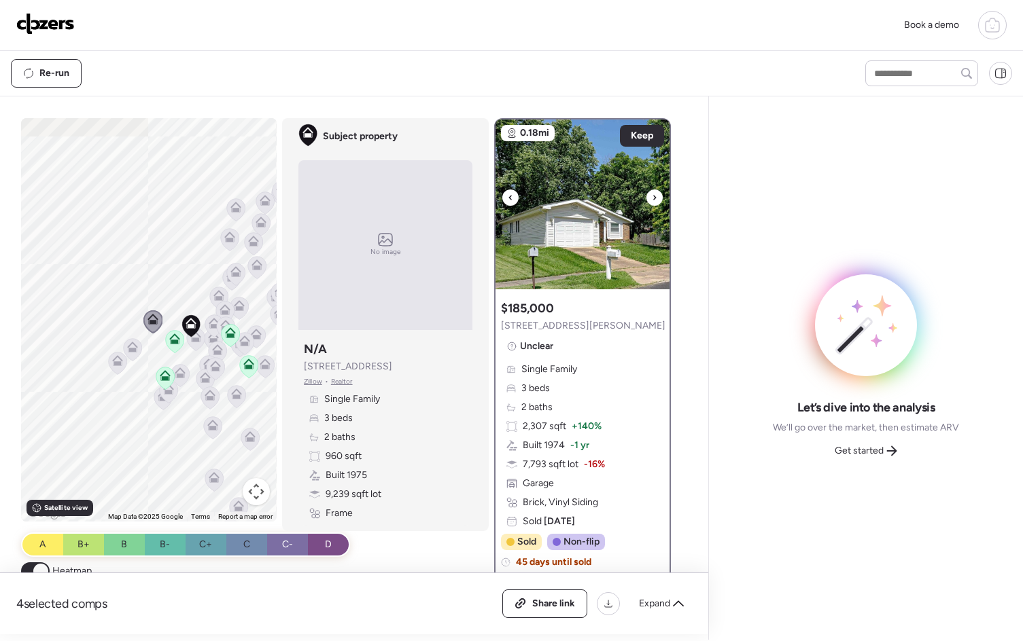
click at [652, 200] on icon at bounding box center [654, 198] width 5 height 16
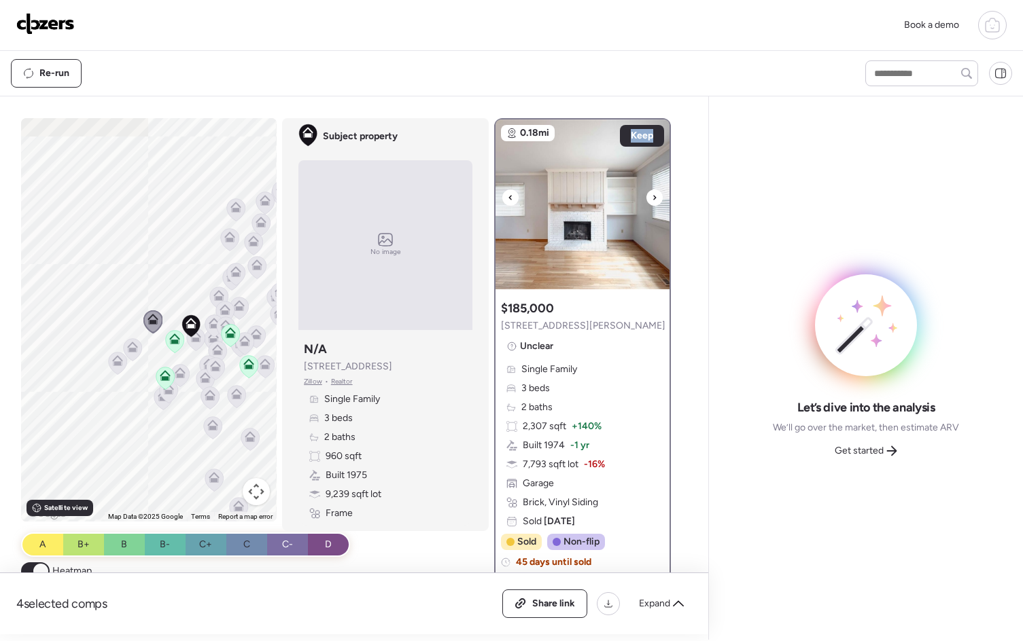
click at [652, 200] on icon at bounding box center [654, 198] width 5 height 16
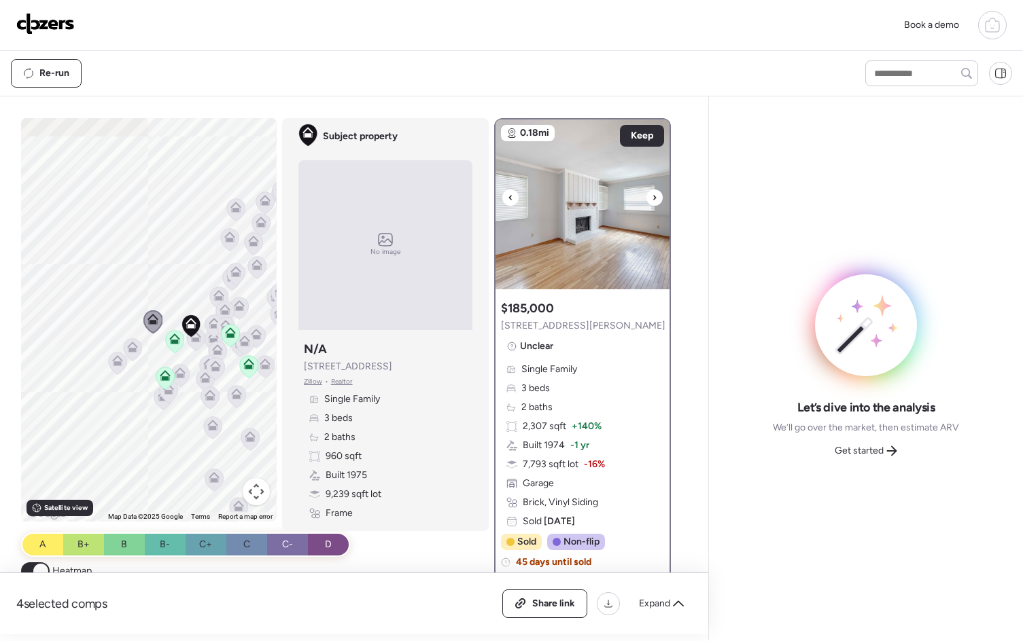
click at [652, 200] on icon at bounding box center [654, 198] width 5 height 16
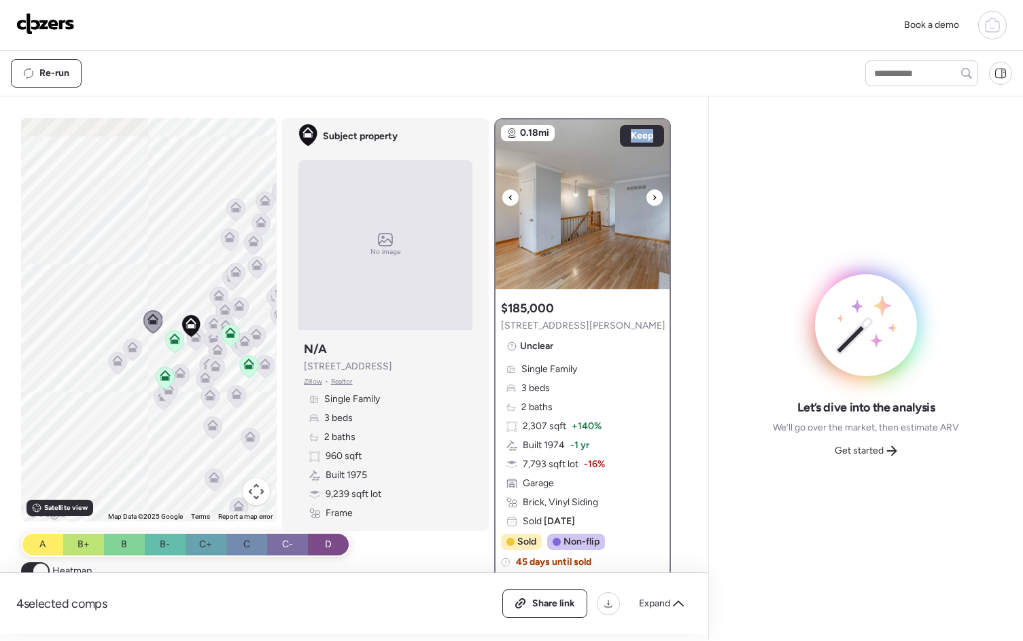
click at [652, 200] on icon at bounding box center [654, 198] width 5 height 16
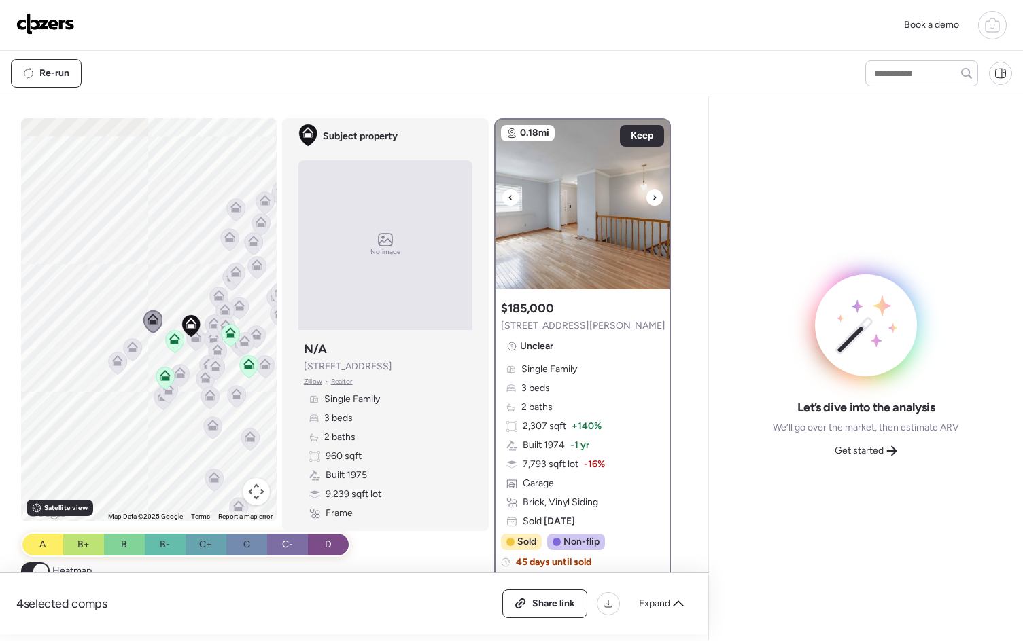
click at [652, 200] on icon at bounding box center [654, 198] width 5 height 16
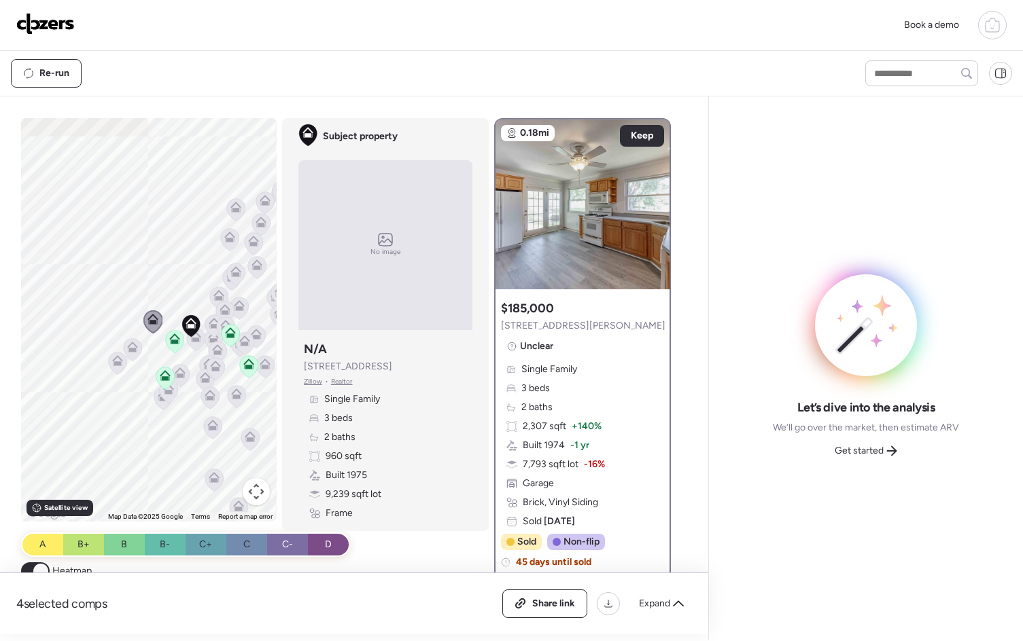
click at [132, 342] on icon at bounding box center [132, 347] width 11 height 11
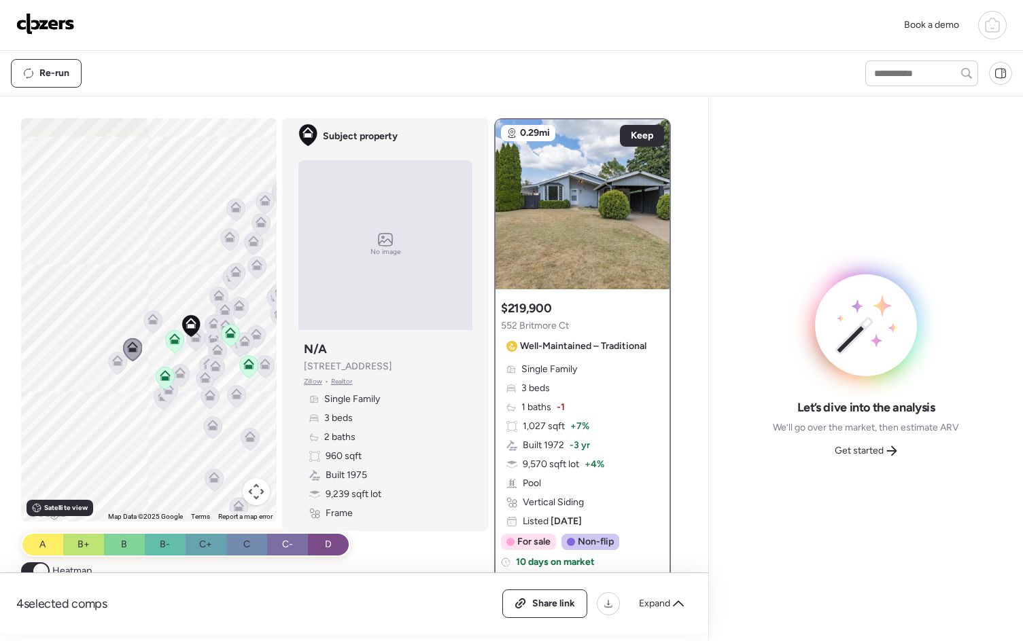
click at [113, 359] on icon at bounding box center [117, 360] width 11 height 11
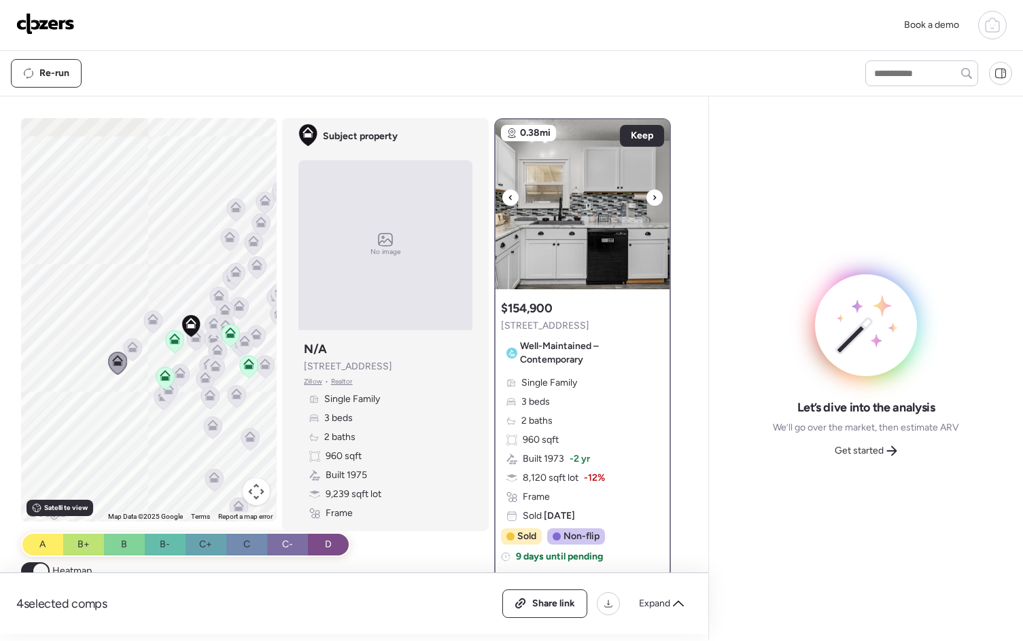
click at [653, 201] on div at bounding box center [654, 198] width 16 height 16
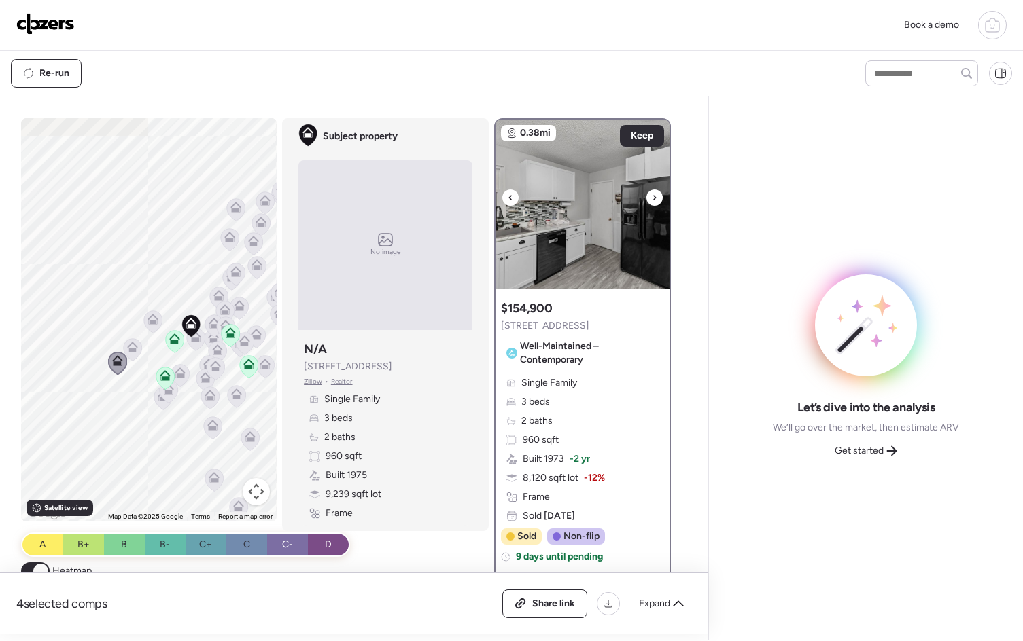
click at [653, 201] on div at bounding box center [654, 198] width 16 height 16
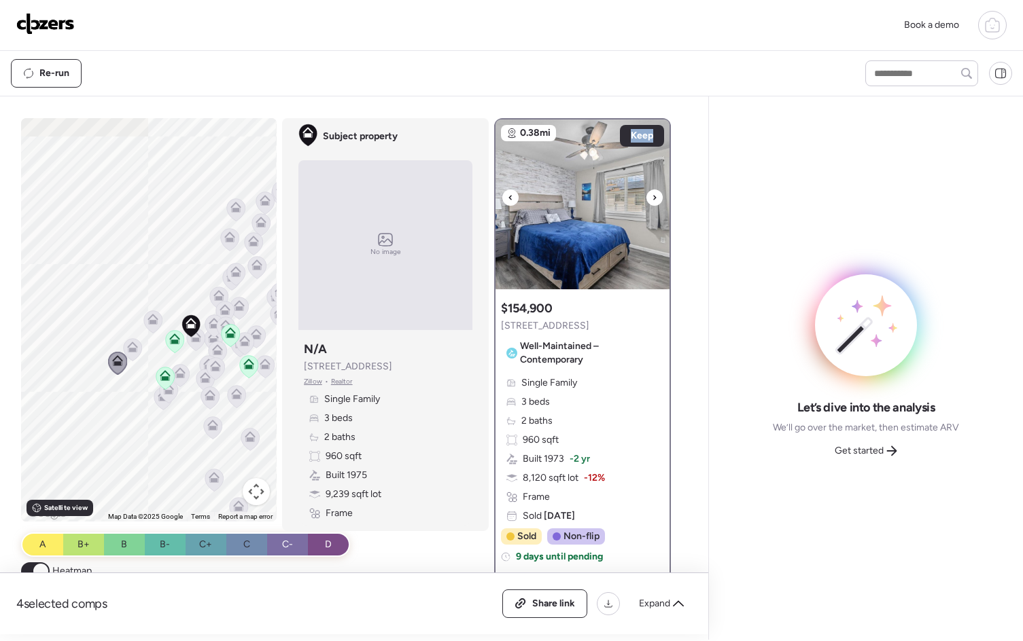
click at [653, 201] on div at bounding box center [654, 198] width 16 height 16
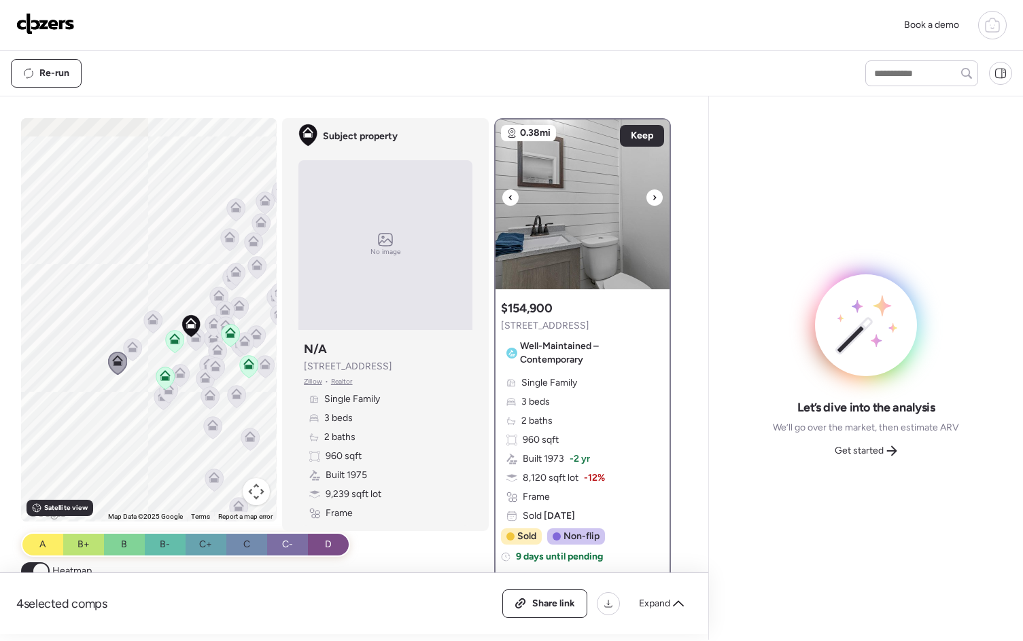
click at [653, 201] on div at bounding box center [654, 198] width 16 height 16
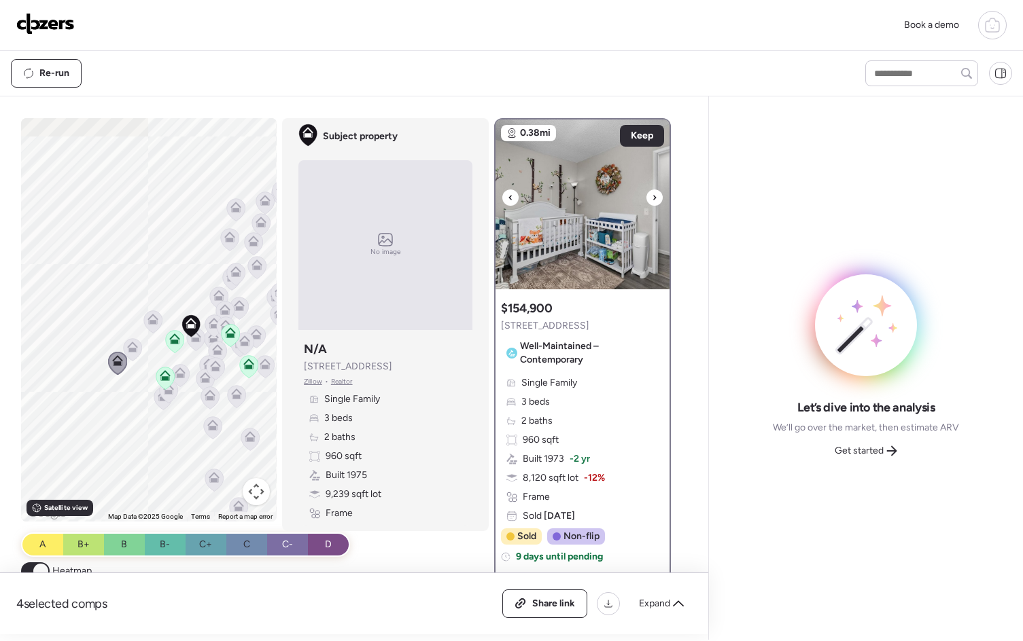
click at [653, 201] on div at bounding box center [654, 198] width 16 height 16
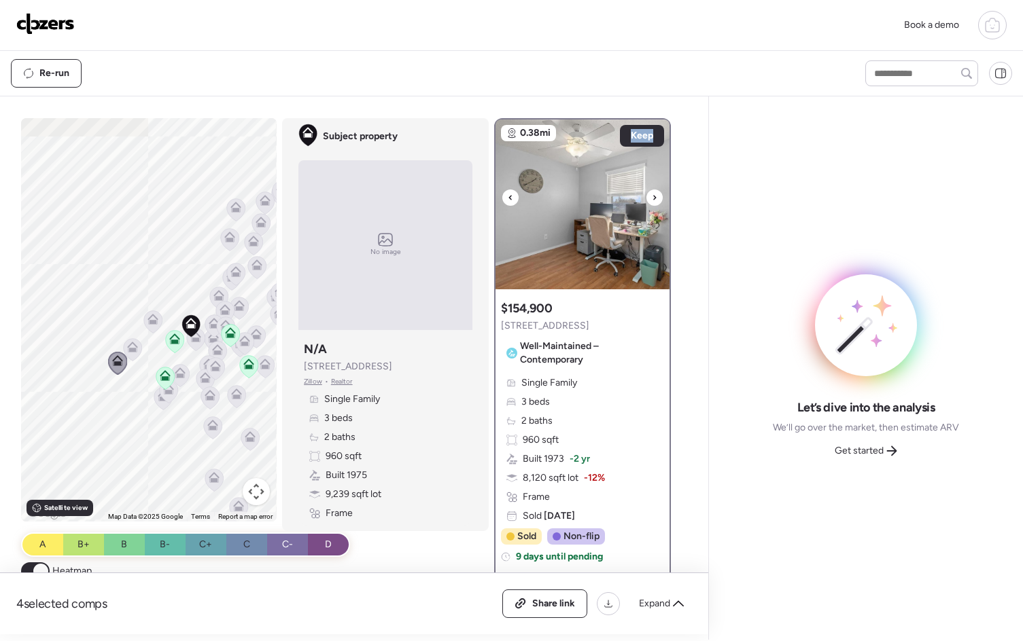
click at [653, 201] on div at bounding box center [654, 198] width 16 height 16
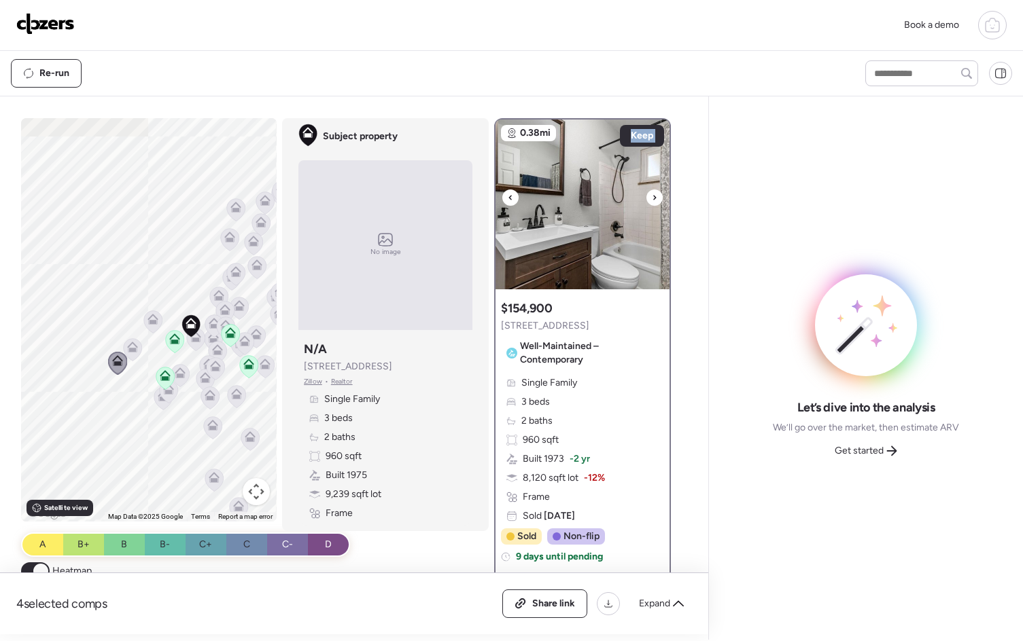
click at [653, 201] on div at bounding box center [654, 198] width 16 height 16
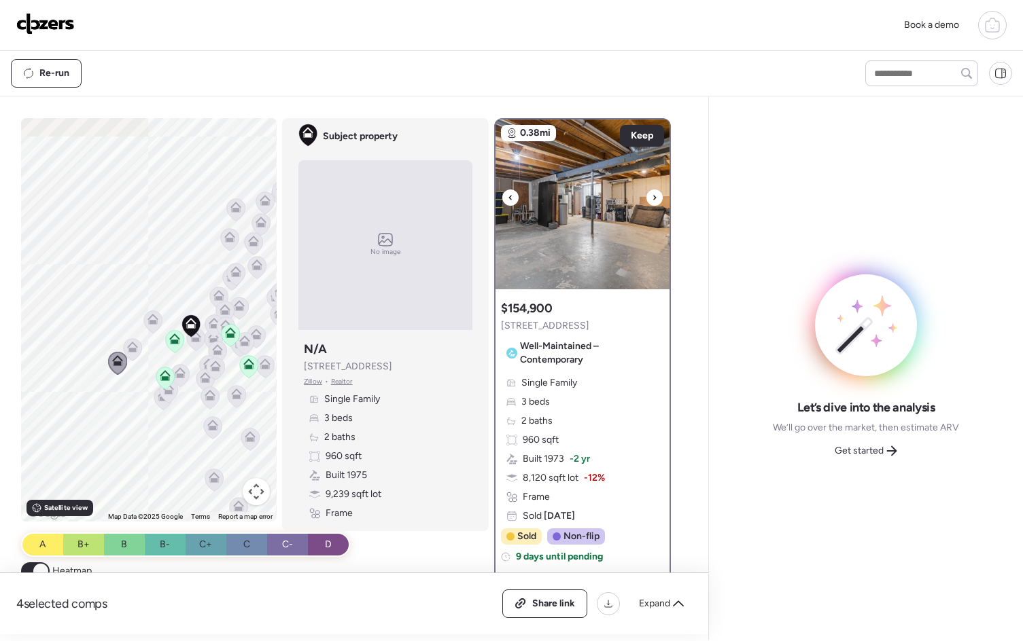
click at [653, 201] on div at bounding box center [654, 198] width 16 height 16
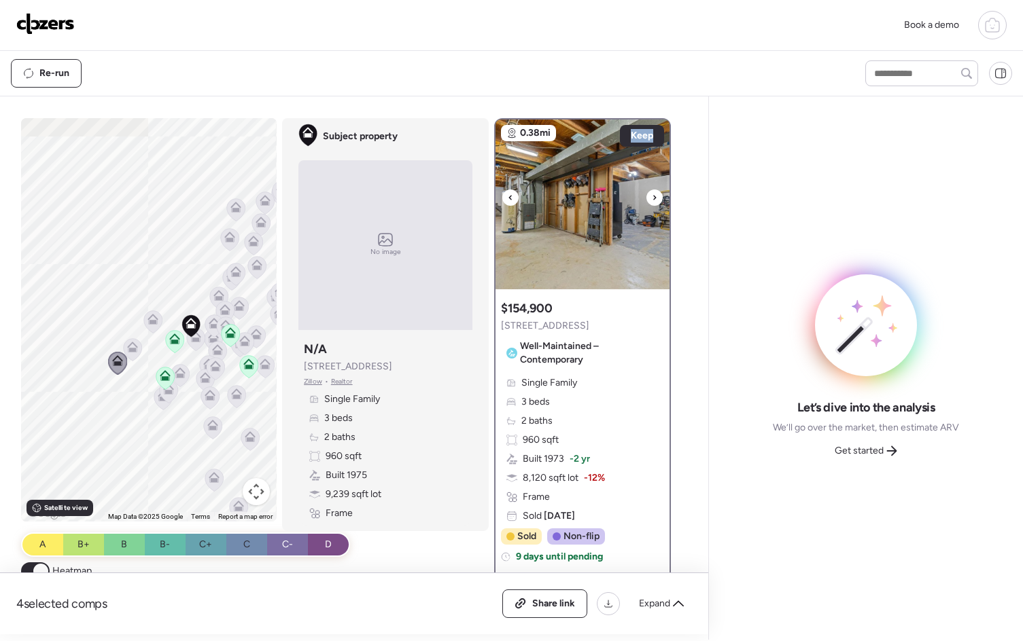
click at [653, 201] on div at bounding box center [654, 198] width 16 height 16
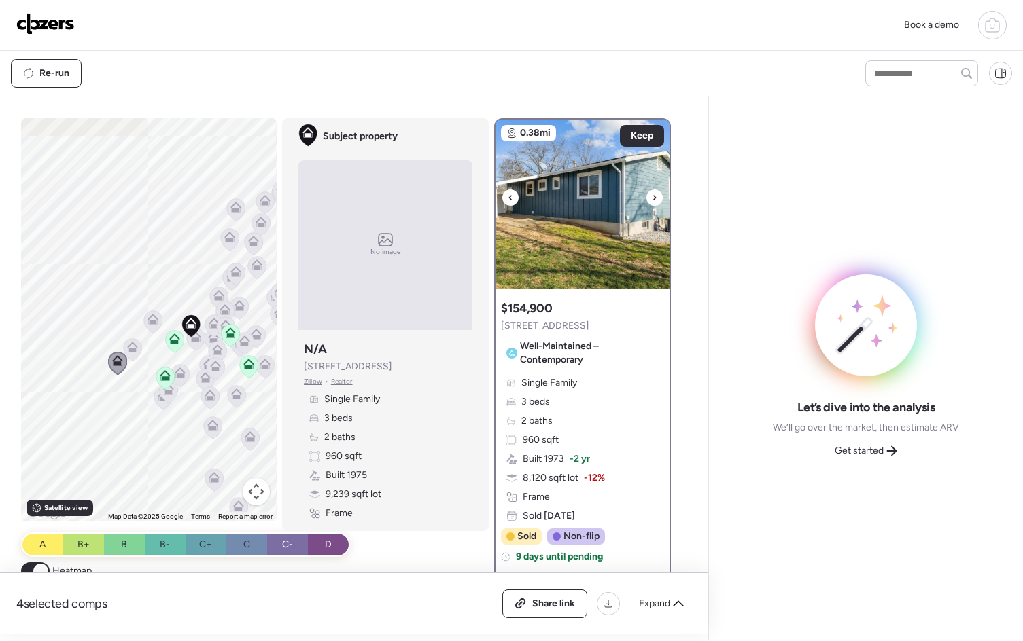
click at [653, 201] on div at bounding box center [654, 198] width 16 height 16
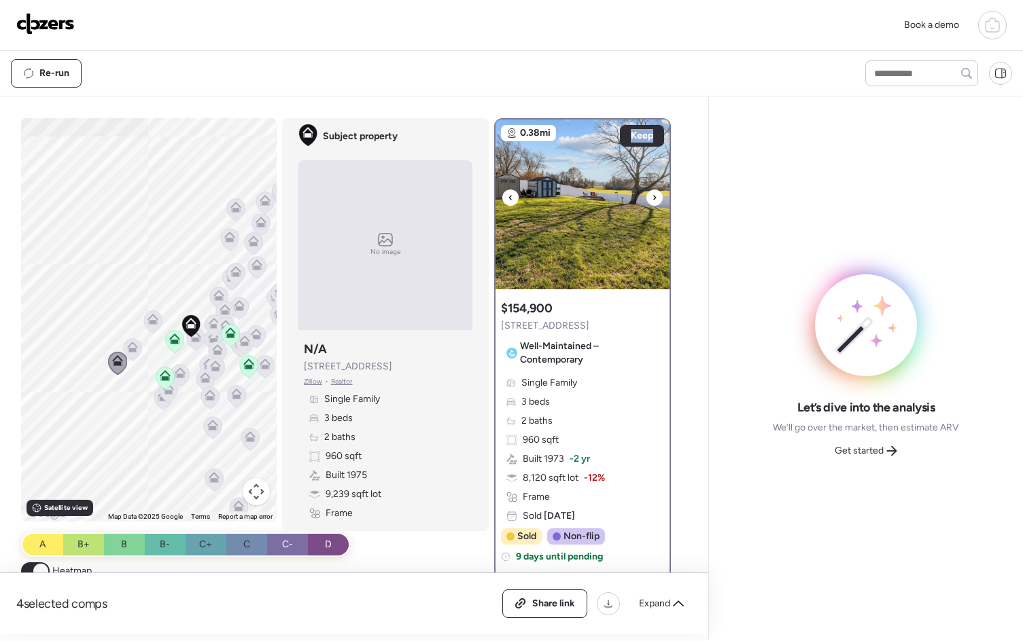
click at [653, 201] on div at bounding box center [654, 198] width 16 height 16
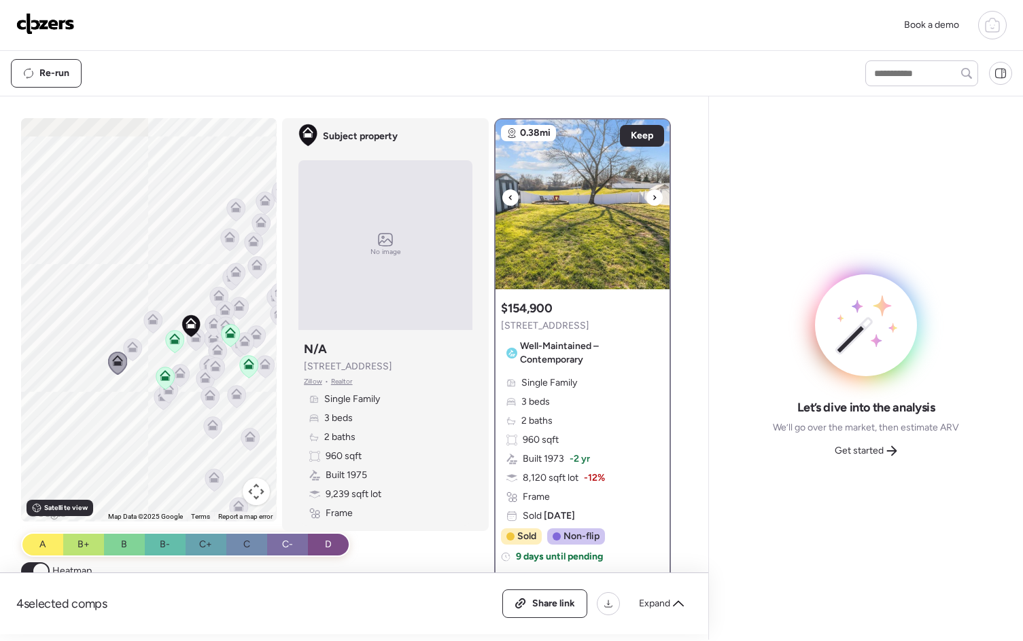
click at [653, 201] on div at bounding box center [654, 198] width 16 height 16
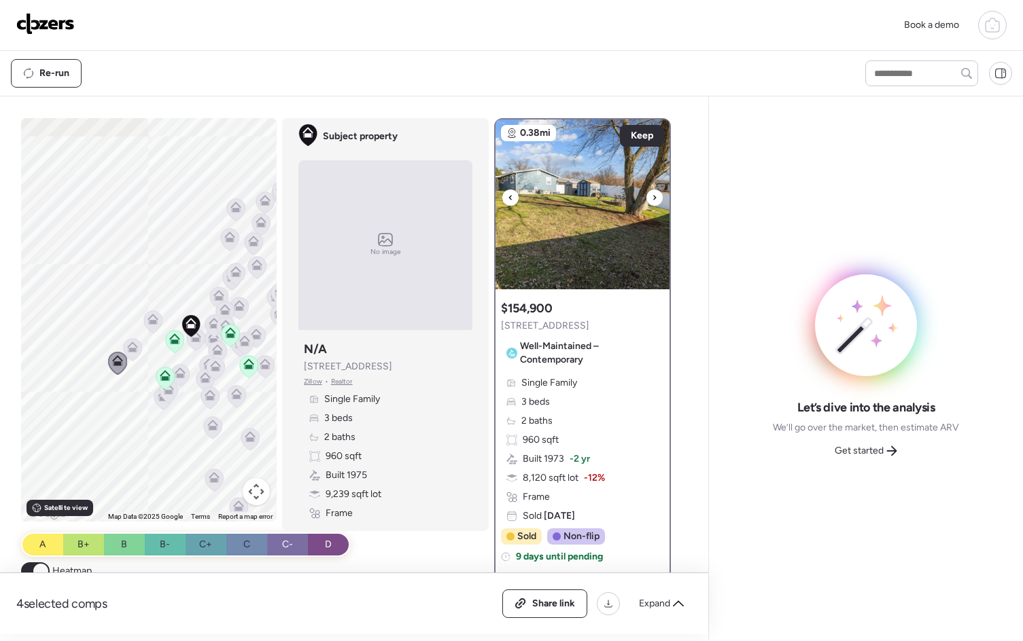
click at [653, 201] on div at bounding box center [654, 198] width 16 height 16
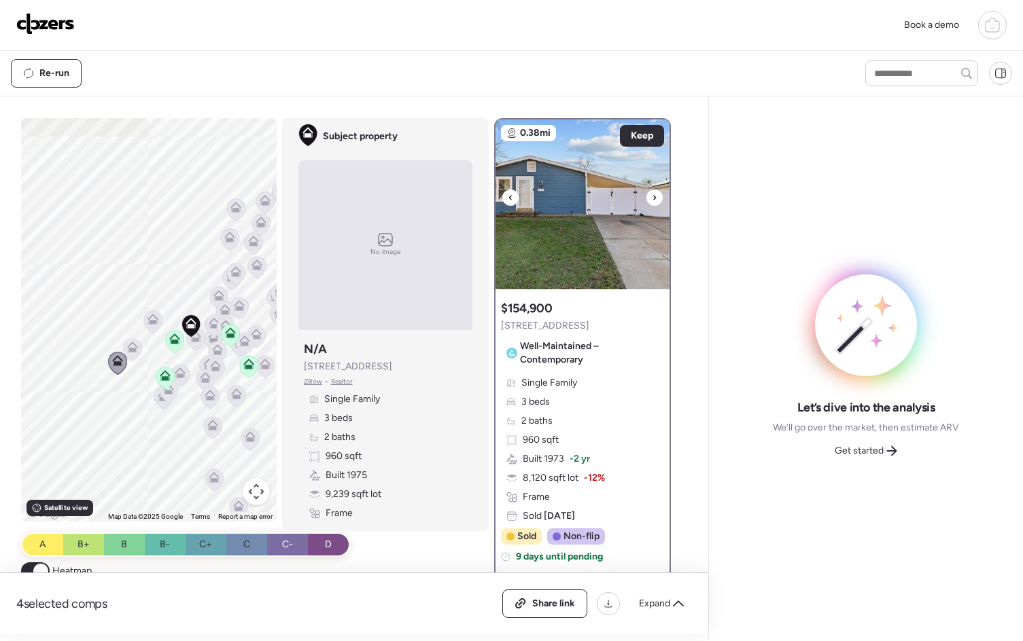
click at [653, 201] on div at bounding box center [654, 198] width 16 height 16
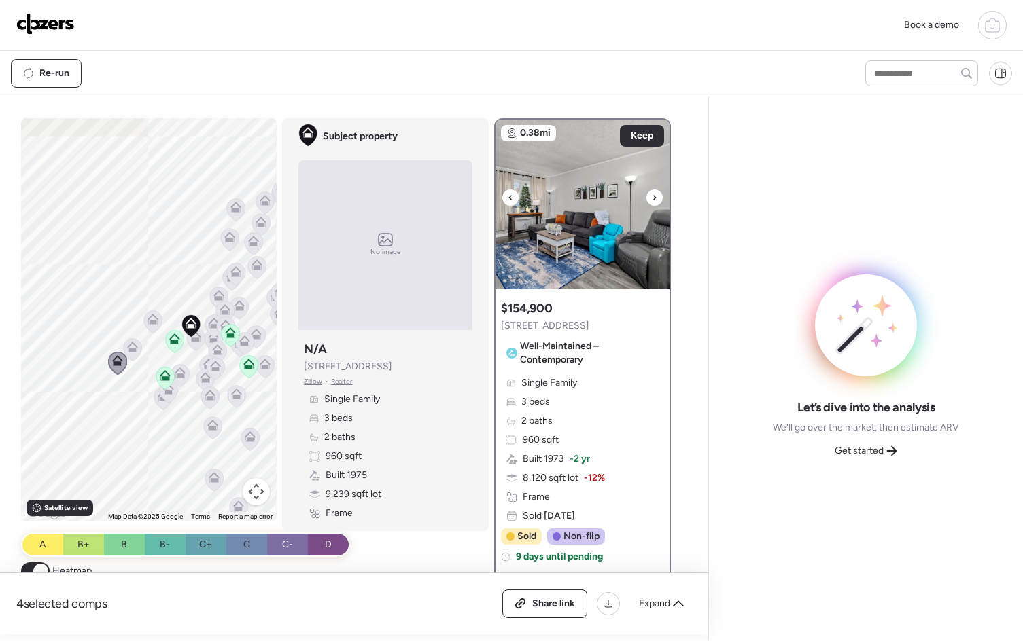
click at [653, 201] on div at bounding box center [654, 198] width 16 height 16
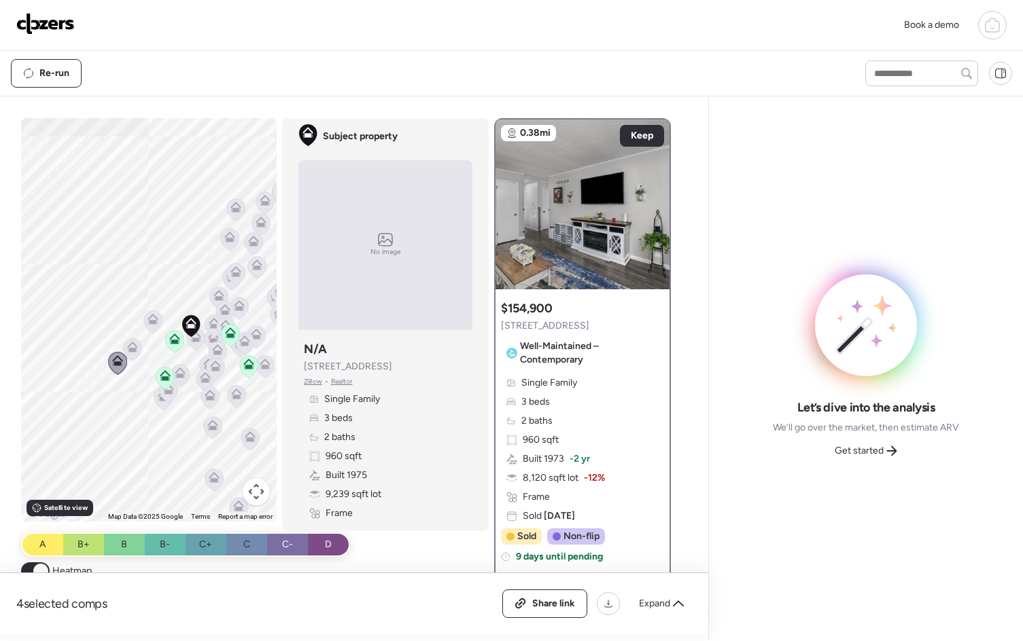
click at [175, 370] on icon at bounding box center [180, 373] width 11 height 11
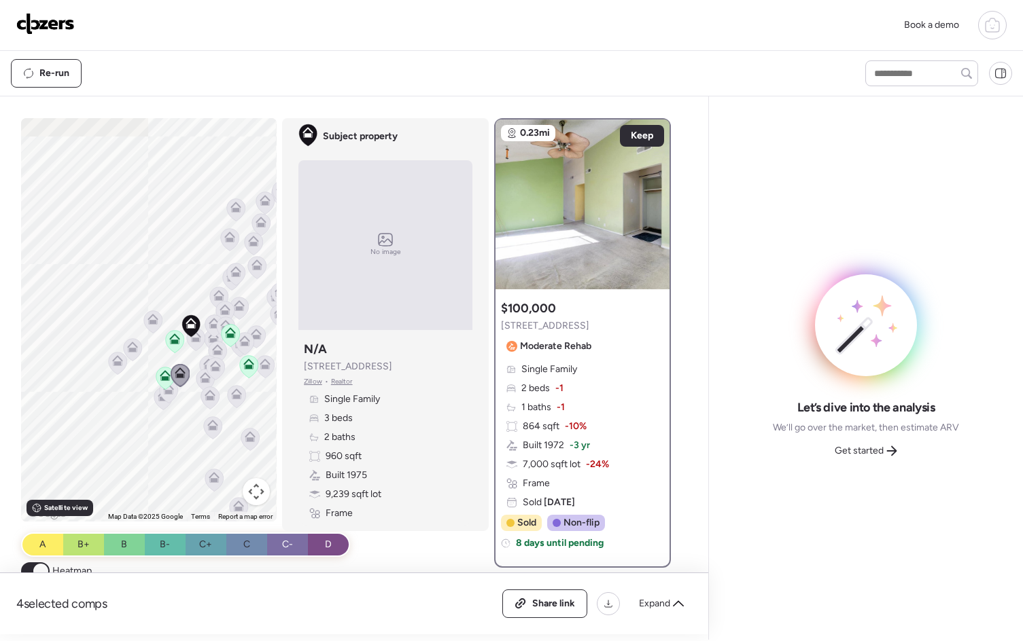
click at [165, 392] on icon at bounding box center [168, 392] width 9 height 4
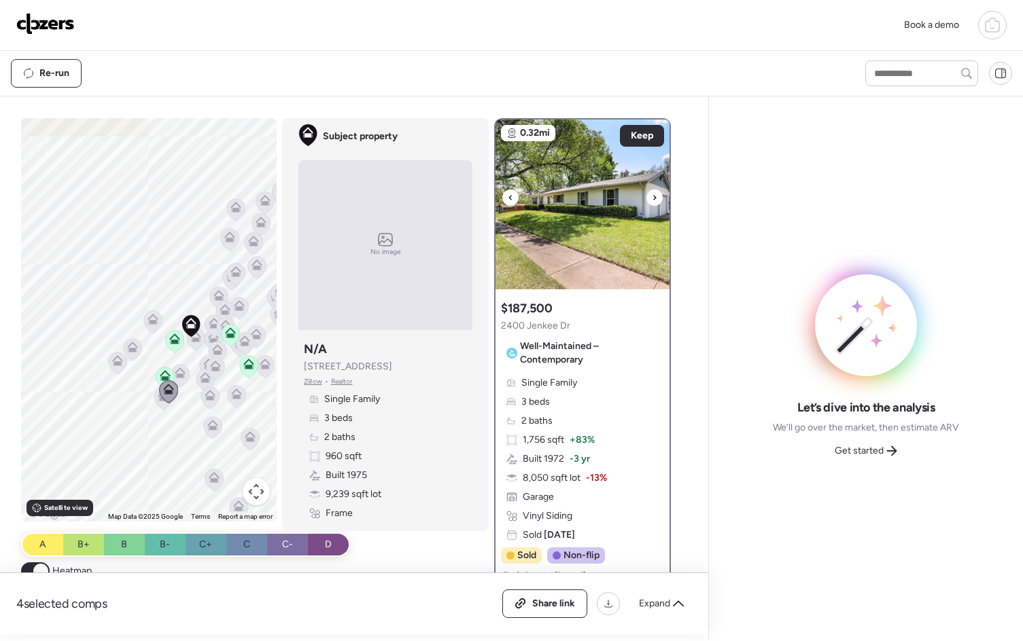
click at [652, 192] on icon at bounding box center [654, 198] width 5 height 16
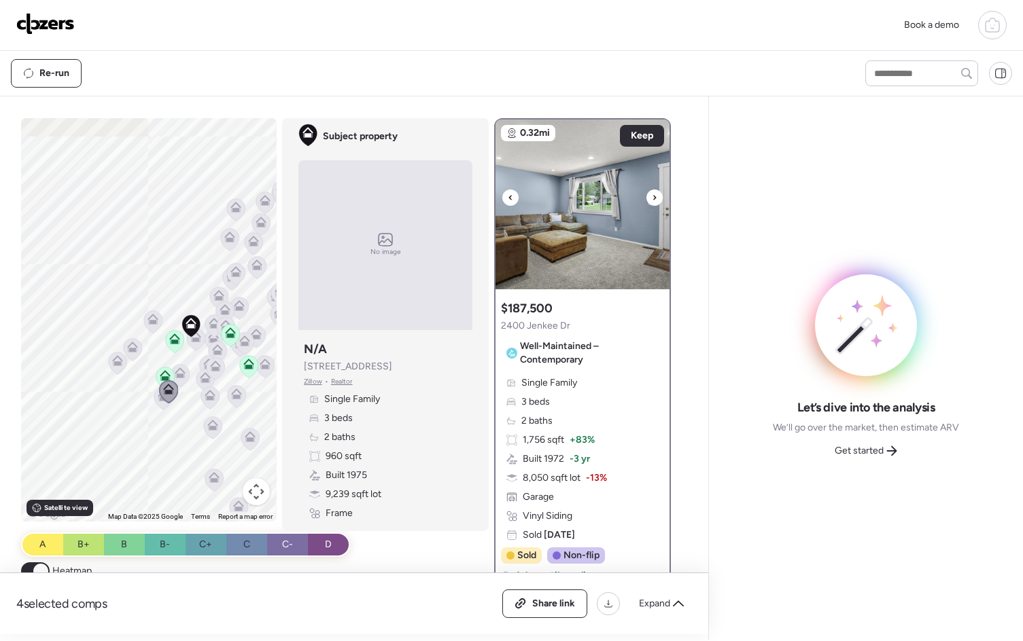
click at [652, 192] on icon at bounding box center [654, 198] width 5 height 16
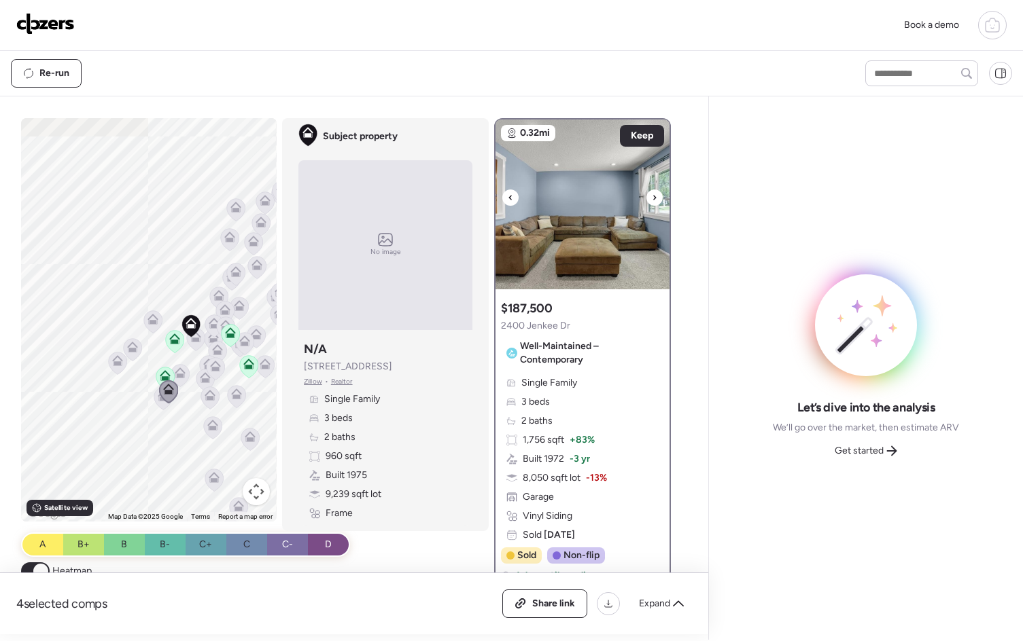
click at [652, 192] on icon at bounding box center [654, 198] width 5 height 16
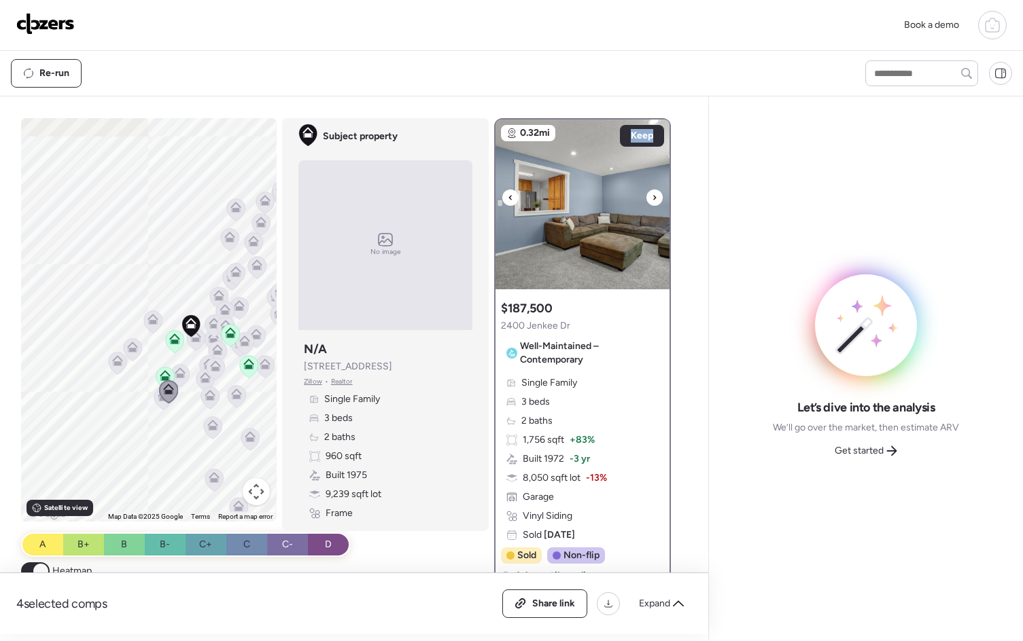
click at [652, 192] on icon at bounding box center [654, 198] width 5 height 16
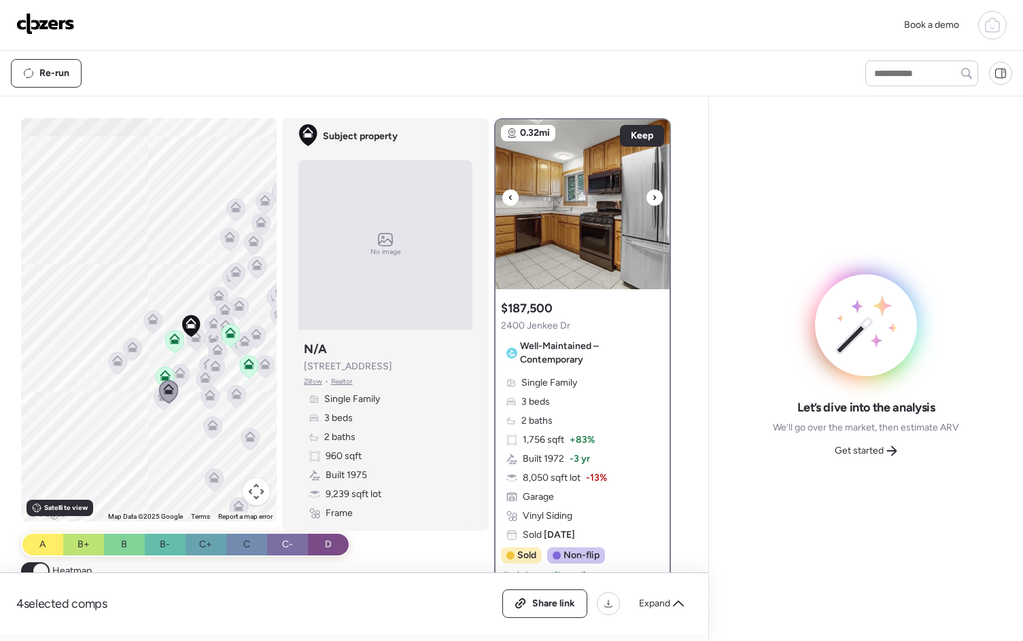
click at [652, 192] on icon at bounding box center [654, 198] width 5 height 16
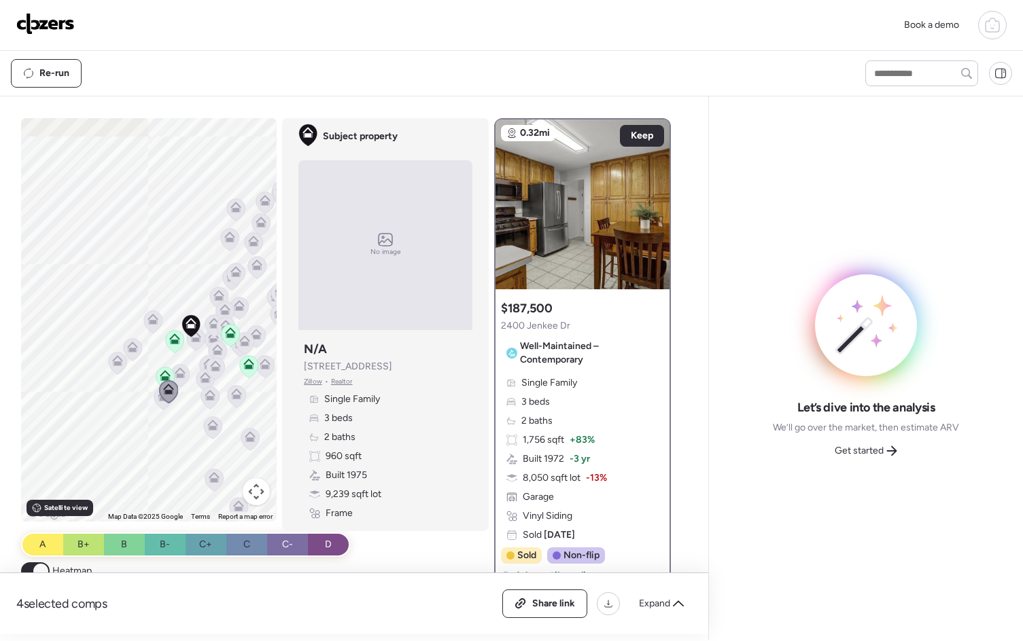
click at [159, 402] on icon at bounding box center [168, 391] width 19 height 23
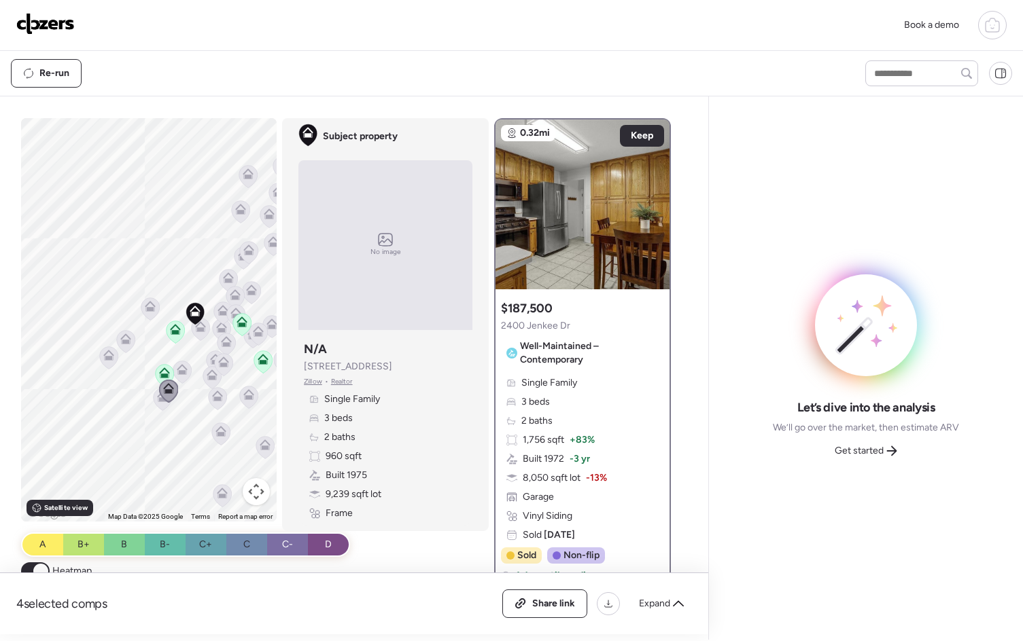
click at [157, 402] on icon at bounding box center [162, 396] width 11 height 11
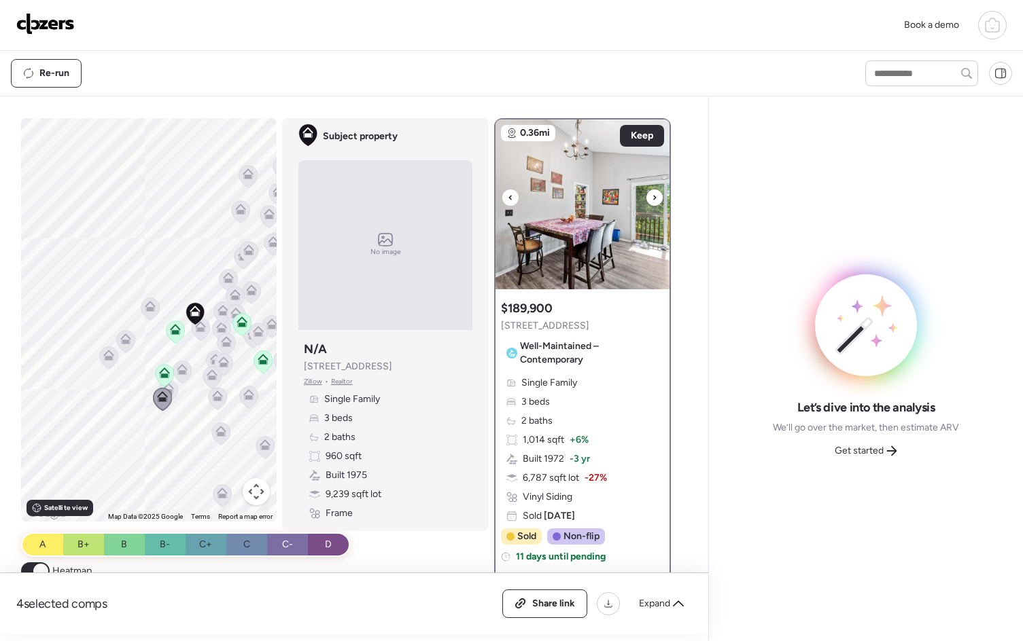
click at [652, 194] on icon at bounding box center [654, 198] width 5 height 16
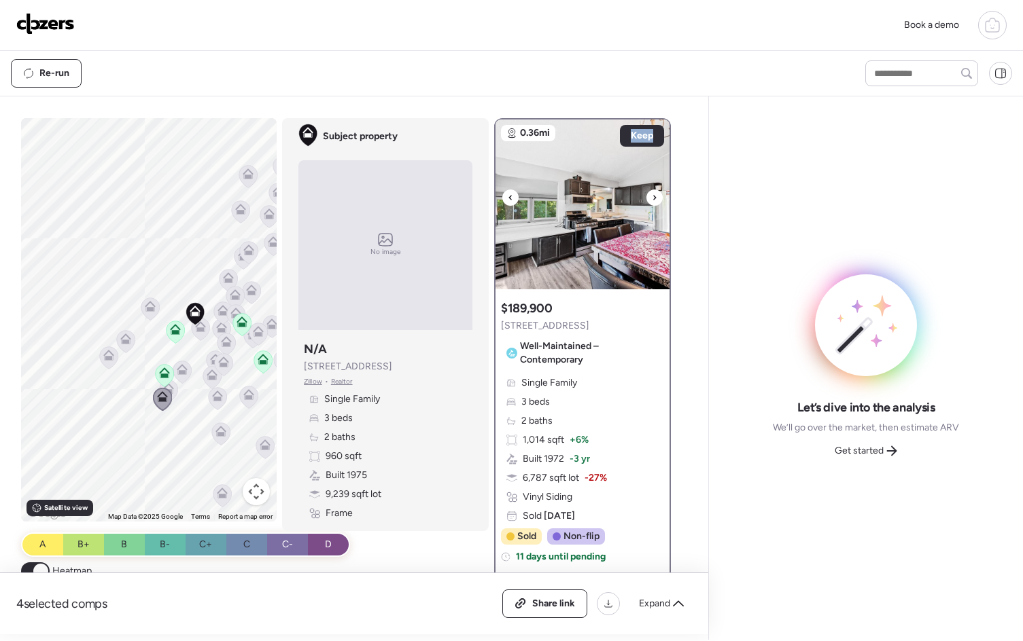
click at [652, 194] on icon at bounding box center [654, 198] width 5 height 16
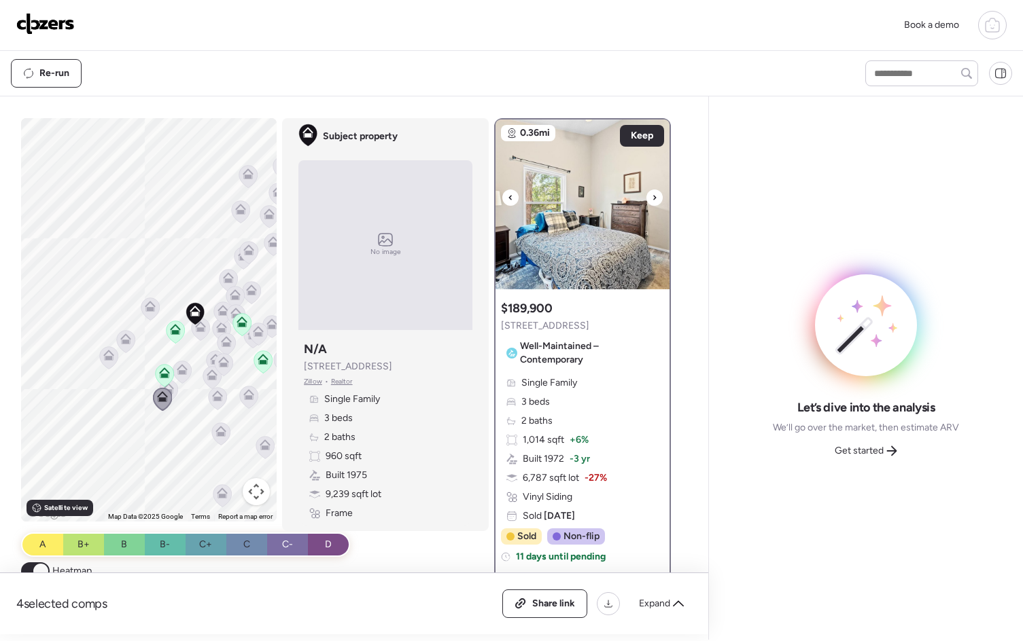
click at [652, 194] on icon at bounding box center [654, 198] width 5 height 16
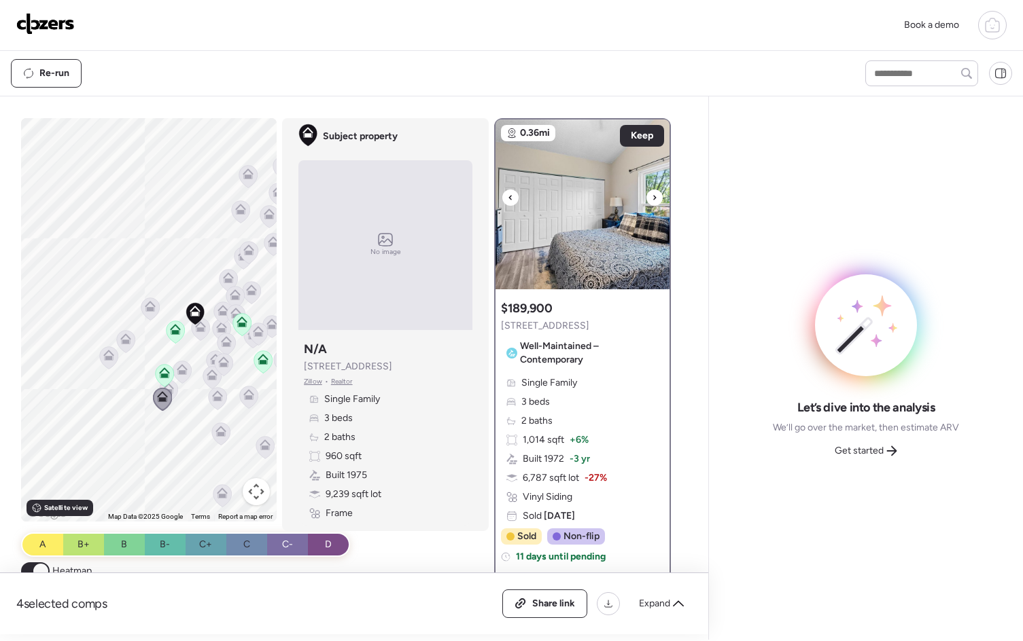
click at [652, 194] on icon at bounding box center [654, 198] width 5 height 16
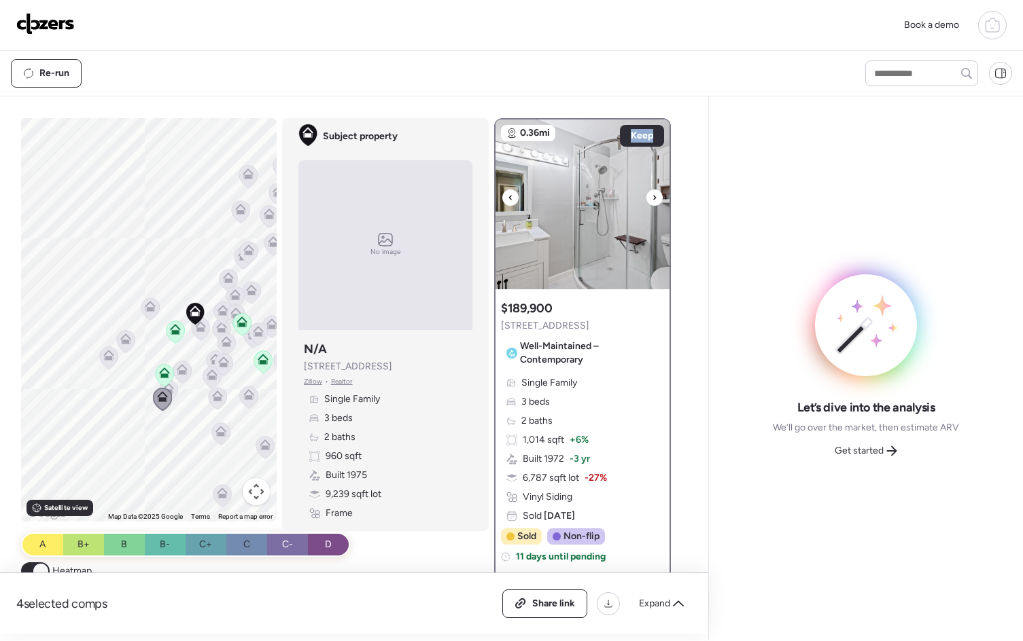
click at [652, 194] on icon at bounding box center [654, 198] width 5 height 16
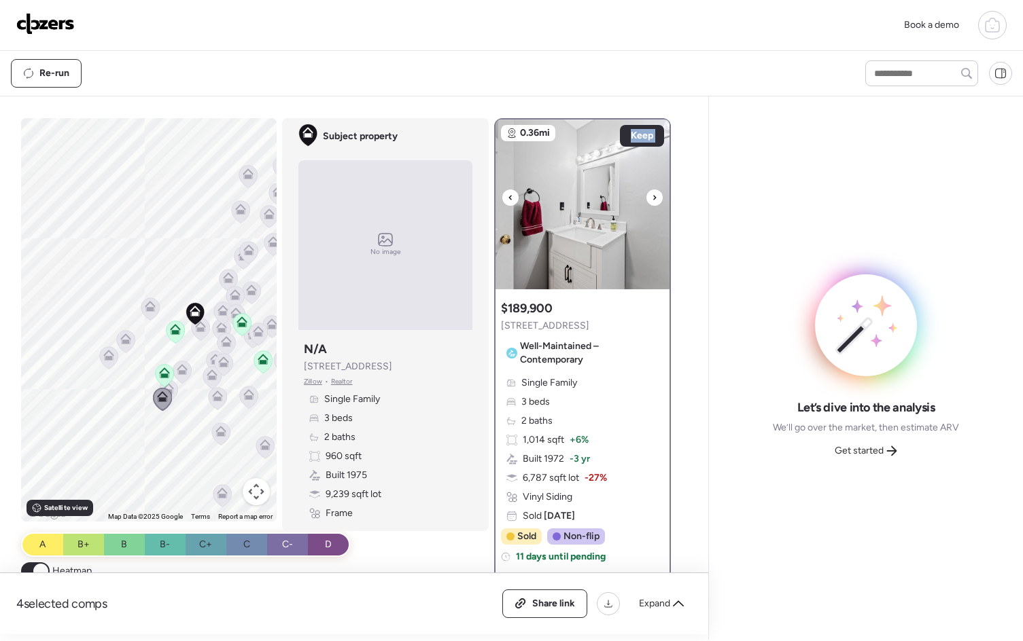
click at [652, 194] on icon at bounding box center [654, 198] width 5 height 16
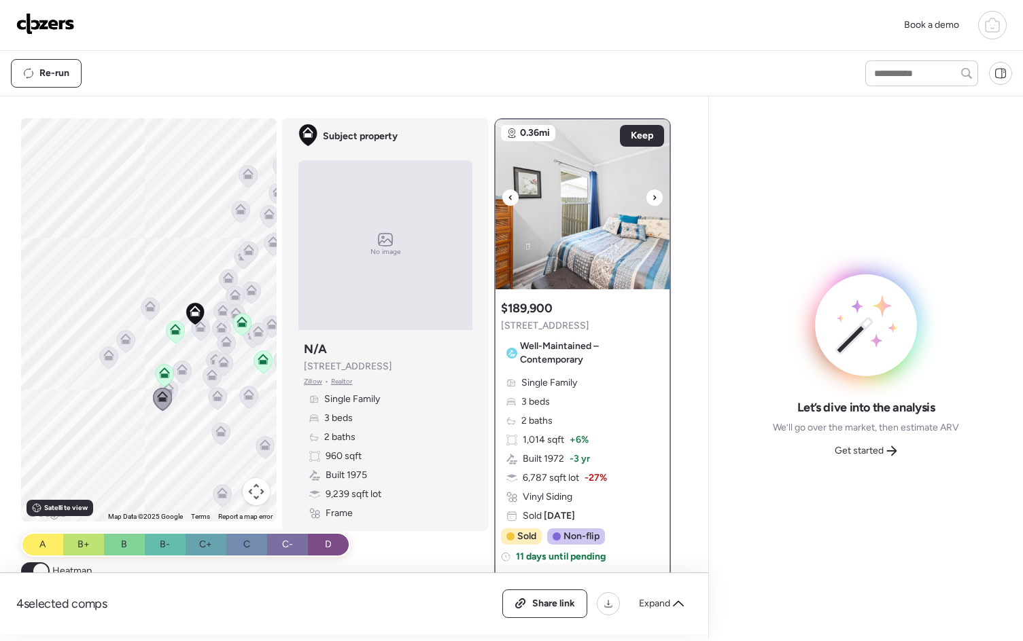
click at [652, 194] on icon at bounding box center [654, 198] width 5 height 16
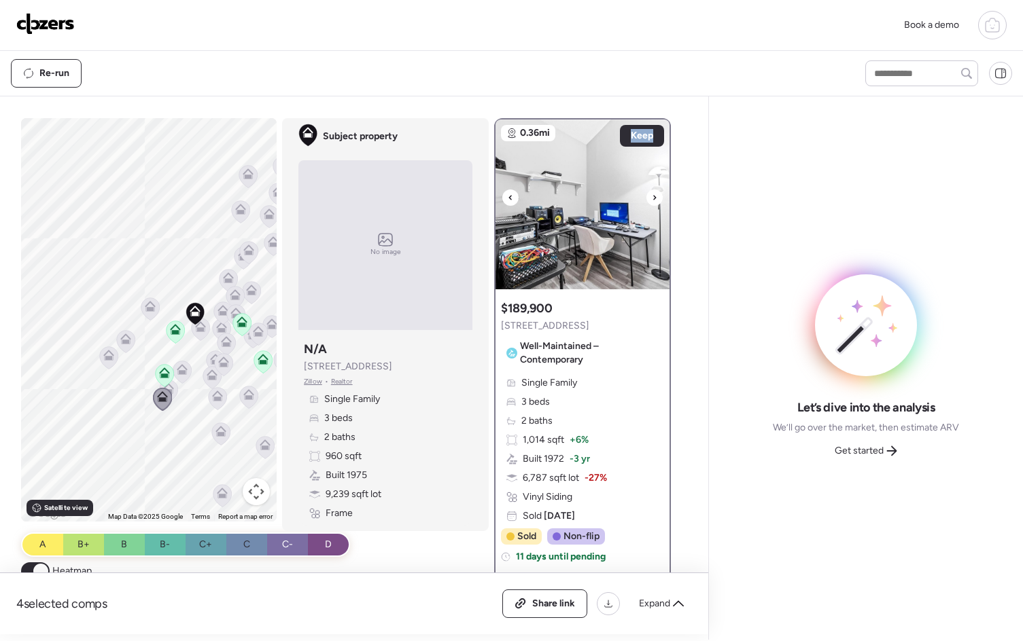
click at [652, 194] on icon at bounding box center [654, 198] width 5 height 16
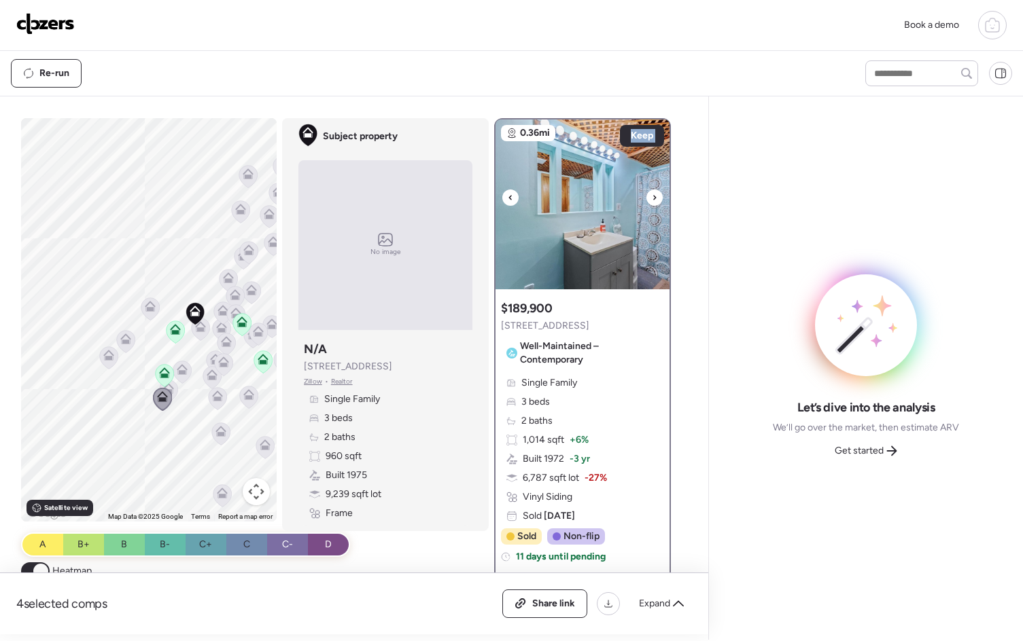
click at [652, 194] on icon at bounding box center [654, 198] width 5 height 16
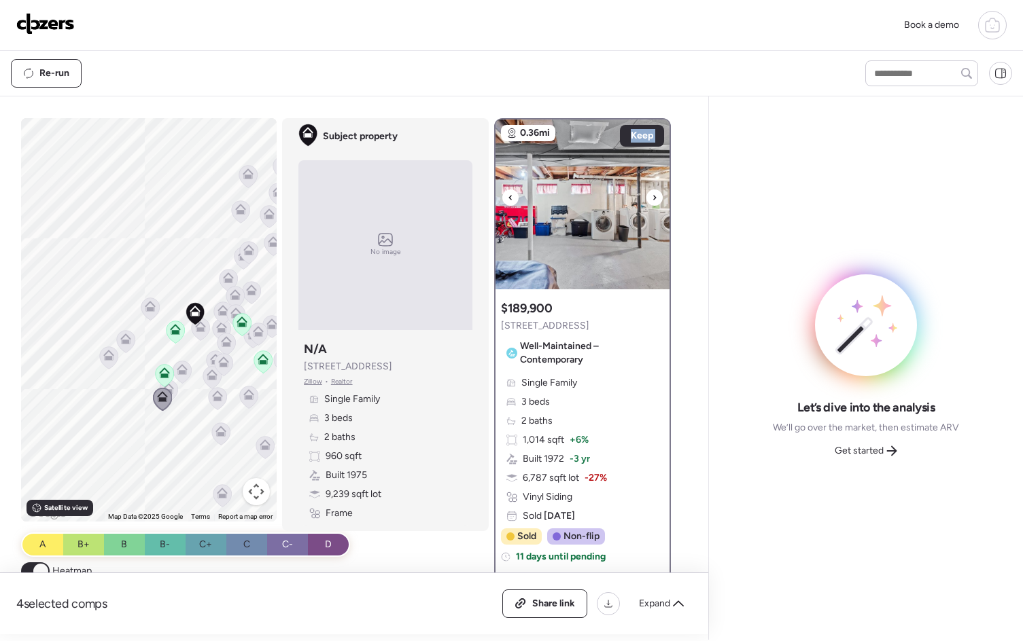
click at [652, 194] on icon at bounding box center [654, 198] width 5 height 16
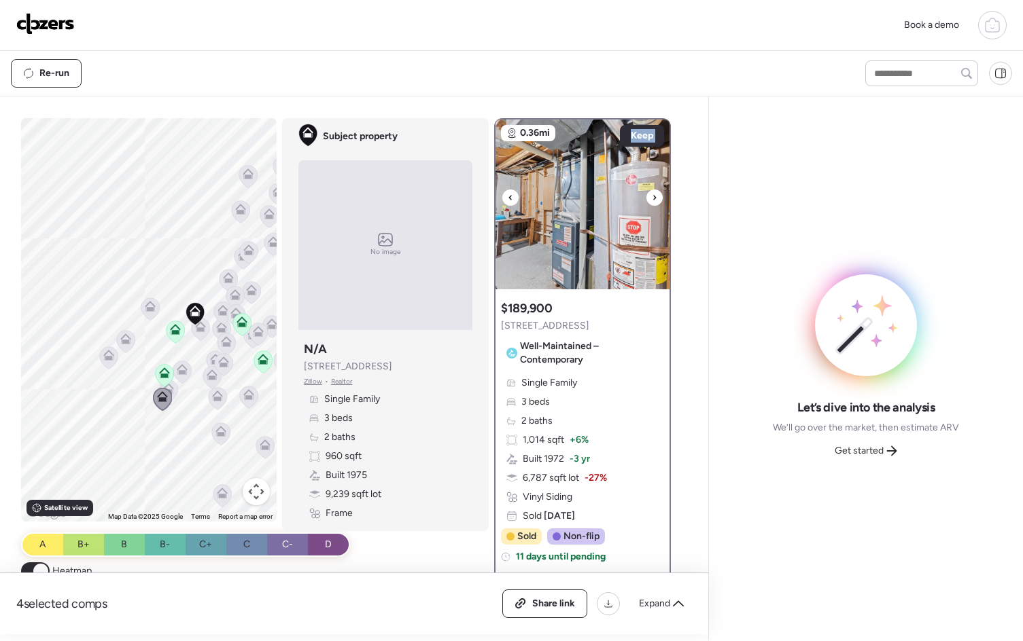
click at [652, 194] on icon at bounding box center [654, 198] width 5 height 16
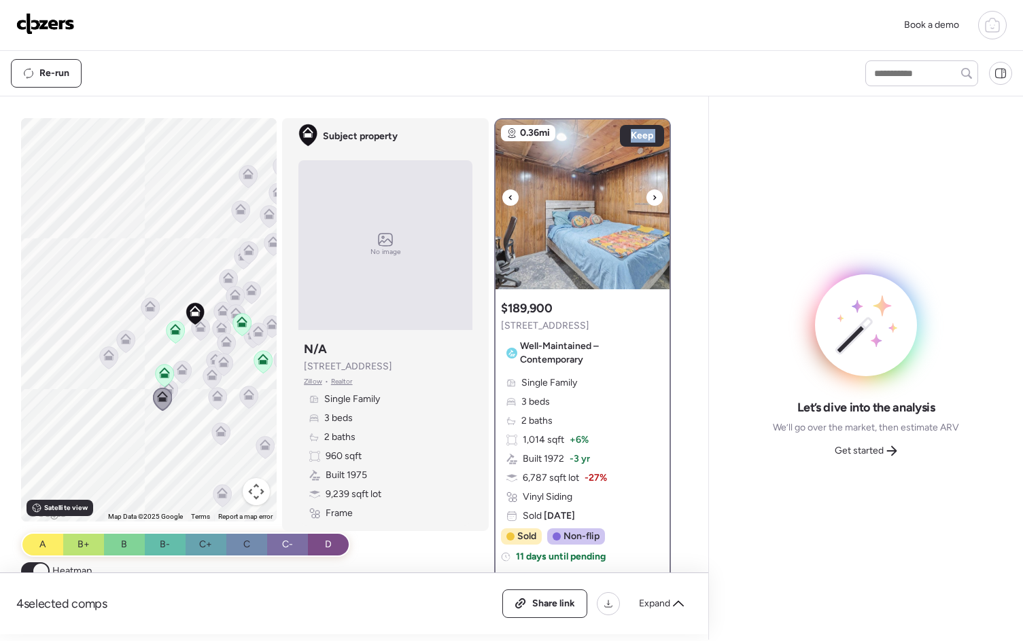
click at [652, 194] on icon at bounding box center [654, 198] width 5 height 16
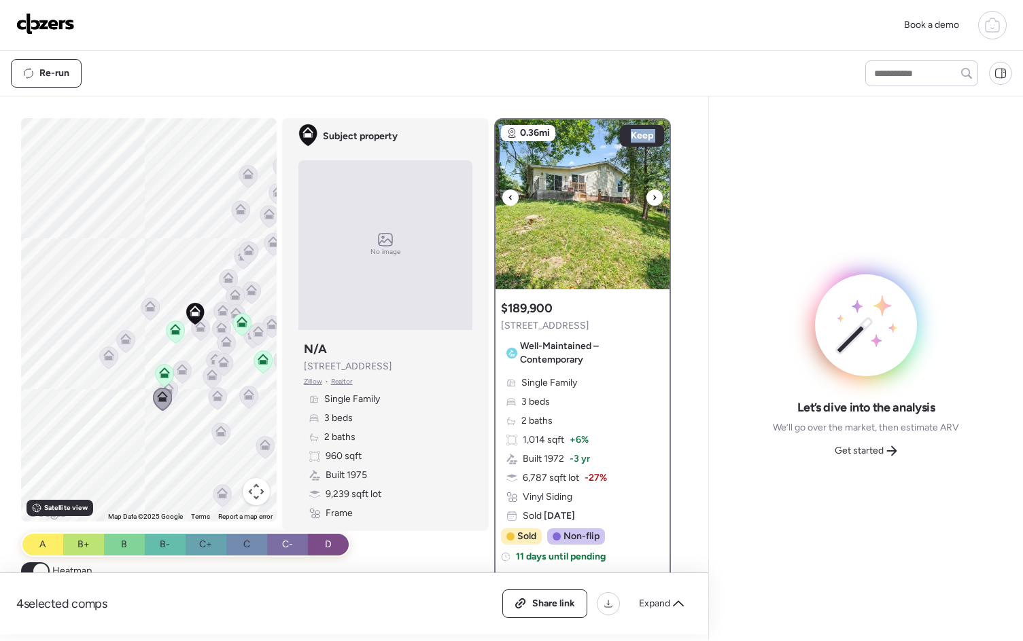
click at [652, 194] on icon at bounding box center [654, 198] width 5 height 16
click at [652, 200] on icon at bounding box center [654, 198] width 5 height 16
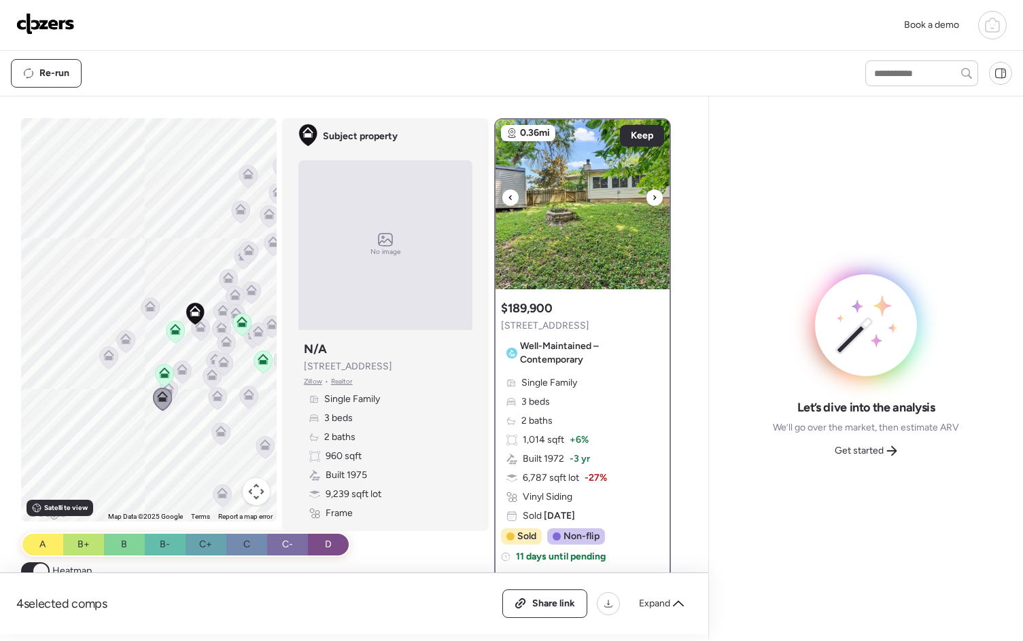
click at [652, 200] on icon at bounding box center [654, 198] width 5 height 16
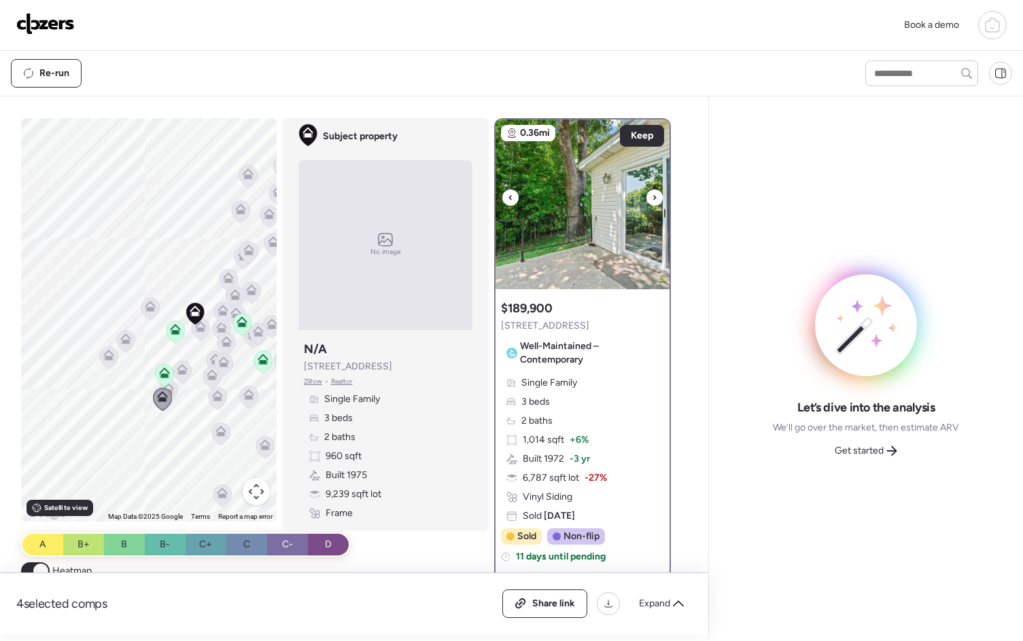
click at [652, 200] on icon at bounding box center [654, 198] width 5 height 16
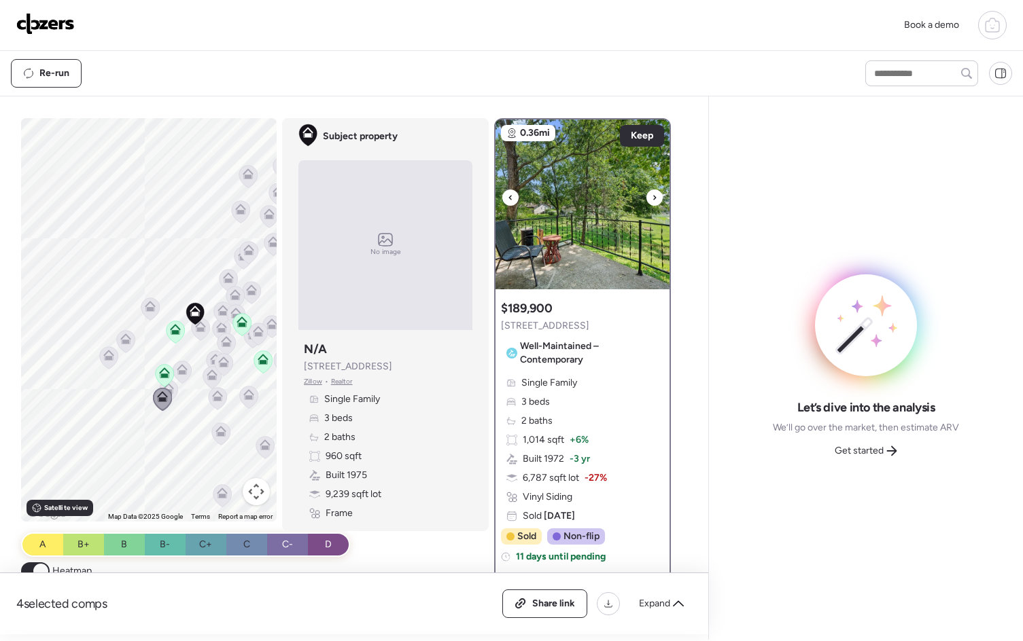
click at [652, 200] on icon at bounding box center [654, 198] width 5 height 16
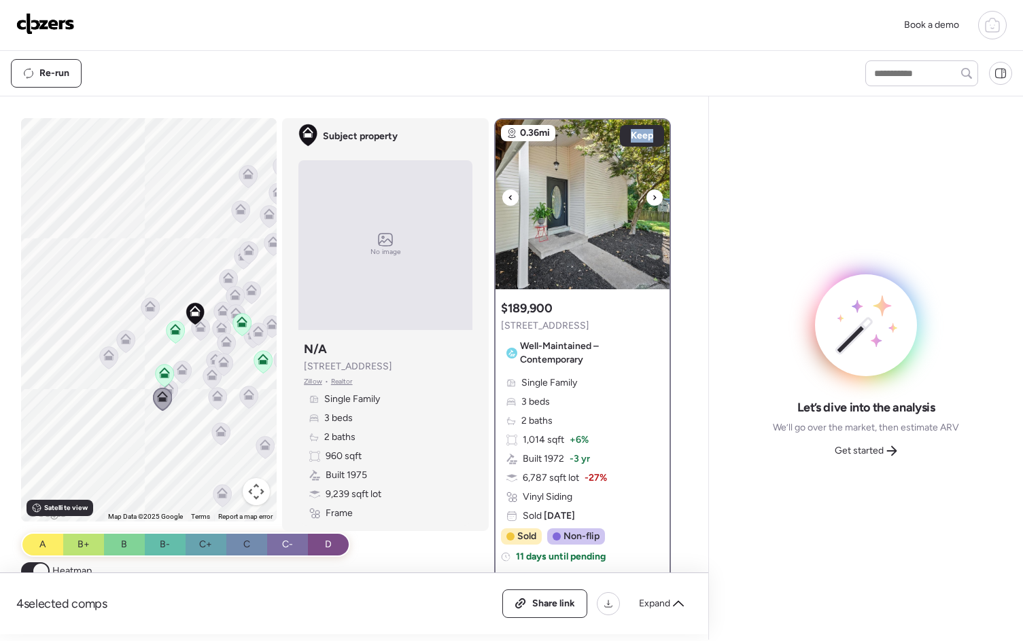
click at [652, 200] on icon at bounding box center [654, 198] width 5 height 16
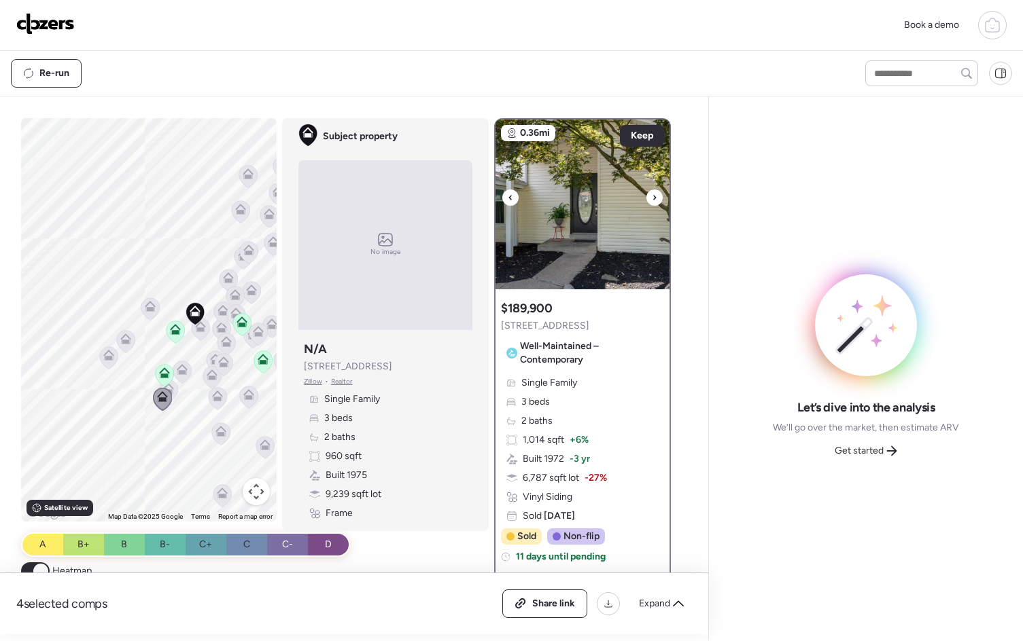
click at [652, 200] on icon at bounding box center [654, 198] width 5 height 16
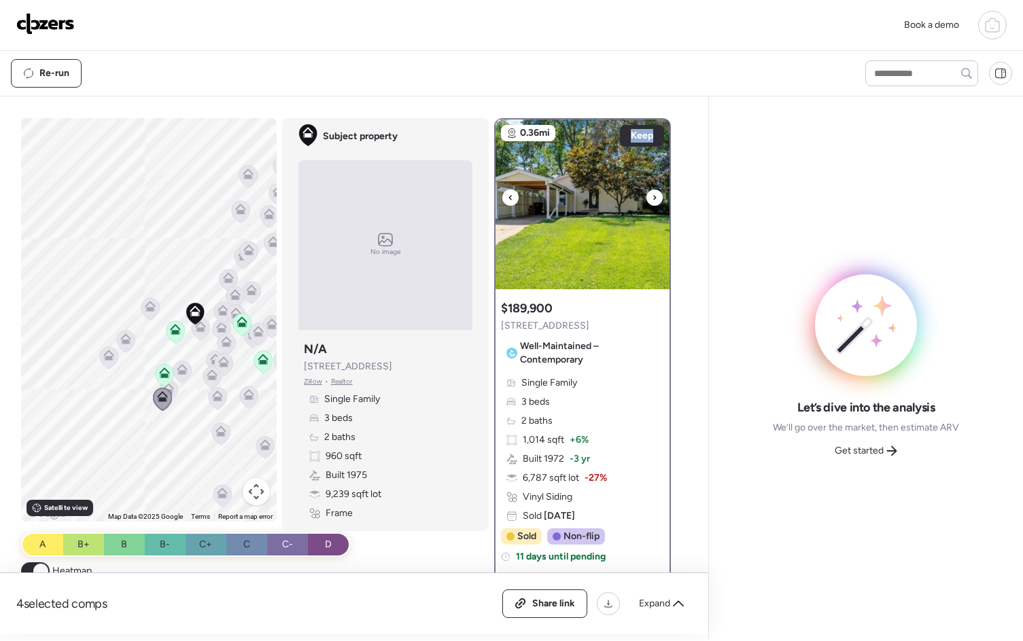
click at [652, 200] on icon at bounding box center [654, 198] width 5 height 16
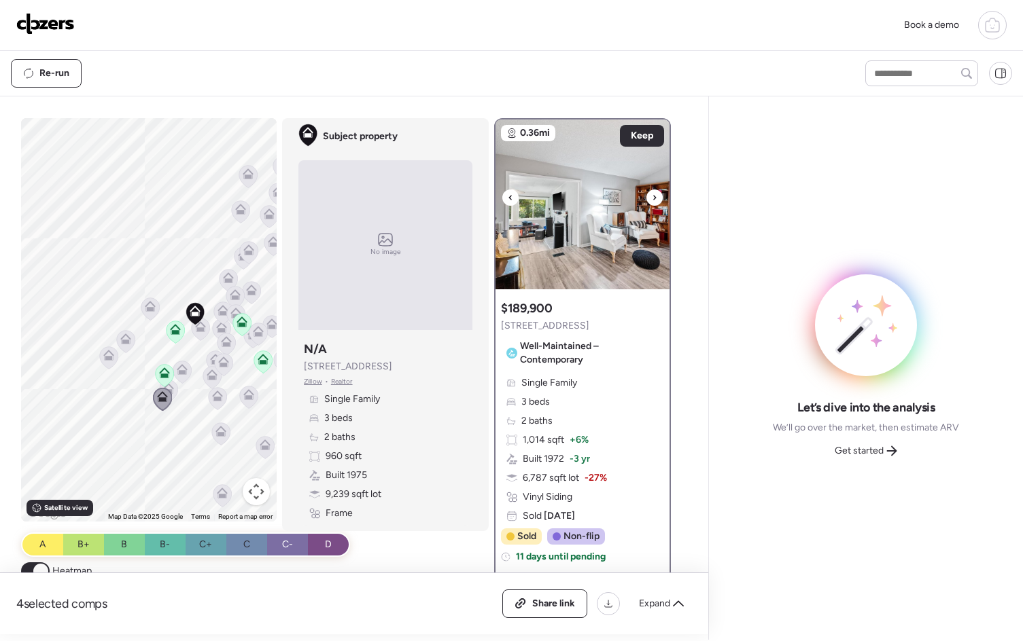
click at [652, 200] on icon at bounding box center [654, 198] width 5 height 16
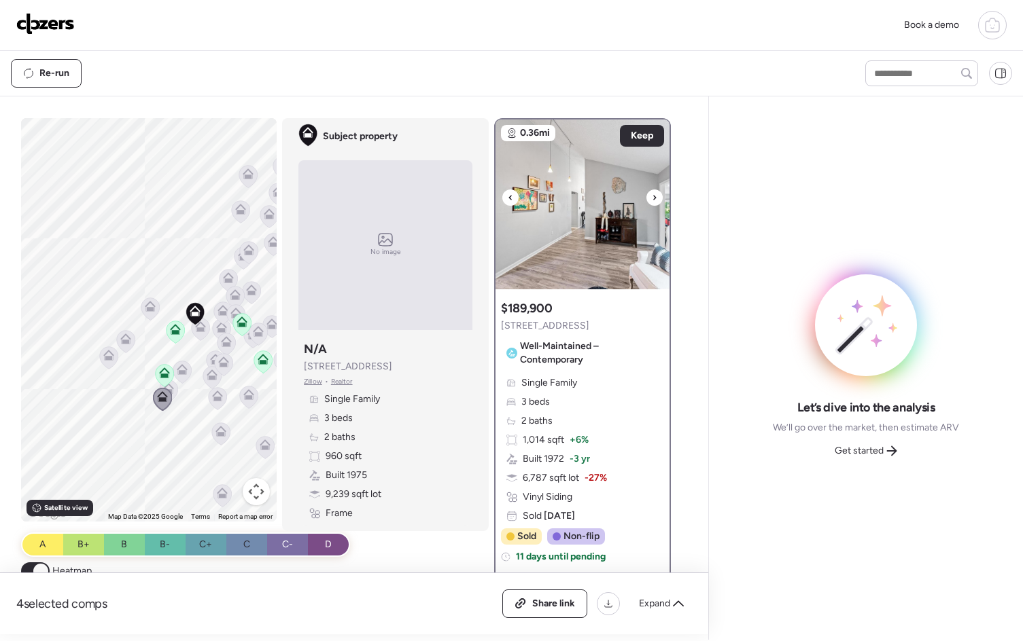
click at [652, 200] on icon at bounding box center [654, 198] width 5 height 16
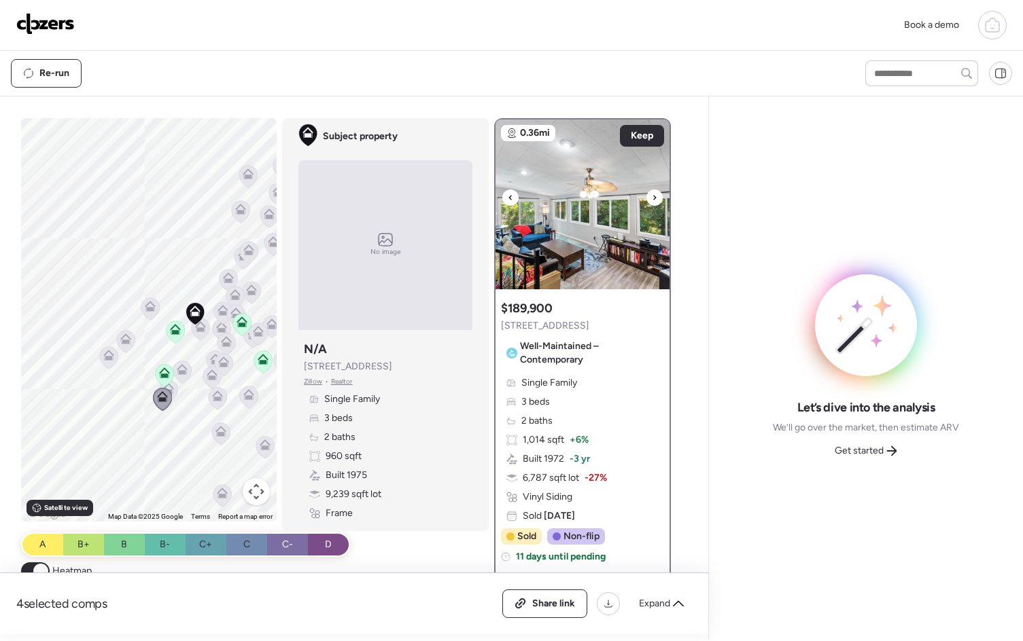
click at [652, 200] on icon at bounding box center [654, 198] width 5 height 16
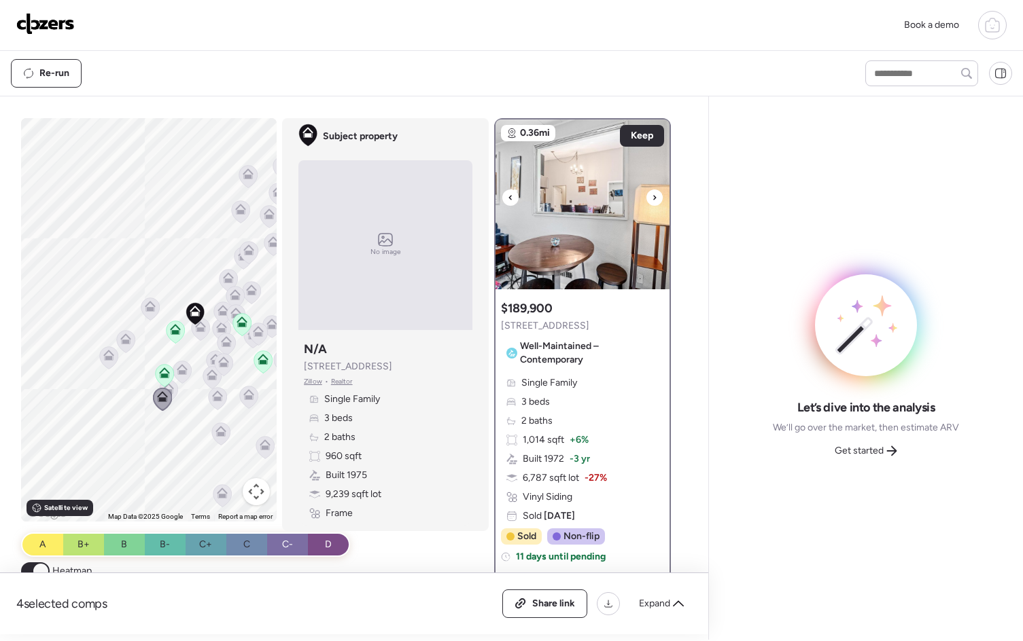
click at [652, 200] on icon at bounding box center [654, 198] width 5 height 16
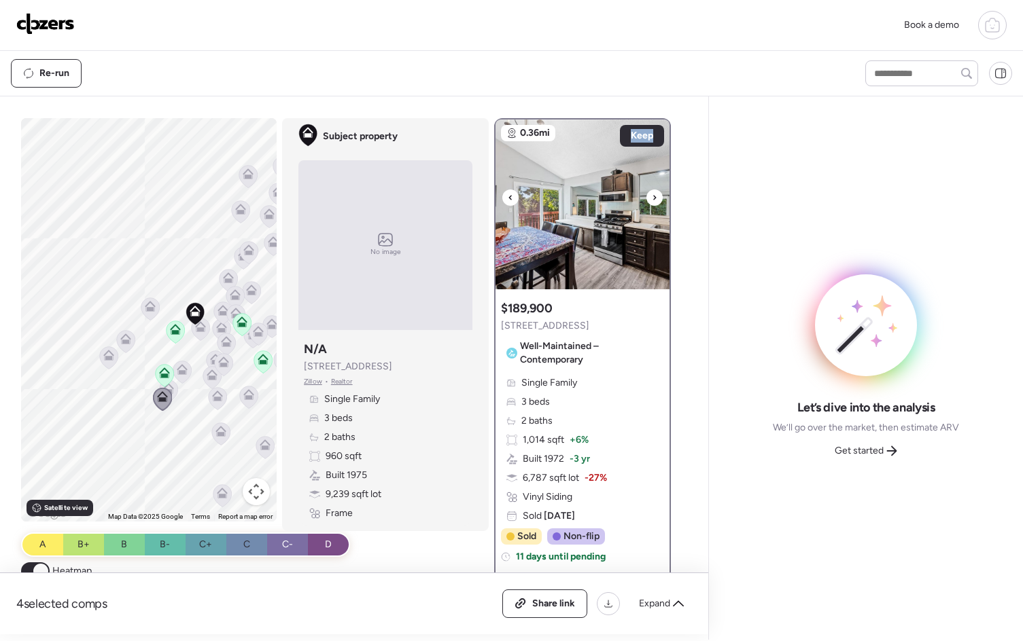
click at [652, 200] on icon at bounding box center [654, 198] width 5 height 16
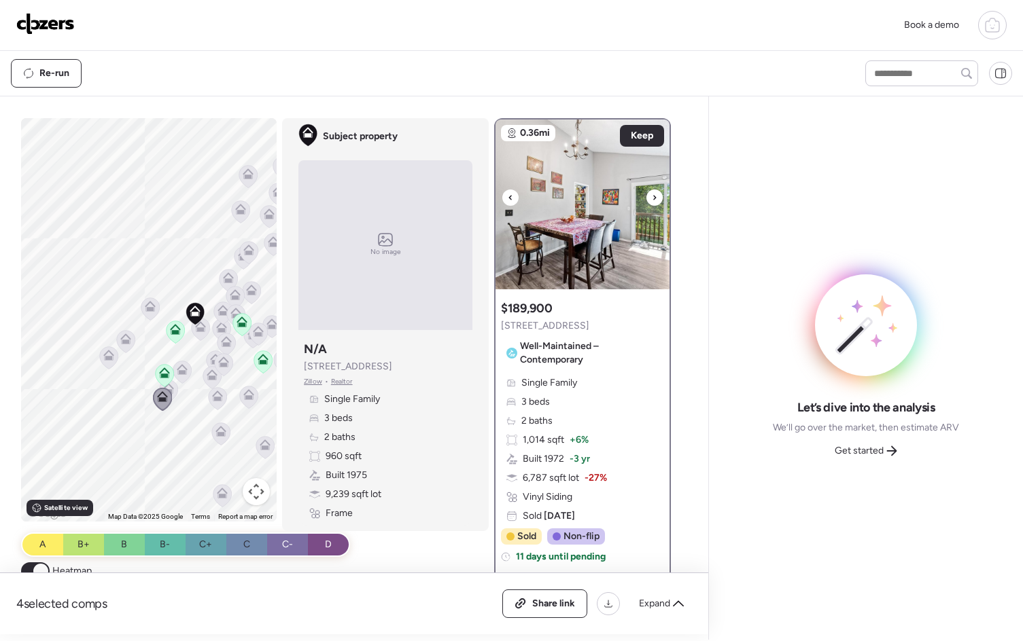
click at [652, 200] on icon at bounding box center [654, 198] width 5 height 16
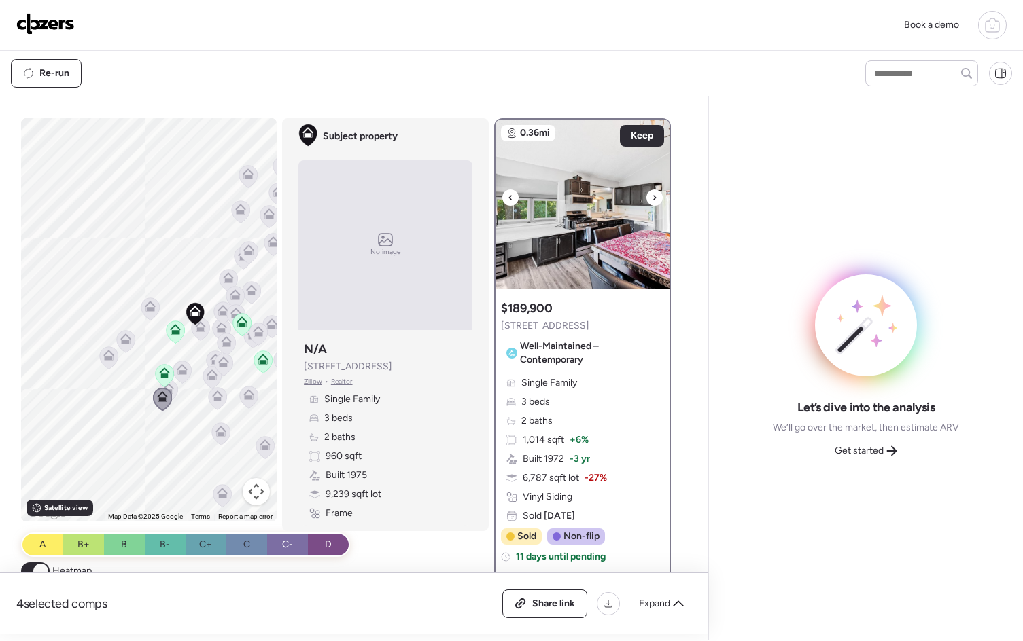
click at [652, 200] on icon at bounding box center [654, 198] width 5 height 16
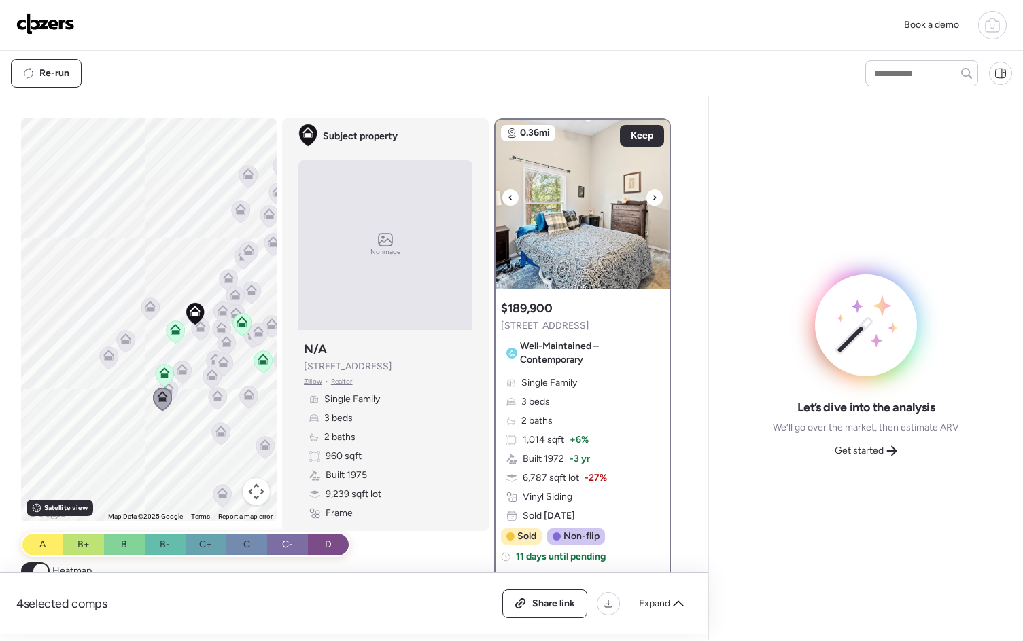
click at [652, 200] on icon at bounding box center [654, 198] width 5 height 16
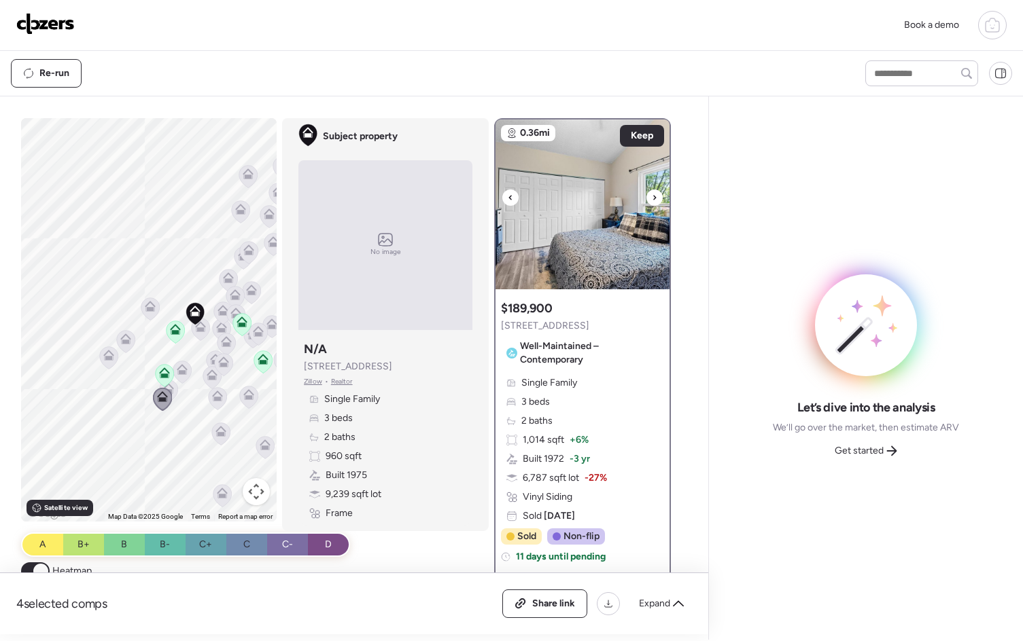
click at [652, 200] on icon at bounding box center [654, 198] width 5 height 16
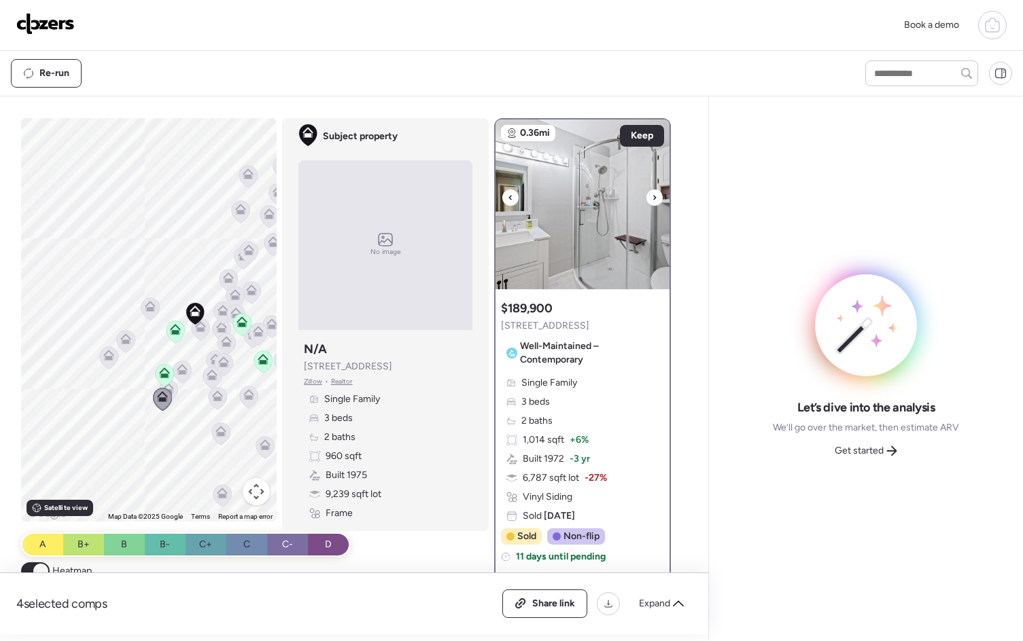
click at [652, 200] on icon at bounding box center [654, 198] width 5 height 16
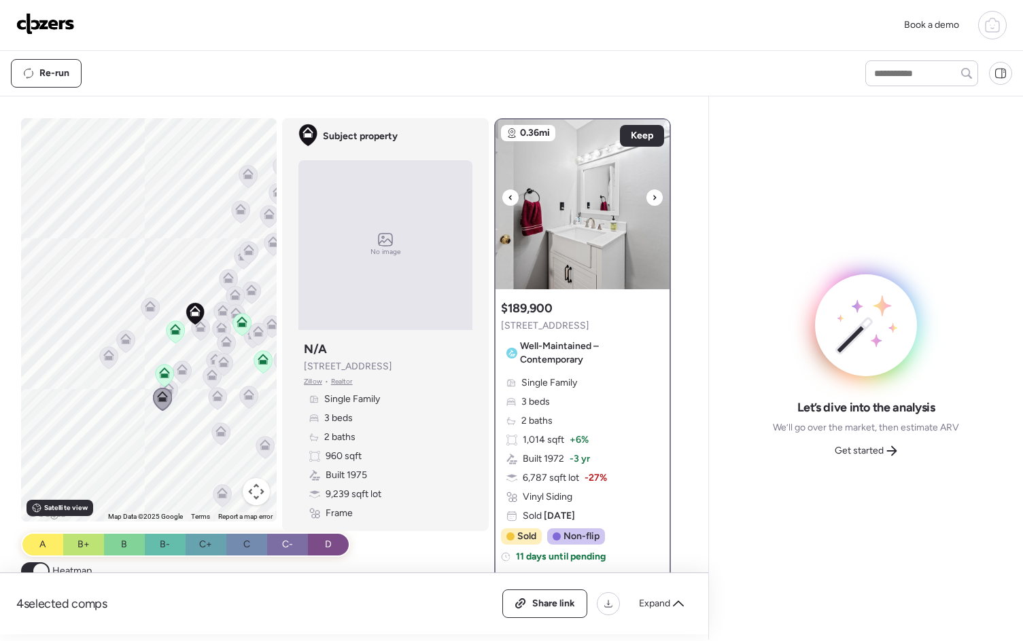
click at [652, 200] on icon at bounding box center [654, 198] width 5 height 16
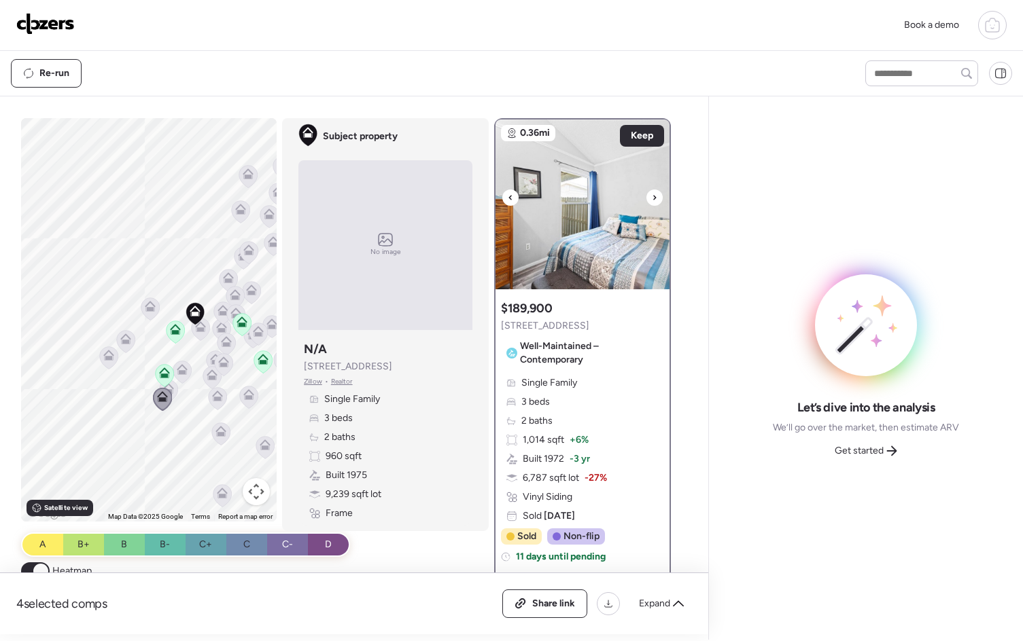
click at [652, 200] on icon at bounding box center [654, 198] width 5 height 16
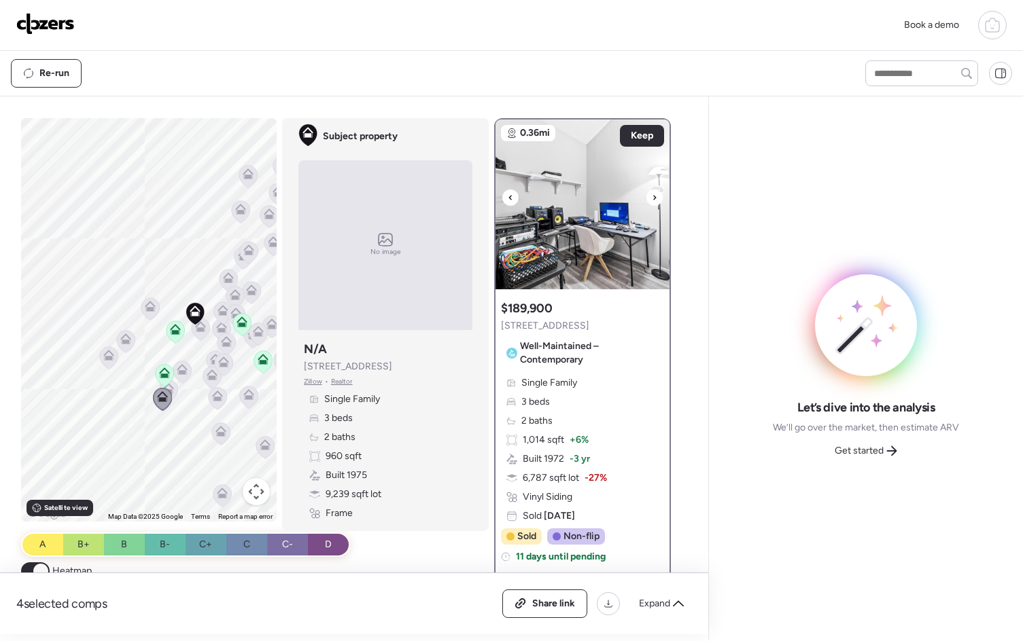
click at [652, 200] on icon at bounding box center [654, 198] width 5 height 16
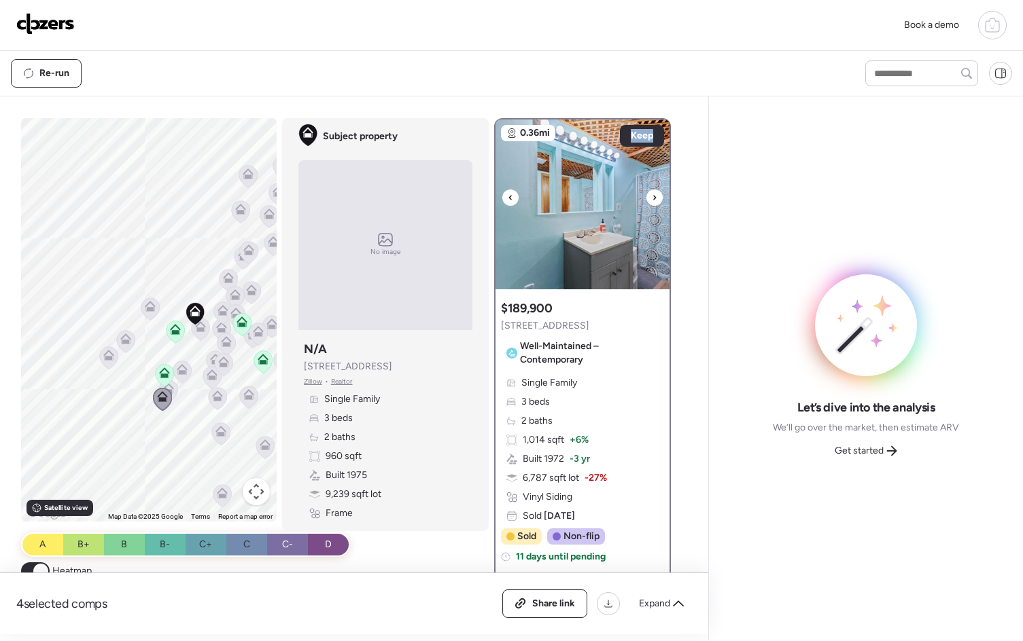
click at [652, 200] on icon at bounding box center [654, 198] width 5 height 16
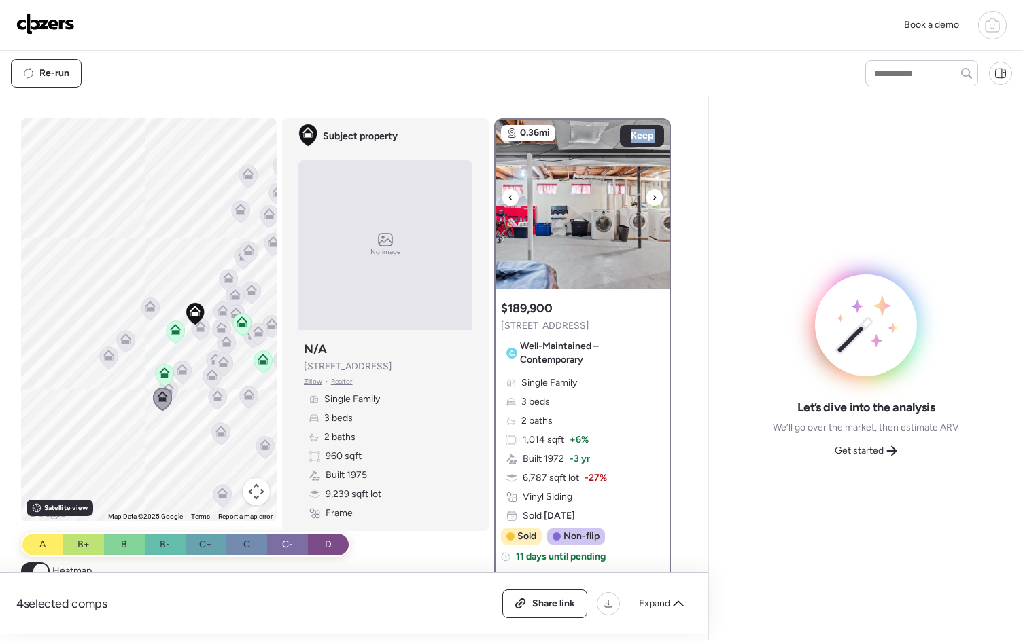
click at [652, 200] on icon at bounding box center [654, 198] width 5 height 16
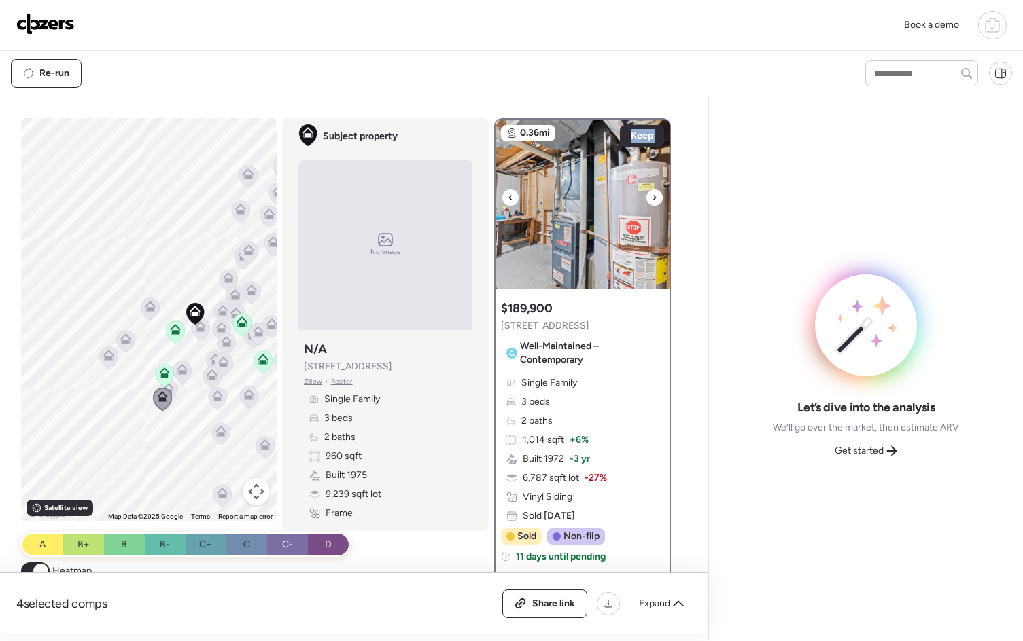
click at [652, 200] on icon at bounding box center [654, 198] width 5 height 16
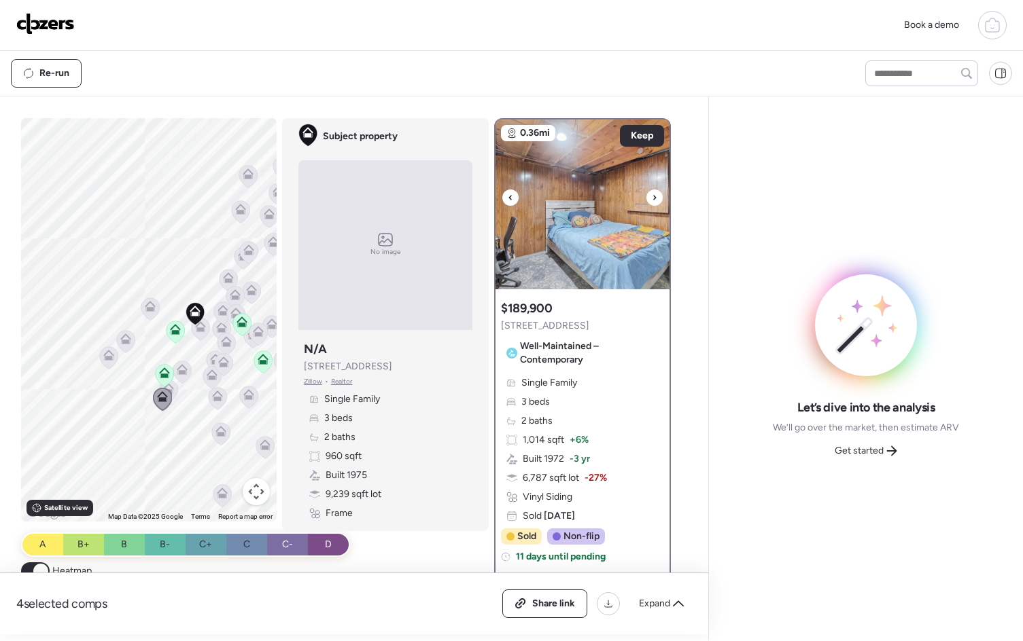
click at [652, 200] on icon at bounding box center [654, 198] width 5 height 16
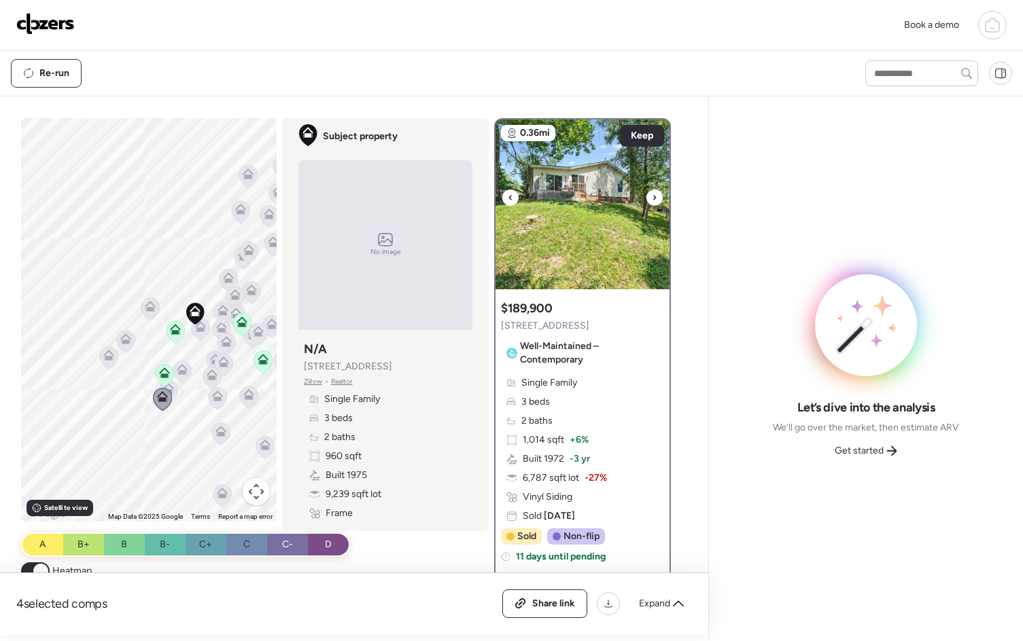
click at [652, 200] on icon at bounding box center [654, 198] width 5 height 16
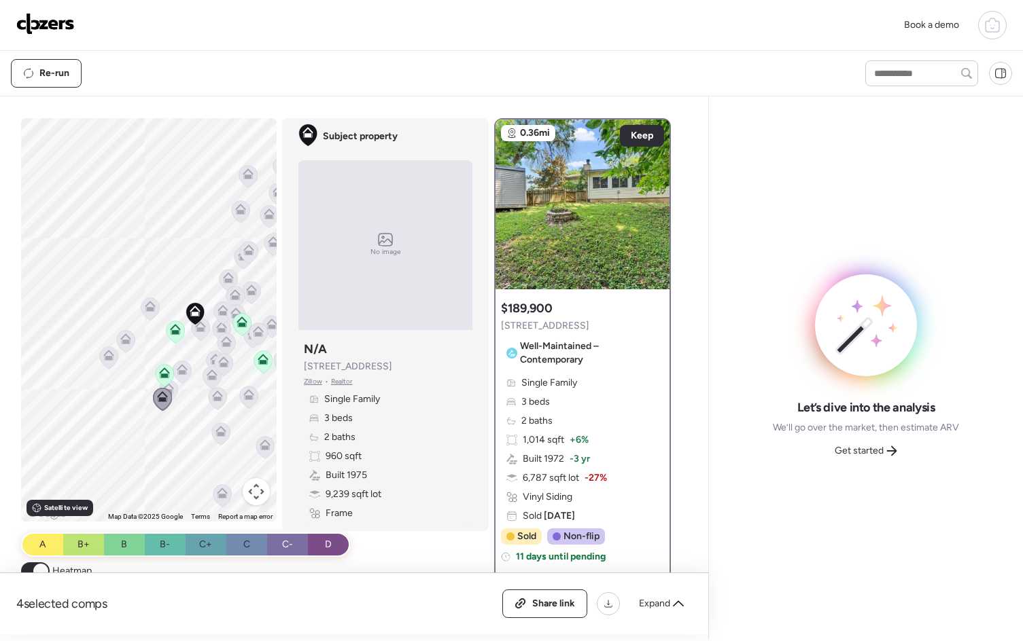
click at [181, 376] on icon at bounding box center [182, 372] width 18 height 22
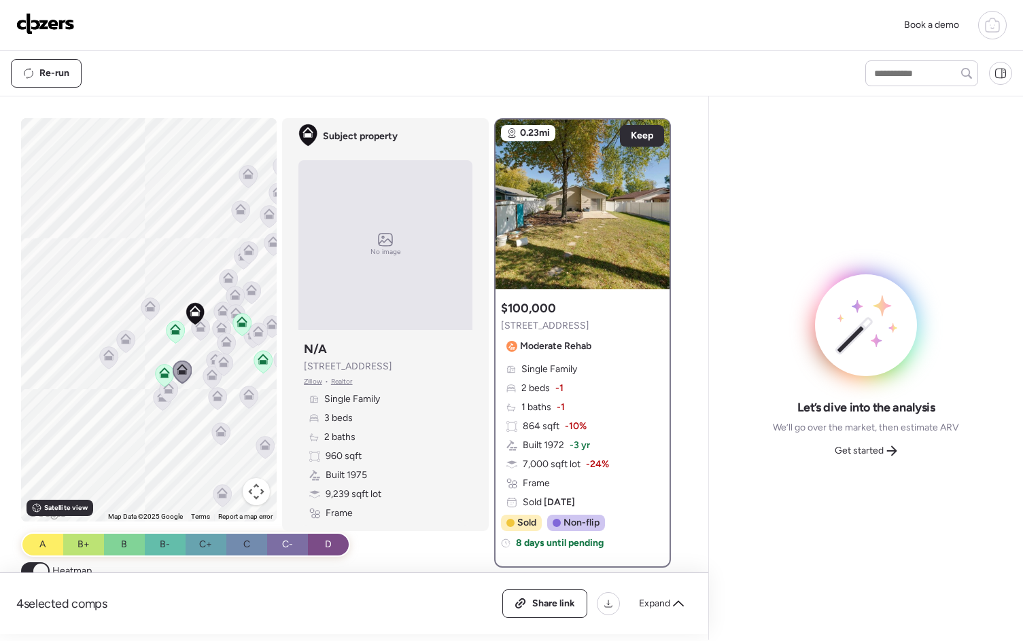
click at [200, 328] on icon at bounding box center [200, 329] width 9 height 4
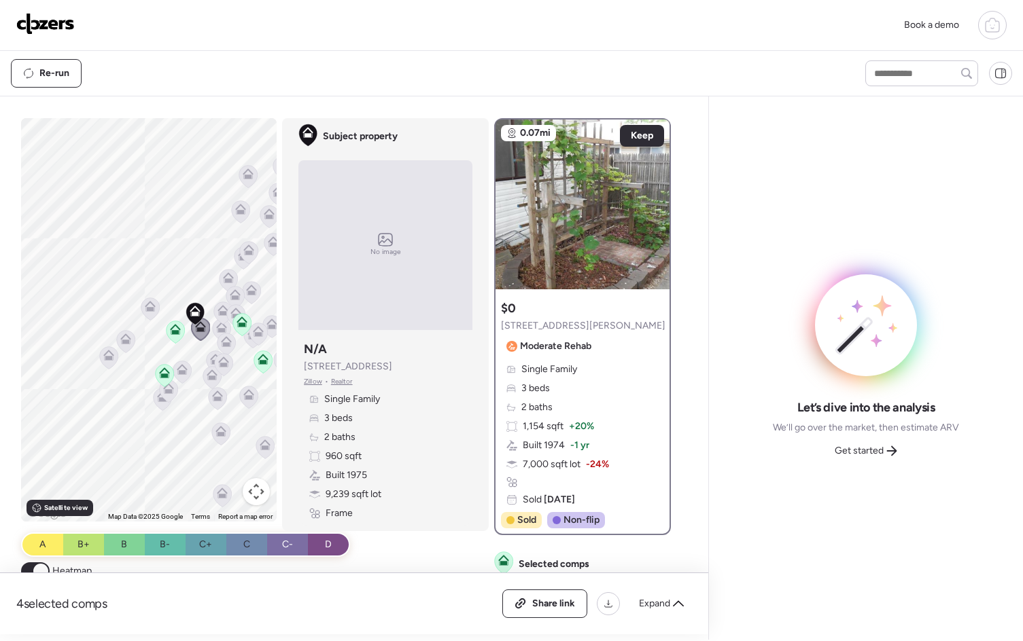
click at [217, 308] on icon at bounding box center [222, 310] width 11 height 11
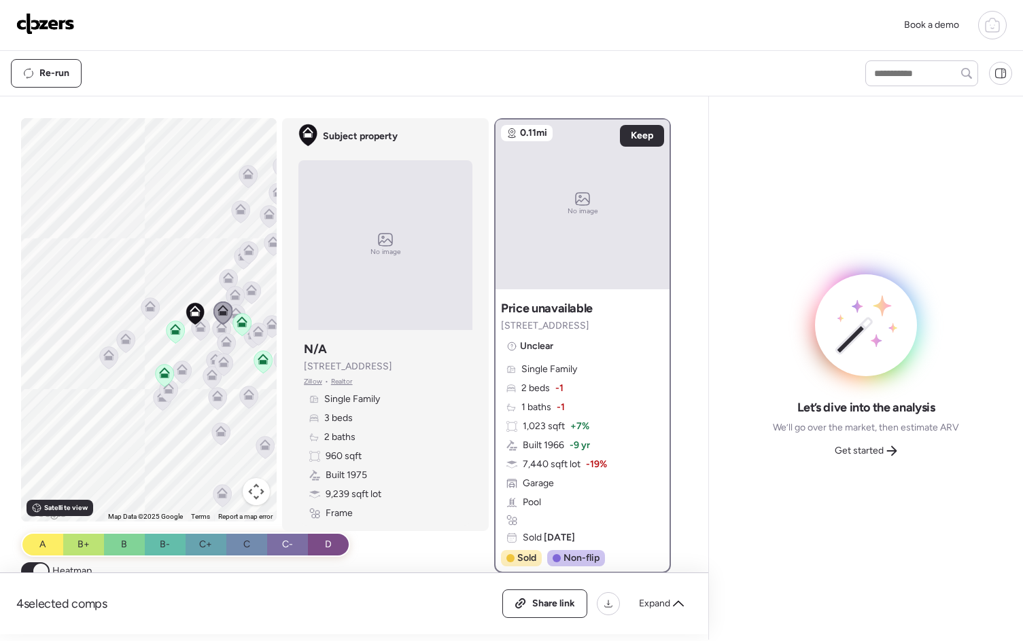
click at [224, 281] on icon at bounding box center [228, 281] width 9 height 4
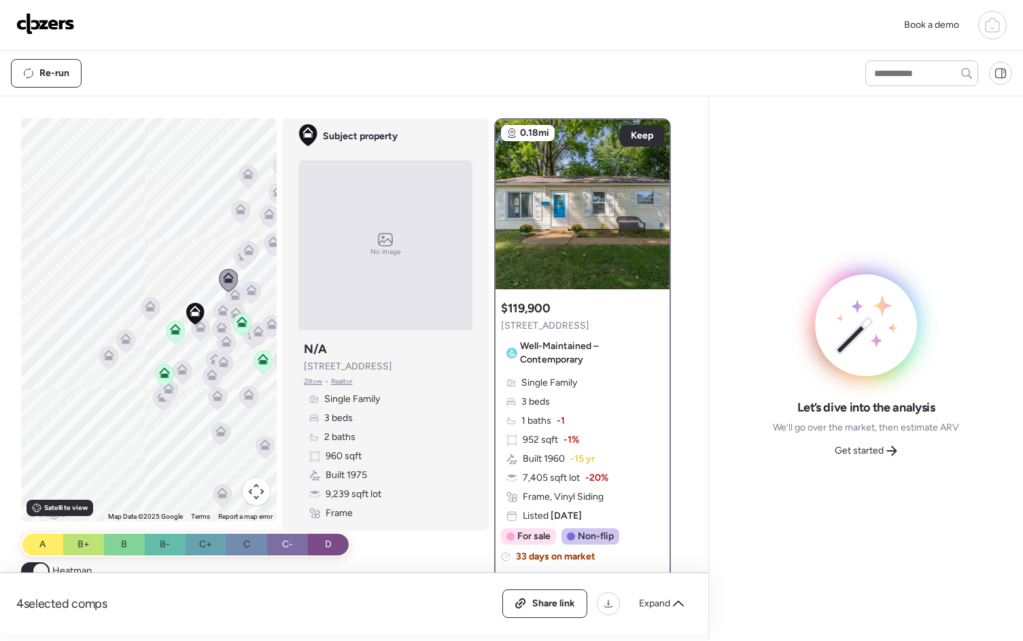
click at [228, 294] on div at bounding box center [228, 281] width 19 height 25
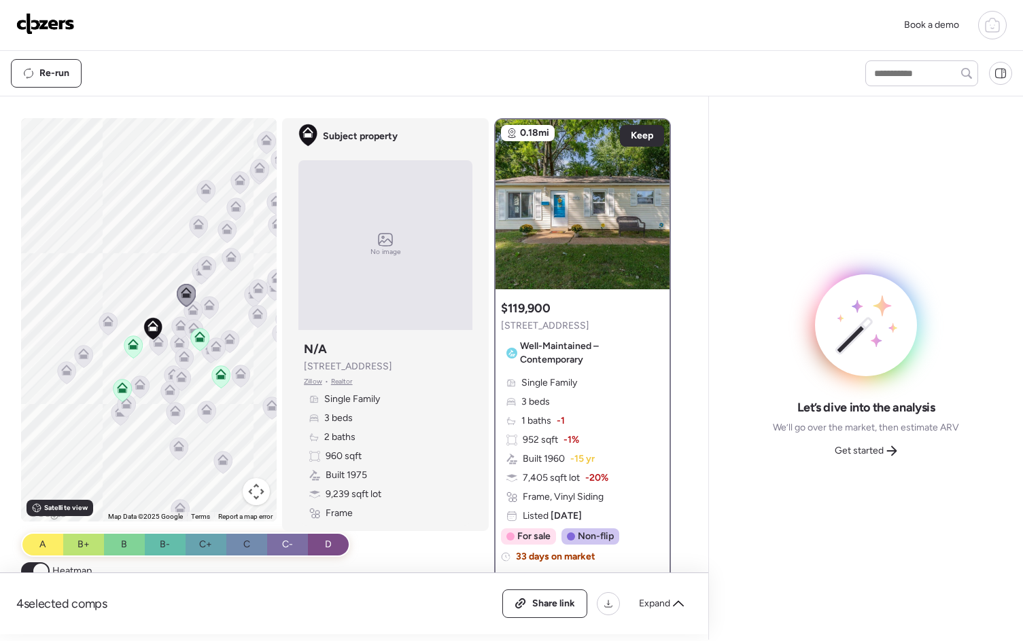
drag, startPoint x: 235, startPoint y: 308, endPoint x: 188, endPoint y: 324, distance: 49.6
click at [188, 324] on icon at bounding box center [193, 328] width 11 height 11
click at [211, 304] on icon at bounding box center [209, 308] width 18 height 22
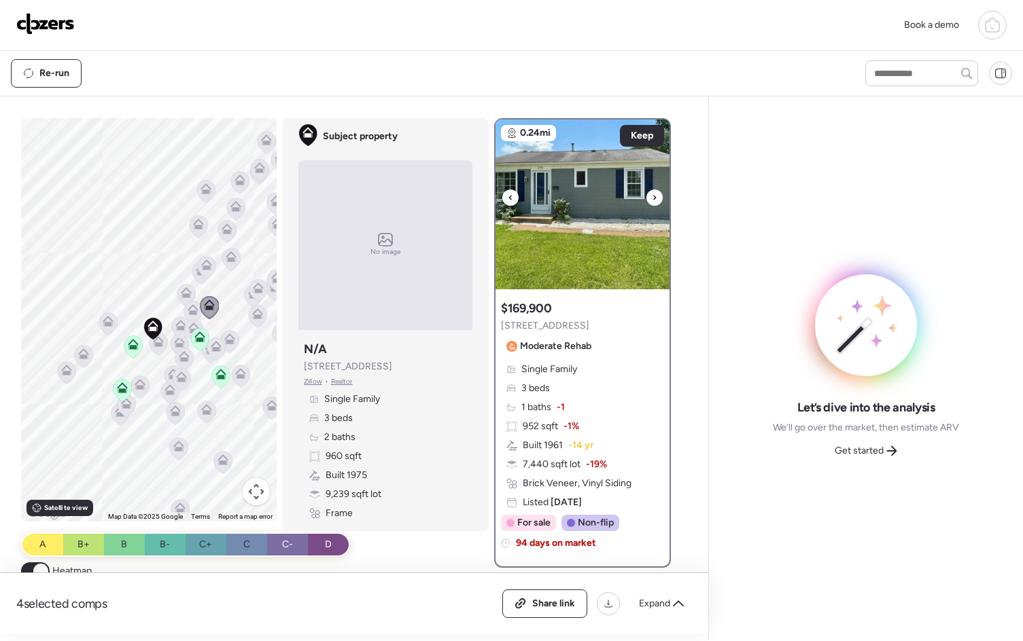
click at [653, 206] on img at bounding box center [582, 205] width 174 height 170
click at [191, 311] on icon at bounding box center [192, 312] width 9 height 4
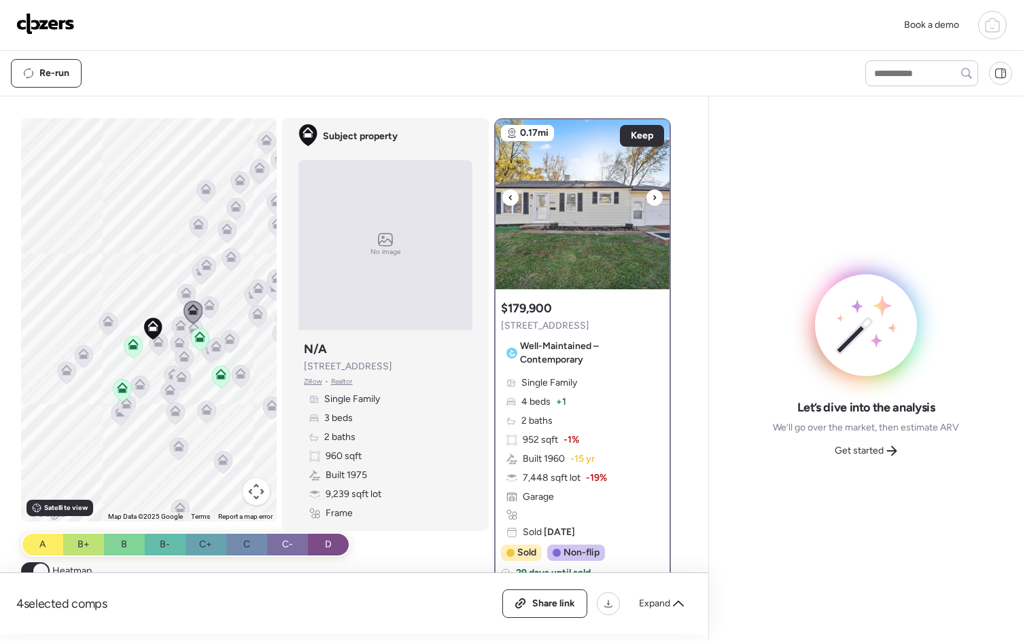
click at [654, 201] on div at bounding box center [654, 198] width 16 height 16
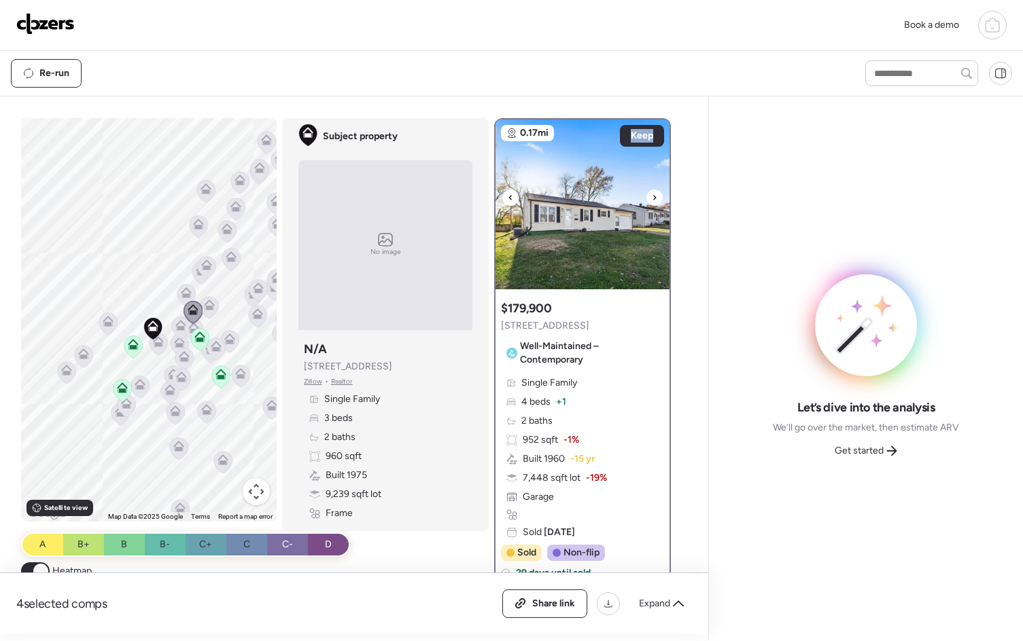
click at [654, 200] on div at bounding box center [654, 198] width 16 height 16
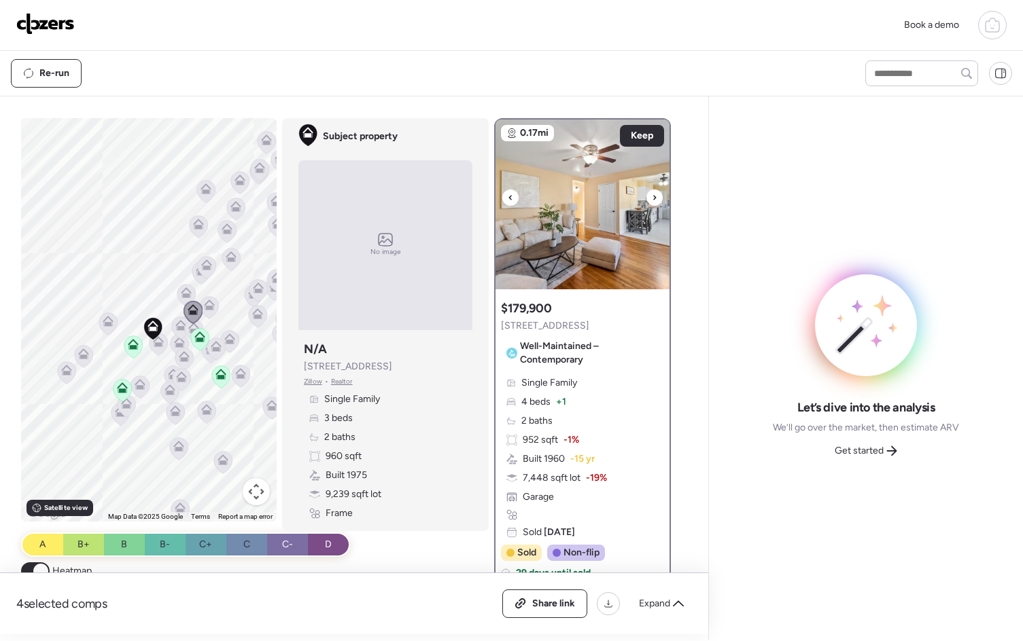
click at [654, 200] on div at bounding box center [654, 198] width 16 height 16
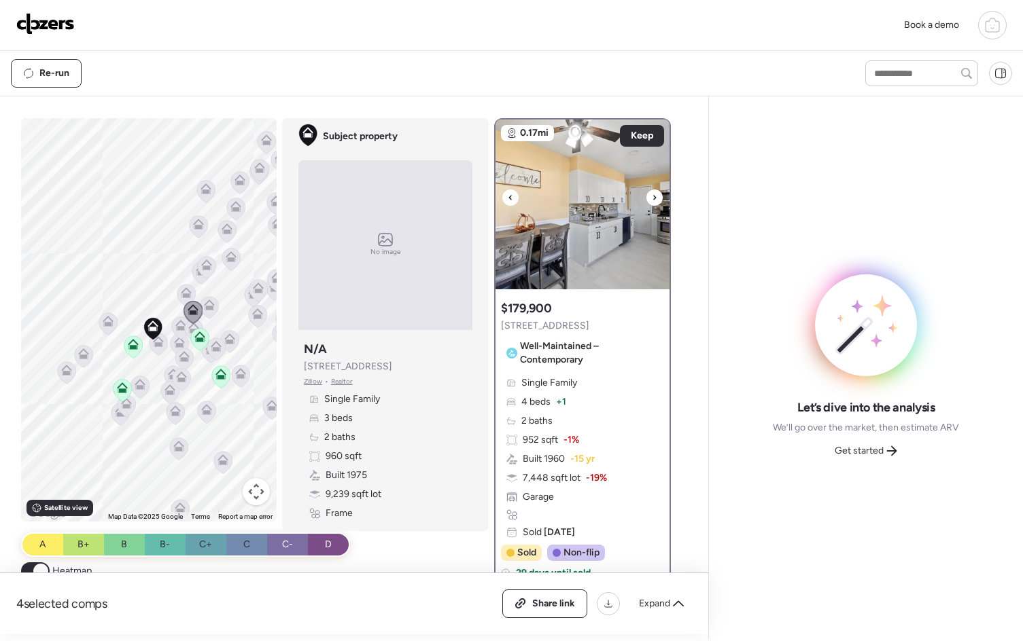
click at [654, 200] on div at bounding box center [654, 198] width 16 height 16
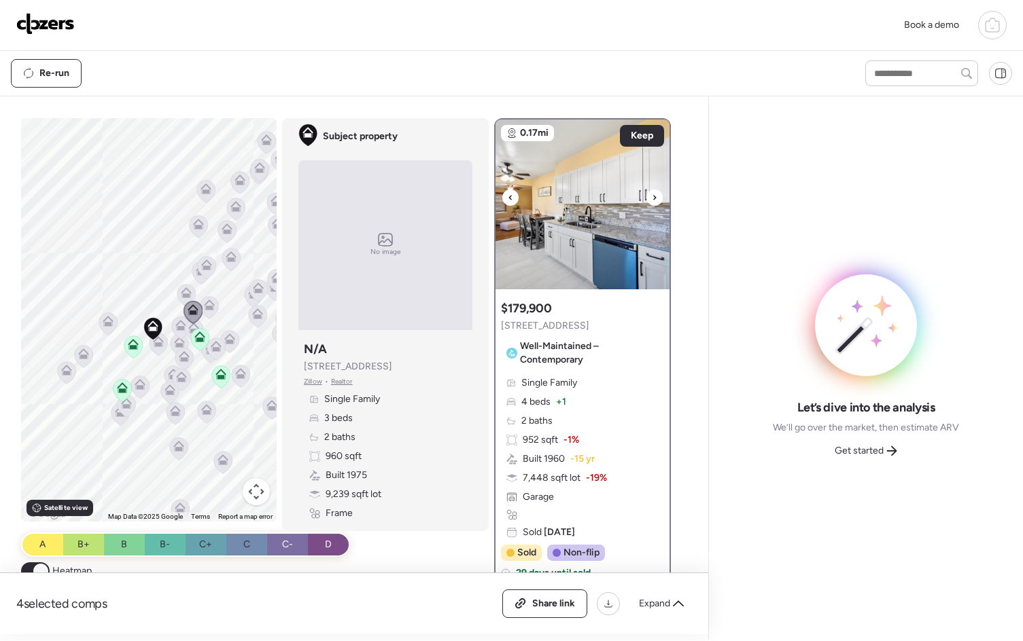
click at [654, 200] on div at bounding box center [654, 198] width 16 height 16
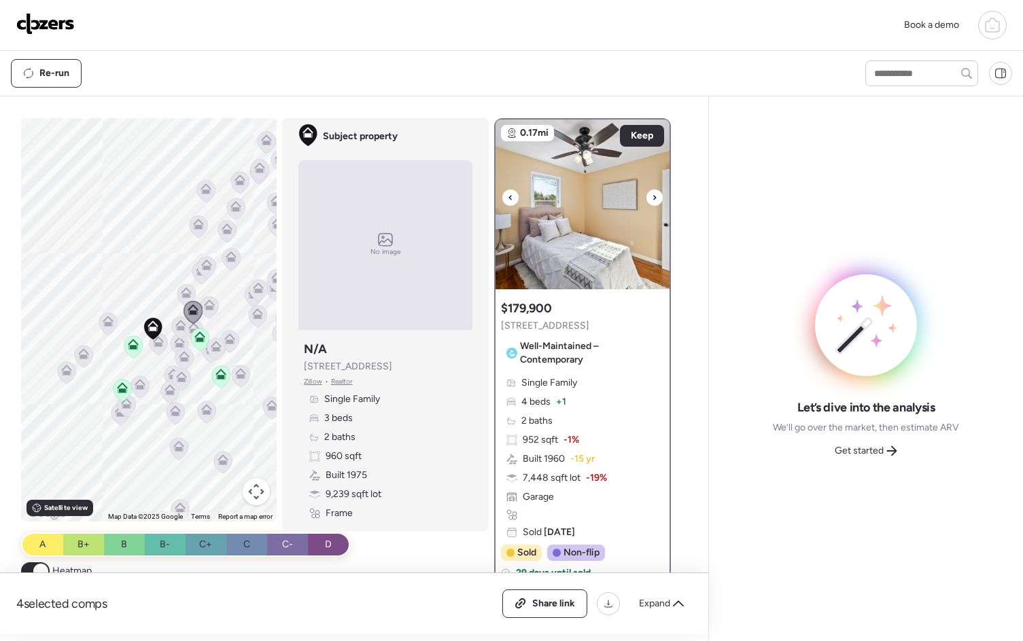
click at [654, 200] on div at bounding box center [654, 198] width 16 height 16
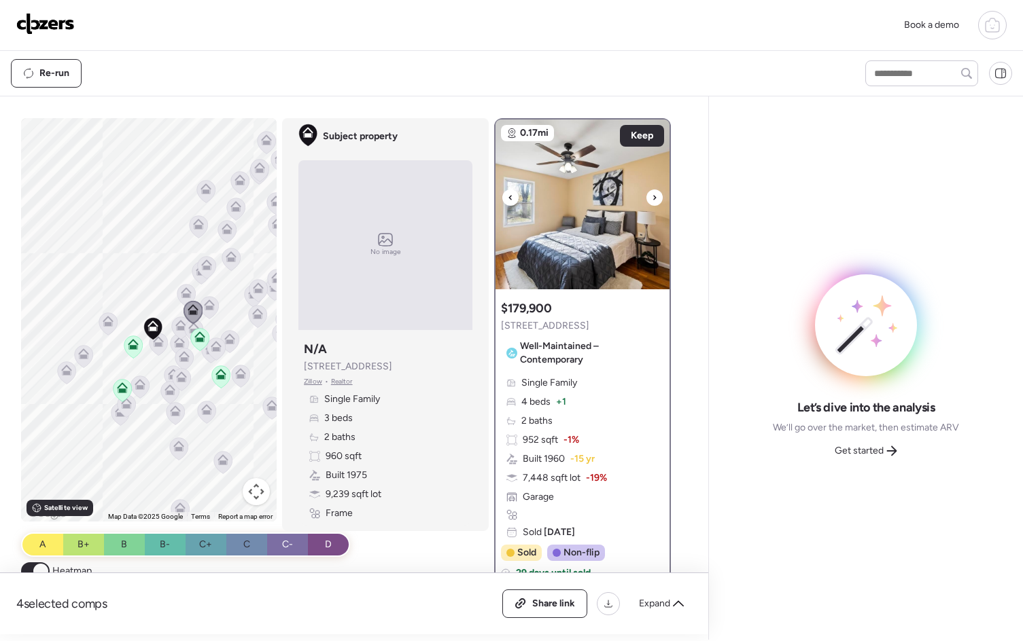
click at [654, 200] on div at bounding box center [654, 198] width 16 height 16
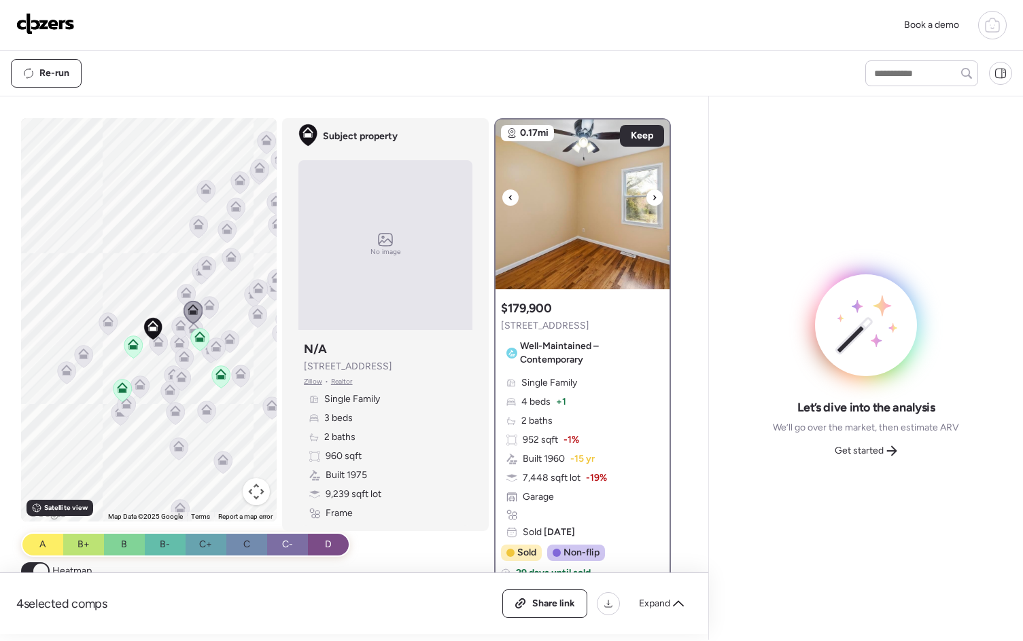
click at [654, 200] on div at bounding box center [654, 198] width 16 height 16
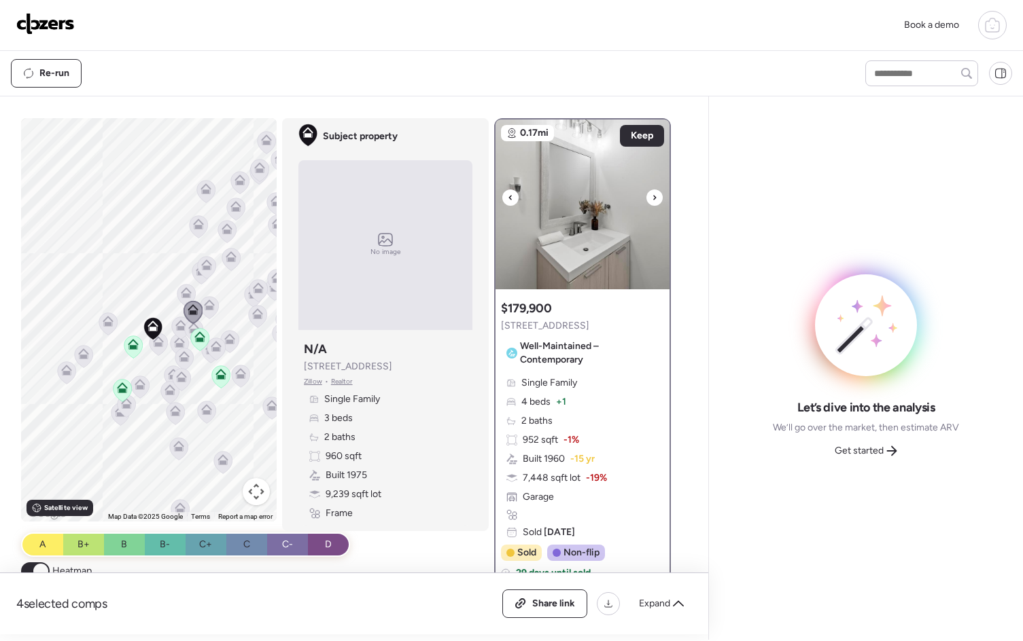
click at [654, 200] on div at bounding box center [654, 198] width 16 height 16
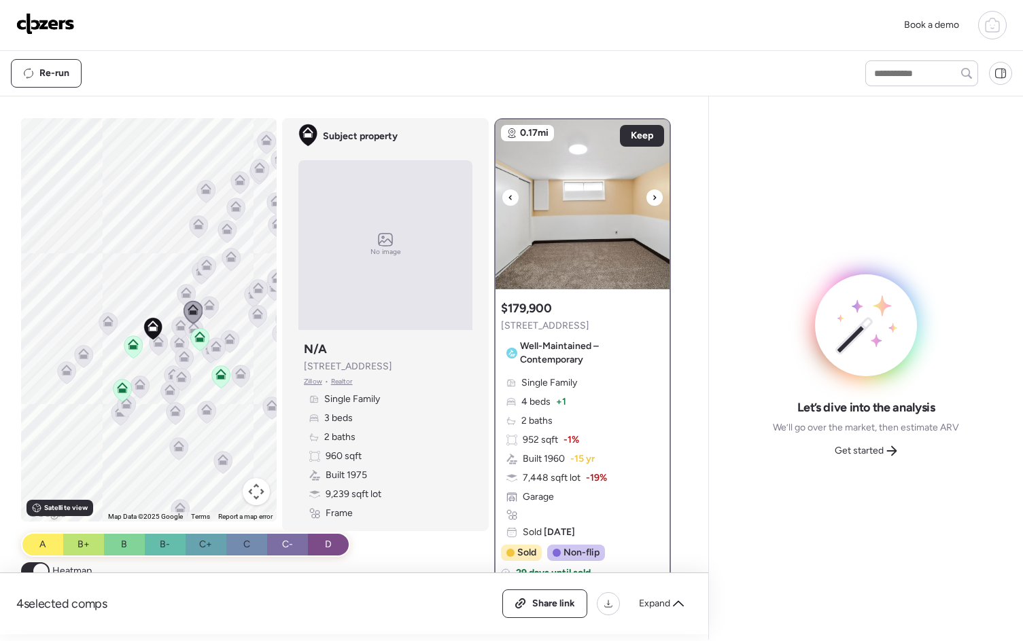
click at [654, 200] on div at bounding box center [654, 198] width 16 height 16
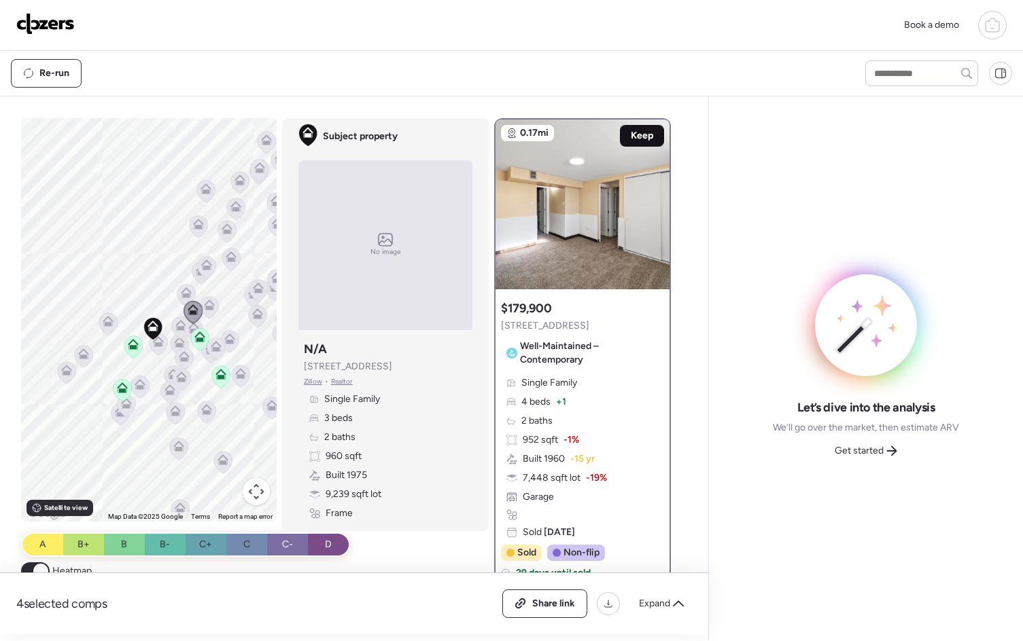
click at [638, 141] on span "Keep" at bounding box center [642, 136] width 22 height 14
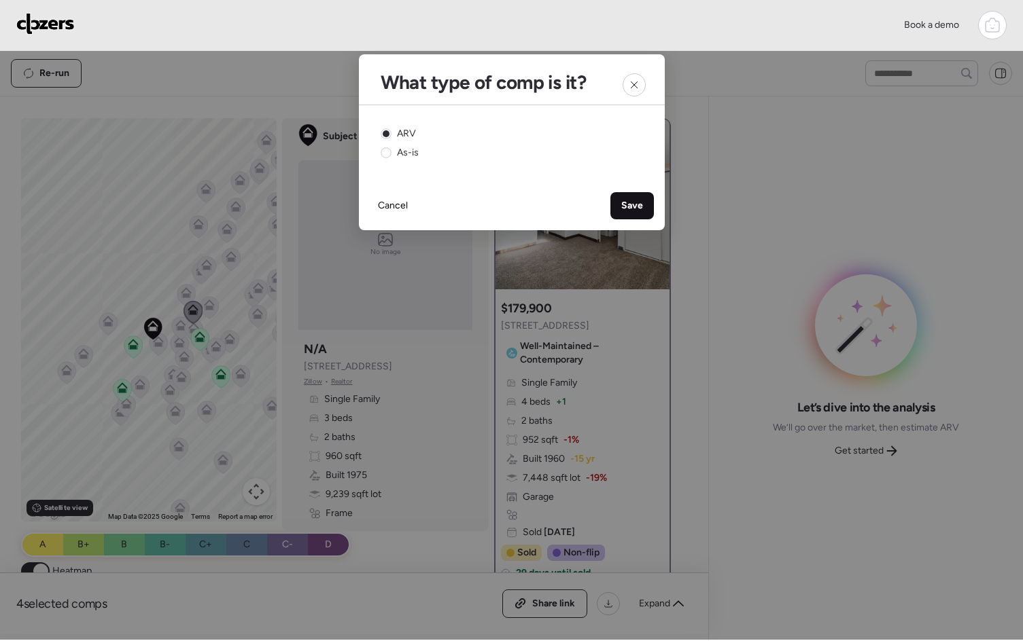
click at [622, 207] on span "Save" at bounding box center [632, 206] width 22 height 14
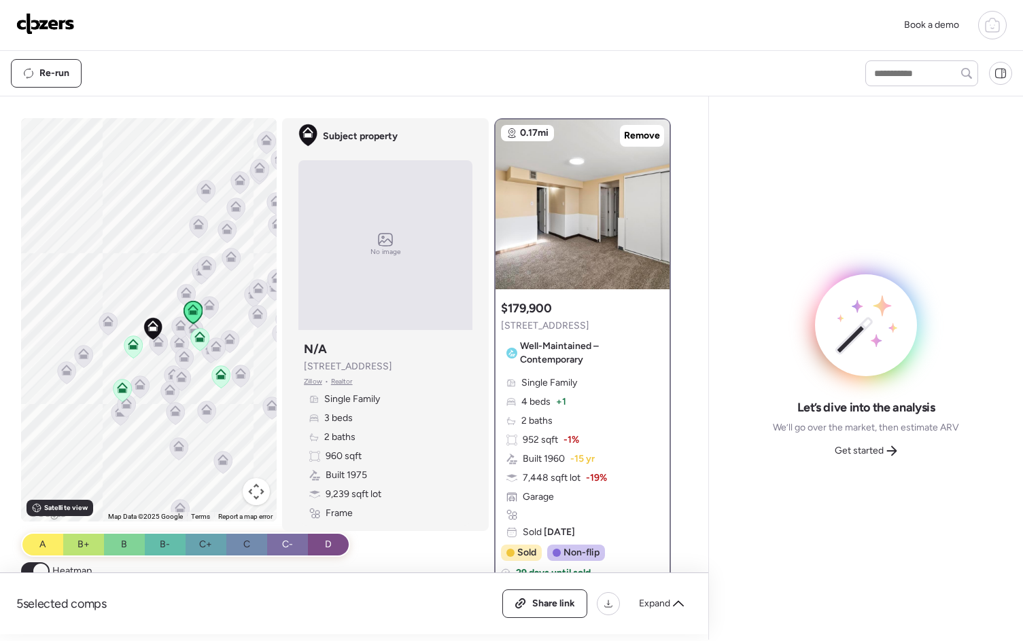
click at [175, 344] on icon at bounding box center [179, 345] width 9 height 4
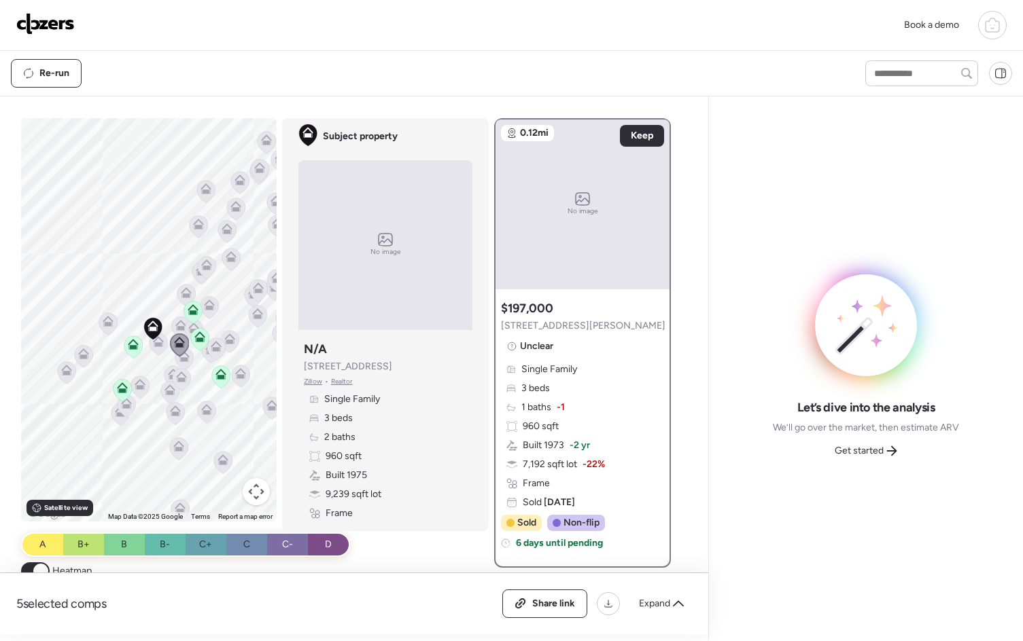
click at [175, 323] on icon at bounding box center [180, 325] width 11 height 11
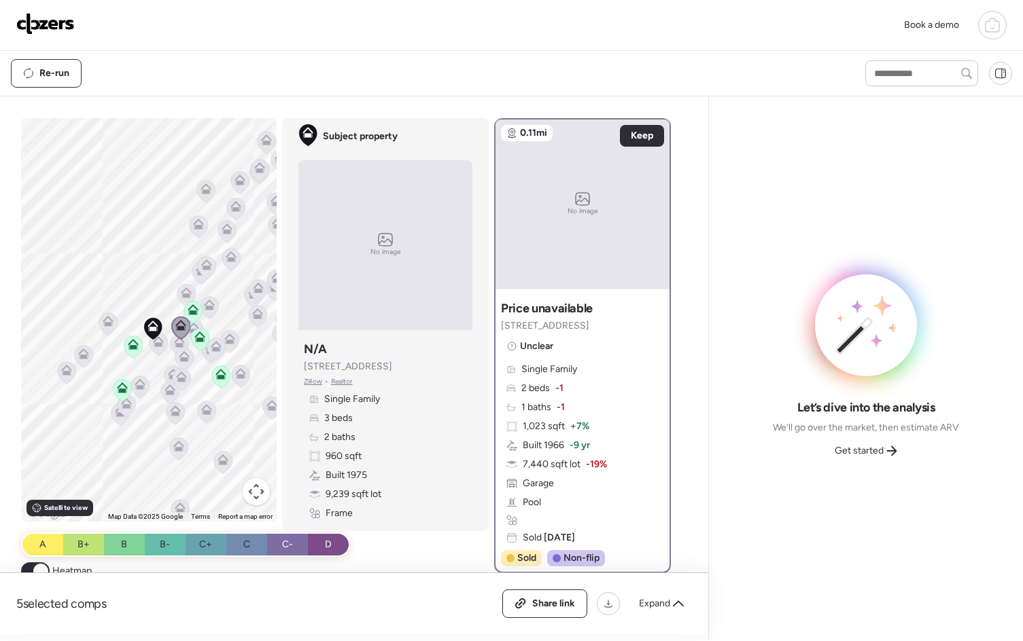
click at [189, 357] on div "To activate drag with keyboard, press Alt + Enter. Once in keyboard drag state,…" at bounding box center [148, 320] width 255 height 404
click at [184, 353] on icon at bounding box center [184, 356] width 11 height 11
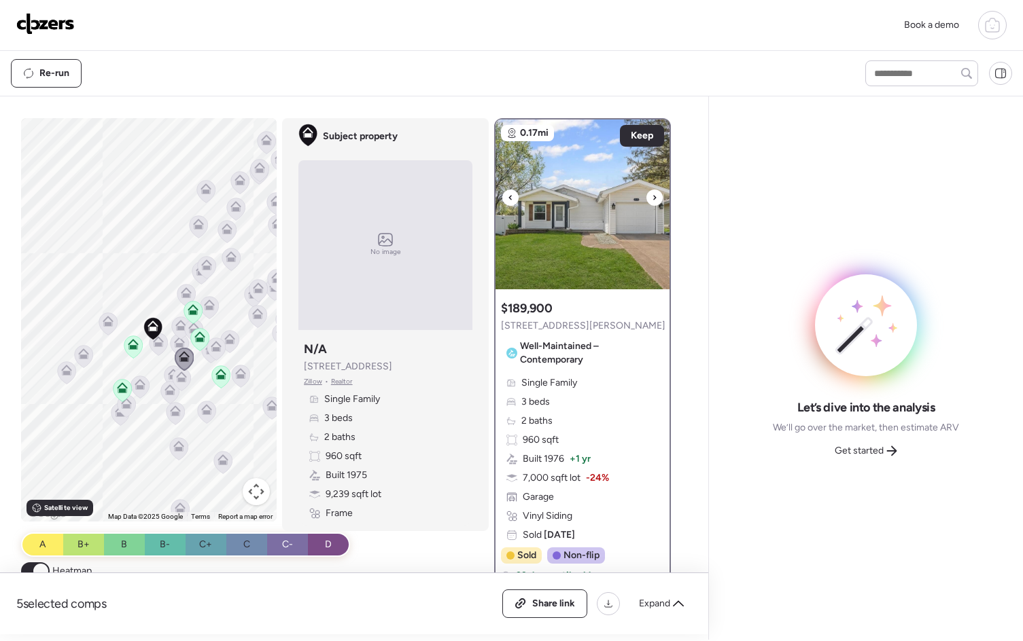
click at [652, 197] on div at bounding box center [654, 198] width 16 height 16
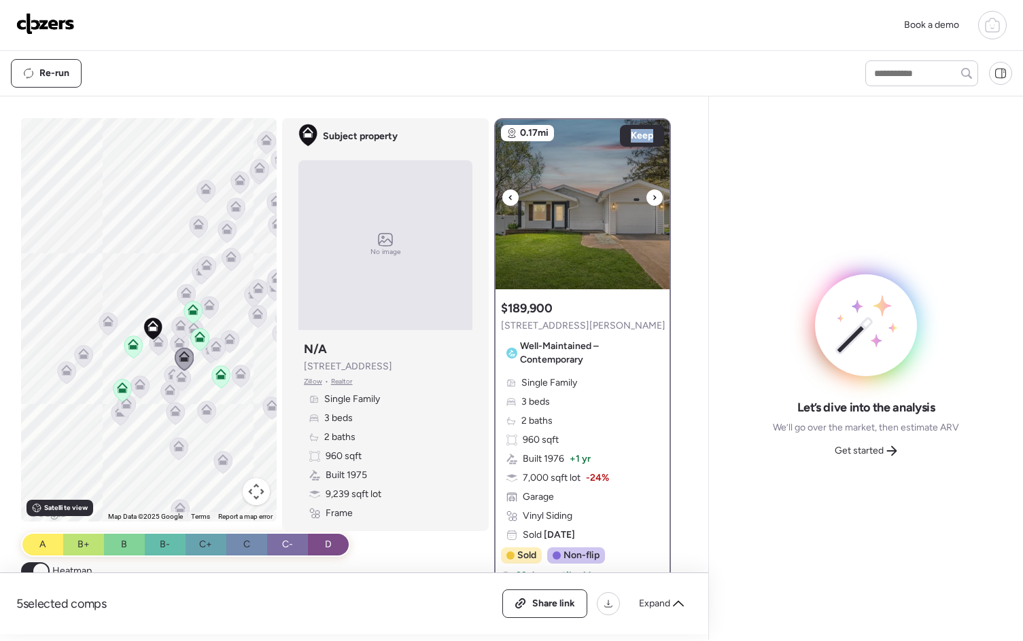
click at [652, 197] on div at bounding box center [654, 198] width 16 height 16
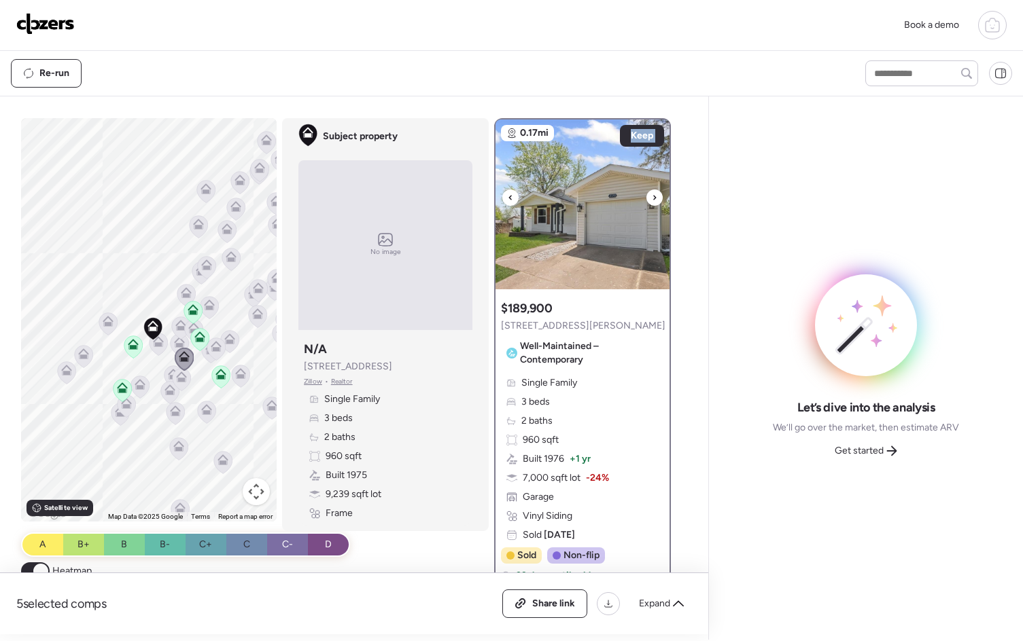
click at [652, 197] on div at bounding box center [654, 198] width 16 height 16
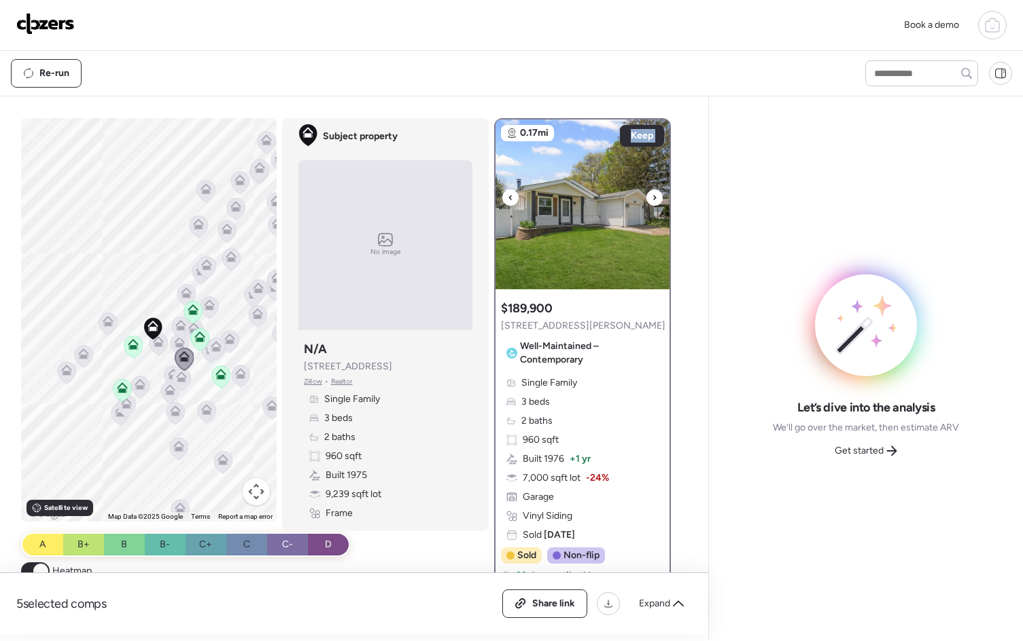
click at [652, 197] on div at bounding box center [654, 198] width 16 height 16
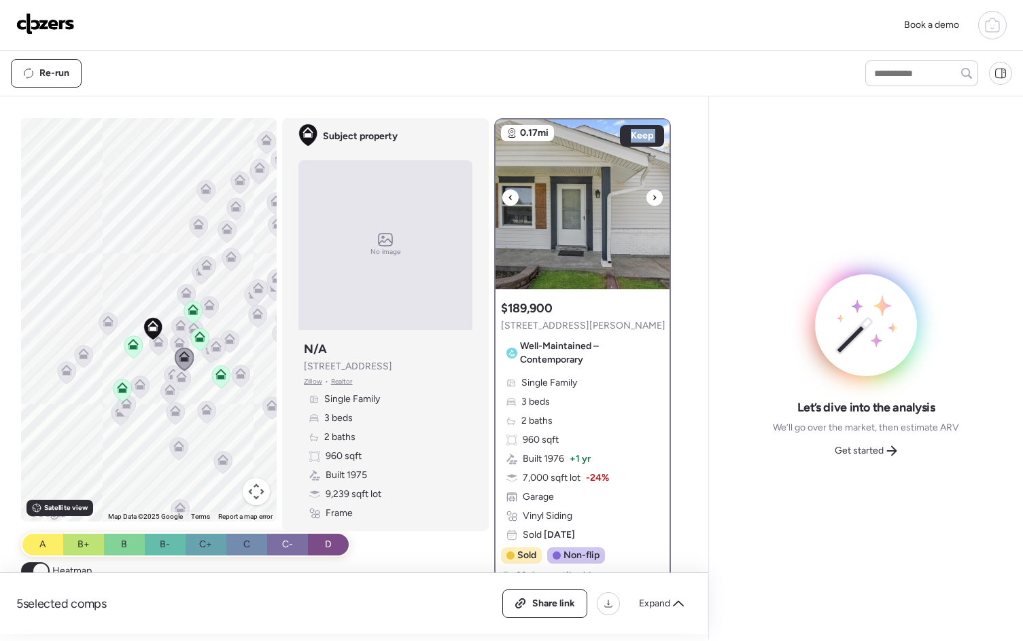
click at [652, 197] on div at bounding box center [654, 198] width 16 height 16
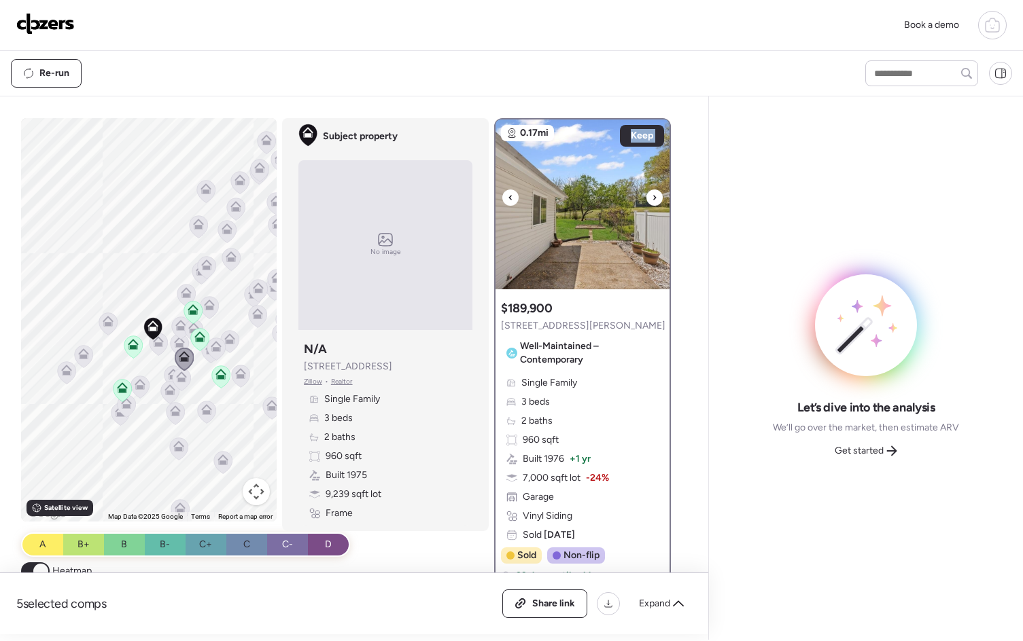
click at [652, 197] on div at bounding box center [654, 198] width 16 height 16
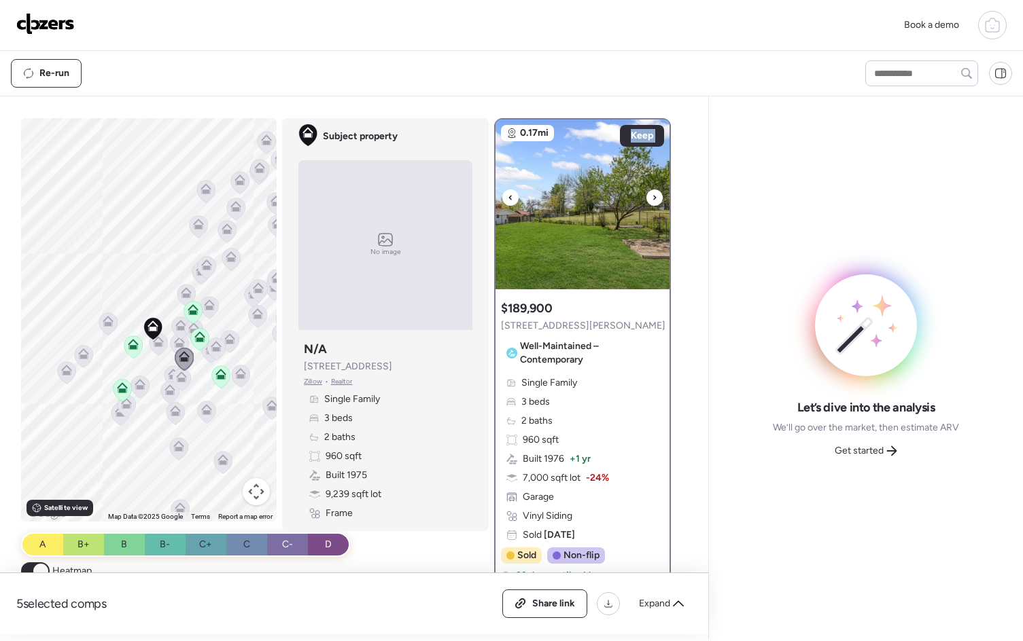
click at [652, 197] on div at bounding box center [654, 198] width 16 height 16
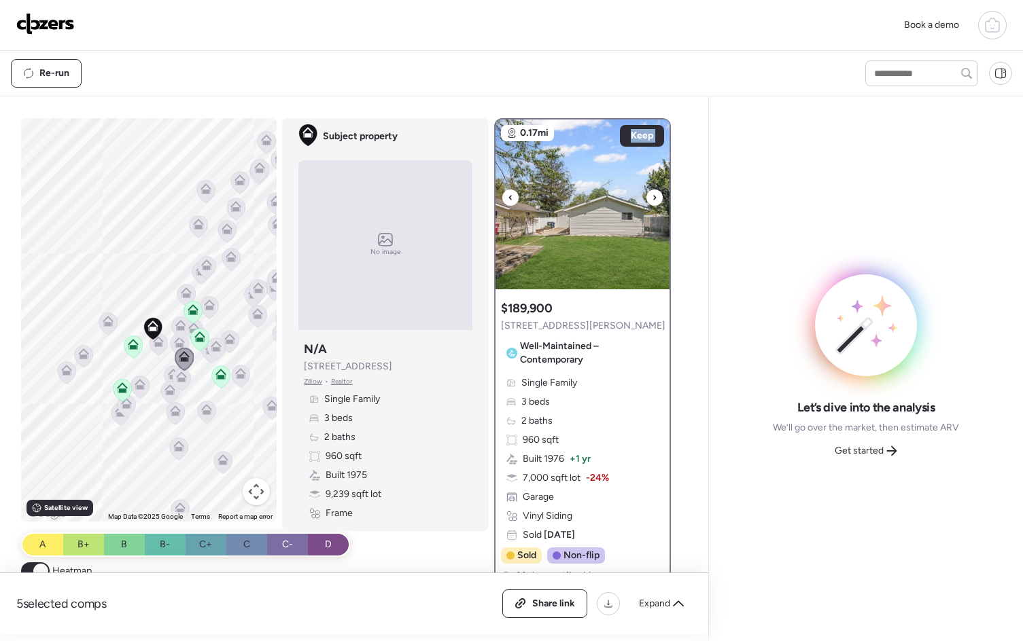
click at [652, 197] on div at bounding box center [654, 198] width 16 height 16
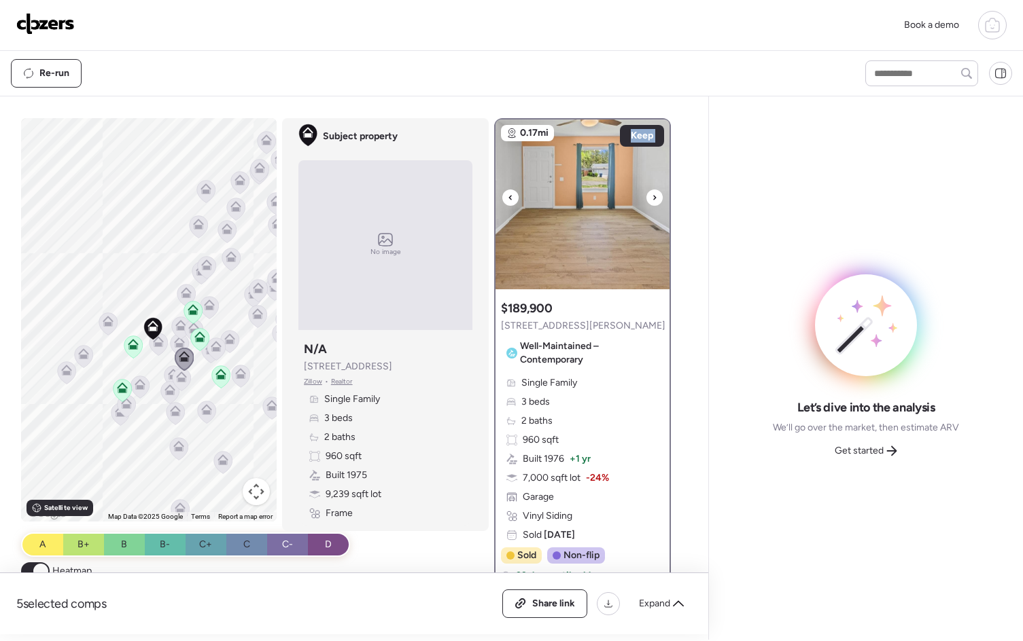
click at [652, 197] on div at bounding box center [654, 198] width 16 height 16
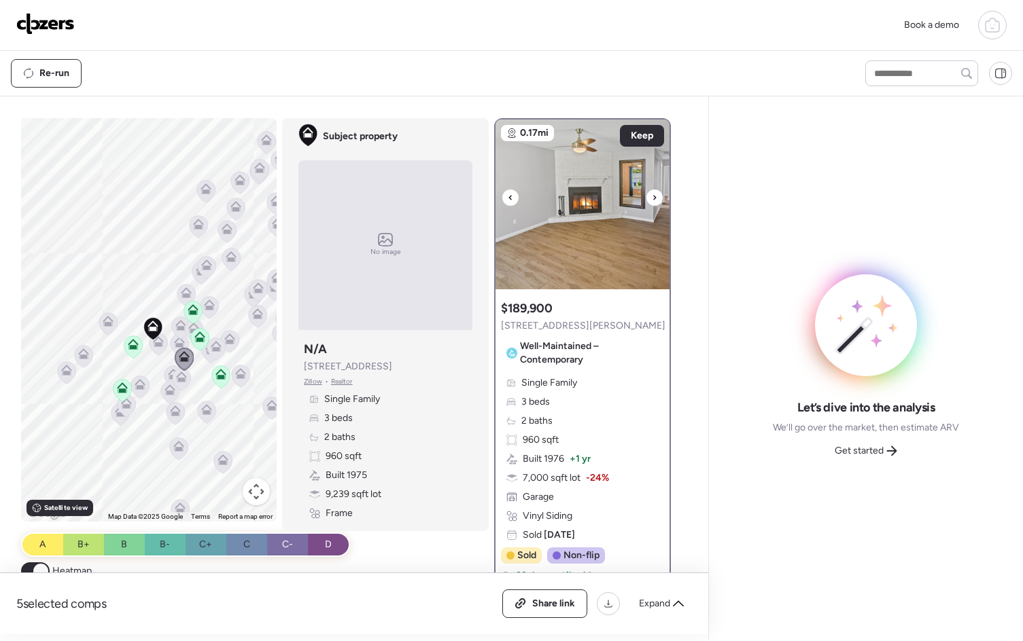
click at [652, 197] on div at bounding box center [654, 198] width 16 height 16
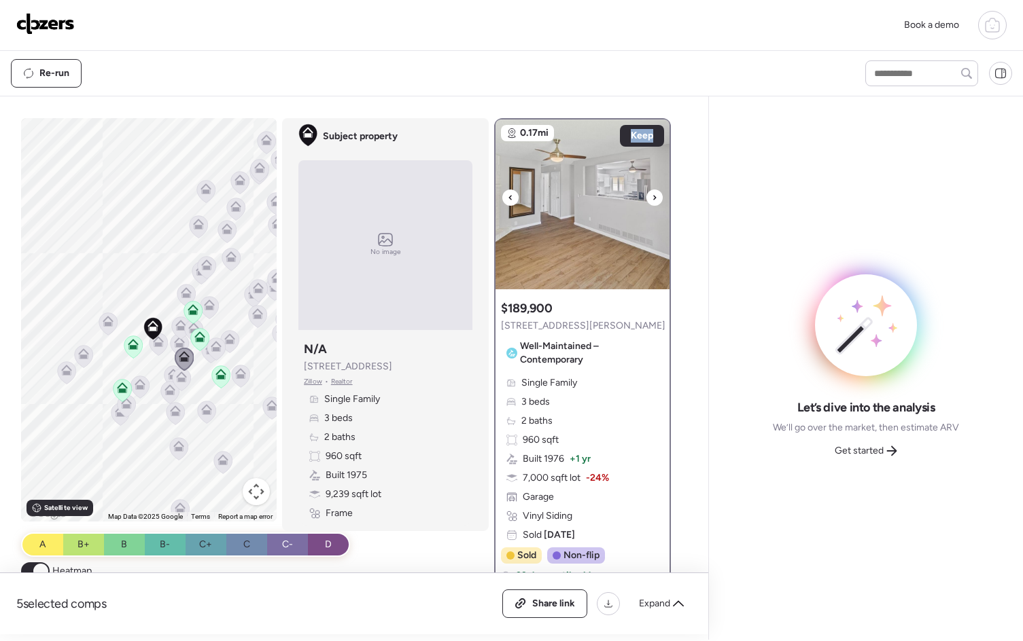
click at [652, 198] on div at bounding box center [654, 198] width 16 height 16
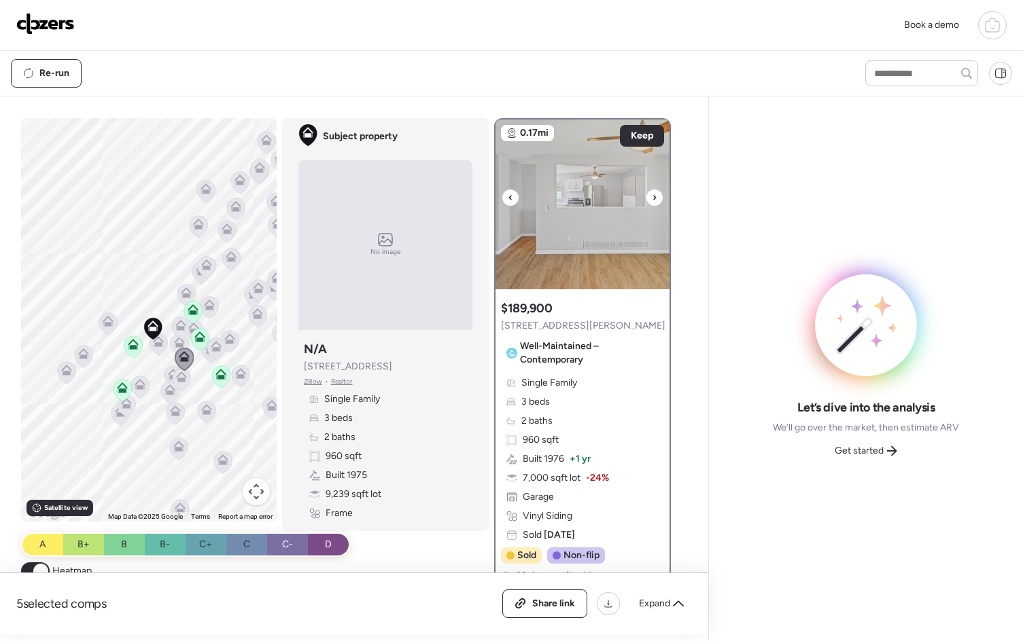
click at [652, 198] on div at bounding box center [654, 198] width 16 height 16
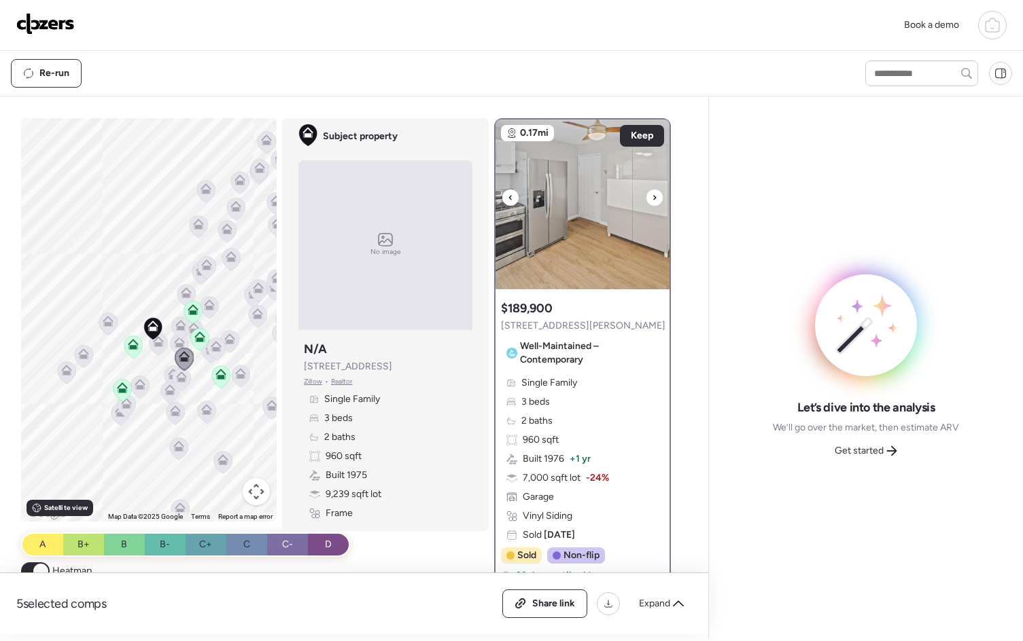
click at [652, 198] on div at bounding box center [654, 198] width 16 height 16
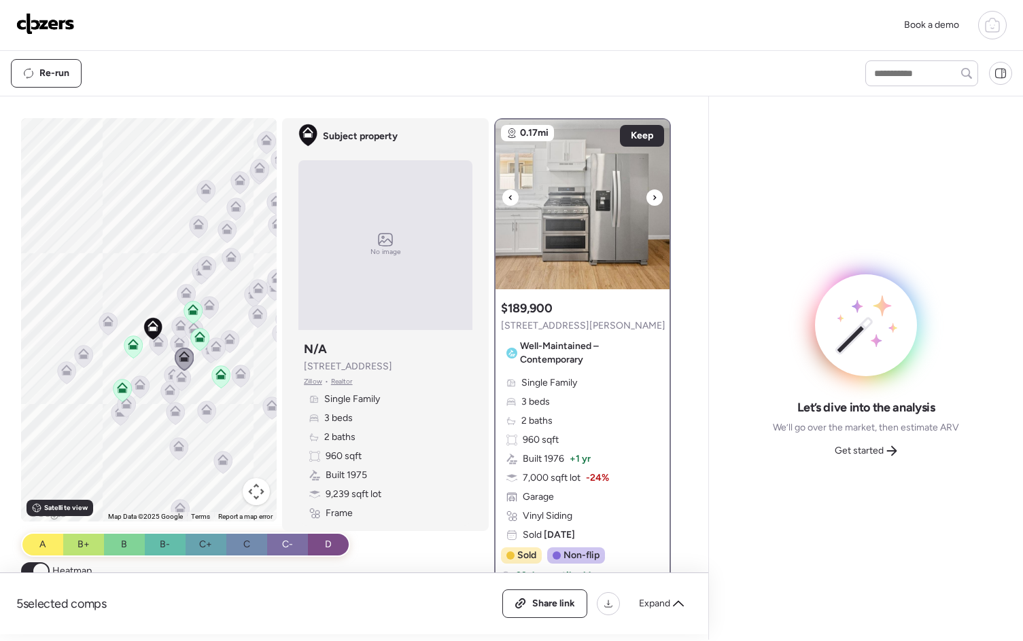
click at [652, 198] on div at bounding box center [654, 198] width 16 height 16
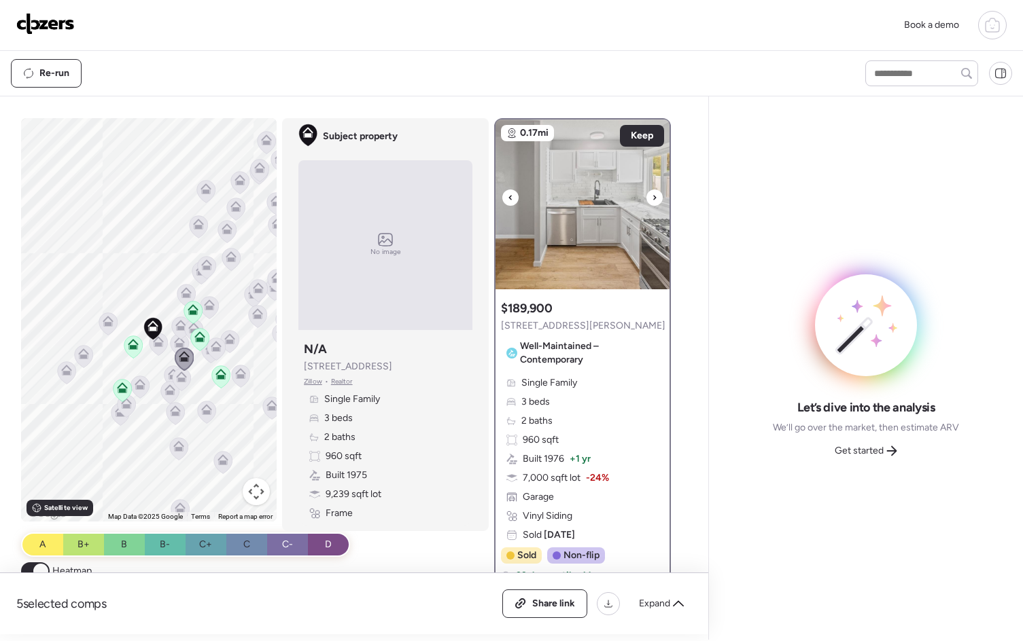
click at [652, 198] on div at bounding box center [654, 198] width 16 height 16
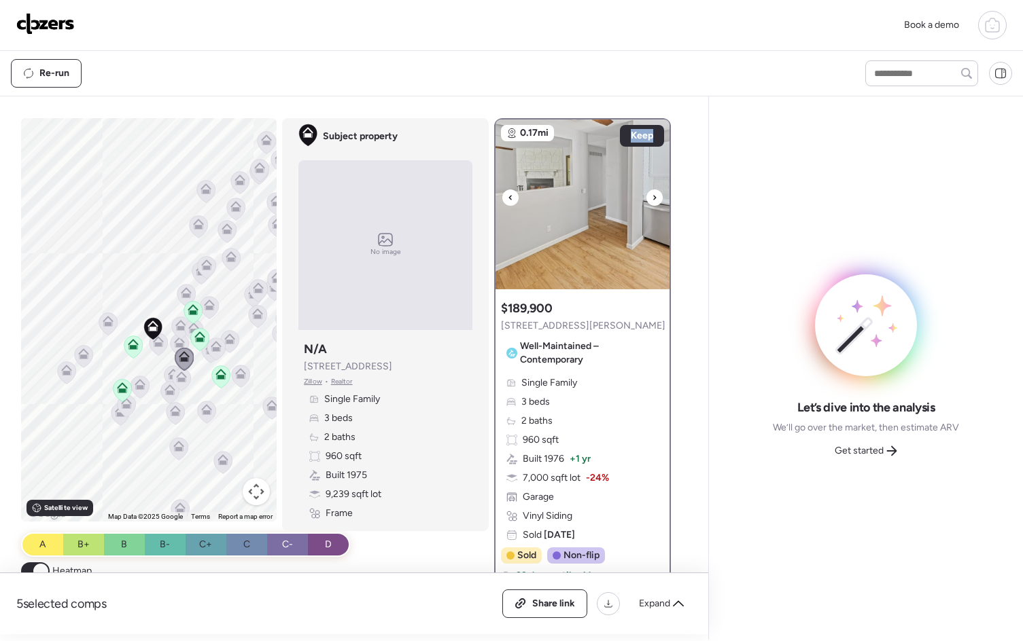
click at [652, 198] on div at bounding box center [654, 198] width 16 height 16
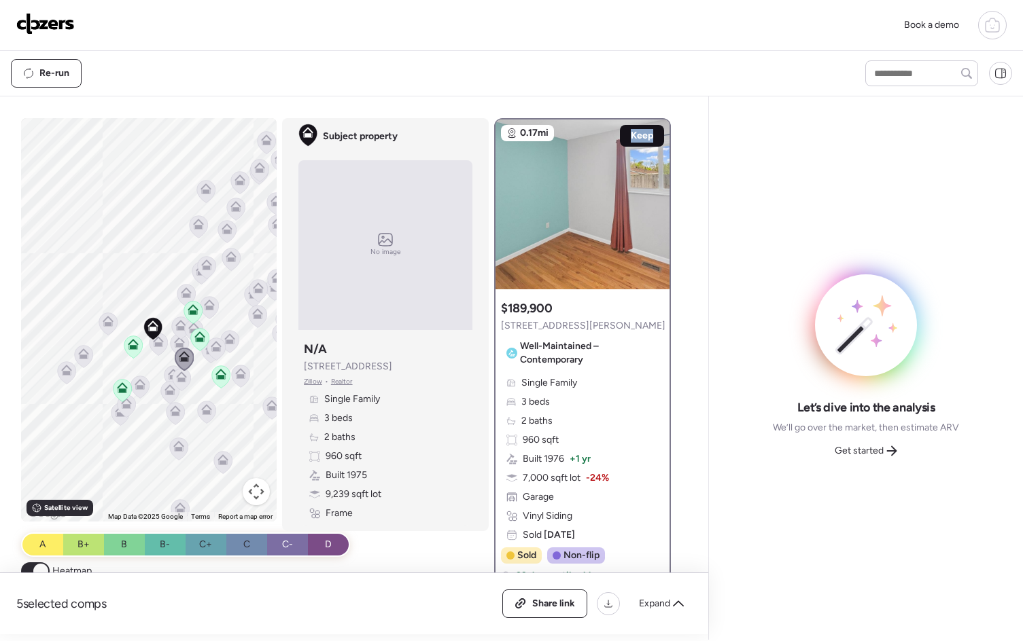
click at [638, 139] on span "Keep" at bounding box center [642, 136] width 22 height 14
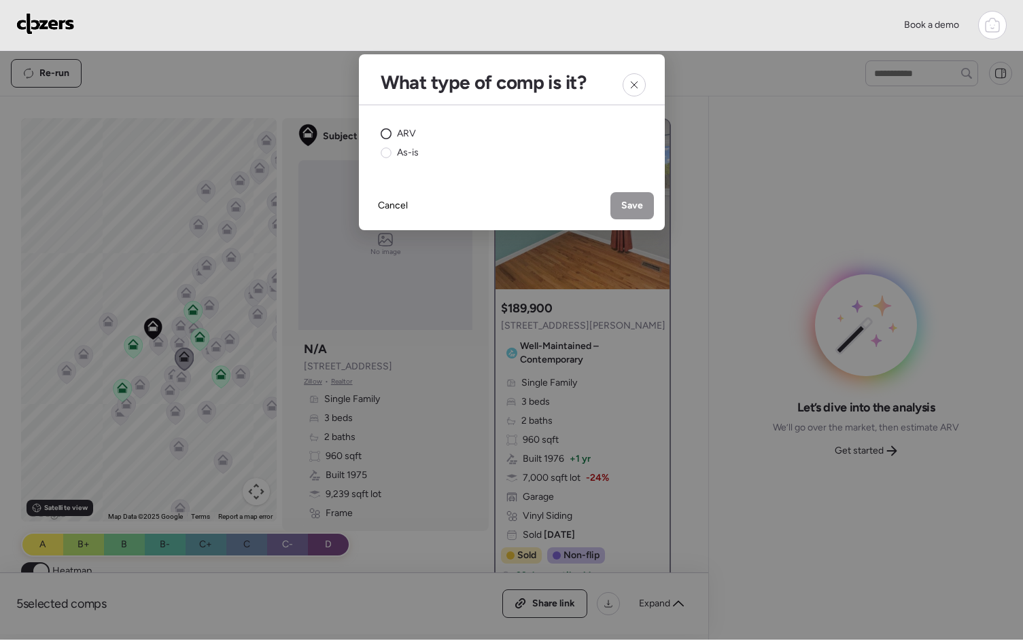
click at [384, 132] on circle at bounding box center [385, 134] width 10 height 10
click at [614, 203] on div "Save" at bounding box center [631, 205] width 43 height 27
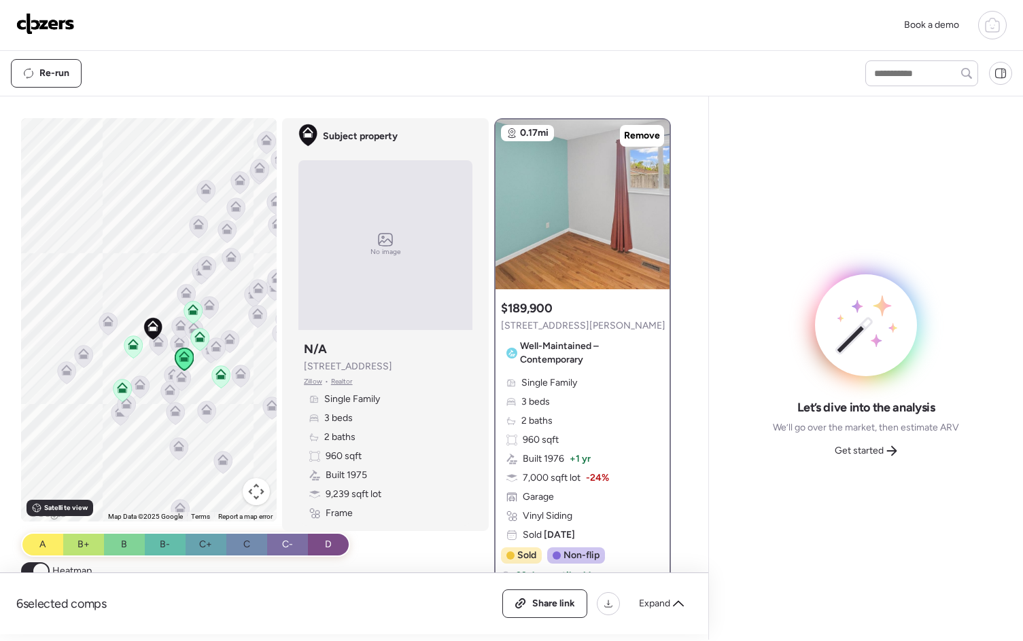
click at [213, 350] on icon at bounding box center [215, 349] width 9 height 4
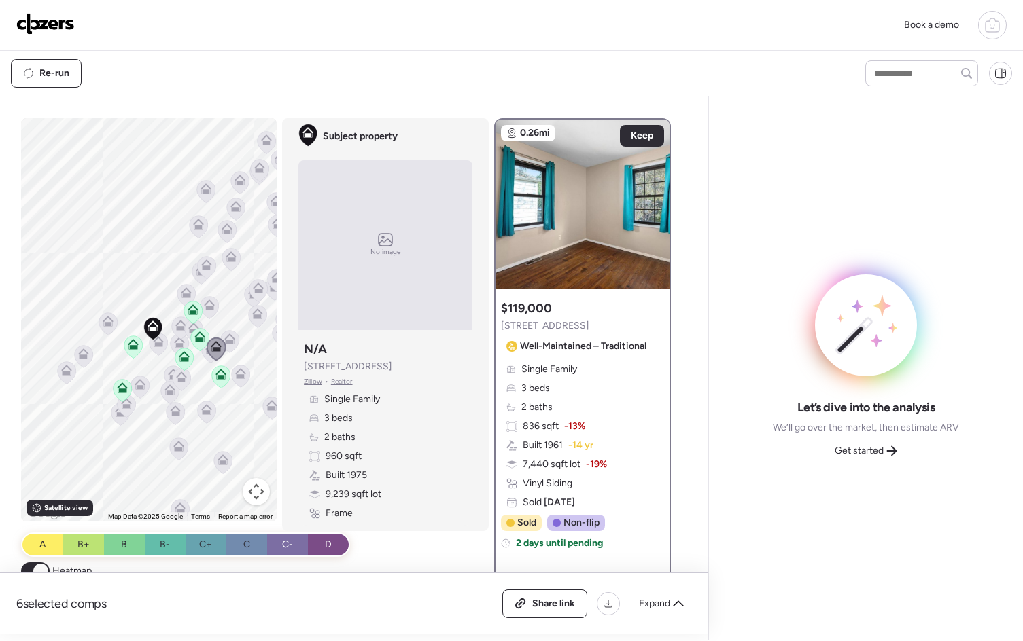
click at [207, 358] on icon at bounding box center [216, 349] width 19 height 23
click at [207, 355] on icon at bounding box center [216, 349] width 19 height 23
click at [202, 355] on icon at bounding box center [211, 352] width 18 height 22
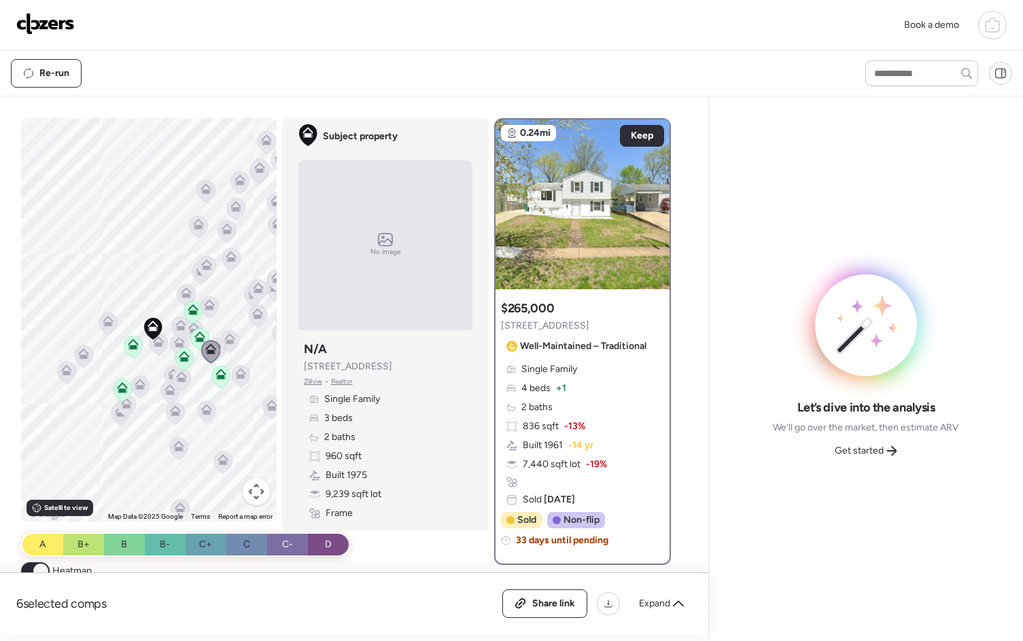
click at [225, 340] on icon at bounding box center [229, 342] width 9 height 4
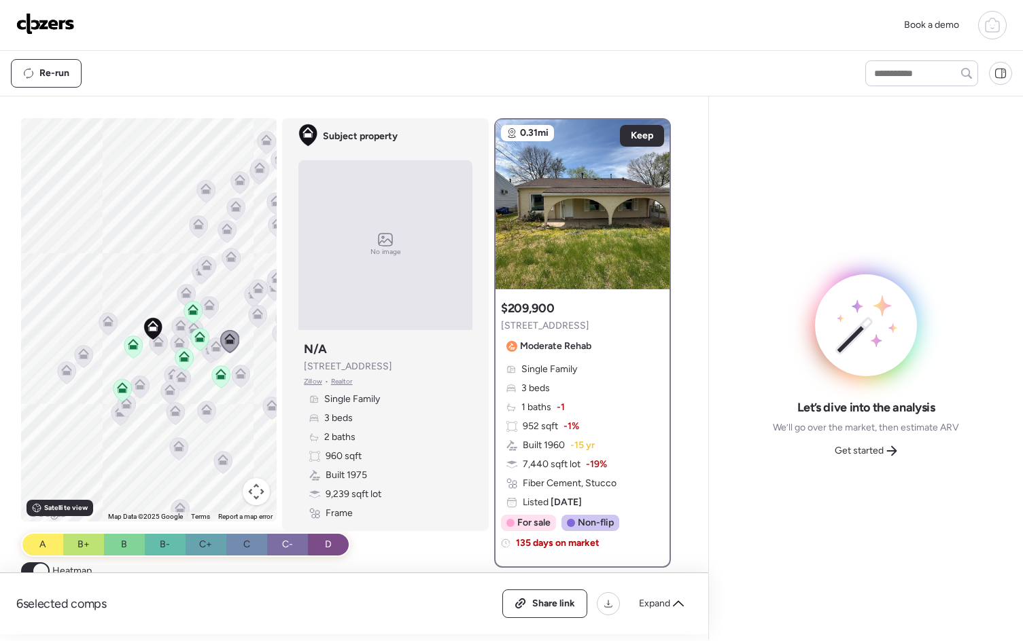
click at [180, 378] on icon at bounding box center [181, 377] width 11 height 11
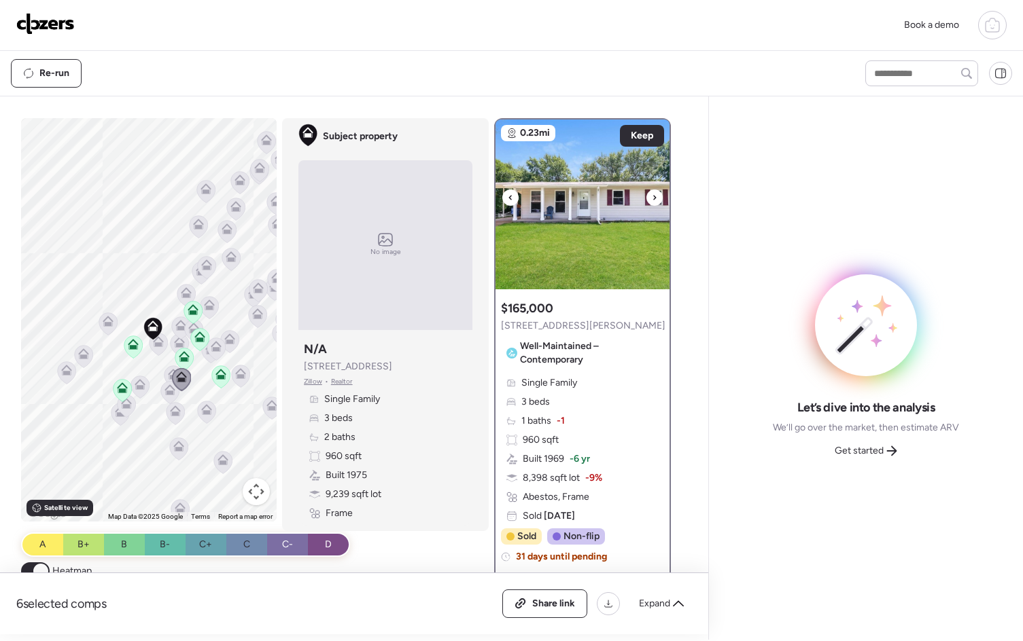
click at [646, 200] on div at bounding box center [654, 198] width 16 height 16
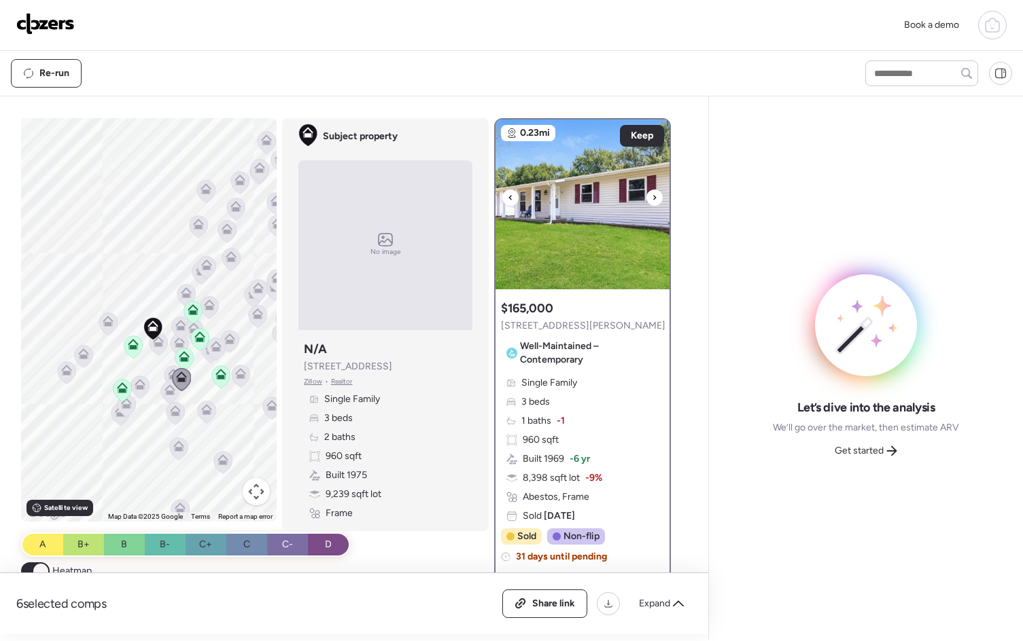
click at [646, 200] on div at bounding box center [654, 198] width 16 height 16
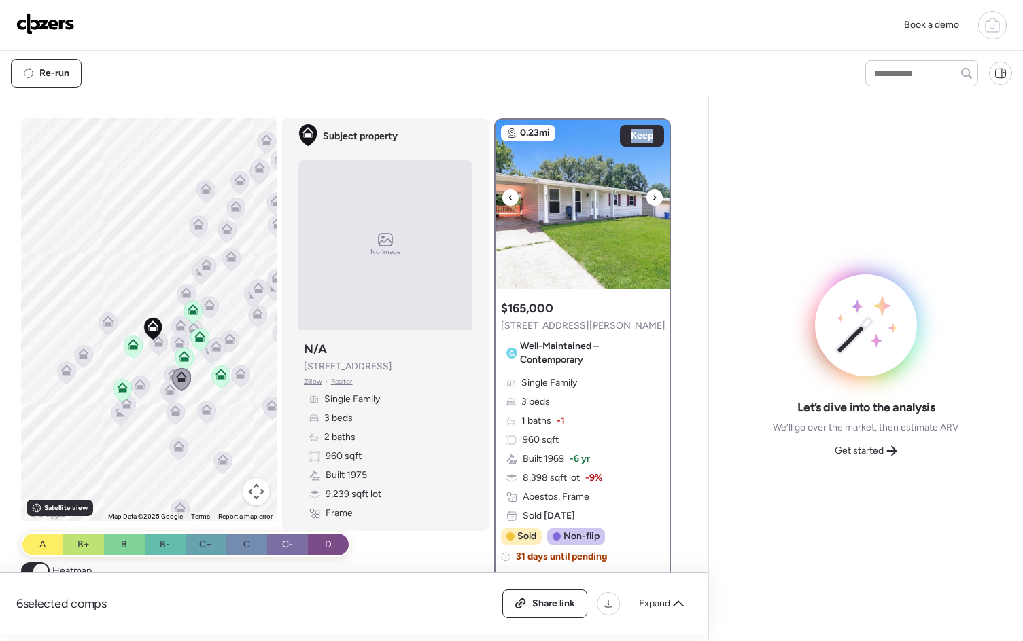
click at [646, 200] on div at bounding box center [654, 198] width 16 height 16
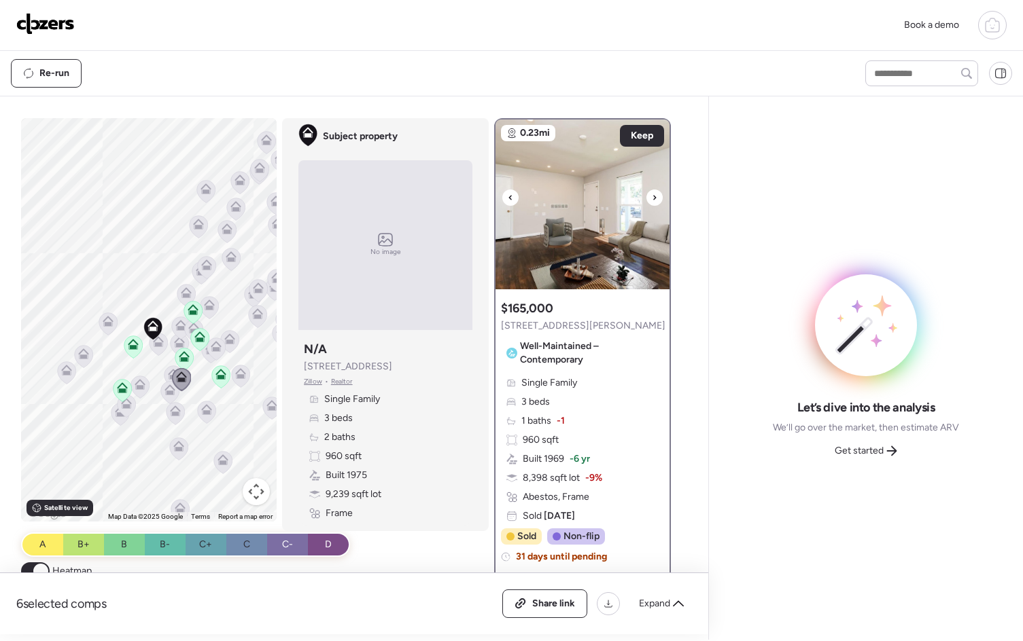
click at [646, 200] on div at bounding box center [654, 198] width 16 height 16
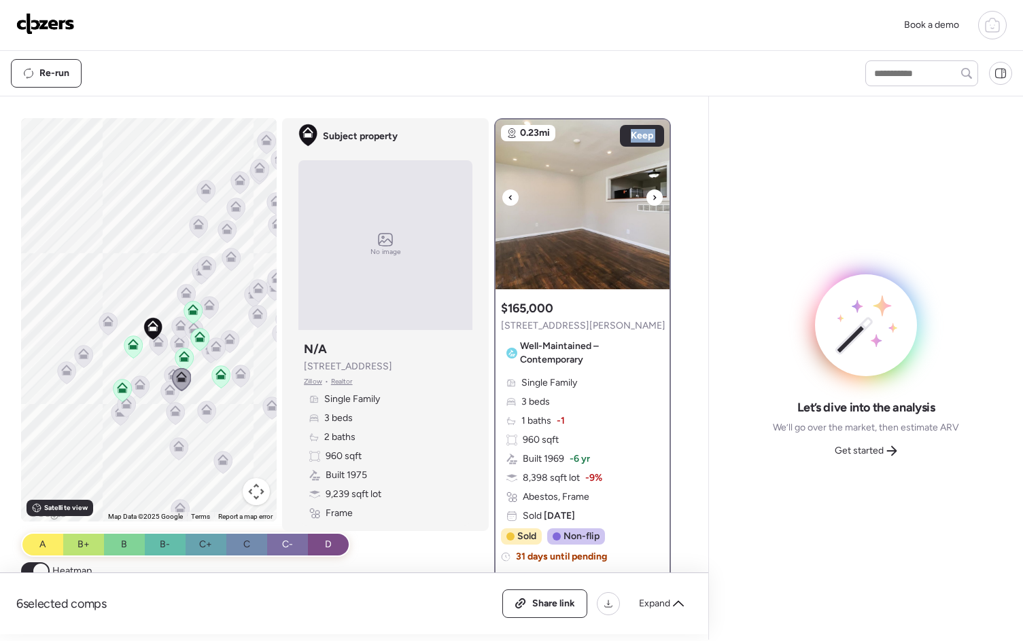
click at [646, 200] on div at bounding box center [654, 198] width 16 height 16
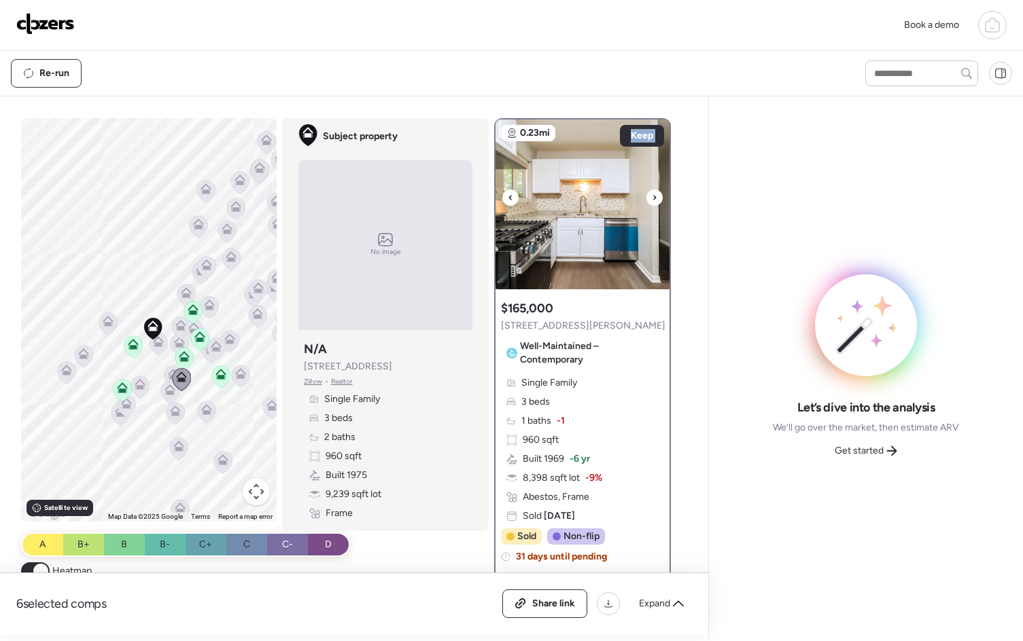
click at [646, 200] on div at bounding box center [654, 198] width 16 height 16
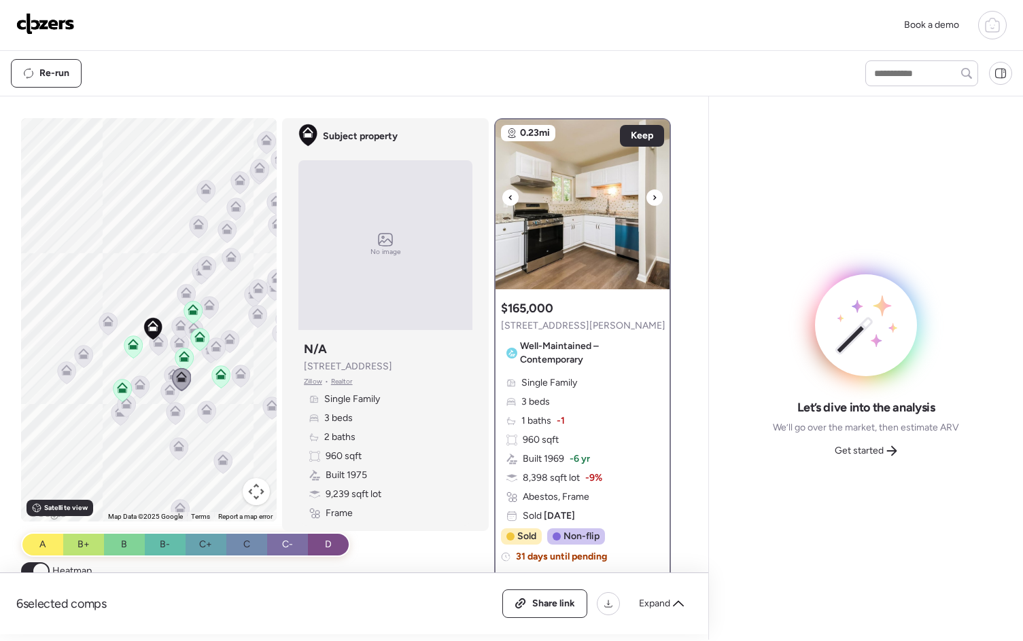
click at [646, 200] on div at bounding box center [654, 198] width 16 height 16
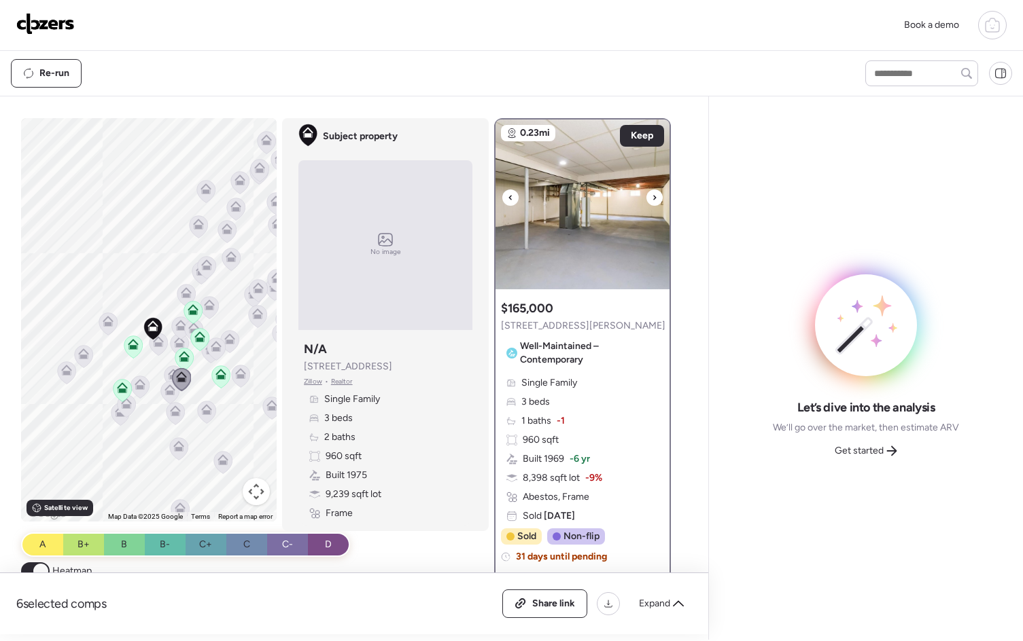
click at [646, 200] on div at bounding box center [654, 198] width 16 height 16
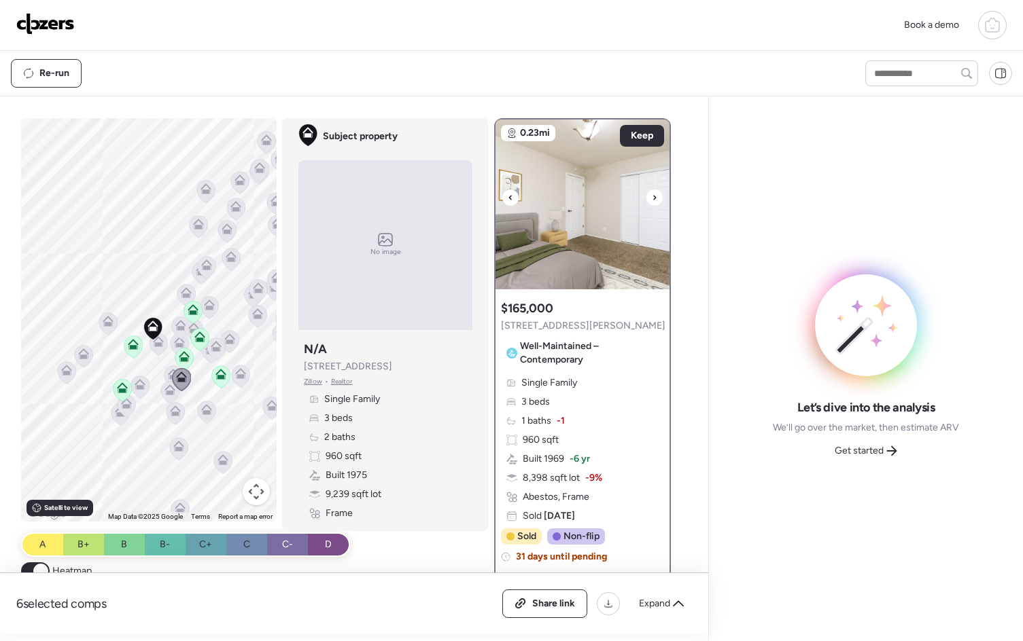
click at [646, 200] on div at bounding box center [654, 198] width 16 height 16
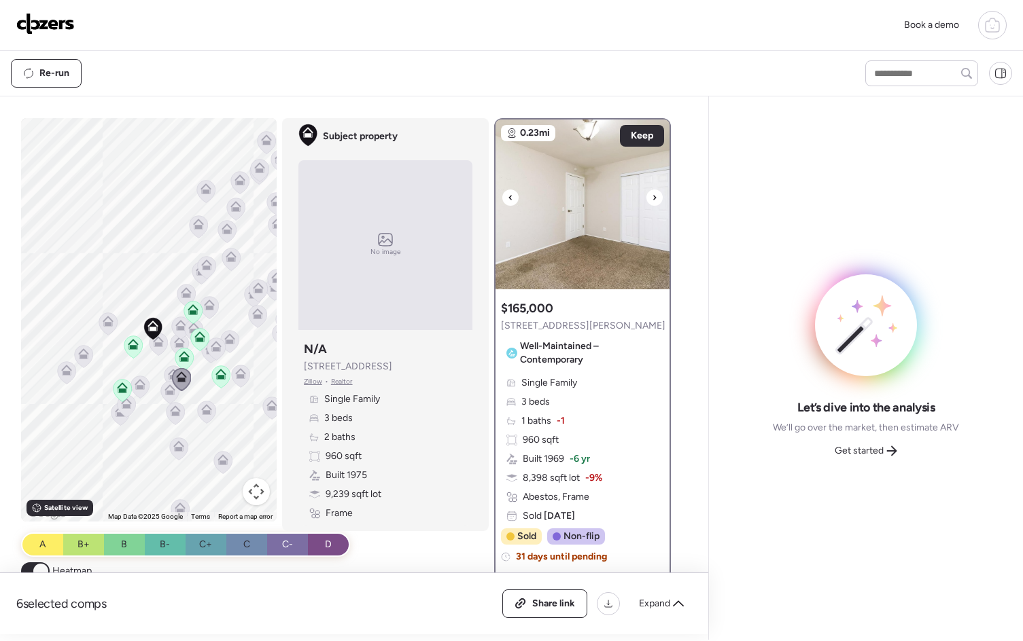
click at [646, 200] on div at bounding box center [654, 198] width 16 height 16
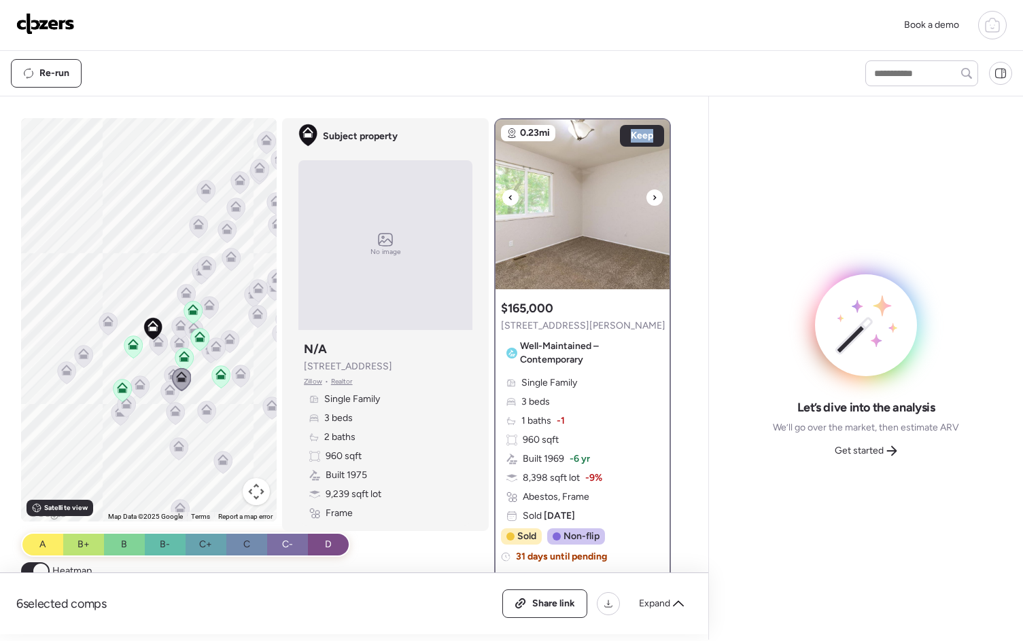
click at [646, 200] on div at bounding box center [654, 198] width 16 height 16
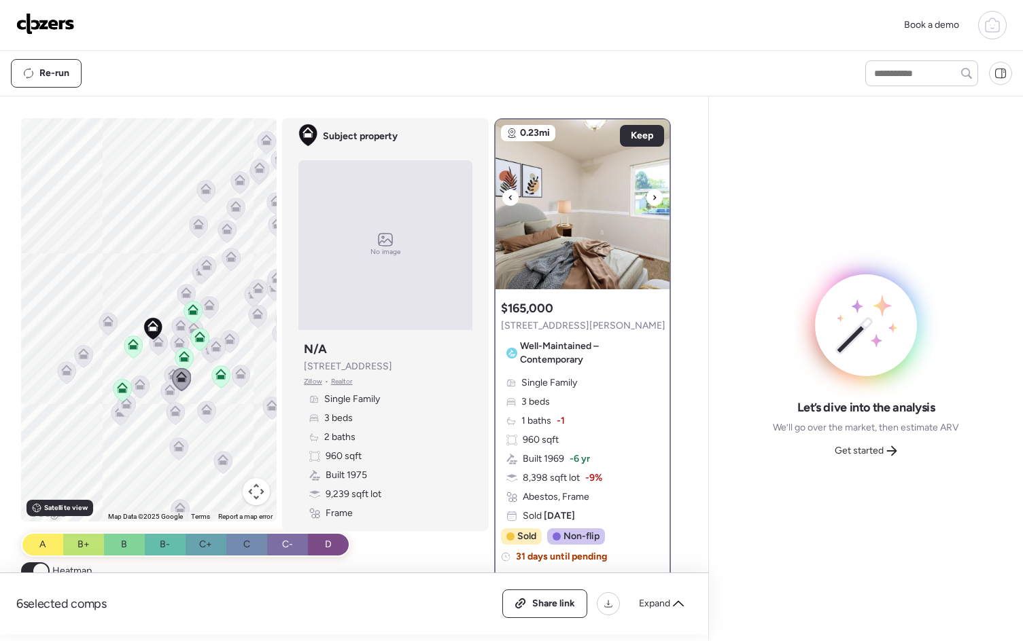
click at [646, 200] on div at bounding box center [654, 198] width 16 height 16
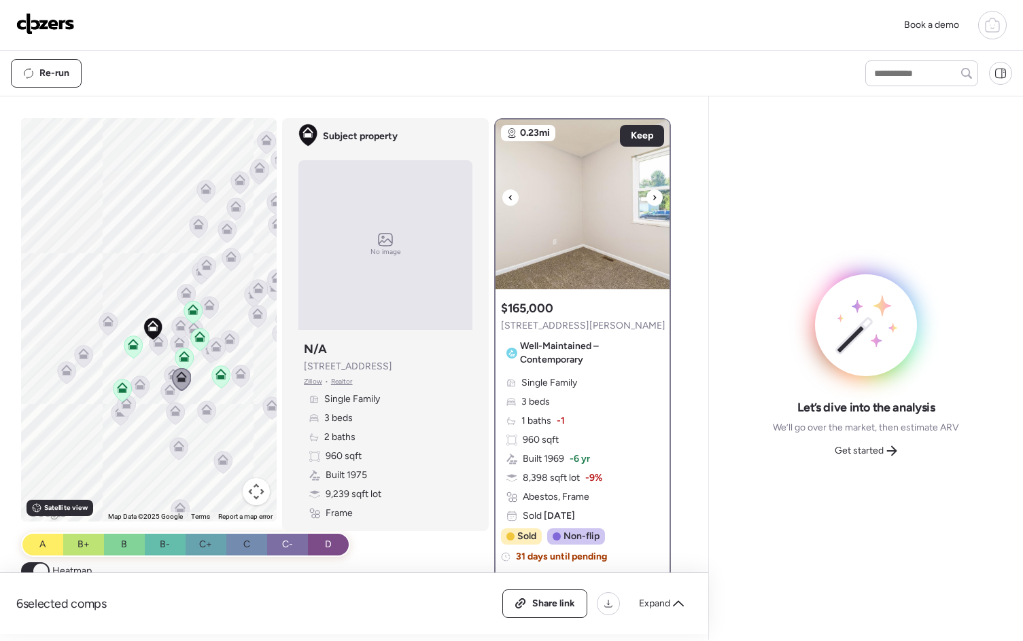
click at [646, 200] on div at bounding box center [654, 198] width 16 height 16
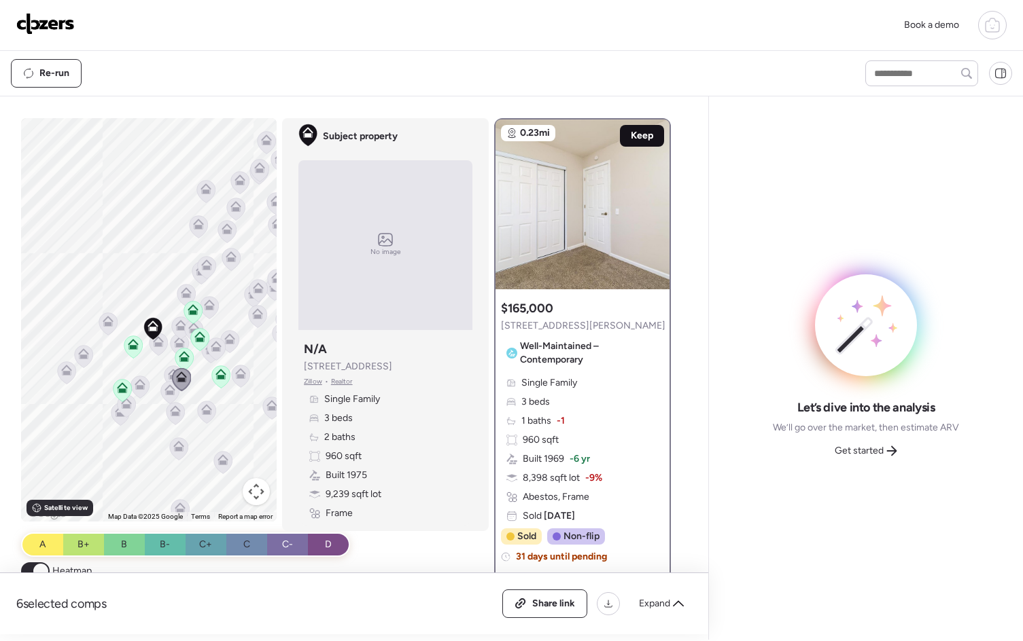
click at [641, 135] on span "Keep" at bounding box center [642, 136] width 22 height 14
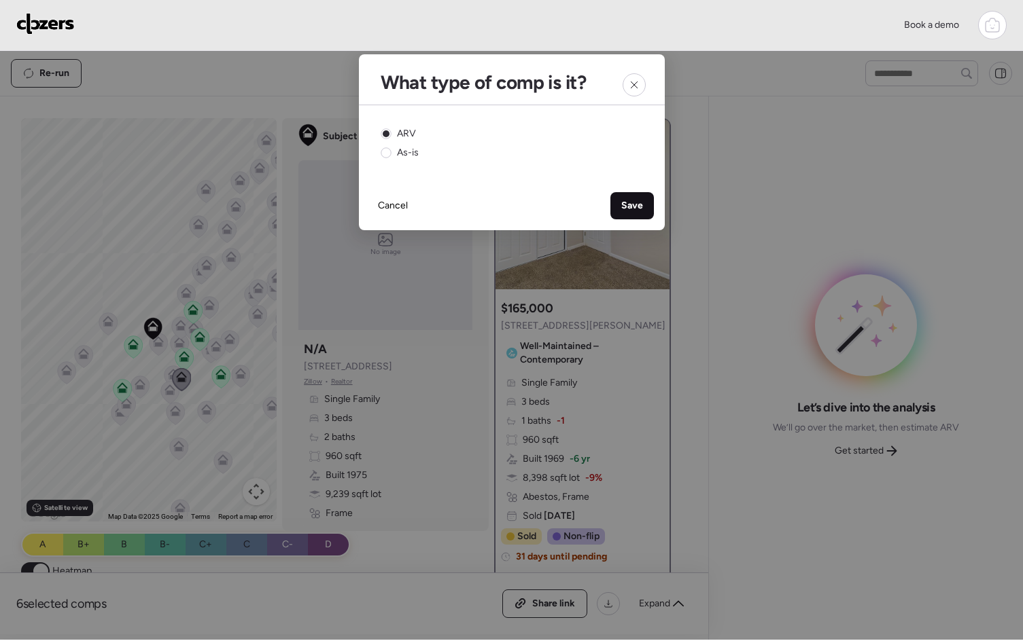
click at [624, 207] on span "Save" at bounding box center [632, 206] width 22 height 14
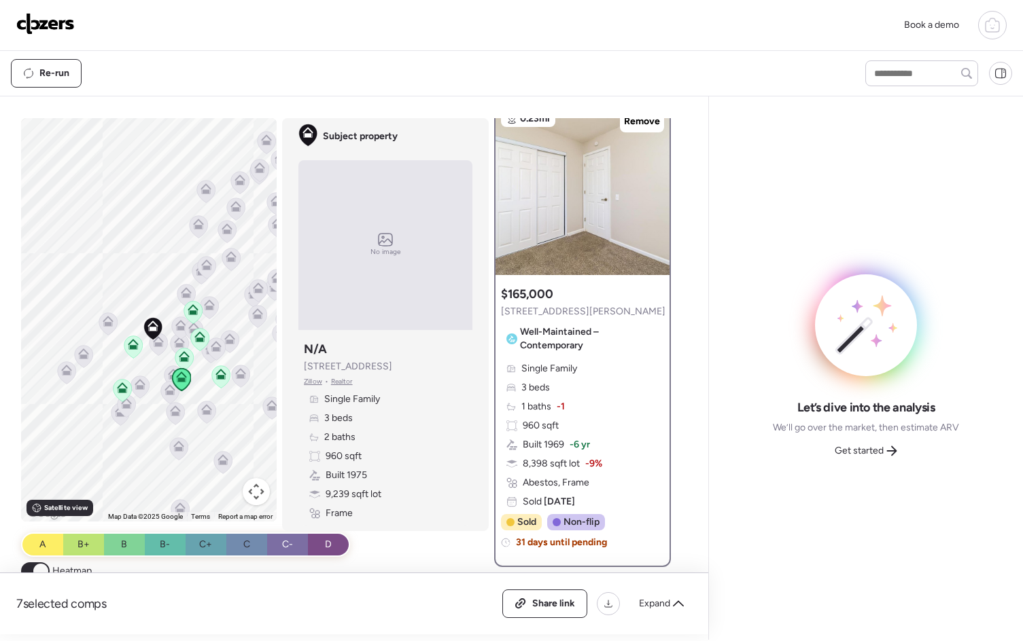
scroll to position [14, 0]
click at [241, 374] on icon at bounding box center [240, 373] width 11 height 11
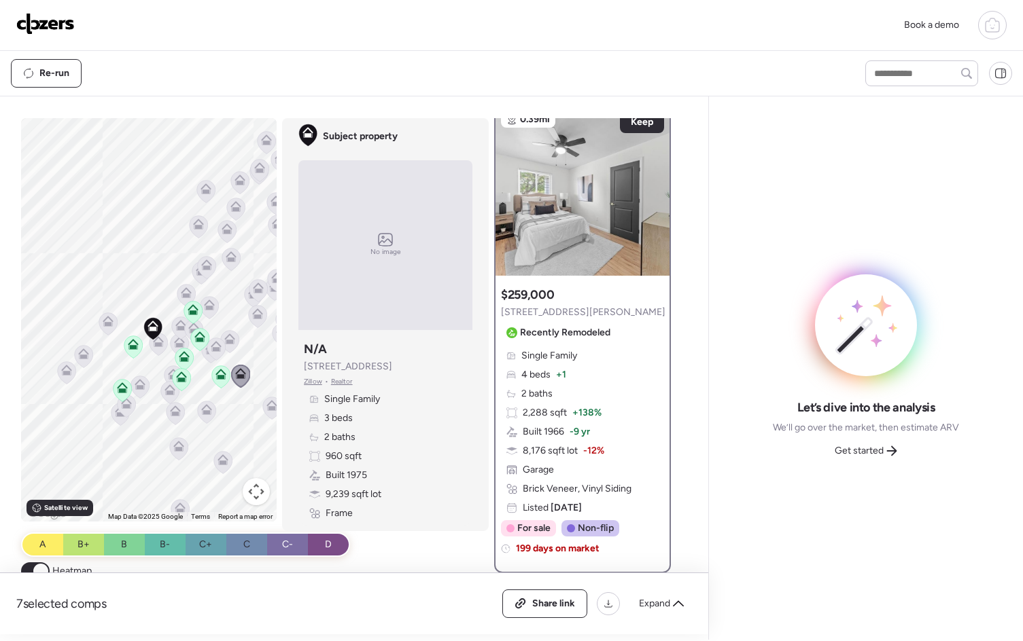
scroll to position [0, 0]
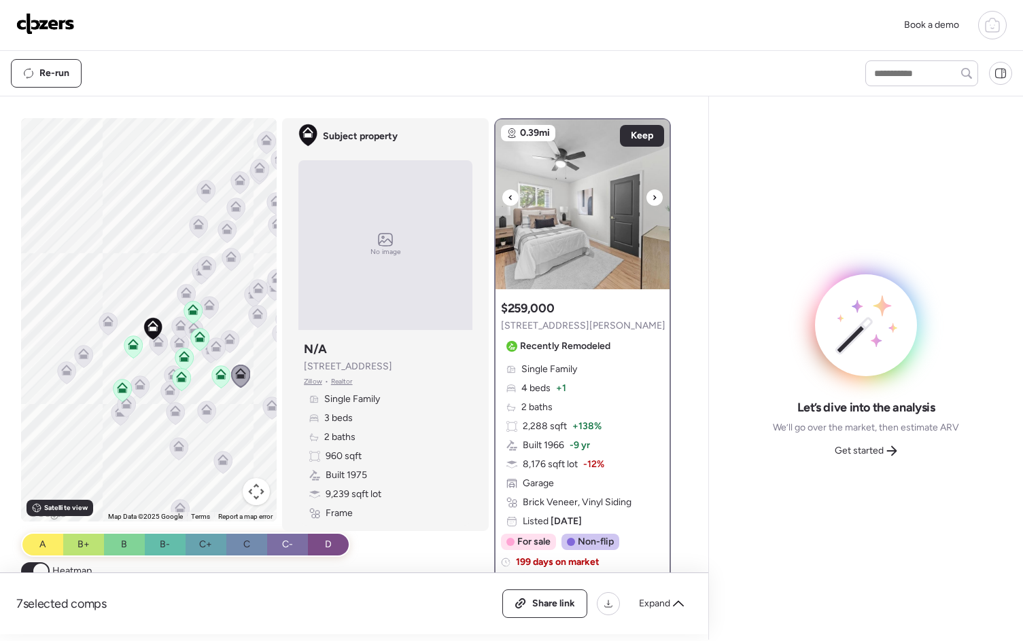
click at [652, 190] on icon at bounding box center [654, 198] width 5 height 16
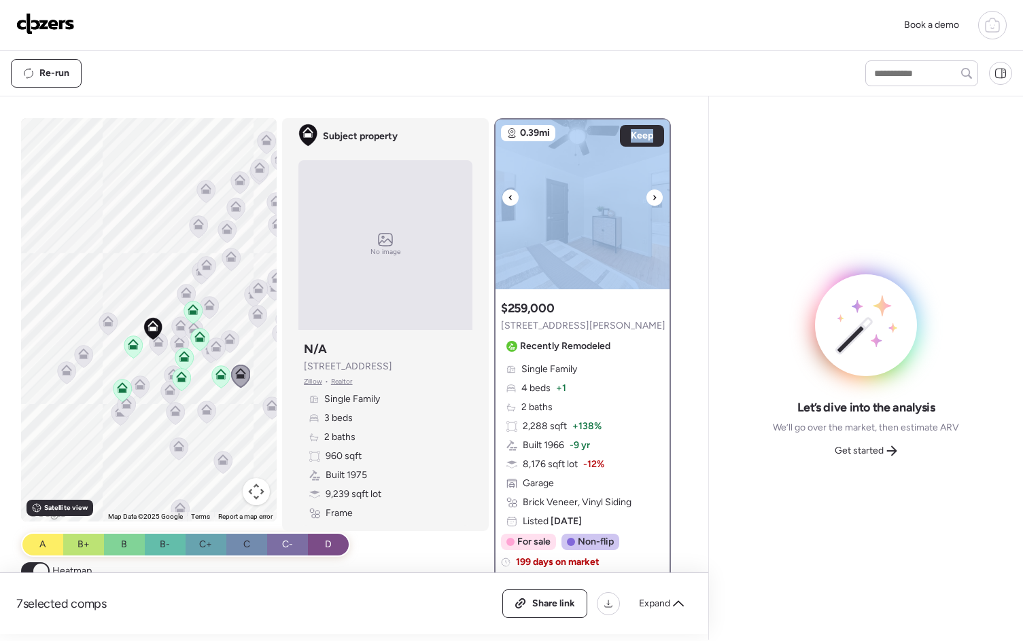
click at [652, 190] on icon at bounding box center [654, 198] width 5 height 16
click at [509, 195] on div at bounding box center [510, 198] width 16 height 16
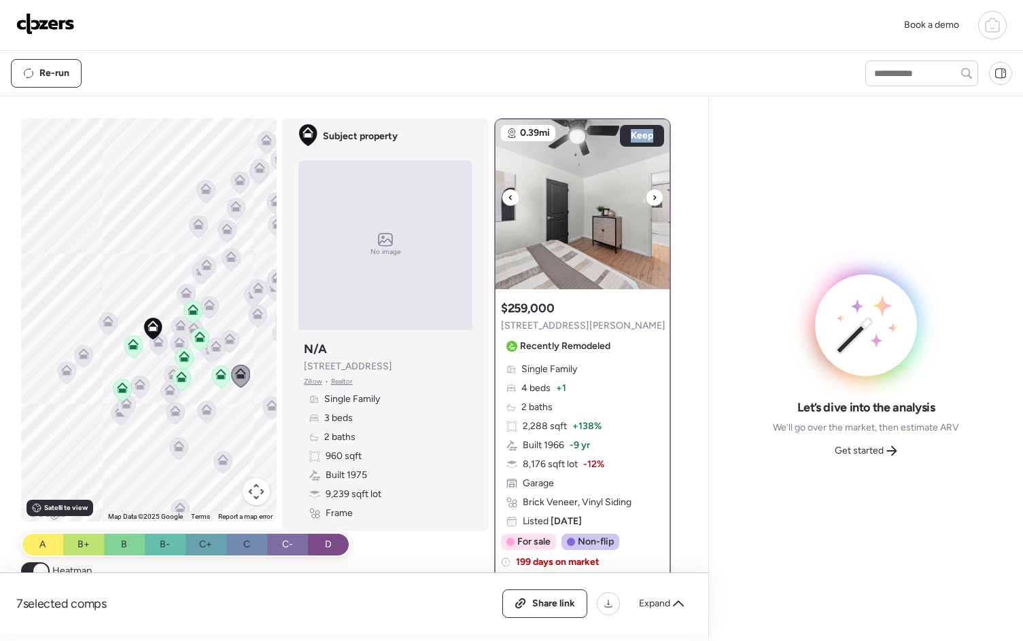
click at [509, 195] on div at bounding box center [510, 198] width 16 height 16
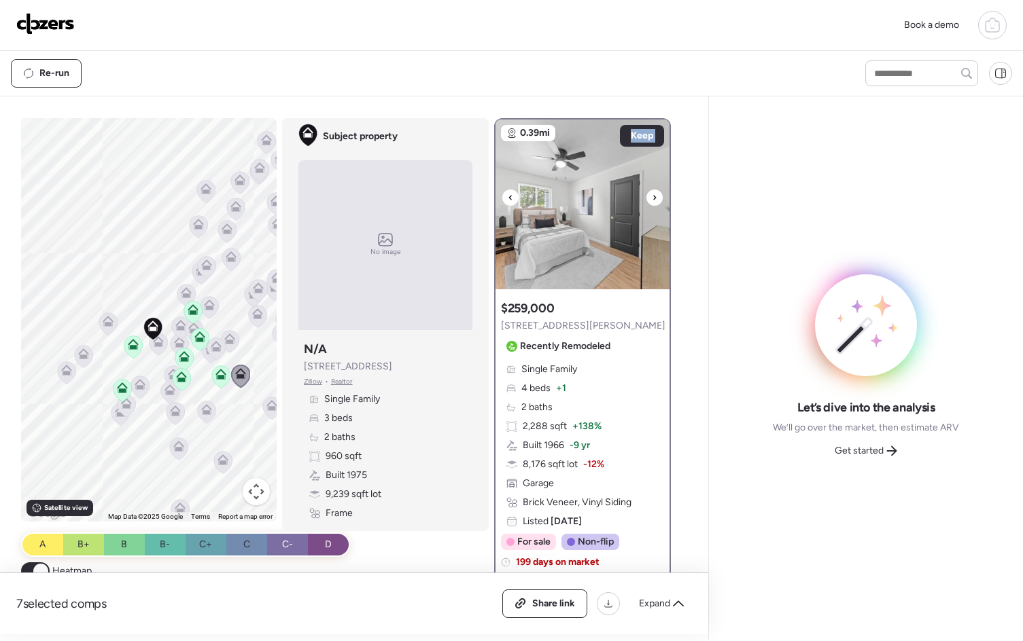
click at [509, 195] on div at bounding box center [510, 198] width 16 height 16
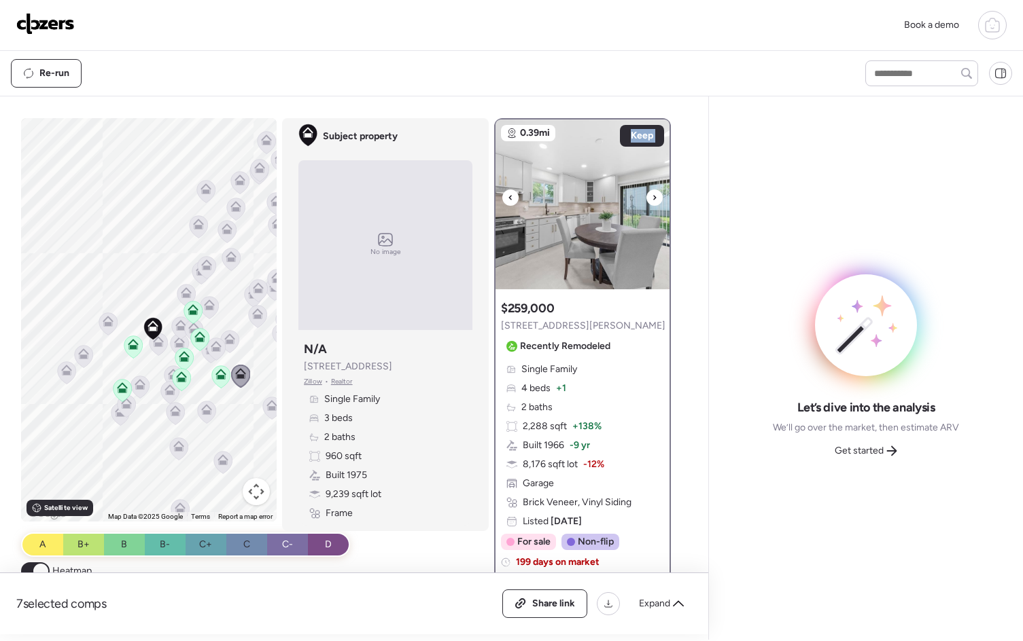
click at [509, 195] on div at bounding box center [510, 198] width 16 height 16
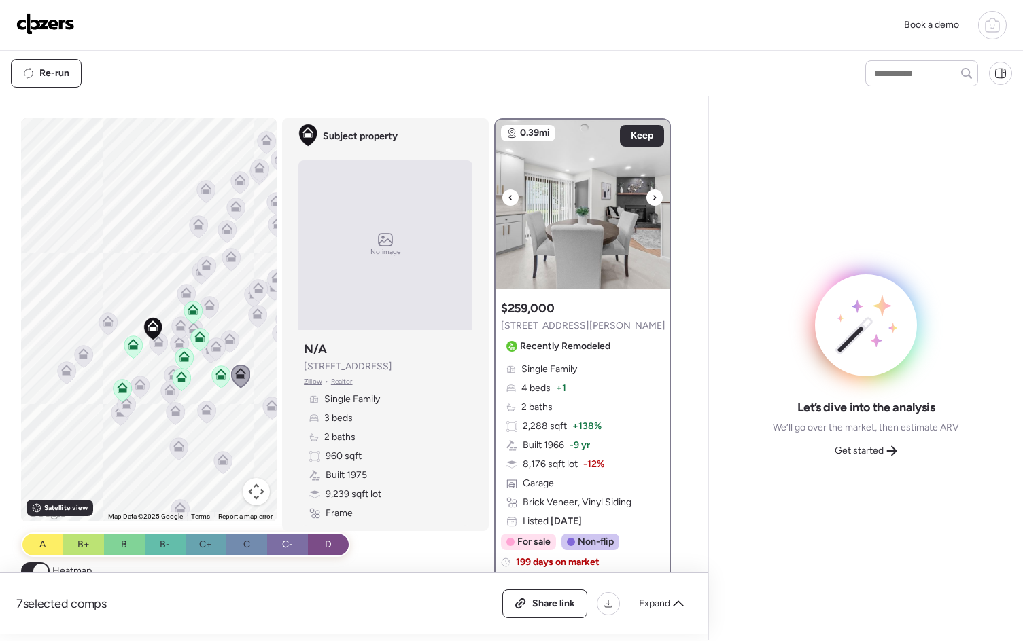
click at [509, 195] on div at bounding box center [510, 198] width 16 height 16
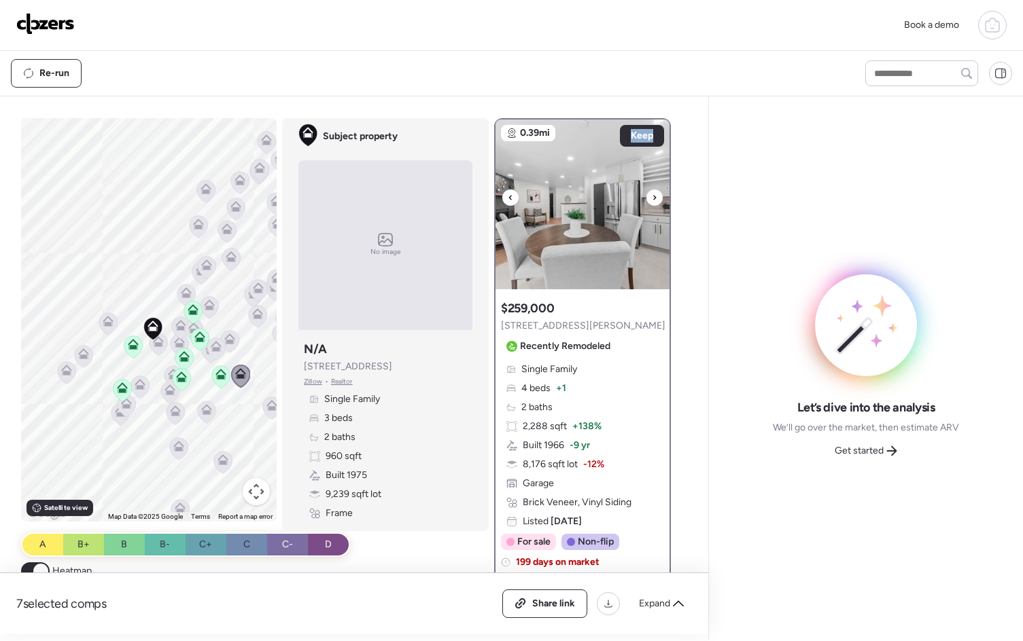
click at [509, 195] on div at bounding box center [510, 198] width 16 height 16
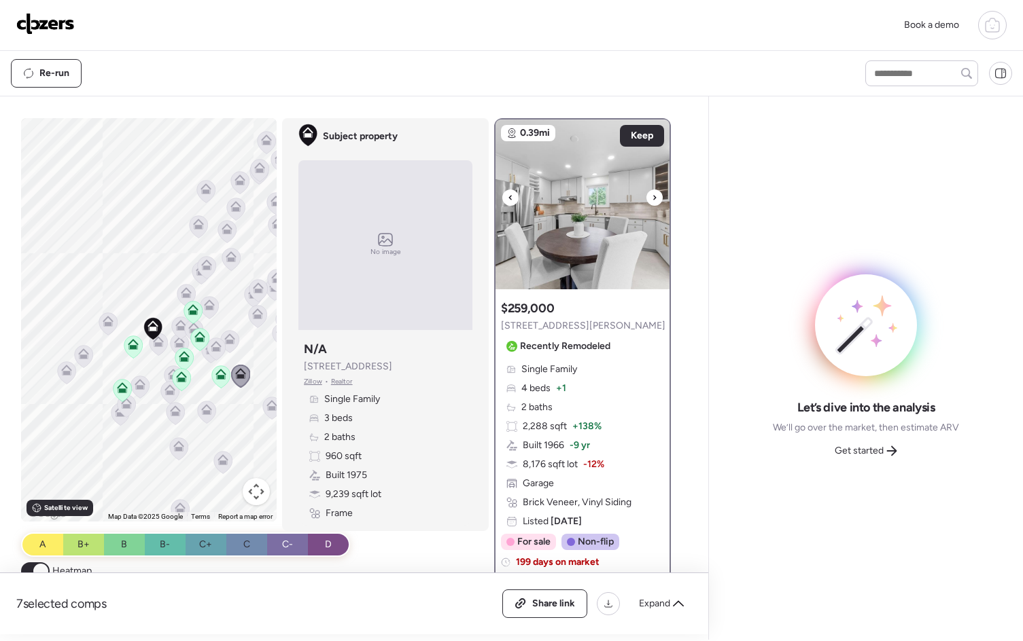
click at [509, 195] on div at bounding box center [510, 198] width 16 height 16
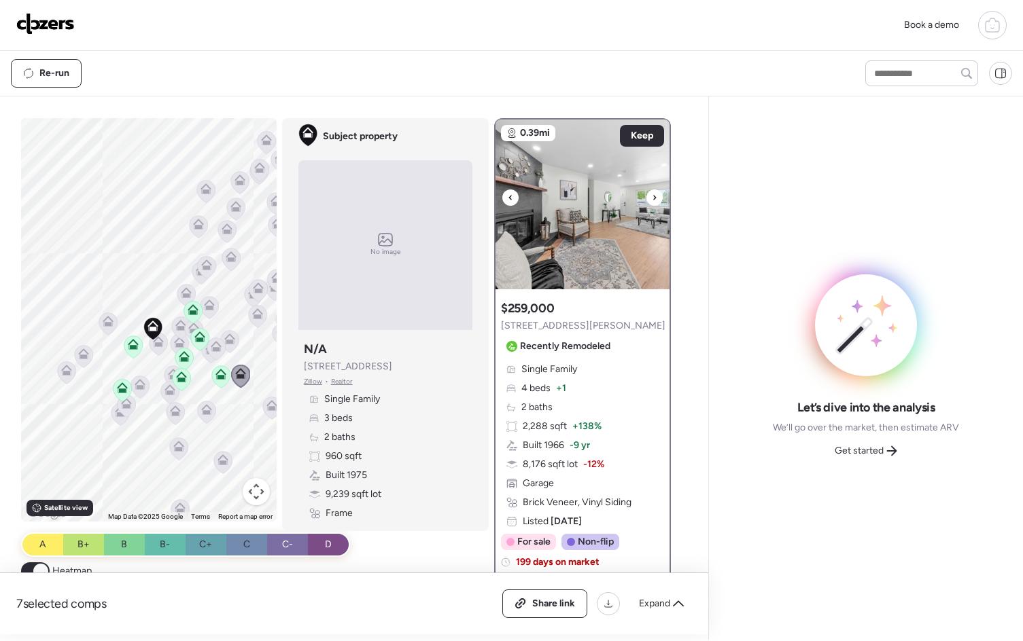
click at [509, 195] on div at bounding box center [510, 198] width 16 height 16
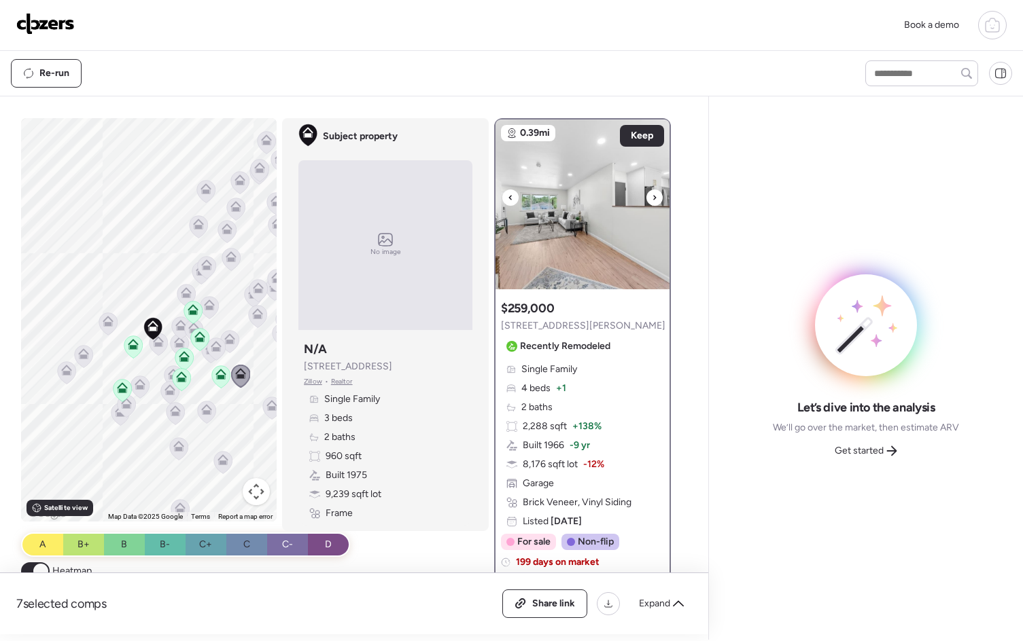
click at [509, 195] on div at bounding box center [510, 198] width 16 height 16
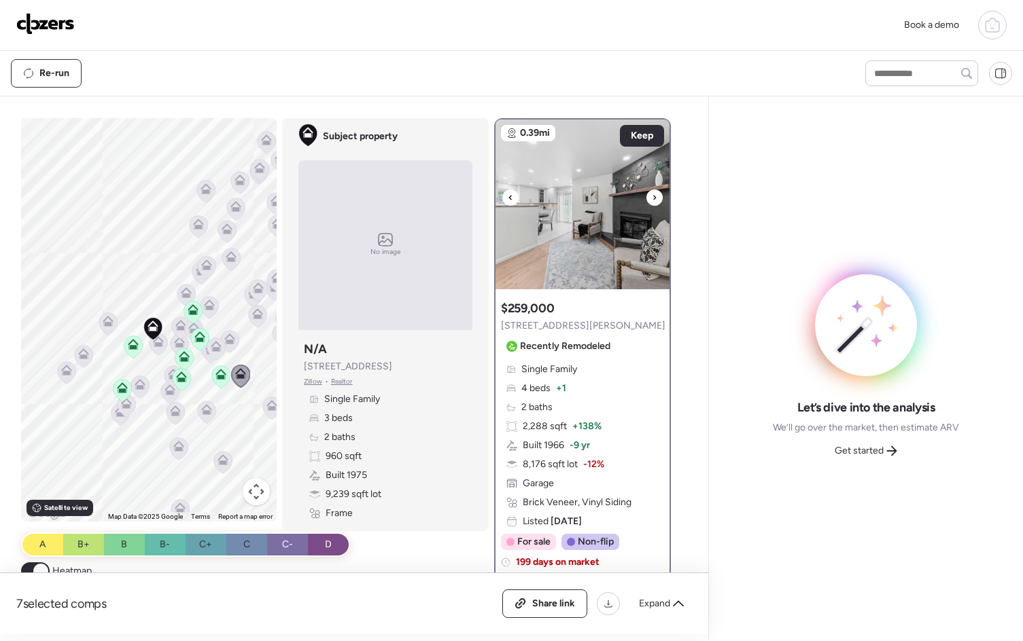
click at [509, 195] on div at bounding box center [510, 198] width 16 height 16
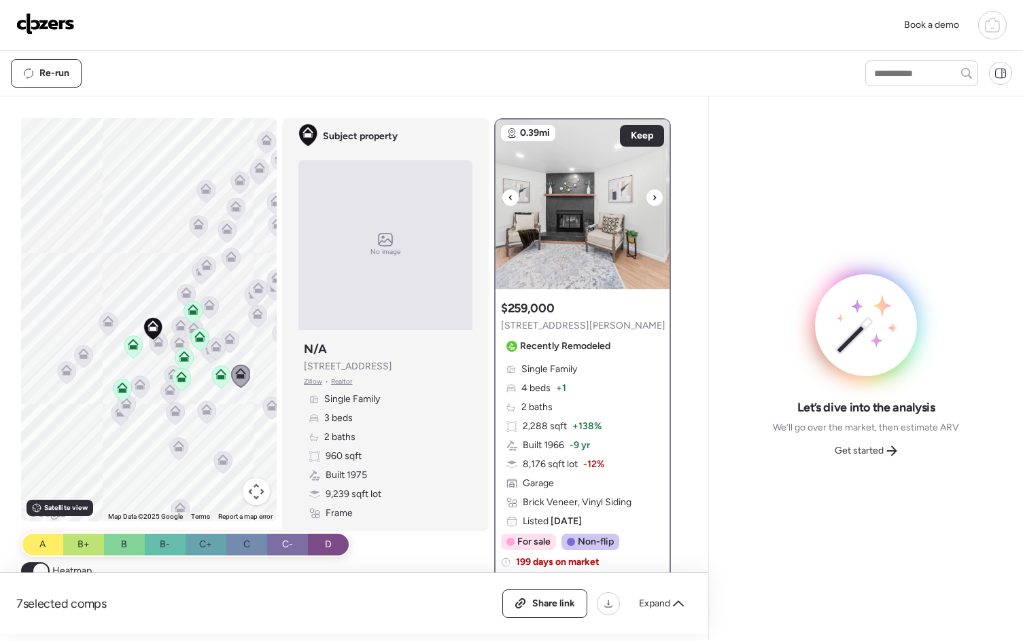
click at [509, 195] on div at bounding box center [510, 198] width 16 height 16
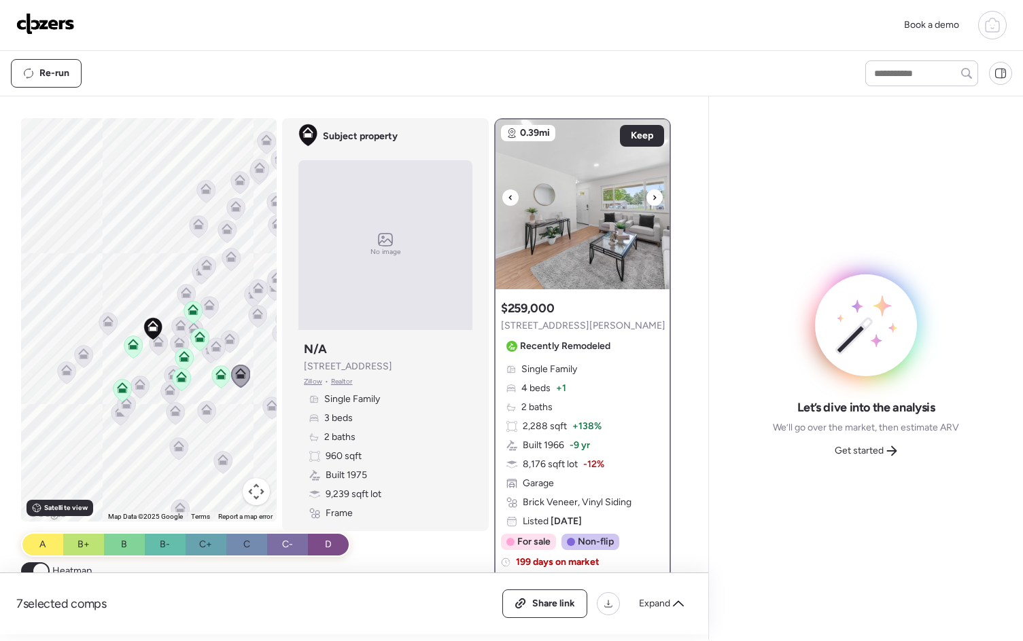
click at [509, 195] on div at bounding box center [510, 198] width 16 height 16
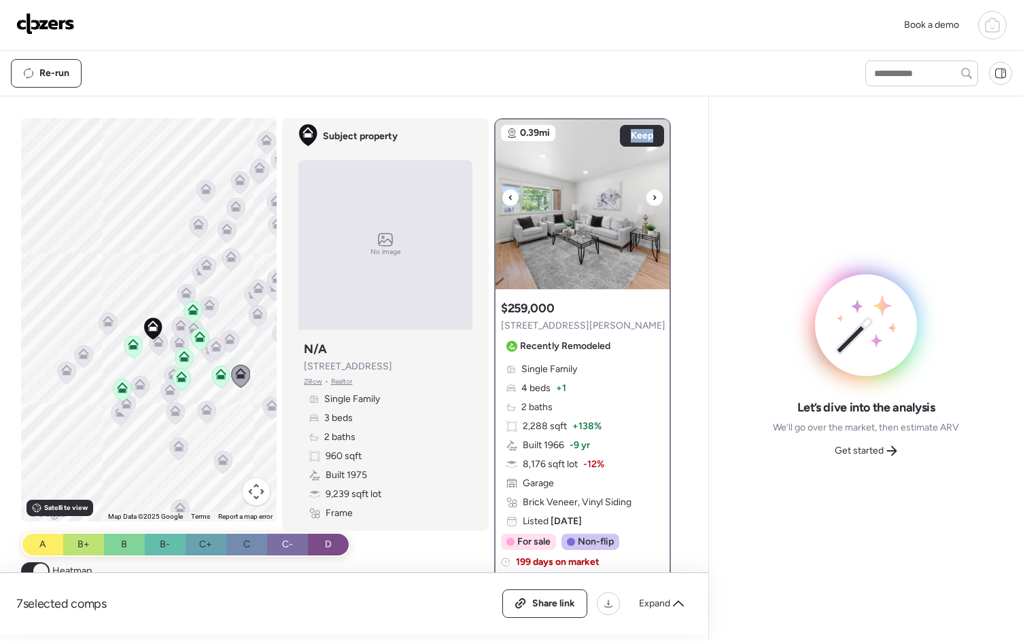
click at [509, 195] on div at bounding box center [510, 198] width 16 height 16
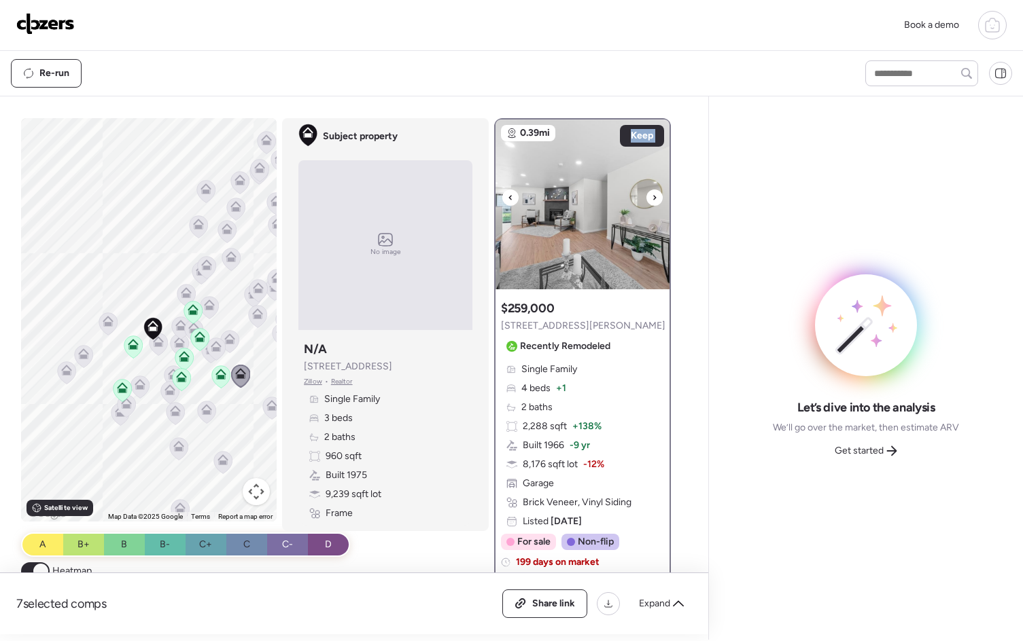
click at [509, 195] on div at bounding box center [510, 198] width 16 height 16
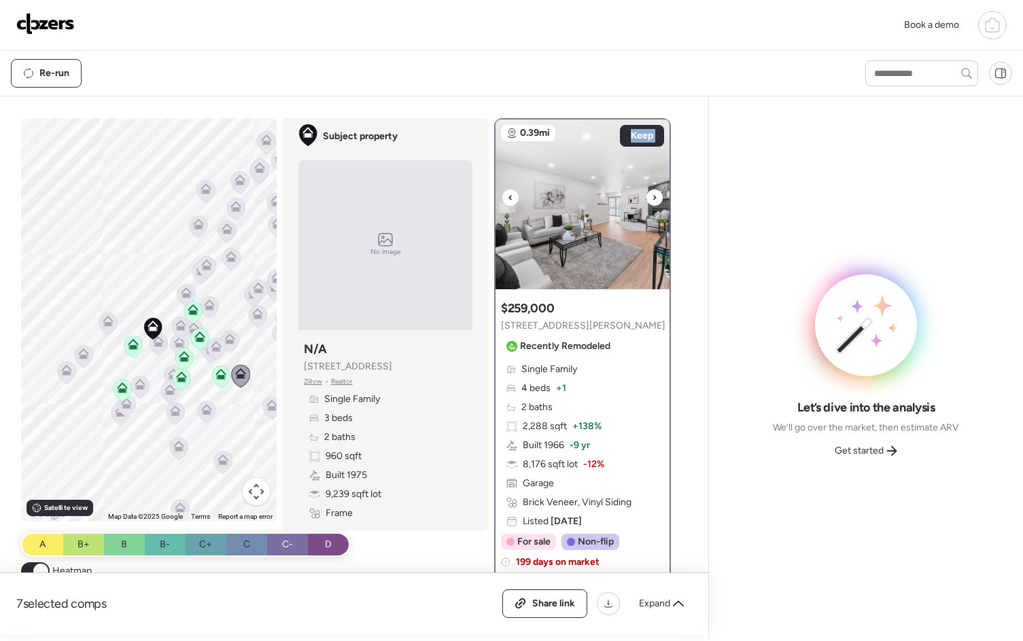
click at [509, 195] on div at bounding box center [510, 198] width 16 height 16
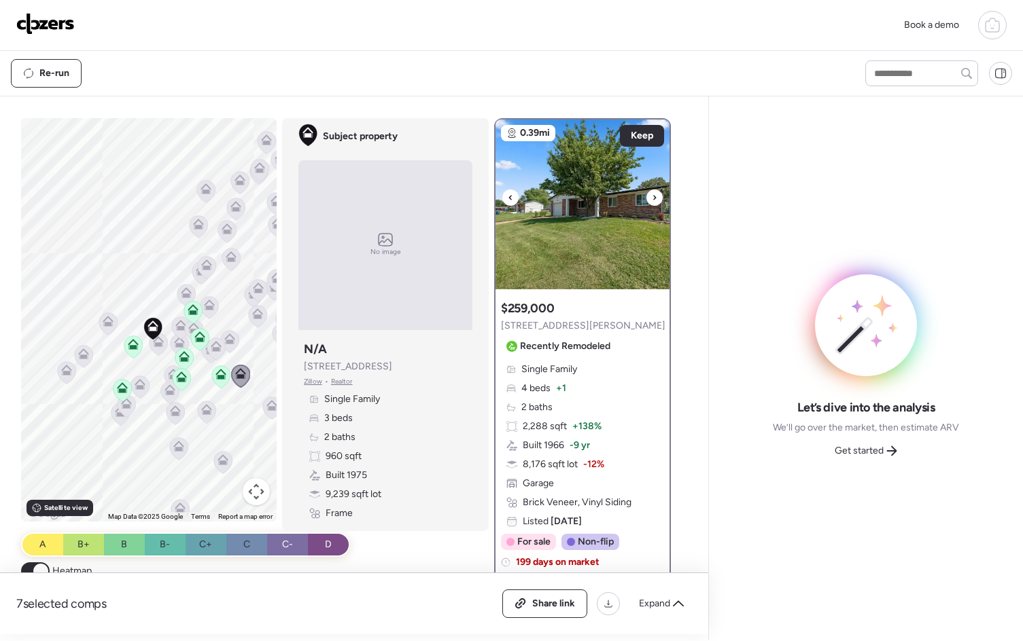
click at [509, 195] on div at bounding box center [510, 198] width 16 height 16
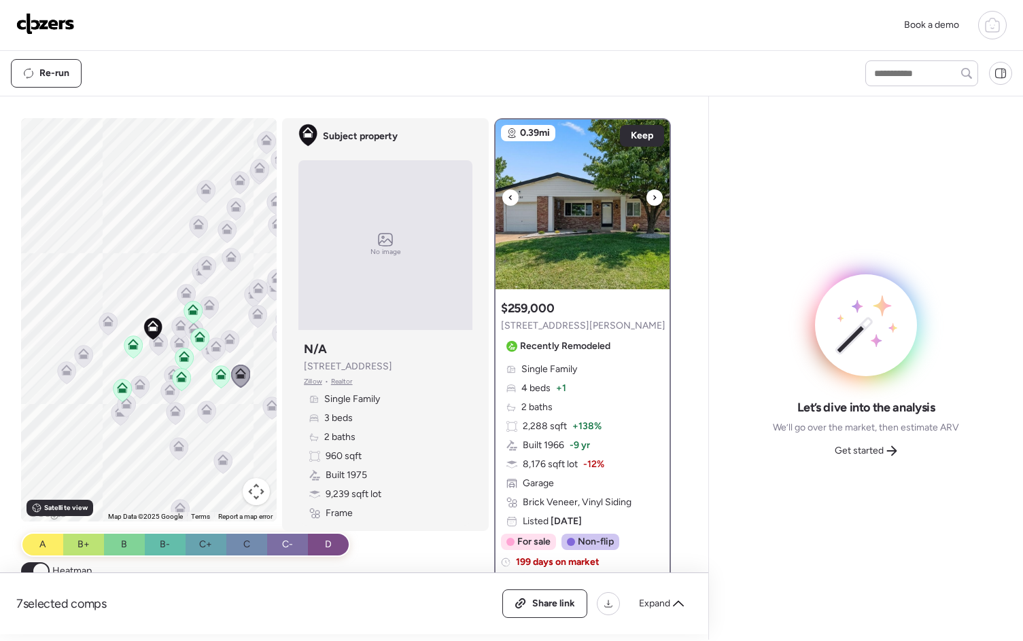
click at [509, 195] on div at bounding box center [510, 198] width 16 height 16
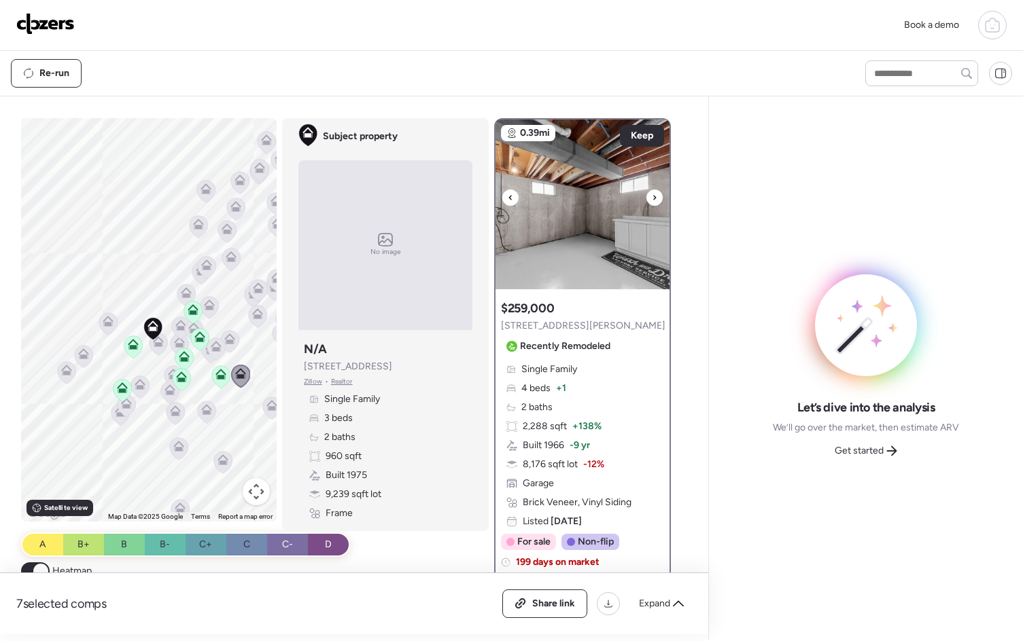
click at [652, 200] on icon at bounding box center [654, 198] width 5 height 16
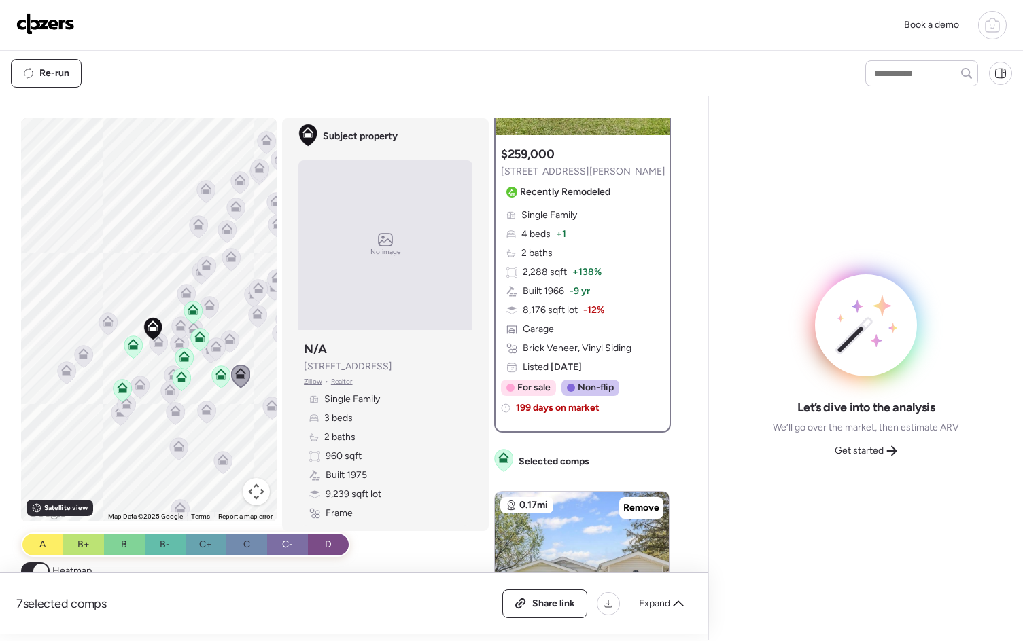
scroll to position [157, 0]
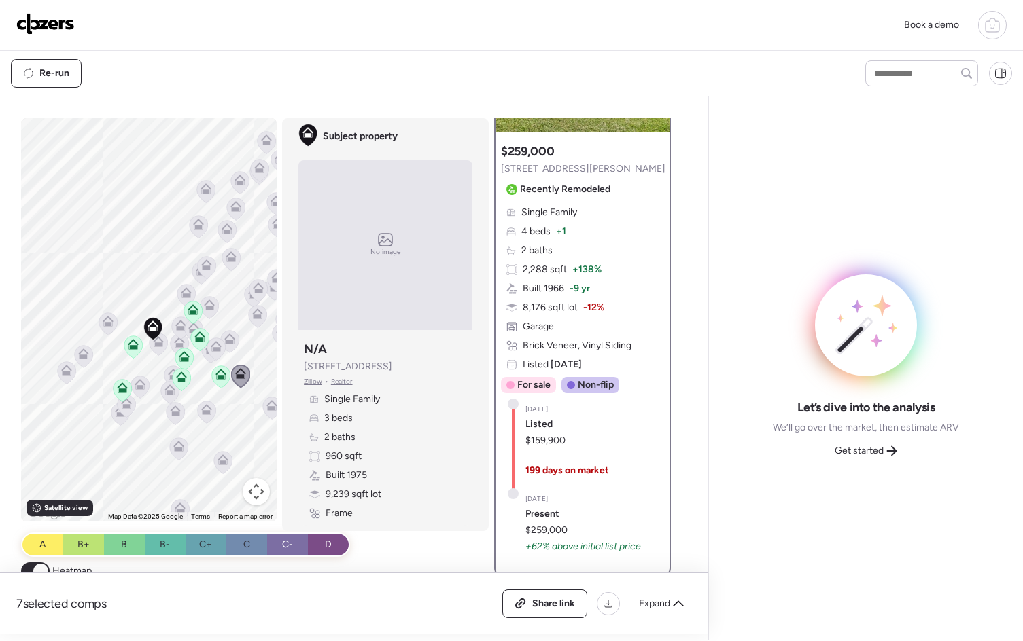
click at [170, 413] on icon at bounding box center [175, 411] width 11 height 11
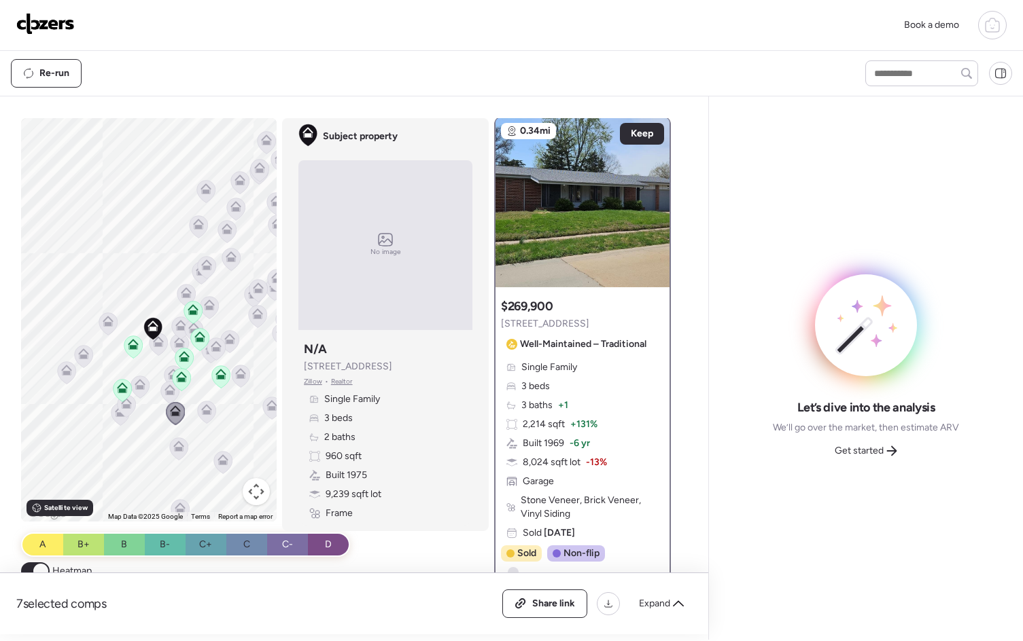
scroll to position [0, 0]
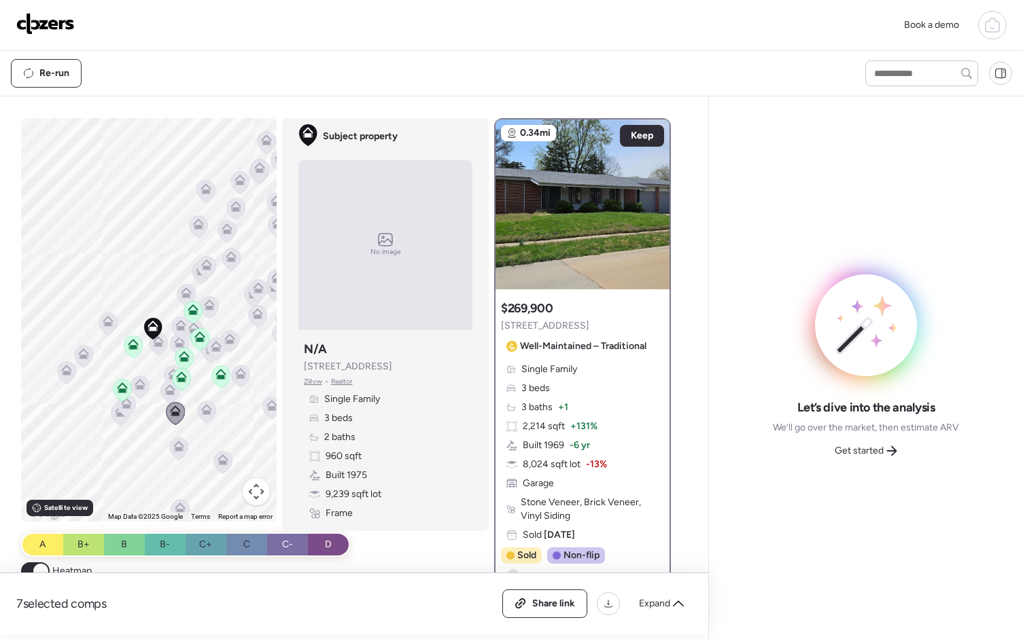
click at [165, 395] on icon at bounding box center [169, 393] width 9 height 4
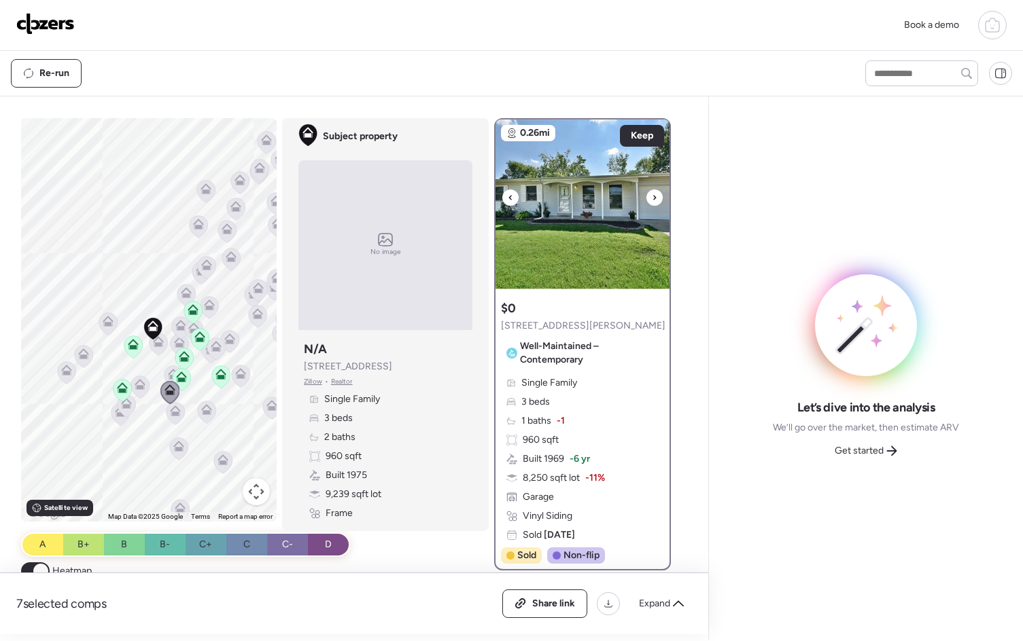
click at [656, 203] on img at bounding box center [582, 205] width 174 height 170
click at [241, 374] on icon at bounding box center [240, 373] width 11 height 11
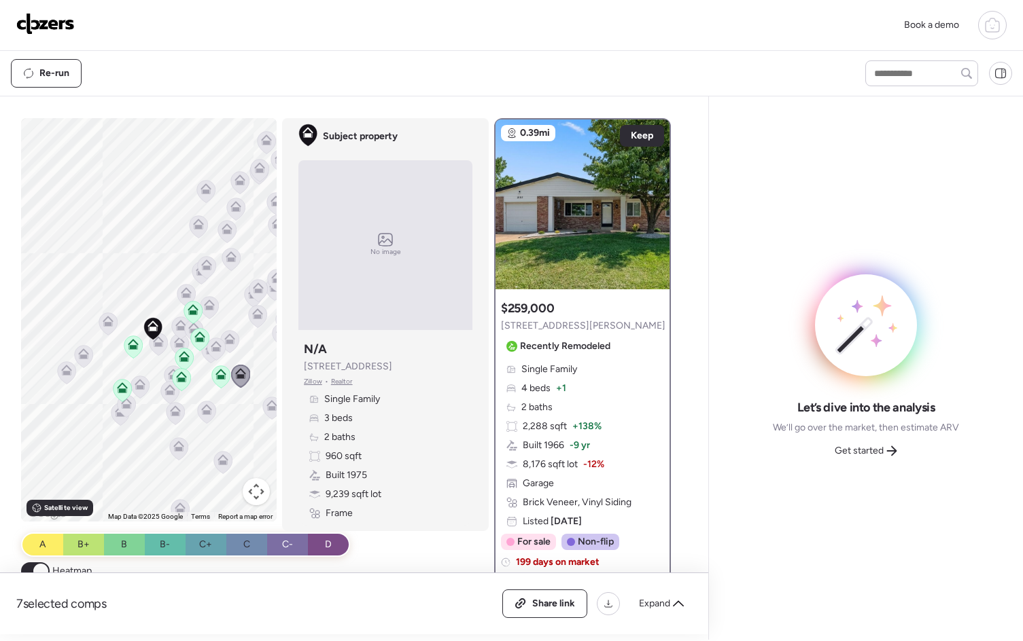
click at [225, 336] on icon at bounding box center [229, 339] width 11 height 11
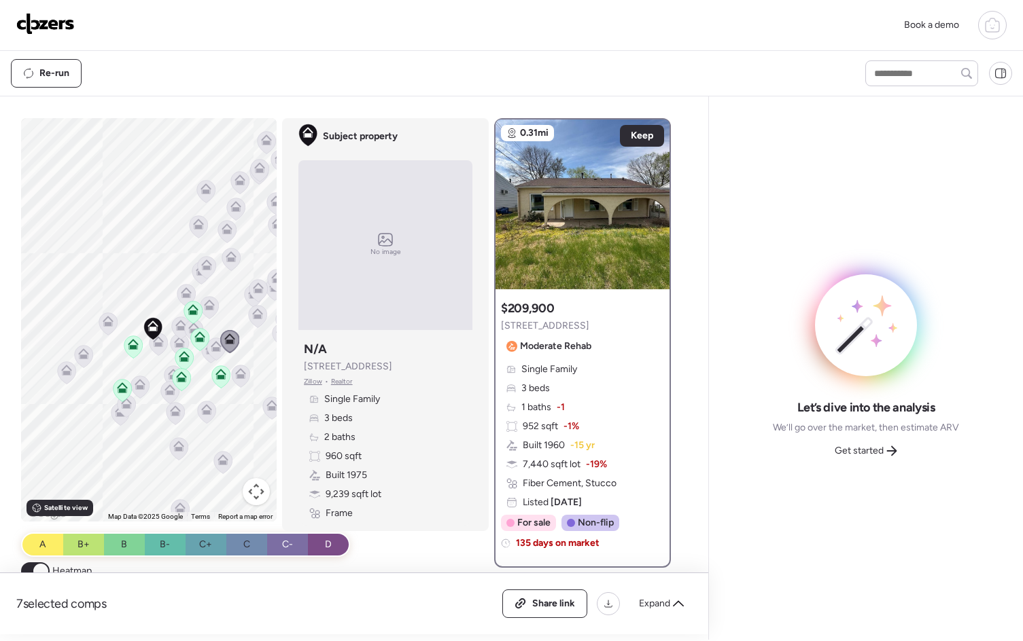
click at [249, 319] on icon at bounding box center [258, 317] width 18 height 22
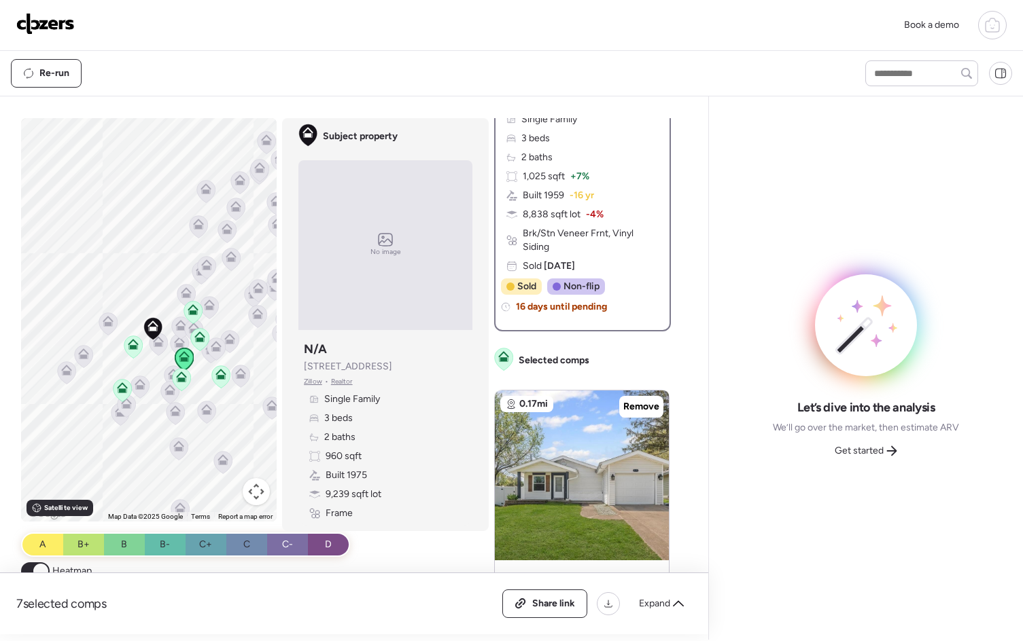
scroll to position [360, 0]
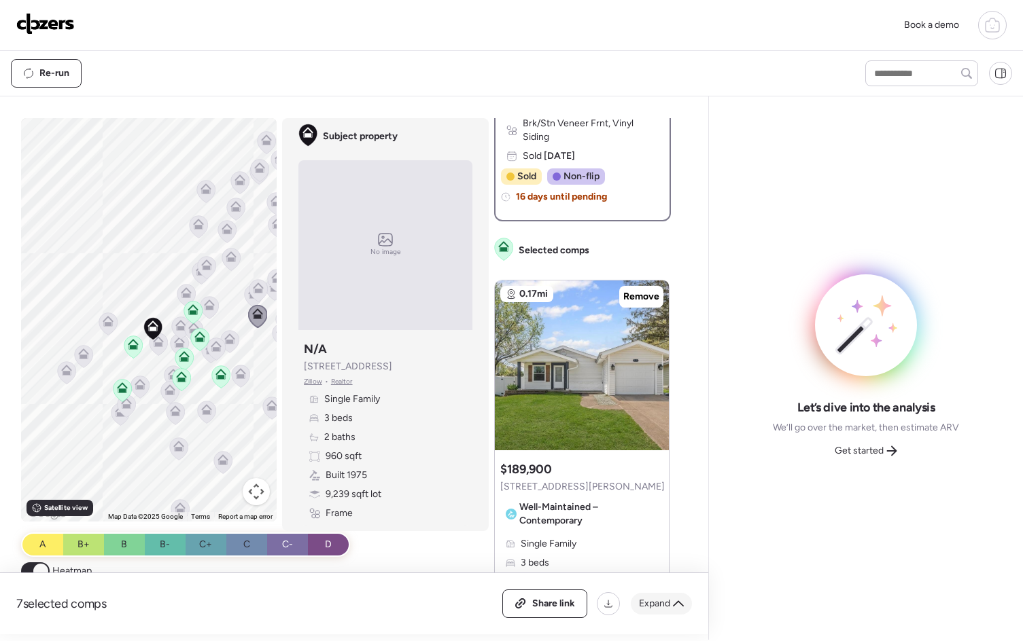
click at [653, 603] on span "Expand" at bounding box center [654, 604] width 31 height 14
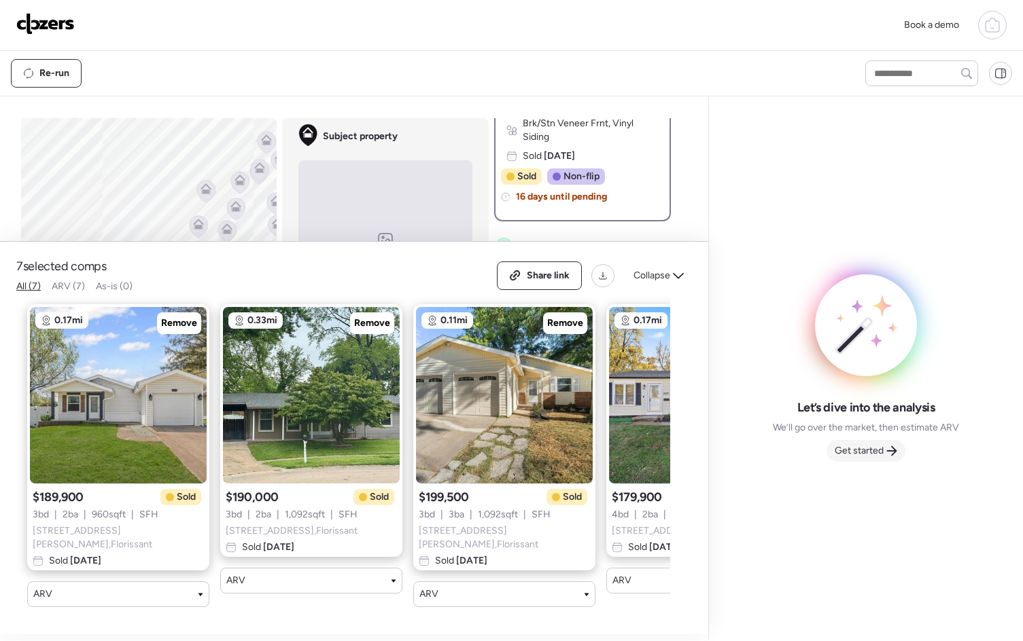
click at [855, 448] on span "Get started" at bounding box center [858, 451] width 49 height 14
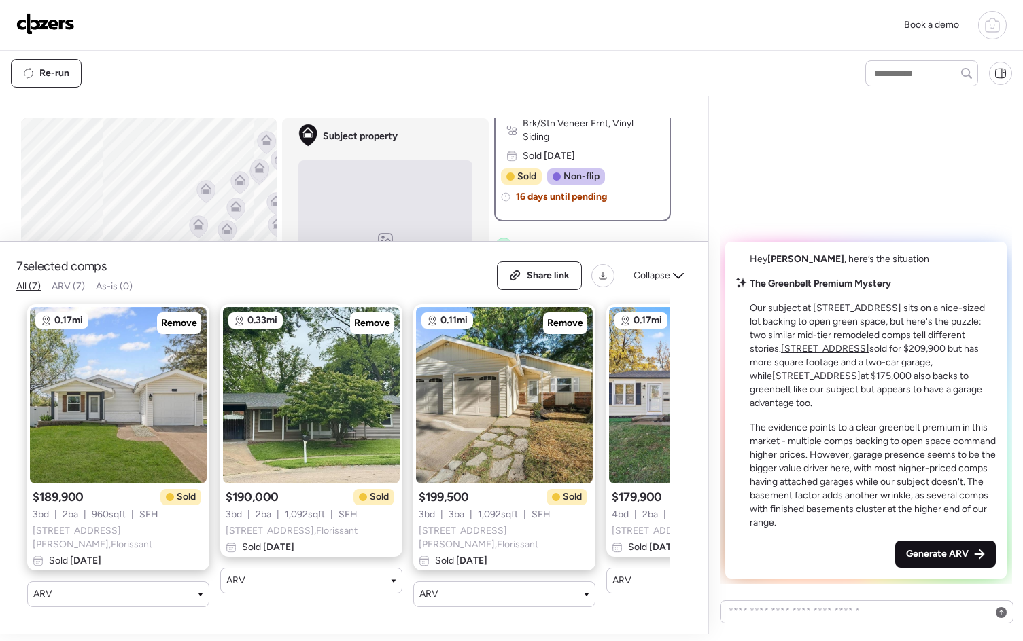
click at [956, 548] on span "Generate ARV" at bounding box center [937, 555] width 63 height 14
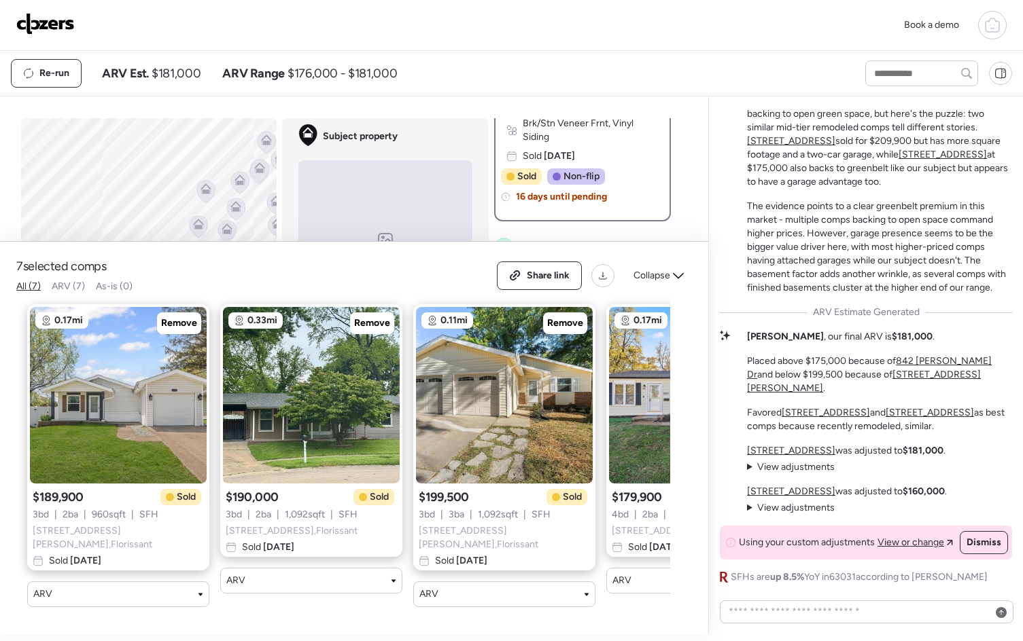
click at [118, 211] on div "To activate drag with keyboard, press Alt + Enter. Once in keyboard drag state,…" at bounding box center [148, 320] width 255 height 404
